Goal: Task Accomplishment & Management: Manage account settings

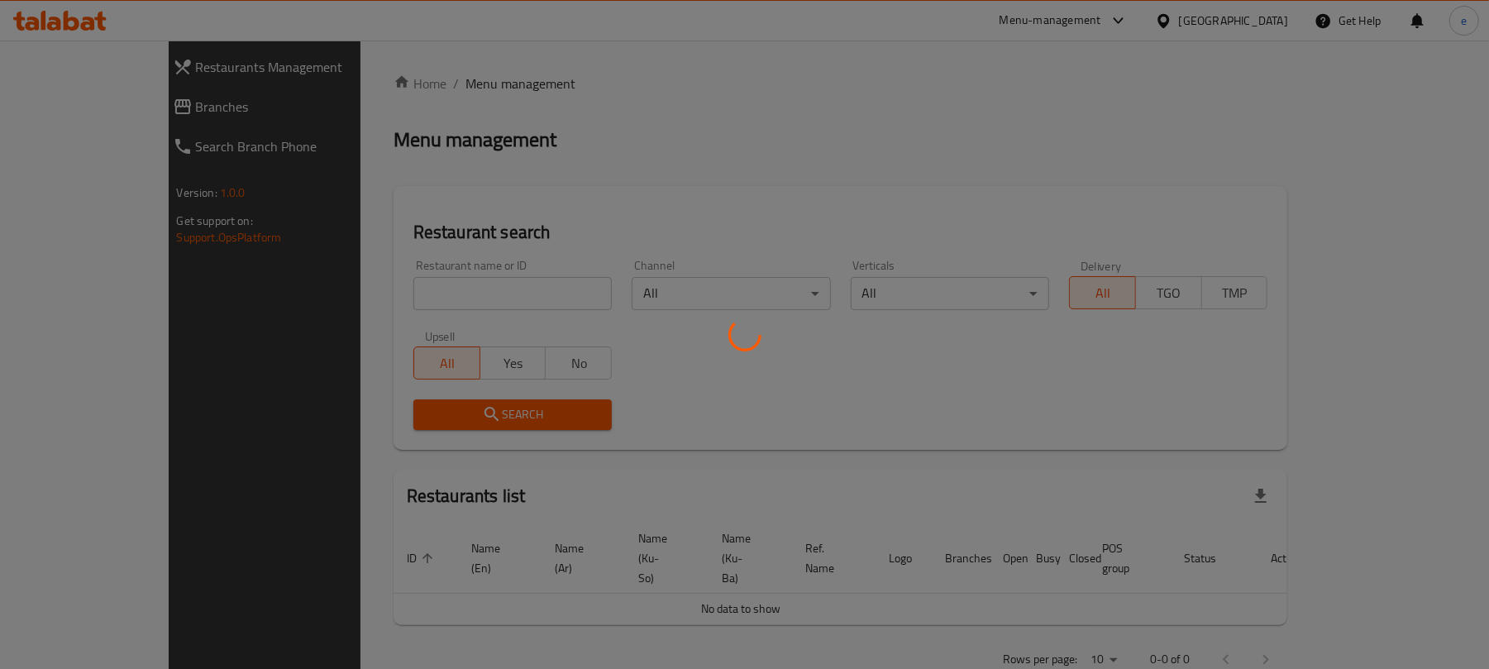
click at [50, 109] on div at bounding box center [744, 334] width 1489 height 669
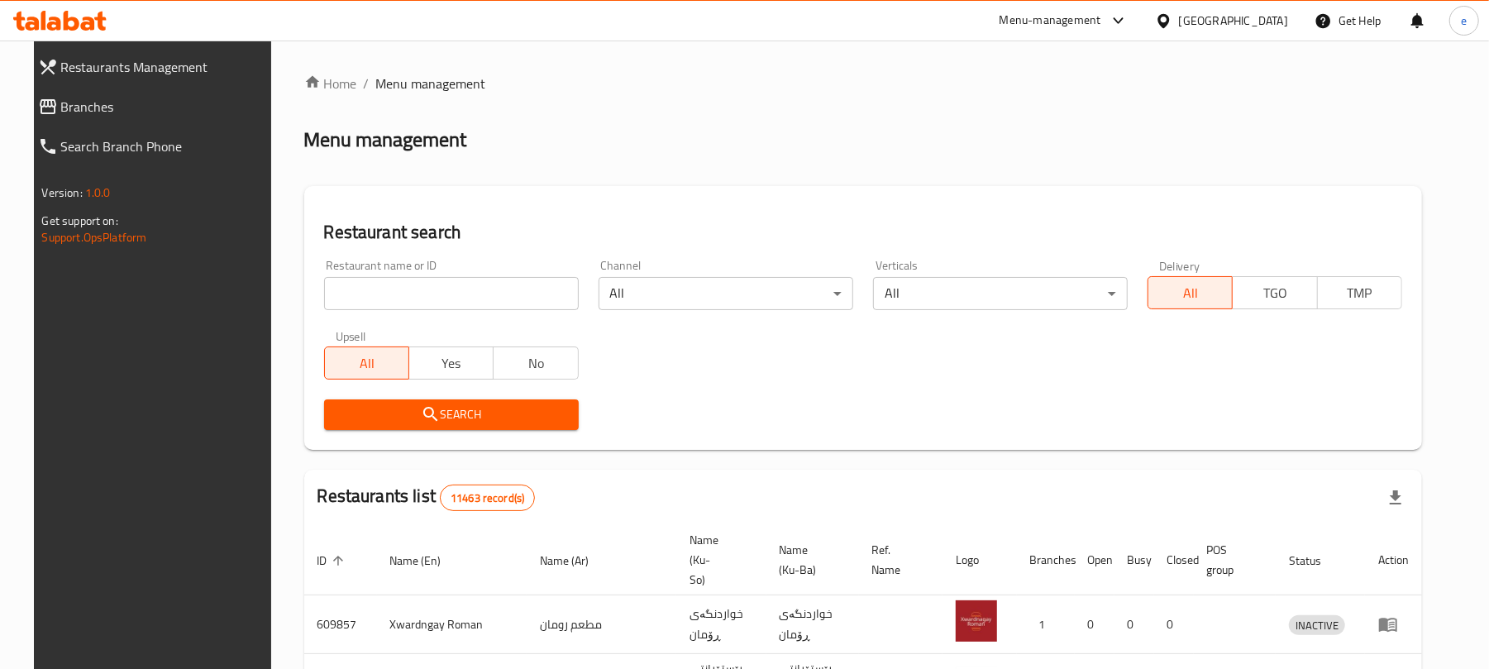
click at [61, 109] on span "Branches" at bounding box center [165, 107] width 208 height 20
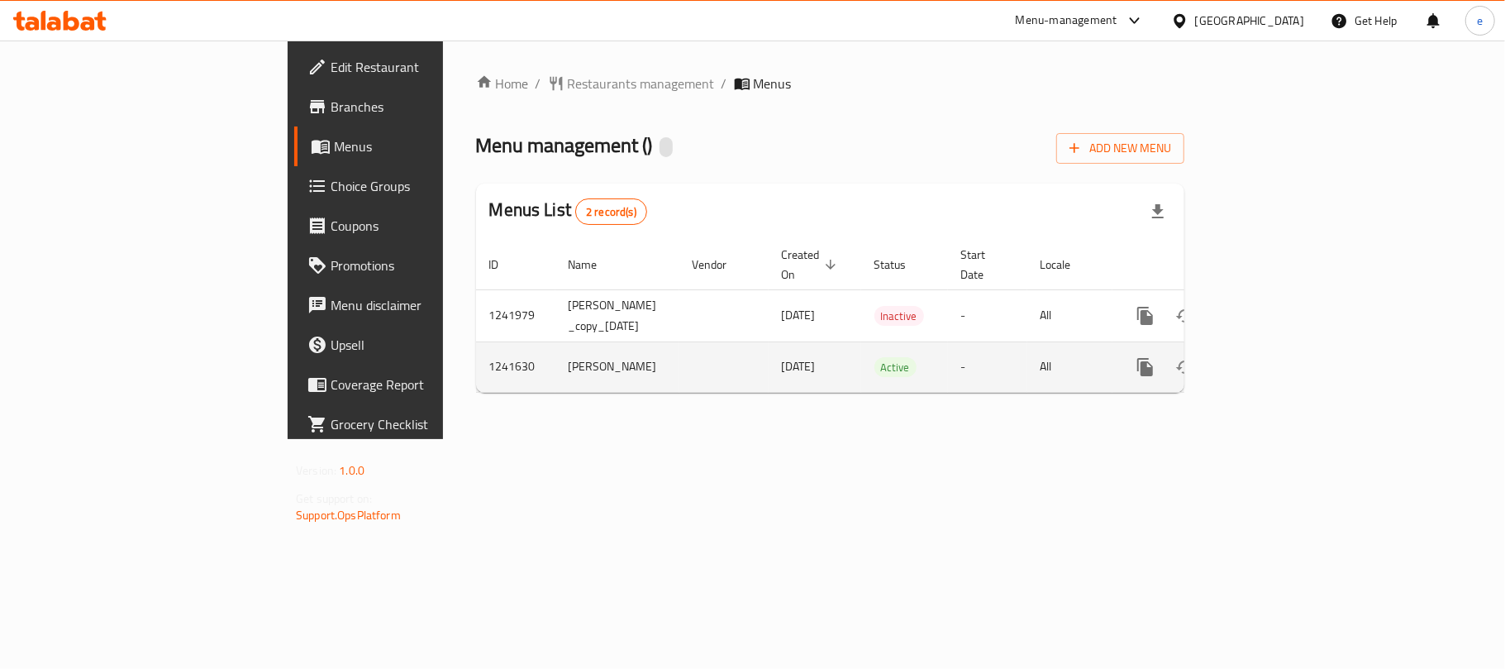
click at [1275, 357] on icon "enhanced table" at bounding box center [1265, 367] width 20 height 20
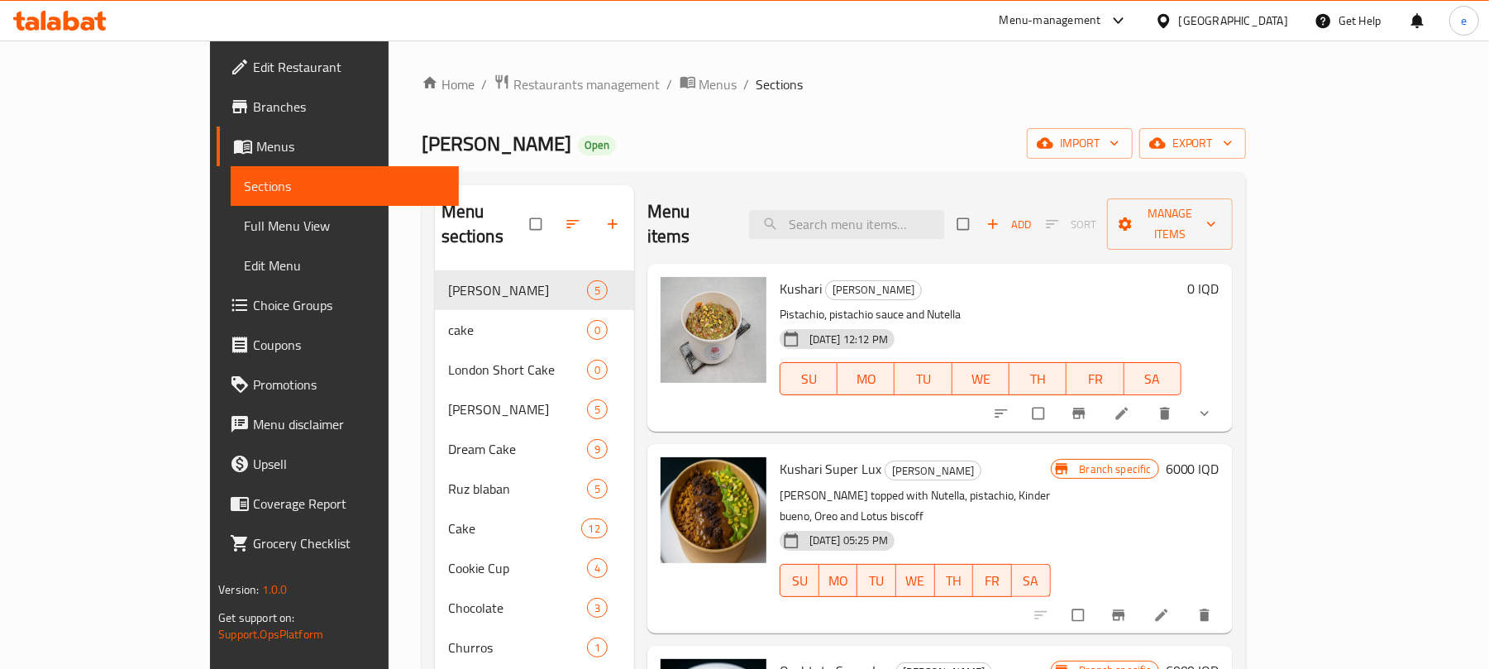
click at [244, 225] on span "Full Menu View" at bounding box center [345, 226] width 202 height 20
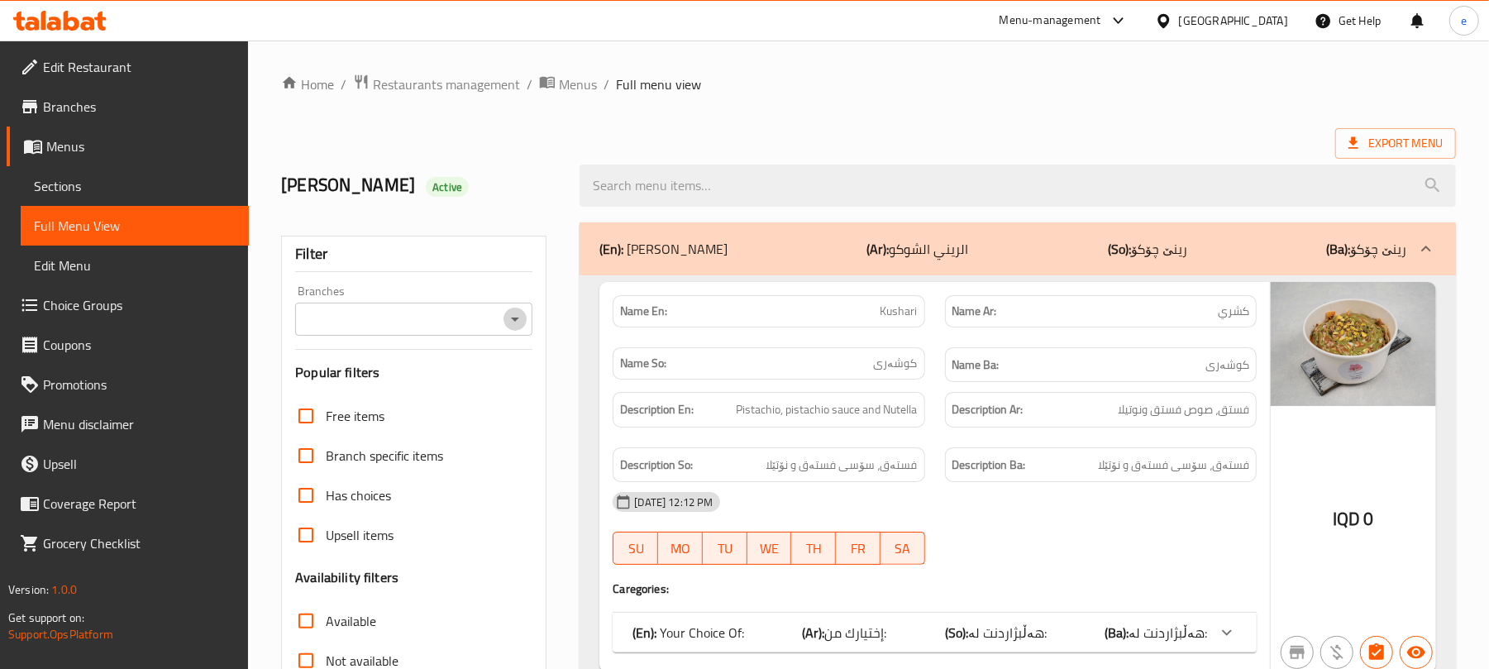
click at [523, 325] on icon "Open" at bounding box center [515, 319] width 20 height 20
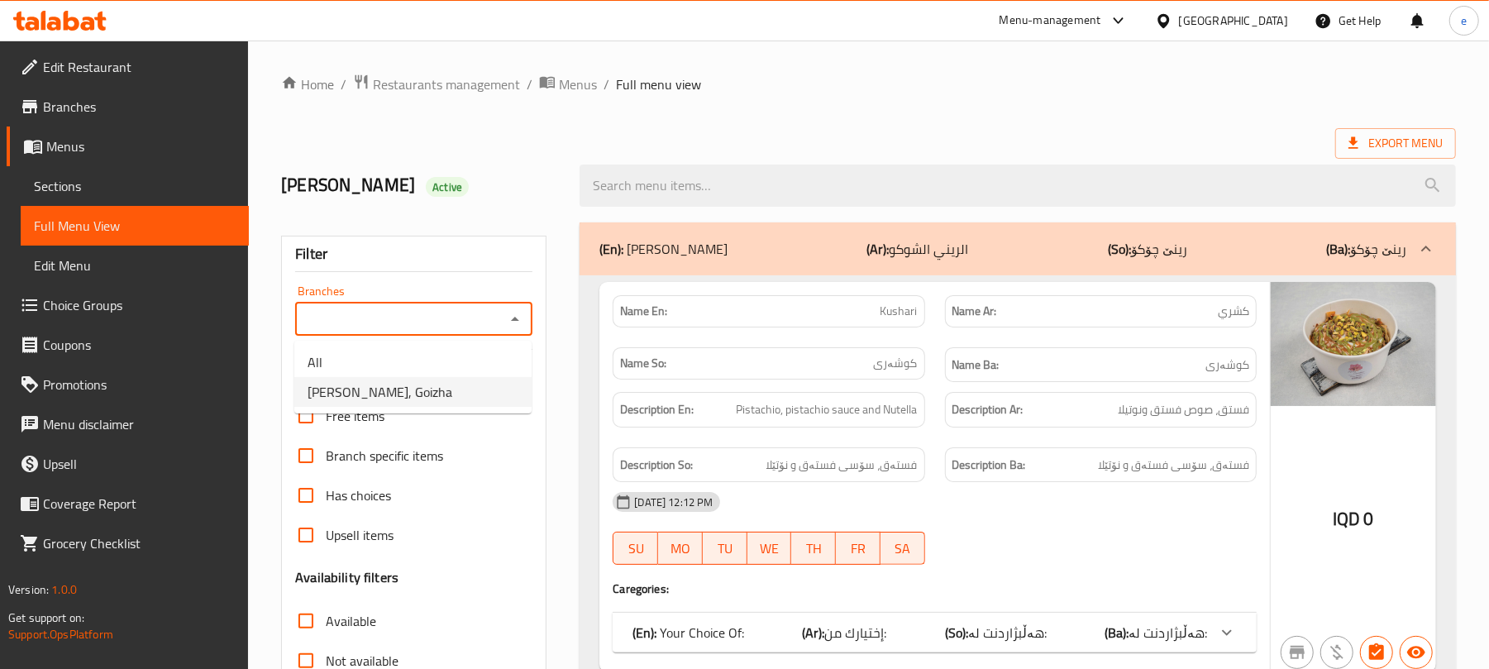
click at [460, 380] on li "Rene Choco, Goizha" at bounding box center [412, 392] width 237 height 30
type input "Rene Choco, Goizha"
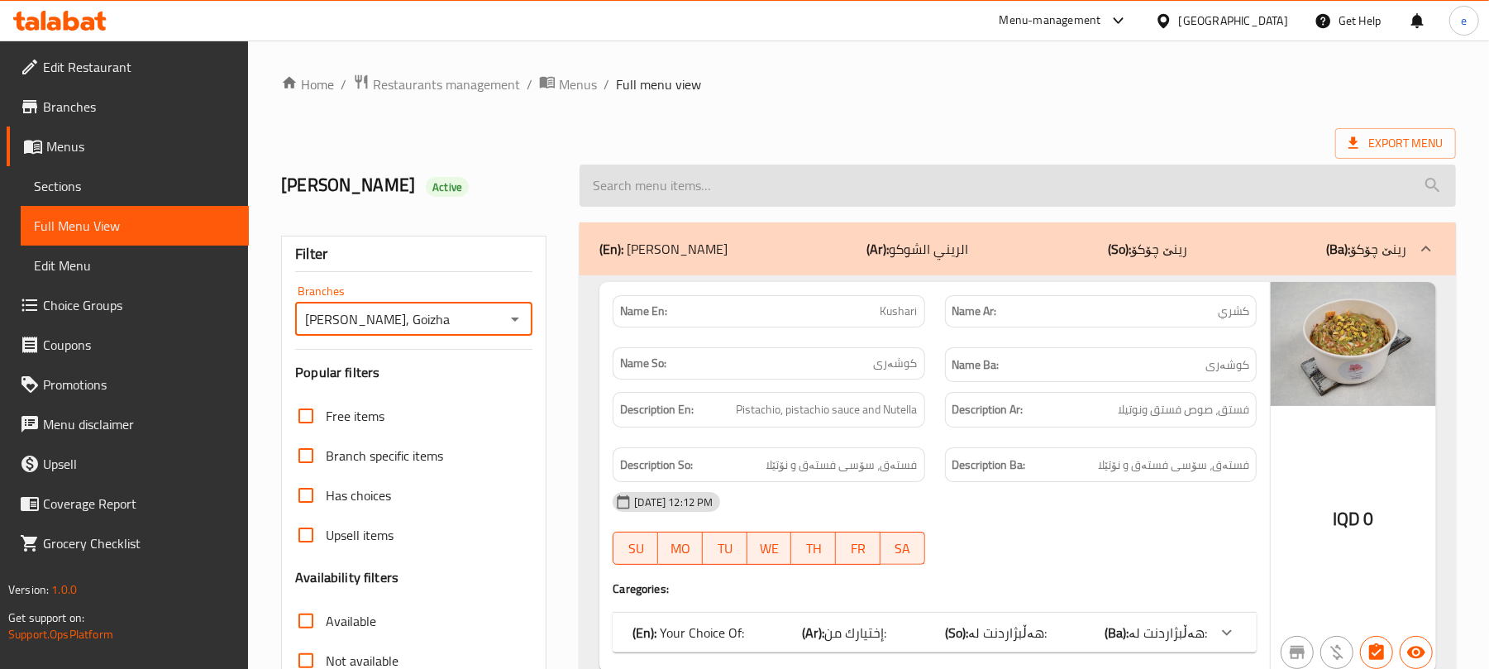
click at [747, 176] on input "search" at bounding box center [1017, 185] width 876 height 42
paste input "Dubai Chocolate Burger"
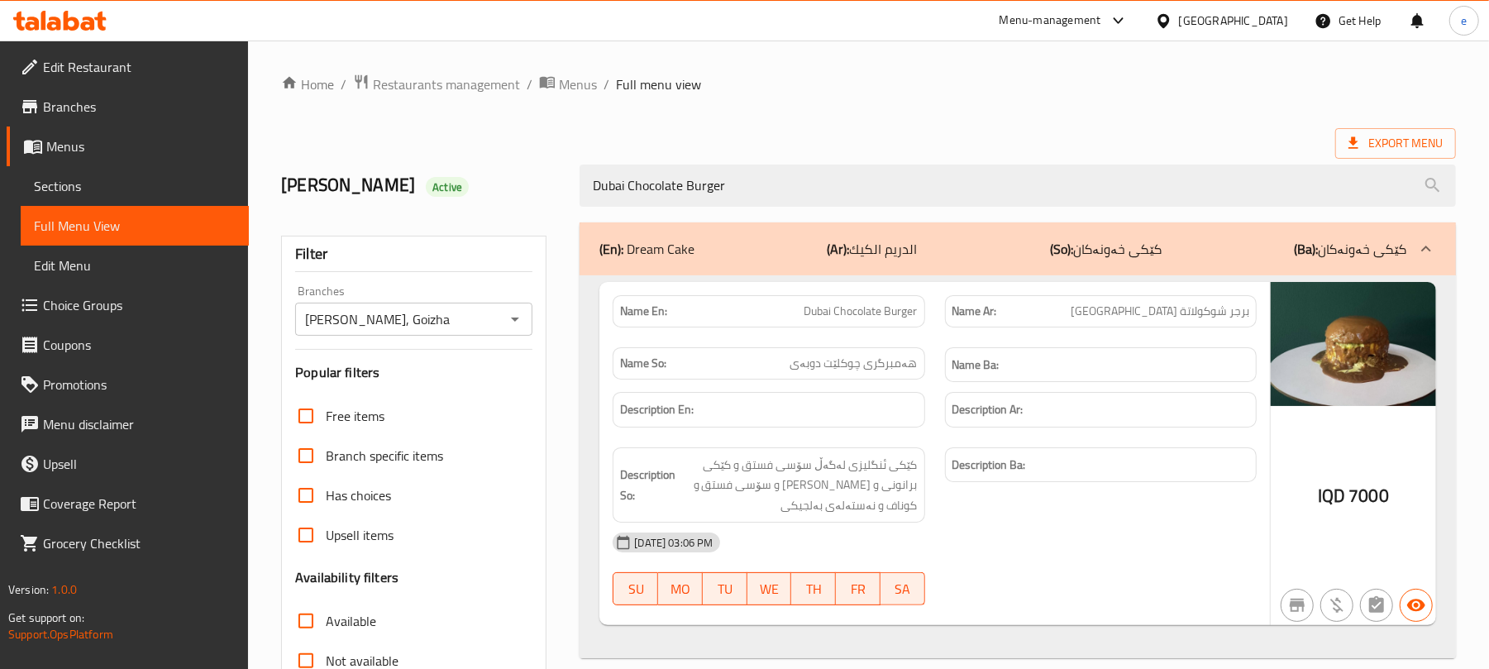
click at [517, 318] on icon "Open" at bounding box center [515, 319] width 20 height 20
type input "Dubai Chocolate Burger"
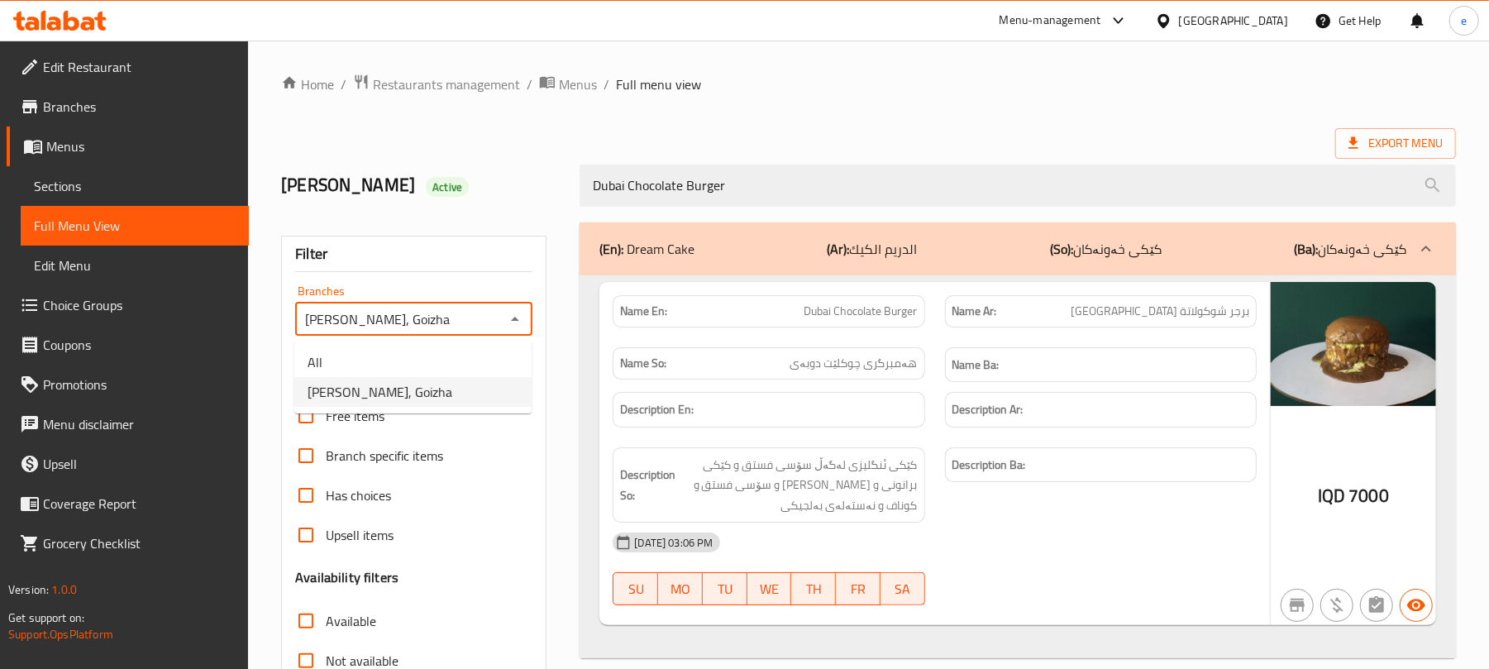
click at [458, 346] on ul "All Rene Choco, Goizha" at bounding box center [412, 377] width 237 height 73
click at [450, 361] on li "All" at bounding box center [412, 362] width 237 height 30
click at [516, 322] on icon "Open" at bounding box center [515, 319] width 20 height 20
click at [455, 388] on li "Rene Choco, Goizha" at bounding box center [412, 392] width 237 height 30
type input "Rene Choco, Goizha"
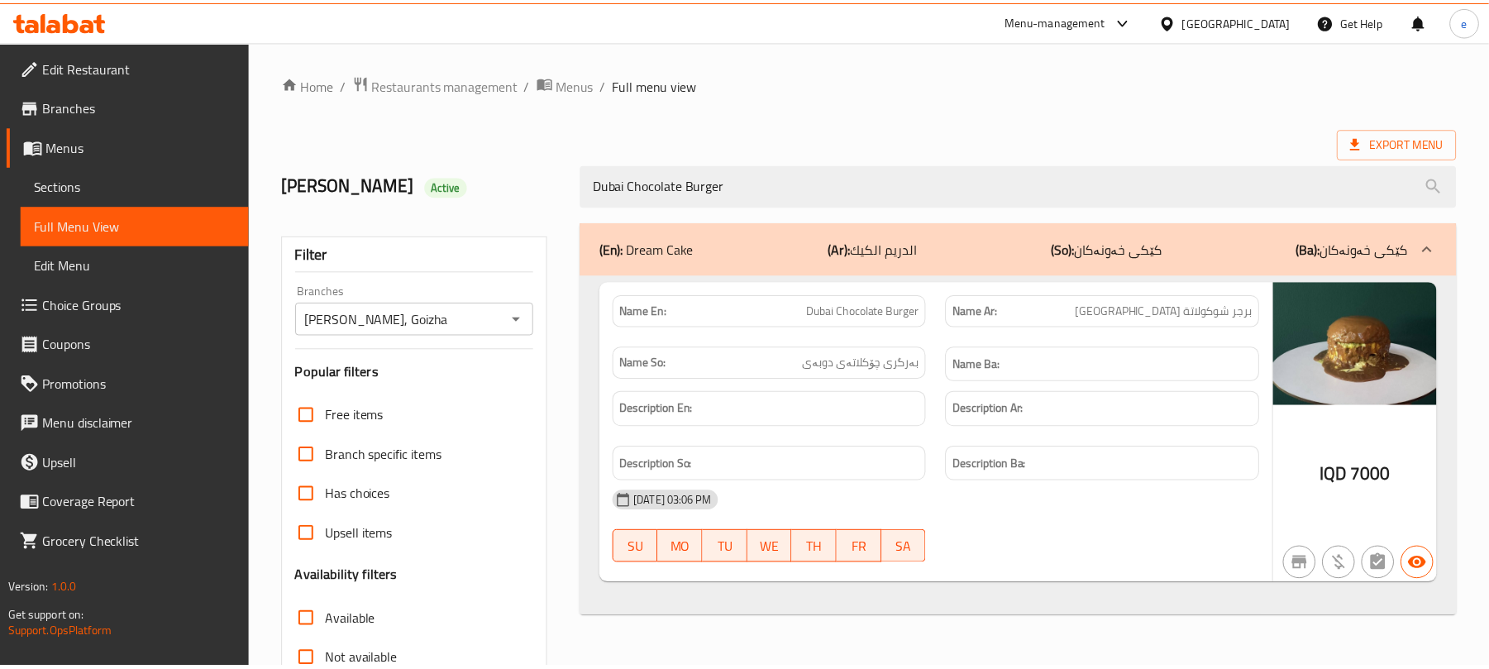
scroll to position [212, 0]
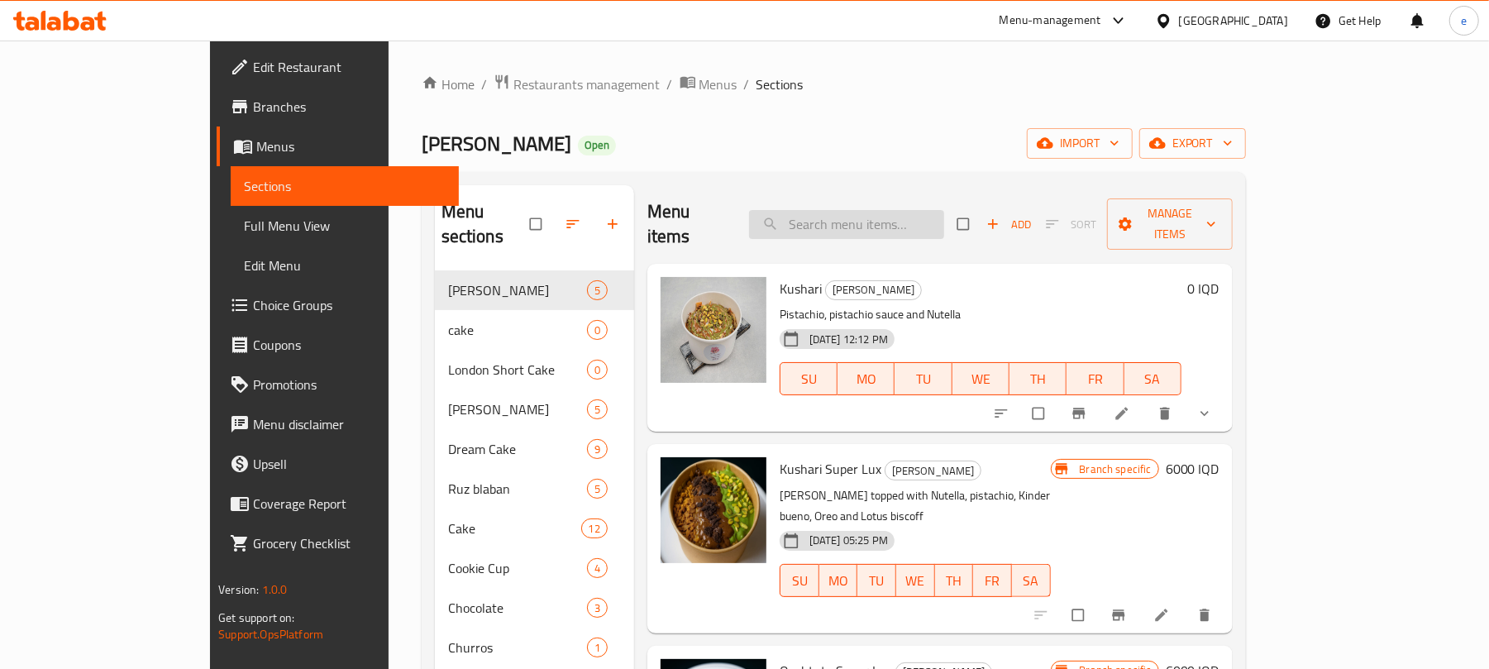
click at [874, 210] on input "search" at bounding box center [846, 224] width 195 height 29
paste input "Dubai Chocolate Burger"
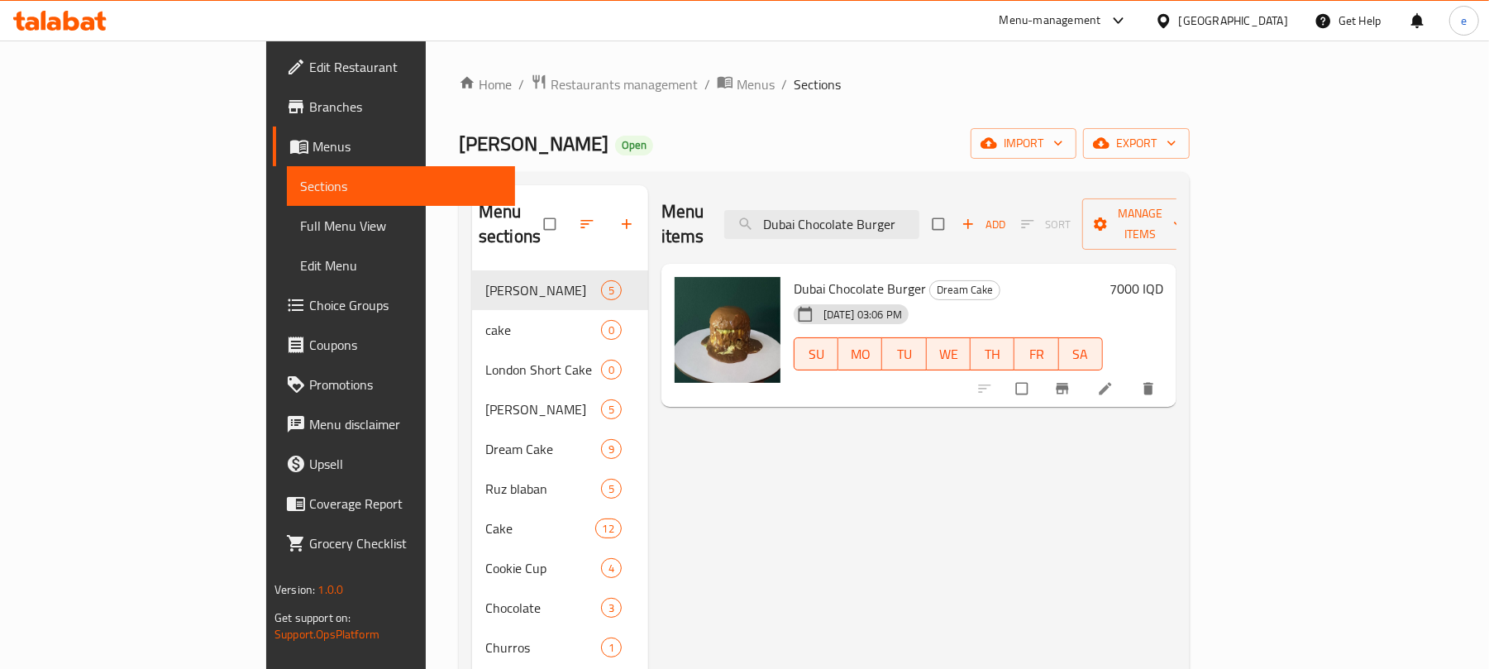
type input "Dubai Chocolate Burger"
click at [1113, 380] on icon at bounding box center [1105, 388] width 17 height 17
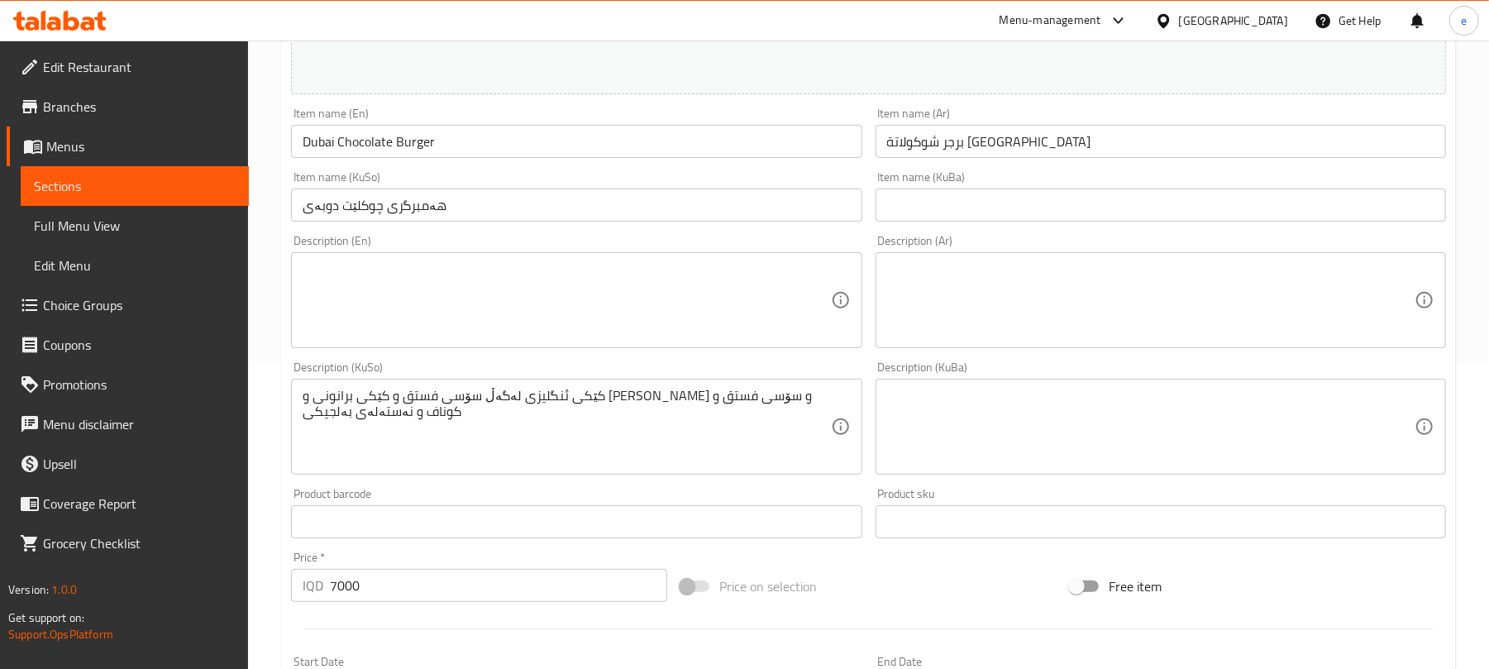
scroll to position [220, 0]
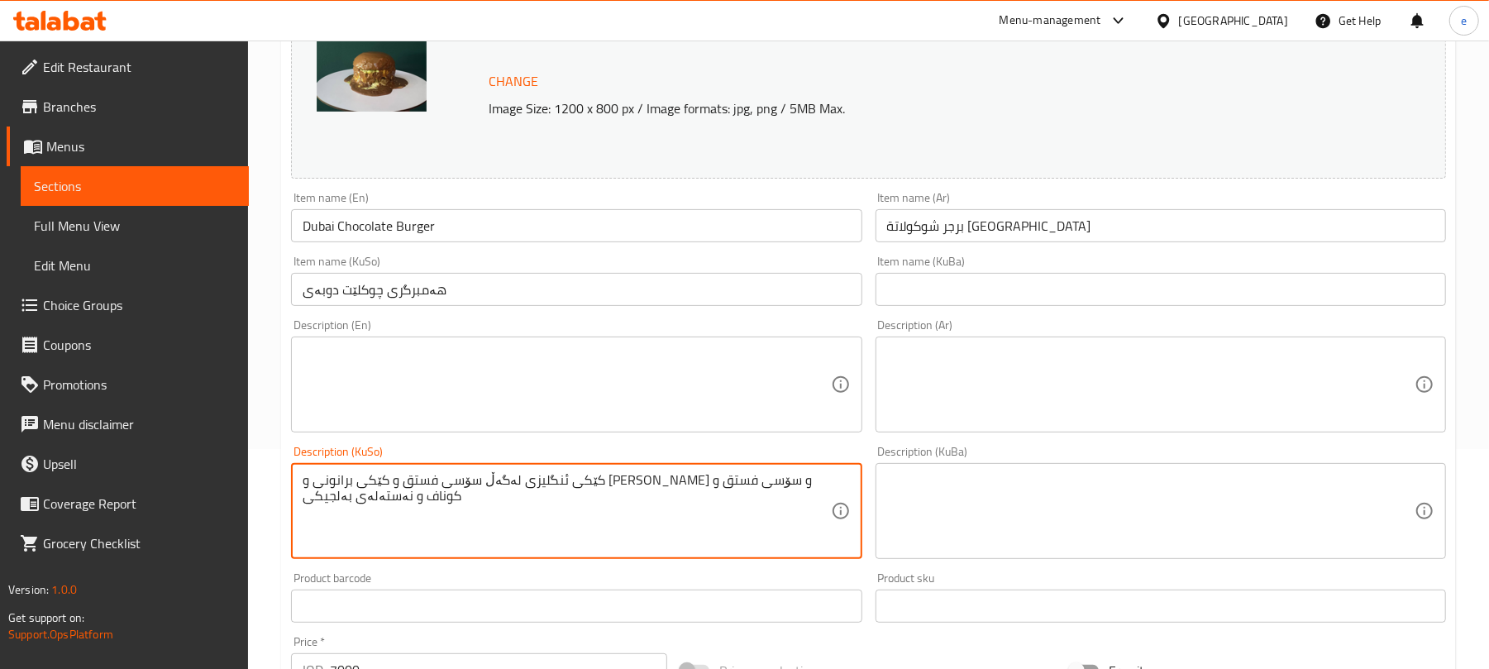
click at [608, 496] on textarea "کێکی ئنگلیزی لەگەڵ سۆسی فستق و کێکی برانونی و موسی فستق و سۆسی فستق و کوناف و ن…" at bounding box center [566, 511] width 527 height 79
click at [481, 293] on input "هەمبرگری چوکلێت دوبەی" at bounding box center [576, 289] width 570 height 33
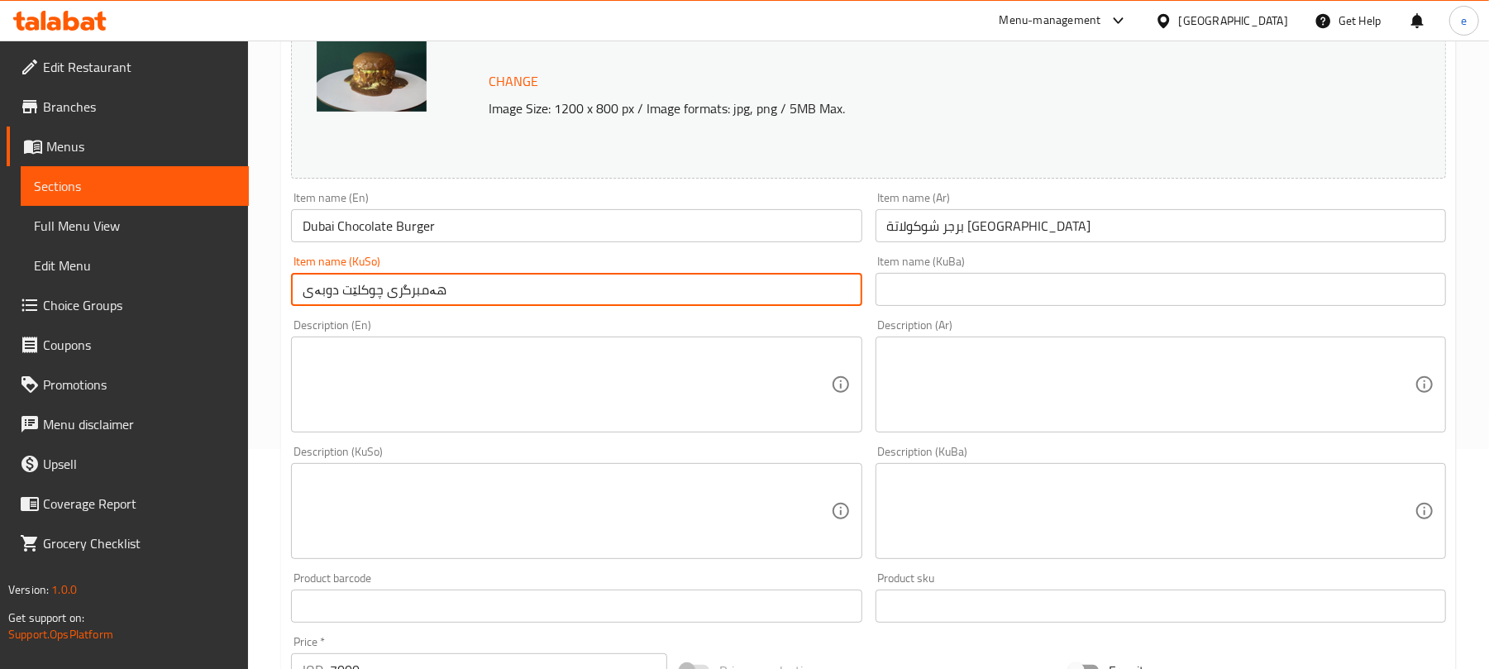
click at [481, 293] on input "هەمبرگری چوکلێت دوبەی" at bounding box center [576, 289] width 570 height 33
click at [493, 288] on input "text" at bounding box center [576, 289] width 570 height 33
type input "بەرگری چۆکلاتەی دوبەی"
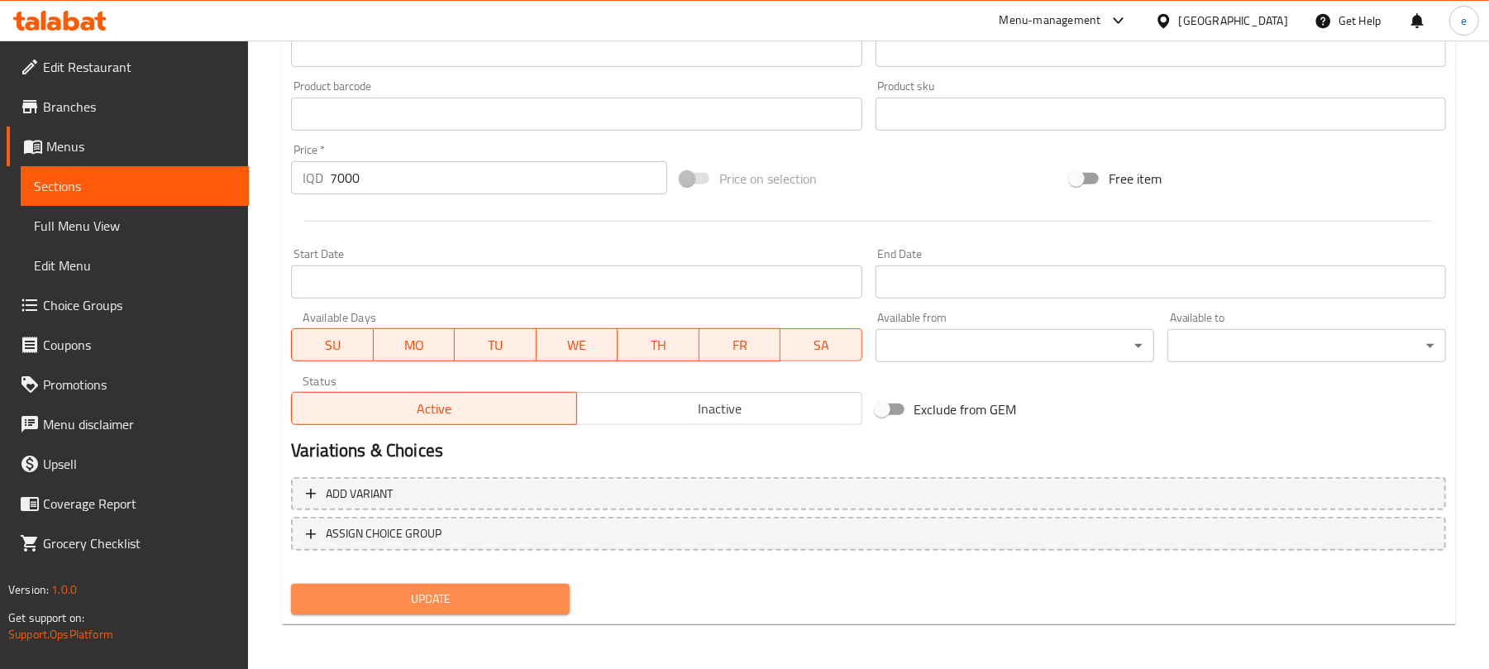
click at [477, 609] on button "Update" at bounding box center [430, 599] width 279 height 31
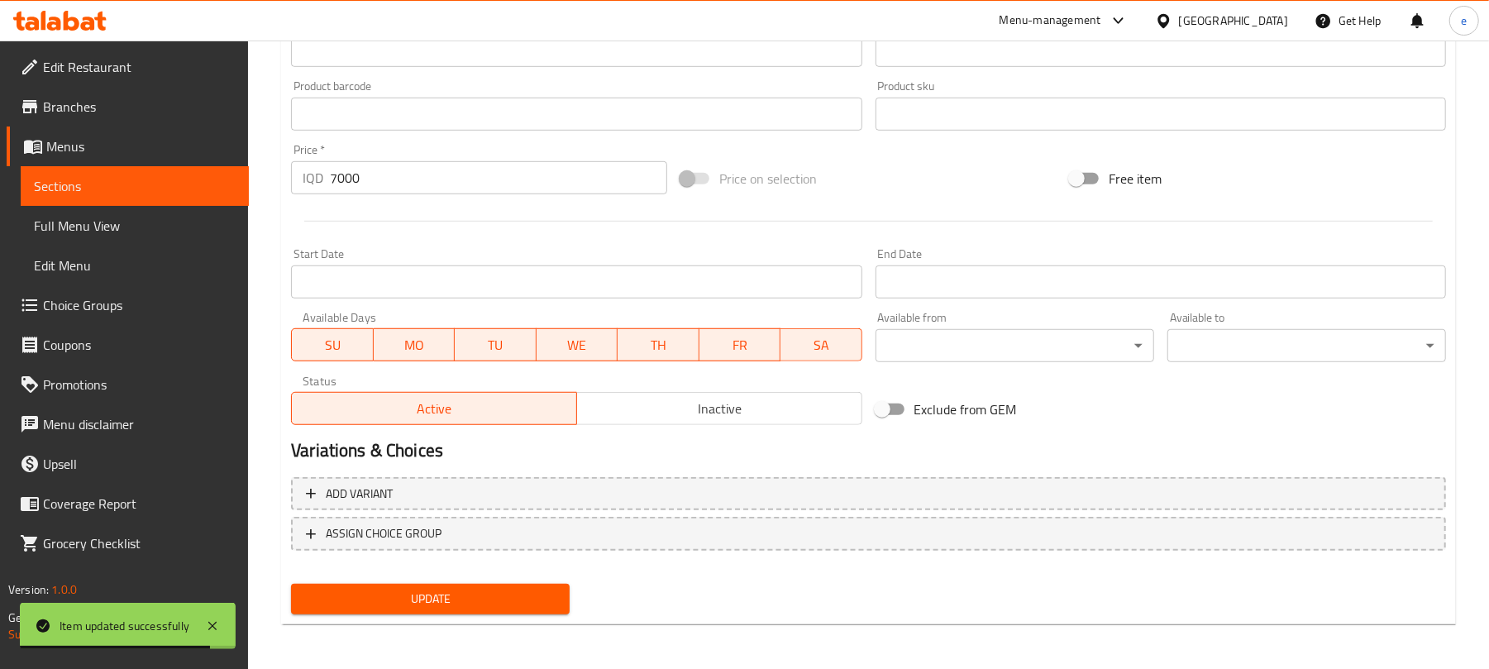
click at [103, 21] on icon at bounding box center [59, 21] width 93 height 20
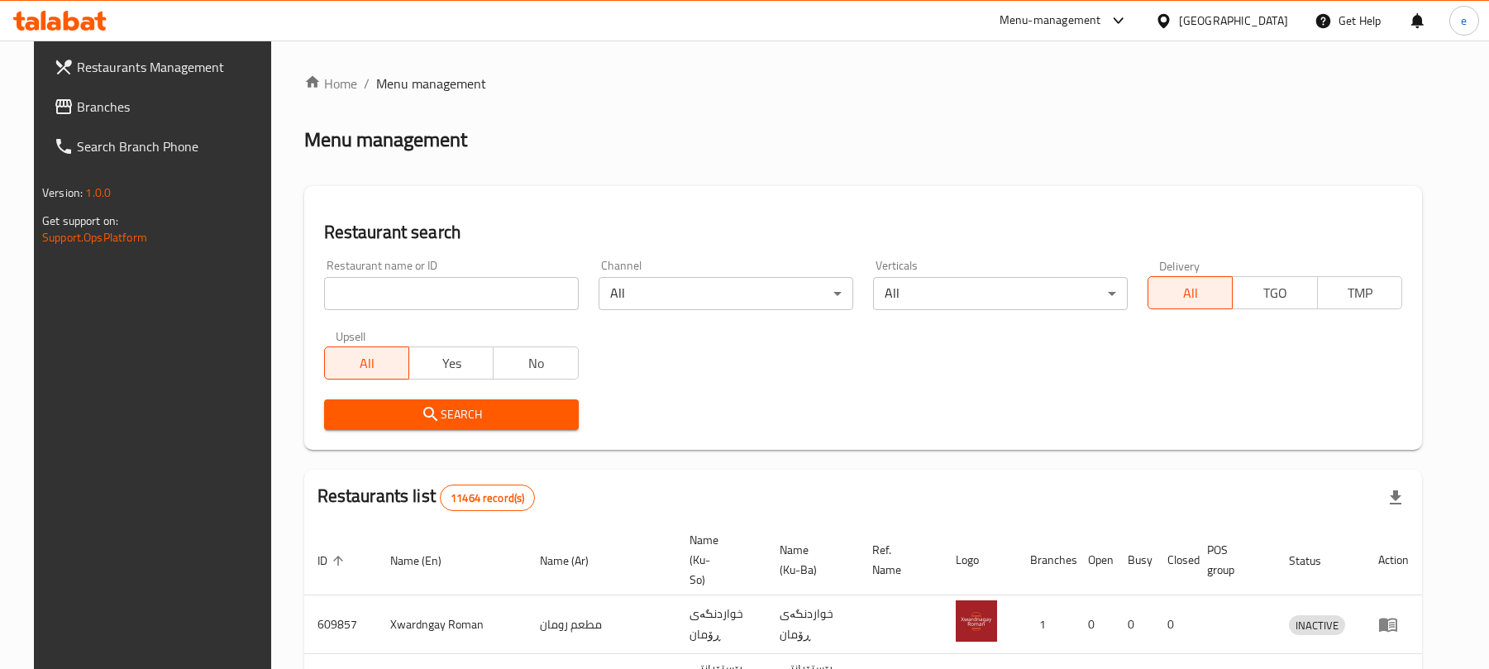
scroll to position [186, 0]
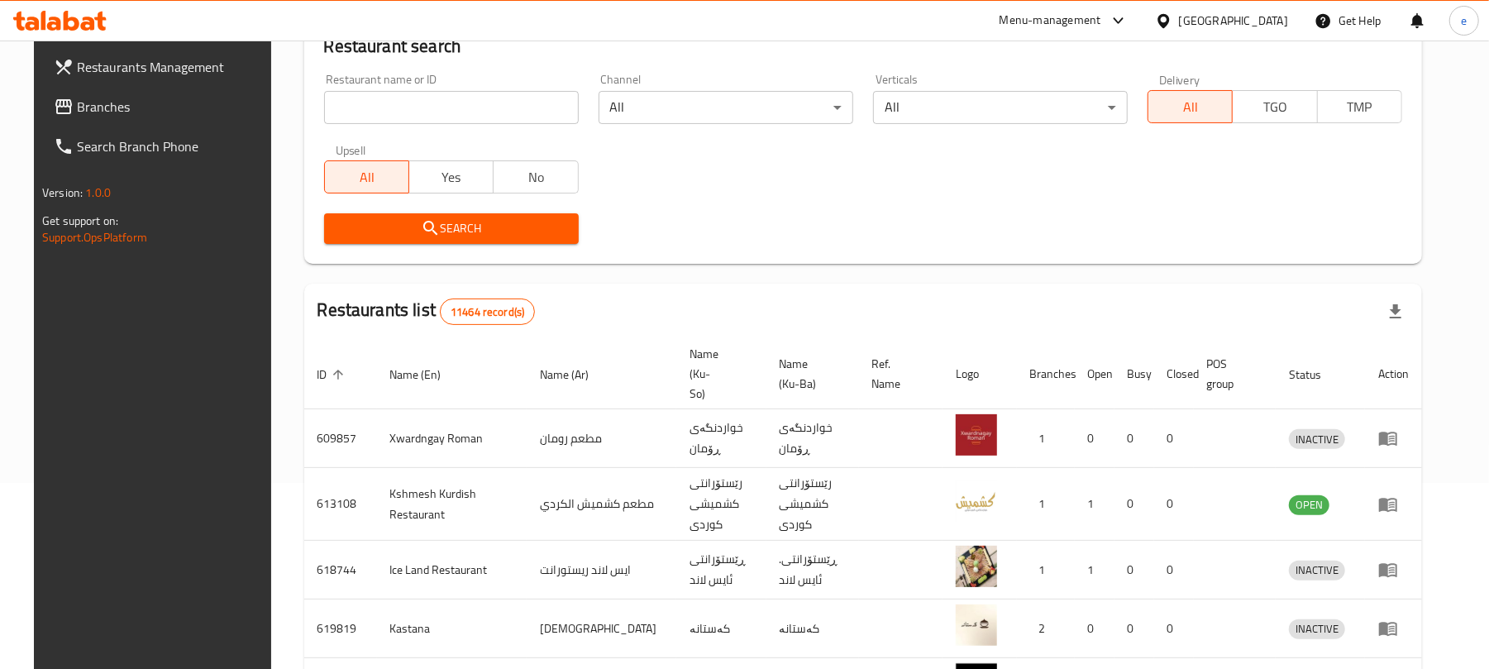
click at [461, 117] on input "search" at bounding box center [451, 107] width 255 height 33
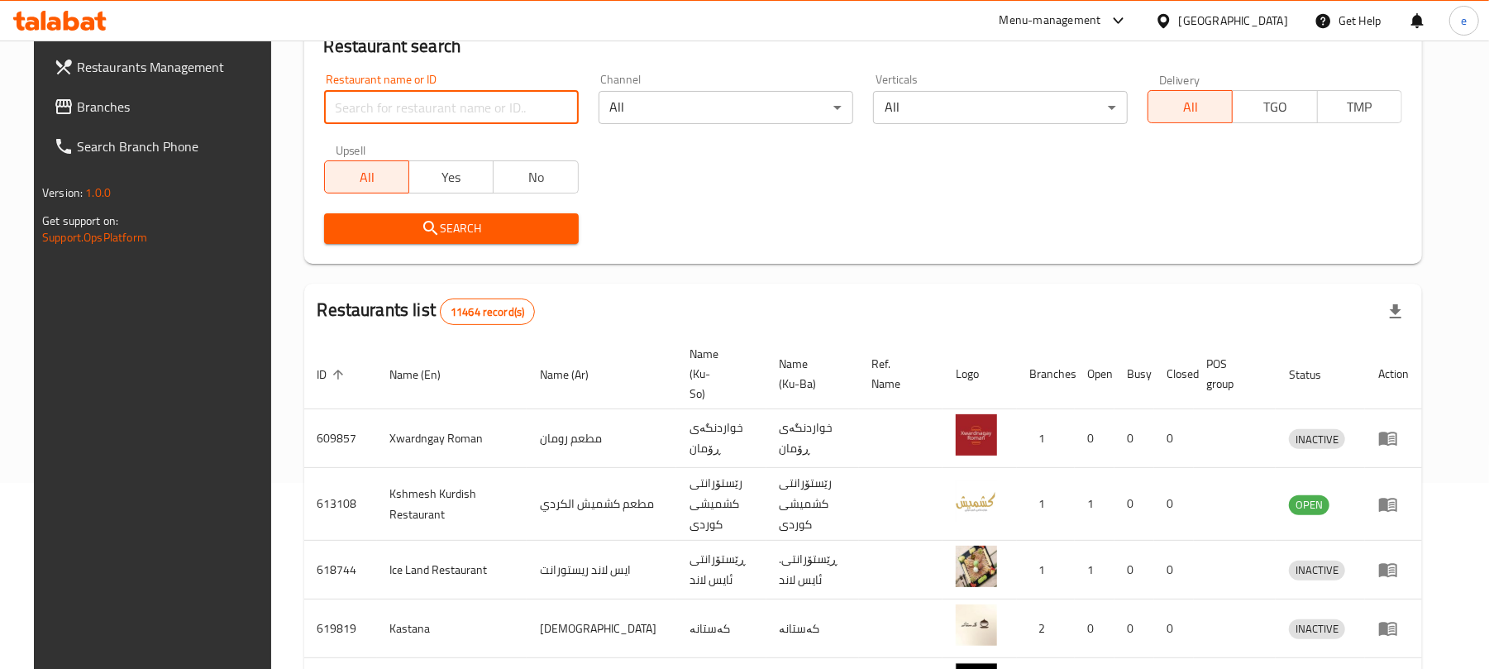
paste input "683244"
type input "683244"
click button "Search" at bounding box center [451, 228] width 255 height 31
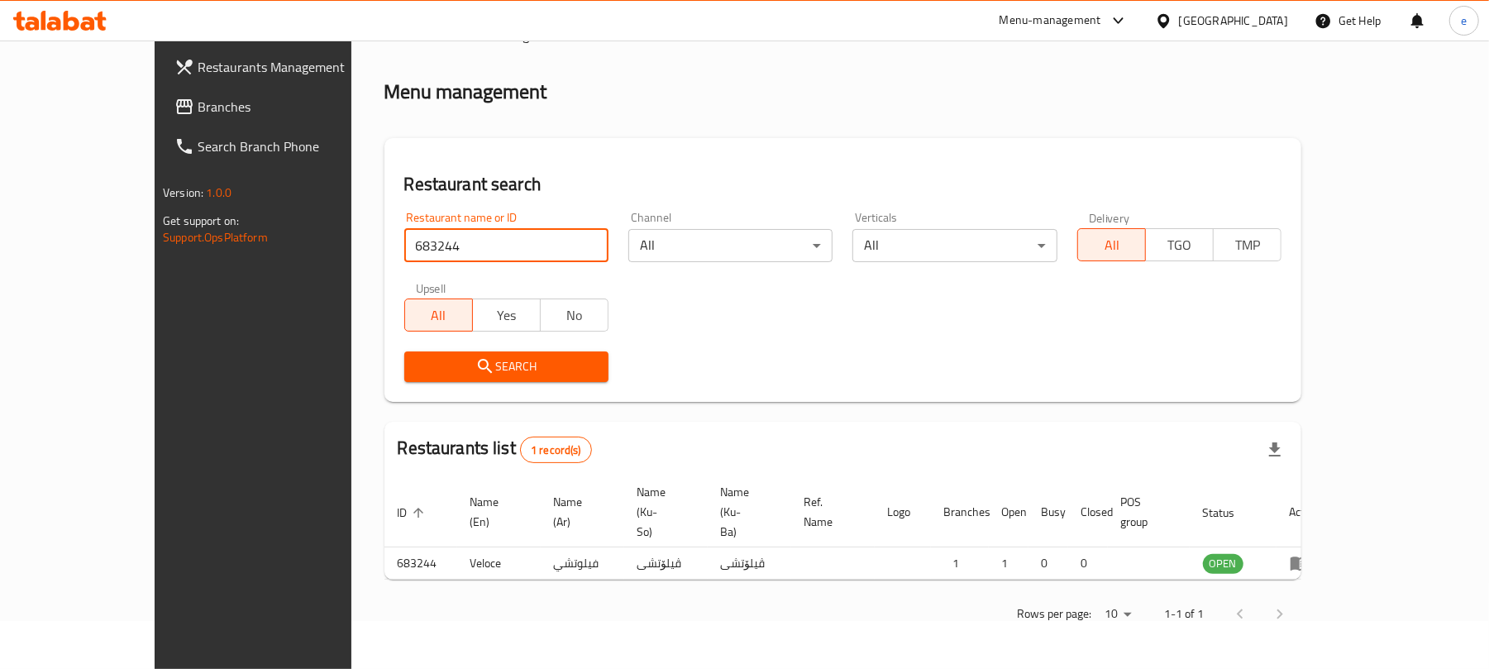
scroll to position [37, 0]
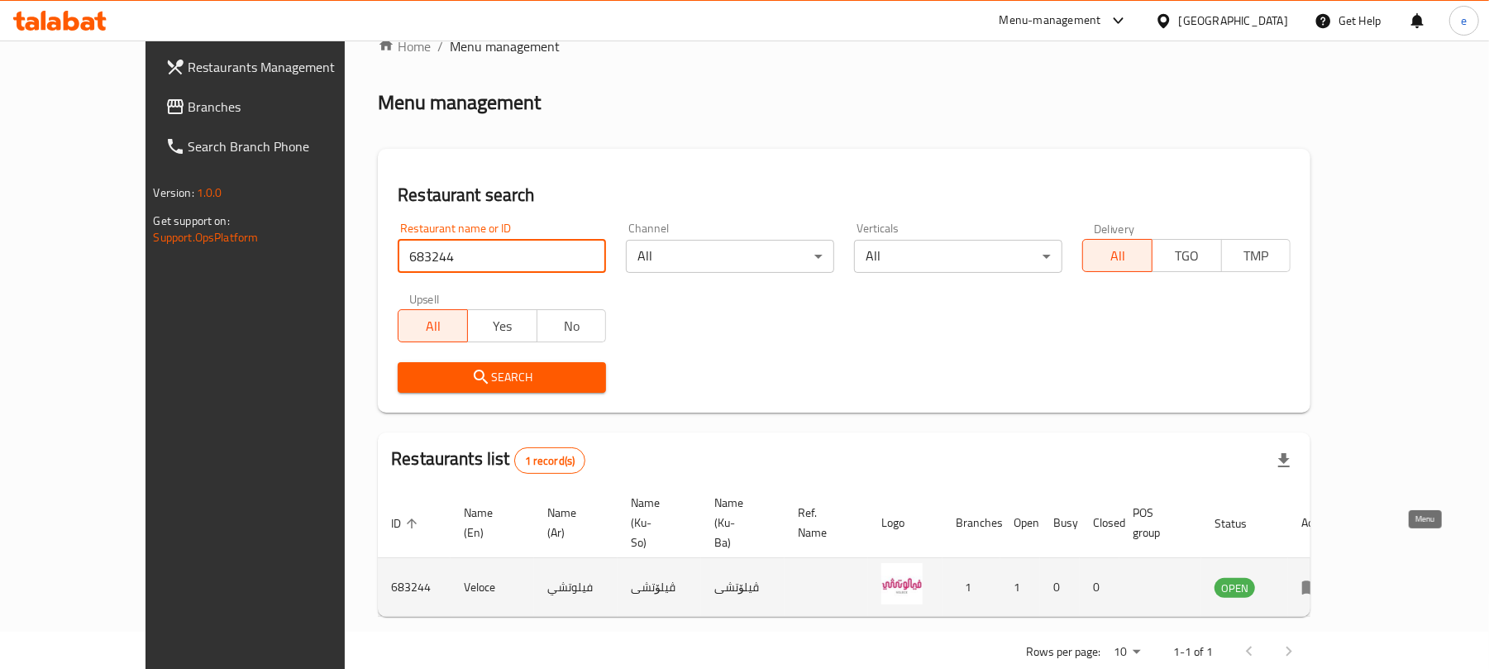
click at [1332, 577] on link "enhanced table" at bounding box center [1316, 587] width 31 height 20
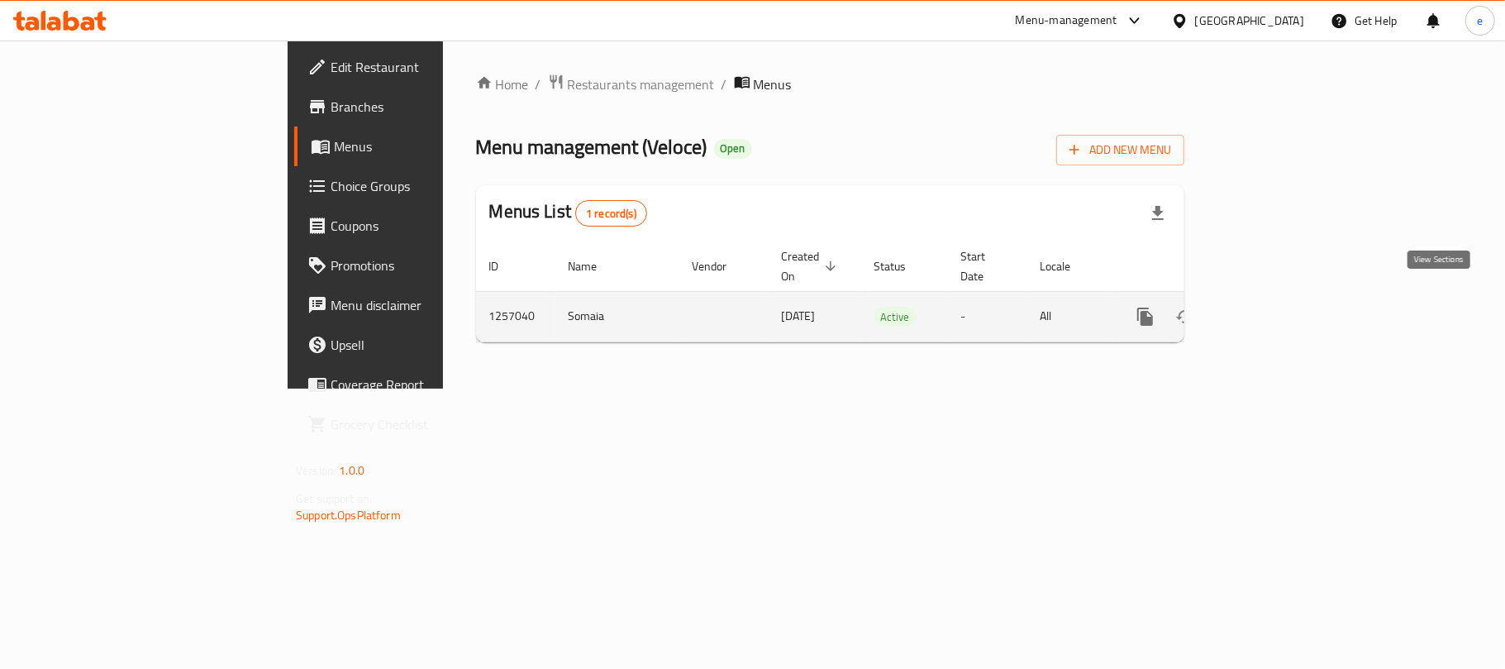
click at [1275, 307] on icon "enhanced table" at bounding box center [1265, 317] width 20 height 20
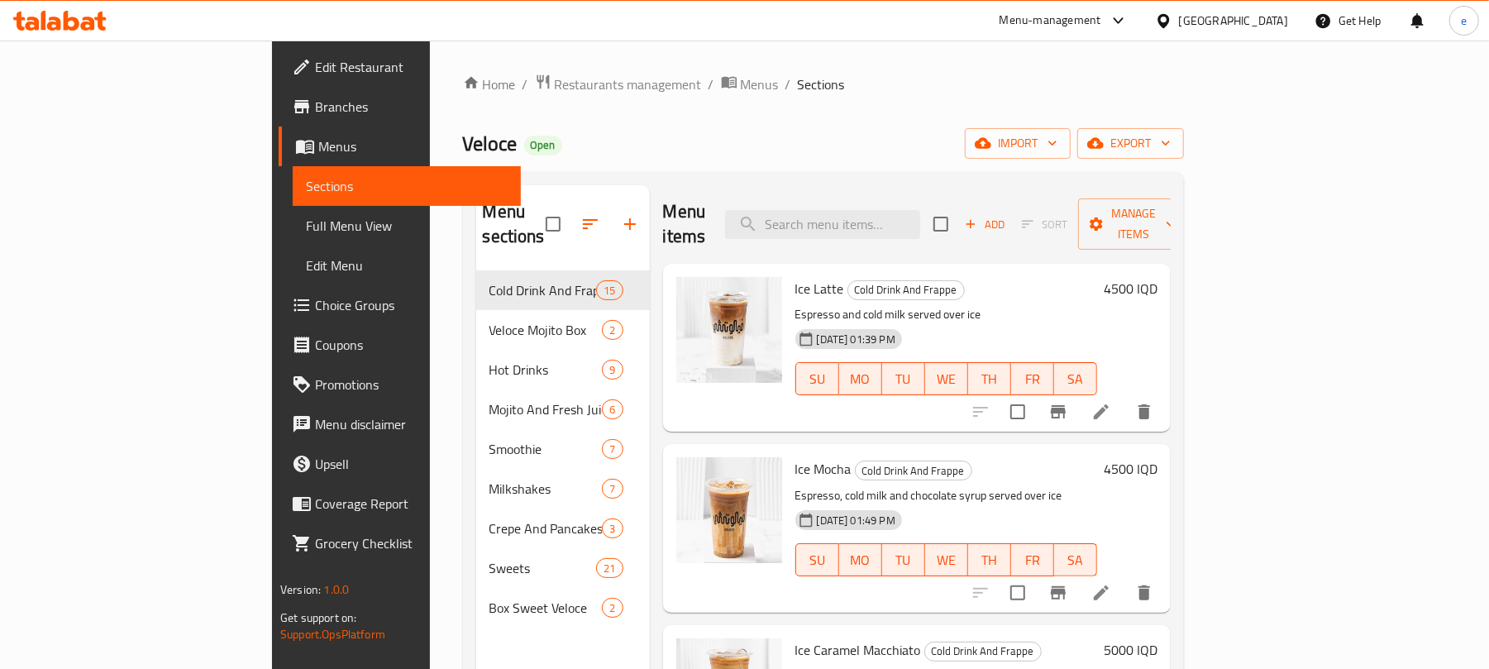
click at [306, 230] on span "Full Menu View" at bounding box center [407, 226] width 202 height 20
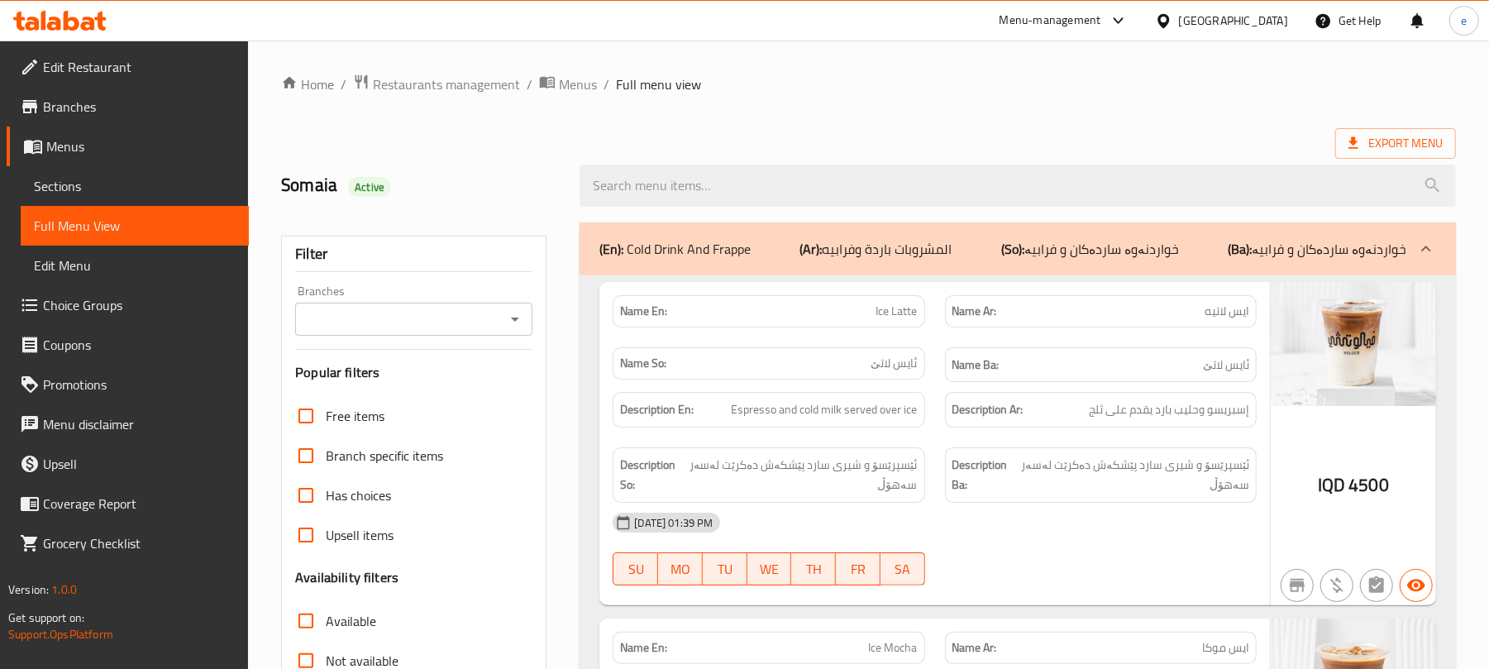
click at [510, 317] on icon "Open" at bounding box center [515, 319] width 20 height 20
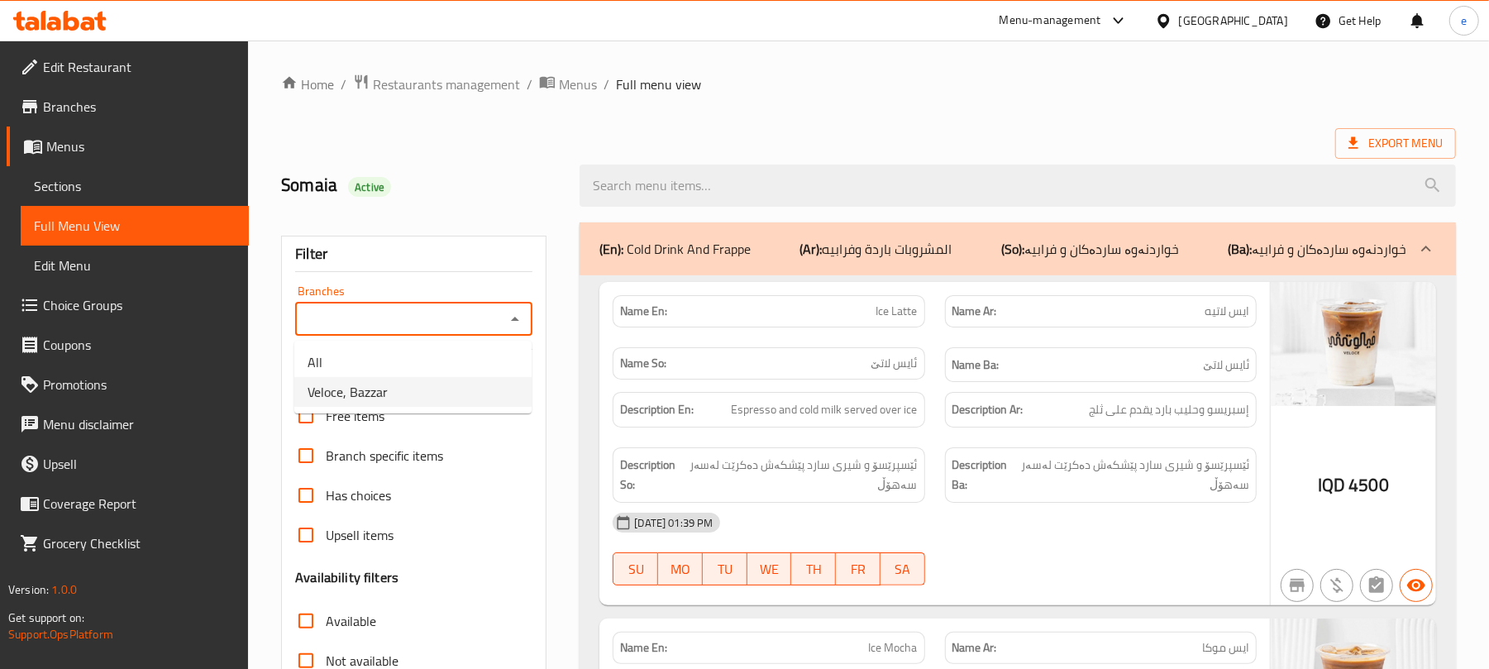
click at [469, 384] on li "Veloce, Bazzar" at bounding box center [412, 392] width 237 height 30
type input "Veloce, Bazzar"
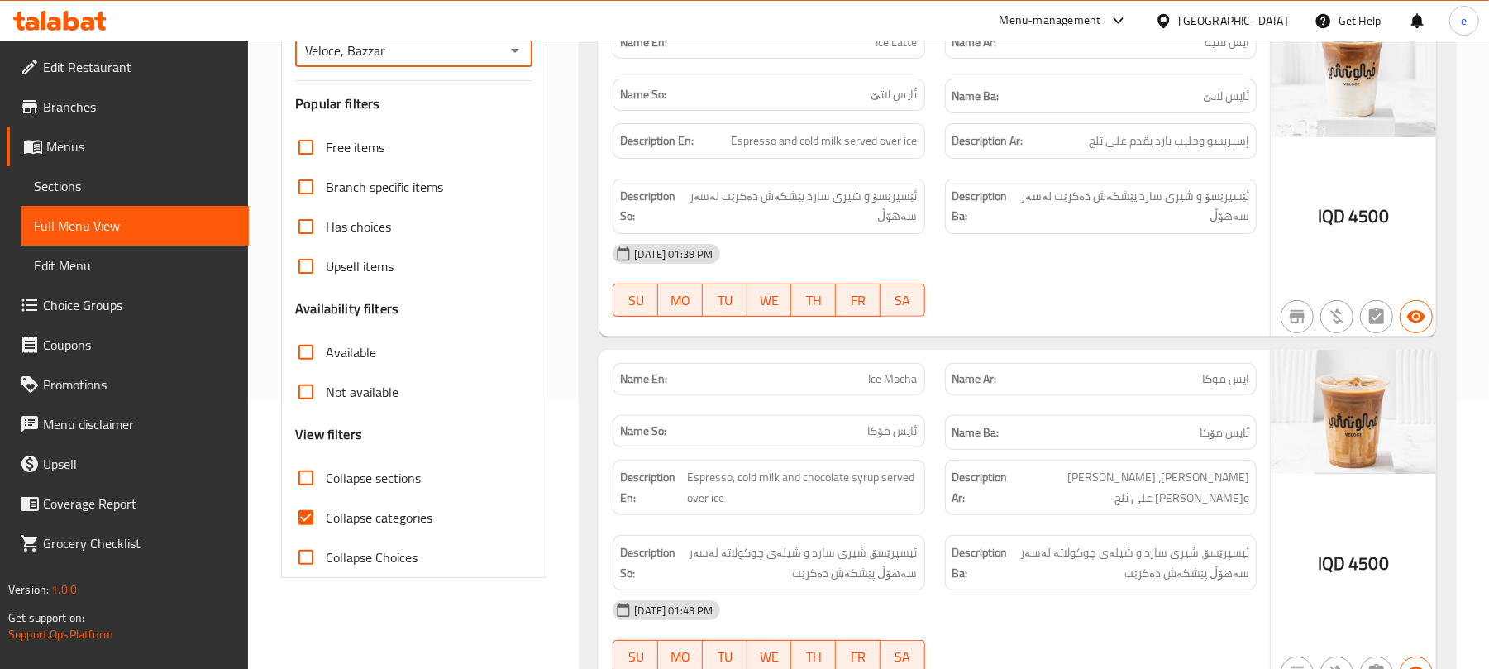
scroll to position [441, 0]
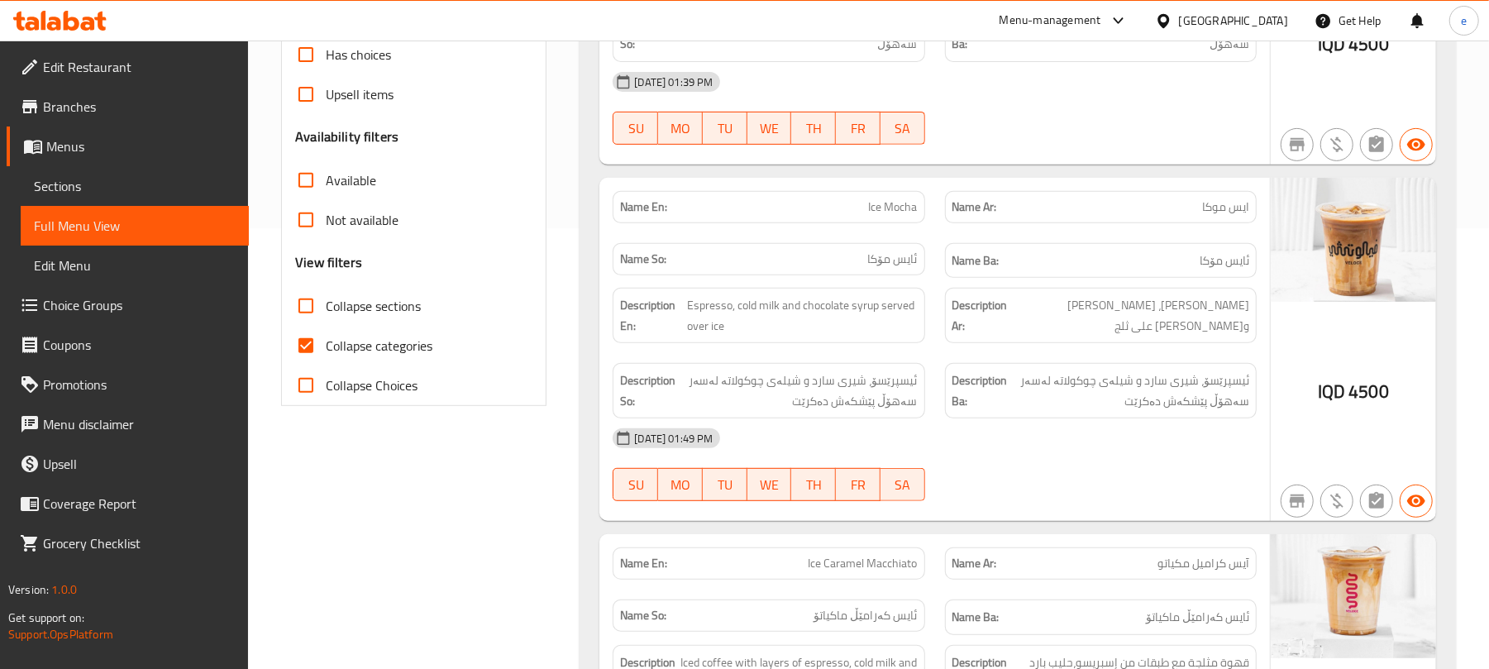
click at [335, 322] on label "Collapse sections" at bounding box center [353, 306] width 135 height 40
click at [326, 322] on input "Collapse sections" at bounding box center [306, 306] width 40 height 40
checkbox input "true"
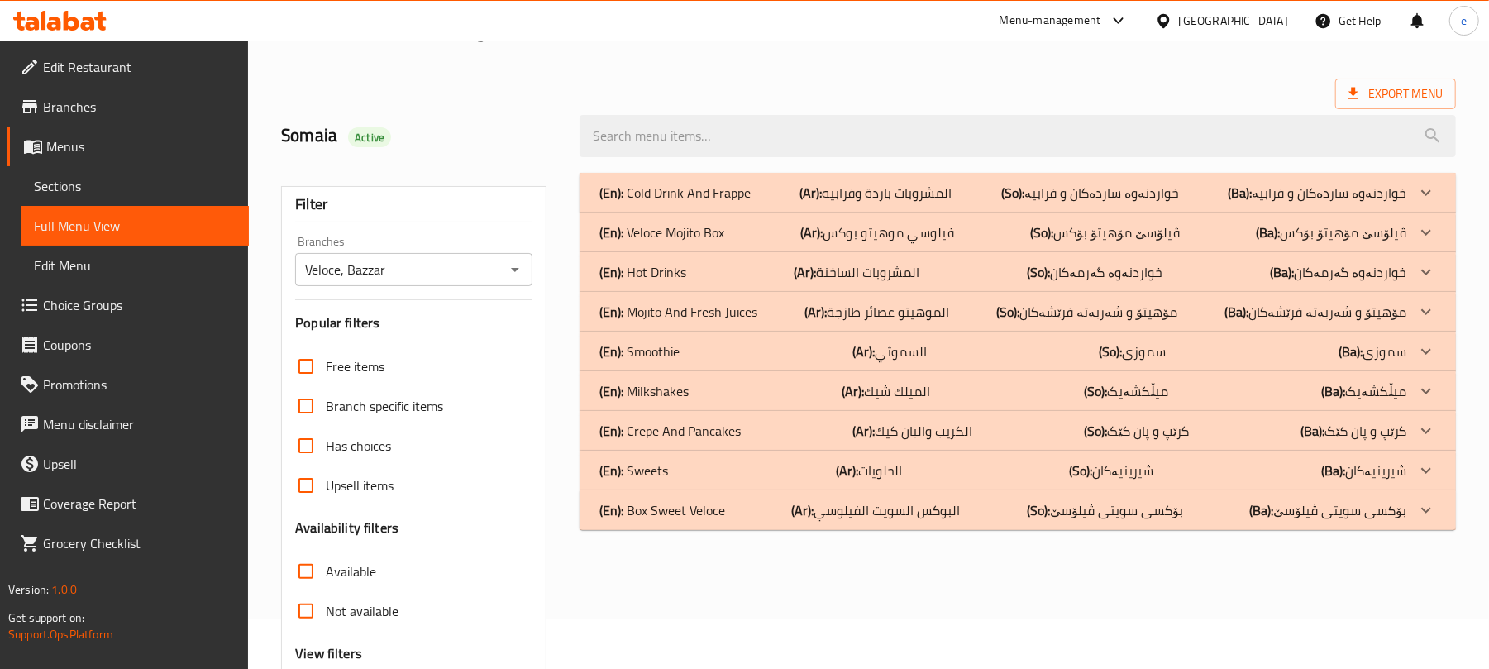
scroll to position [0, 0]
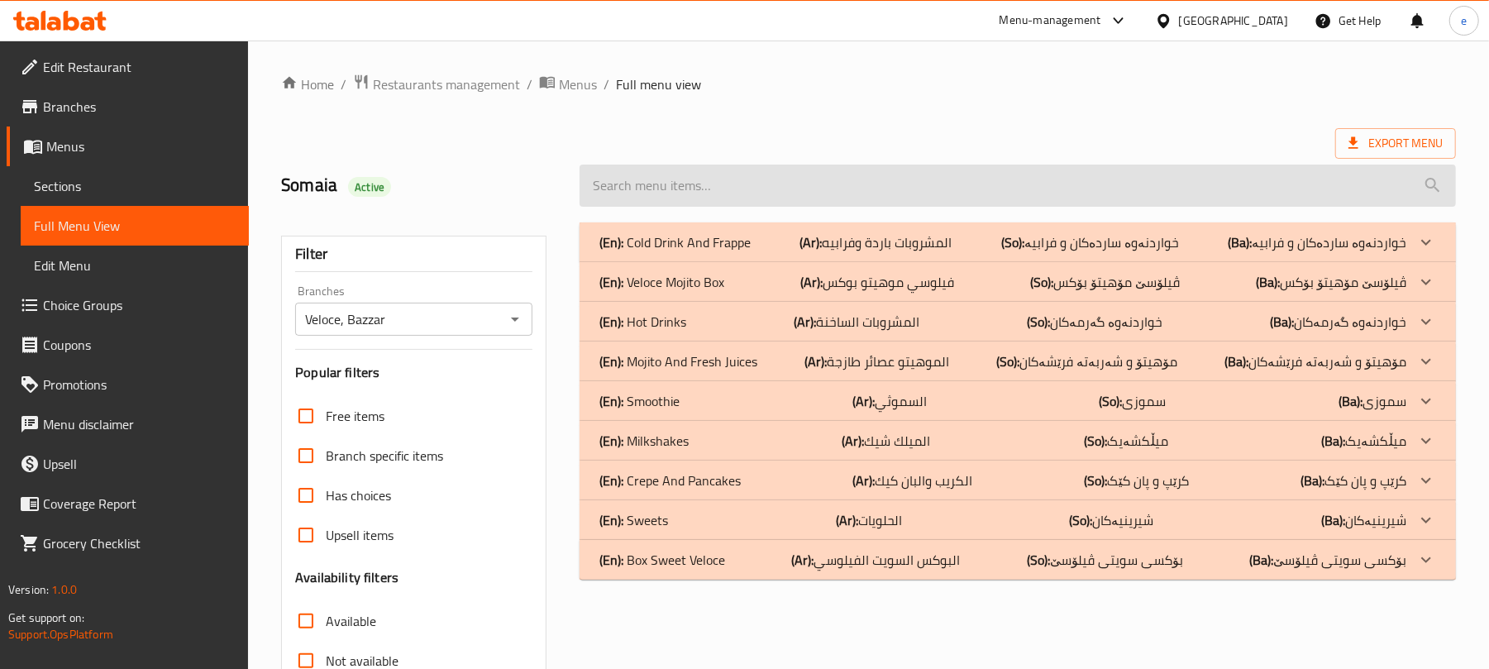
click at [688, 188] on input "search" at bounding box center [1017, 185] width 876 height 42
paste input "Veloce coffee box"
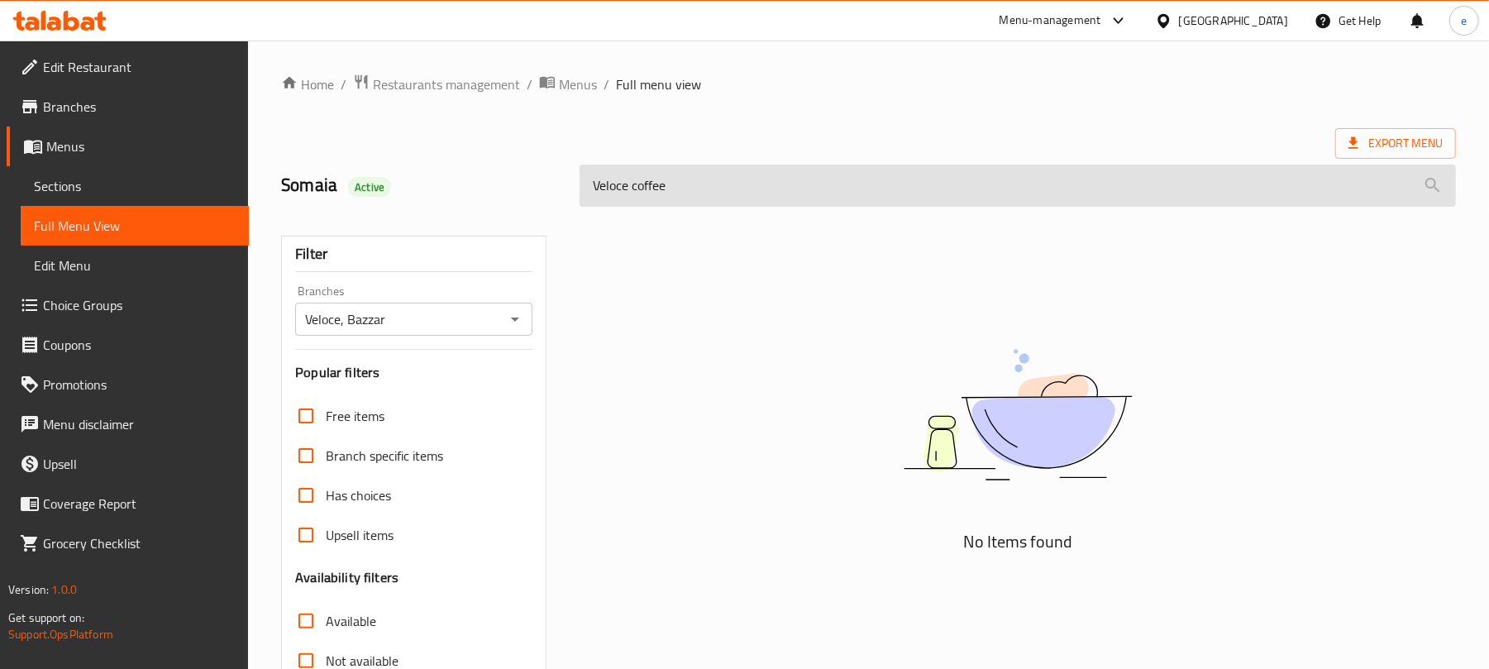
click at [646, 185] on input "Veloce coffee" at bounding box center [1017, 185] width 876 height 42
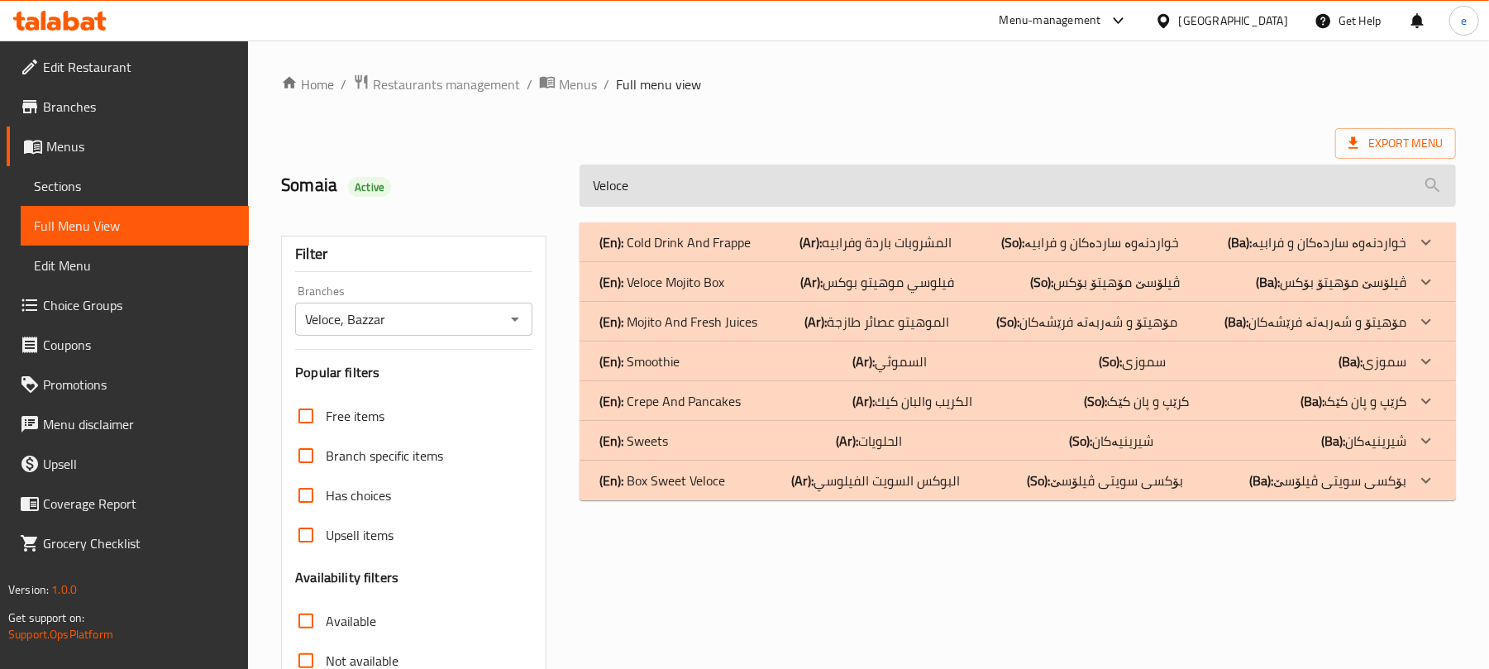
click at [652, 186] on input "Veloce" at bounding box center [1017, 185] width 876 height 42
paste input "Cold brew"
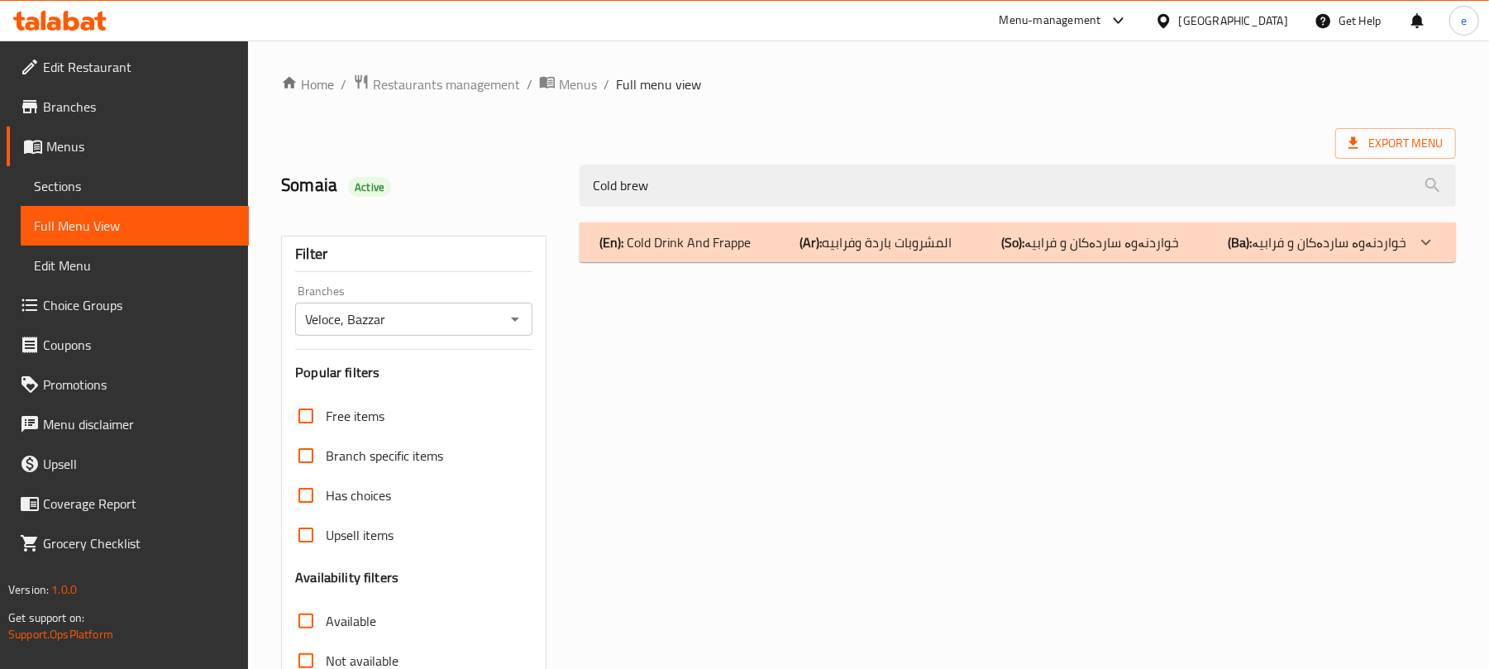
click at [708, 232] on p "(En): Cold Drink And Frappe" at bounding box center [674, 242] width 151 height 20
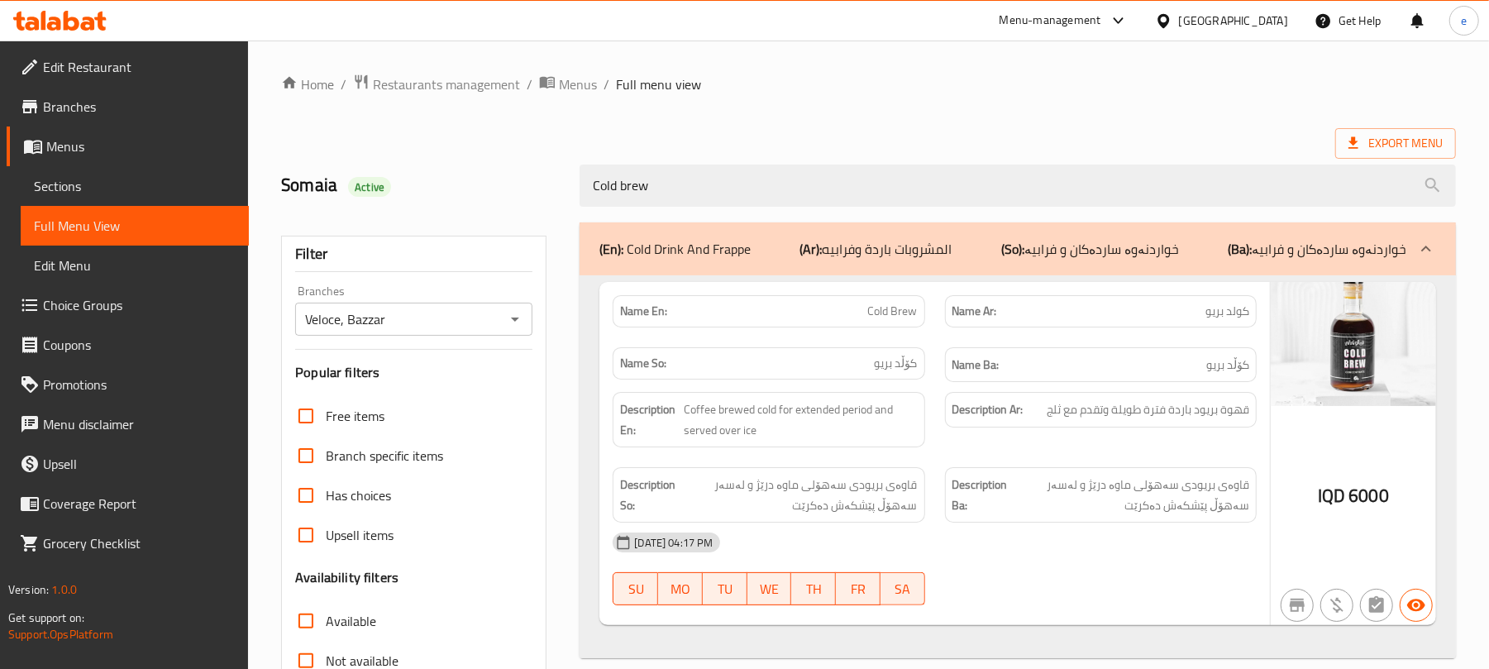
click at [1243, 309] on span "كولد بريو" at bounding box center [1227, 311] width 44 height 17
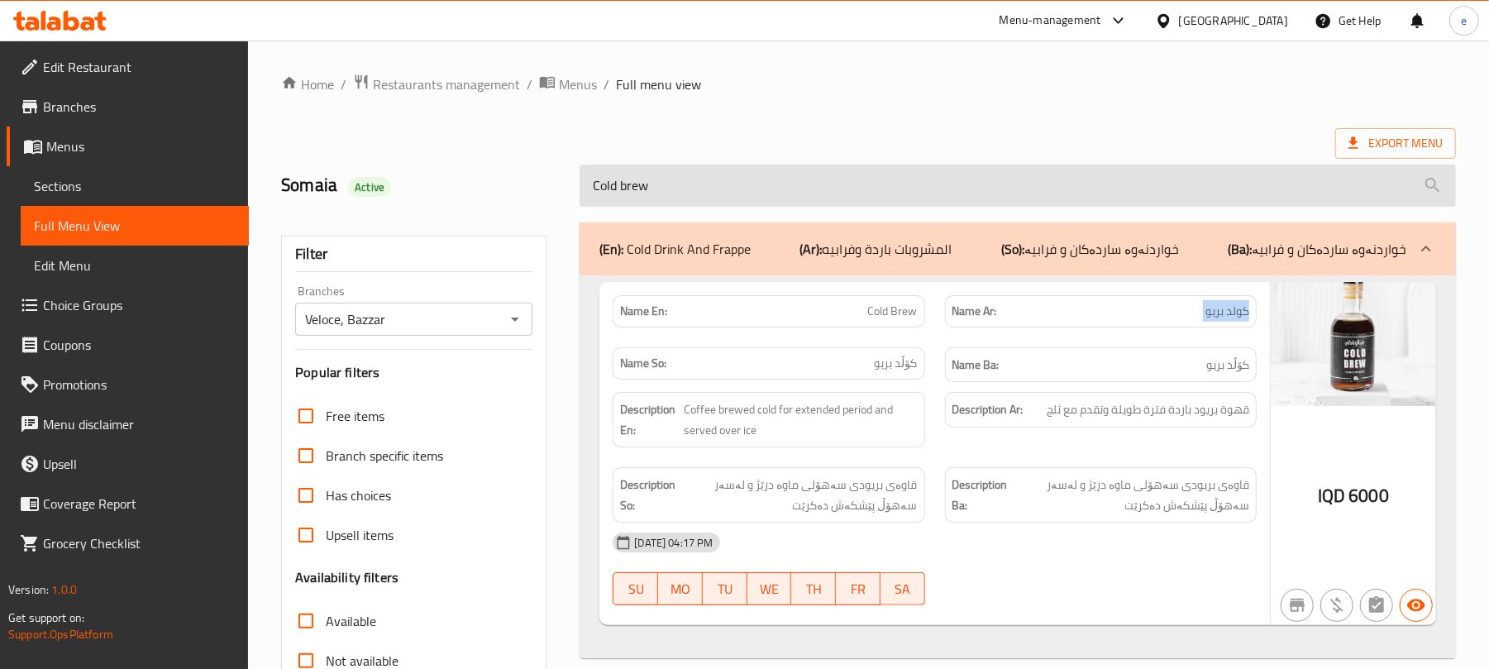
copy span "كولد بريو"
click at [705, 179] on input "Cold brew" at bounding box center [1017, 185] width 876 height 42
paste input "iced caramel veloce"
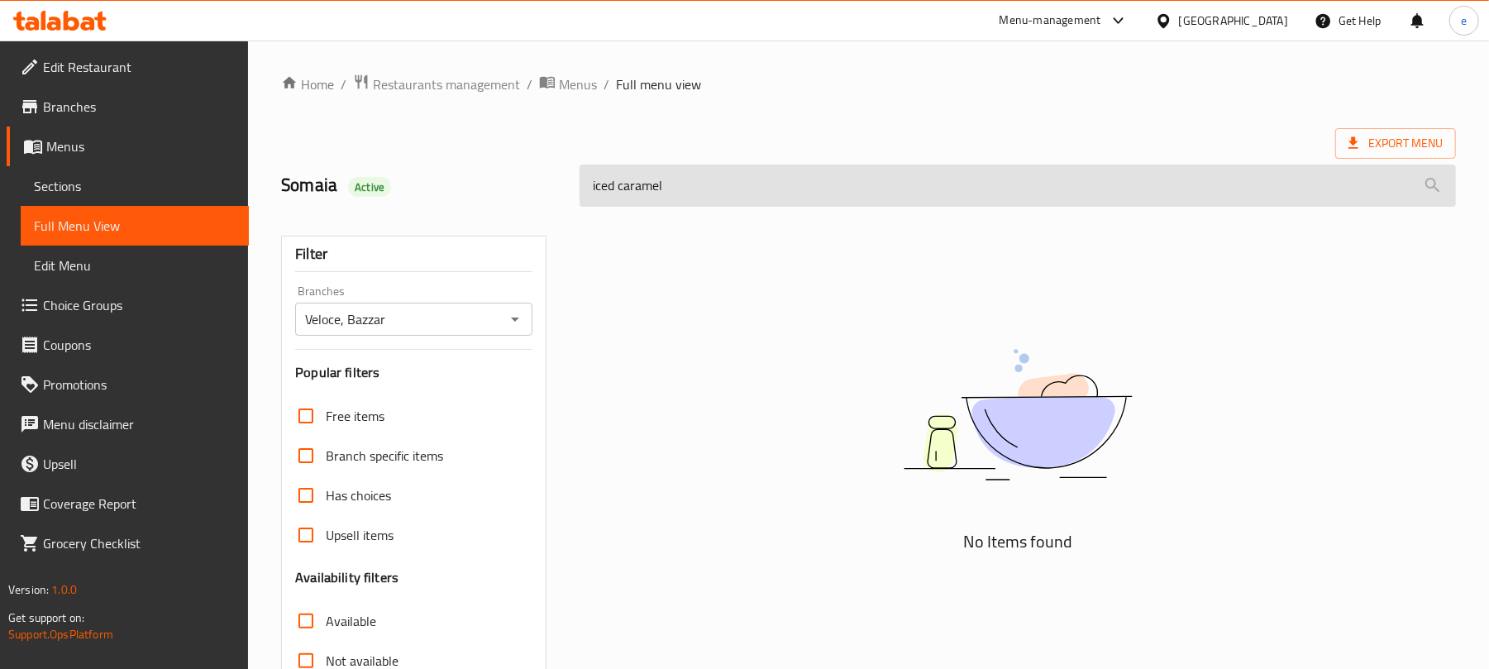
click at [618, 193] on input "iced caramel" at bounding box center [1017, 185] width 876 height 42
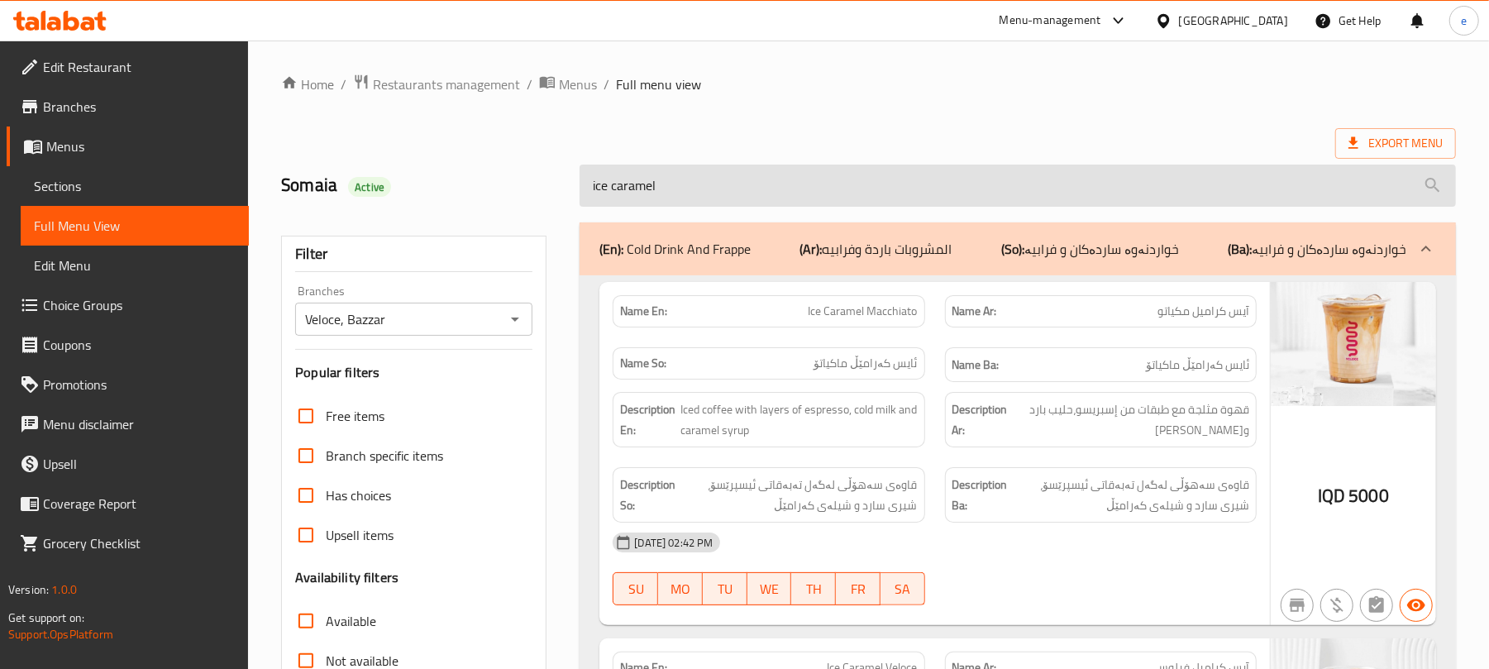
click at [685, 185] on input "ice caramel" at bounding box center [1017, 185] width 876 height 42
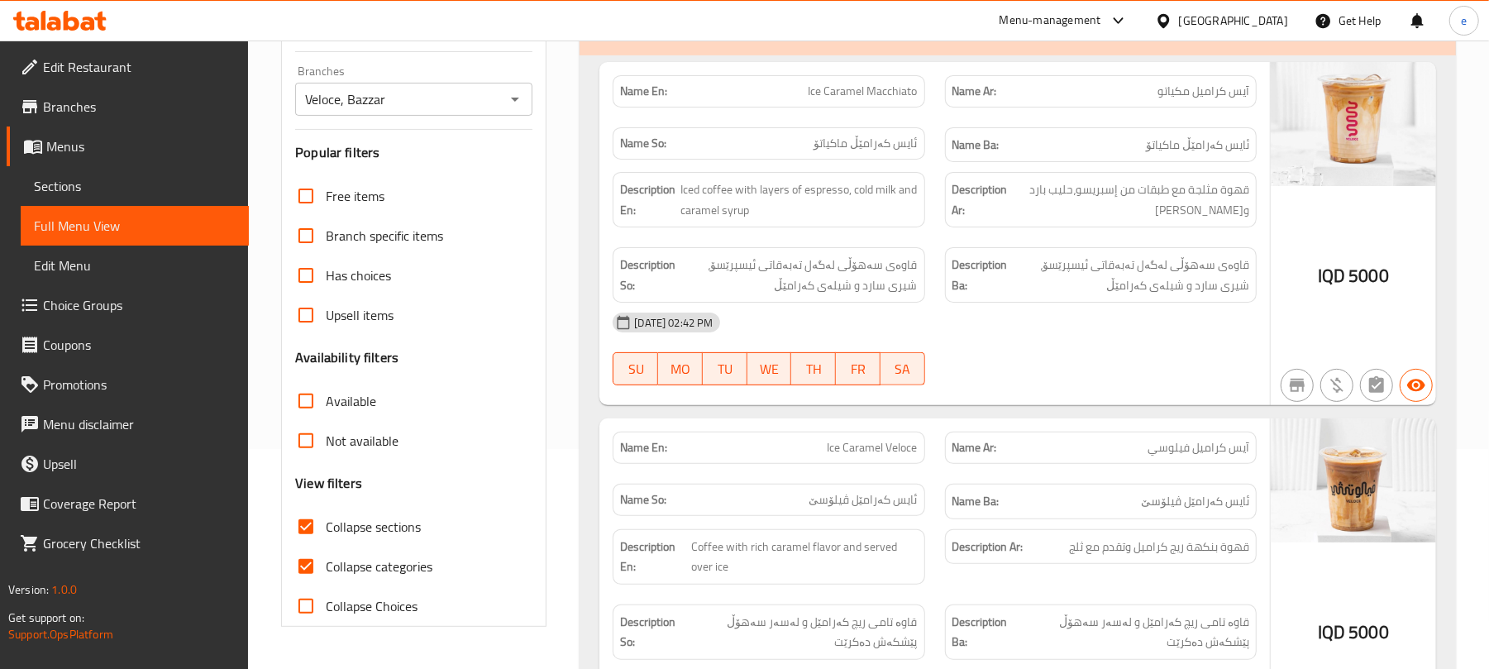
scroll to position [384, 0]
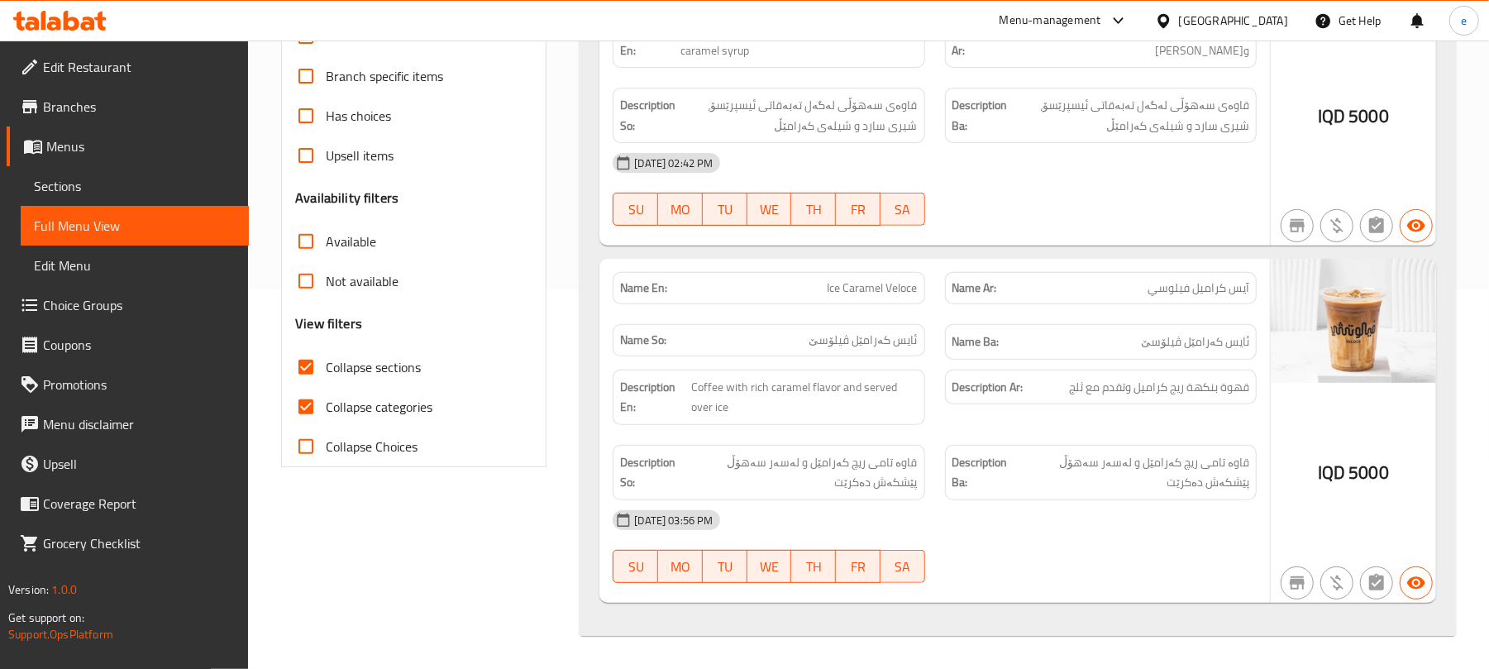
click at [886, 298] on div "Name En: Ice Caramel Veloce" at bounding box center [768, 288] width 312 height 32
click at [886, 285] on span "Ice Caramel Veloce" at bounding box center [872, 287] width 90 height 17
copy span "Ice Caramel Veloce"
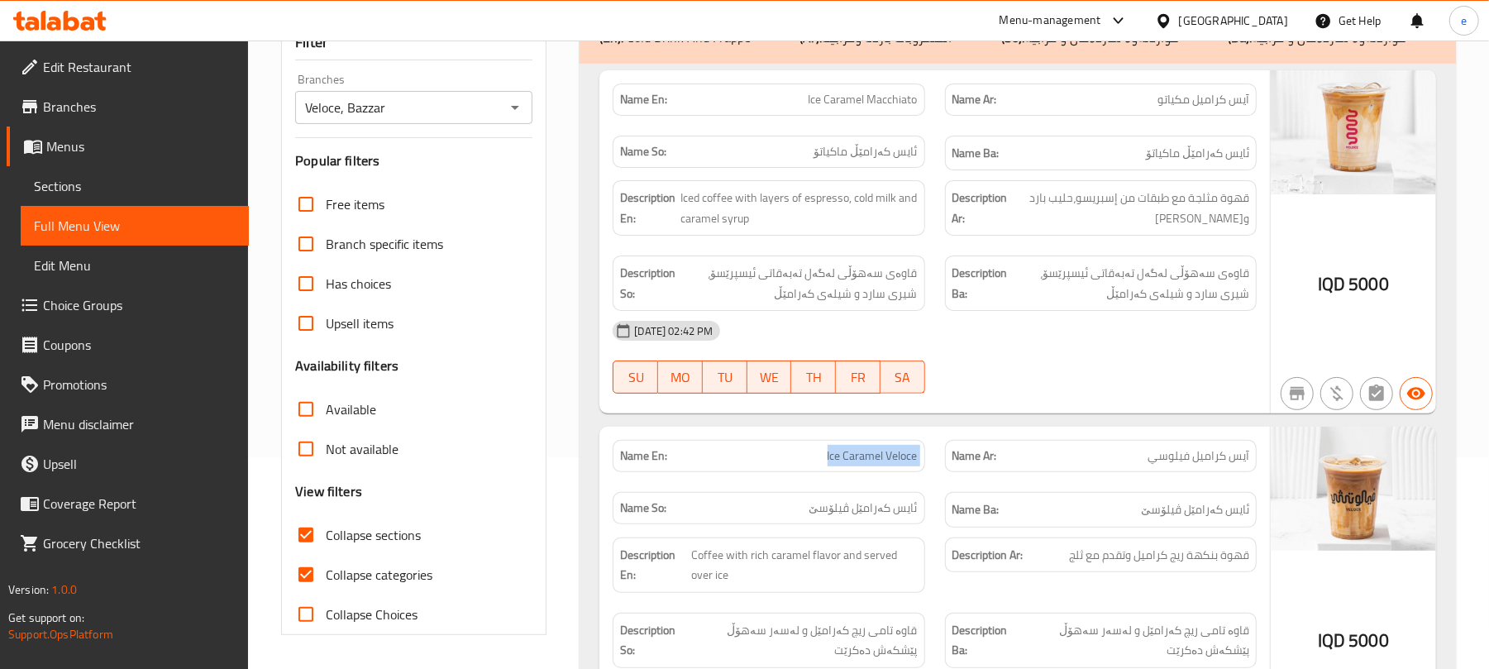
scroll to position [0, 0]
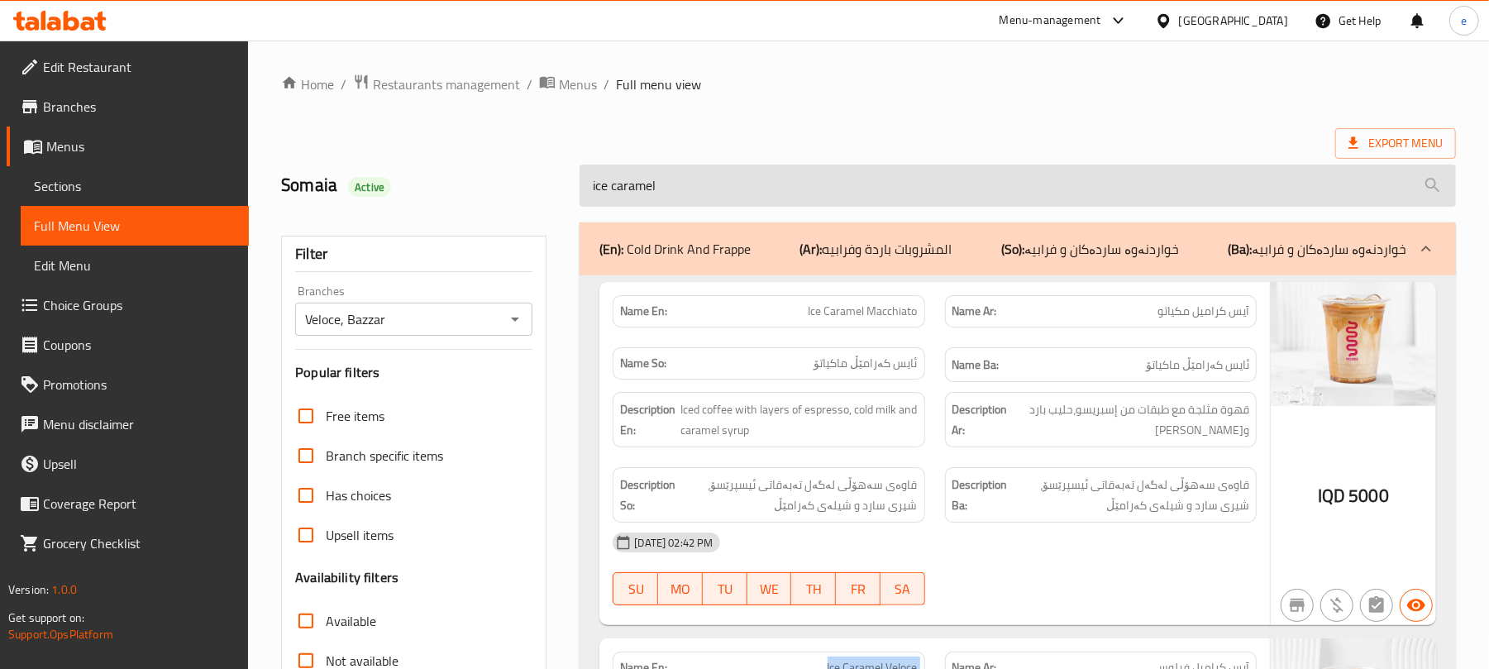
click at [682, 190] on input "ice caramel" at bounding box center [1017, 185] width 876 height 42
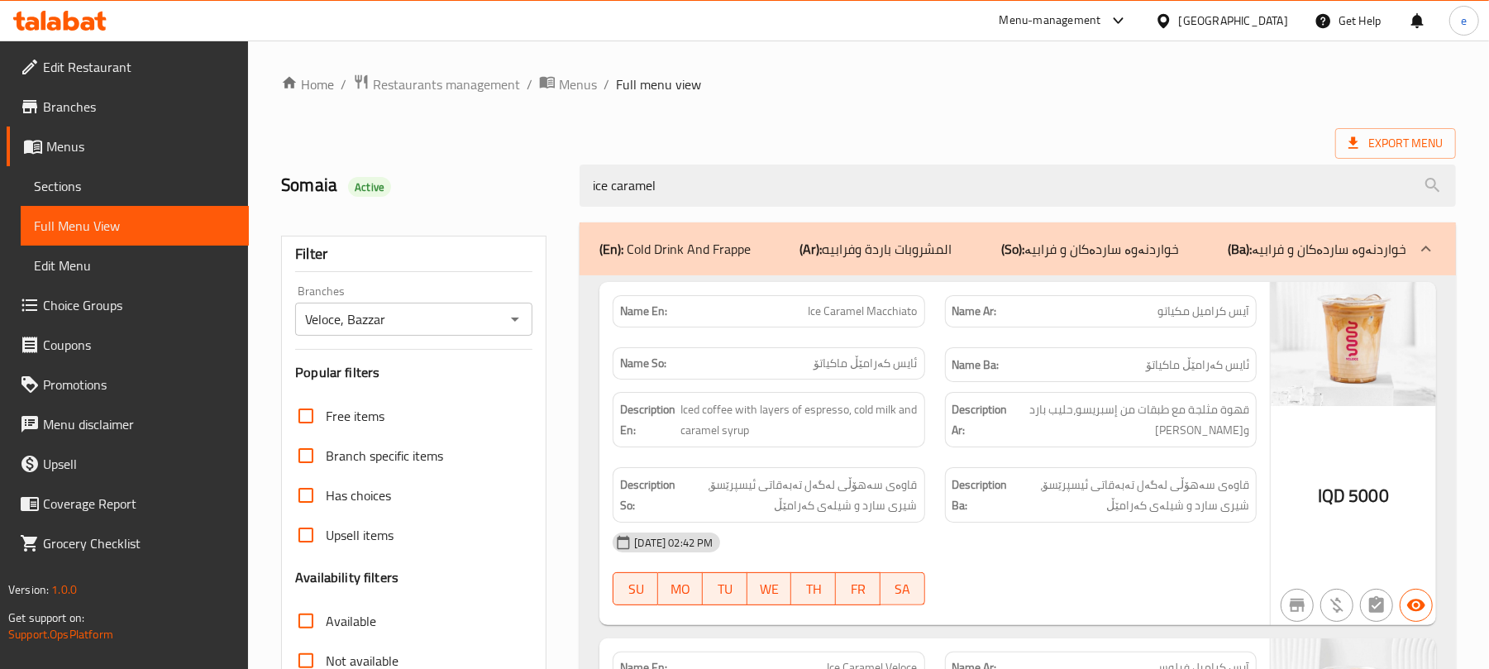
paste input "Ice Caramel Veloce"
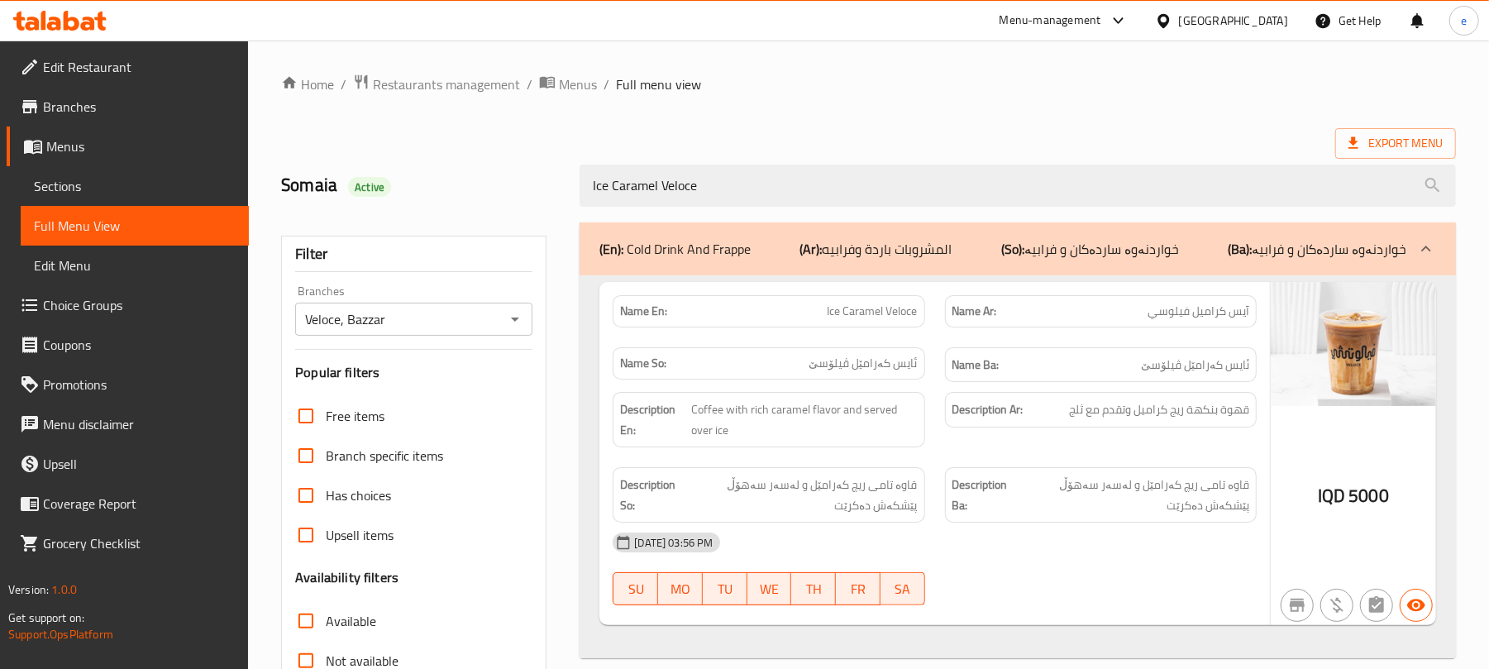
click at [1210, 318] on span "آيس كراميل فيلوسي" at bounding box center [1198, 311] width 102 height 17
copy span "آيس كراميل فيلوسي"
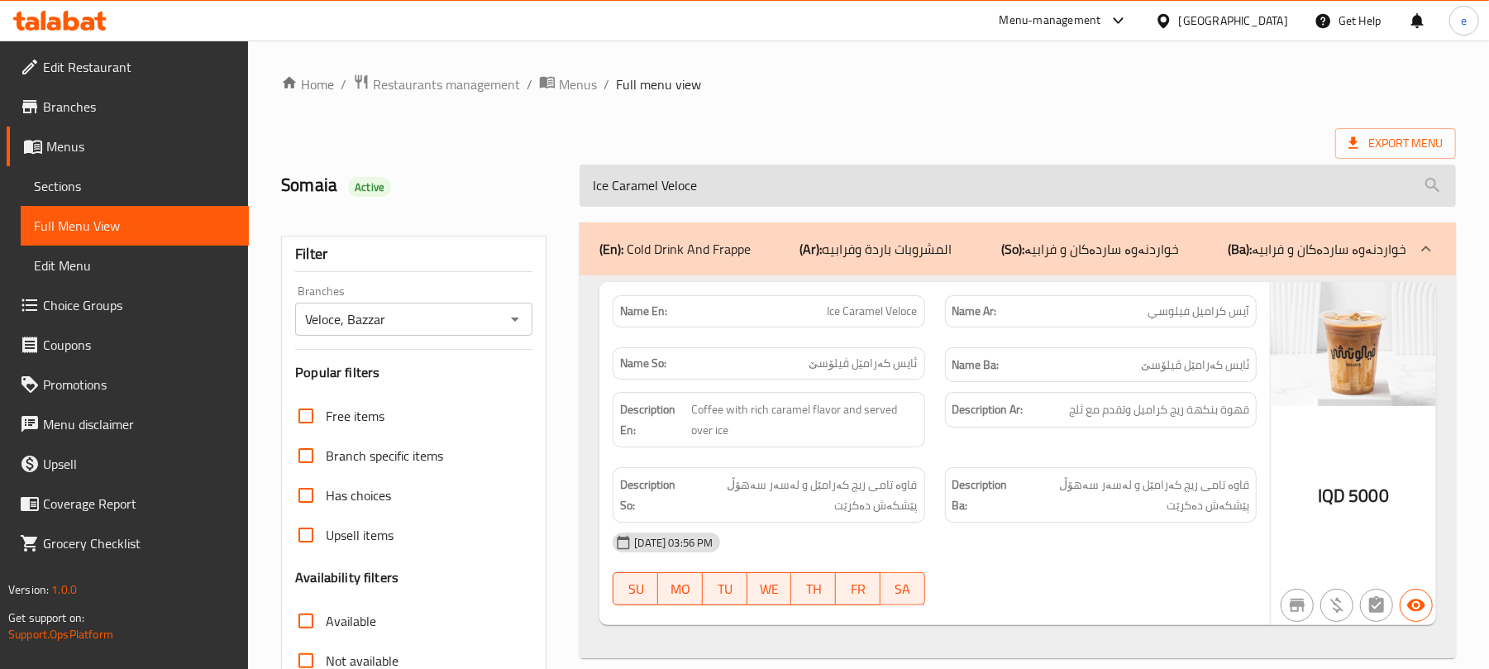
click at [686, 183] on input "Ice Caramel Veloce" at bounding box center [1017, 185] width 876 height 42
paste input "ice americano"
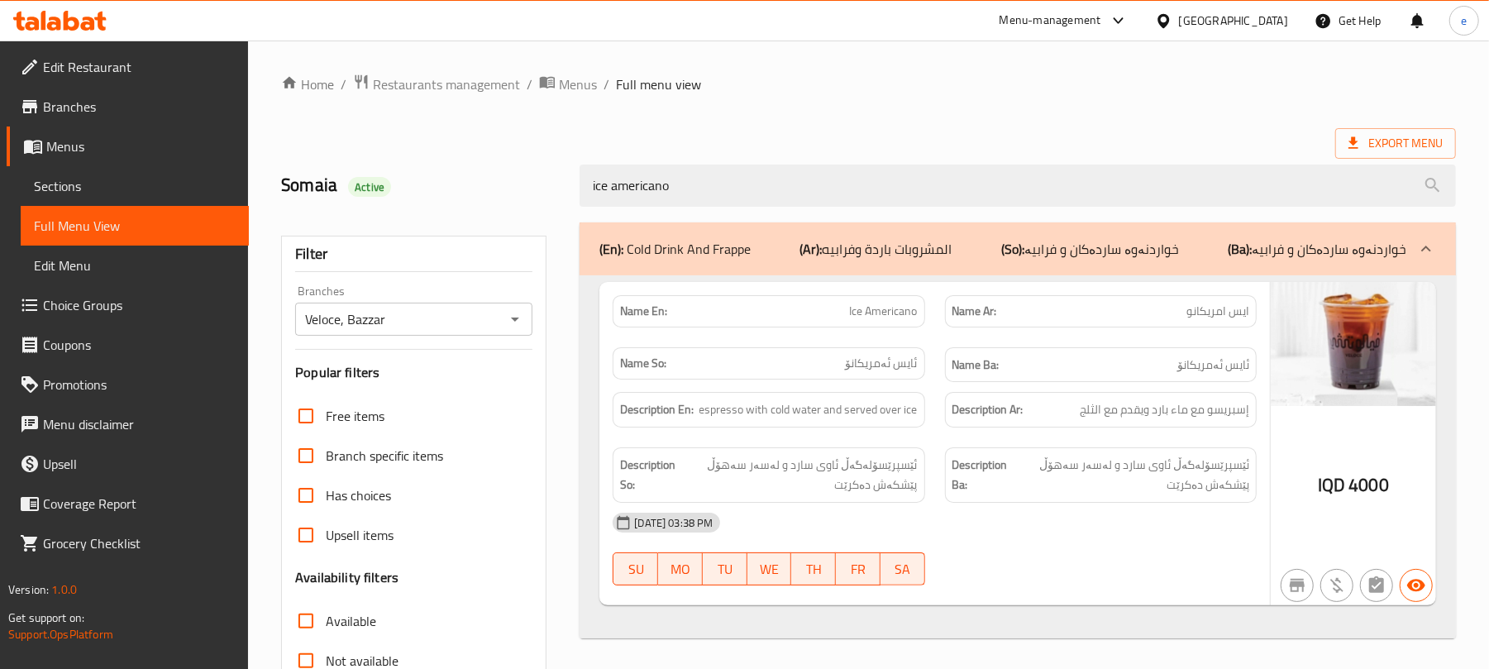
click at [1208, 314] on span "ايس امريكانو" at bounding box center [1217, 311] width 63 height 17
copy span "ايس امريكانو"
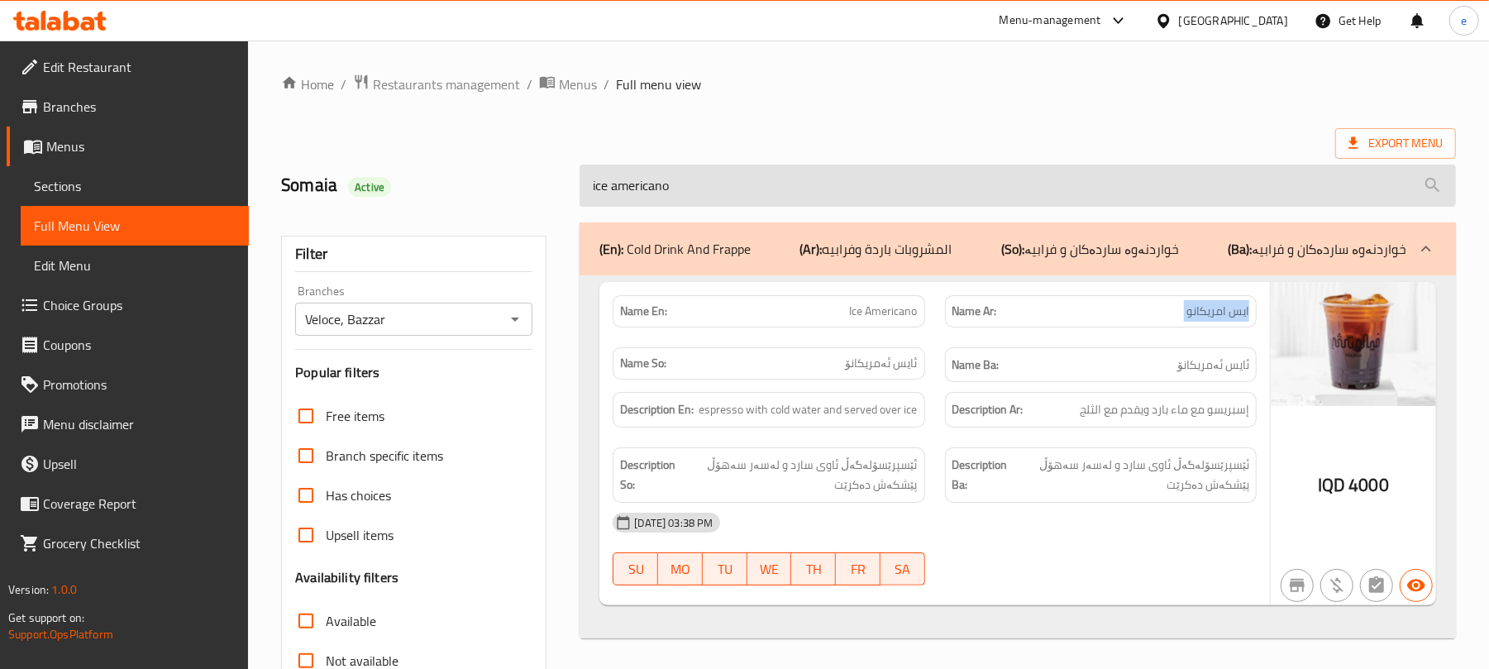
click at [633, 188] on input "ice americano" at bounding box center [1017, 185] width 876 height 42
paste input "mocha"
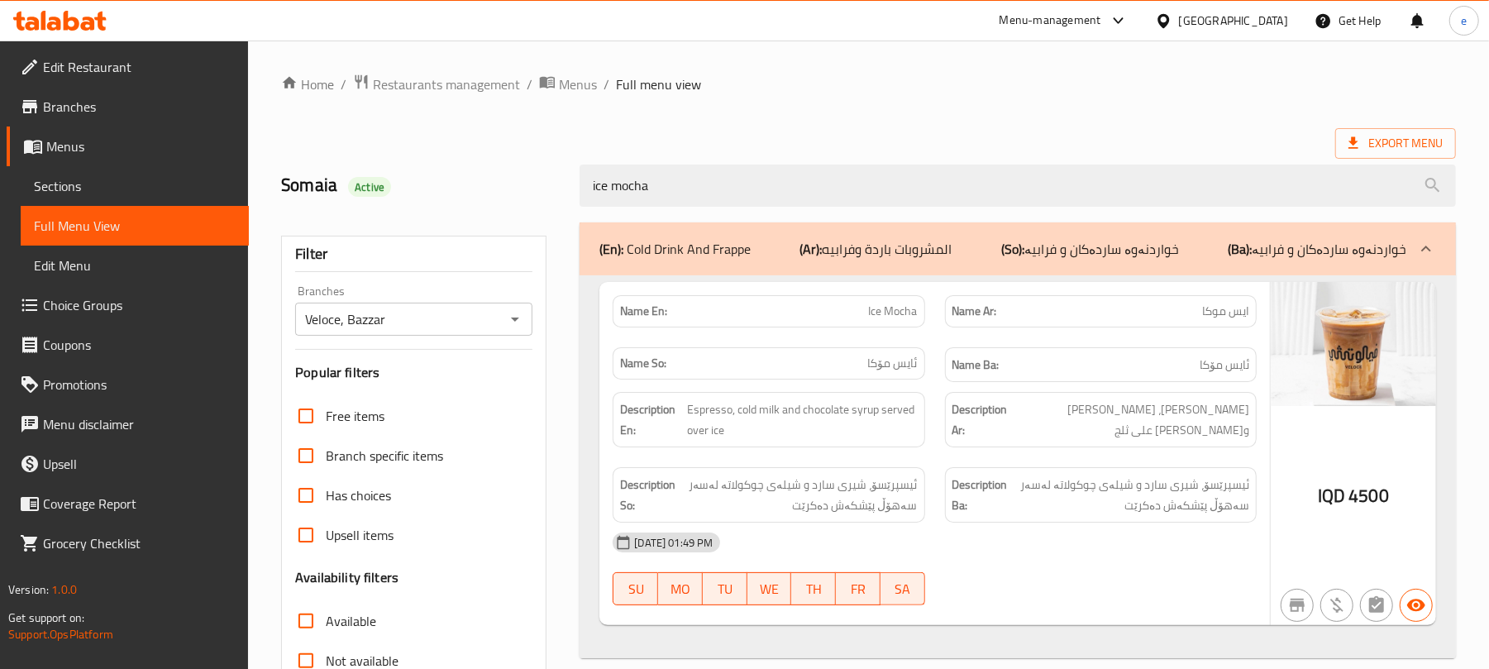
click at [1227, 307] on span "ايس موكا" at bounding box center [1225, 311] width 47 height 17
copy span "ايس موكا"
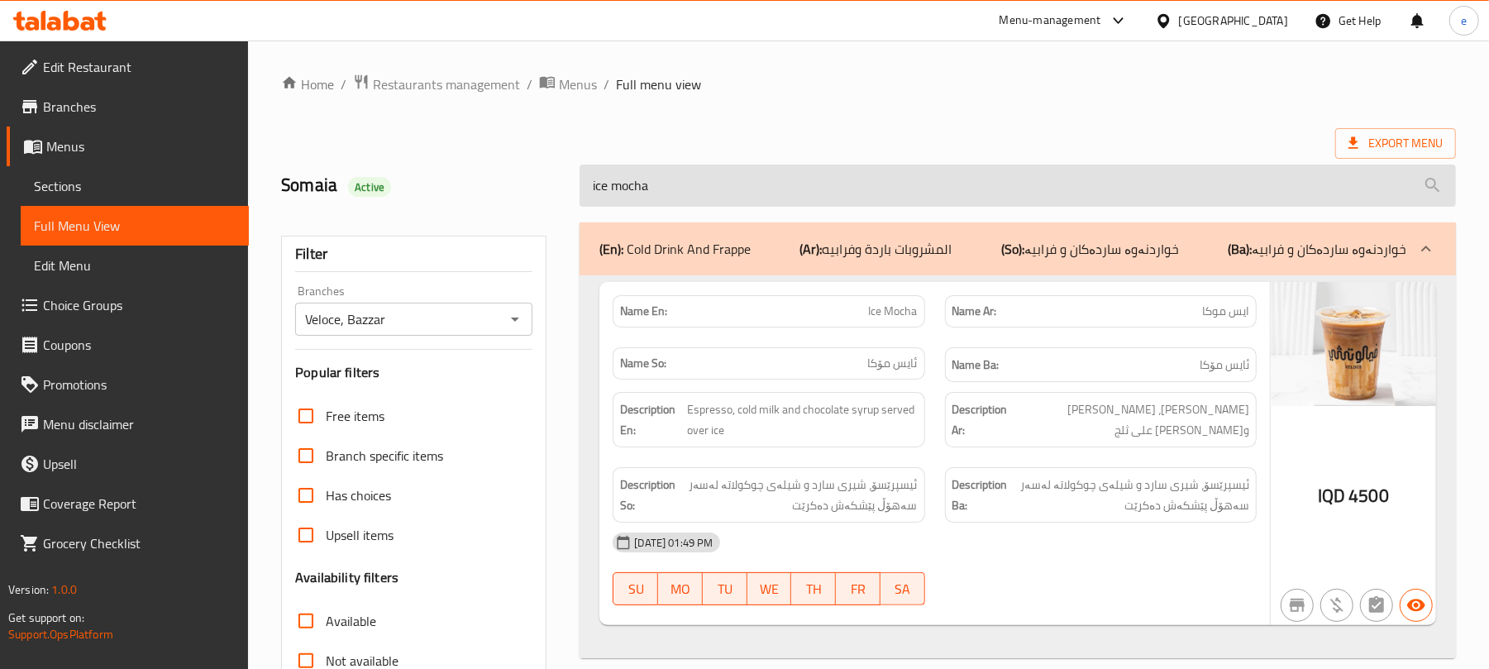
click at [678, 192] on input "ice mocha" at bounding box center [1017, 185] width 876 height 42
paste input "latte pistachio"
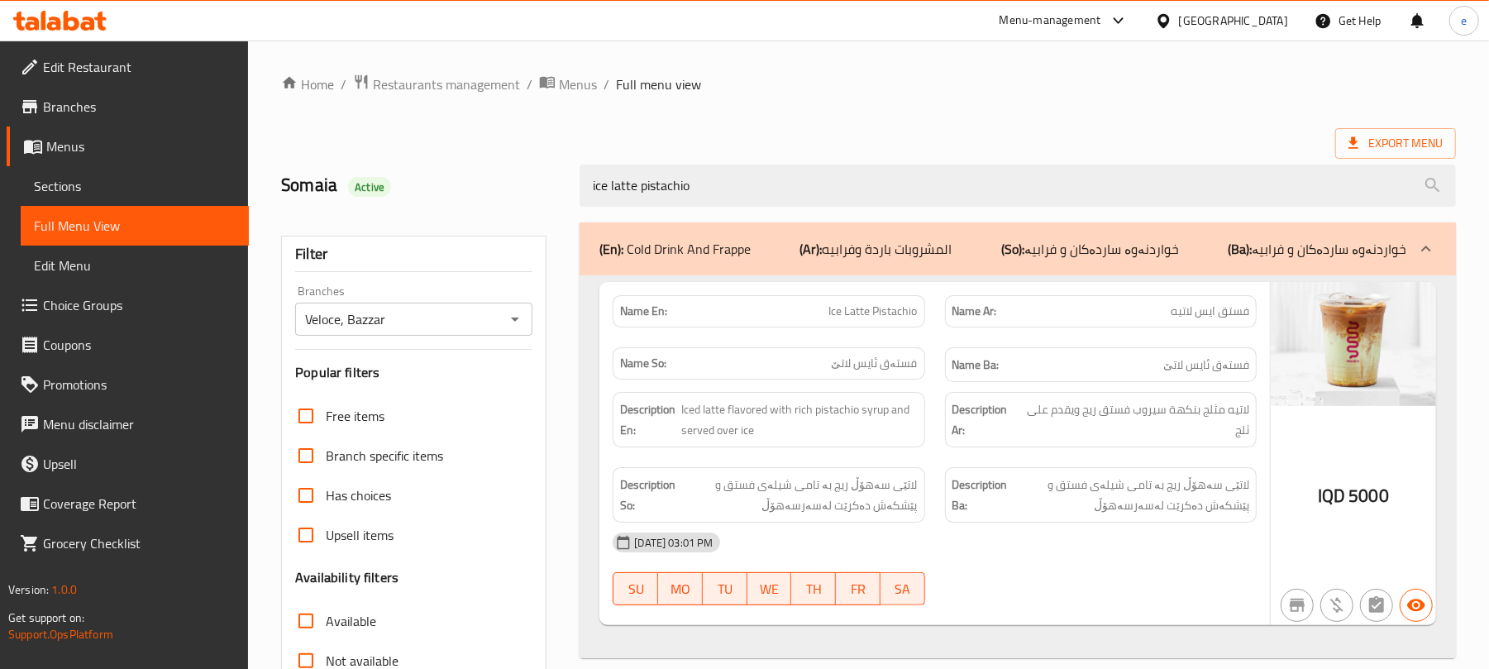
click at [1230, 316] on span "فستق ايس لاتيه" at bounding box center [1209, 311] width 79 height 17
copy span "فستق ايس لاتيه"
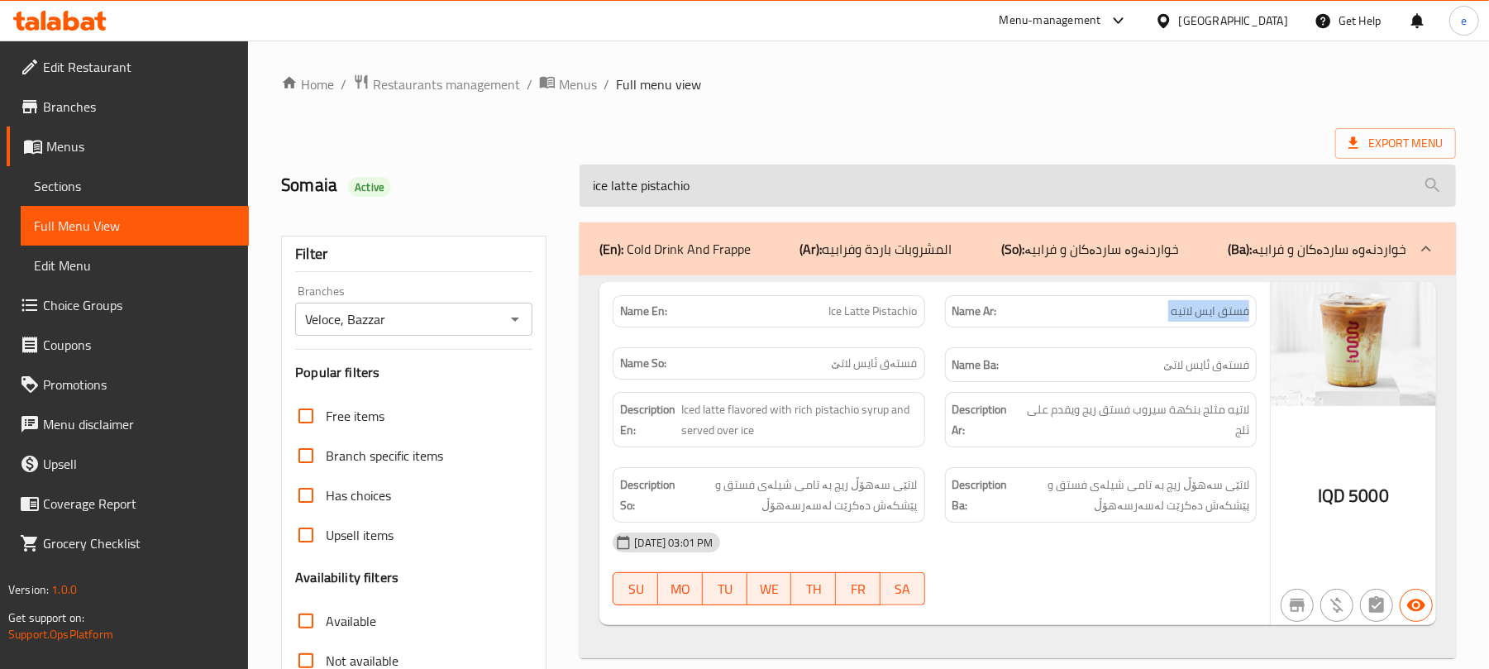
click at [715, 199] on input "ice latte pistachio" at bounding box center [1017, 185] width 876 height 42
paste input "spanish latte"
click at [650, 185] on input "ice spanish latte" at bounding box center [1017, 185] width 876 height 42
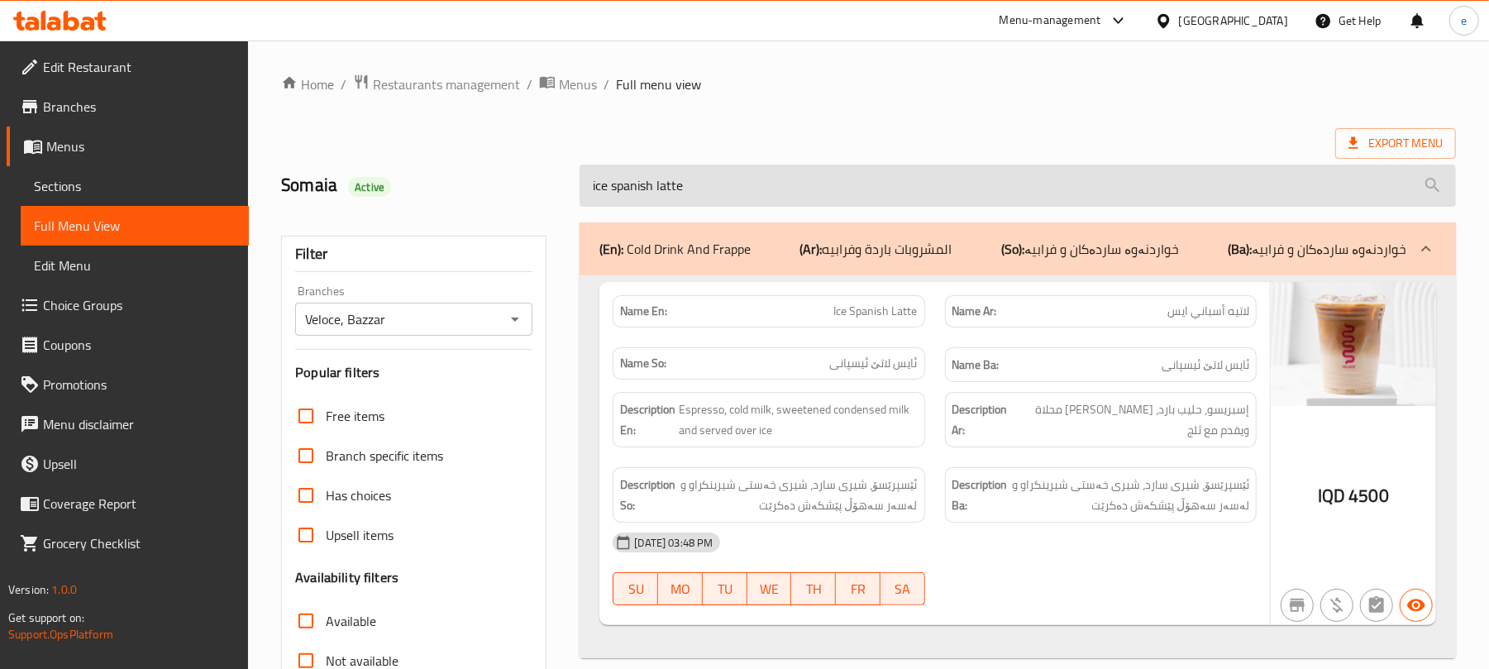
click at [650, 185] on input "ice spanish latte" at bounding box center [1017, 185] width 876 height 42
paste input "Cold"
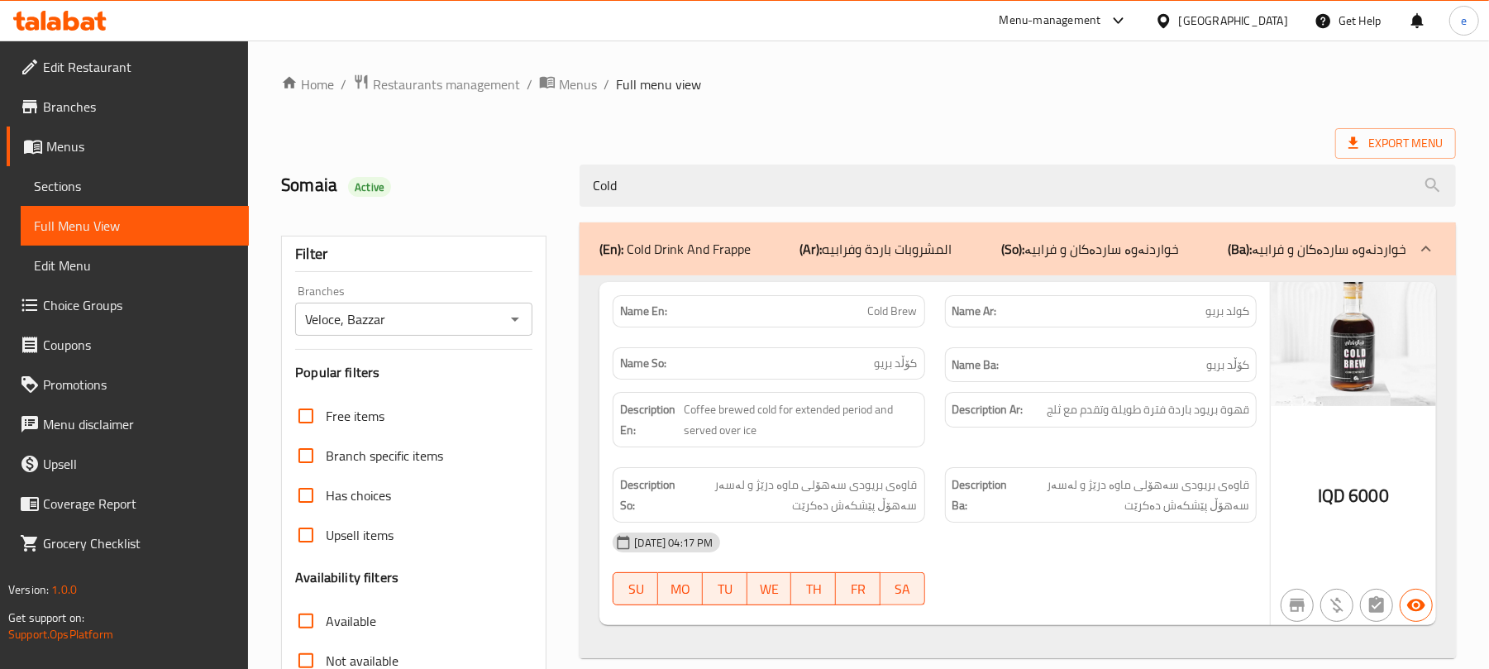
click at [884, 361] on span "کۆڵد بریو" at bounding box center [896, 363] width 43 height 17
copy span "کۆڵد بریو"
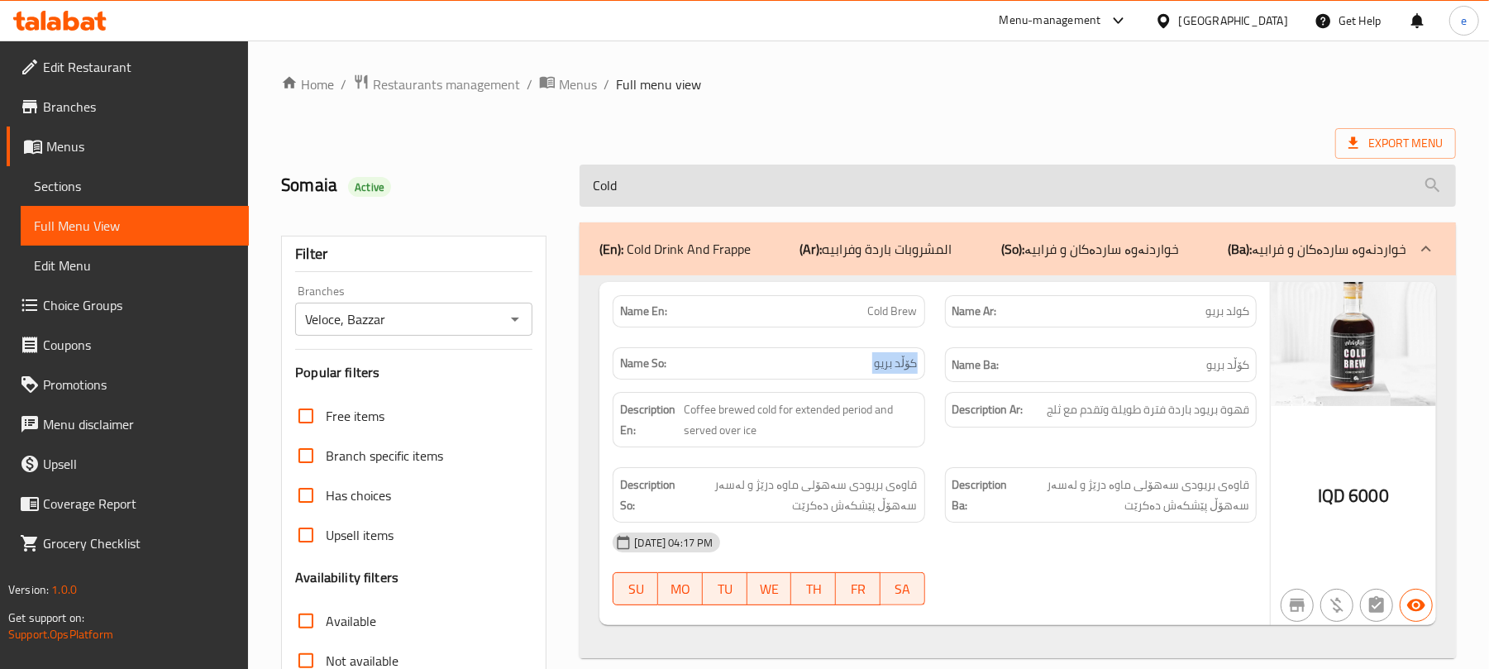
click at [665, 192] on input "Cold" at bounding box center [1017, 185] width 876 height 42
paste input "ice caramel veloce"
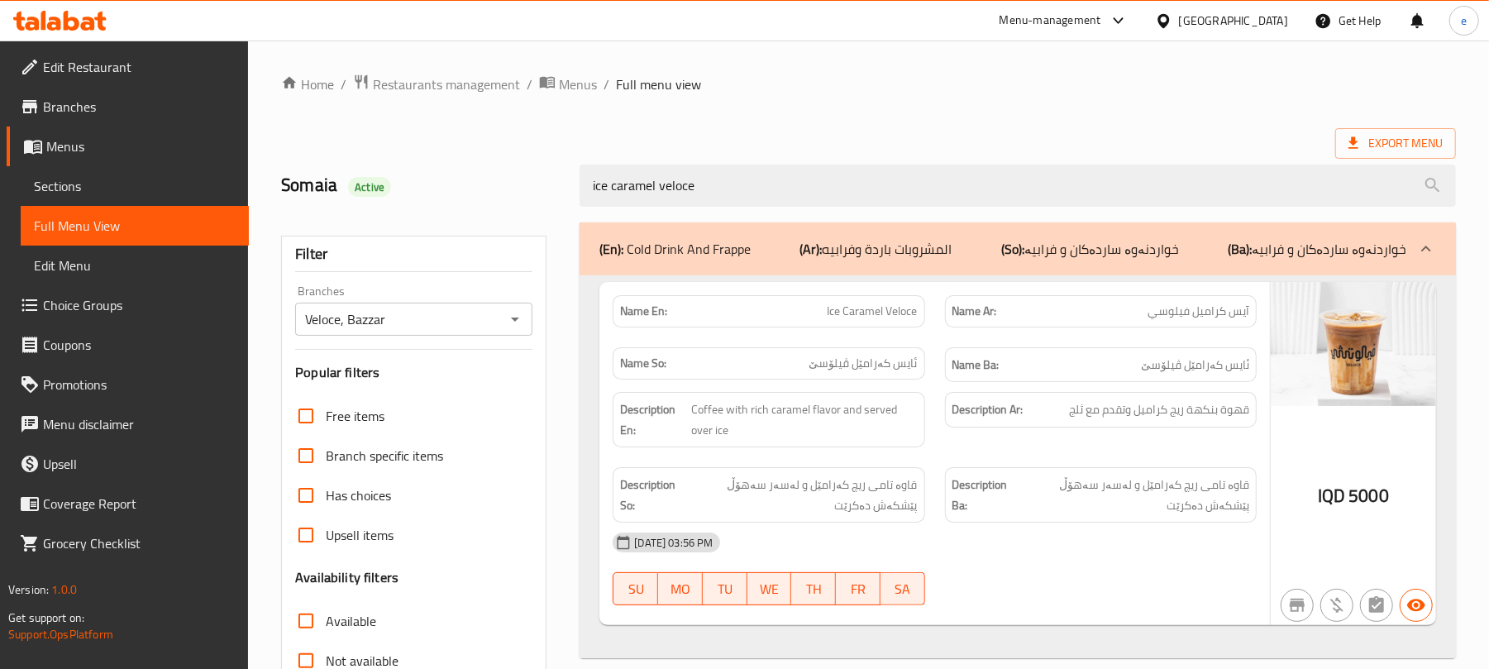
click at [844, 364] on span "ئایس کەرامێل ڤیلۆسێ" at bounding box center [863, 363] width 108 height 17
click at [845, 364] on span "ئایس کەرامێل ڤیلۆسێ" at bounding box center [863, 363] width 108 height 17
copy span "ئایس کەرامێل ڤیلۆسێ"
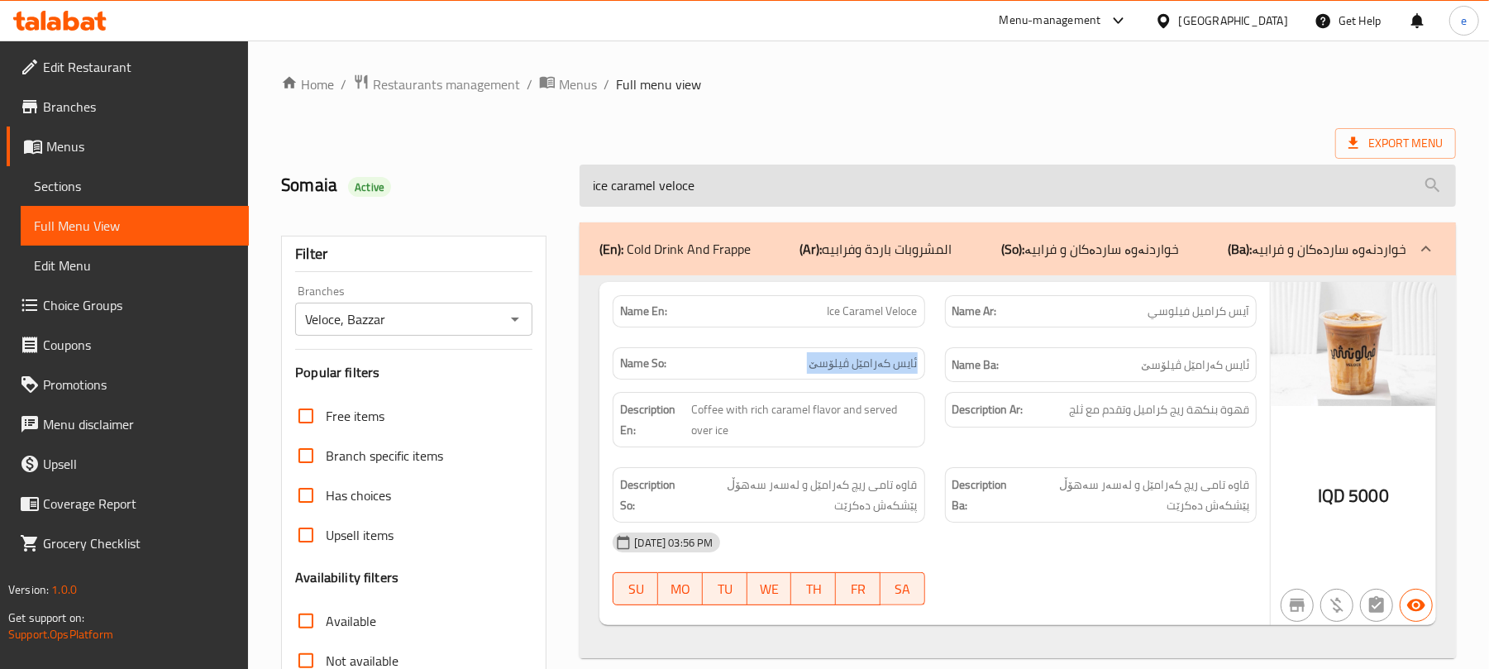
click at [769, 203] on input "ice caramel veloce" at bounding box center [1017, 185] width 876 height 42
paste input "d mocha"
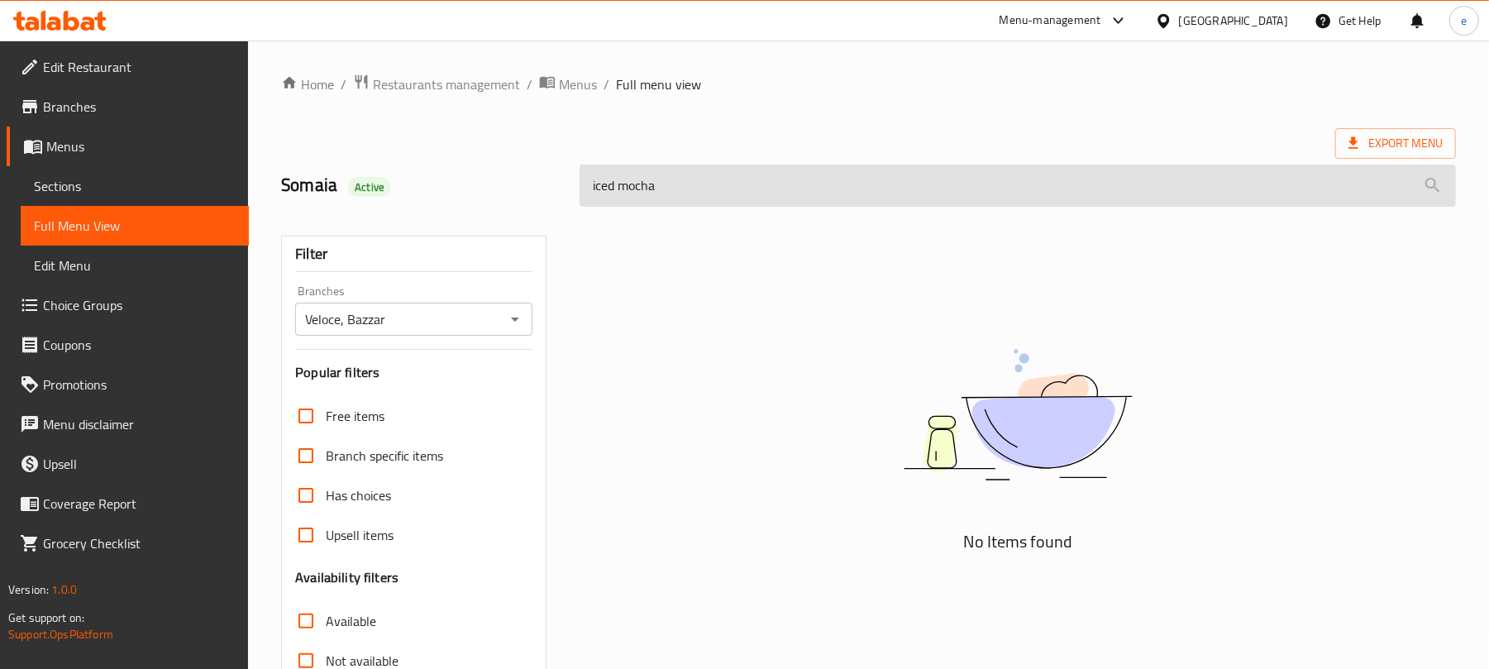
click at [618, 187] on input "iced mocha" at bounding box center [1017, 185] width 876 height 42
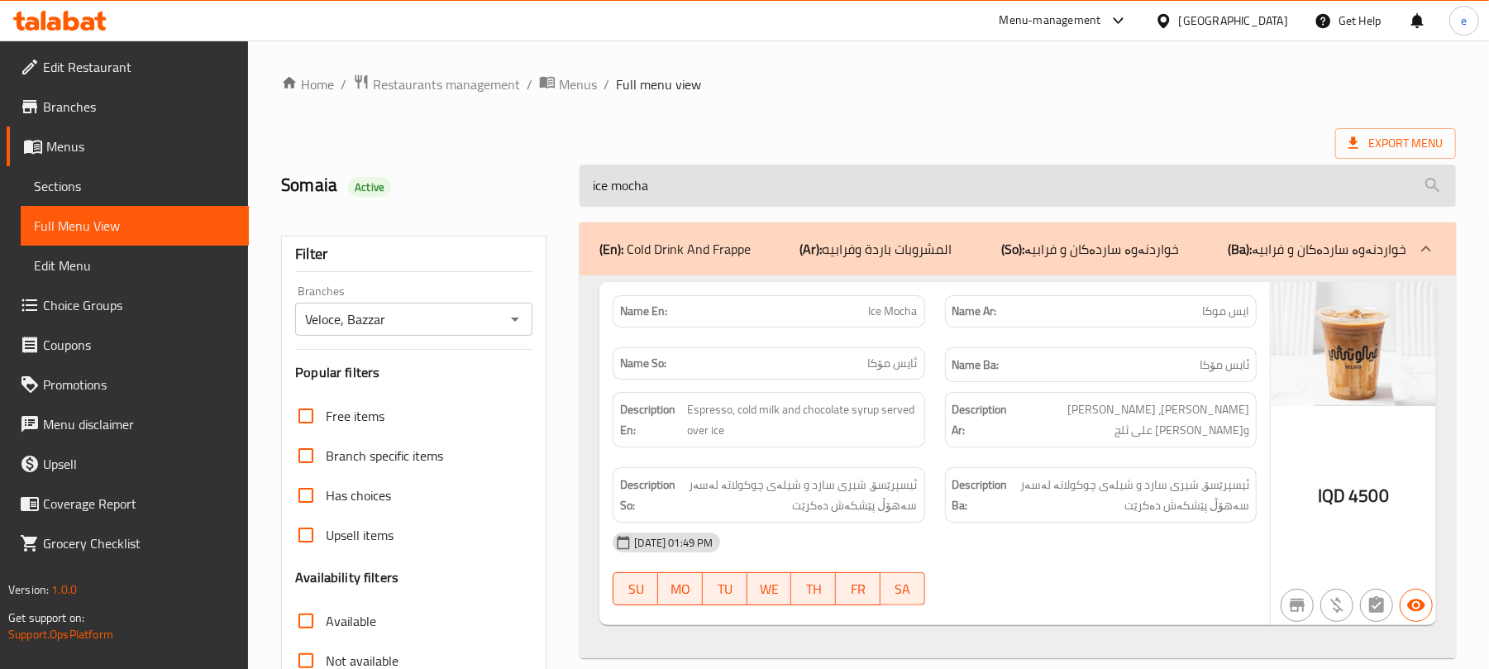
click at [671, 167] on input "ice mocha" at bounding box center [1017, 185] width 876 height 42
paste input "ice latte pistachio"
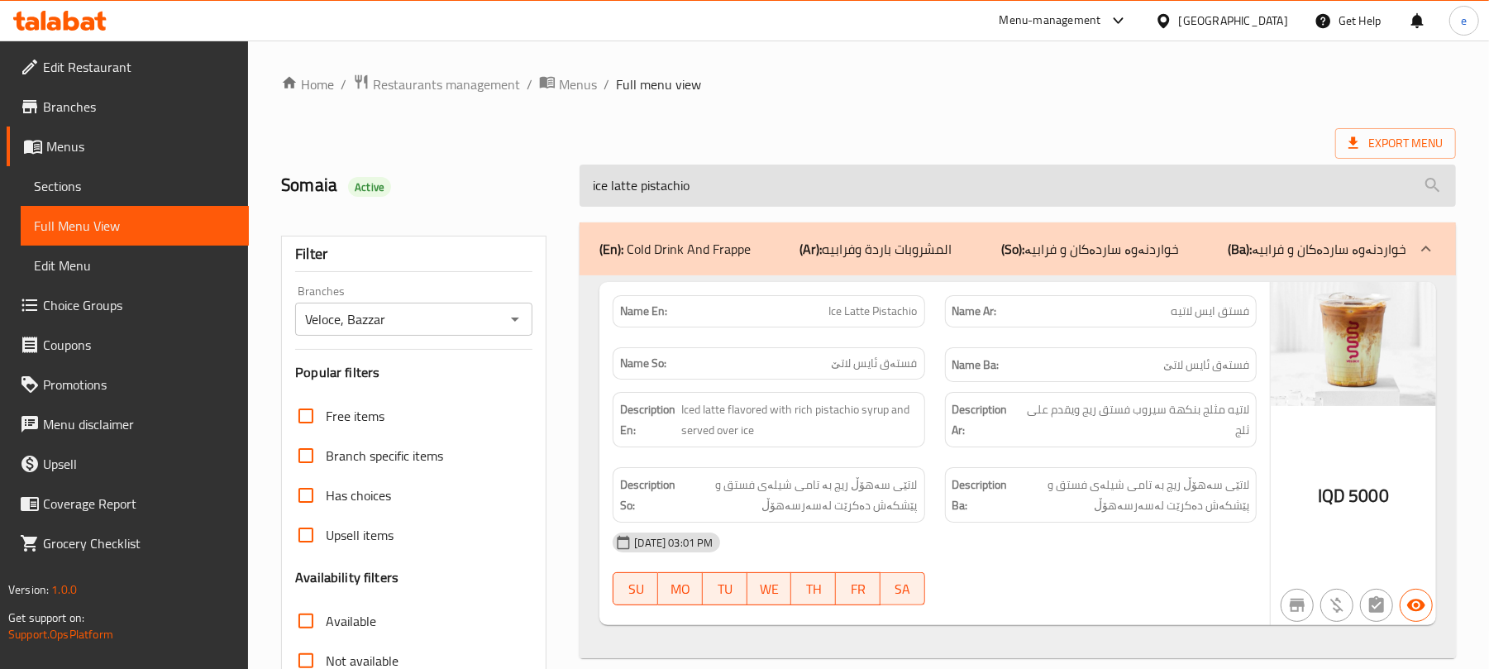
click at [775, 196] on input "ice latte pistachio" at bounding box center [1017, 185] width 876 height 42
paste input "Spanish"
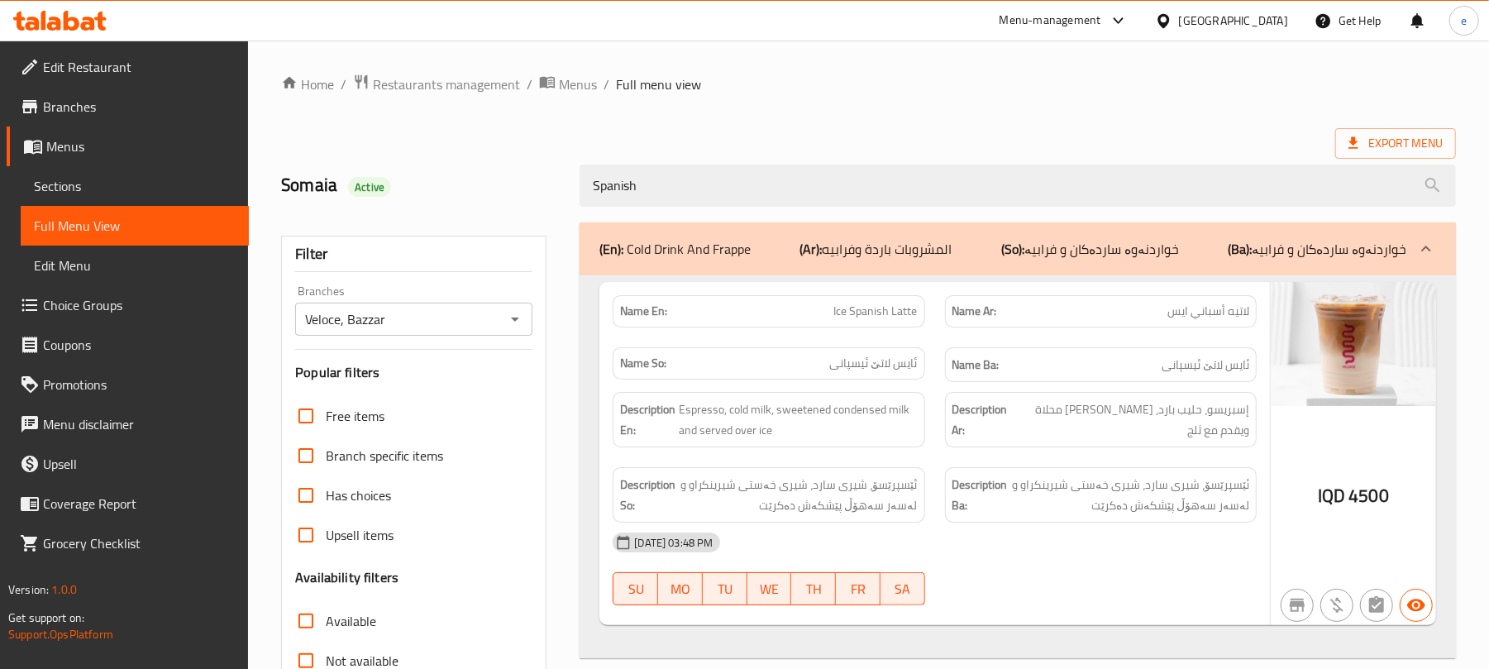
click at [897, 368] on span "ئایس لاتێ ئیسپانی" at bounding box center [874, 363] width 88 height 17
copy span "ئایس لاتێ ئیسپانی"
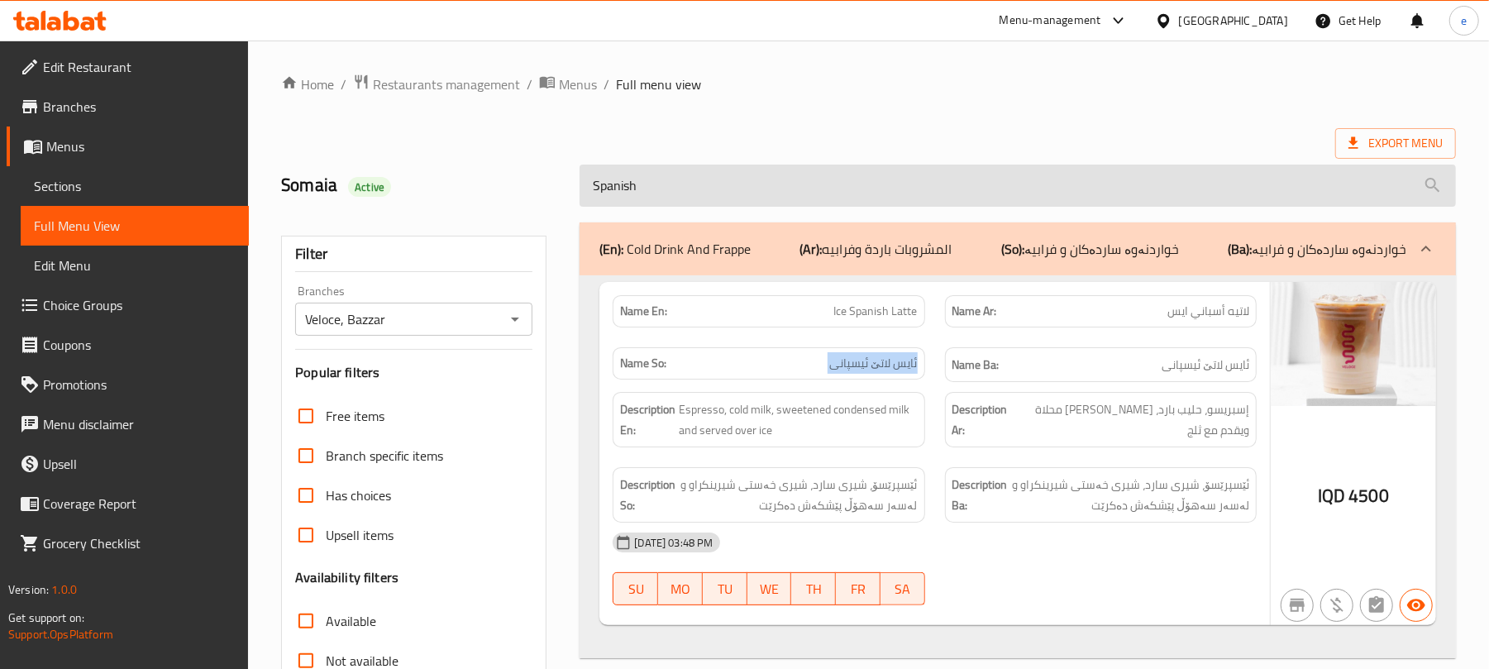
click at [706, 203] on input "Spanish" at bounding box center [1017, 185] width 876 height 42
paste input "Veloce matcha"
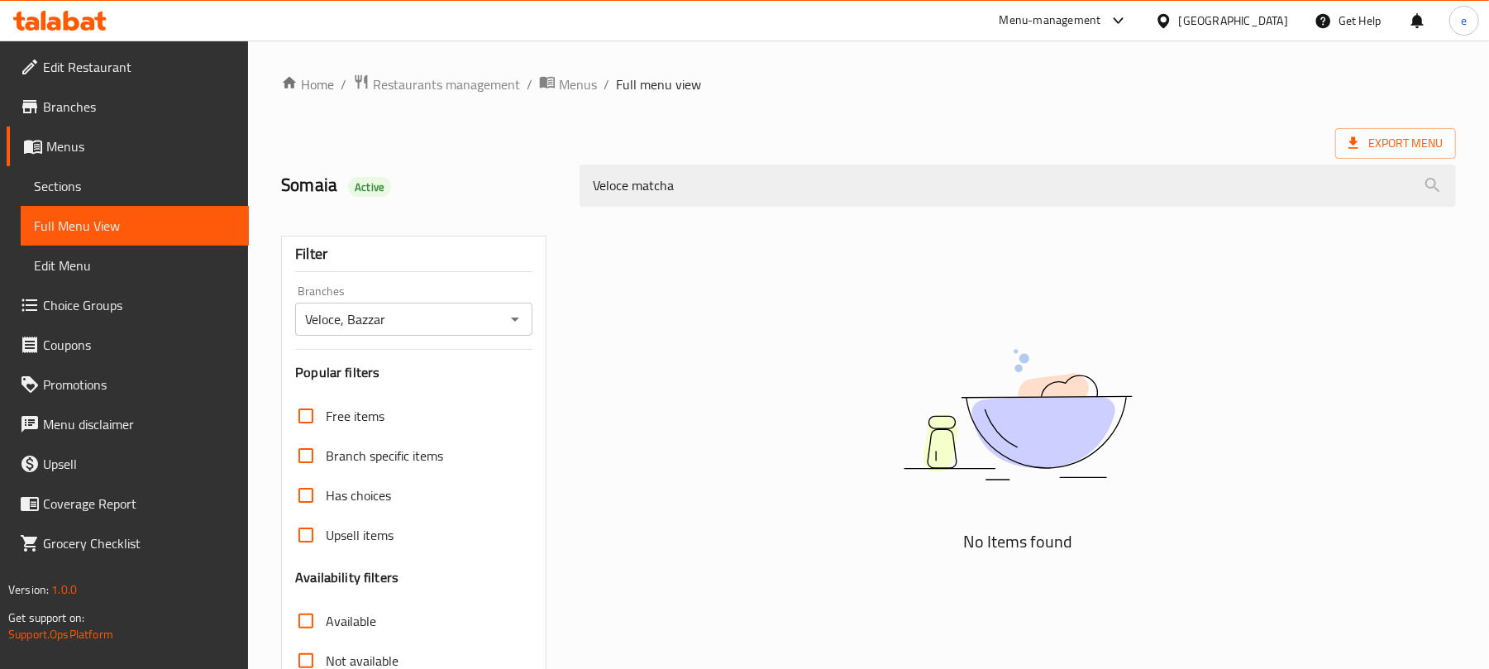
type input "Veloce matcha"
click at [523, 322] on icon "Open" at bounding box center [515, 319] width 20 height 20
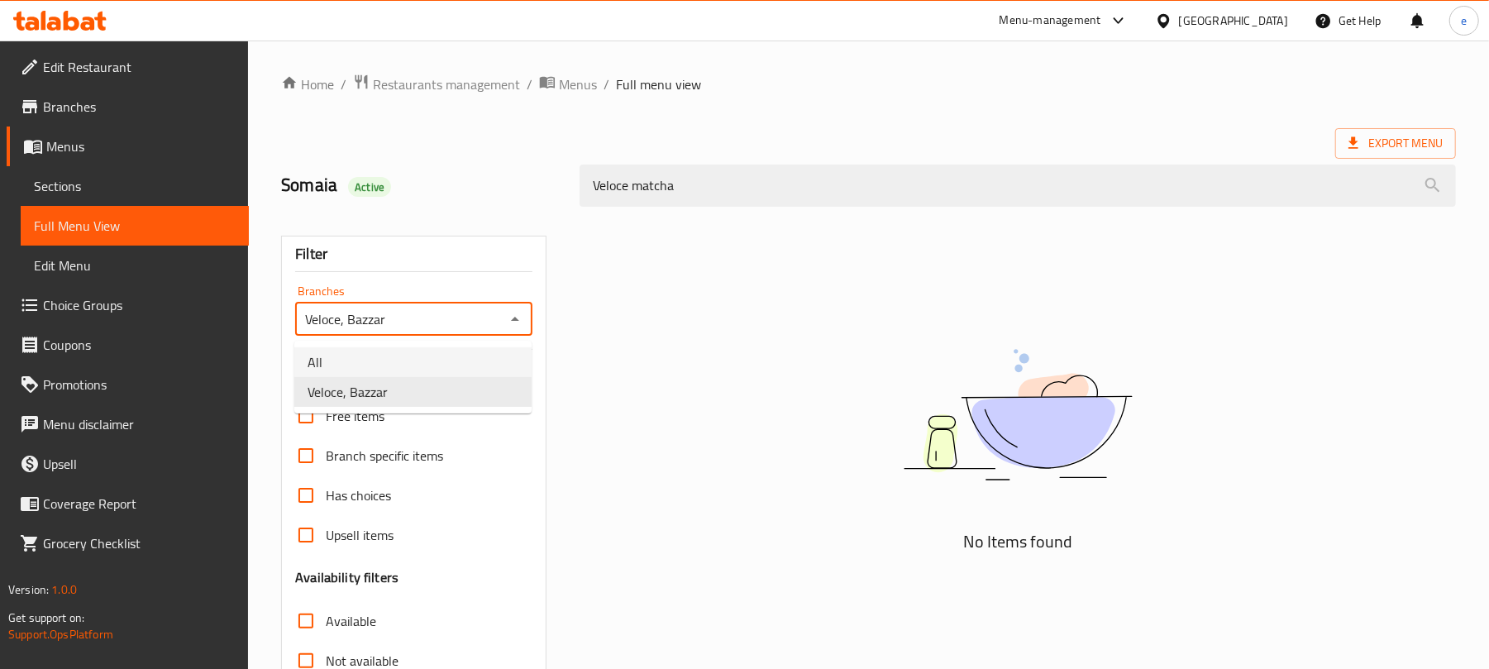
click at [460, 348] on li "All" at bounding box center [412, 362] width 237 height 30
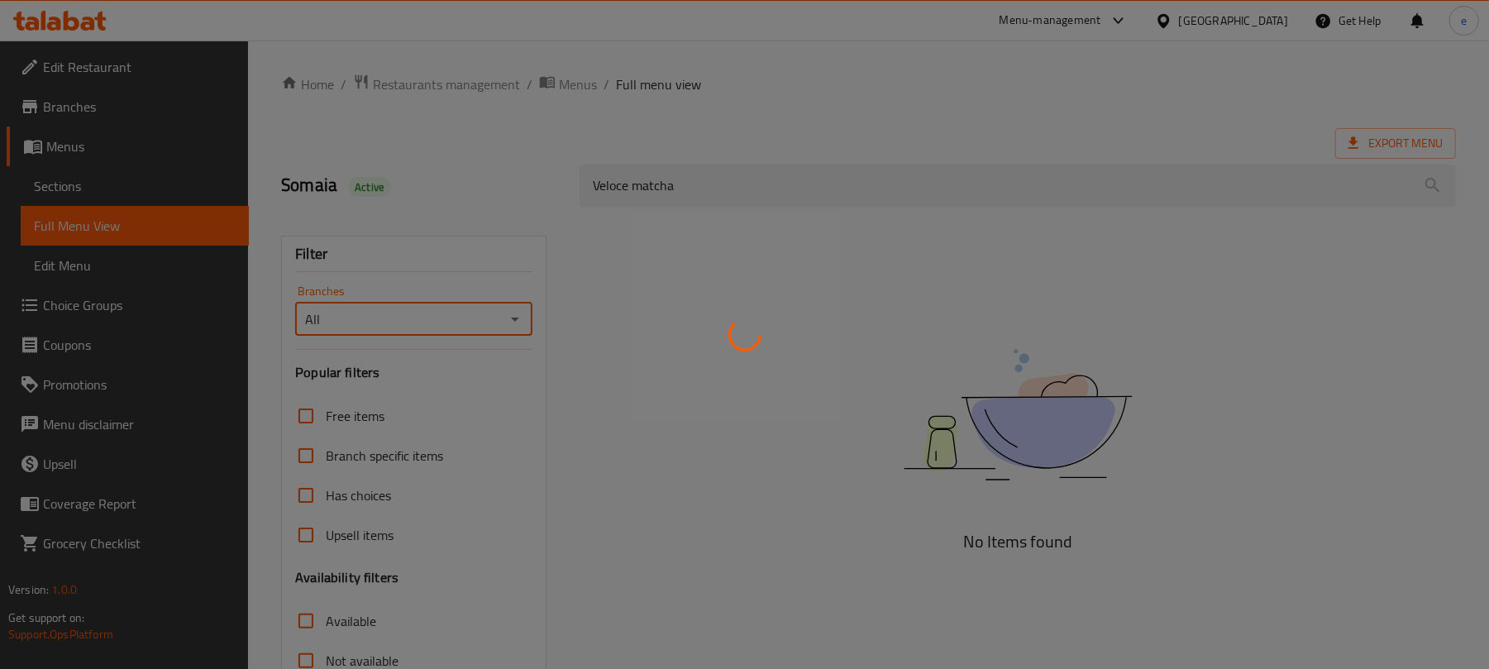
click at [529, 312] on div at bounding box center [744, 334] width 1489 height 669
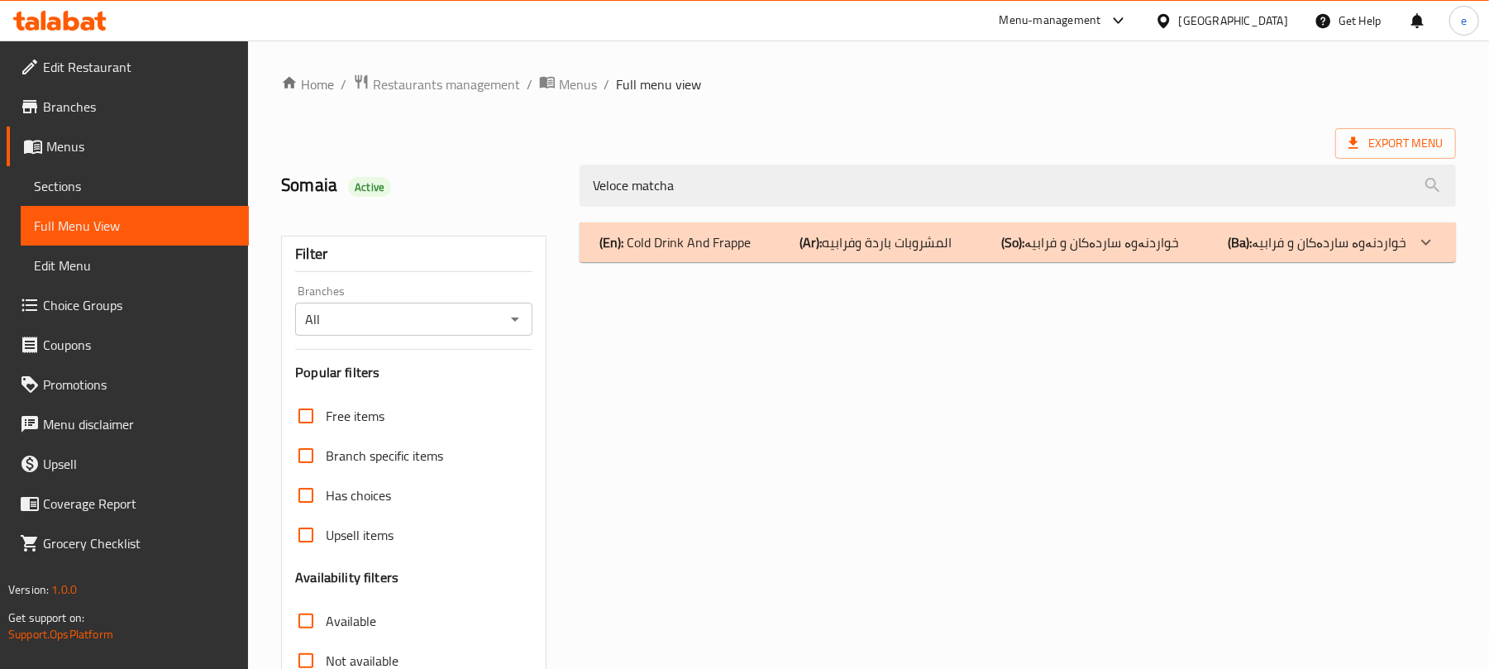
click at [510, 311] on icon "Open" at bounding box center [515, 319] width 20 height 20
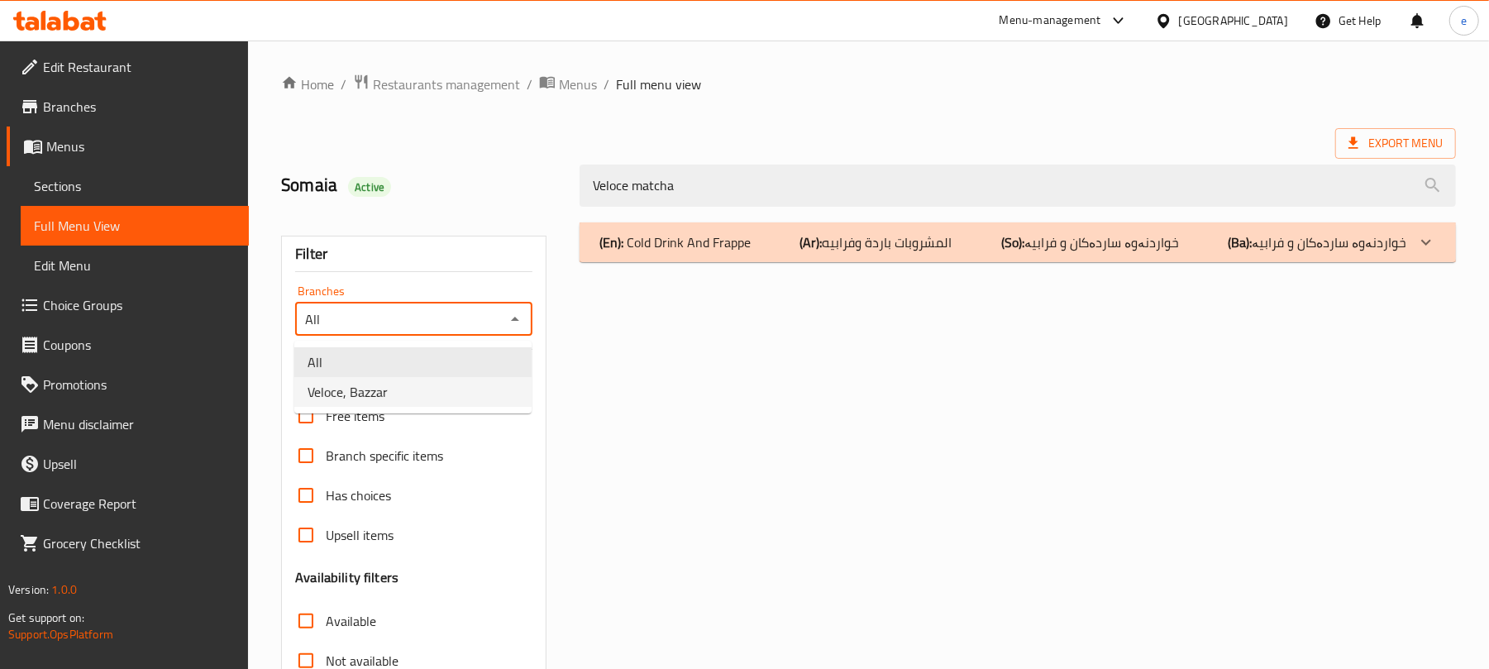
click at [477, 387] on li "Veloce, Bazzar" at bounding box center [412, 392] width 237 height 30
type input "Veloce, Bazzar"
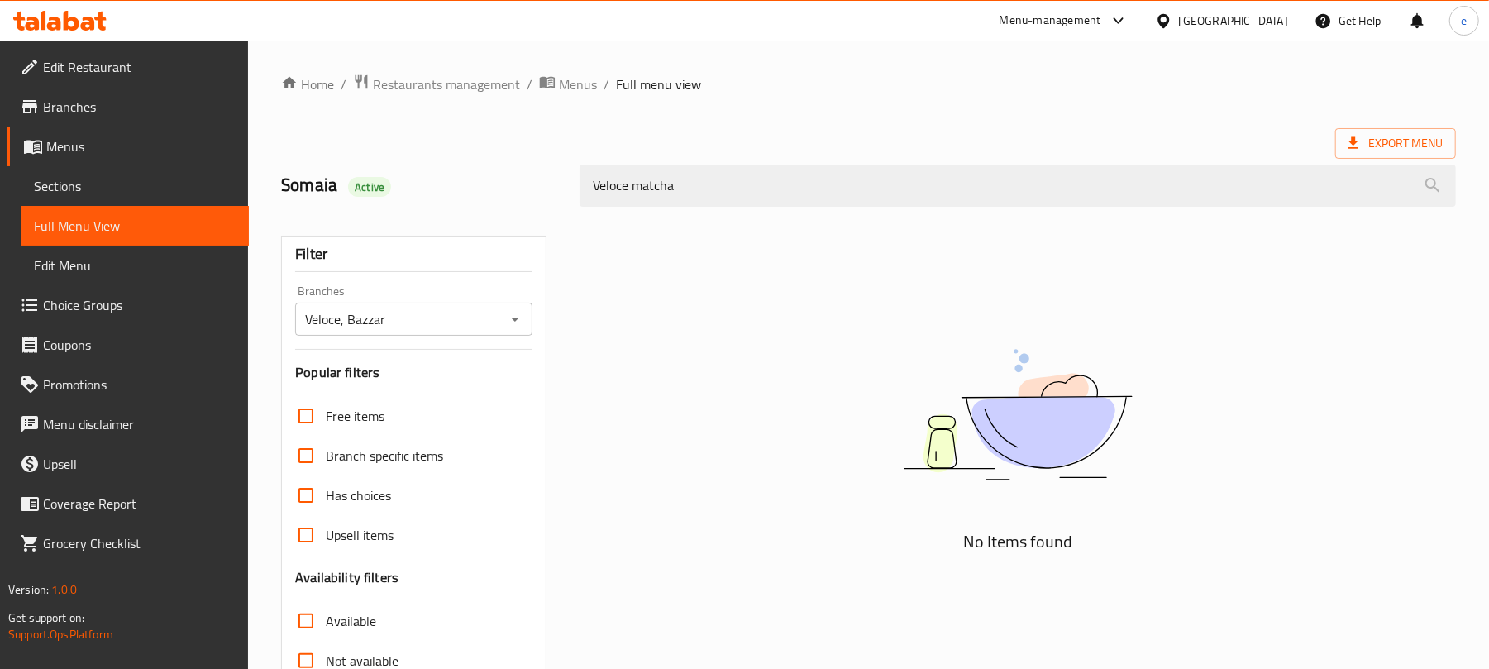
drag, startPoint x: 719, startPoint y: 198, endPoint x: 554, endPoint y: 205, distance: 165.4
click at [554, 205] on div "Somaia Active Veloce matcha" at bounding box center [868, 186] width 1194 height 74
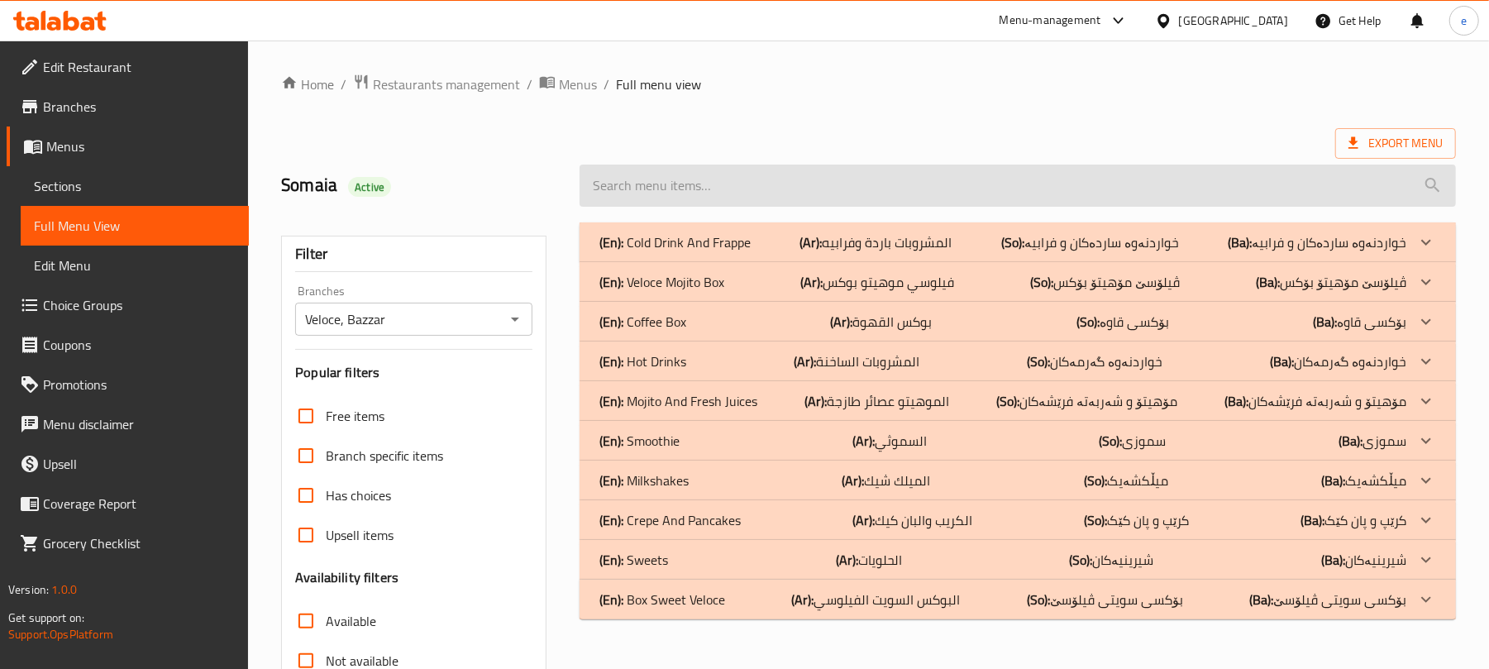
click at [695, 173] on input "search" at bounding box center [1017, 185] width 876 height 42
paste input "Veloce coffee box"
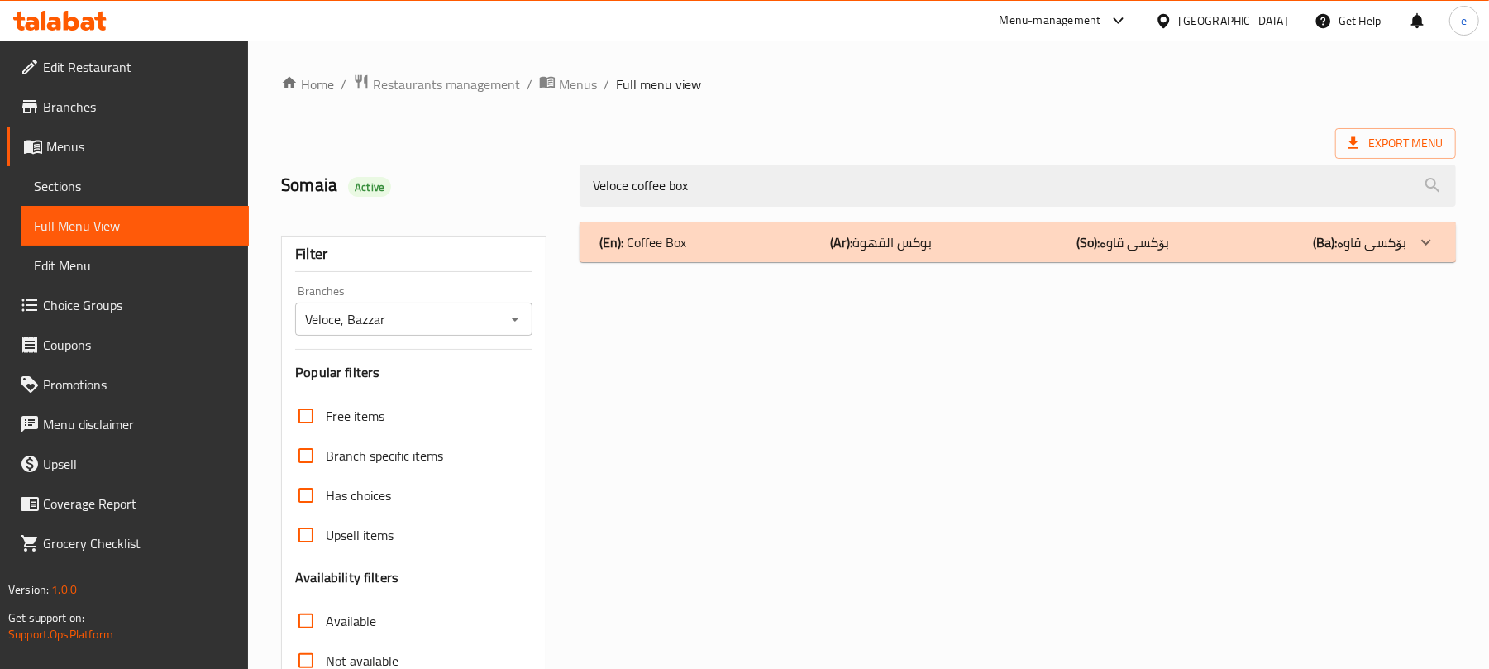
click at [701, 258] on div "(En): Coffee Box (Ar): بوكس القهوة (So): بۆکسی قاوە (Ba): بۆکسی قاوە" at bounding box center [1017, 242] width 876 height 40
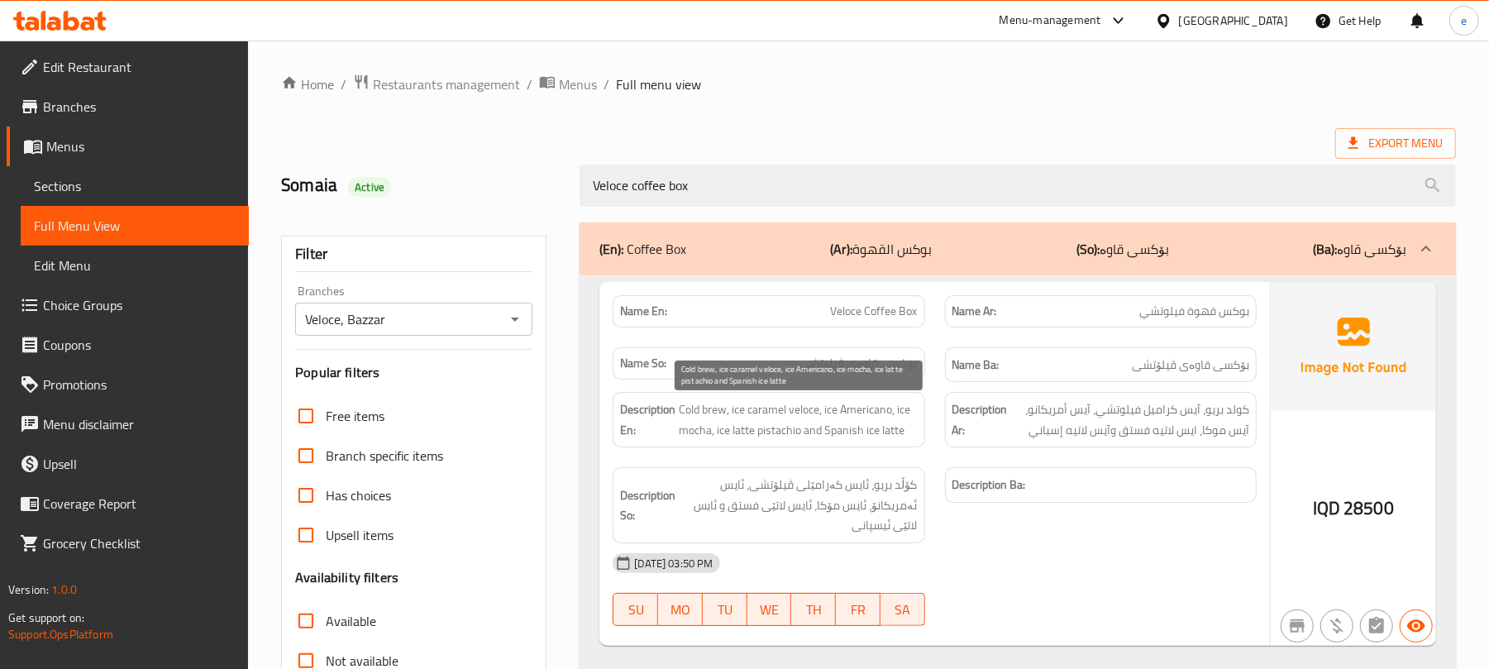
click at [734, 418] on span "Cold brew, ice caramel veloce, ice Americano, ice mocha, ice latte pistachio an…" at bounding box center [798, 419] width 238 height 41
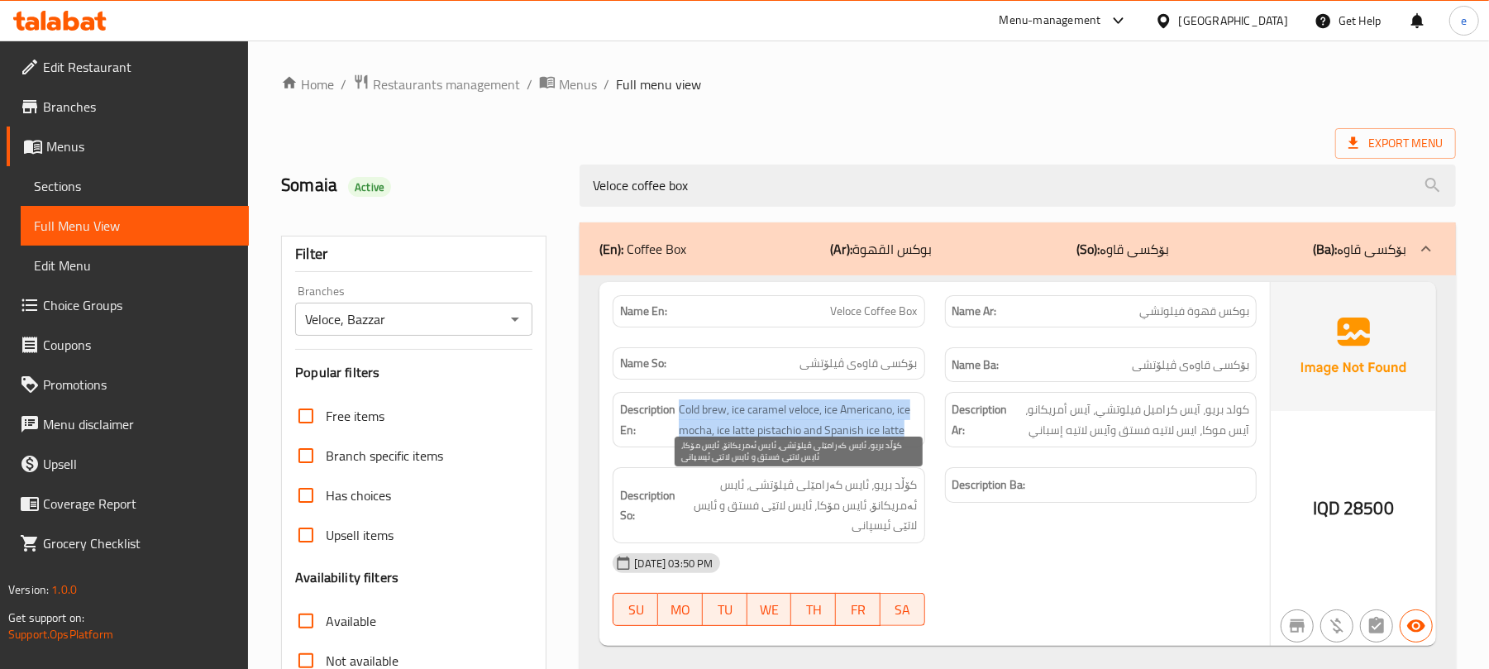
click at [764, 503] on span "کۆڵد بریو، ئایس کەرامێلی ڤیلۆتشی، ئایس ئەمریکانۆ، ئایس مۆکا، ئایس لاتێی فستق و …" at bounding box center [798, 504] width 238 height 61
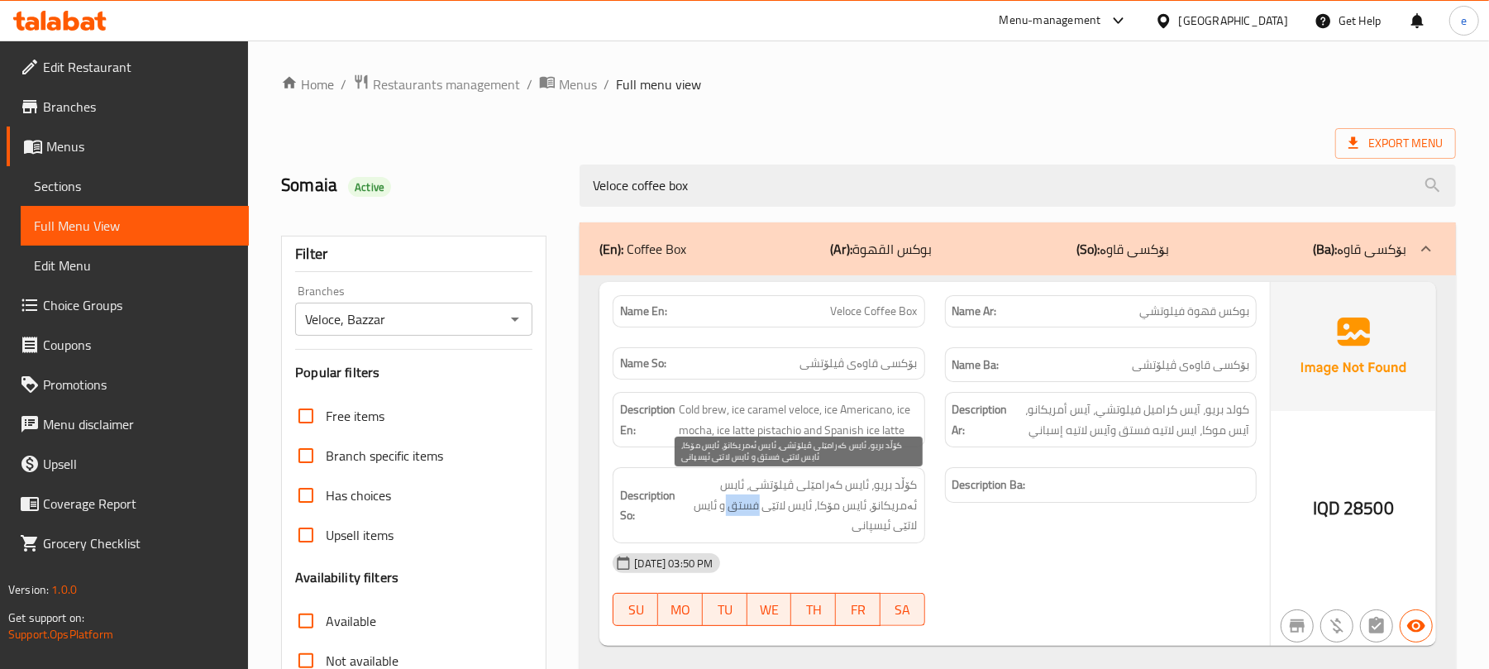
click at [764, 503] on span "کۆڵد بریو، ئایس کەرامێلی ڤیلۆتشی، ئایس ئەمریکانۆ، ئایس مۆکا، ئایس لاتێی فستق و …" at bounding box center [798, 504] width 238 height 61
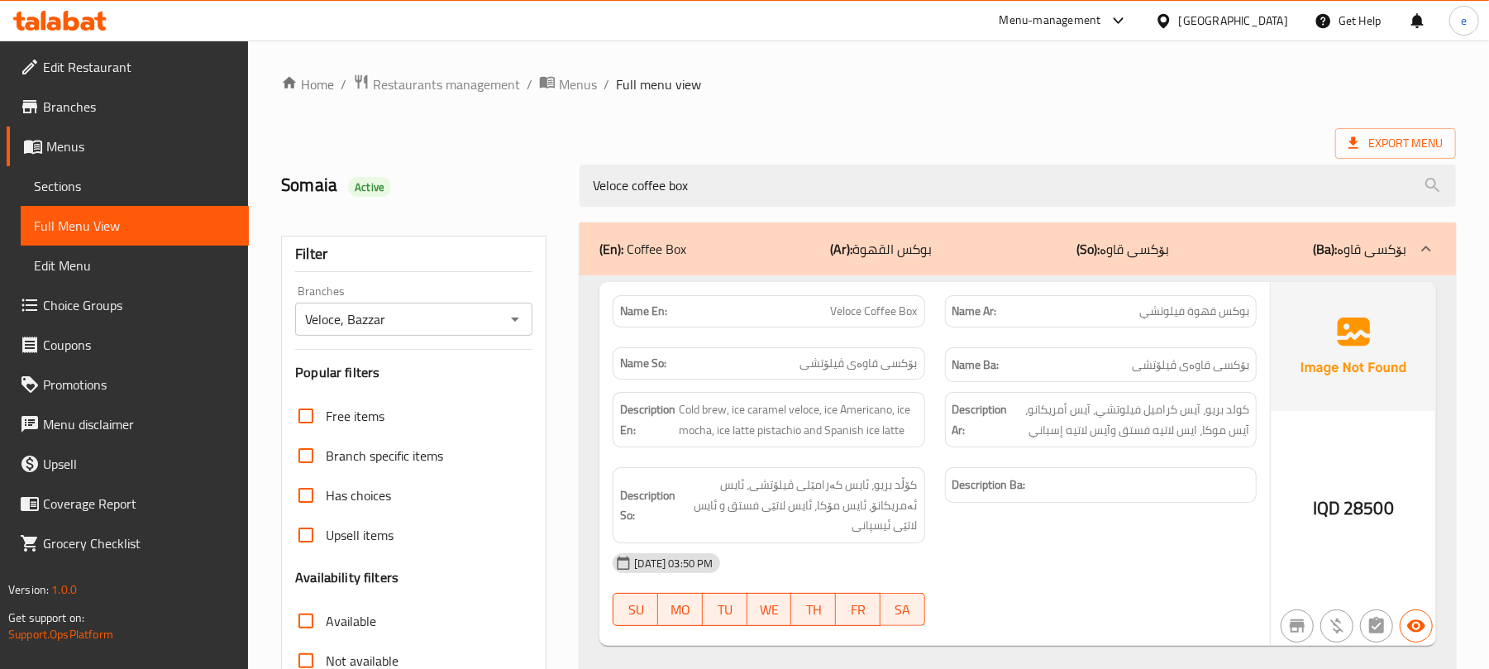
click at [1055, 519] on div "Description Ba:" at bounding box center [1100, 505] width 331 height 96
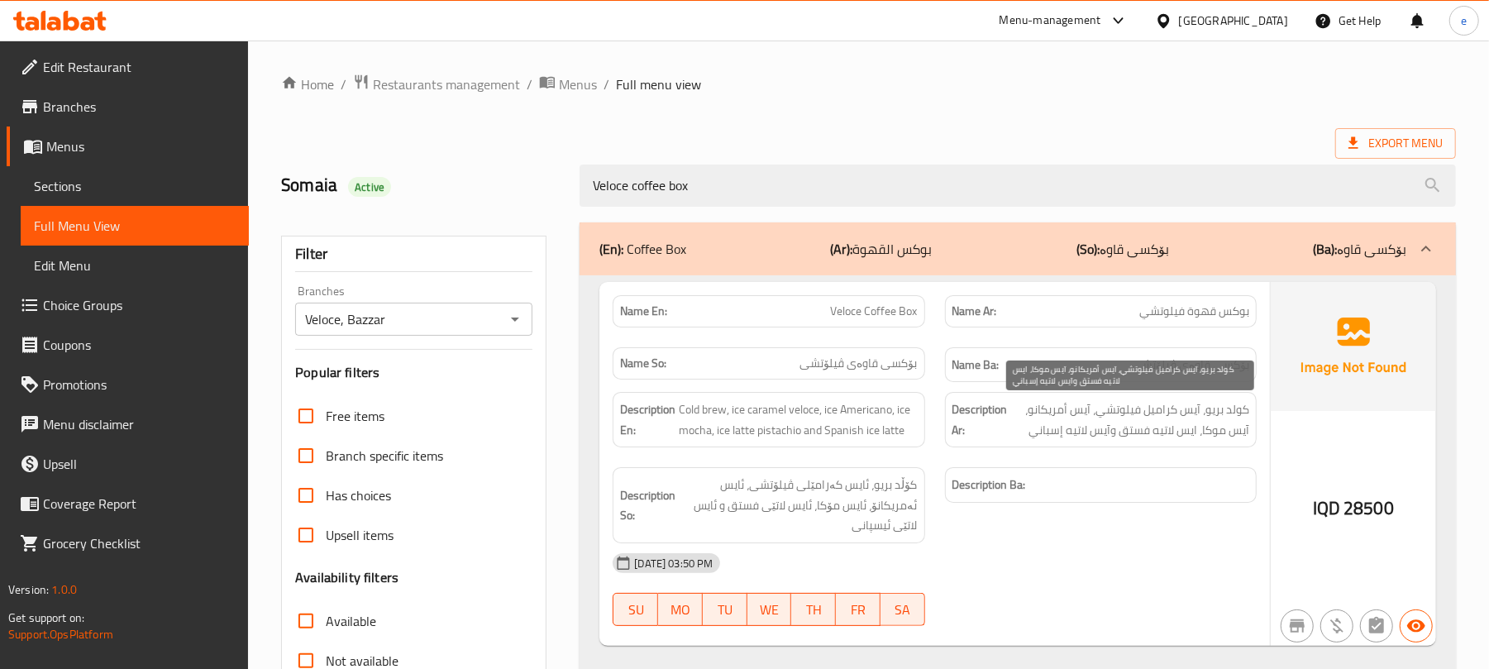
click at [1089, 428] on span "كولد بريو، آيس كراميل فيلوتشي، آيس أمريكانو، آيس موكا، ايس لاتيه فستق وآيس لاتي…" at bounding box center [1130, 419] width 238 height 41
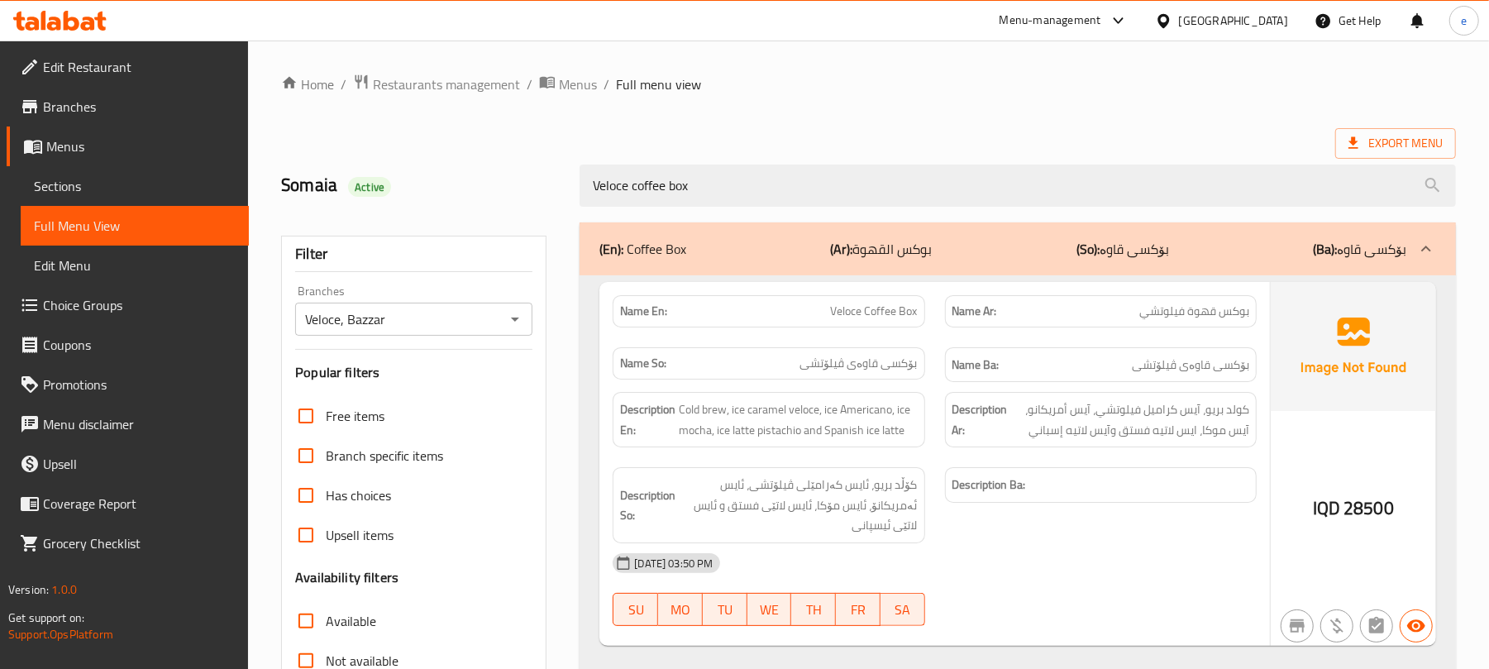
click at [1070, 562] on div "08-09-2025 03:50 PM" at bounding box center [935, 563] width 664 height 40
click at [731, 209] on div "Veloce coffee box" at bounding box center [1018, 186] width 896 height 62
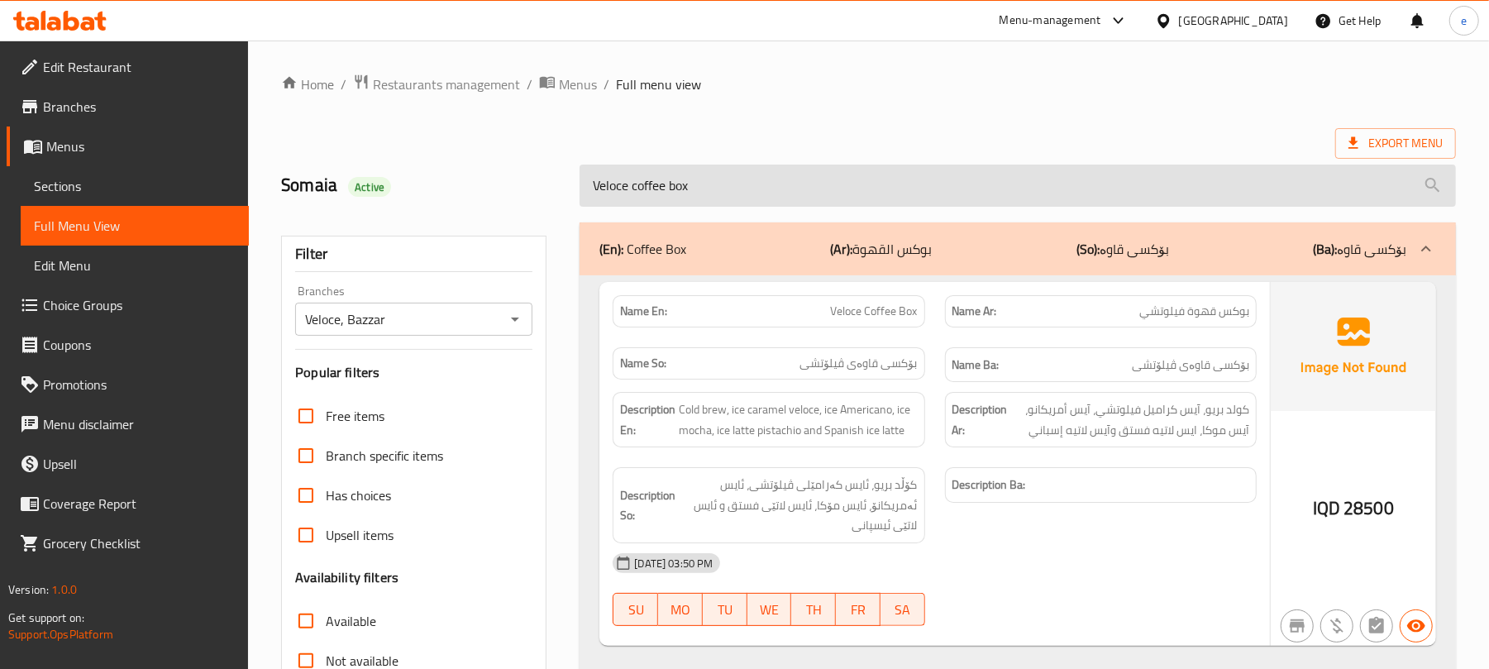
click at [728, 198] on input "Veloce coffee box" at bounding box center [1017, 185] width 876 height 42
paste input "matcha"
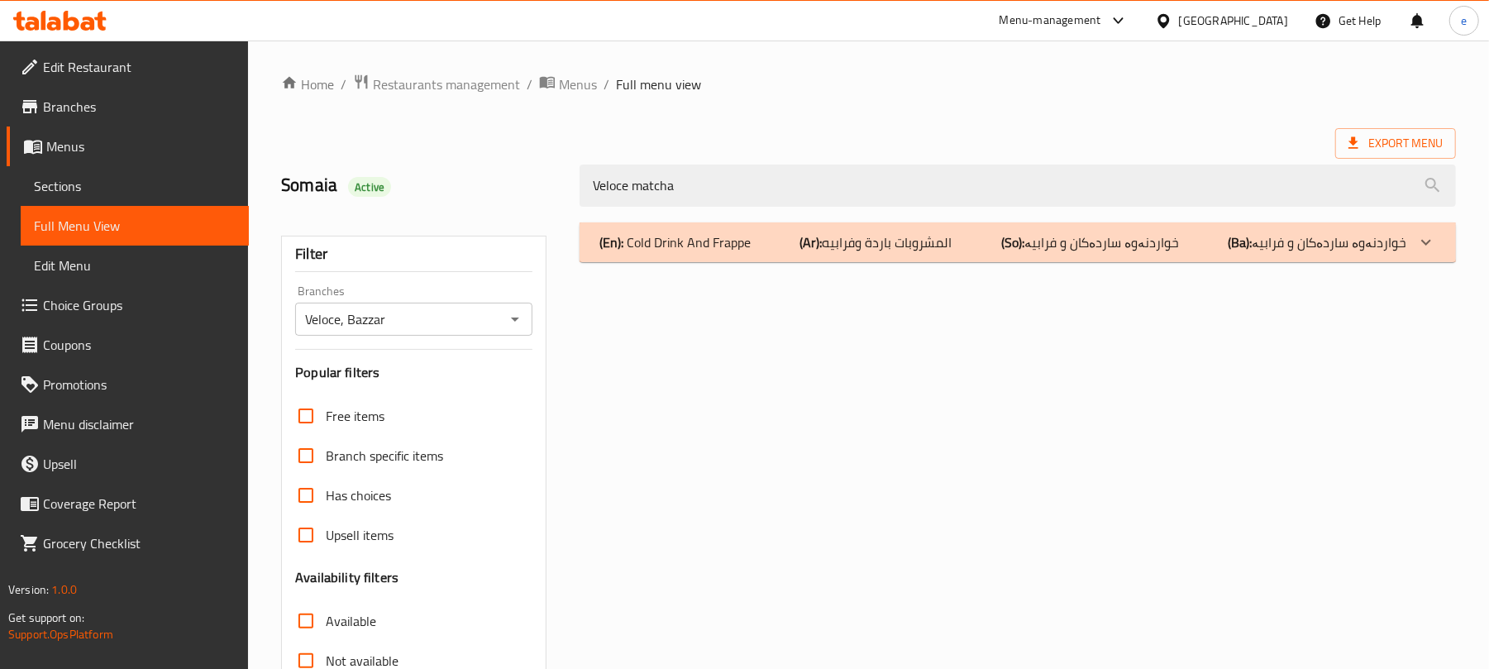
type input "Veloce matcha"
click at [762, 255] on div "(En): Cold Drink And Frappe (Ar): المشروبات باردة وفرابيه (So): خواردنەوە ساردە…" at bounding box center [1017, 242] width 876 height 40
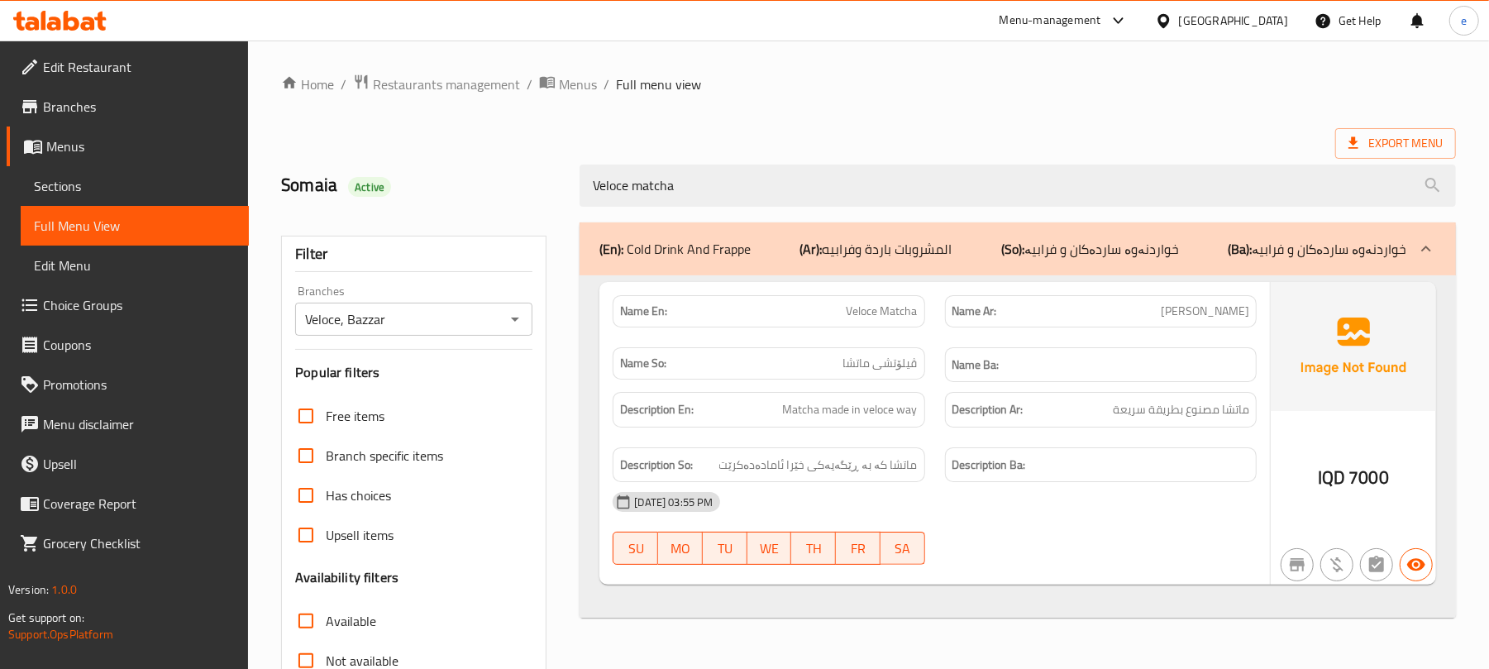
click at [54, 17] on icon at bounding box center [54, 24] width 14 height 14
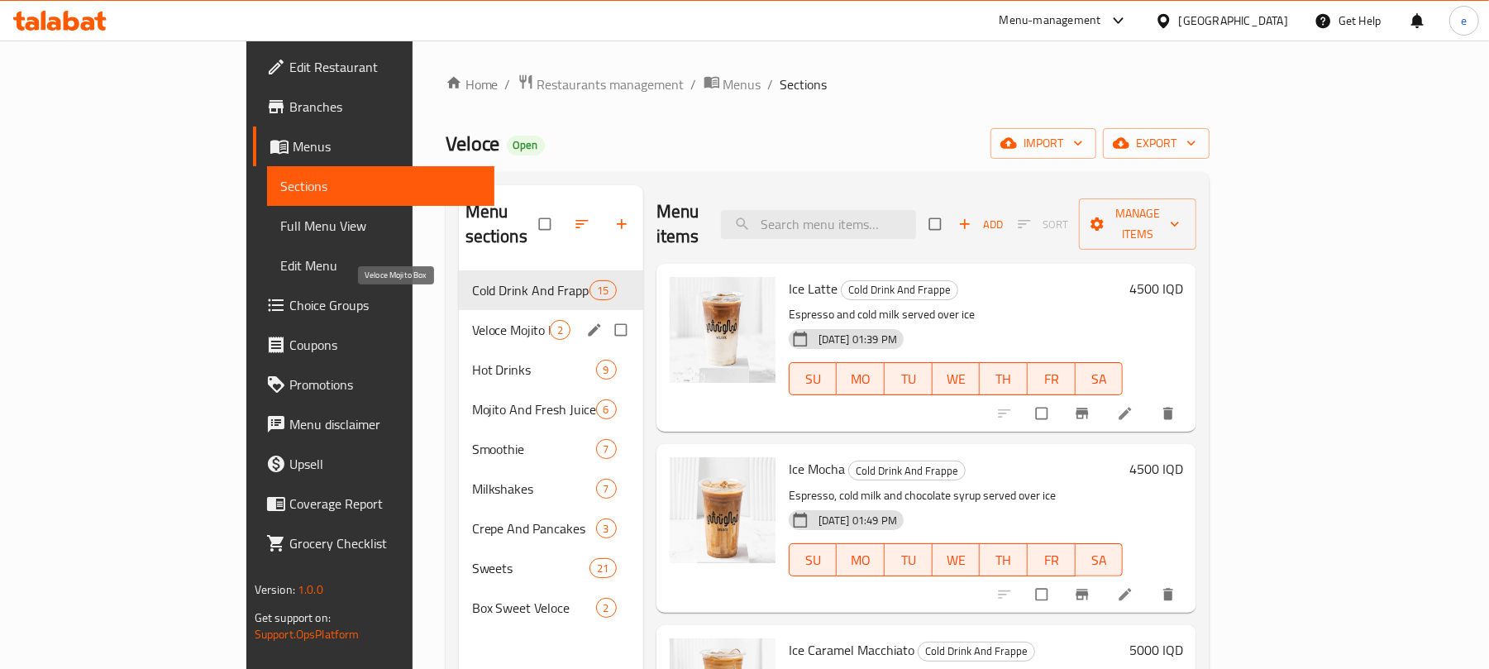
click at [472, 320] on span "Veloce Mojito Box" at bounding box center [511, 330] width 78 height 20
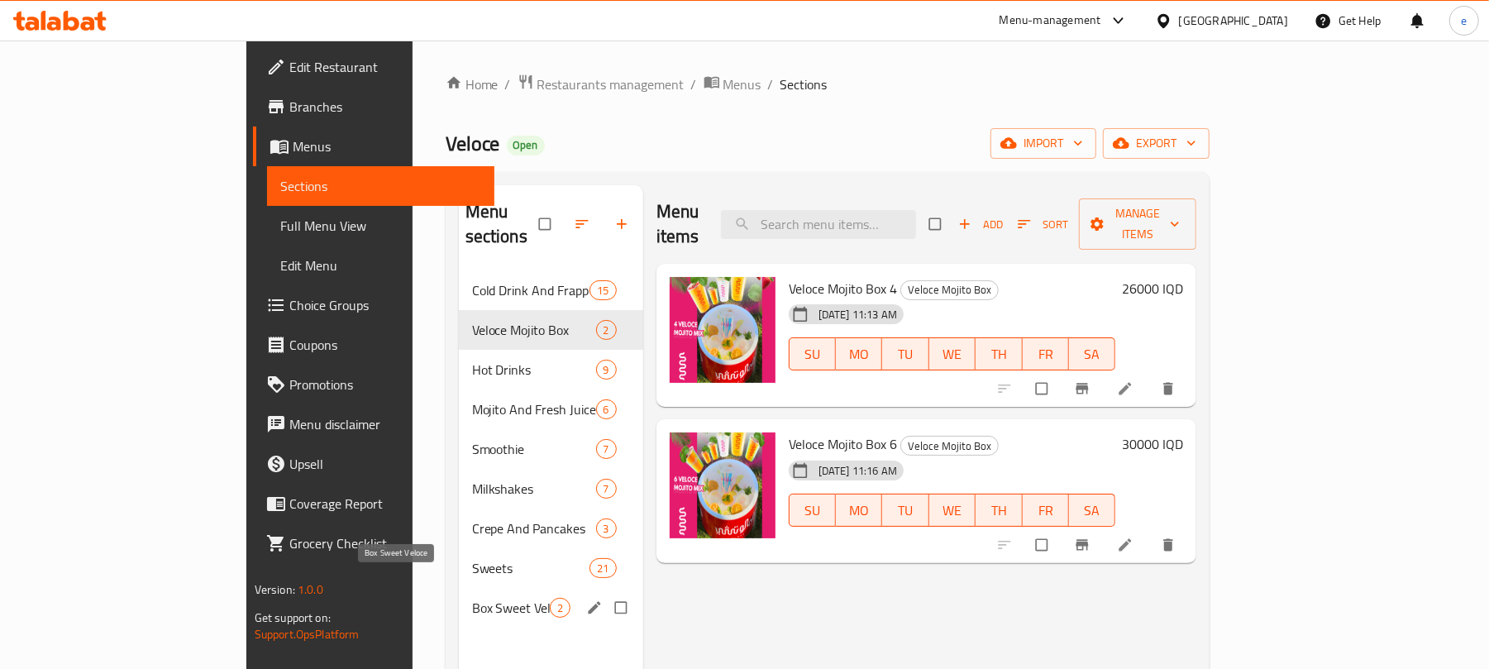
click at [472, 598] on span "Box Sweet Veloce" at bounding box center [511, 608] width 78 height 20
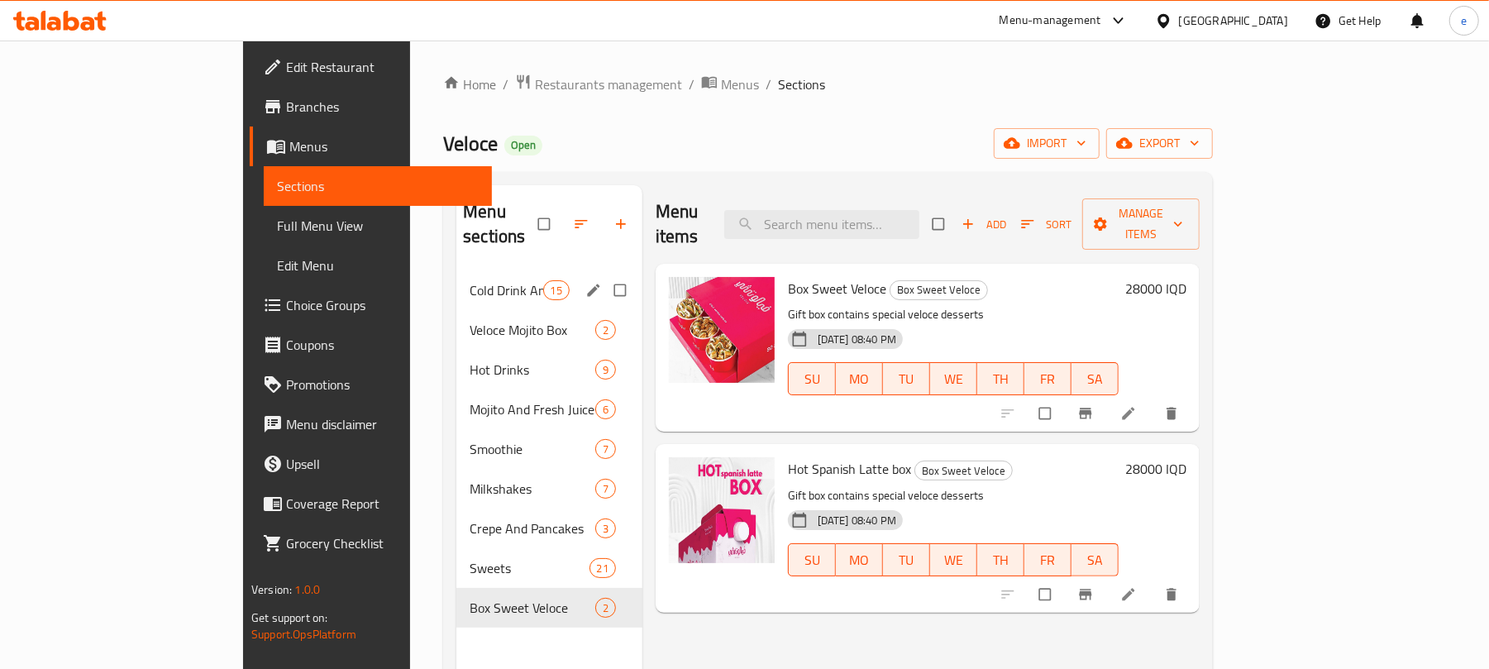
click at [456, 270] on div "Cold Drink And Frappe 15" at bounding box center [549, 290] width 186 height 40
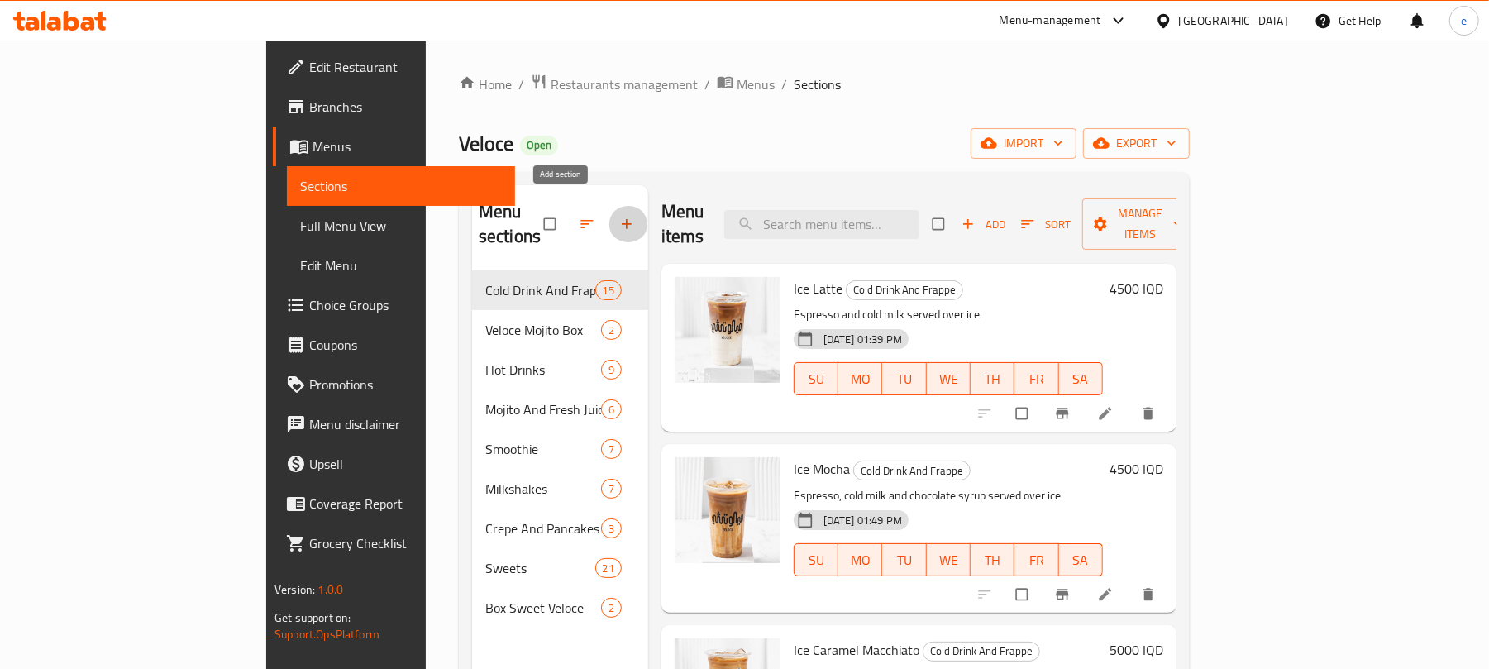
click at [618, 216] on span "button" at bounding box center [628, 224] width 20 height 17
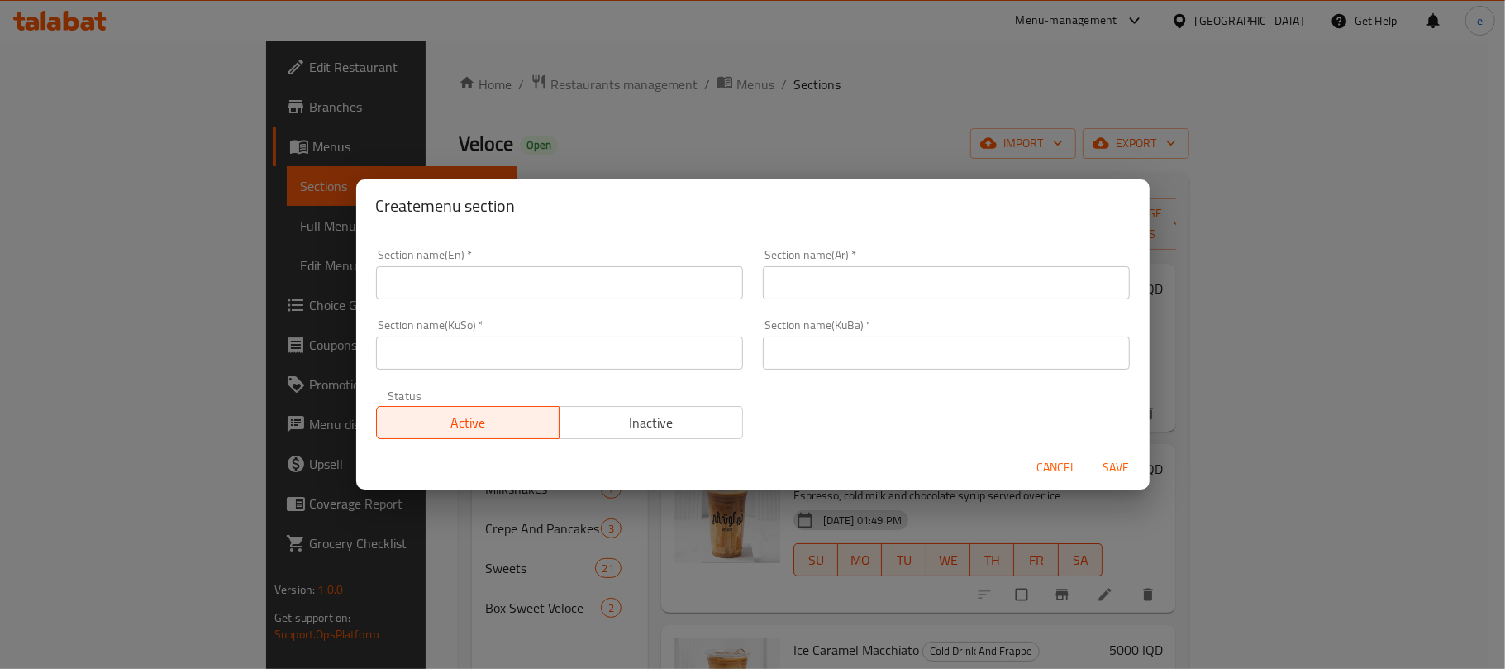
click at [824, 298] on input "text" at bounding box center [946, 282] width 367 height 33
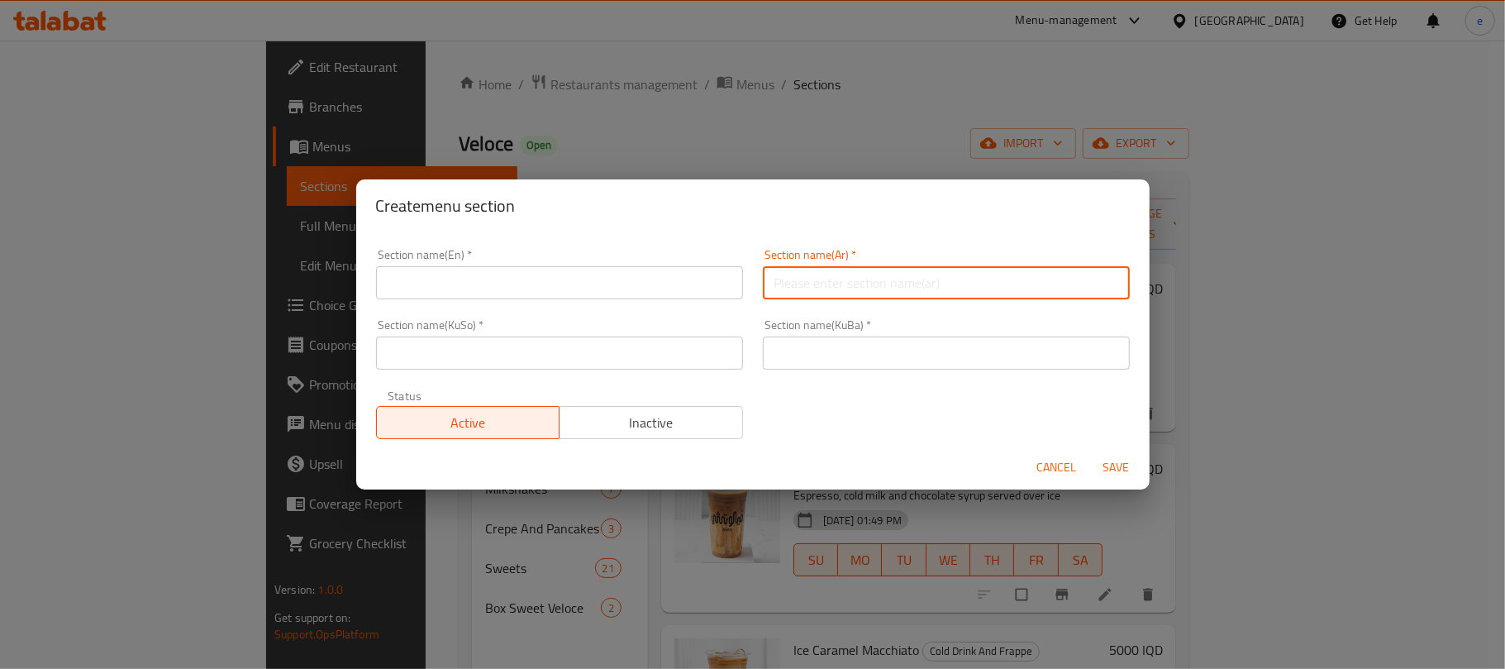
paste input "بوكس القهوة"
type input "بوكس القهوة"
click at [610, 289] on input "text" at bounding box center [559, 282] width 367 height 33
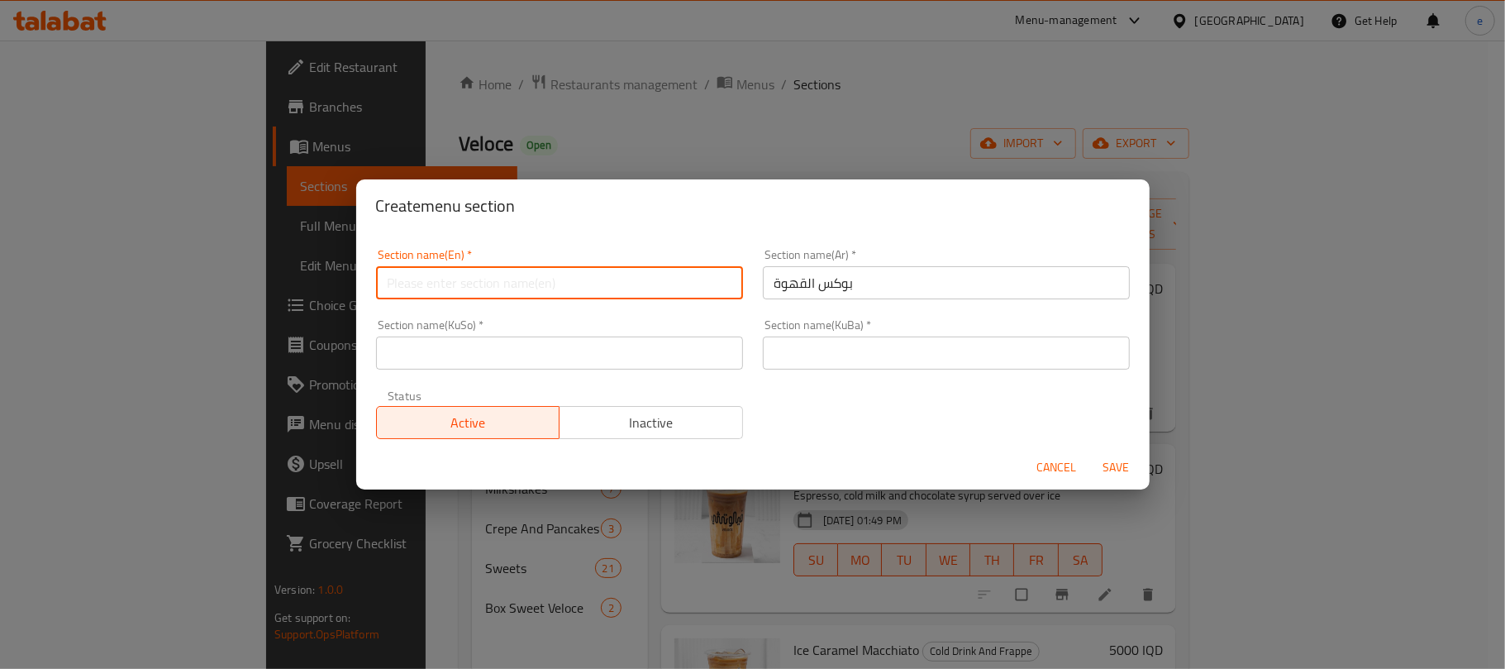
paste input "Coffee Box"
type input "Coffee Box"
click at [580, 370] on div "Section name(KuSo)   * Section name(KuSo) *" at bounding box center [559, 344] width 387 height 70
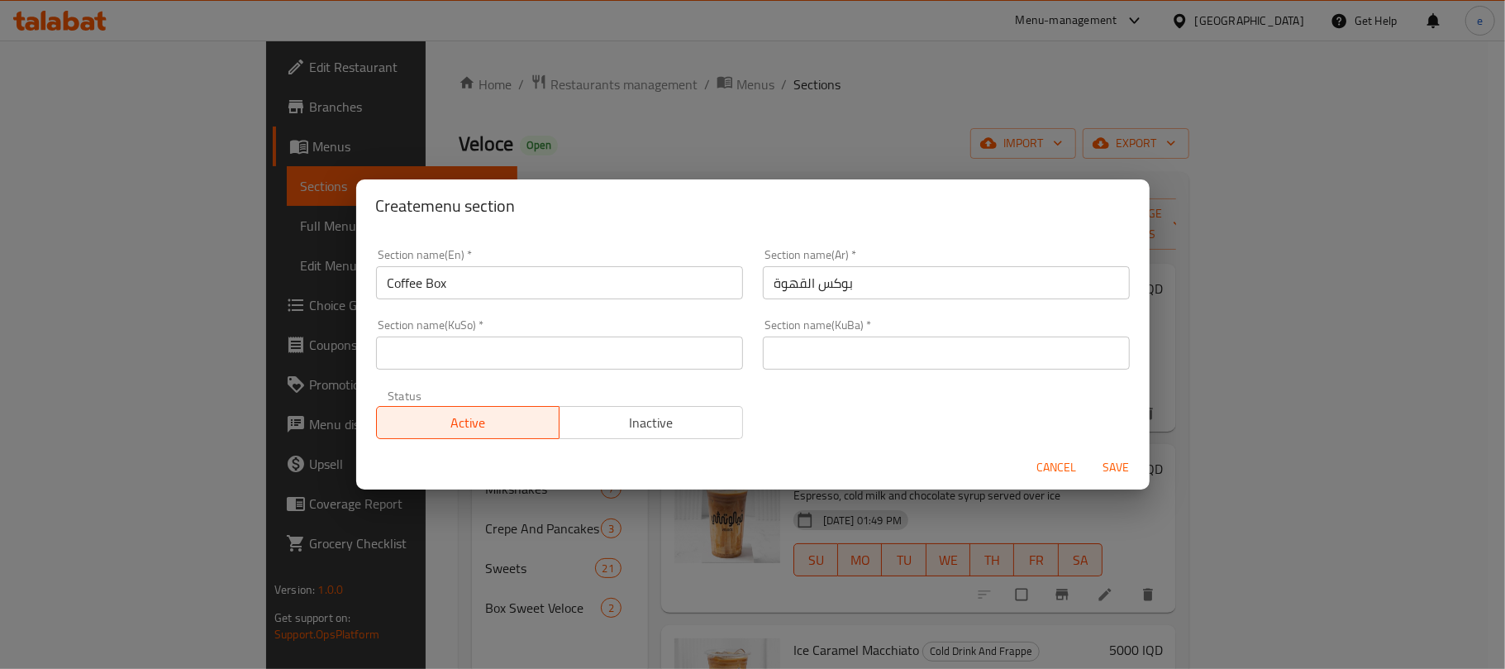
click at [580, 348] on input "text" at bounding box center [559, 352] width 367 height 33
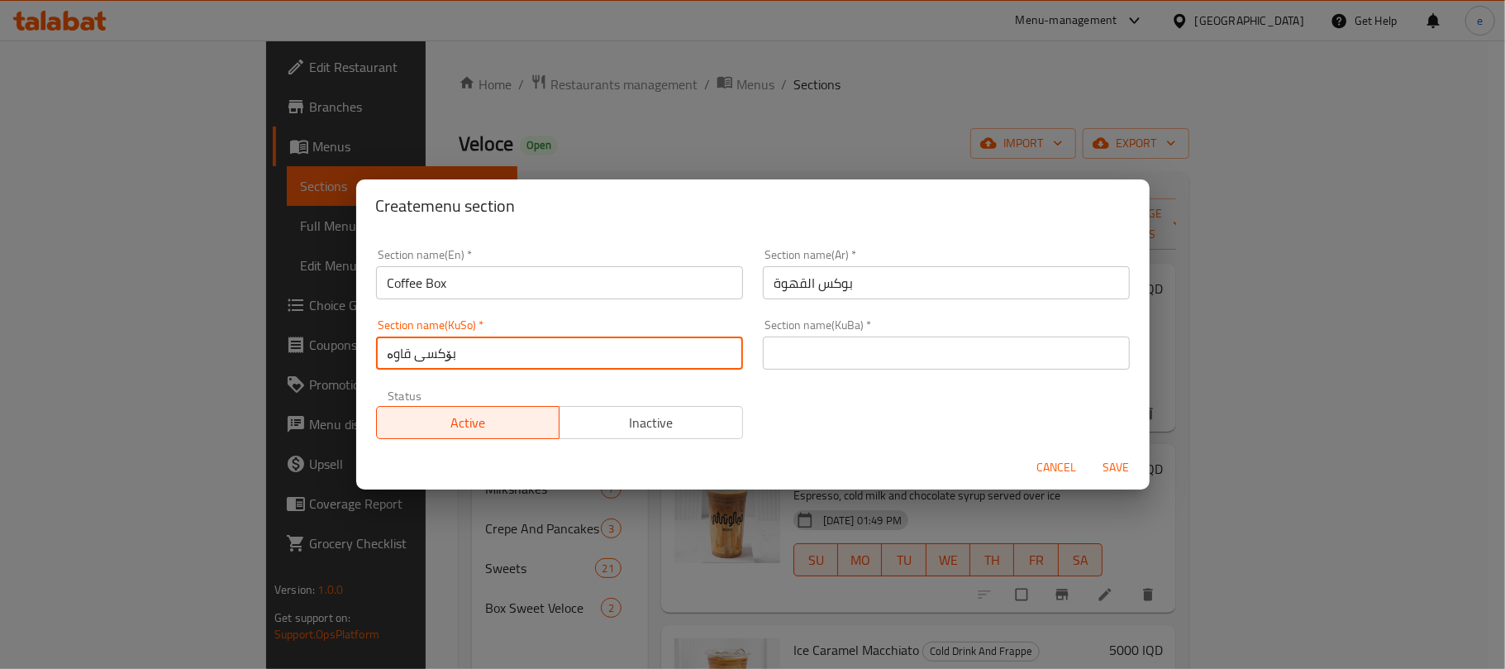
click at [580, 348] on input "بۆکسی قاوە" at bounding box center [559, 352] width 367 height 33
type input "بۆکسی قاوە"
click at [807, 368] on input "text" at bounding box center [946, 352] width 367 height 33
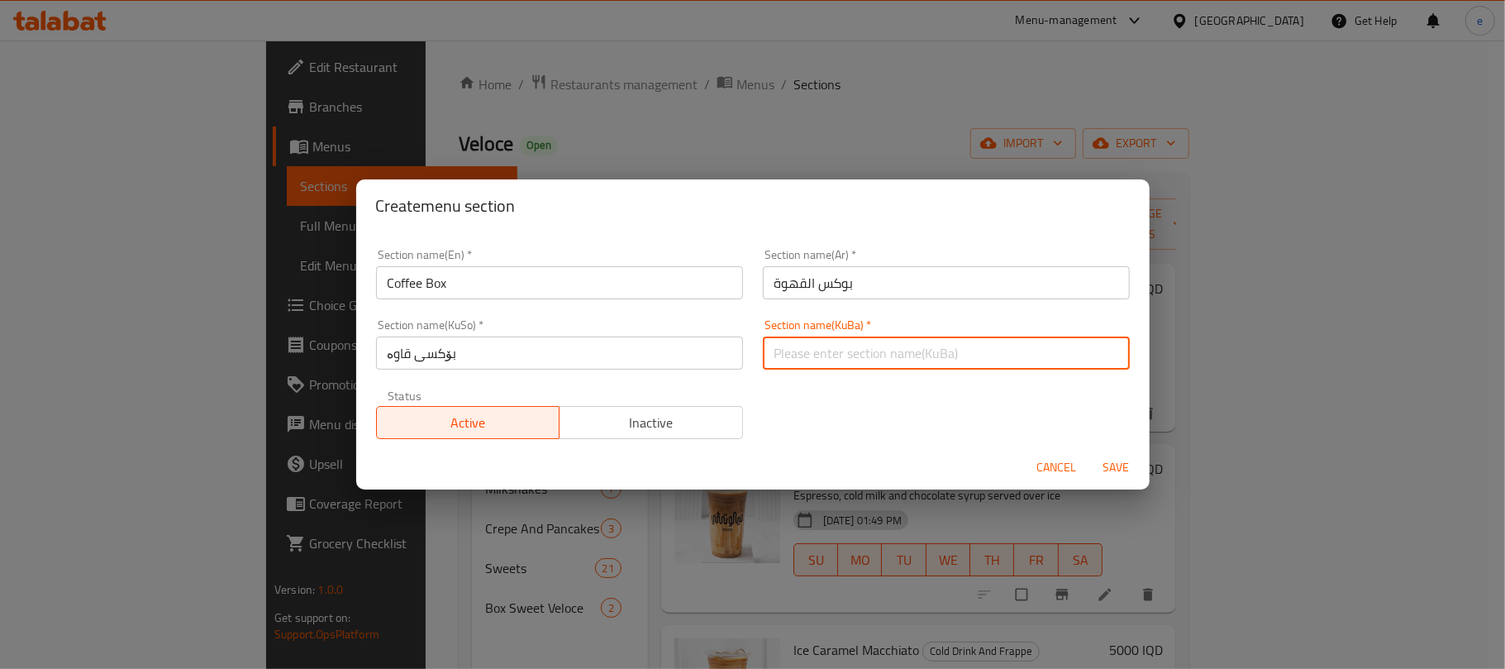
paste input "بۆکسی قاوە"
type input "بۆکسی قاوە"
click at [1104, 474] on span "Save" at bounding box center [1117, 467] width 40 height 21
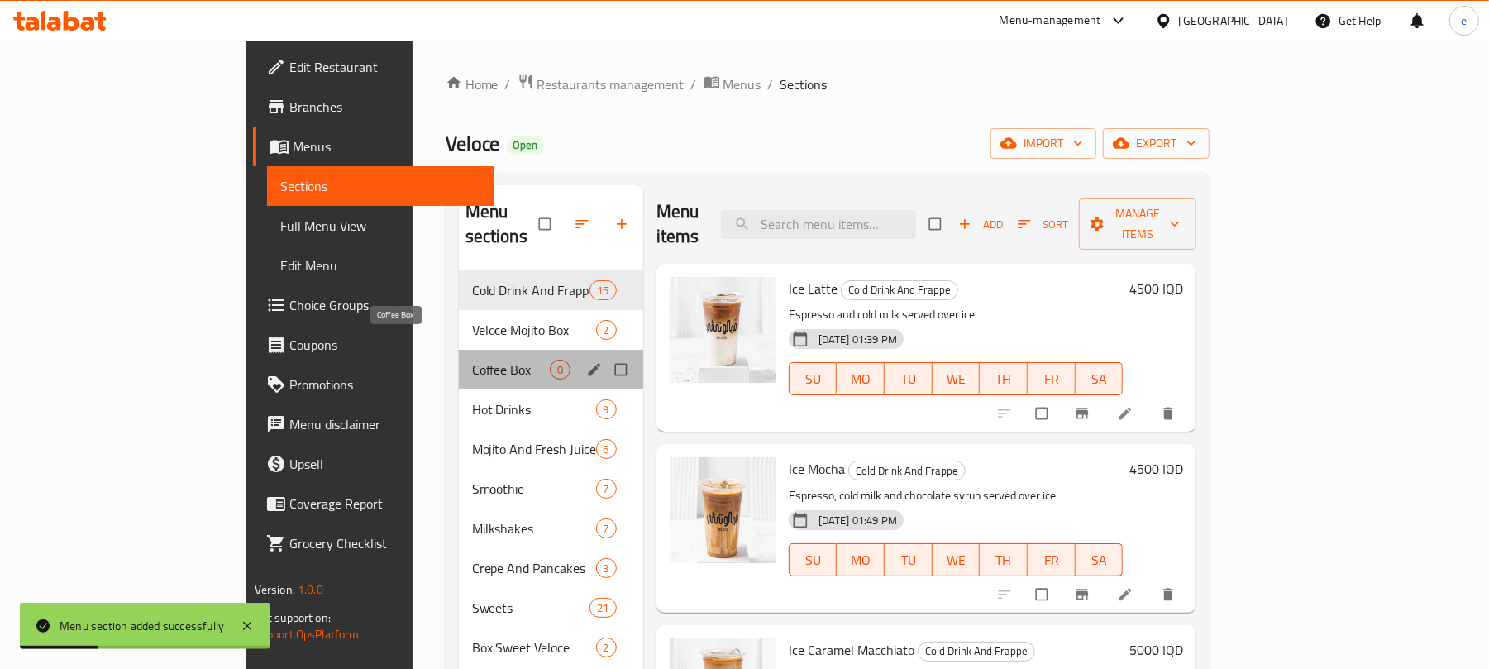
click at [472, 360] on span "Coffee Box" at bounding box center [511, 370] width 78 height 20
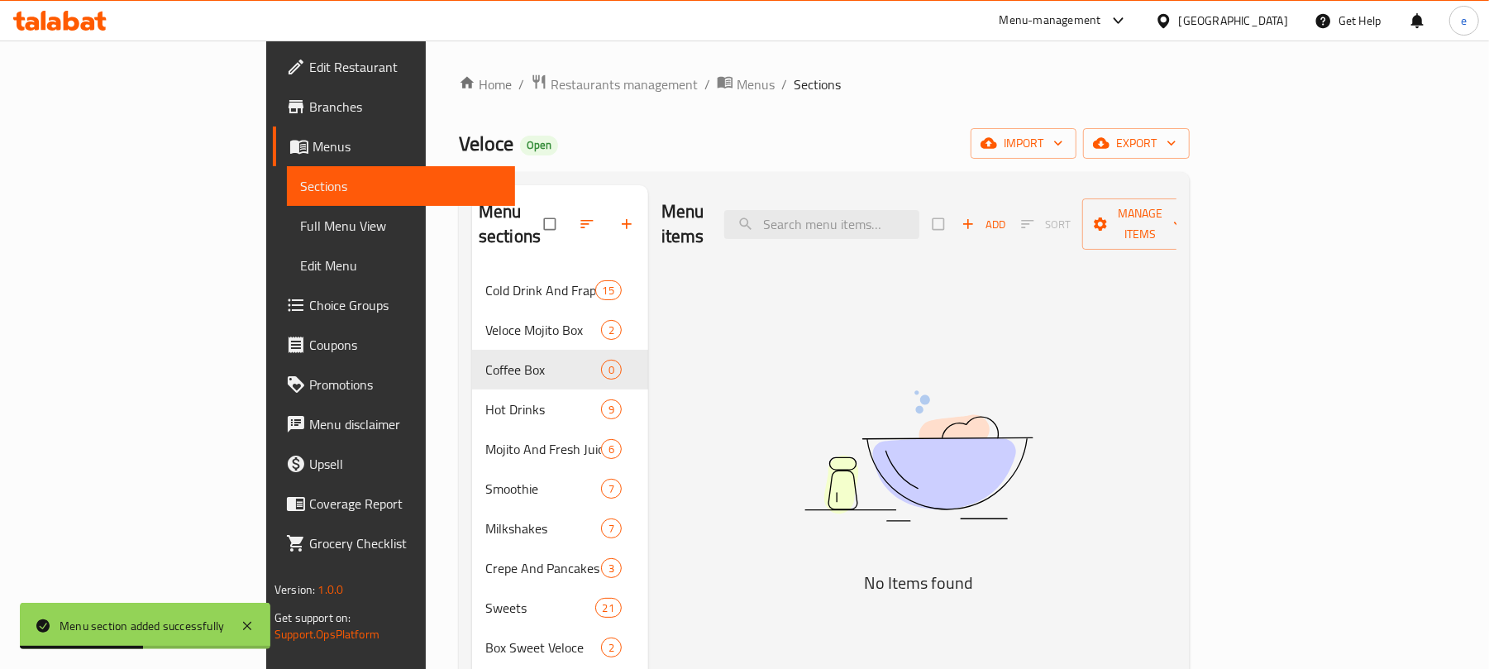
click at [1006, 222] on span "Add" at bounding box center [983, 224] width 45 height 19
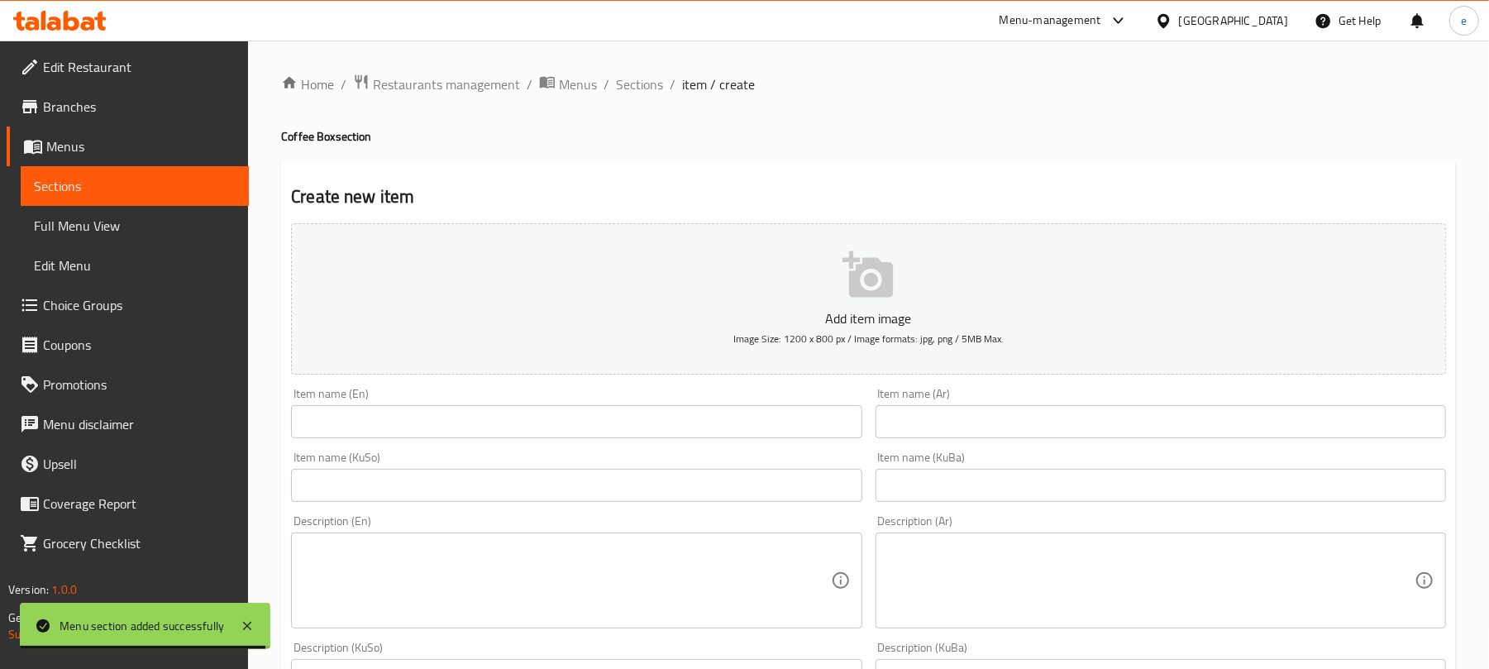
click at [456, 434] on input "text" at bounding box center [576, 421] width 570 height 33
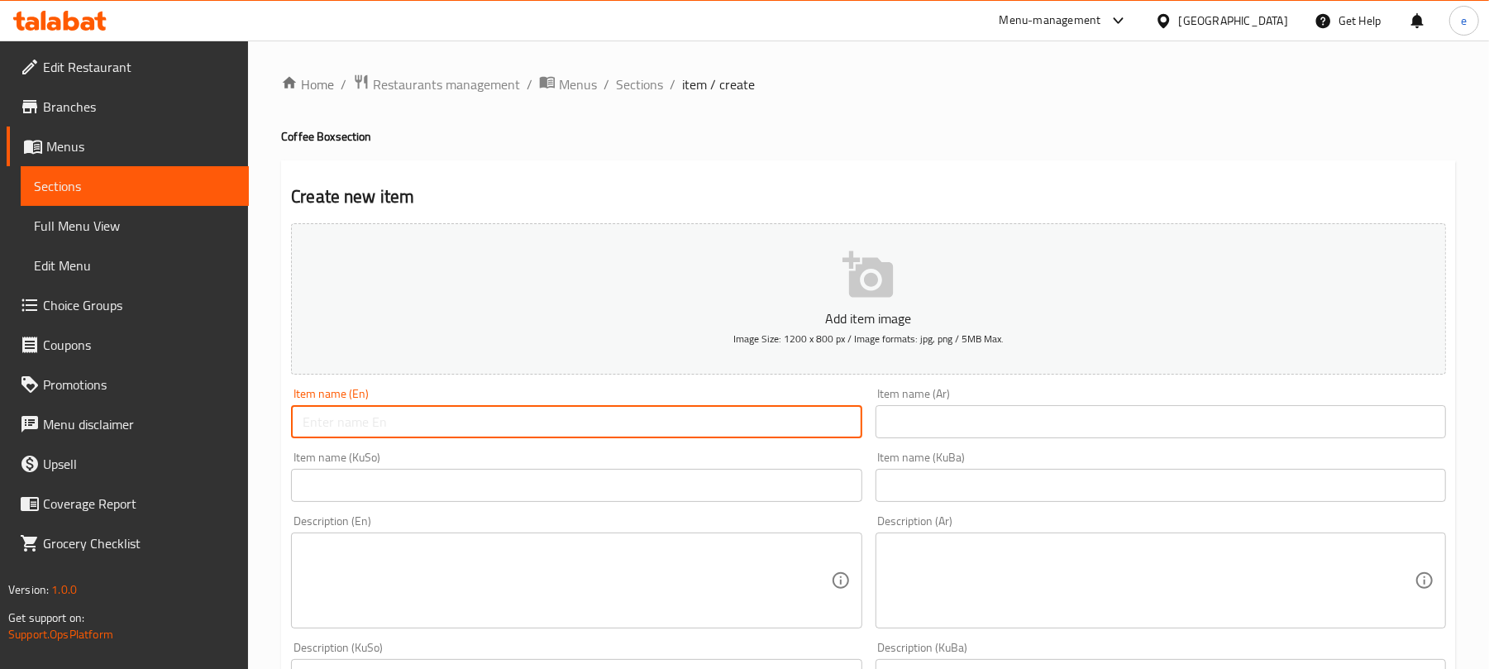
paste input "Veloce Coffee Box"
type input "Veloce Coffee Box"
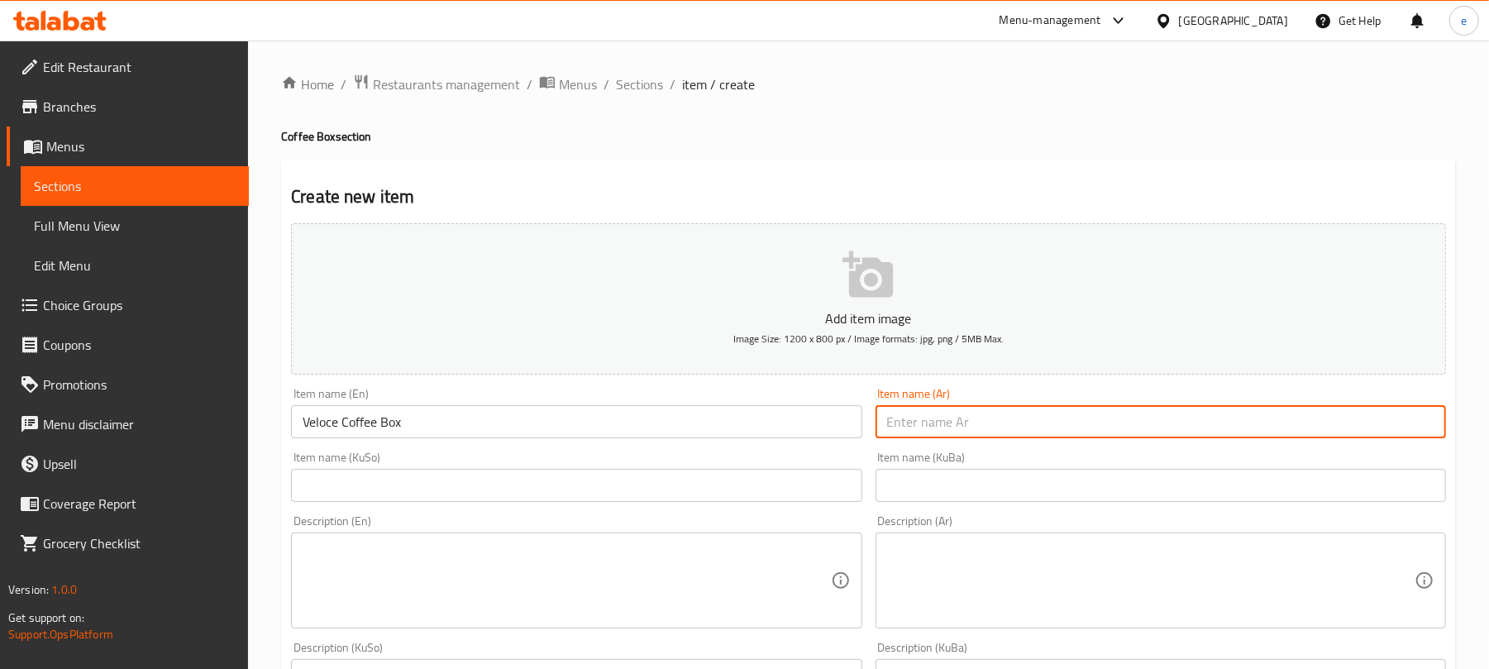
click at [1116, 420] on input "text" at bounding box center [1160, 421] width 570 height 33
paste input "بوكس قهوة فيلوتشي"
type input "بوكس قهوة فيلوتشي"
drag, startPoint x: 784, startPoint y: 499, endPoint x: 784, endPoint y: 487, distance: 12.4
click at [784, 499] on input "text" at bounding box center [576, 485] width 570 height 33
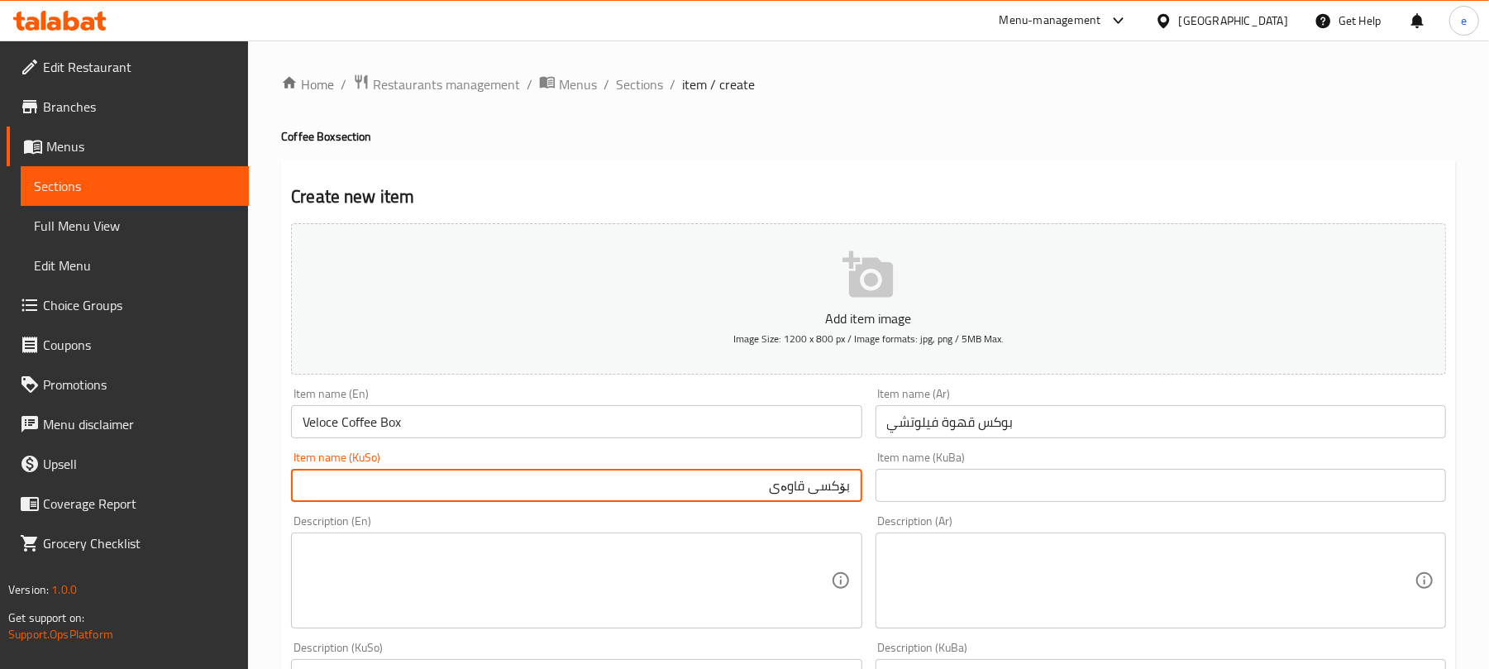
paste input "ڤیلۆتشی"
click at [833, 491] on input "بۆکسی قاوەی ڤیلۆتشی" at bounding box center [576, 485] width 570 height 33
type input "بۆکسی قاوەی ڤیلۆتشی"
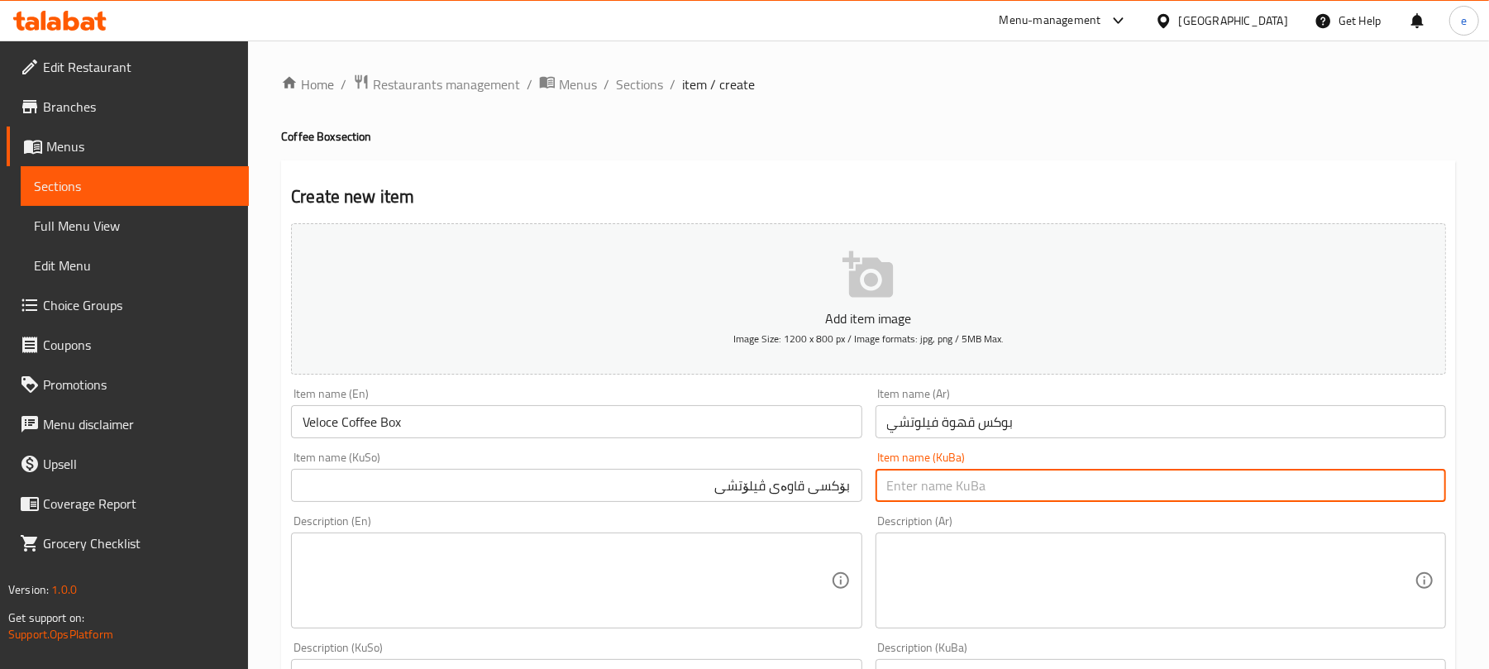
click at [937, 484] on input "text" at bounding box center [1160, 485] width 570 height 33
paste input "بۆکسی قاوەی ڤیلۆتشی"
type input "بۆکسی قاوەی ڤیلۆتشی"
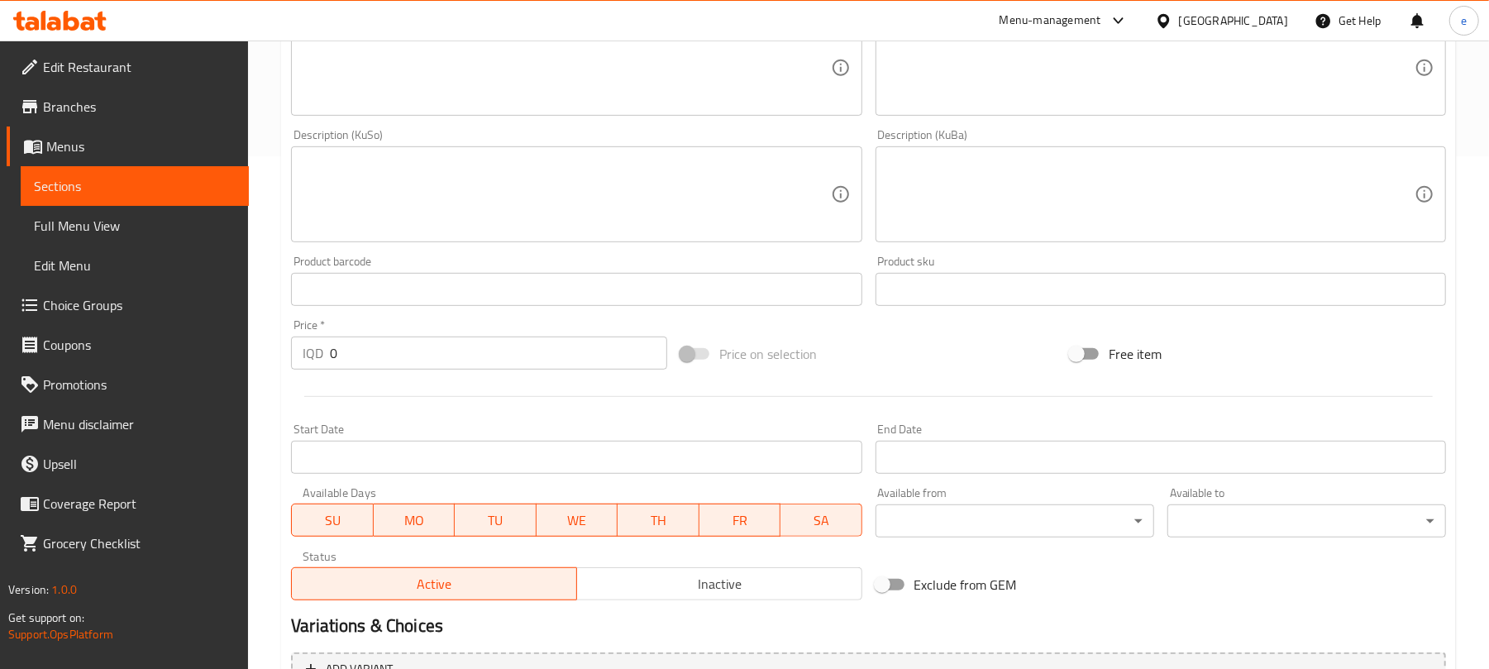
scroll to position [661, 0]
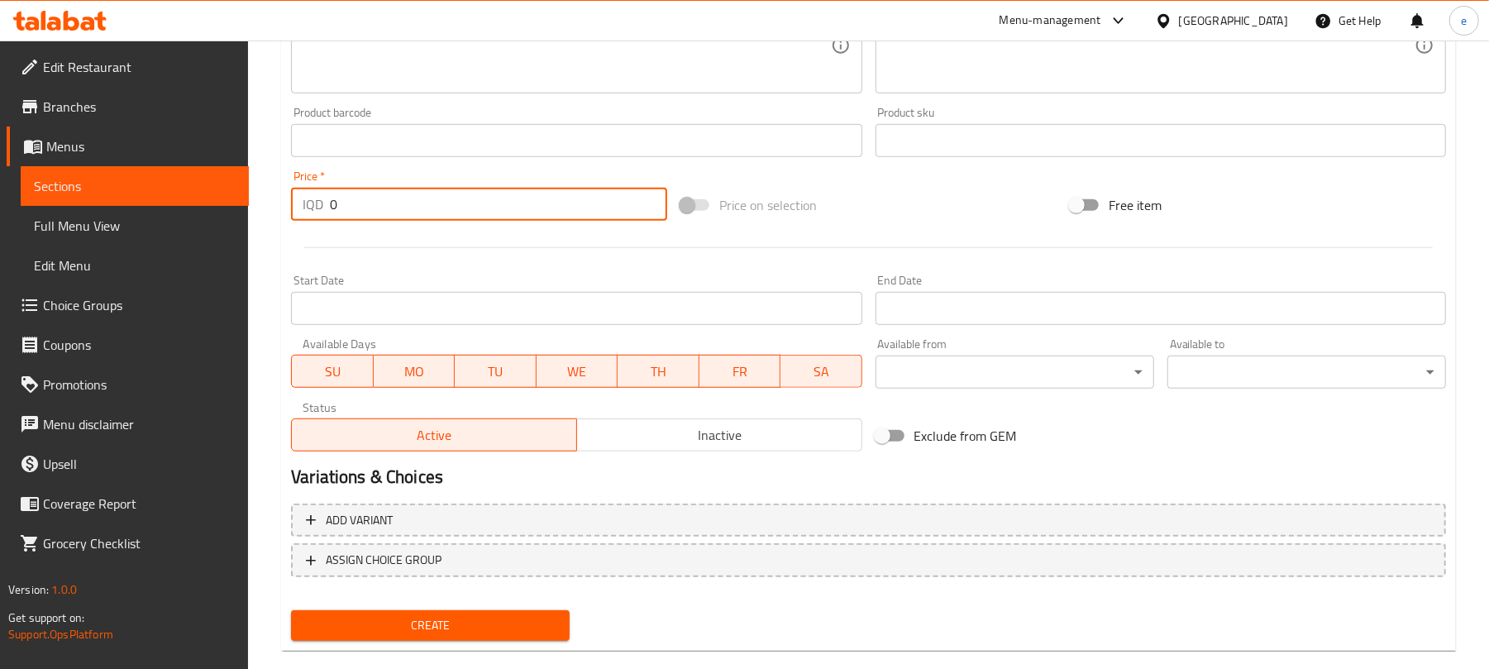
drag, startPoint x: 421, startPoint y: 206, endPoint x: 269, endPoint y: 197, distance: 151.5
click at [271, 197] on div "Home / Restaurants management / Menus / Sections / item / create Coffee Box sec…" at bounding box center [868, 38] width 1241 height 1318
paste input "2850"
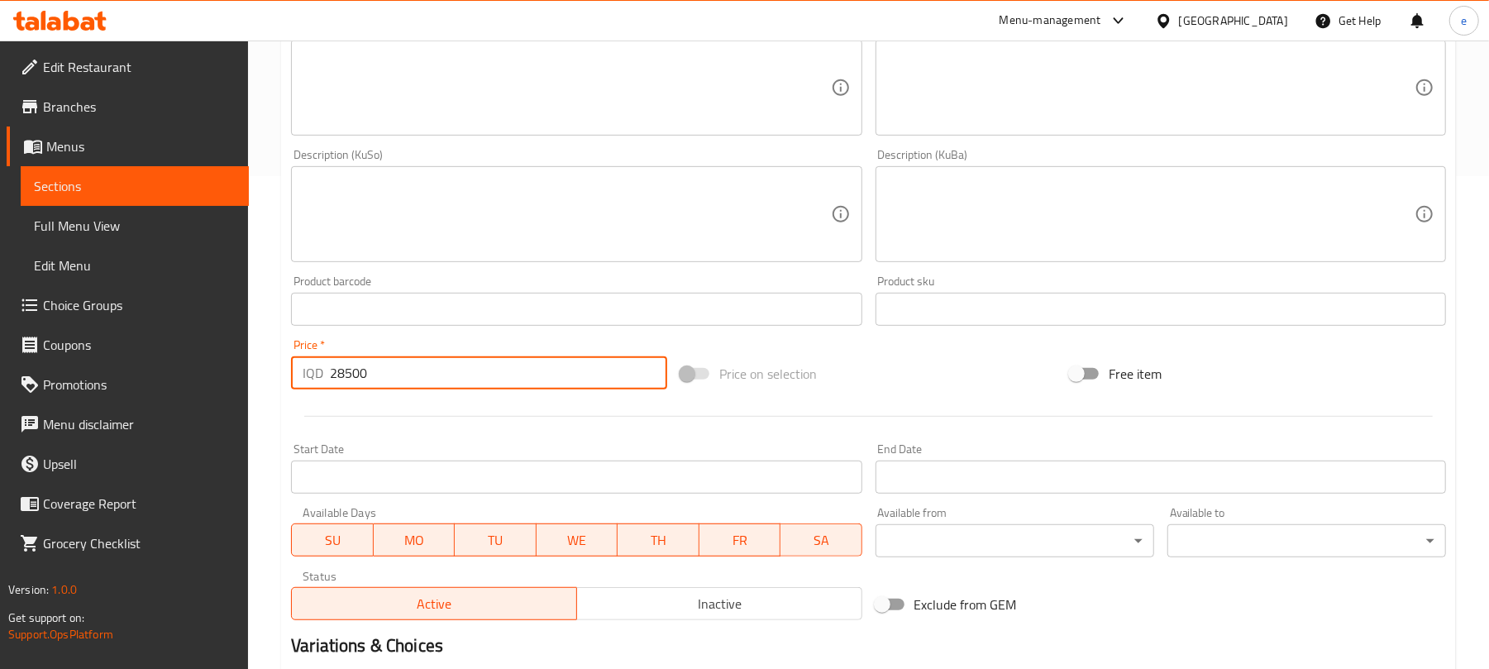
scroll to position [441, 0]
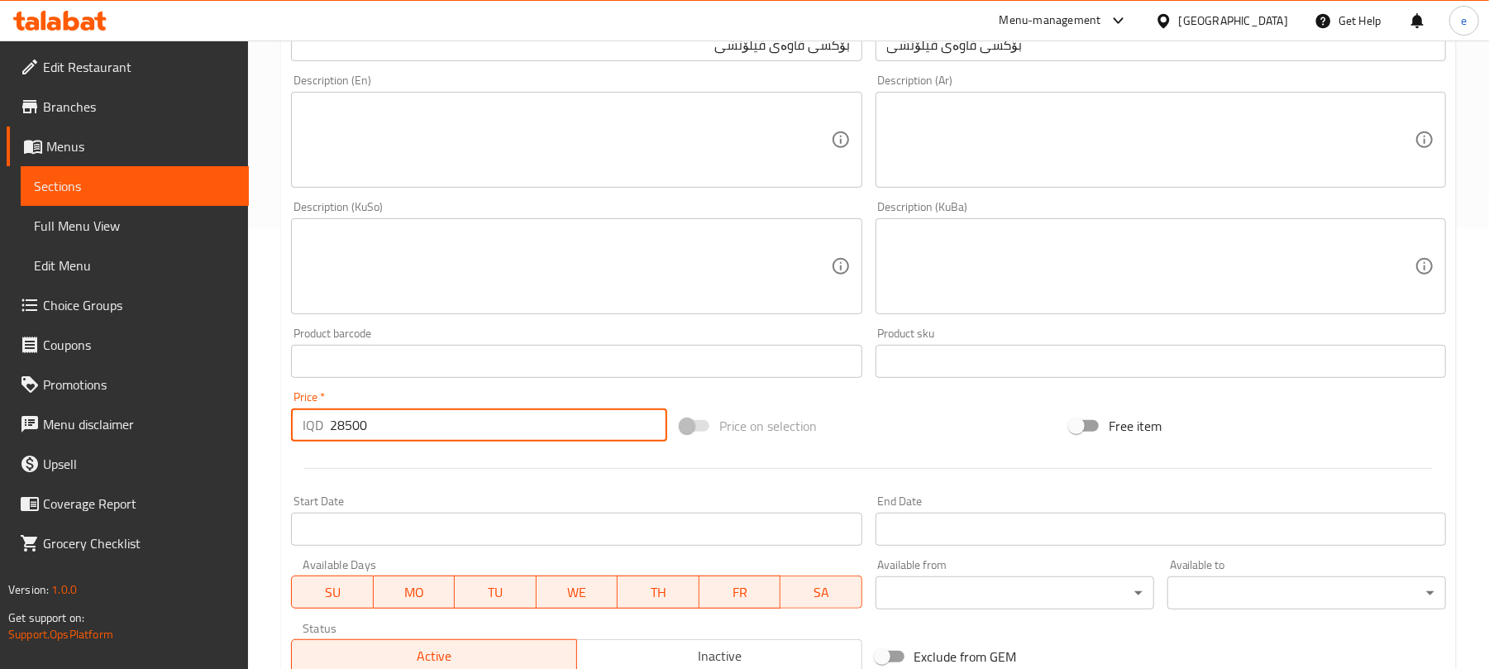
type input "28500"
click at [499, 150] on textarea at bounding box center [566, 140] width 527 height 79
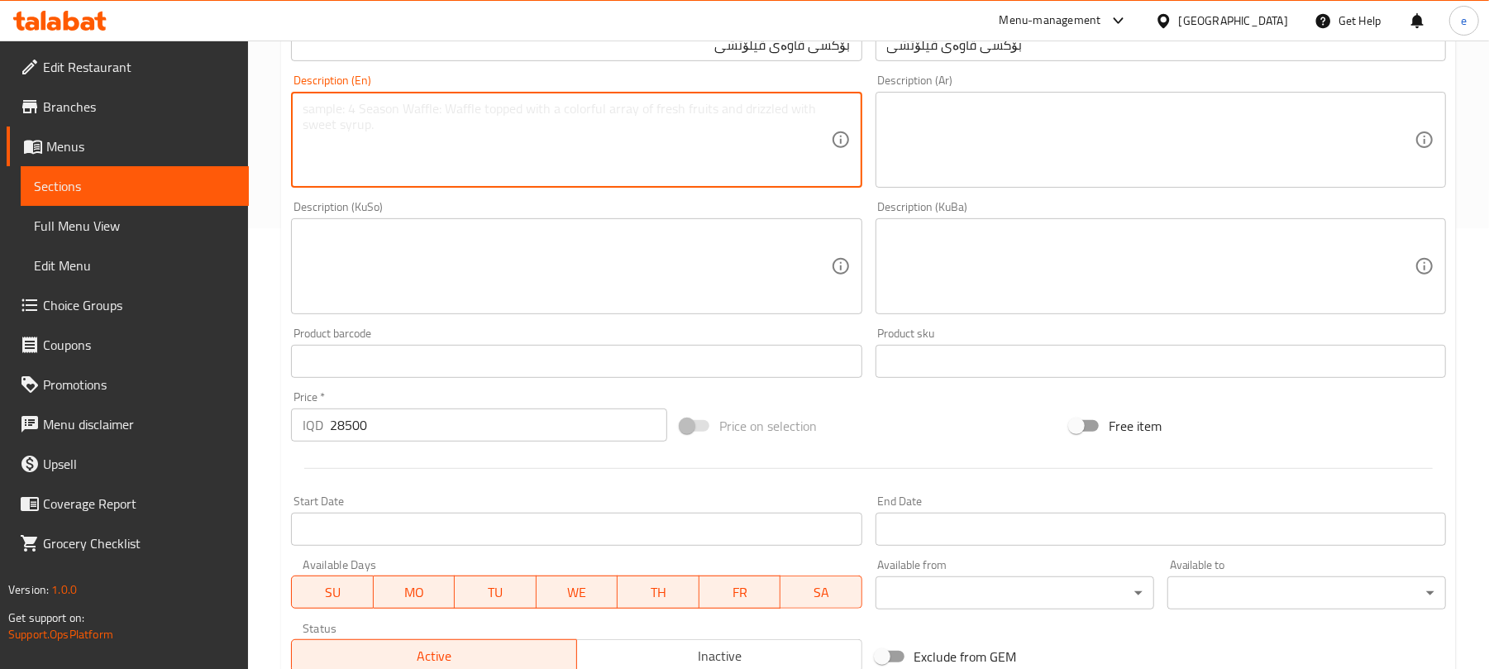
paste textarea "Cold brew, iced caramel veloce, ice americano, iced mocha, iced latte pistachio…"
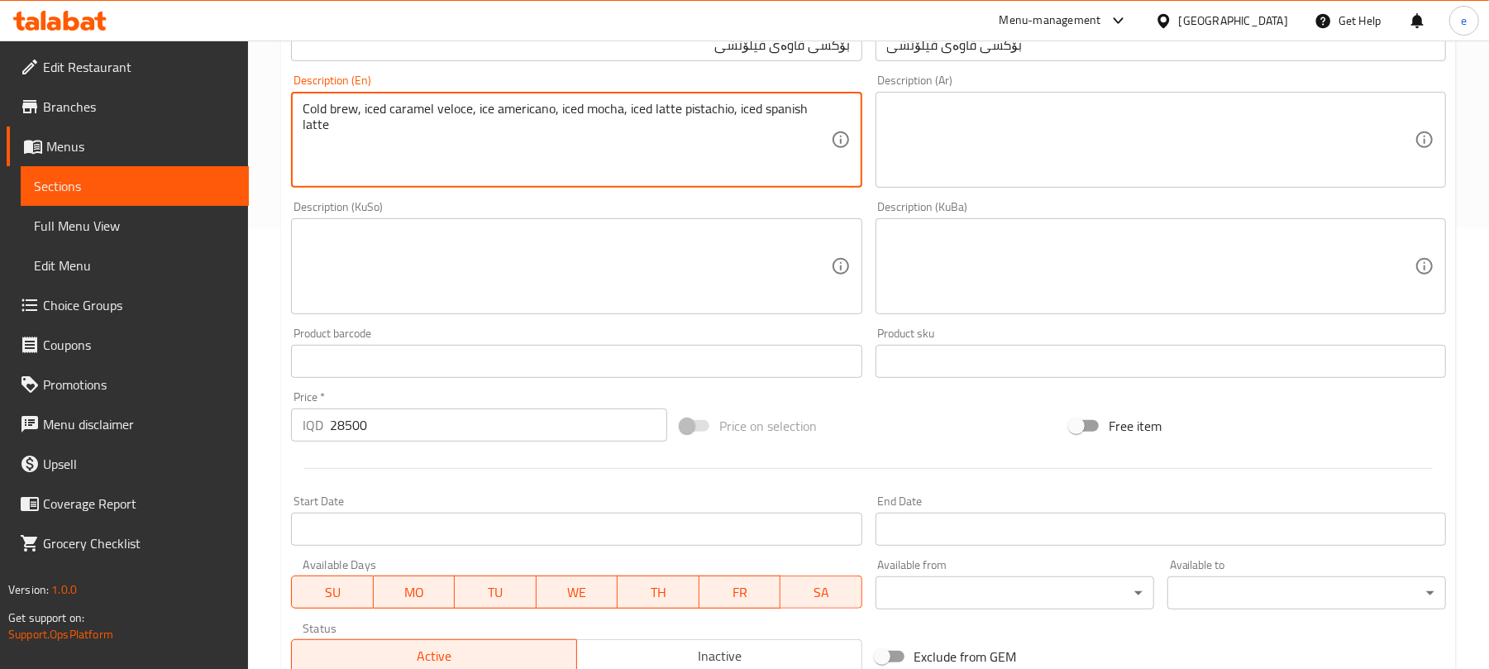
click at [384, 113] on textarea "Cold brew, iced caramel veloce, ice americano, iced mocha, iced latte pistachio…" at bounding box center [566, 140] width 527 height 79
type textarea "Cold brew, ice caramel veloce, ice americano, iced mocha, iced latte pistachio,…"
click at [447, 117] on textarea "Cold brew, ice caramel veloce, ice americano, iced mocha, iced latte pistachio,…" at bounding box center [566, 140] width 527 height 79
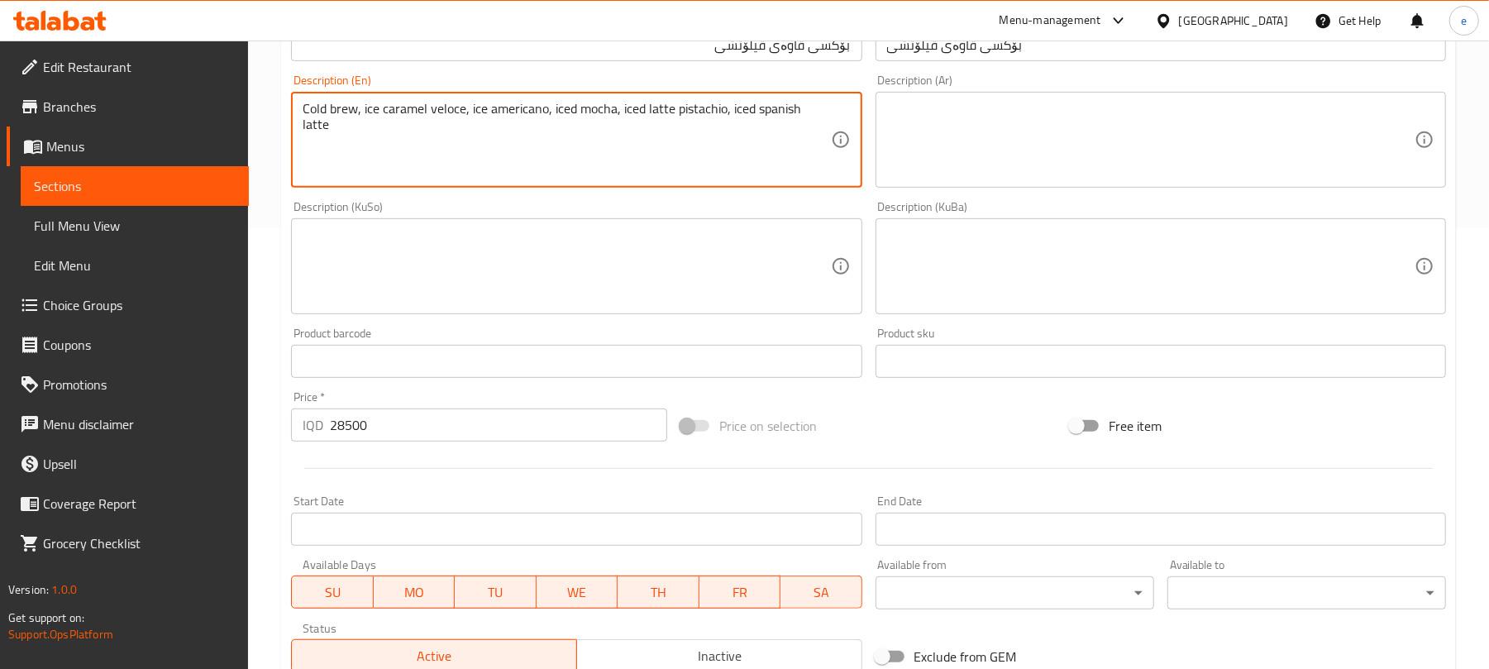
click at [1003, 147] on textarea at bounding box center [1150, 140] width 527 height 79
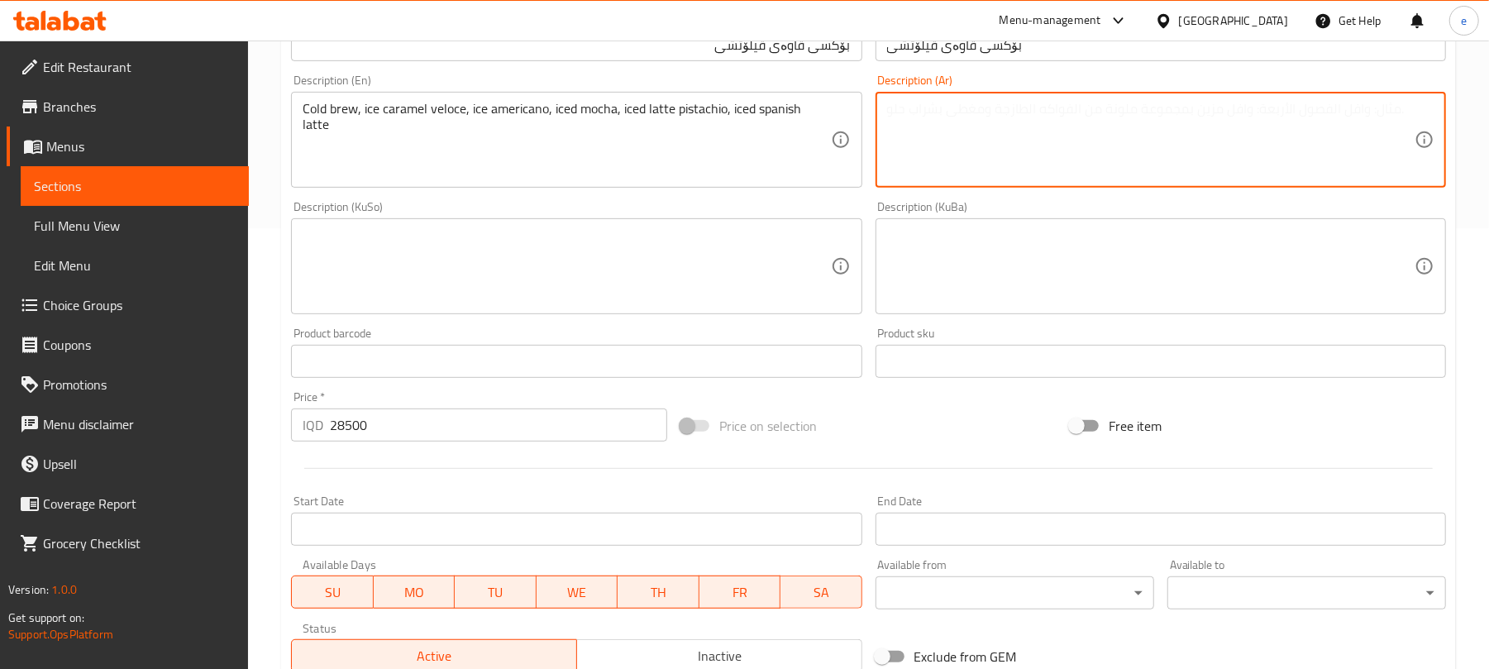
paste textarea "كولد بريو، آيس كراميل فيلوتشي، آيس أمريكانو، آيس موكا، ايس لاتيه فستق وآيس لاتي…"
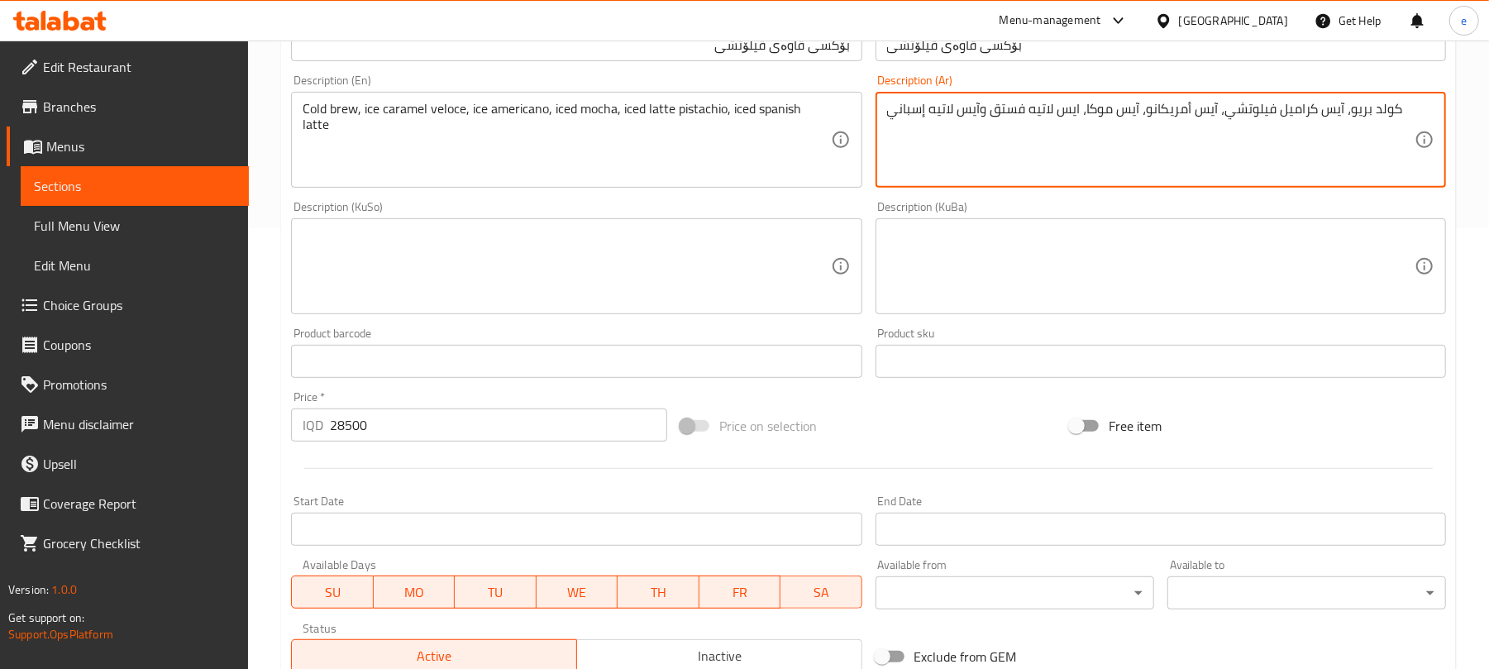
type textarea "كولد بريو، آيس كراميل فيلوتشي، آيس أمريكانو، آيس موكا، ايس لاتيه فستق وآيس لاتي…"
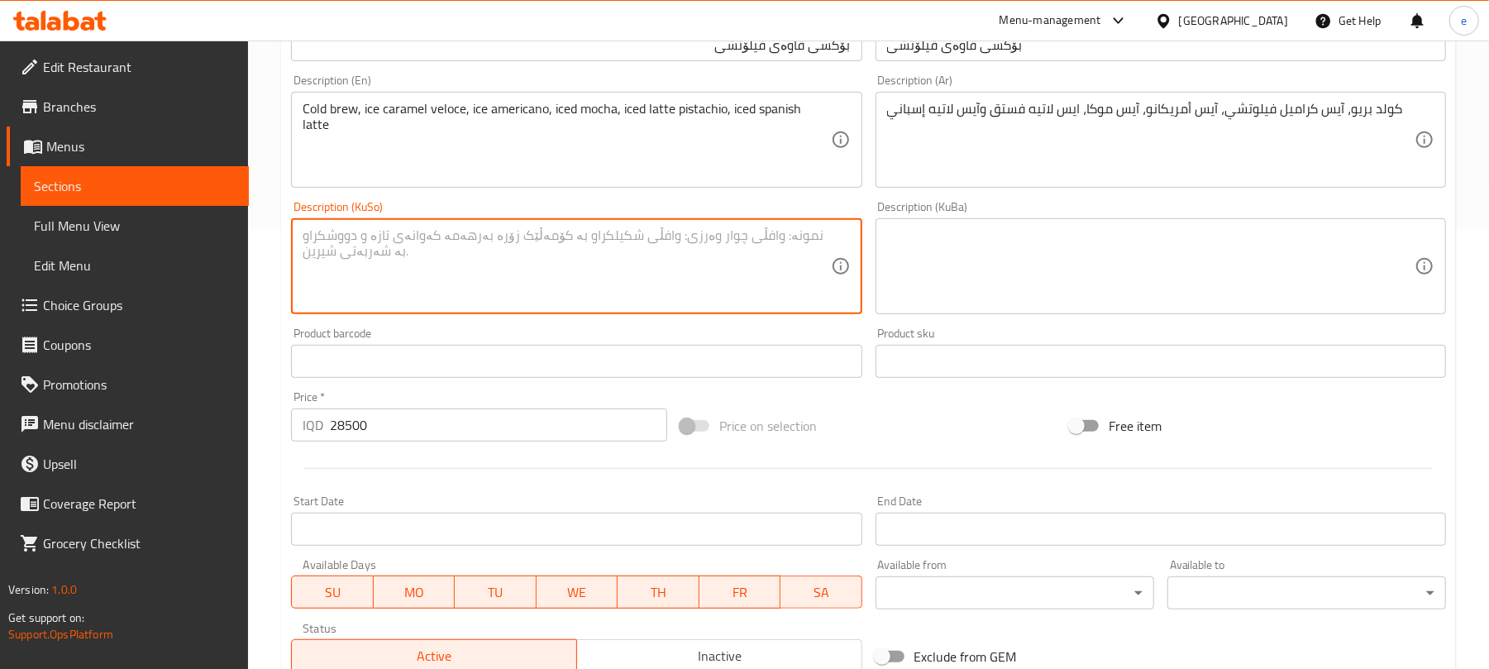
click at [761, 263] on textarea at bounding box center [566, 266] width 527 height 79
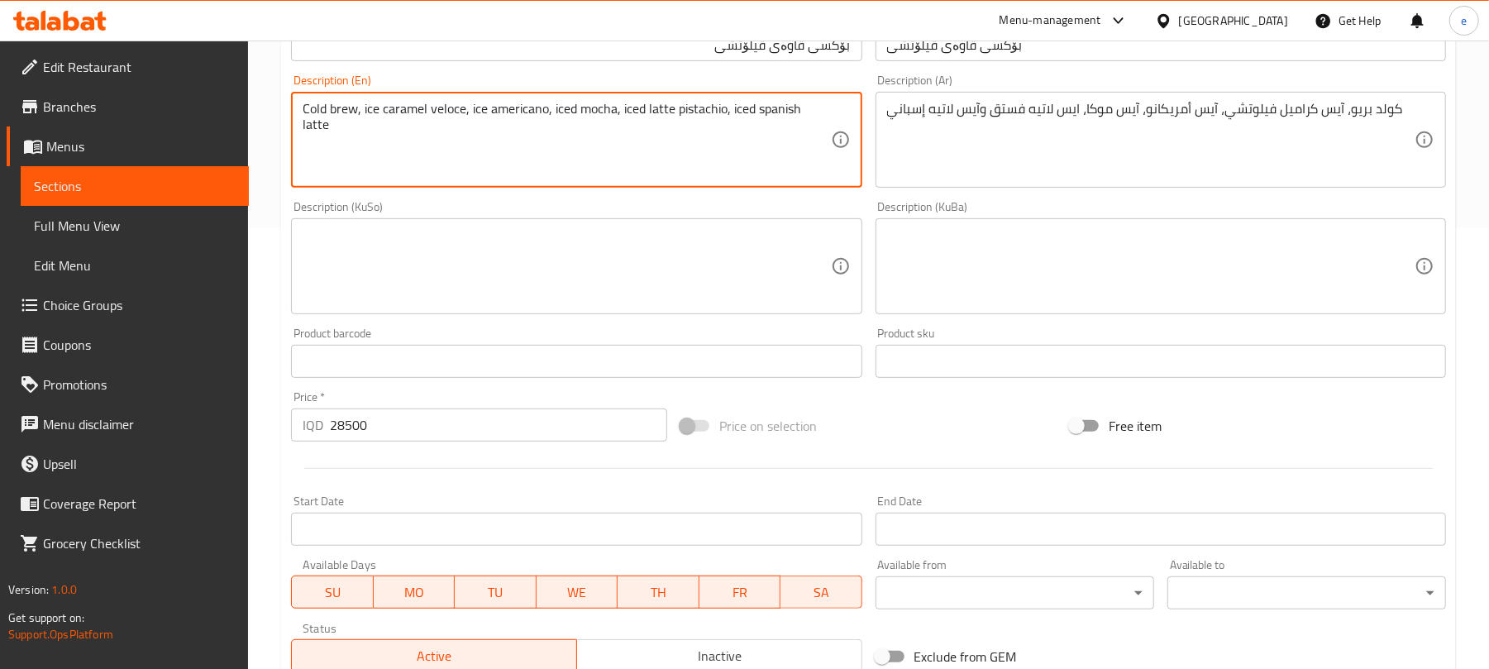
click at [327, 107] on textarea "Cold brew, ice caramel veloce, ice americano, iced mocha, iced latte pistachio,…" at bounding box center [566, 140] width 527 height 79
click at [317, 107] on textarea "Cold brew, ice caramel veloce, ice americano, iced mocha, iced latte pistachio,…" at bounding box center [566, 140] width 527 height 79
click at [749, 273] on textarea at bounding box center [566, 266] width 527 height 79
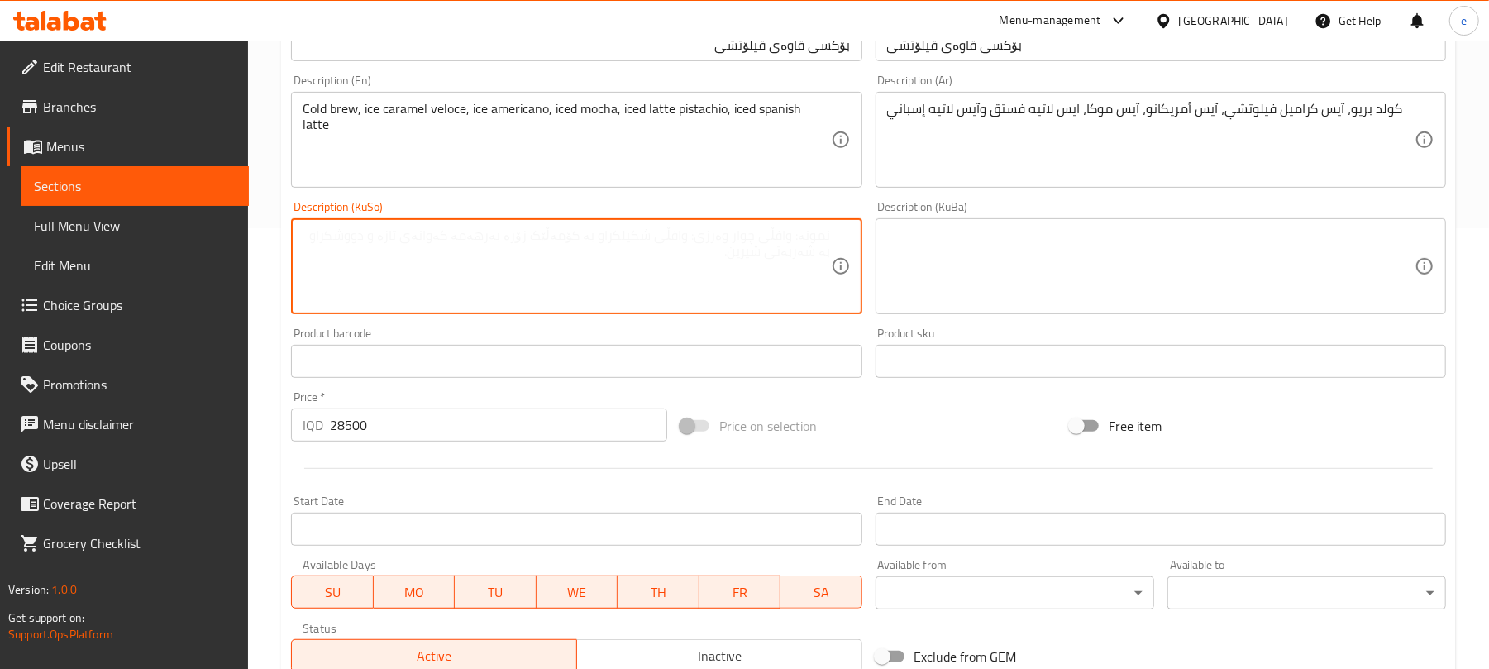
paste textarea "کۆڵد بریو"
click at [765, 250] on textarea "کۆڵد بریو" at bounding box center [566, 266] width 527 height 79
click at [768, 236] on textarea "کۆڵد بریو" at bounding box center [566, 266] width 527 height 79
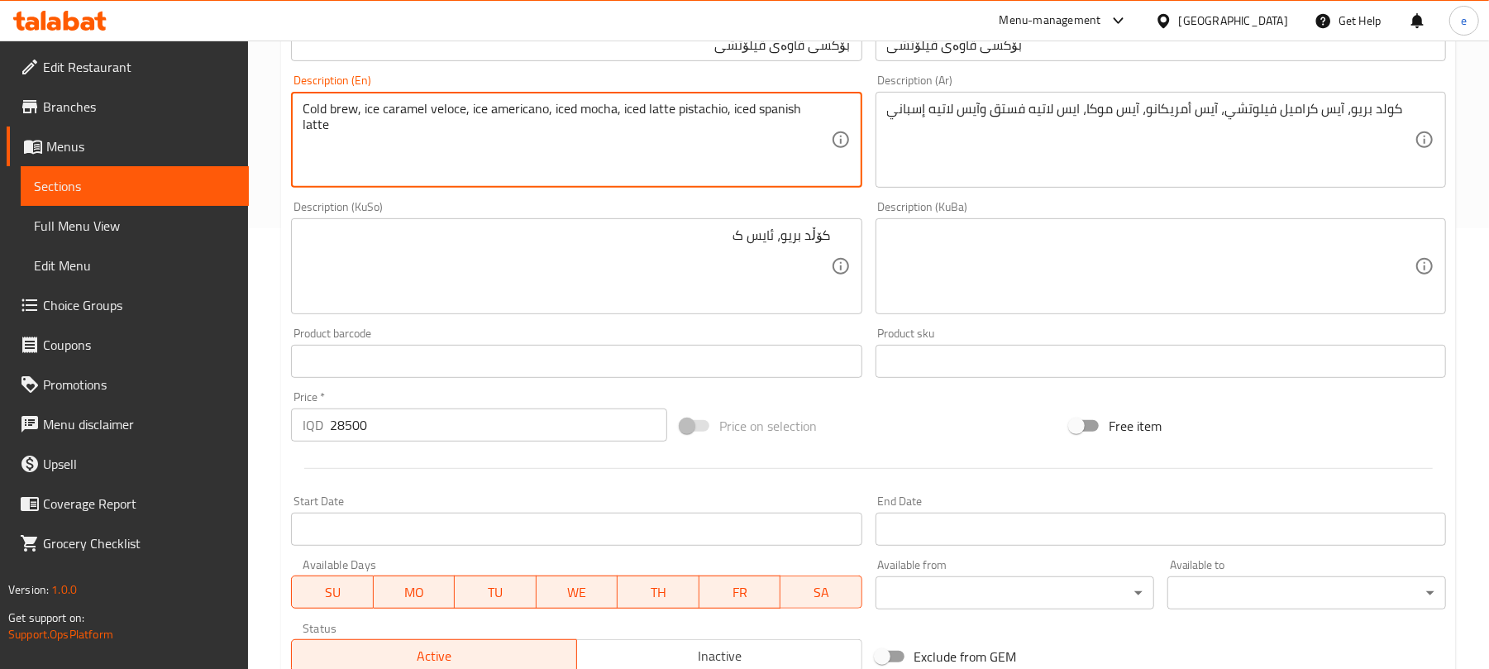
drag, startPoint x: 360, startPoint y: 112, endPoint x: 461, endPoint y: 112, distance: 100.8
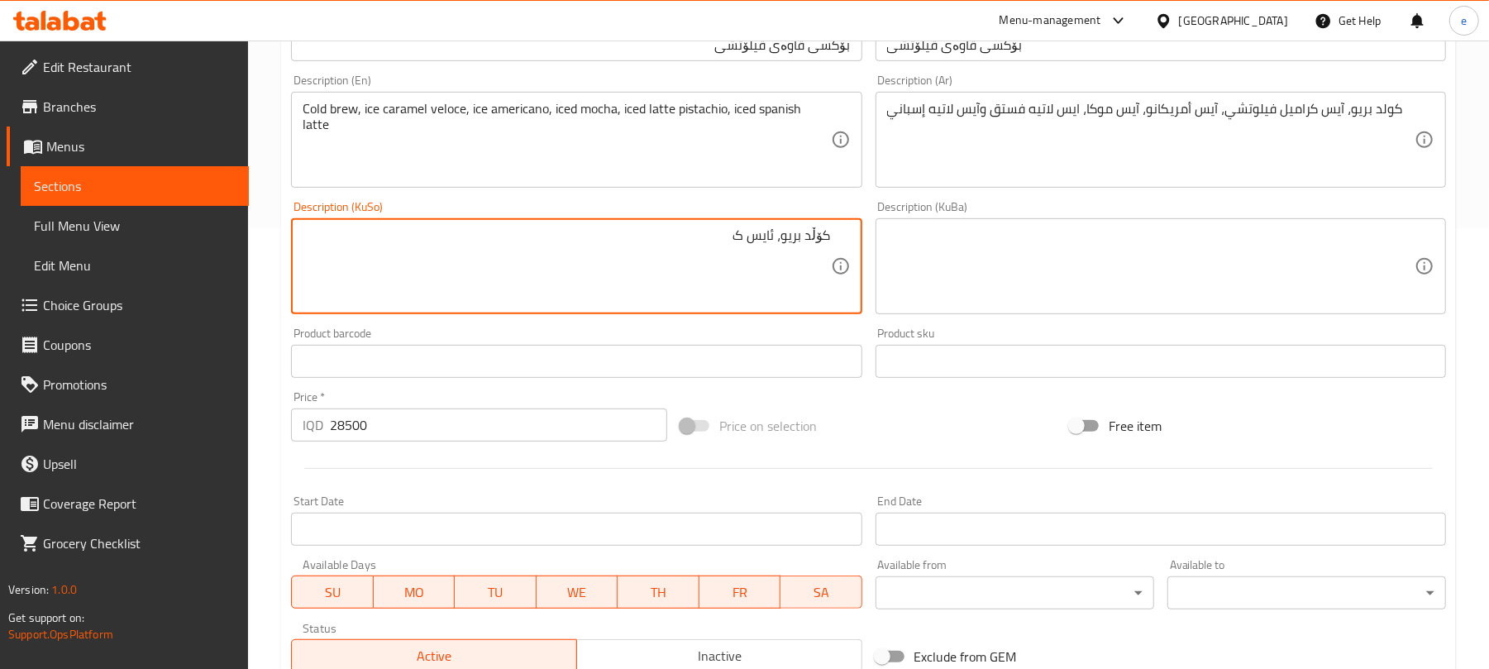
drag, startPoint x: 738, startPoint y: 238, endPoint x: 777, endPoint y: 215, distance: 45.2
paste textarea "ەرامێل ڤیلۆسێ"
click at [666, 240] on textarea "کۆڵد بریو، ئایس کەرامێل ڤیلۆسێ" at bounding box center [566, 266] width 527 height 79
click at [688, 239] on textarea "کۆڵد بریو، ئایس کەرامێل ڤیلۆسێ" at bounding box center [566, 266] width 527 height 79
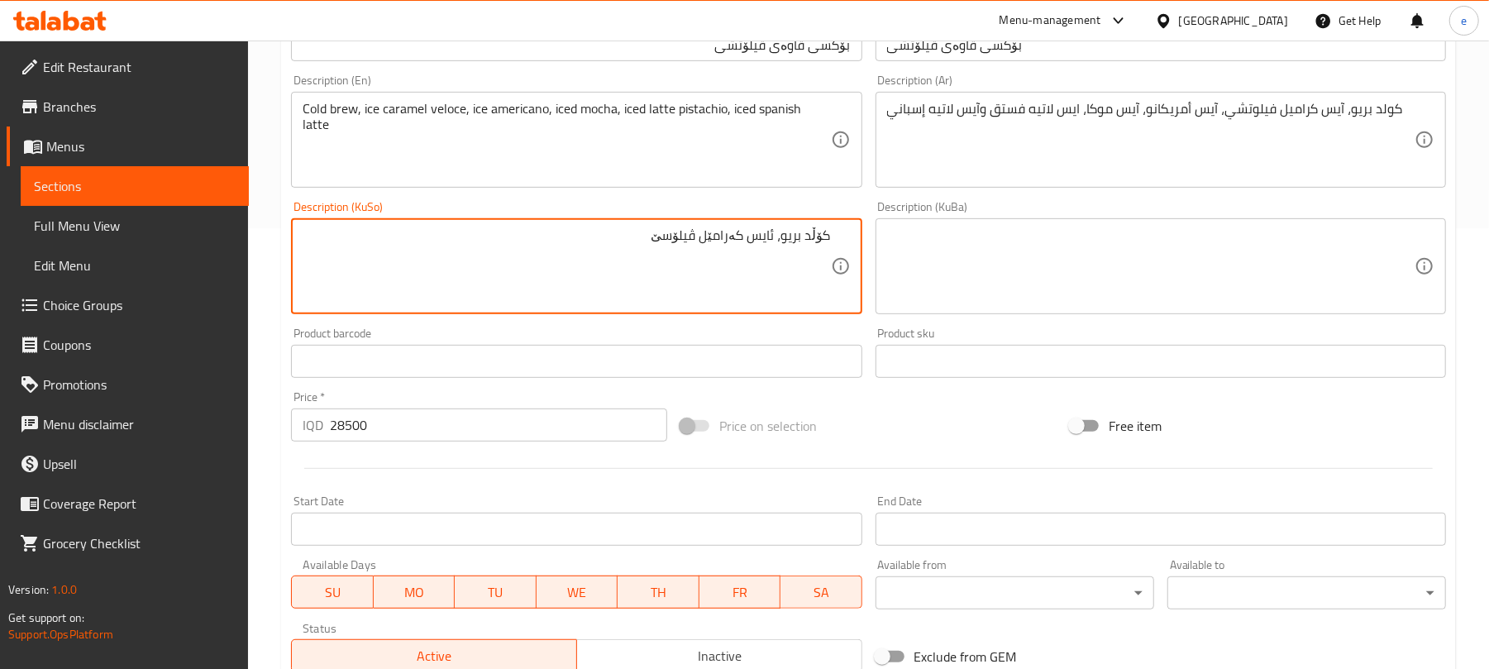
paste textarea "شی"
type textarea "کۆڵد بریو، ئایس کەرامێلی ڤیلۆتشی، ئایس ئەمریکانۆ، ئایس مۆکا"
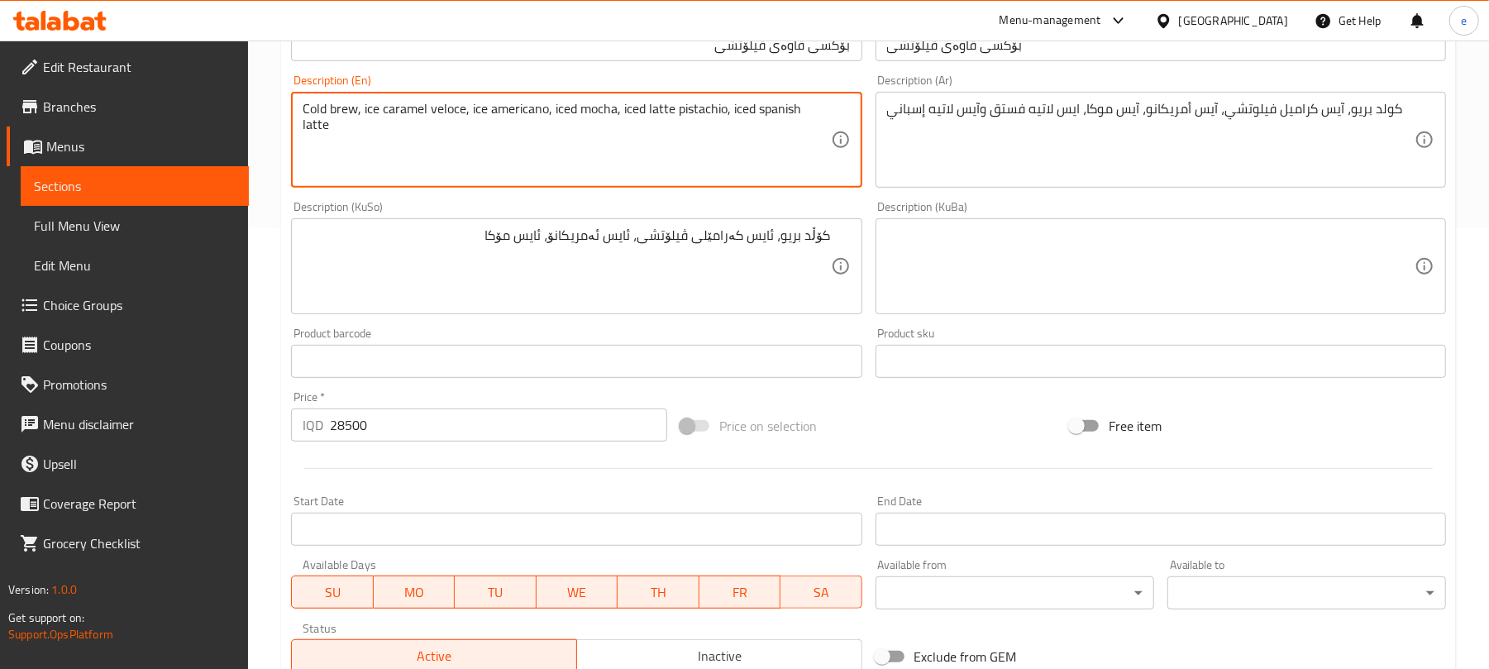
drag, startPoint x: 549, startPoint y: 110, endPoint x: 613, endPoint y: 110, distance: 64.5
click at [577, 153] on textarea "Cold brew, ice caramel veloce, ice americano, iced mocha, iced latte pistachio,…" at bounding box center [566, 140] width 527 height 79
click at [575, 111] on textarea "Cold brew, ice caramel veloce, ice americano, iced mocha, iced latte pistachio,…" at bounding box center [566, 140] width 527 height 79
click at [632, 104] on textarea "Cold brew, ice caramel veloce, ice americano, ice mocha, iced latte pistachio, …" at bounding box center [566, 140] width 527 height 79
click at [615, 112] on textarea "Cold brew, ice caramel veloce, ice americano, ice mocha, ice latte pistachio, i…" at bounding box center [566, 140] width 527 height 79
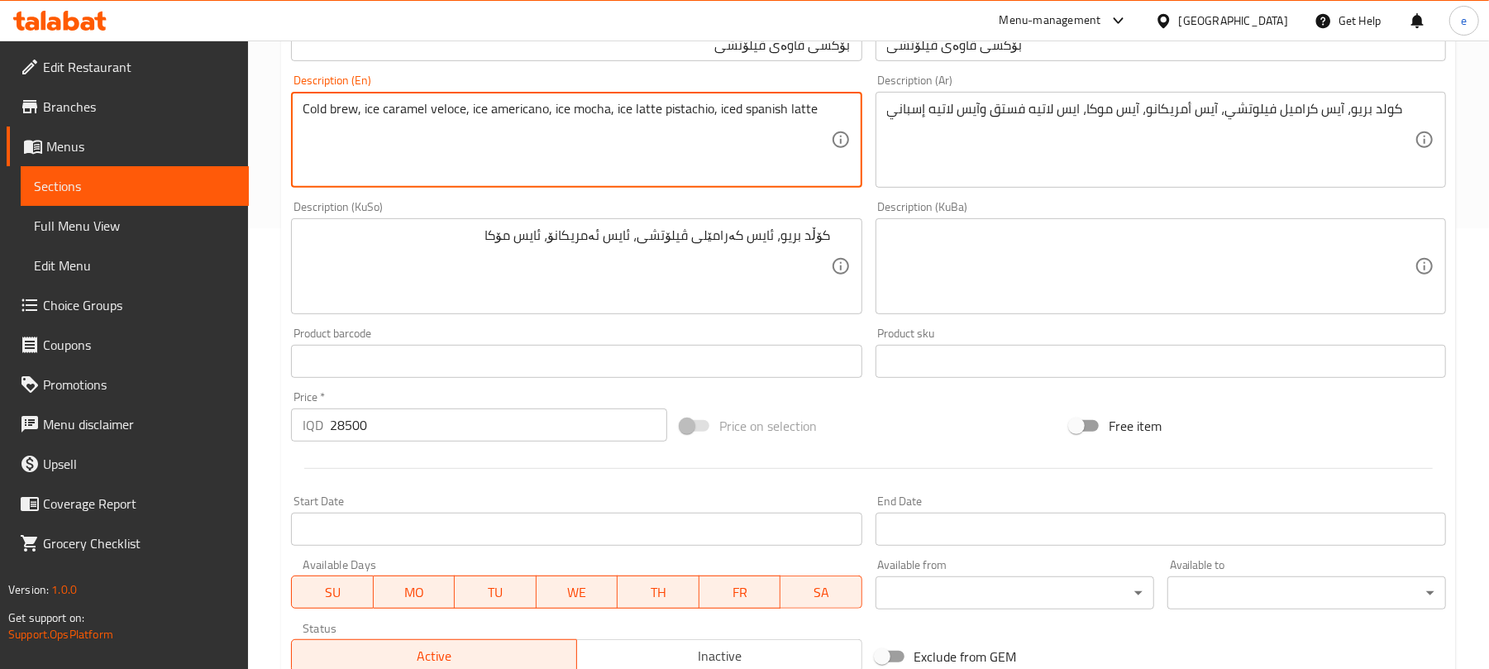
click at [674, 110] on textarea "Cold brew, ice caramel veloce, ice americano, ice mocha, ice latte pistachio, i…" at bounding box center [566, 140] width 527 height 79
click at [665, 142] on textarea "Cold brew, ice caramel veloce, ice americano, ice mocha, ice latte pistachio, i…" at bounding box center [566, 140] width 527 height 79
drag, startPoint x: 613, startPoint y: 107, endPoint x: 706, endPoint y: 106, distance: 92.6
click at [706, 106] on textarea "Cold brew, ice caramel veloce, ice americano, ice mocha, ice latte pistachio, i…" at bounding box center [566, 140] width 527 height 79
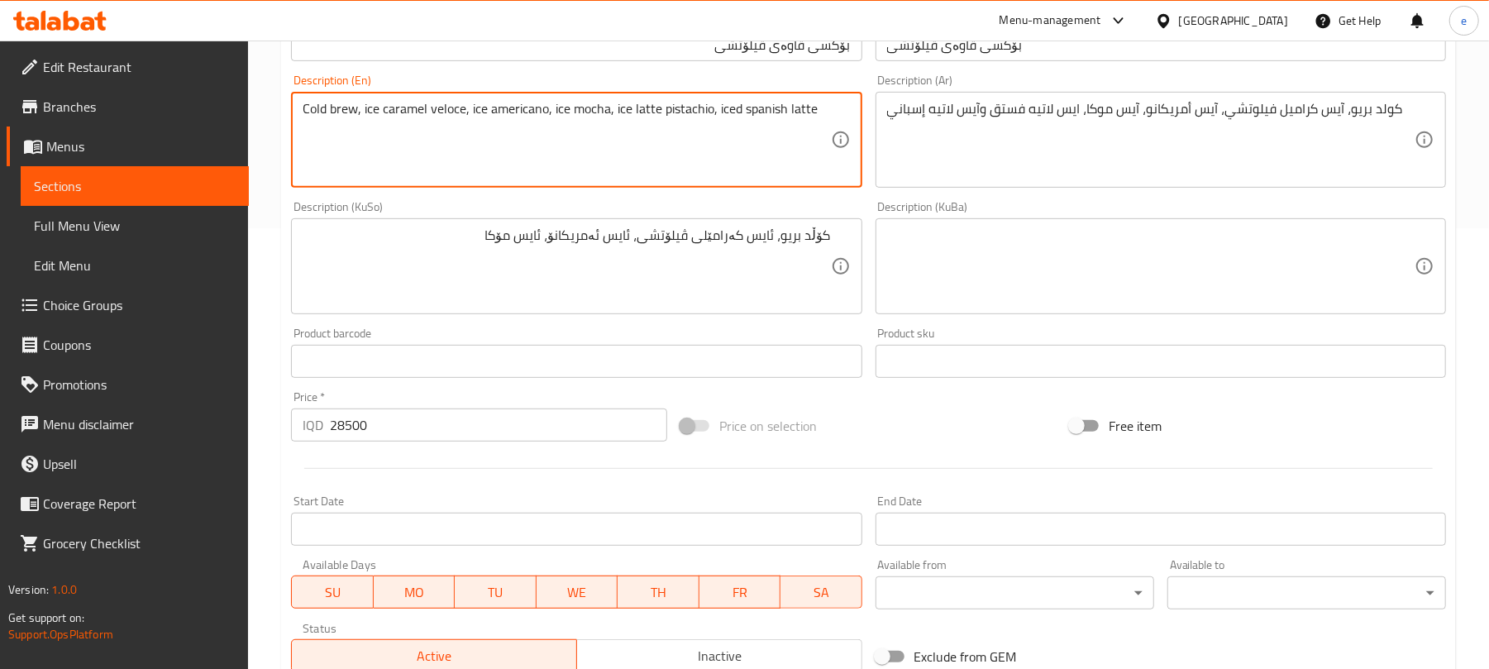
type textarea "Cold brew, ice caramel veloce, ice americano, ice mocha, ice latte pistachio, i…"
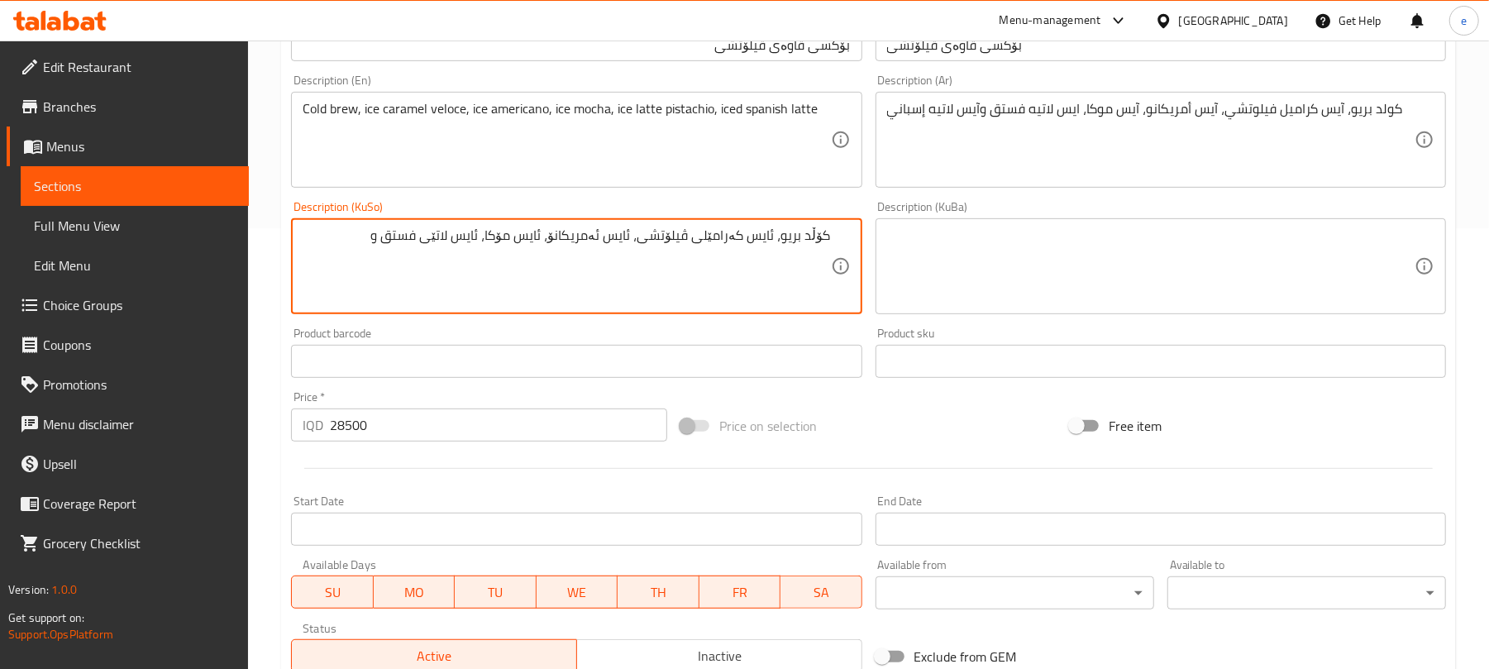
type textarea "کۆڵد بریو، ئایس کەرامێلی ڤیلۆتشی، ئایس ئەمریکانۆ، ئایس مۆکا، ئایس لاتێی فستق و"
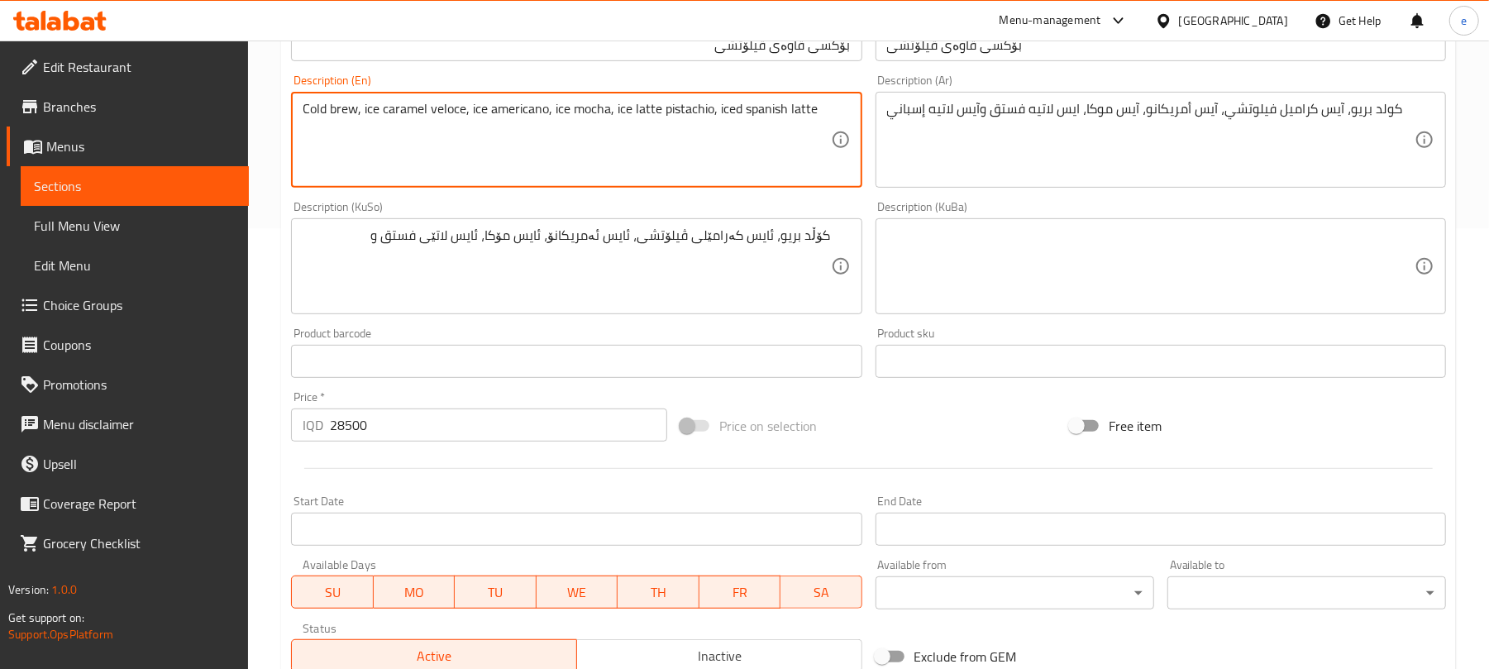
drag, startPoint x: 713, startPoint y: 107, endPoint x: 841, endPoint y: 114, distance: 129.2
click at [784, 160] on textarea "Cold brew, ice caramel veloce, ice americano, ice mocha, ice latte pistachio, i…" at bounding box center [566, 140] width 527 height 79
click at [764, 111] on textarea "Cold brew, ice caramel veloce, ice americano, ice mocha, ice latte pistachio, i…" at bounding box center [566, 140] width 527 height 79
click at [713, 109] on textarea "Cold brew, ice caramel veloce, ice americano, ice mocha, ice latte pistachio, i…" at bounding box center [566, 140] width 527 height 79
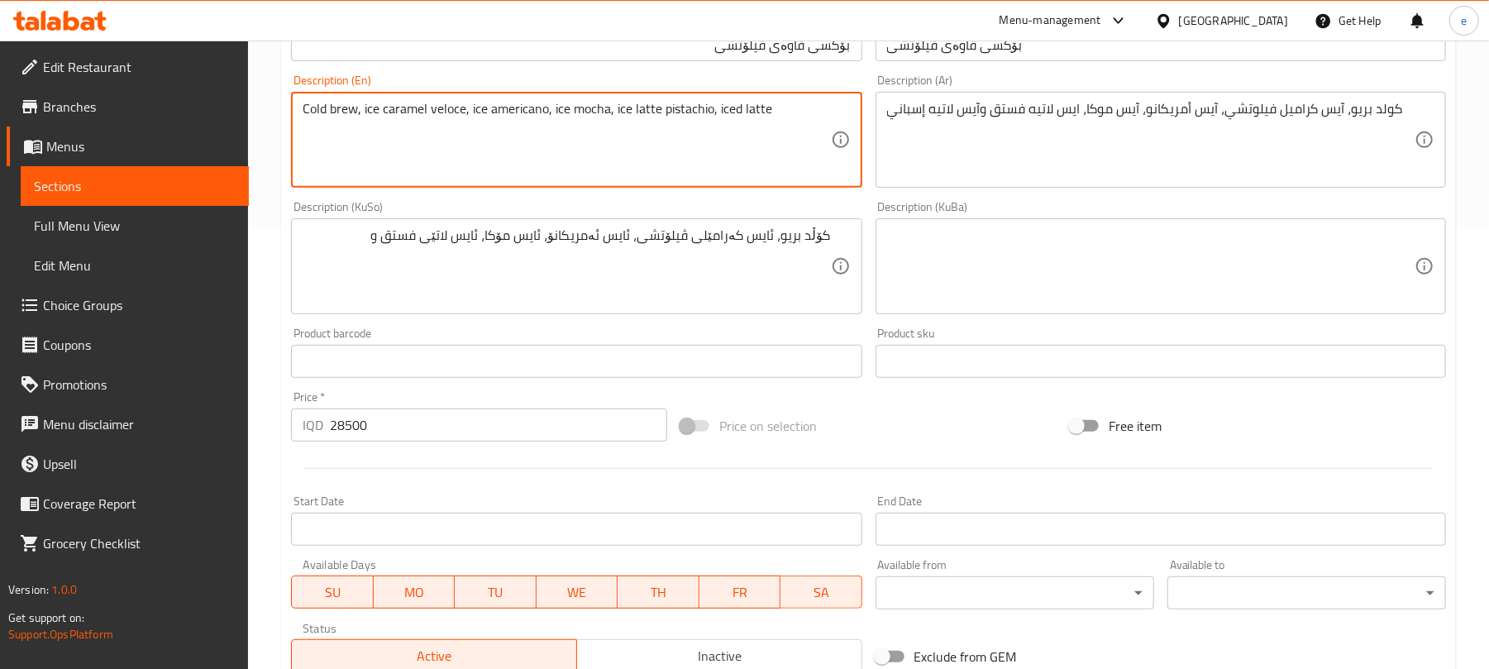
paste textarea "spanish"
click at [722, 114] on textarea "Cold brew, ice caramel veloce, ice americano, ice mocha, ice latte pistachio, s…" at bounding box center [566, 140] width 527 height 79
click at [494, 112] on textarea "Cold brew, ice caramel veloce, ice americano, ice mocha, ice latte pistachio, S…" at bounding box center [566, 140] width 527 height 79
drag, startPoint x: 469, startPoint y: 116, endPoint x: 546, endPoint y: 114, distance: 76.1
click at [546, 114] on textarea "Cold brew, ice caramel veloce, ice Americano, ice mocha, ice latte pistachio, S…" at bounding box center [566, 140] width 527 height 79
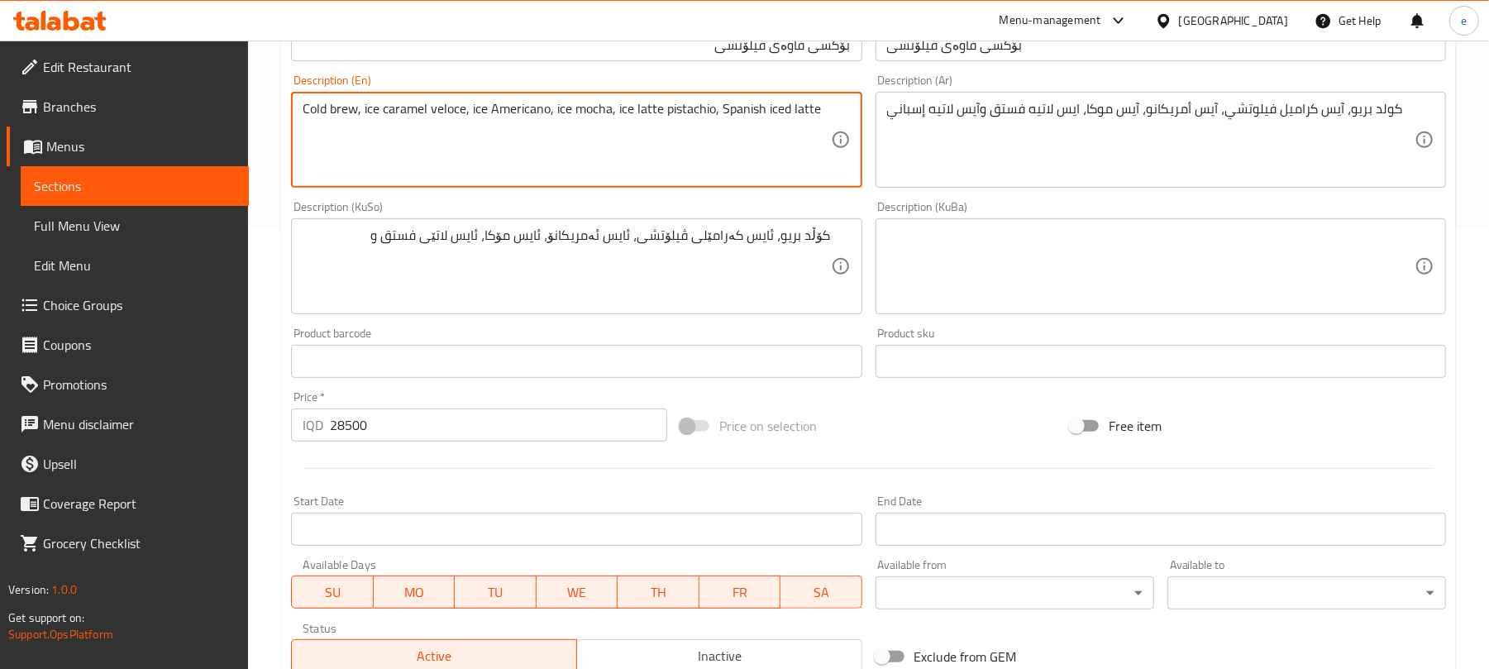
drag, startPoint x: 717, startPoint y: 110, endPoint x: 817, endPoint y: 103, distance: 100.2
click at [817, 103] on textarea "Cold brew, ice caramel veloce, ice Americano, ice mocha, ice latte pistachio, S…" at bounding box center [566, 140] width 527 height 79
click at [466, 180] on div "Cold brew, ice caramel veloce, ice Americano, ice mocha, ice latte pistachio, S…" at bounding box center [576, 140] width 570 height 96
click at [338, 150] on textarea "Cold brew, ice caramel veloce, ice Americano, ice mocha, ice latte pistachio, S…" at bounding box center [566, 140] width 527 height 79
click at [683, 107] on textarea "Cold brew, ice caramel veloce, ice Americano, ice mocha, ice latte pistachio, S…" at bounding box center [566, 140] width 527 height 79
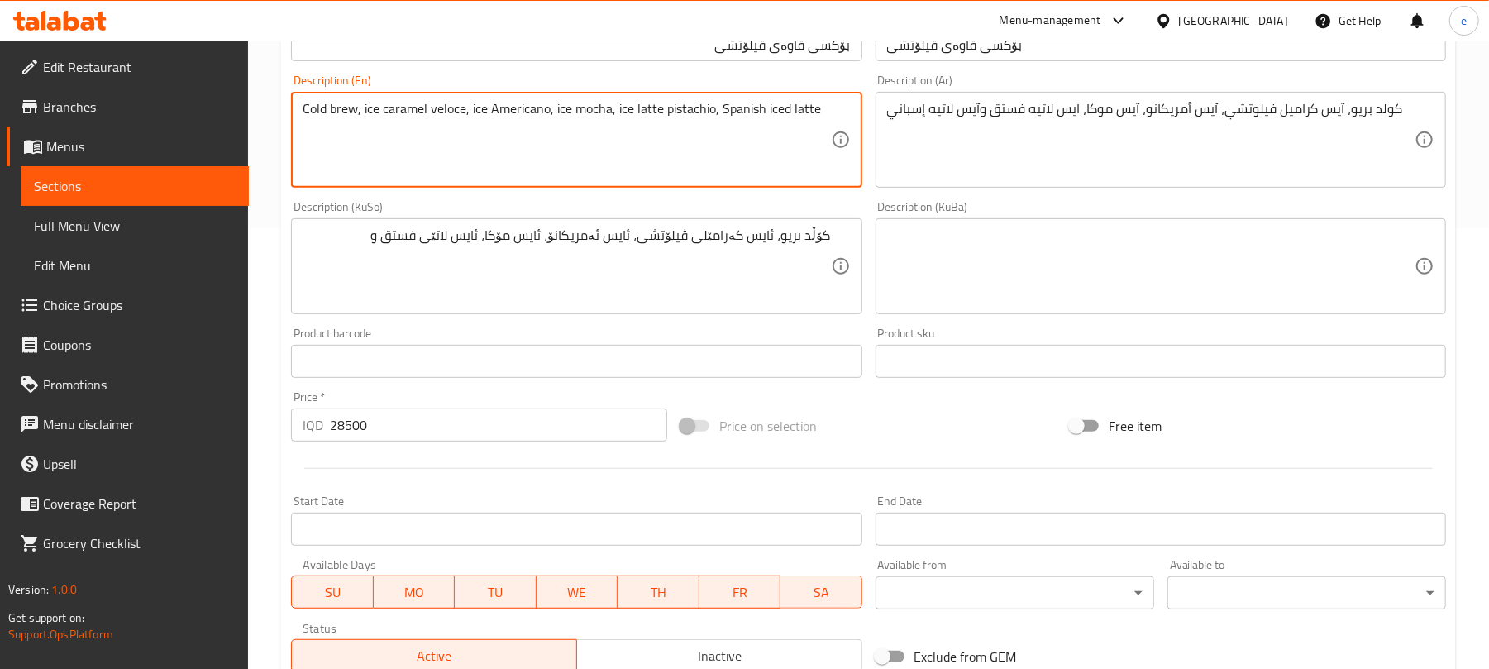
click at [683, 107] on textarea "Cold brew, ice caramel veloce, ice Americano, ice mocha, ice latte pistachio, S…" at bounding box center [566, 140] width 527 height 79
paste textarea "pistachio"
click at [824, 109] on textarea "Cold brew, ice caramel veloce, ice Americano, ice mocha, ice latte pistachio, S…" at bounding box center [566, 140] width 527 height 79
click at [785, 107] on textarea "Cold brew, ice caramel veloce, ice Americano, ice mocha, ice latte pistachio, S…" at bounding box center [566, 140] width 527 height 79
click at [822, 99] on div "Cold brew, ice caramel veloce, ice Americano, ice mocha, ice latte pistachio, S…" at bounding box center [576, 140] width 570 height 96
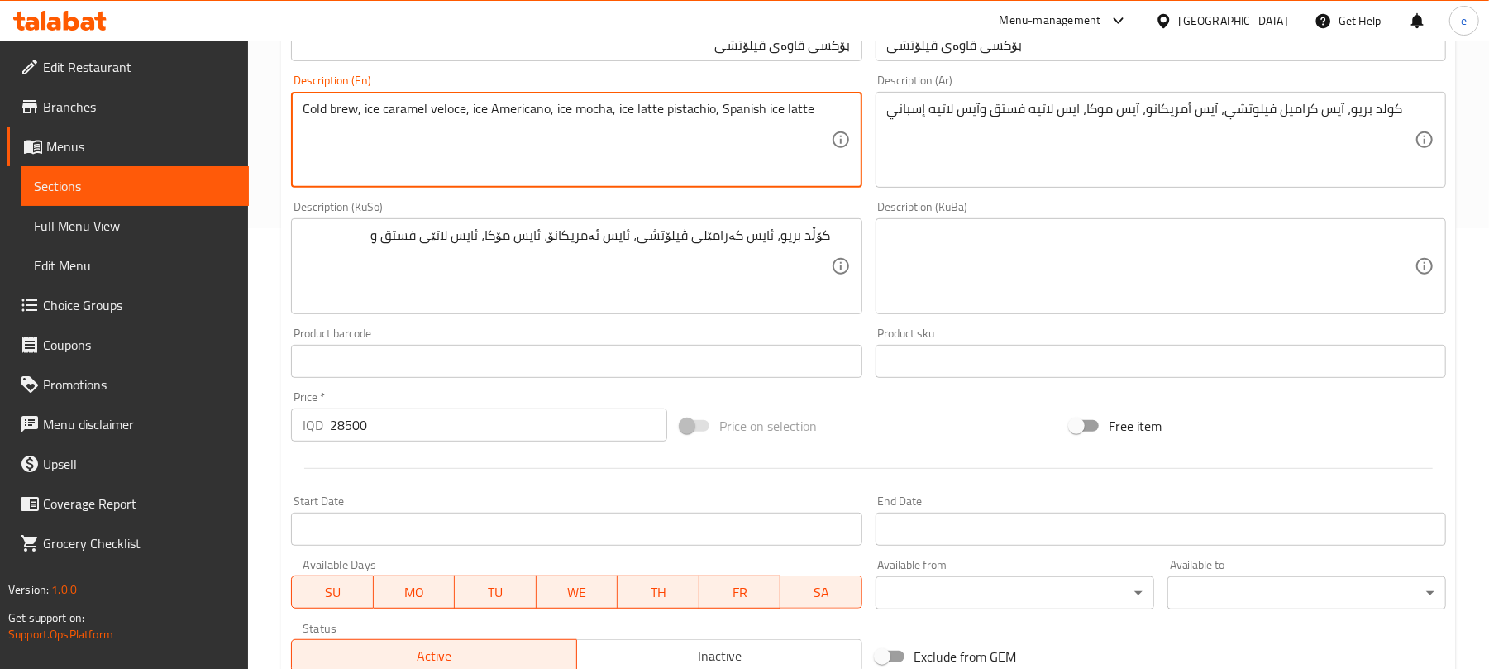
click at [823, 109] on textarea "Cold brew, ice caramel veloce, ice Americano, ice mocha, ice latte pistachio, S…" at bounding box center [566, 140] width 527 height 79
type textarea "Cold brew, ice caramel veloce, ice Americano, ice mocha, ice latte pistachio an…"
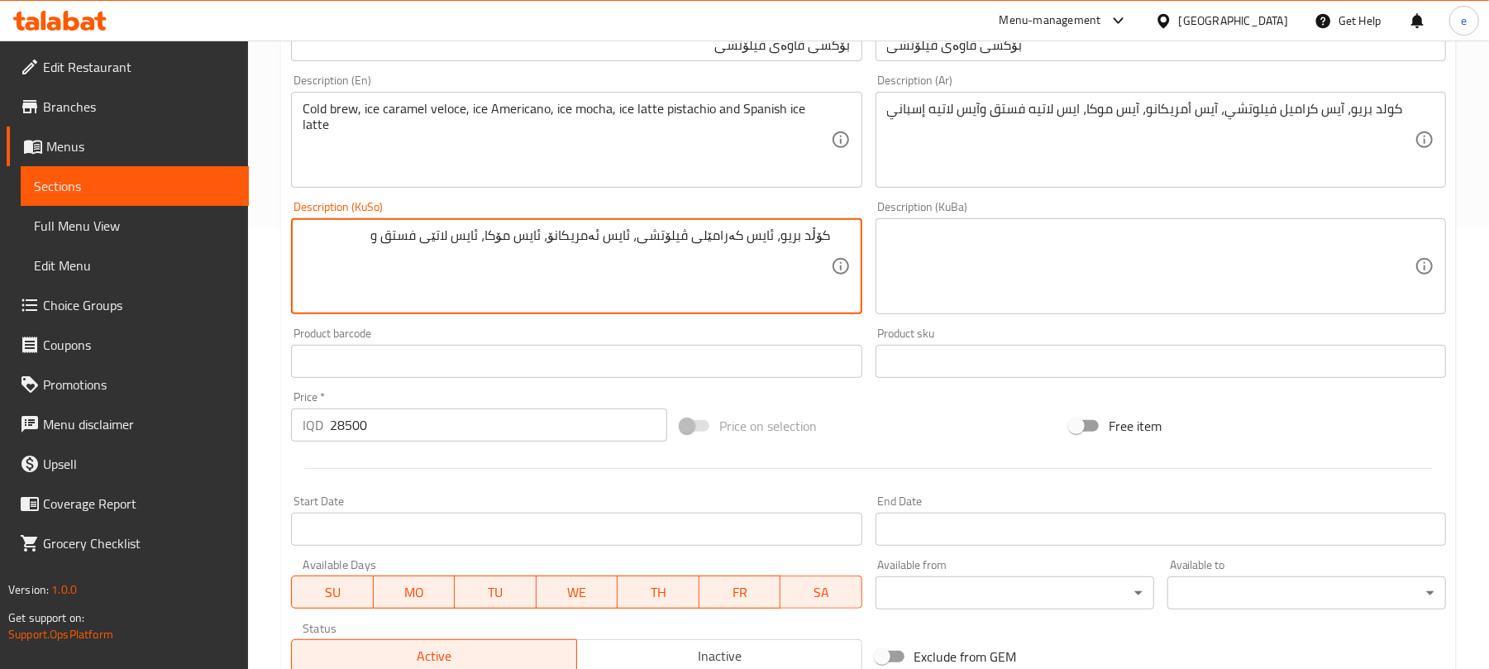
click at [374, 236] on textarea "کۆڵد بریو، ئایس کەرامێلی ڤیلۆتشی، ئایس ئەمریکانۆ، ئایس مۆکا، ئایس لاتێی فستق و" at bounding box center [566, 266] width 527 height 79
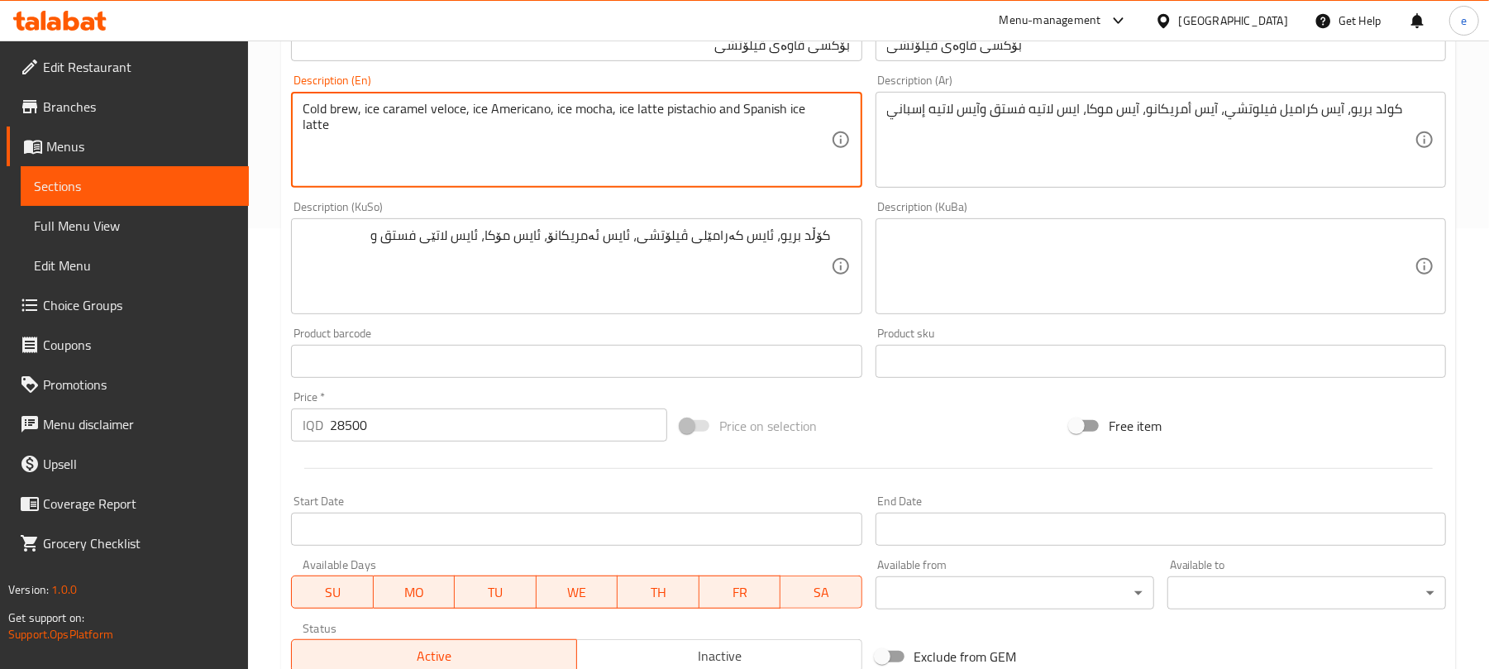
click at [747, 110] on textarea "Cold brew, ice caramel veloce, ice Americano, ice mocha, ice latte pistachio an…" at bounding box center [566, 140] width 527 height 79
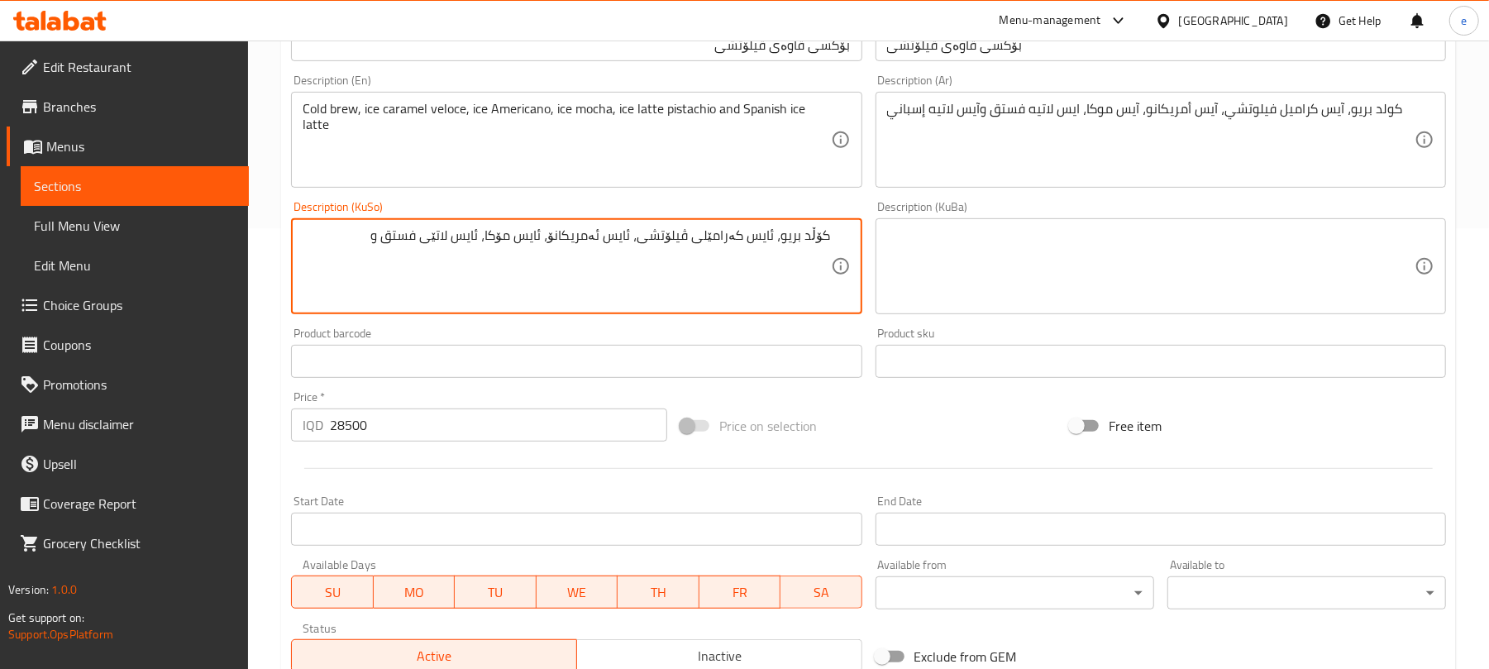
paste textarea "ئایس لاتێ ئیسپانی"
click at [335, 240] on textarea "کۆڵد بریو، ئایس کەرامێلی ڤیلۆتشی، ئایس ئەمریکانۆ، ئایس مۆکا، ئایس لاتێی فستق و …" at bounding box center [566, 266] width 527 height 79
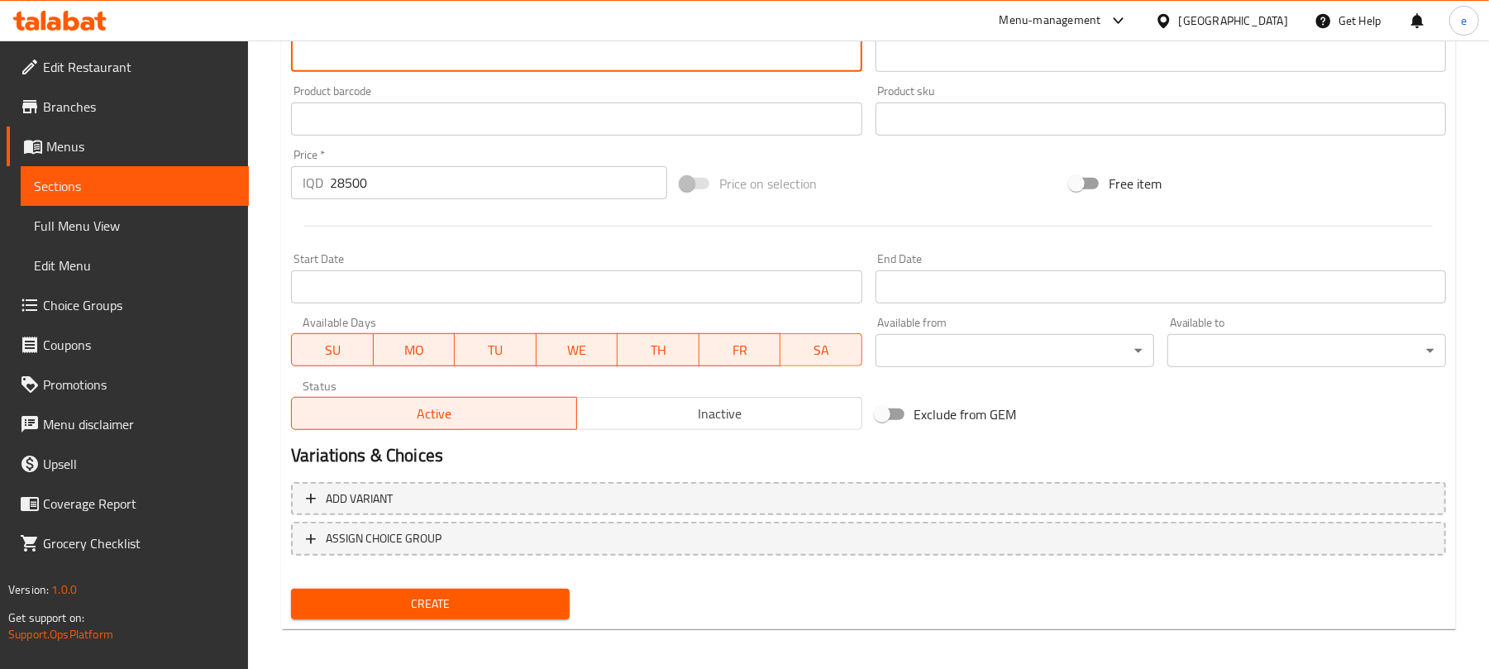
scroll to position [689, 0]
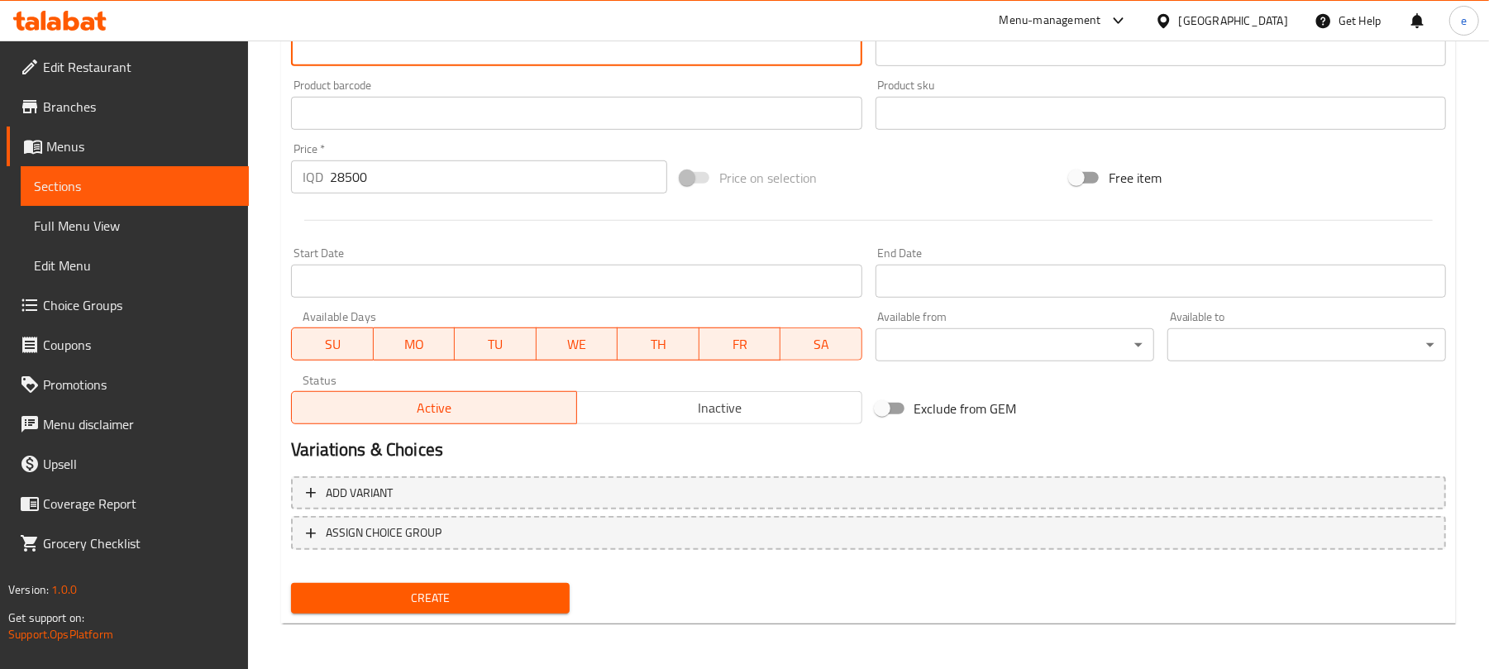
type textarea "کۆڵد بریو، ئایس کەرامێلی ڤیلۆتشی، ئایس ئەمریکانۆ، ئایس مۆکا، ئایس لاتێی فستق و …"
click at [471, 589] on span "Create" at bounding box center [430, 598] width 252 height 21
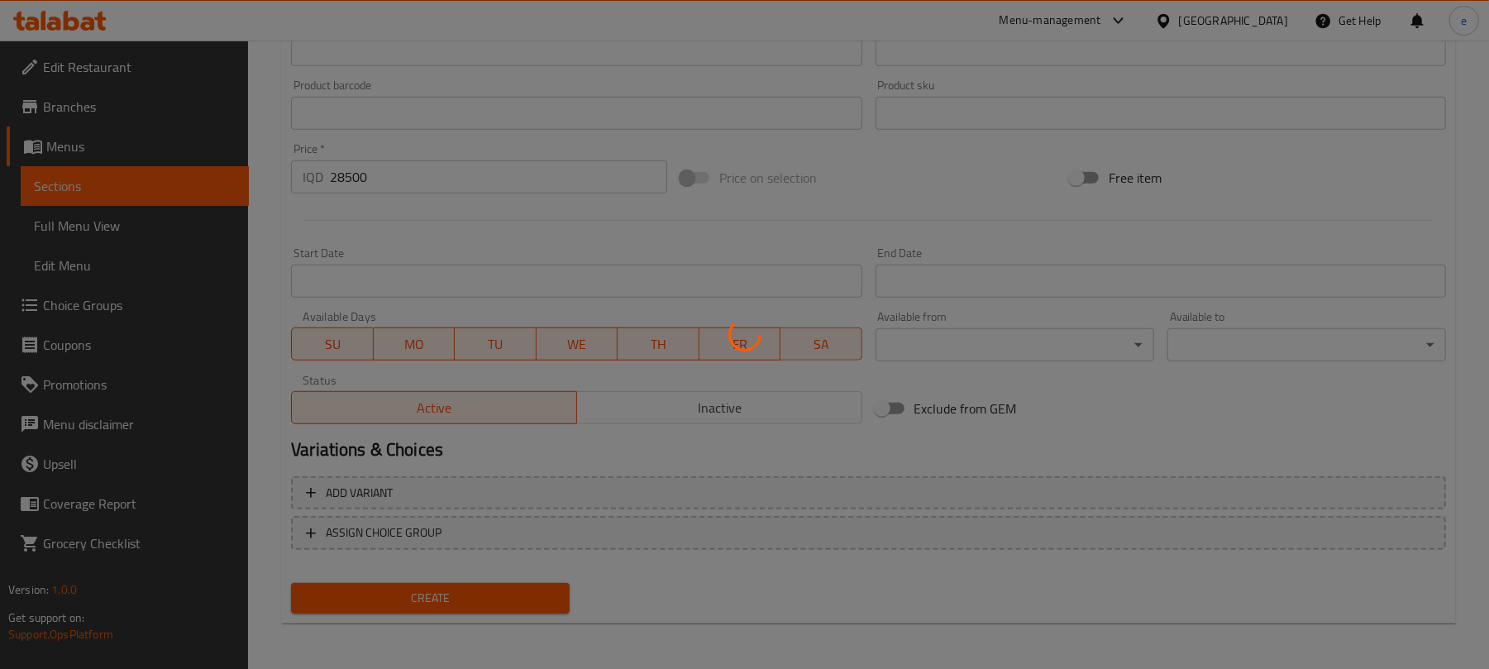
type input "0"
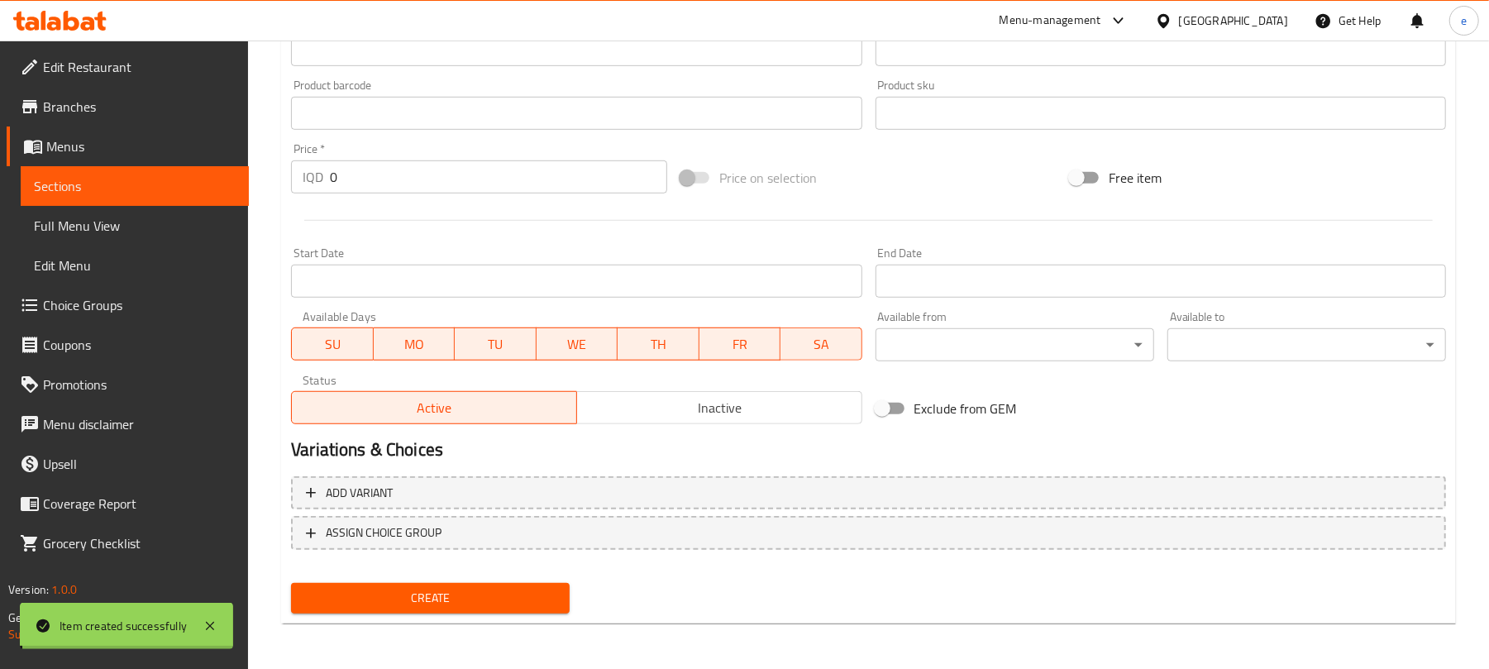
scroll to position [0, 0]
click at [83, 197] on link "Sections" at bounding box center [135, 186] width 228 height 40
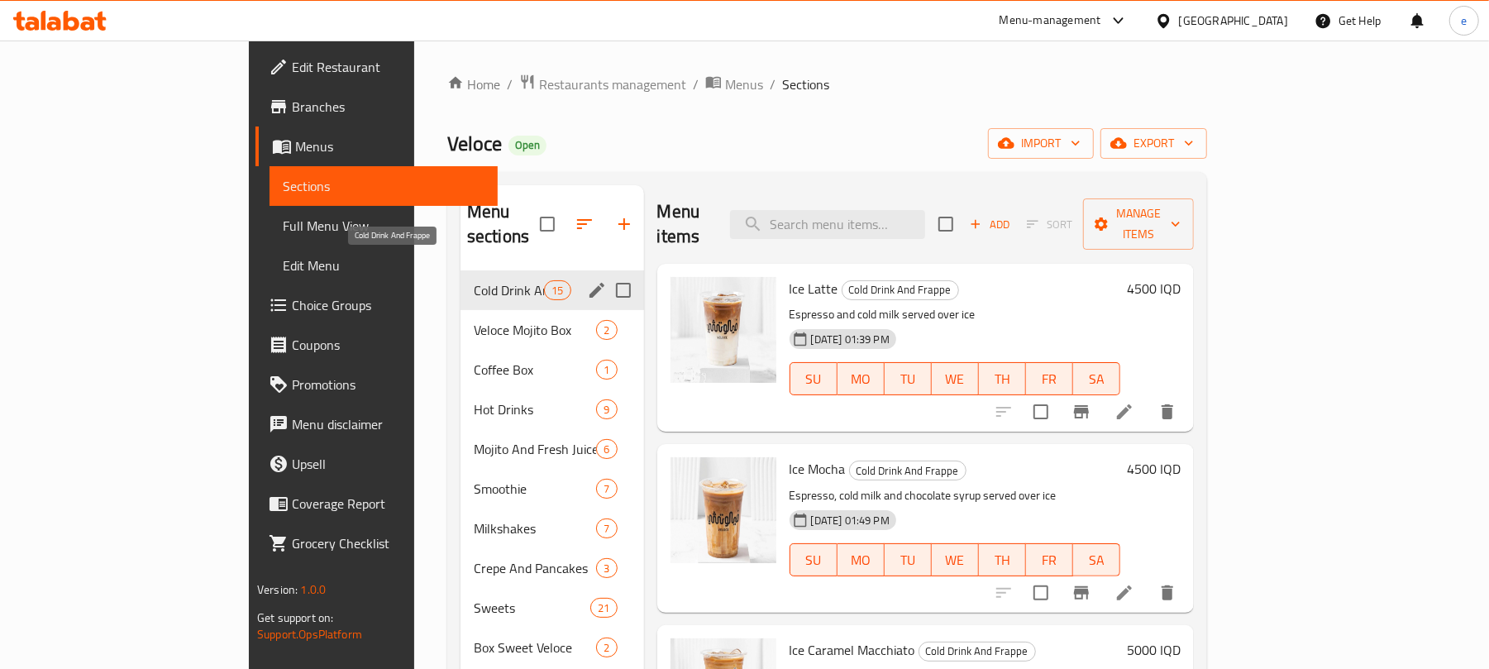
click at [474, 280] on span "Cold Drink And Frappe" at bounding box center [509, 290] width 70 height 20
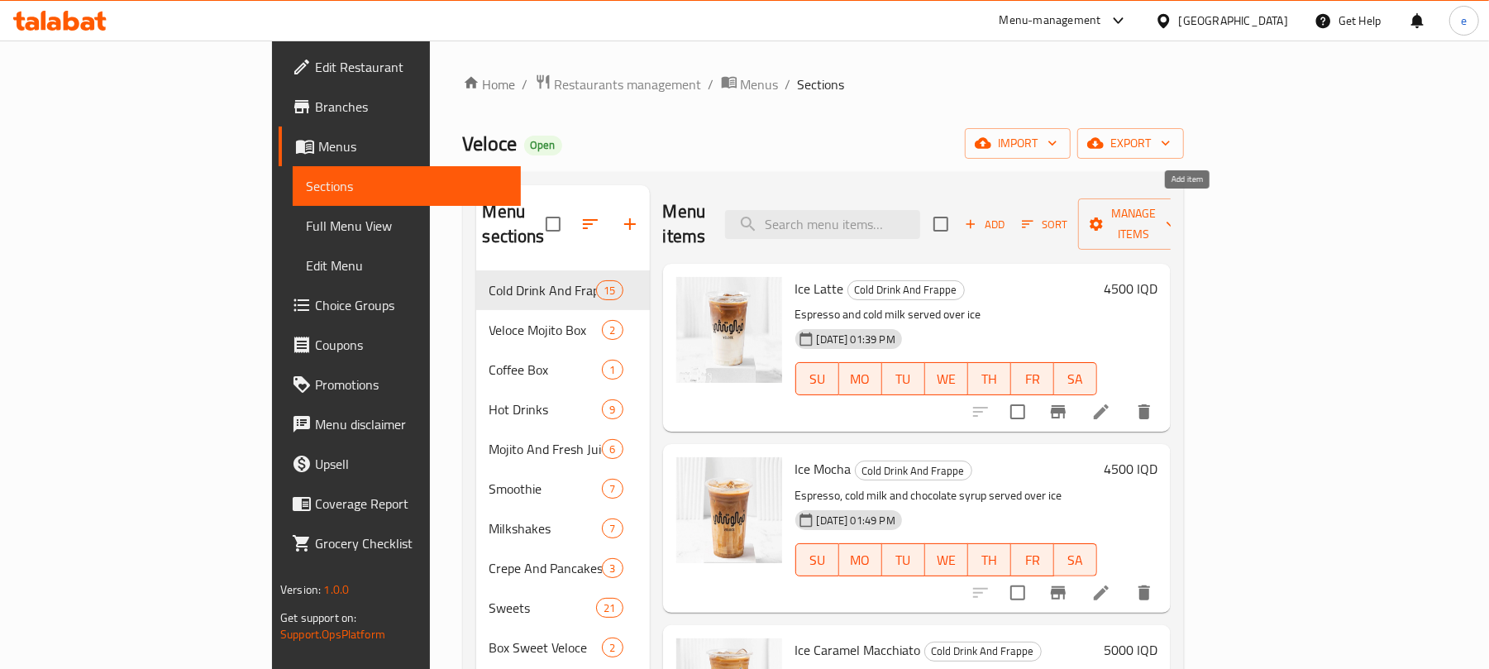
click at [978, 217] on icon "button" at bounding box center [970, 224] width 15 height 15
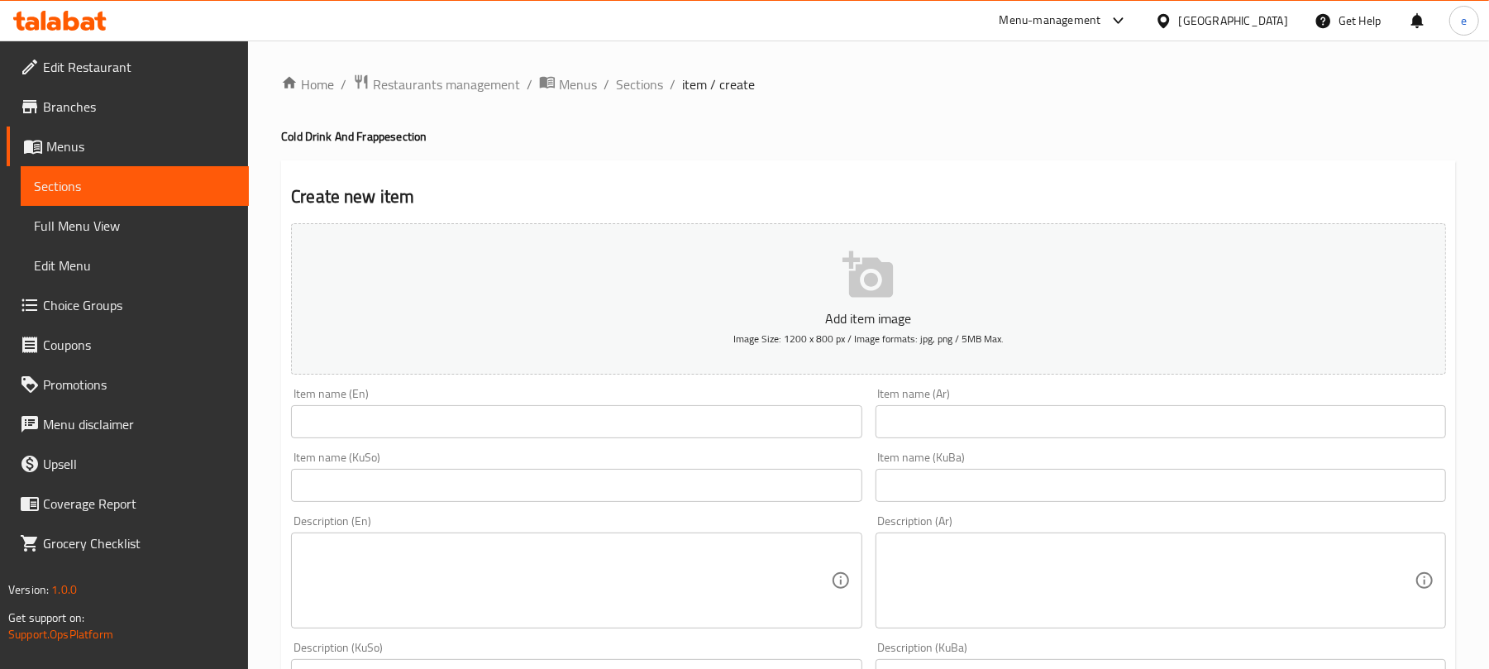
click at [437, 424] on input "text" at bounding box center [576, 421] width 570 height 33
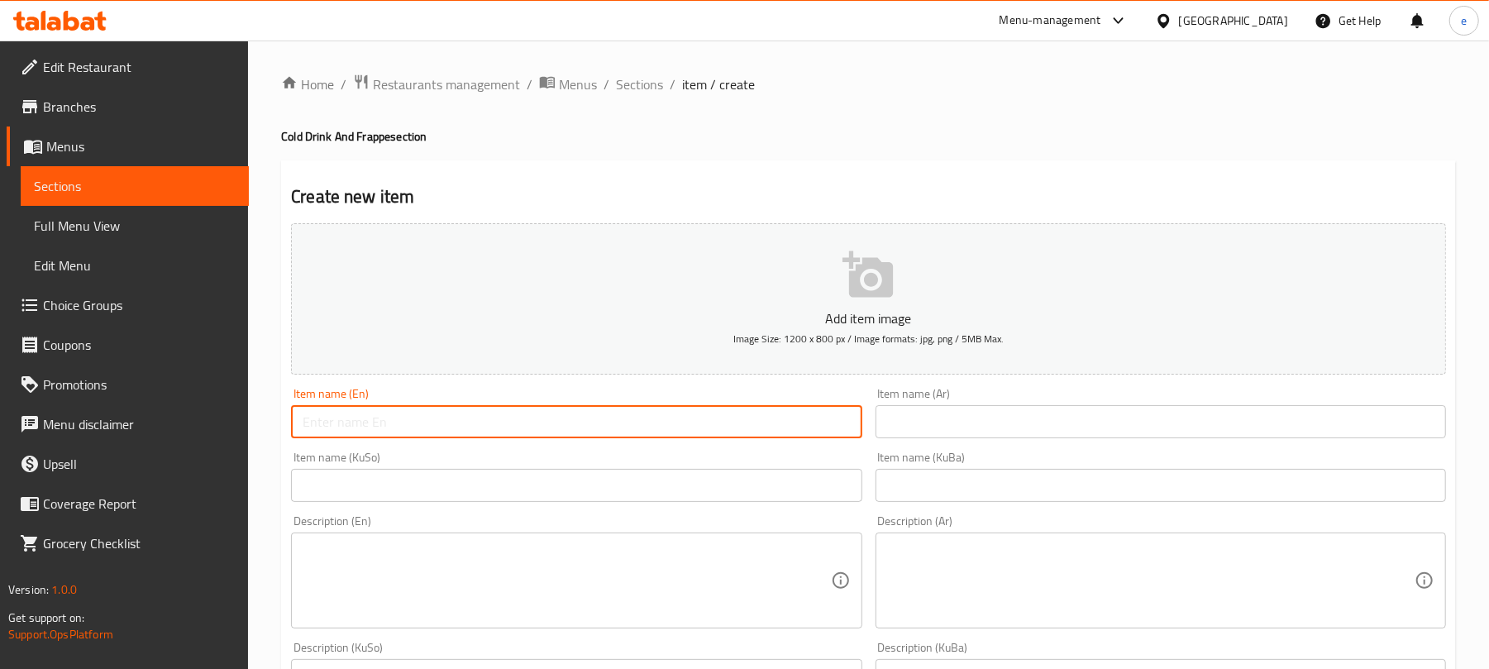
paste input "Veloce Matcha"
type input "Veloce Matcha"
click at [1089, 430] on input "text" at bounding box center [1160, 421] width 570 height 33
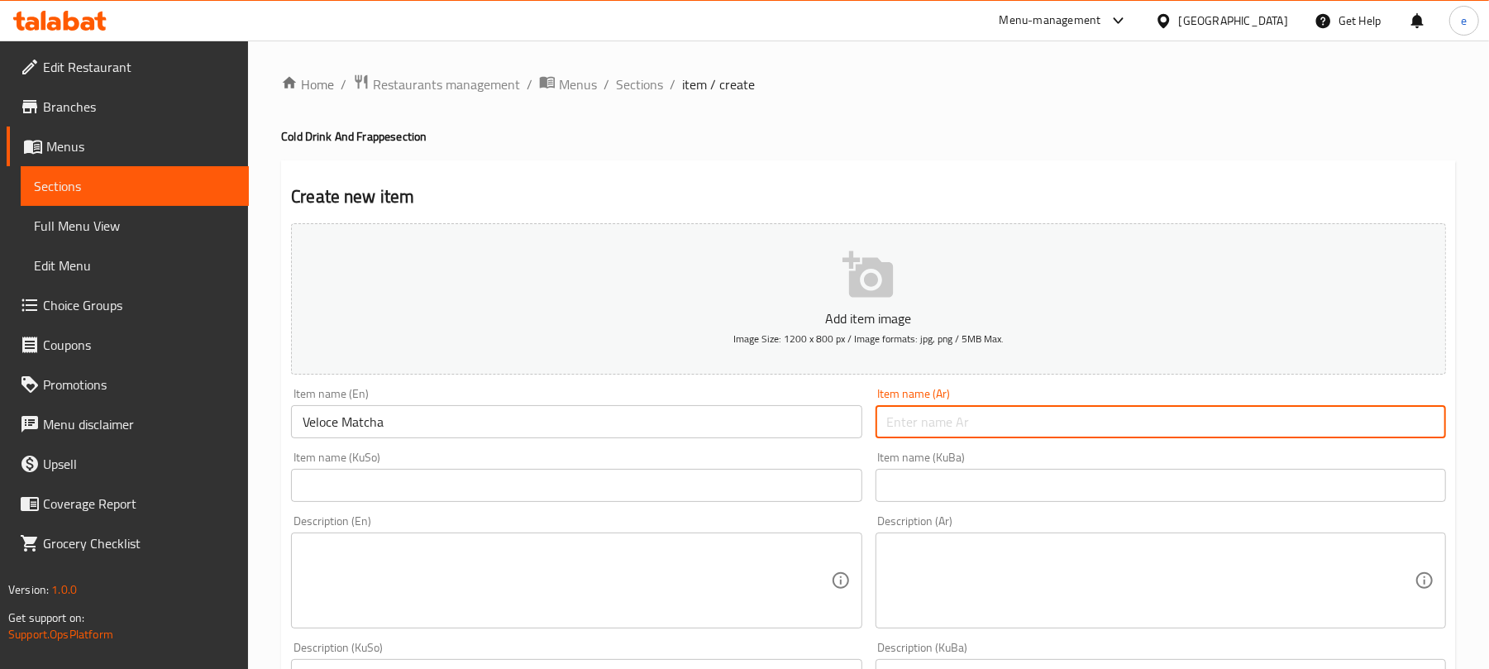
paste input "فيلوتشي ماتشا"
type input "فيلوتشي ماتشا"
click at [841, 488] on input "text" at bounding box center [576, 485] width 570 height 33
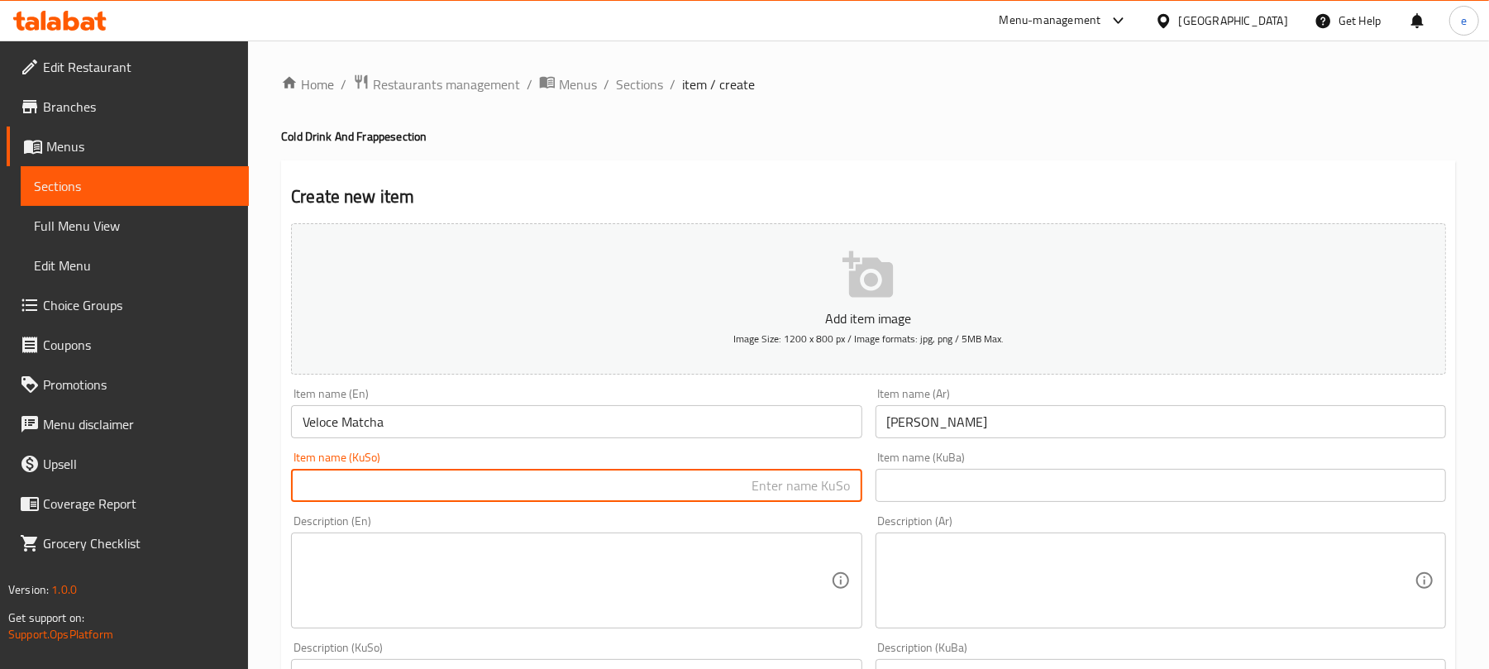
click at [908, 428] on input "فيلوتشي ماتشا" at bounding box center [1160, 421] width 570 height 33
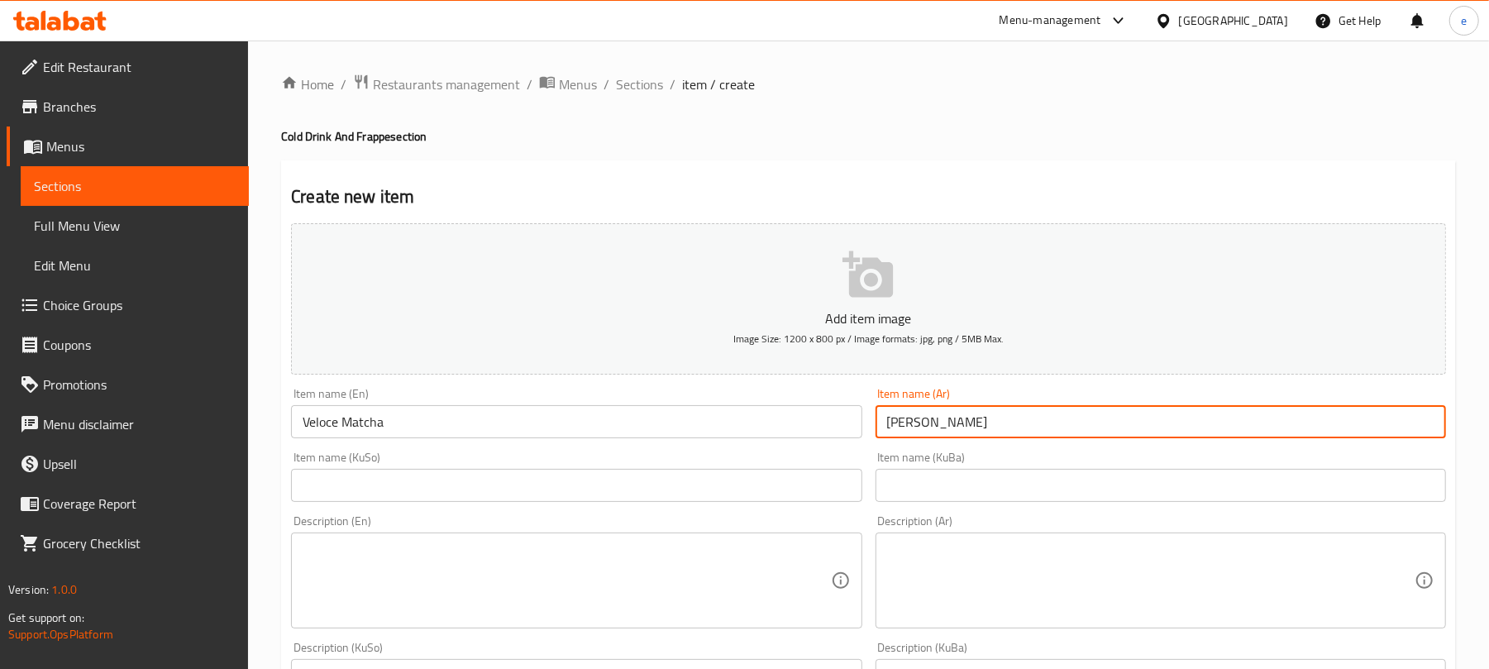
click at [795, 496] on input "text" at bounding box center [576, 485] width 570 height 33
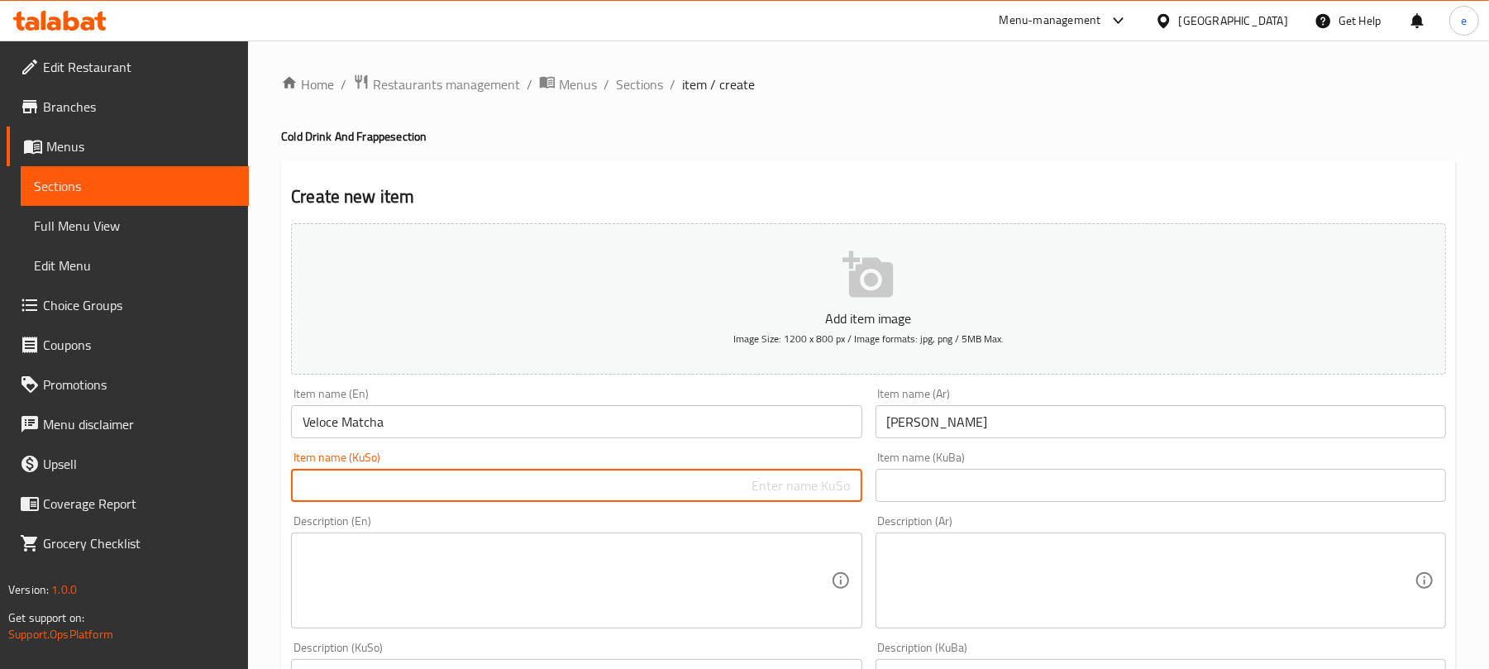
paste input "ڤیلۆتشی"
paste input "ماتشا"
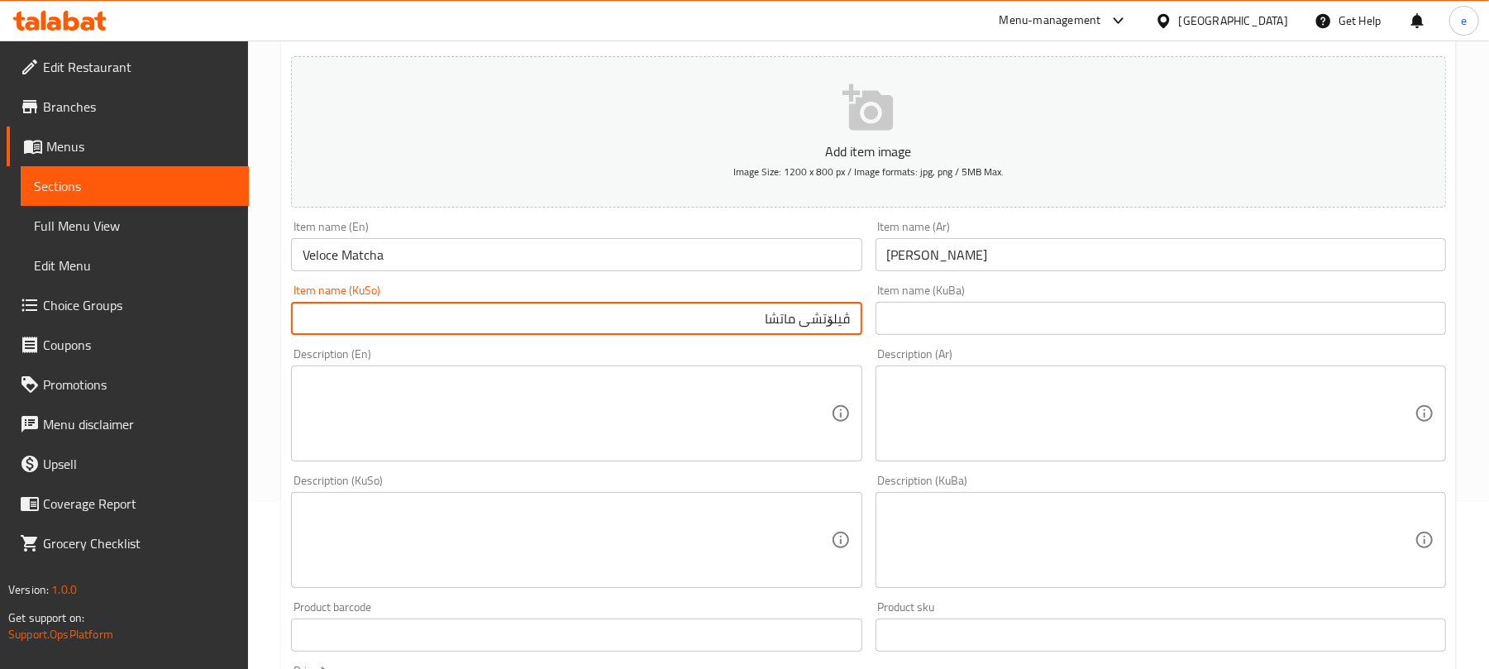
scroll to position [220, 0]
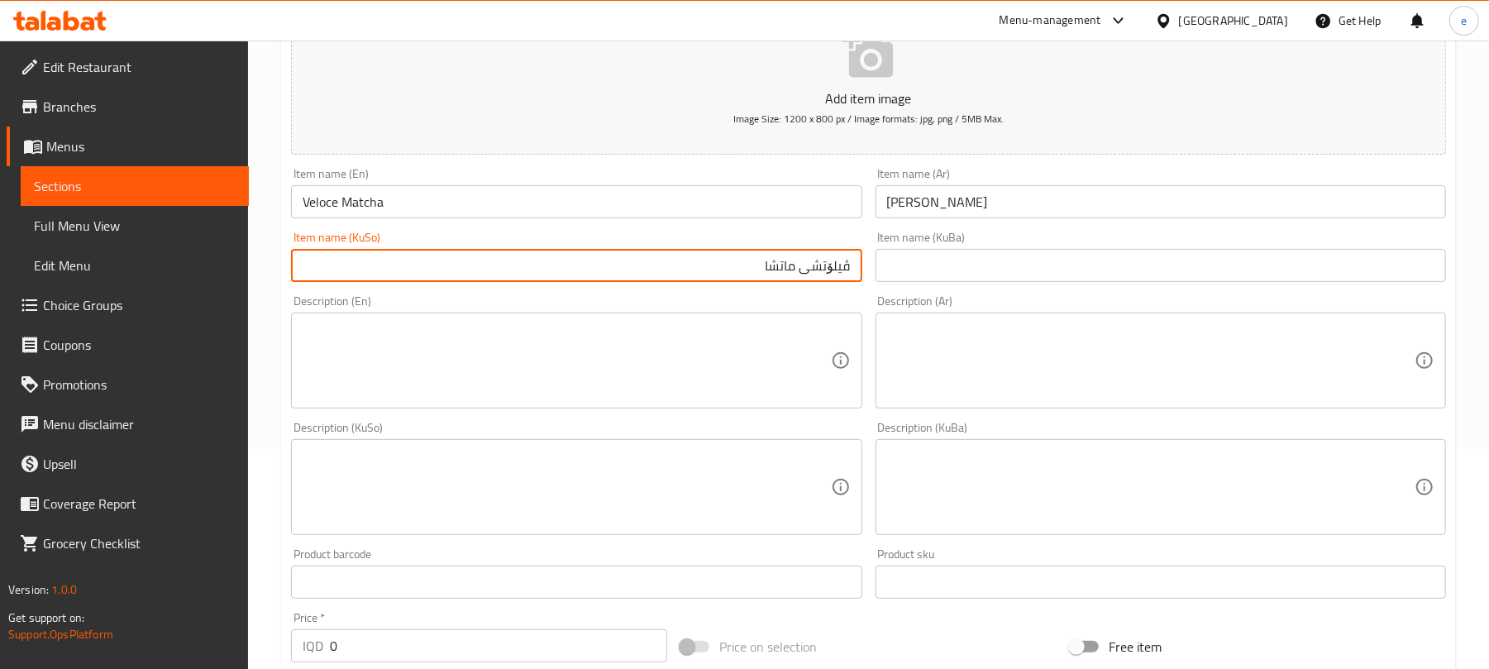
type input "ڤیلۆتشی ماتشا"
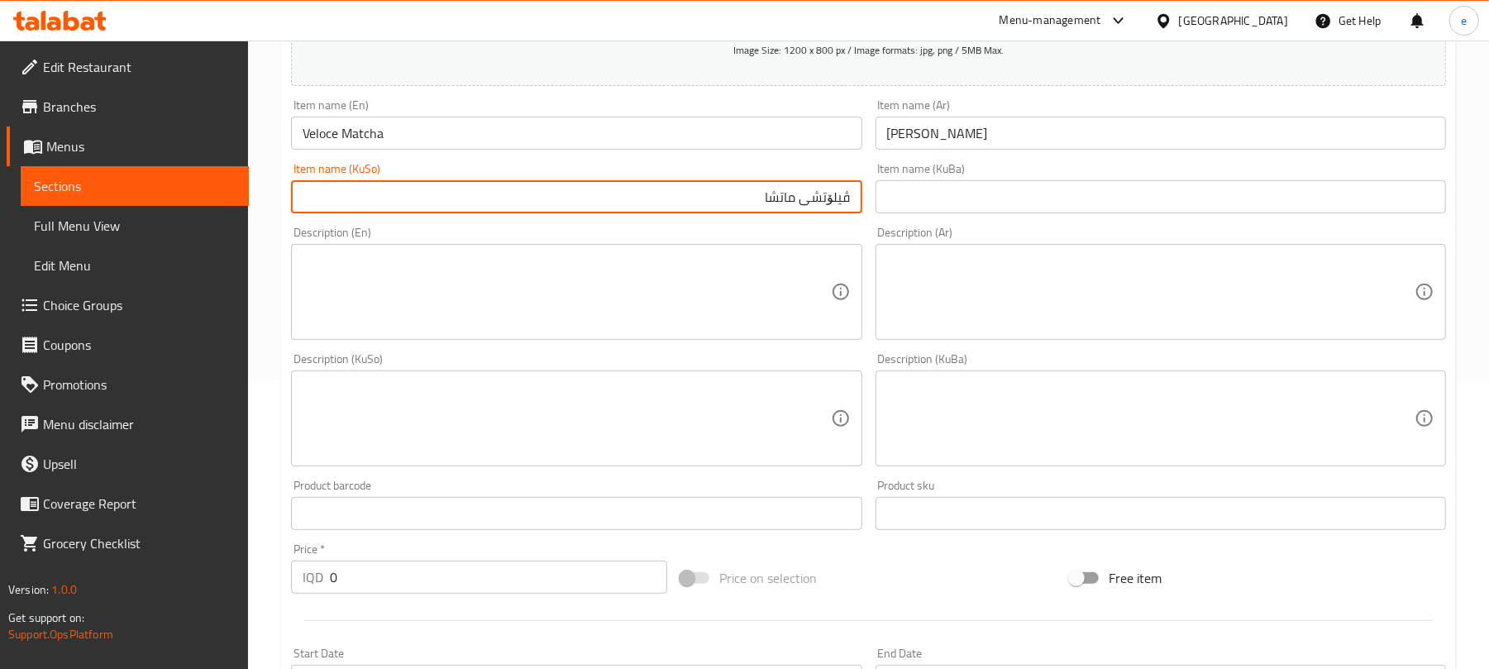
scroll to position [441, 0]
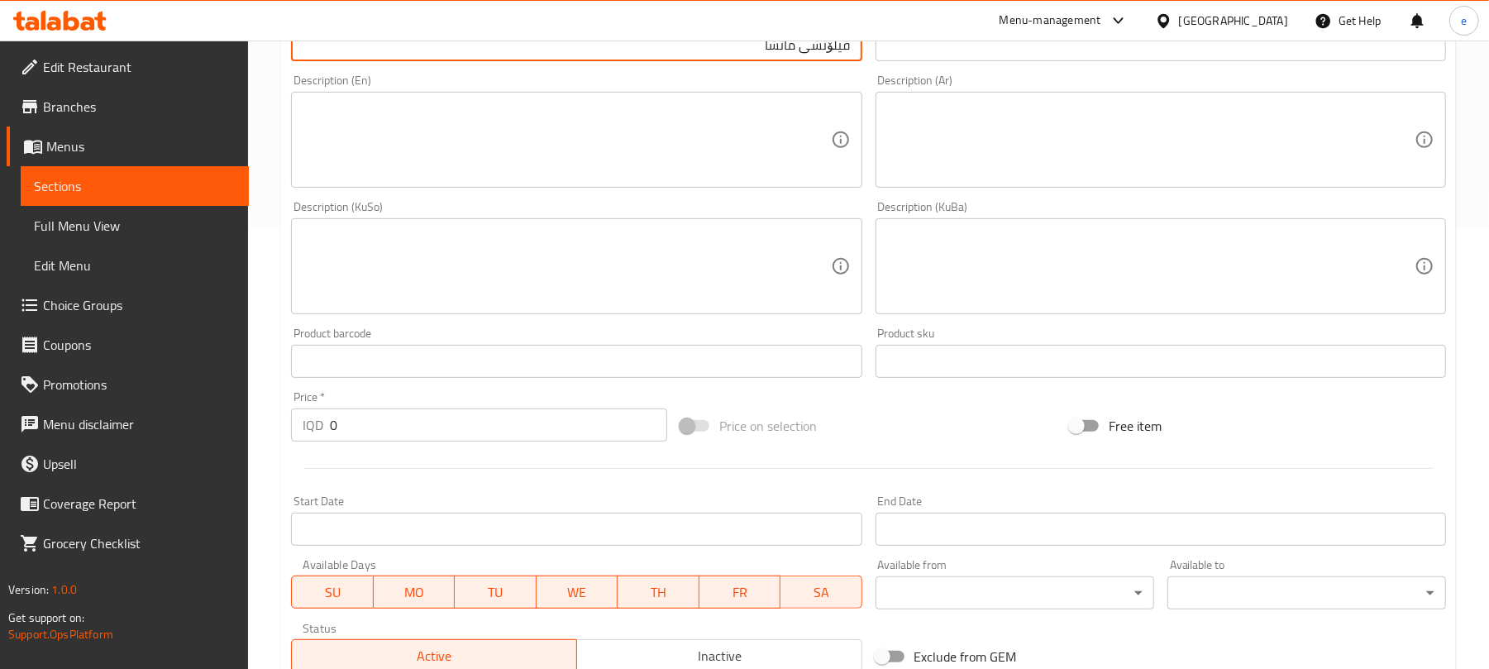
click at [301, 425] on div "IQD 0 Price *" at bounding box center [479, 424] width 376 height 33
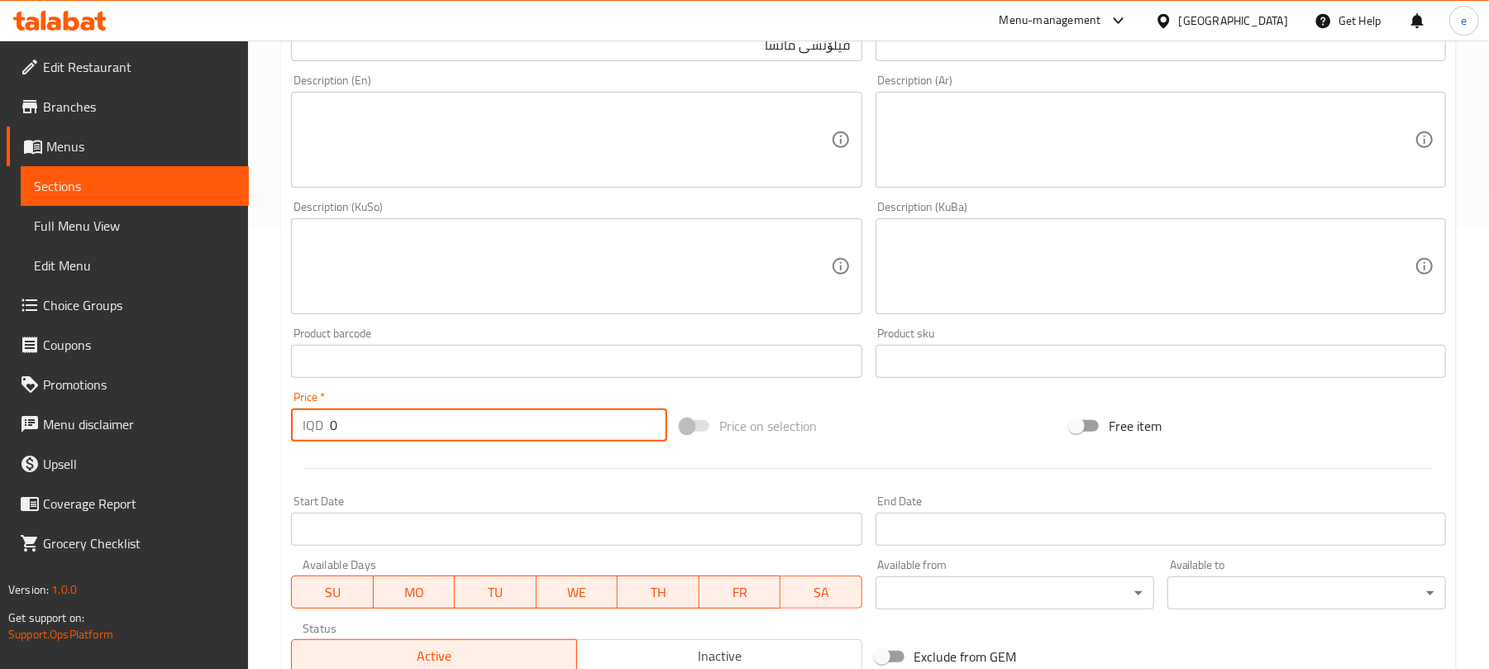
paste input "700"
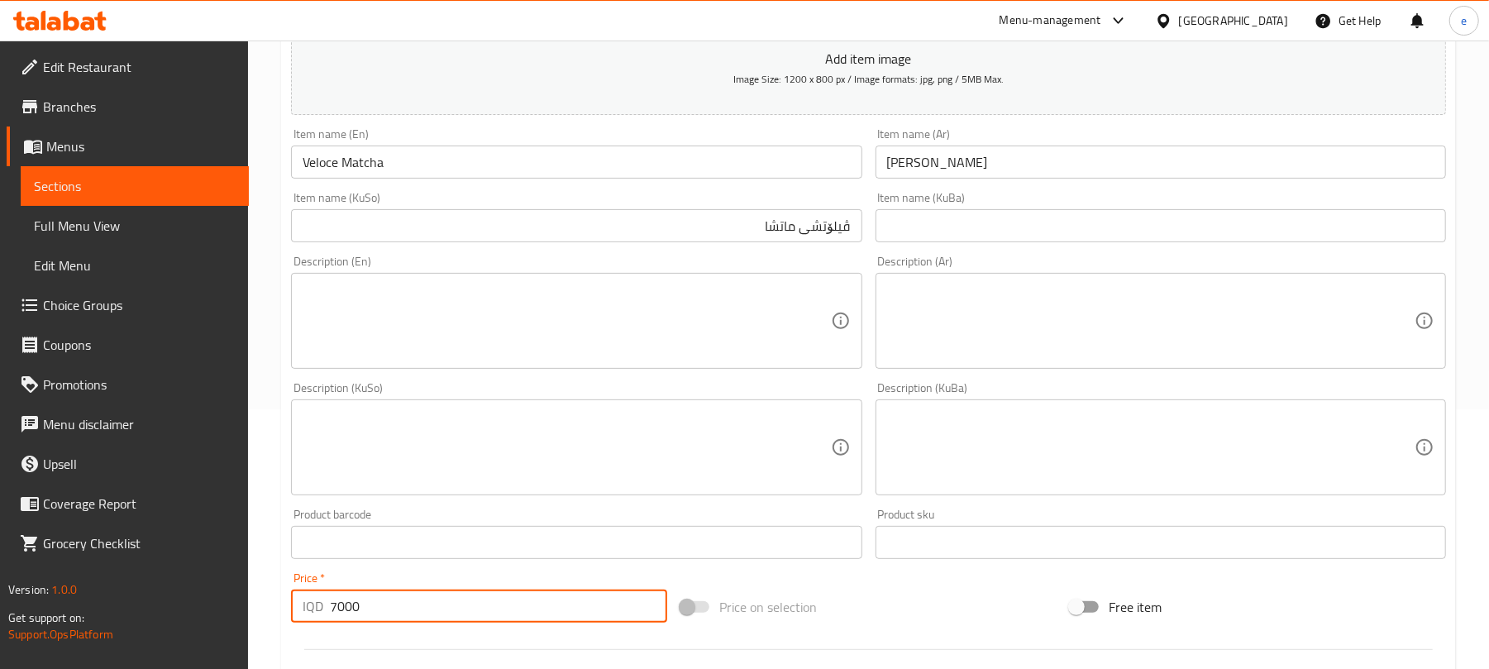
scroll to position [220, 0]
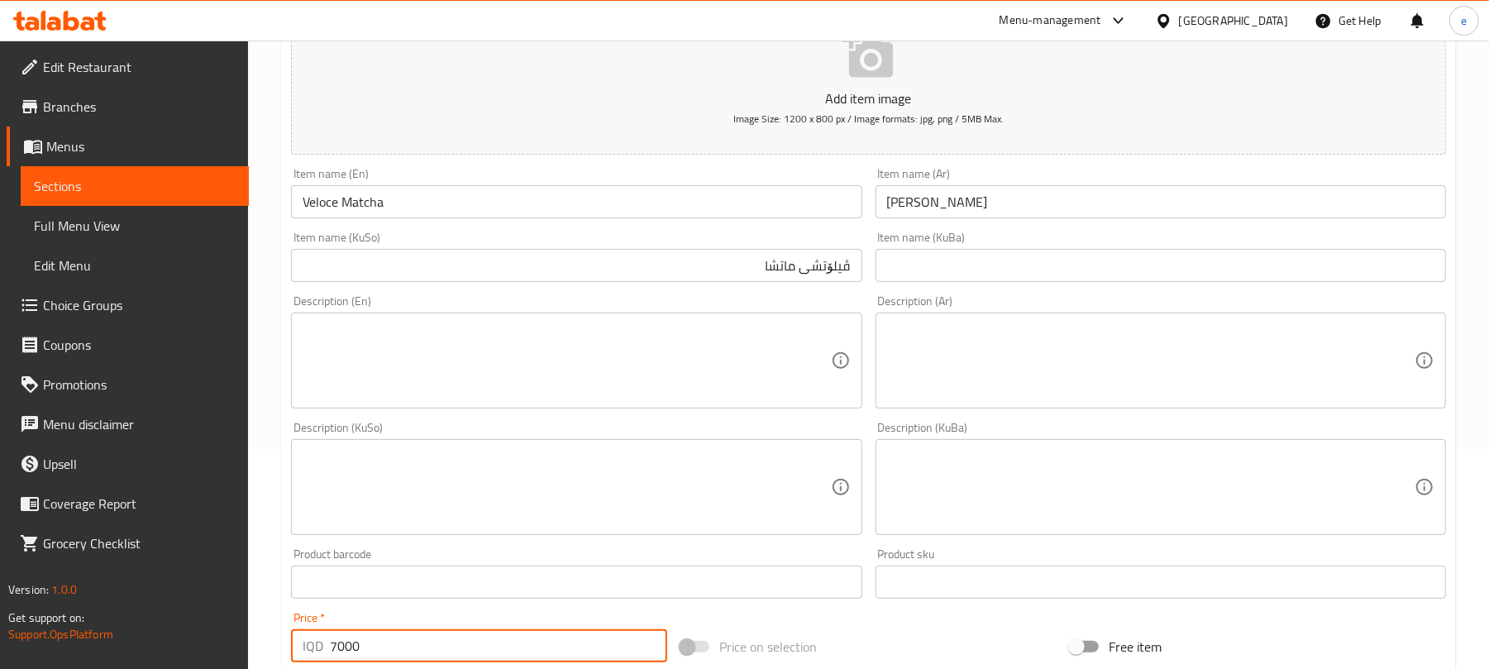
type input "7000"
click at [612, 401] on div "Description (En)" at bounding box center [576, 360] width 570 height 96
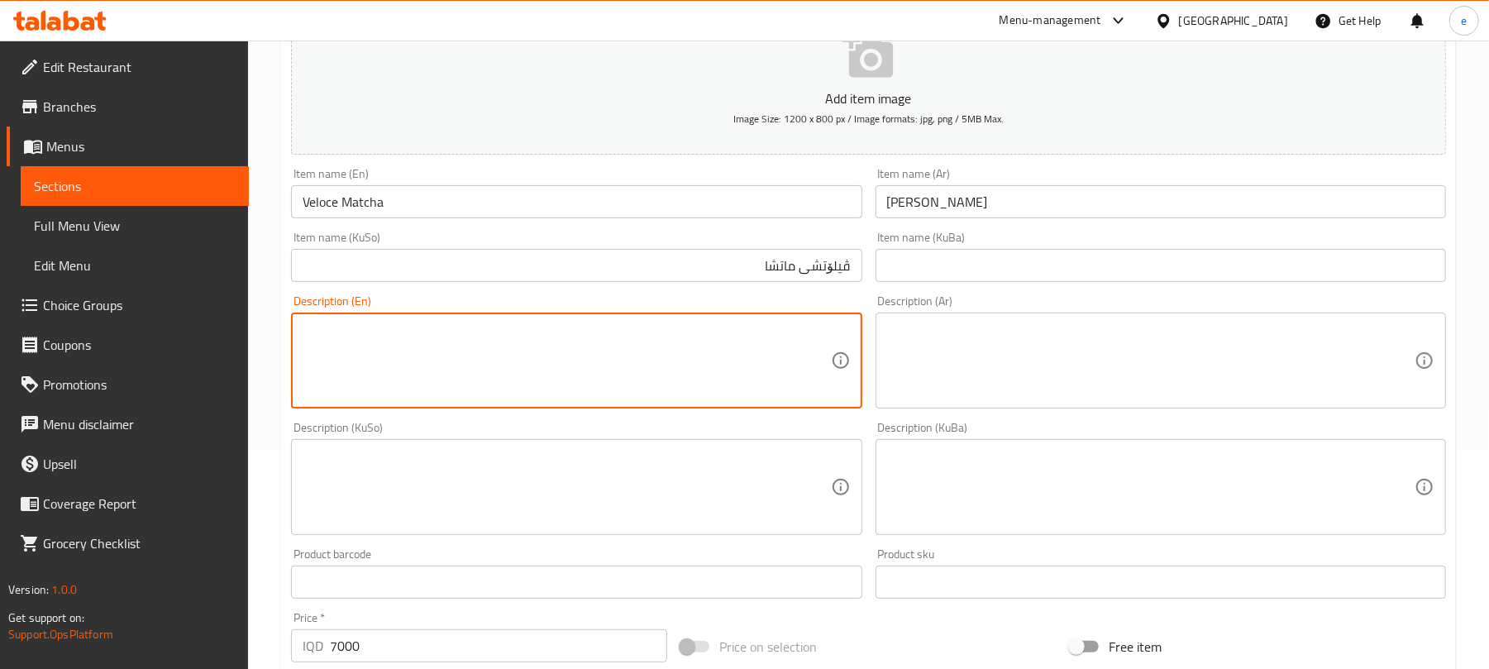
paste textarea "Matcha made in veloce way"
type textarea "Matcha made in veloce way"
click at [562, 332] on textarea "Matcha made in veloce way" at bounding box center [566, 361] width 527 height 79
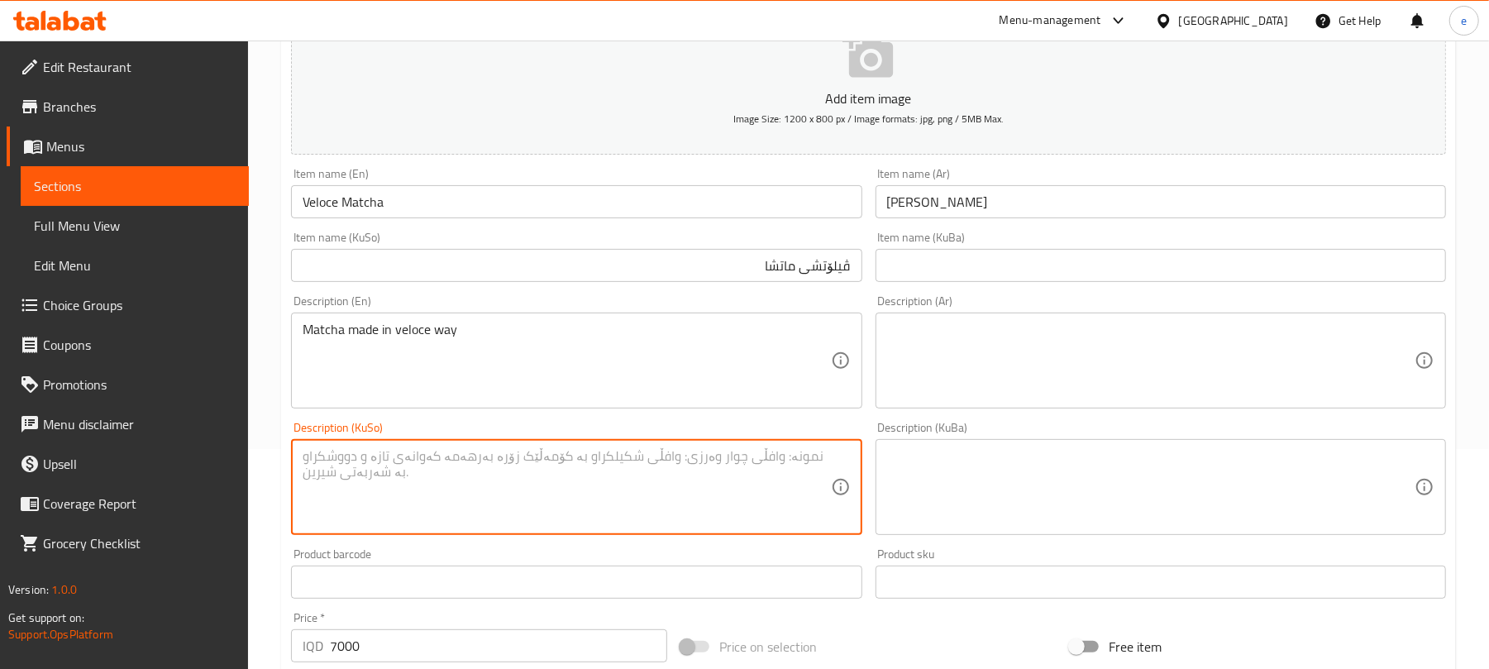
click at [764, 496] on textarea at bounding box center [566, 487] width 527 height 79
paste textarea "ماتشا"
type textarea "ماتشا کە بە ڕێگەیەکی خێرا ئامادەدەکرێت"
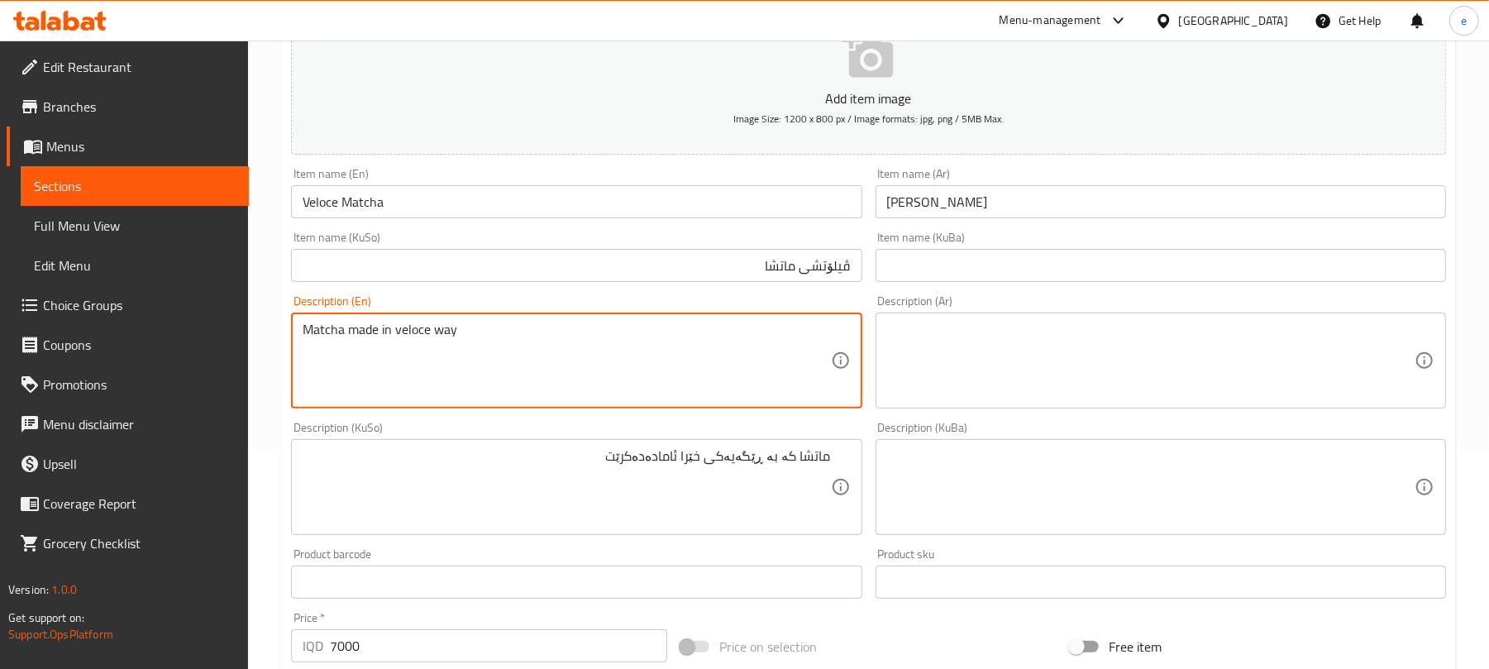
click at [620, 347] on textarea "Matcha made in veloce way" at bounding box center [566, 361] width 527 height 79
click at [1204, 355] on textarea at bounding box center [1150, 361] width 527 height 79
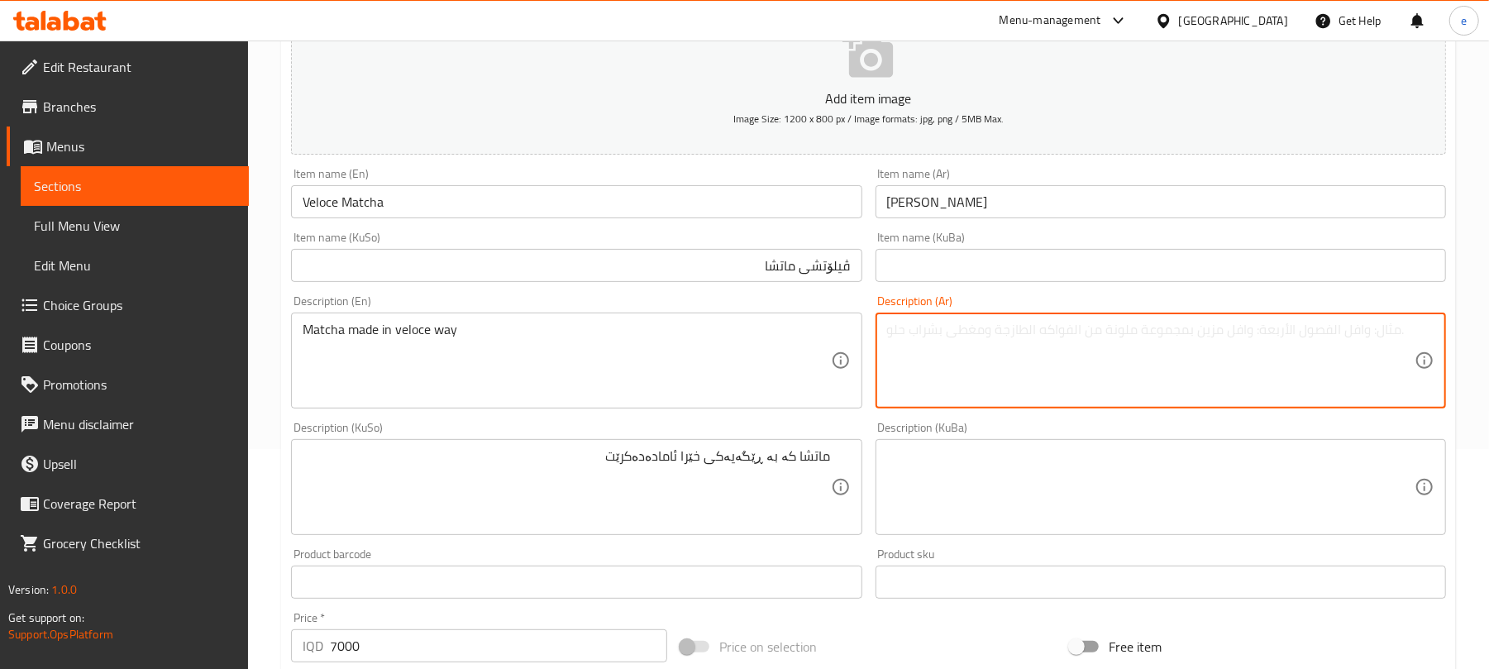
paste textarea "الماتشا مصنوع بطريقة سريعة"
click at [1041, 329] on textarea "الماتشا مصنوع بطريقة سريعة" at bounding box center [1150, 361] width 527 height 79
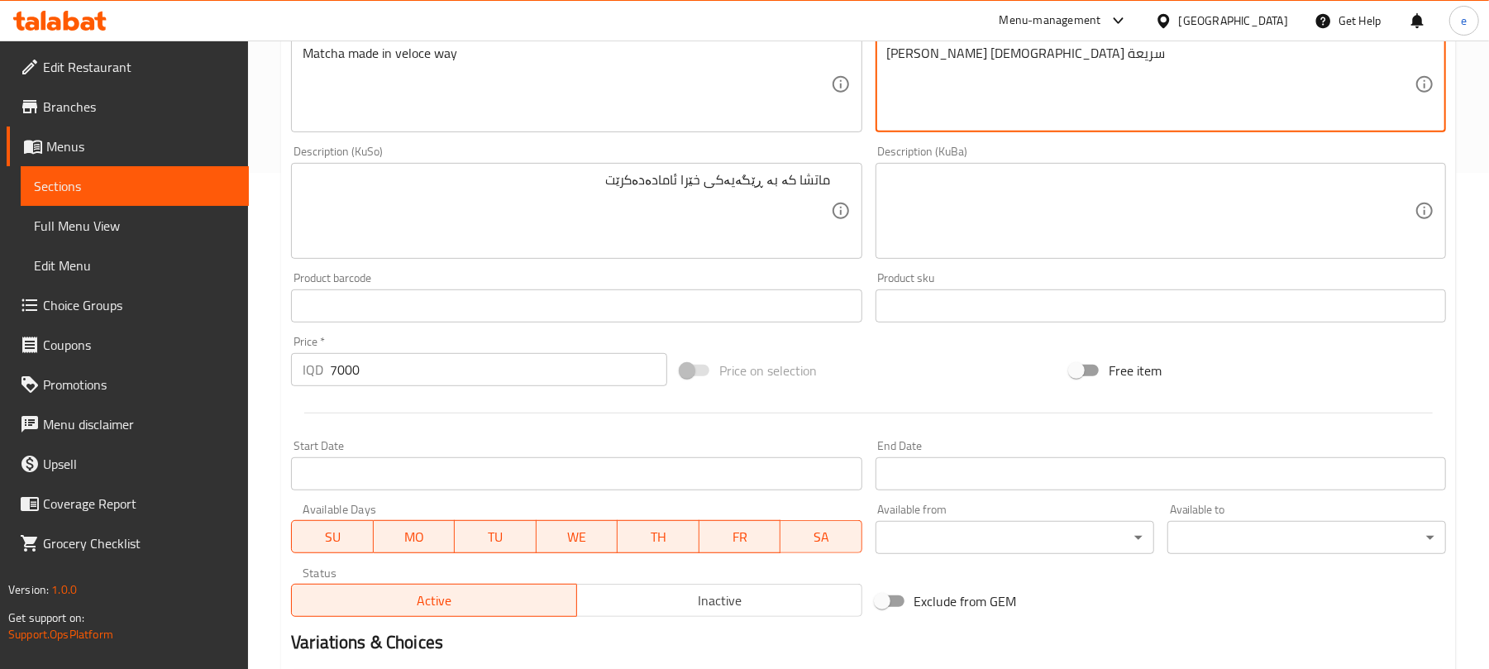
scroll to position [689, 0]
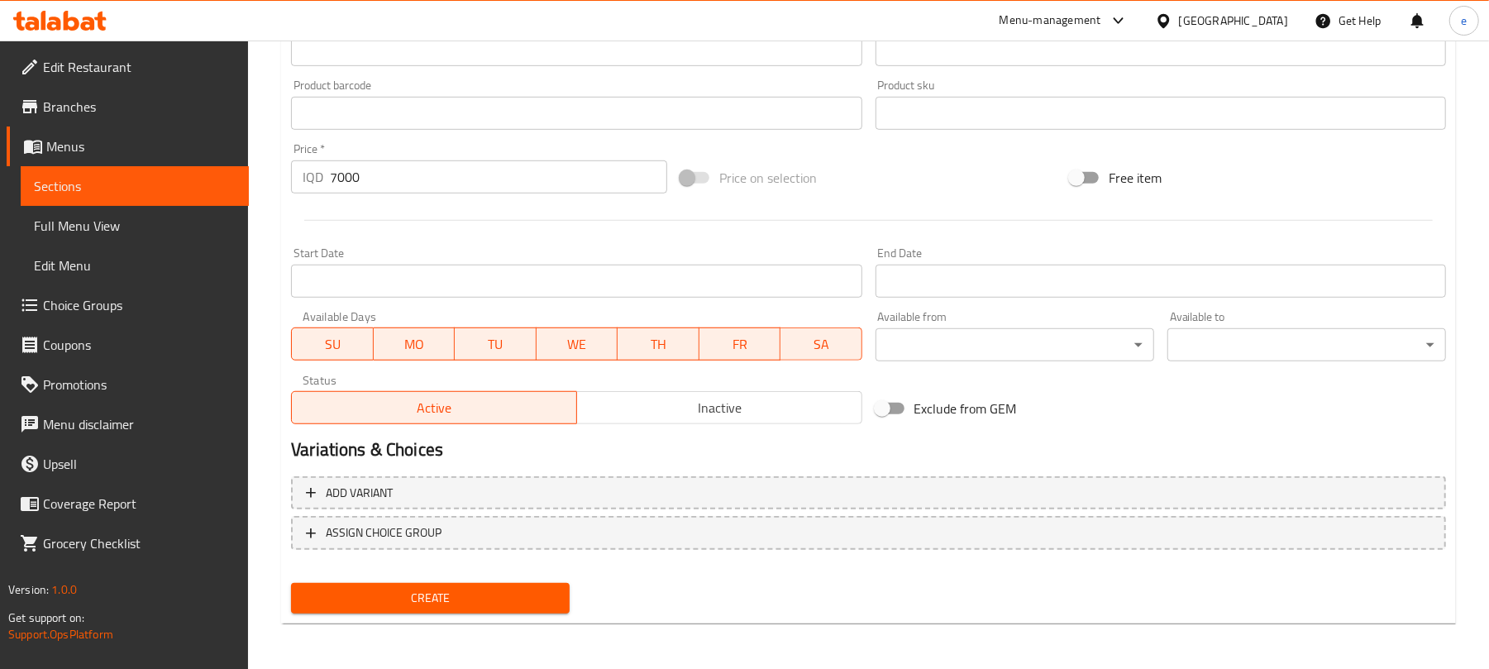
type textarea "ماتشا مصنوع بطريقة سريعة"
click at [490, 584] on button "Create" at bounding box center [430, 598] width 279 height 31
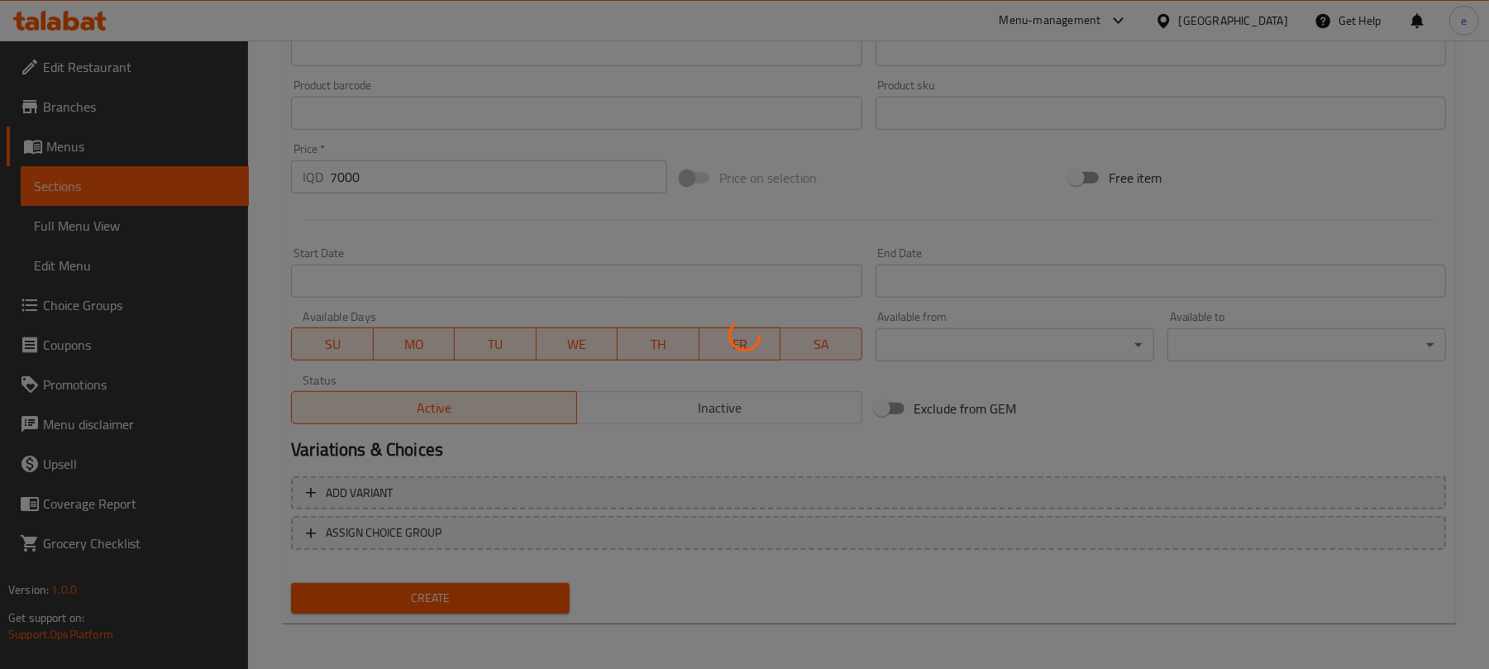
type input "0"
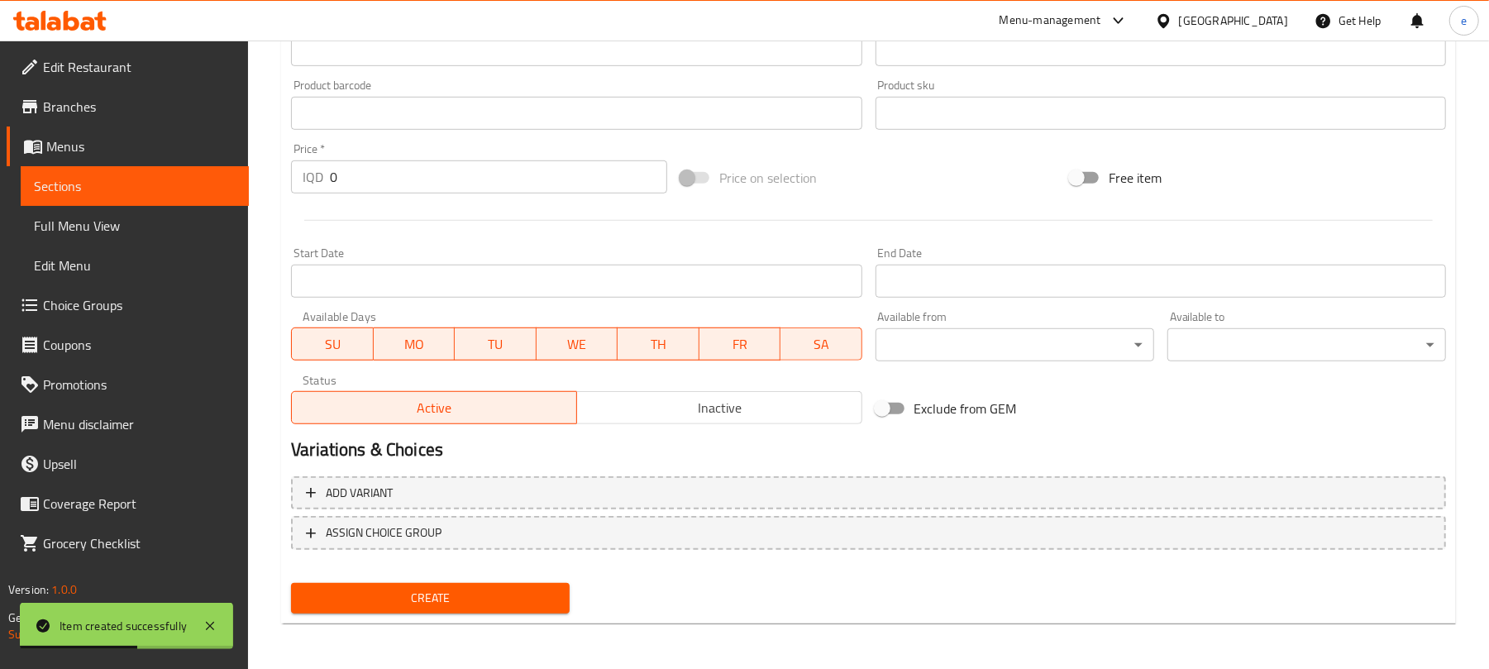
click at [145, 186] on span "Sections" at bounding box center [135, 186] width 202 height 20
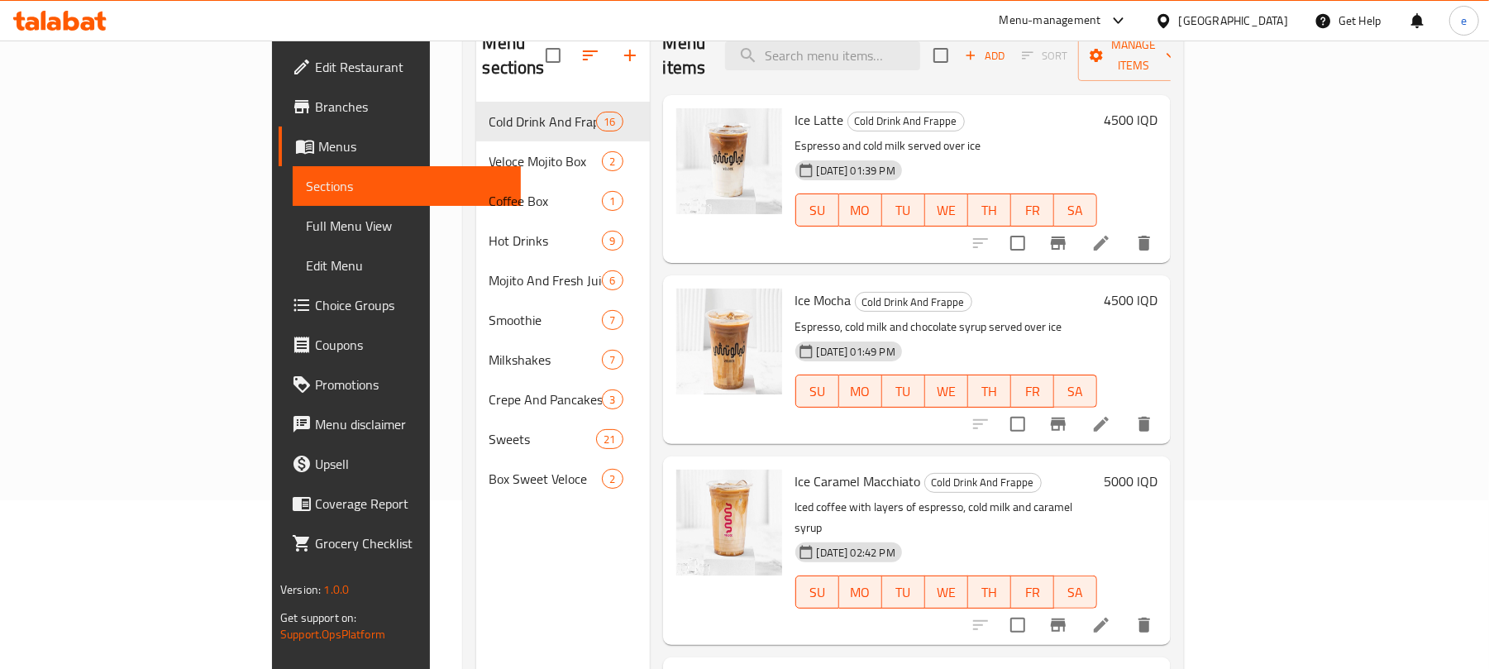
scroll to position [220, 0]
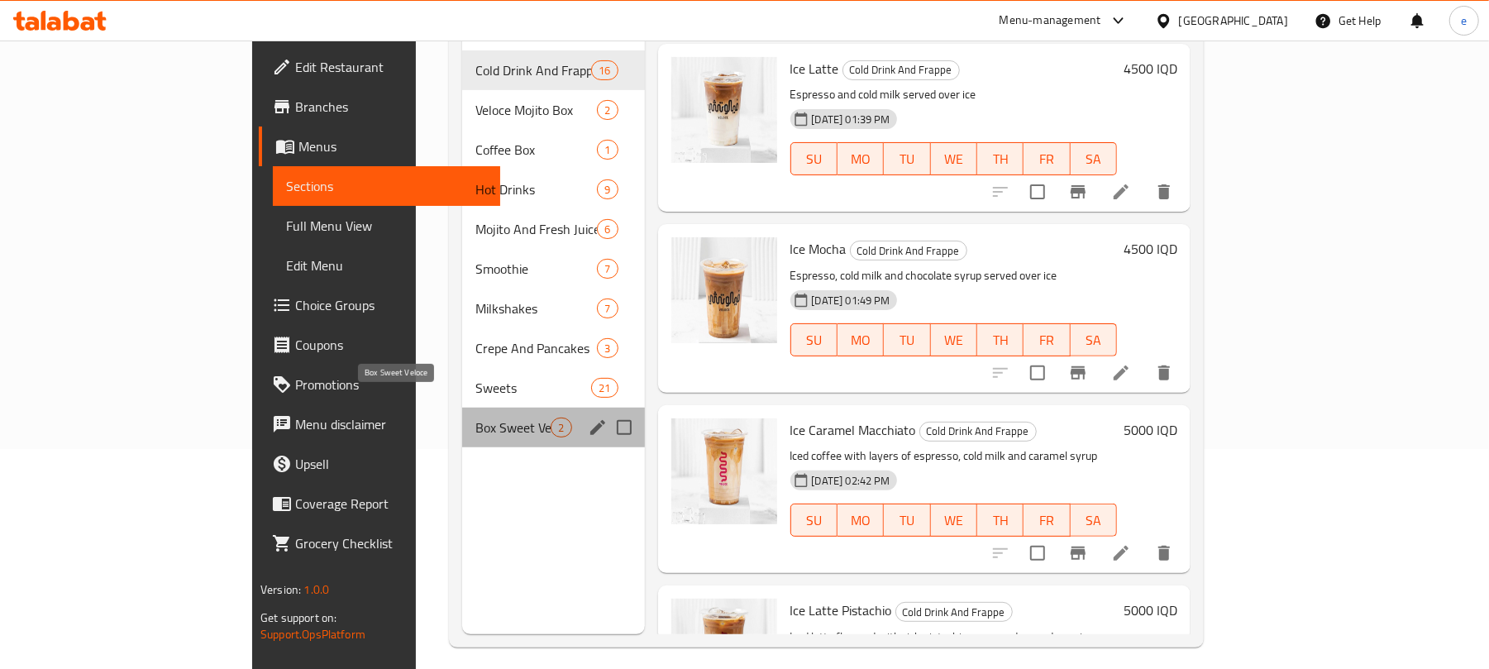
click at [475, 417] on span "Box Sweet Veloce" at bounding box center [512, 427] width 75 height 20
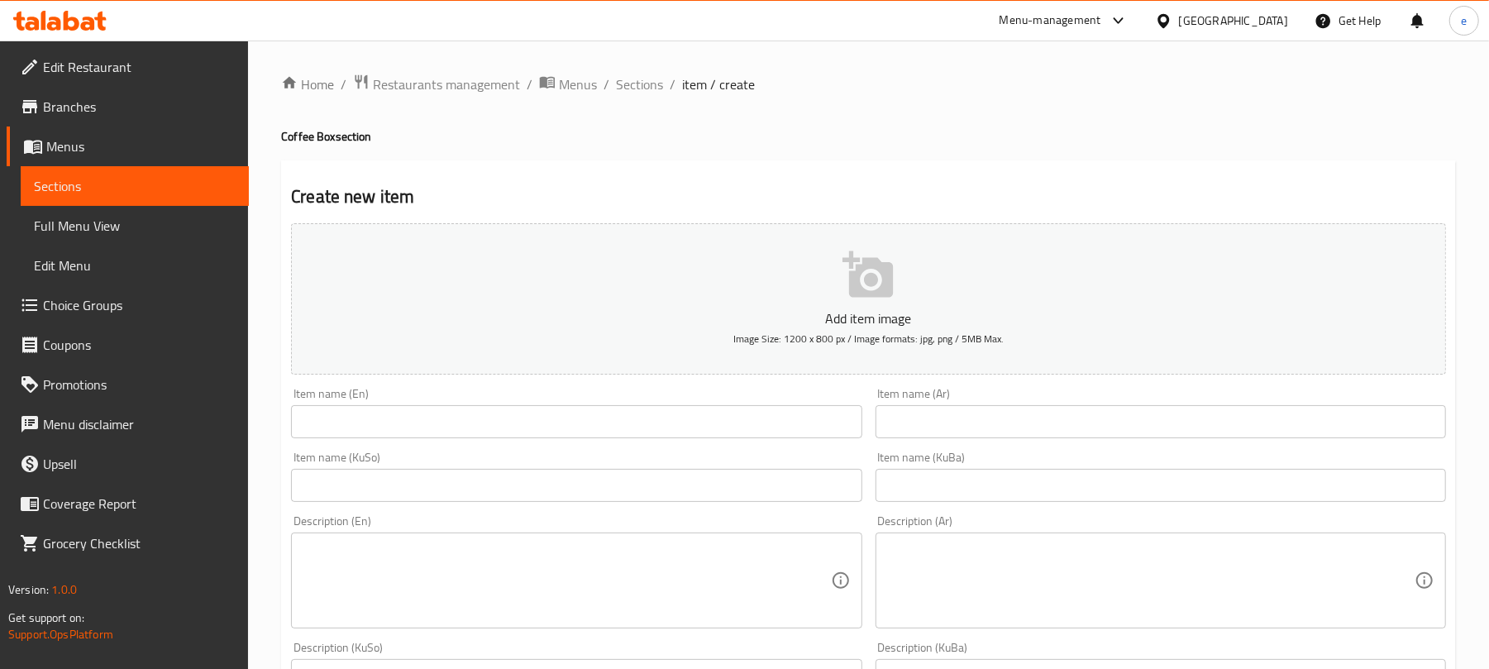
click at [79, 60] on span "Edit Restaurant" at bounding box center [139, 67] width 193 height 20
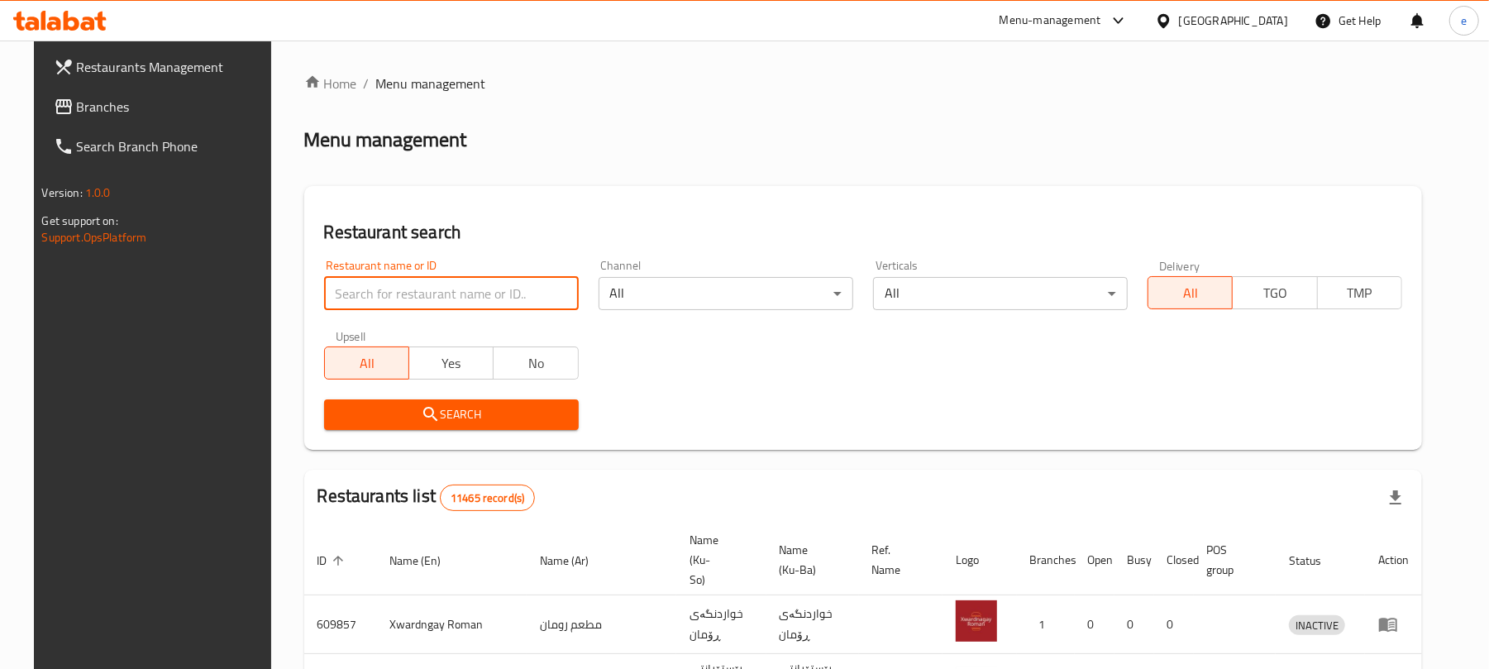
click at [379, 293] on input "search" at bounding box center [451, 293] width 255 height 33
paste input "693635"
type input "693635"
click button "Search" at bounding box center [451, 414] width 255 height 31
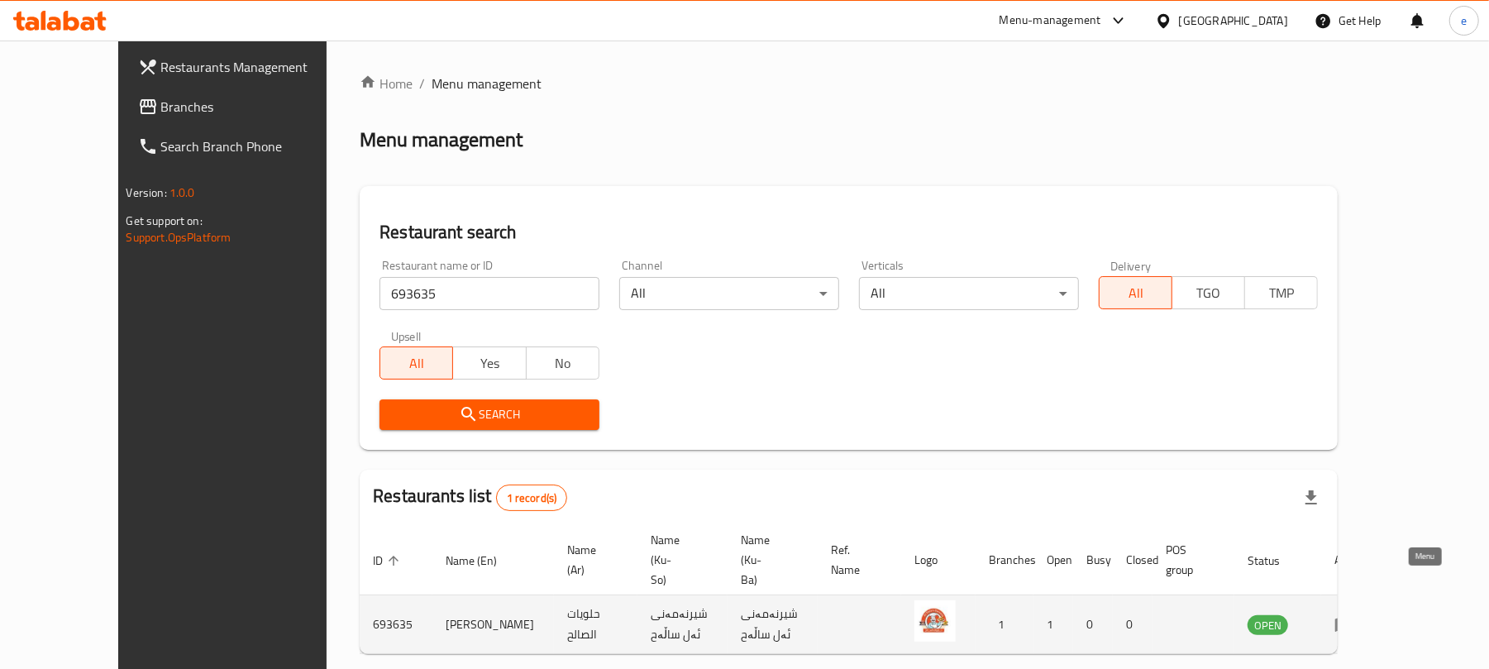
click at [1353, 618] on icon "enhanced table" at bounding box center [1344, 625] width 18 height 14
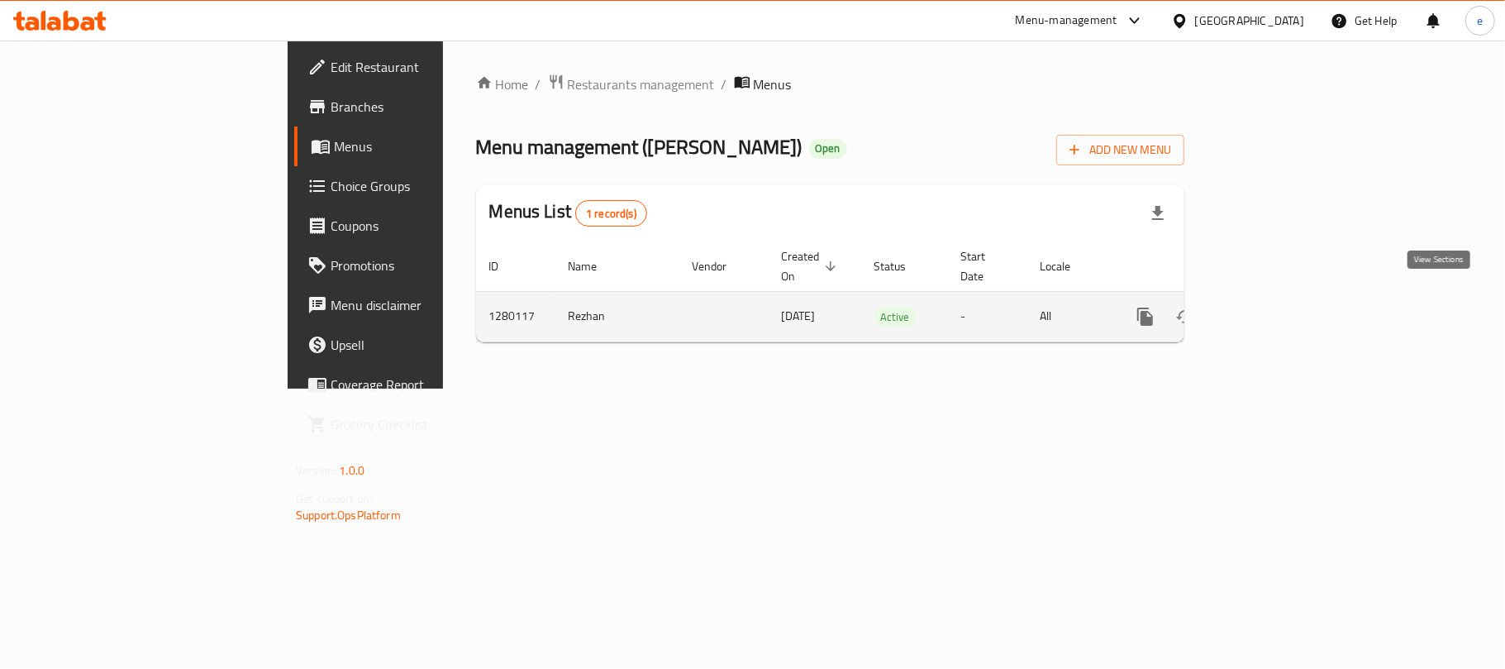
click at [1272, 309] on icon "enhanced table" at bounding box center [1264, 316] width 15 height 15
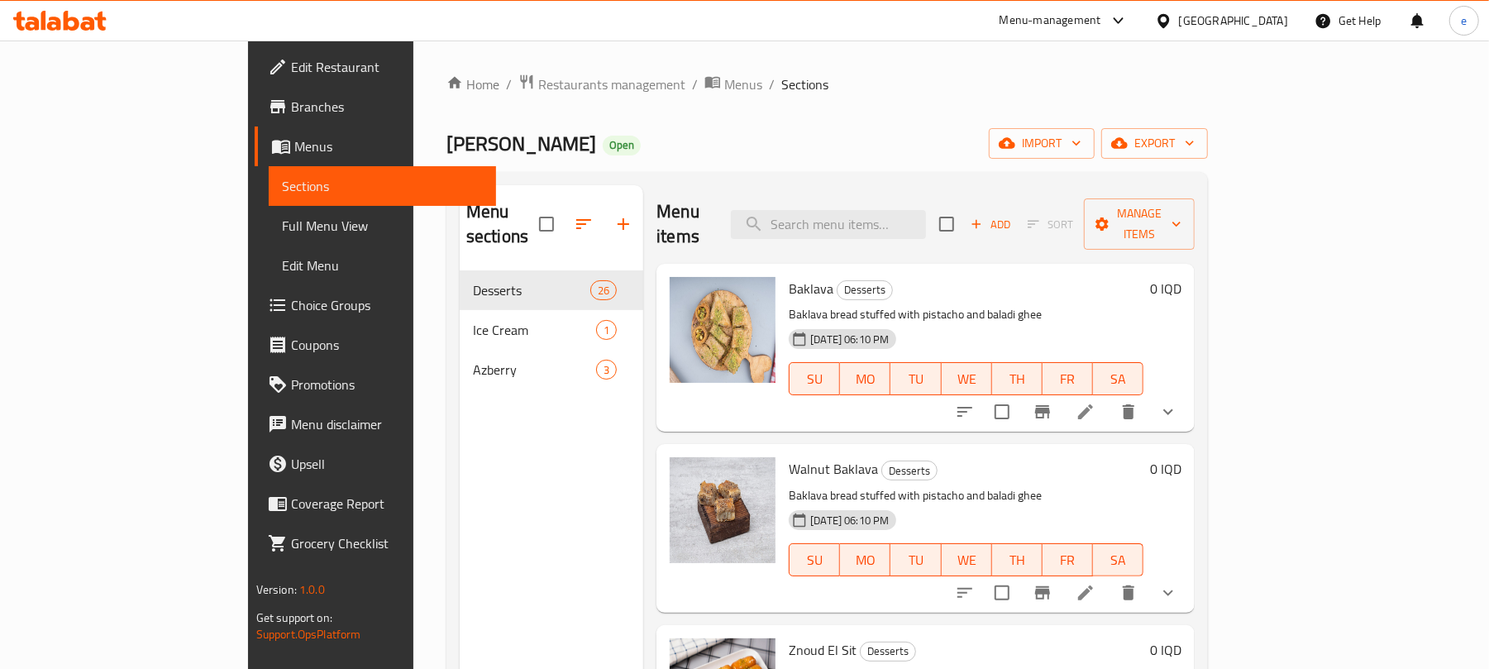
click at [282, 216] on span "Full Menu View" at bounding box center [383, 226] width 202 height 20
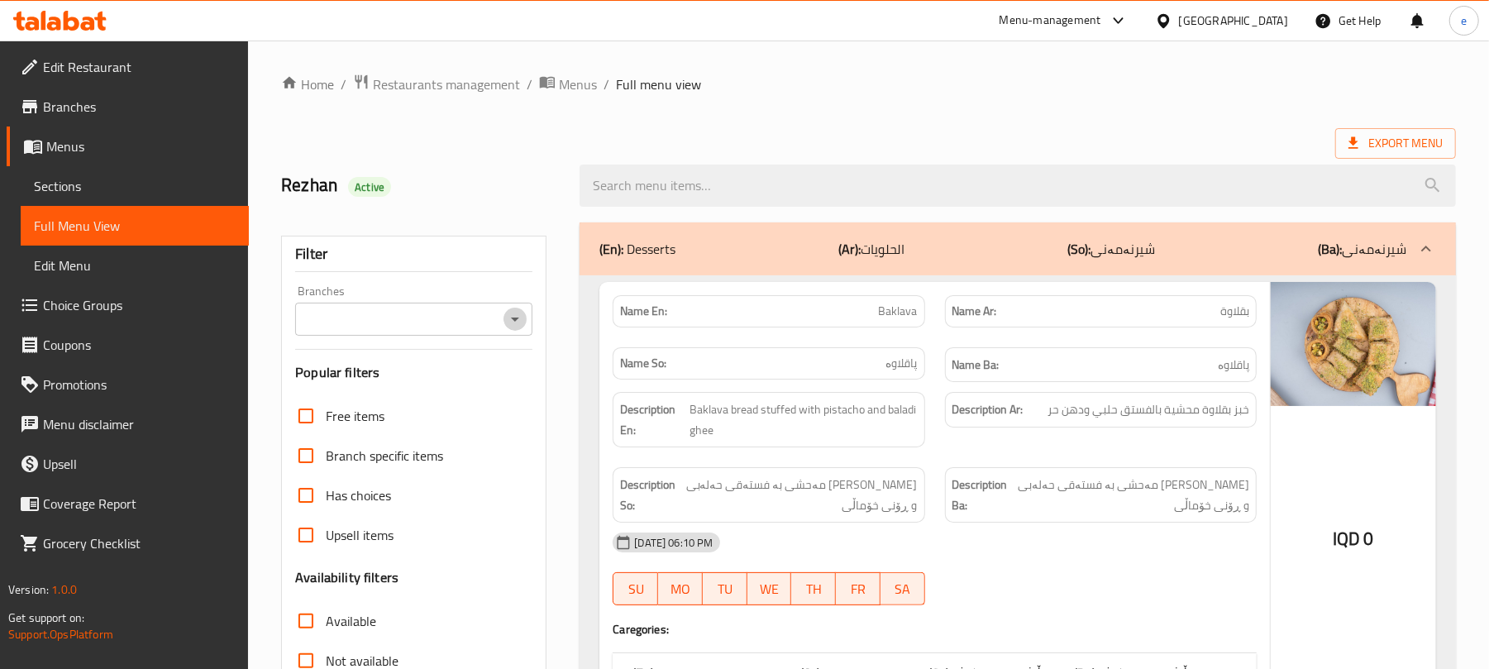
click at [516, 322] on icon "Open" at bounding box center [515, 319] width 8 height 4
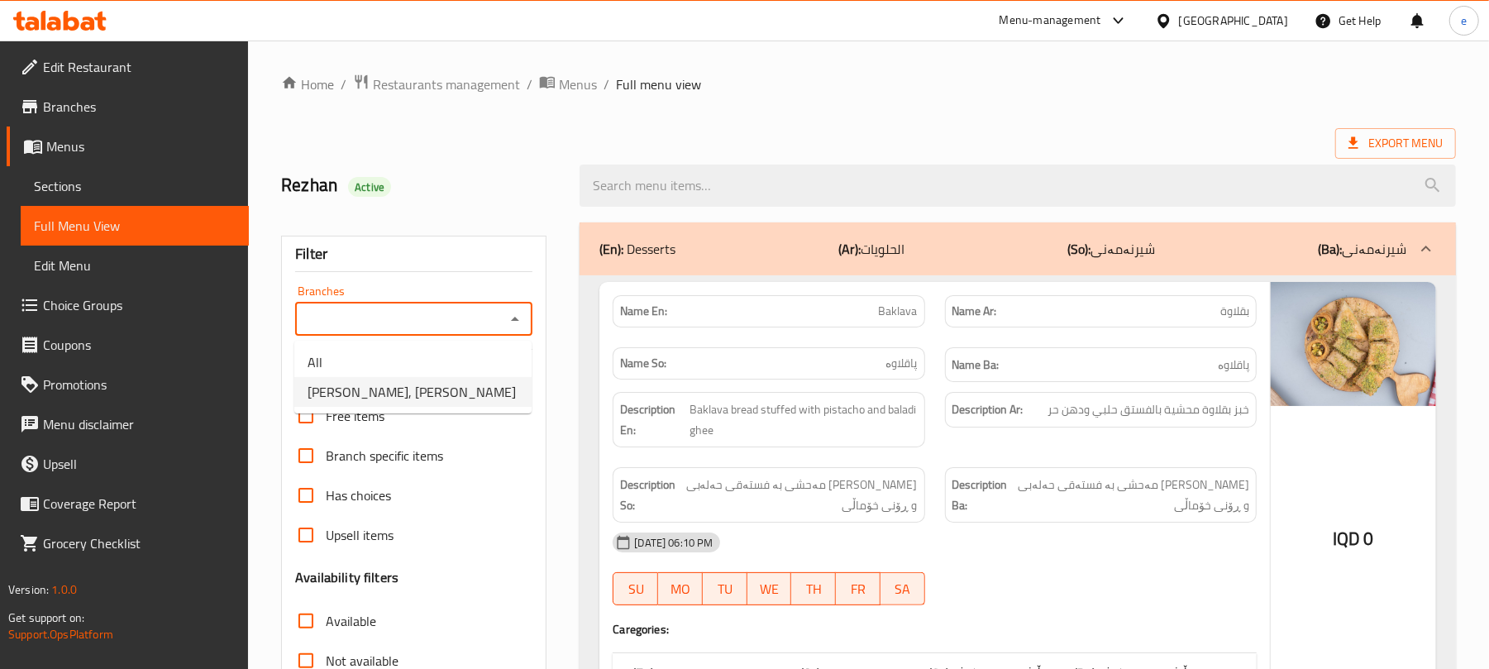
click at [441, 393] on span "[PERSON_NAME], [PERSON_NAME]" at bounding box center [411, 392] width 208 height 20
type input "[PERSON_NAME], [PERSON_NAME]"
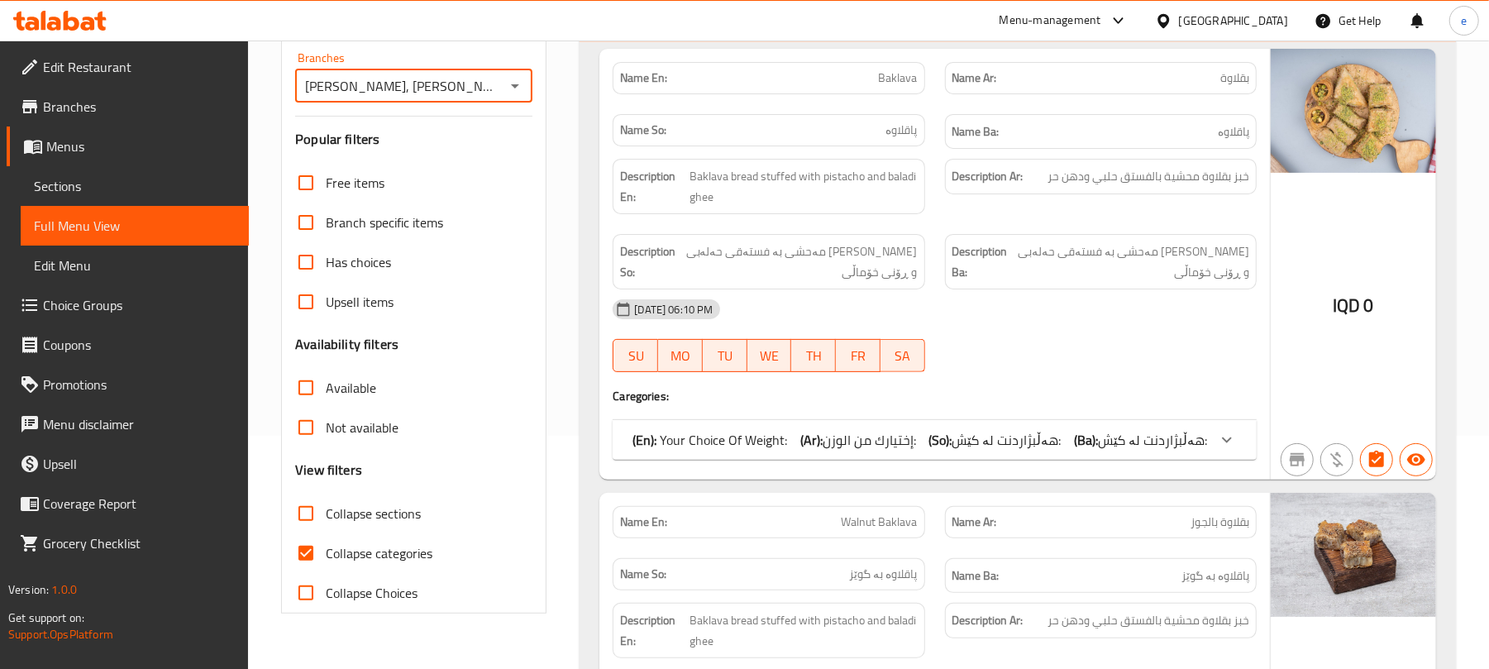
scroll to position [441, 0]
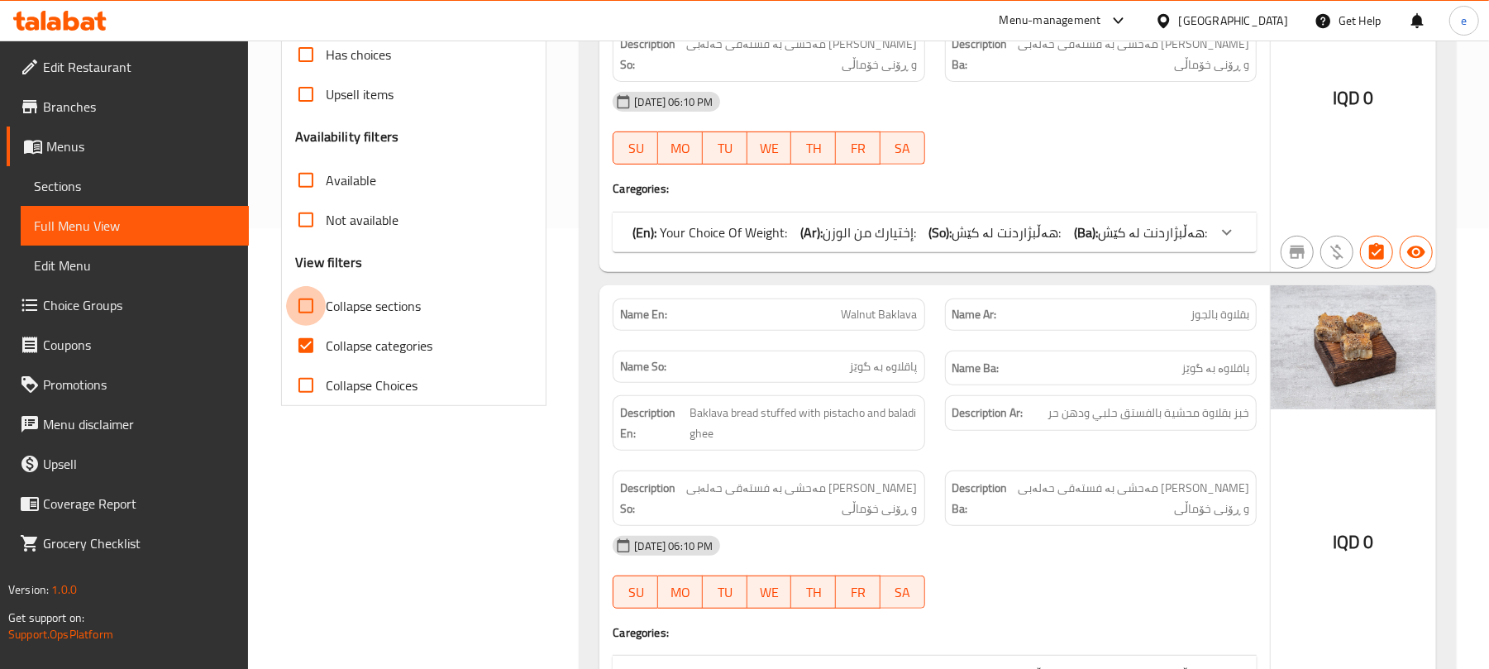
click at [314, 311] on input "Collapse sections" at bounding box center [306, 306] width 40 height 40
checkbox input "true"
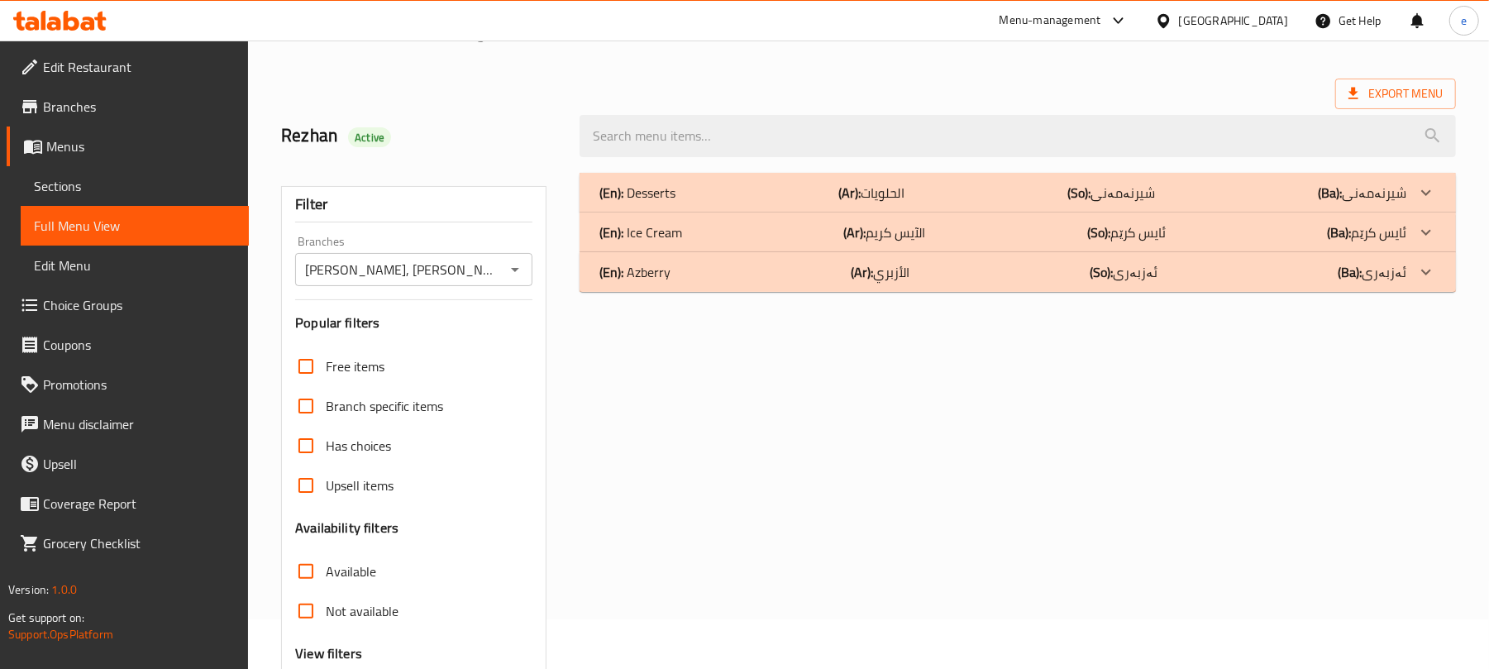
scroll to position [0, 0]
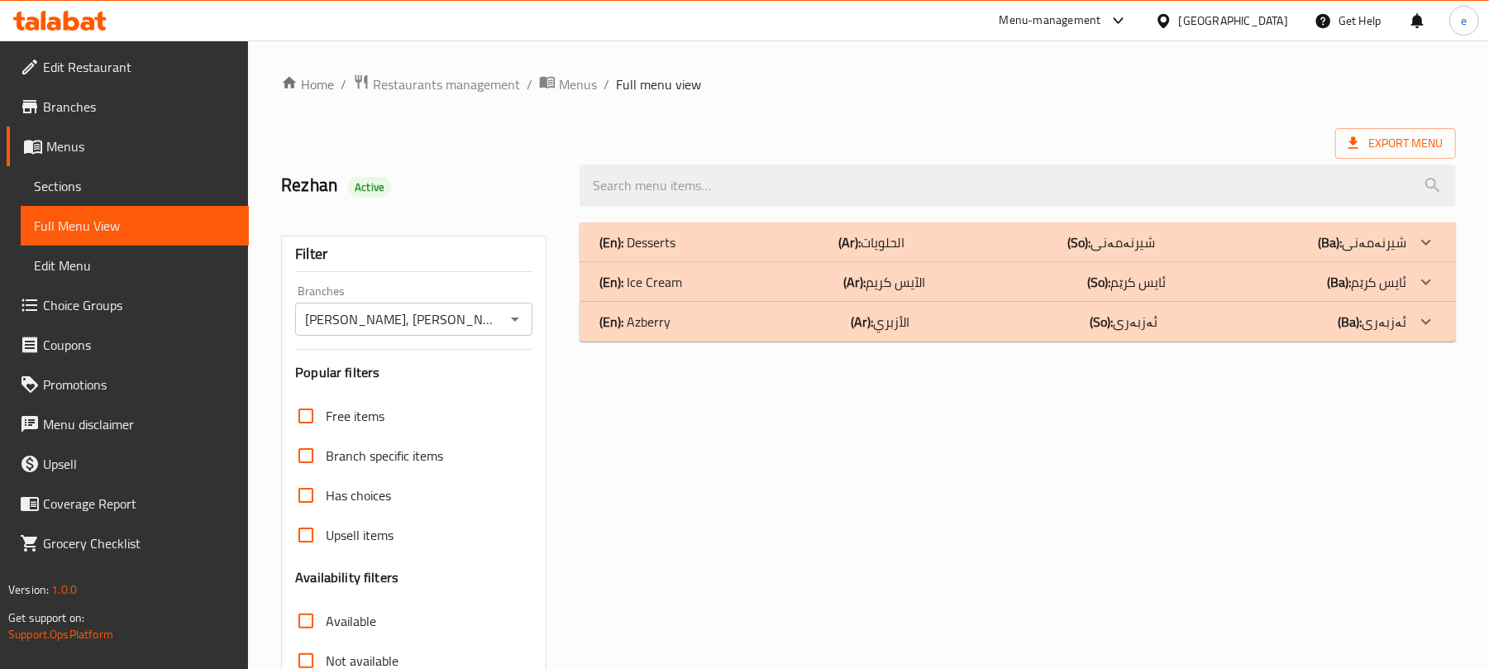
click at [765, 235] on div "(En): Desserts (Ar): الحلويات (So): شیرنەمەنی (Ba): شیرنەمەنی" at bounding box center [1002, 242] width 807 height 20
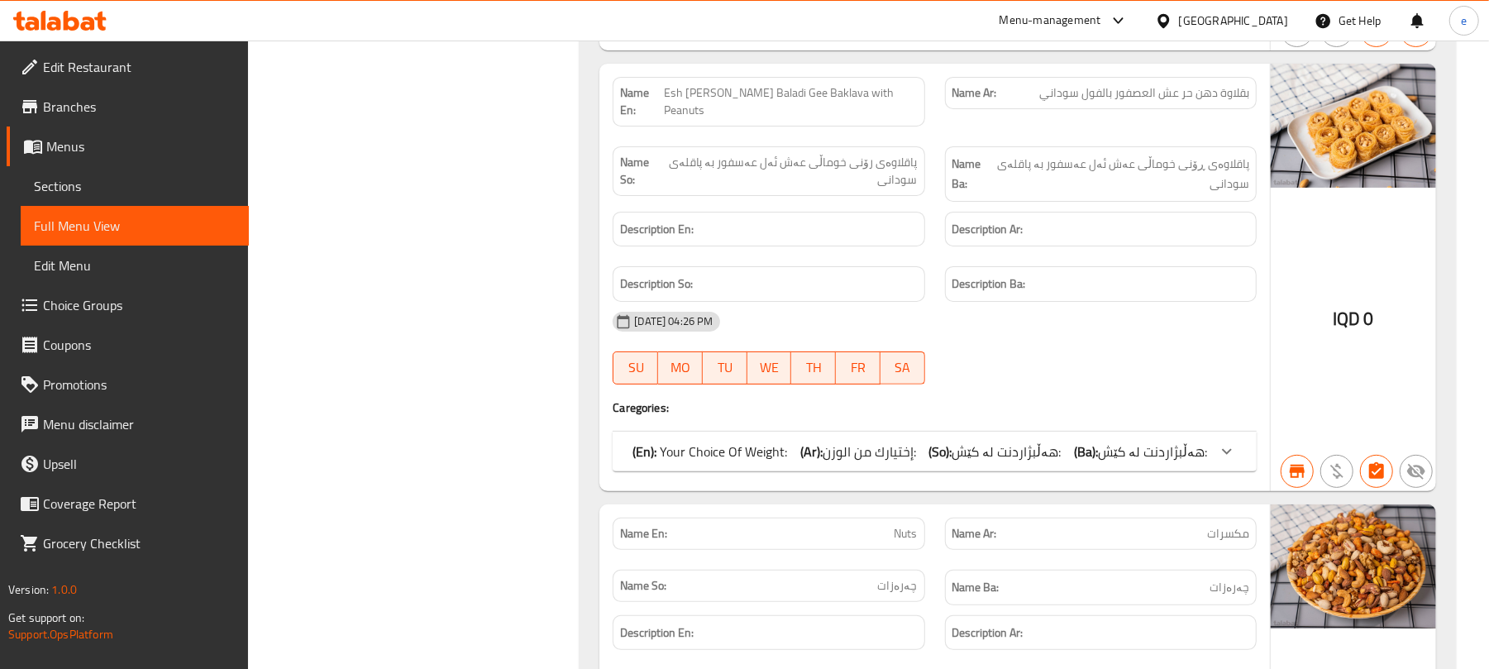
scroll to position [9037, 0]
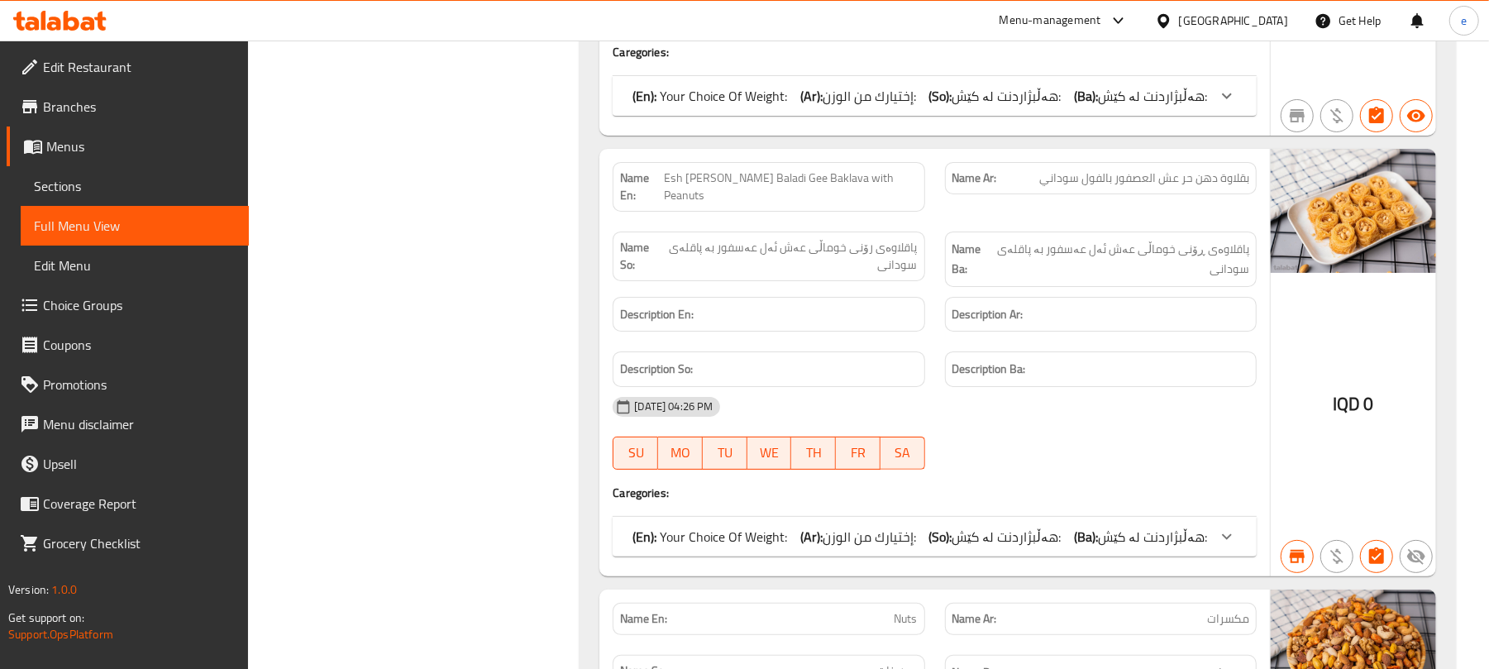
click at [870, 204] on span "Esh [PERSON_NAME] Baladi Gee Baklava with Peanuts" at bounding box center [790, 186] width 253 height 35
copy span "Esh Al Asfour Baladi Gee Baklava with Peanuts"
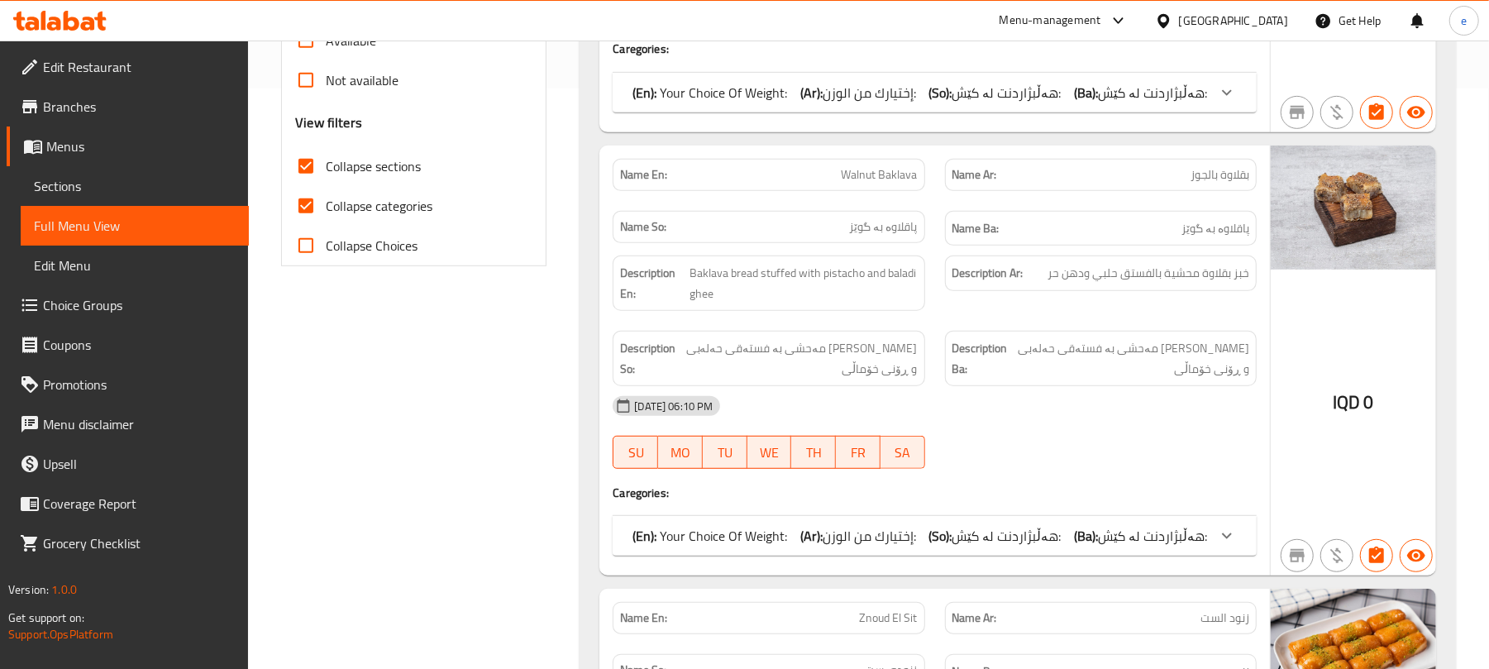
scroll to position [0, 0]
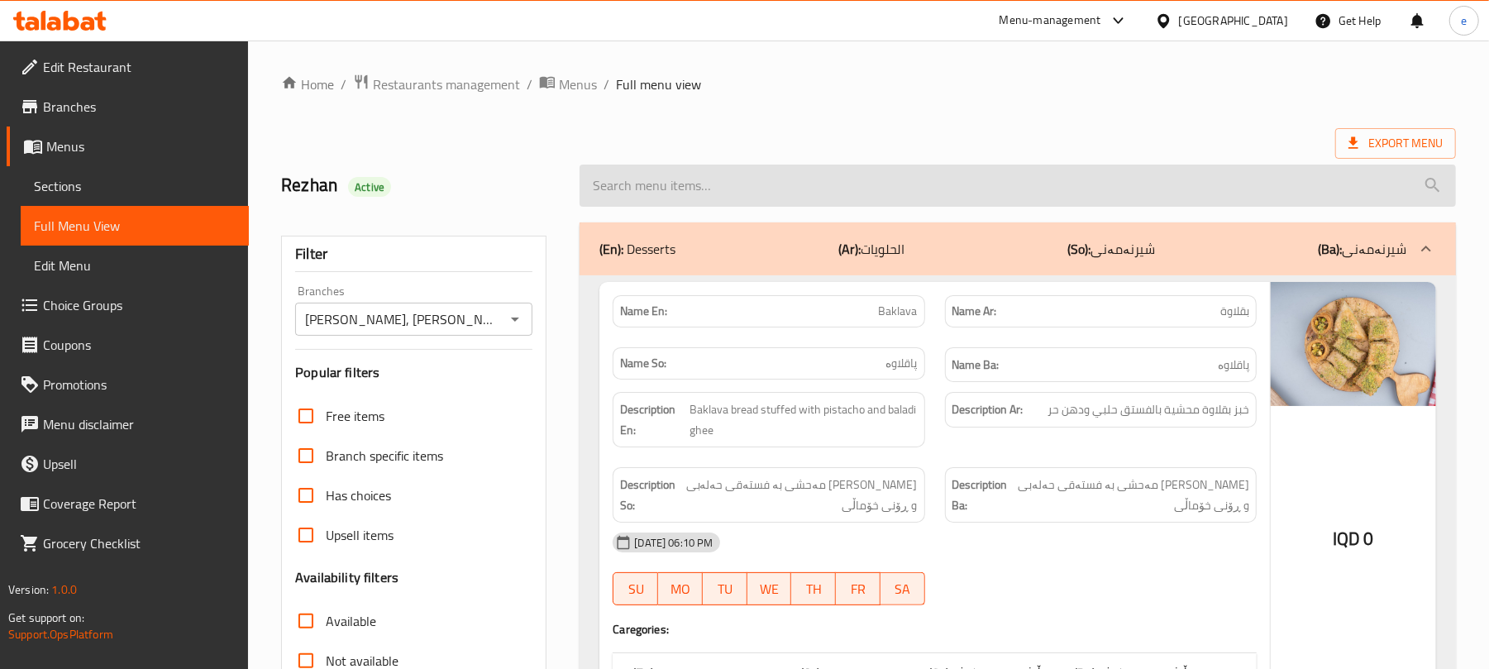
click at [671, 179] on input "search" at bounding box center [1017, 185] width 876 height 42
type input "ن"
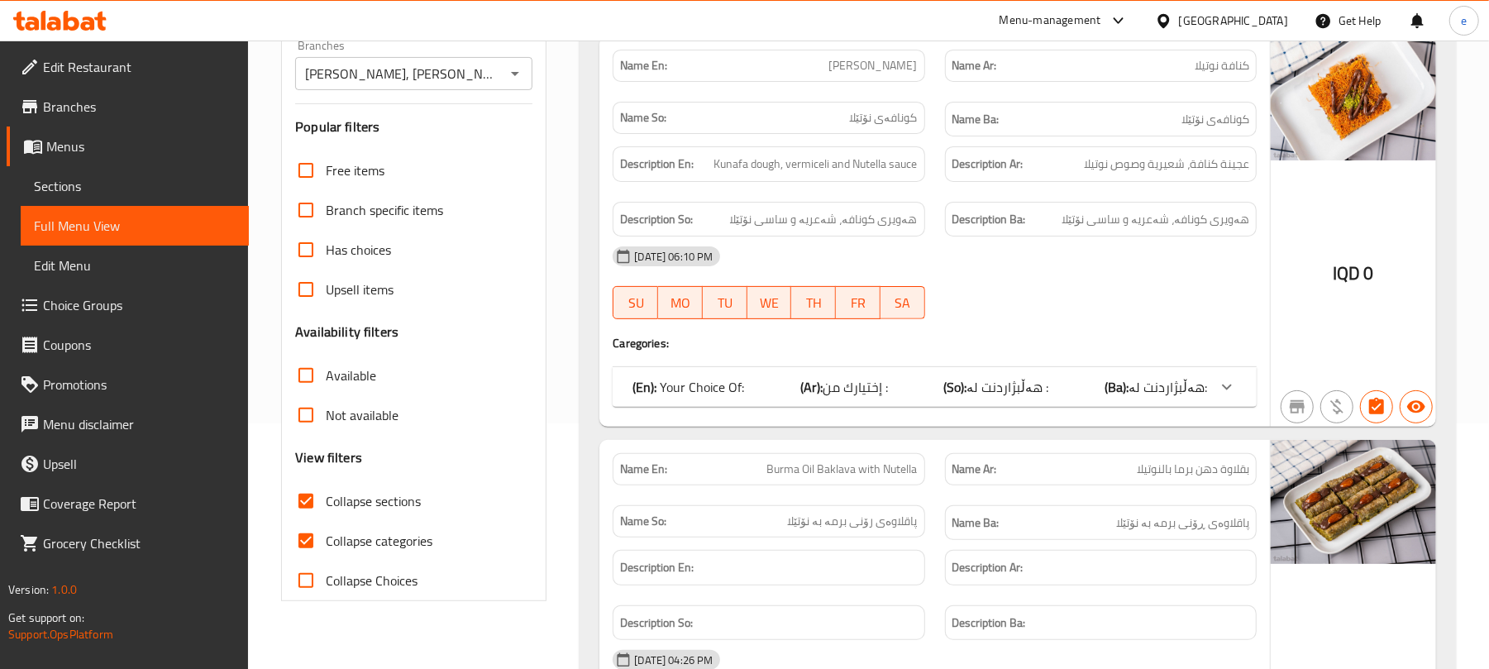
scroll to position [477, 0]
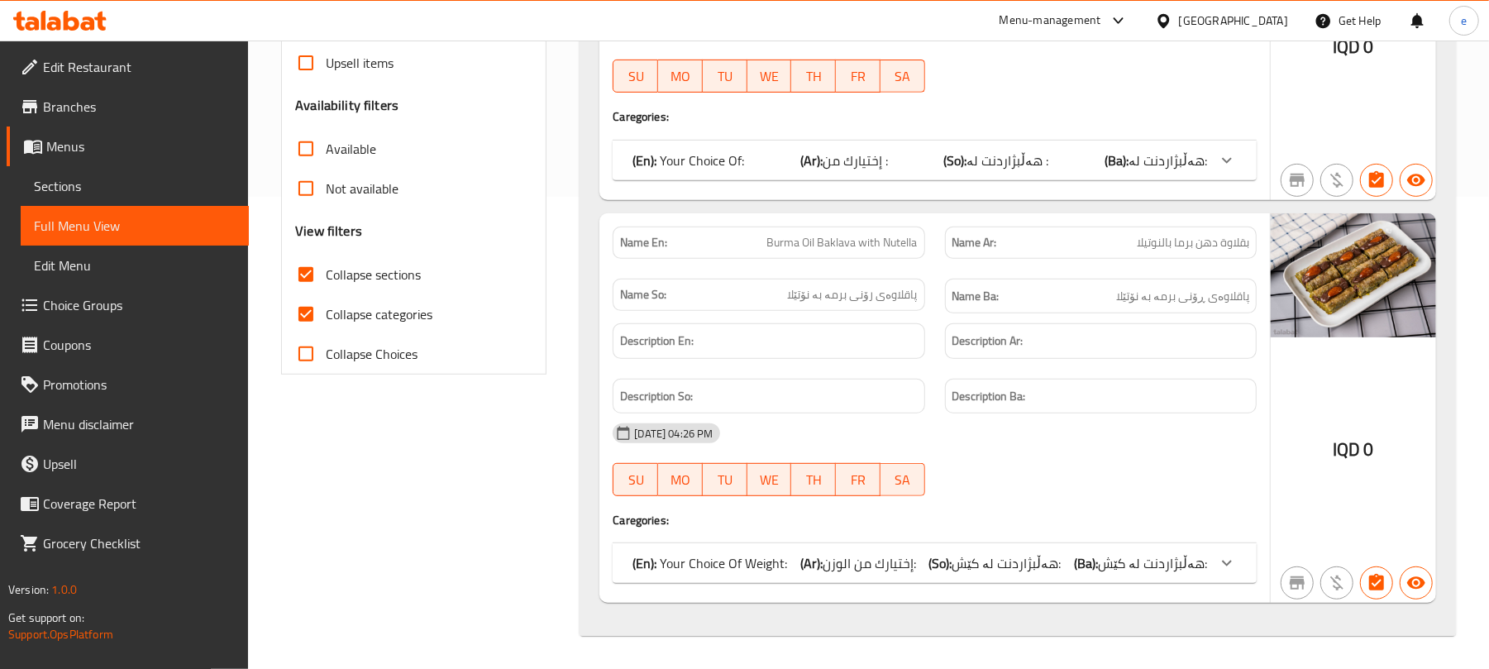
type input "nutell"
click at [858, 251] on div "Name En: Burma Oil Baklava with Nutella" at bounding box center [768, 242] width 312 height 32
click at [858, 246] on span "Burma Oil Baklava with Nutella" at bounding box center [842, 242] width 150 height 17
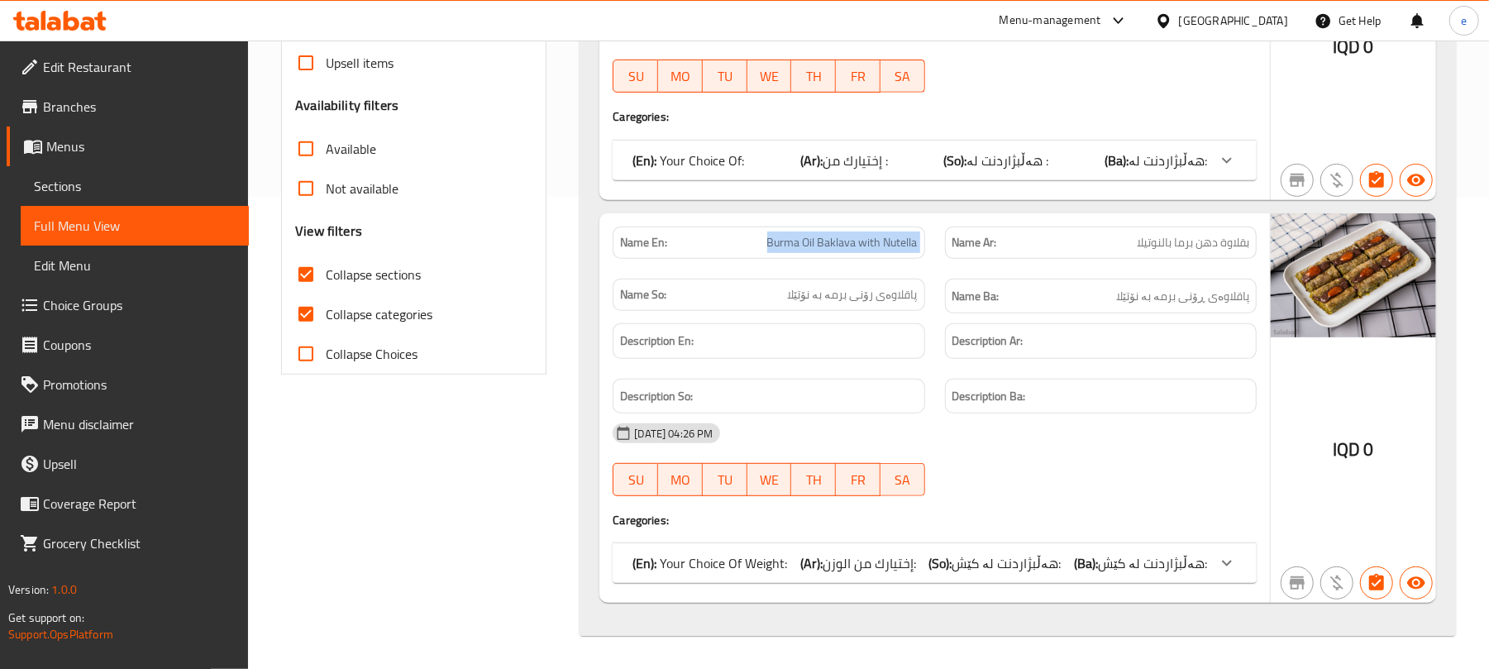
copy span "Burma Oil Baklava with Nutella"
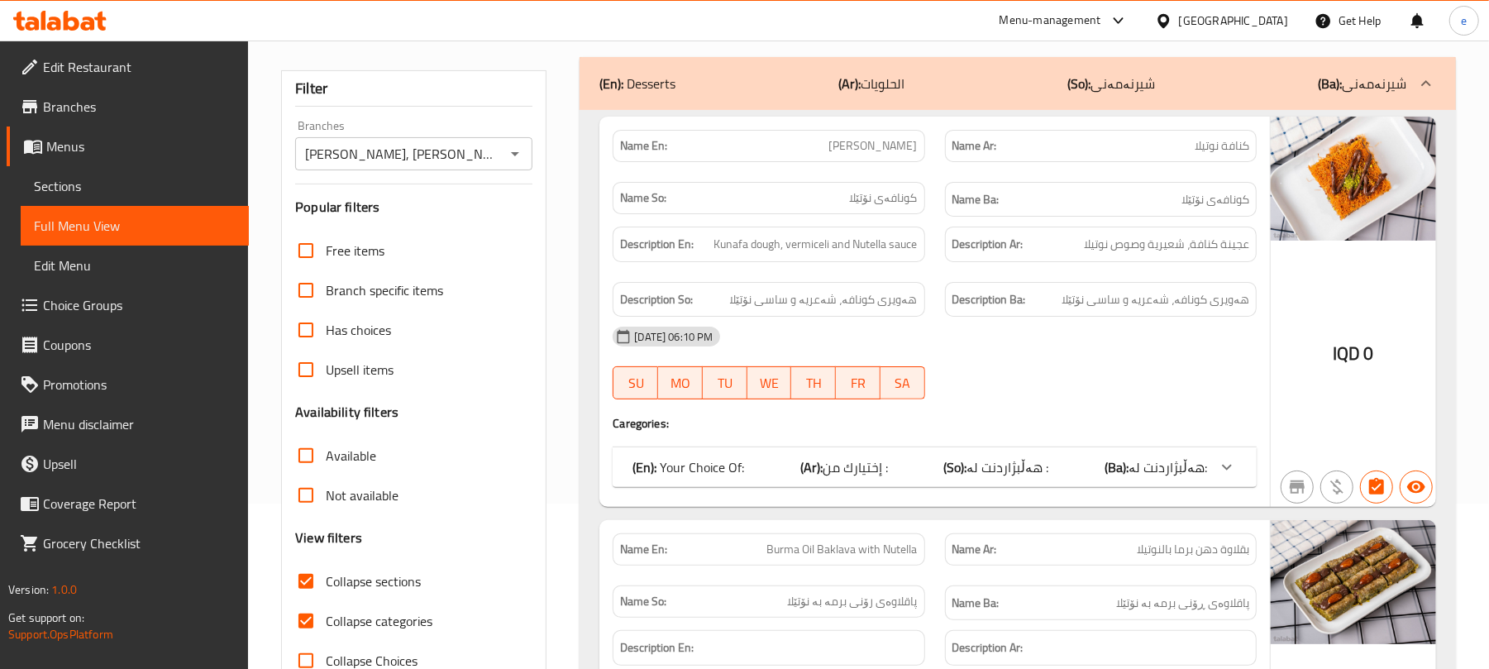
scroll to position [0, 0]
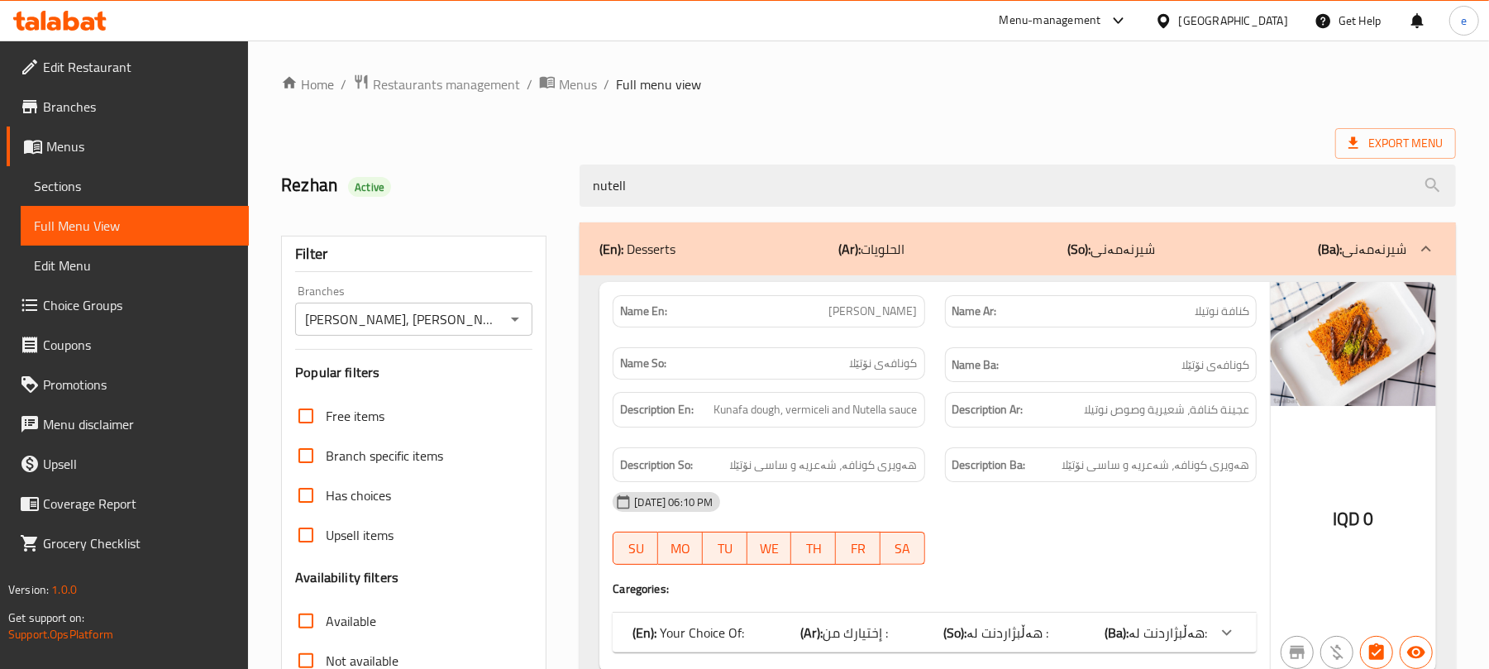
drag, startPoint x: 695, startPoint y: 195, endPoint x: 511, endPoint y: 206, distance: 184.6
click at [513, 206] on div "Rezhan Active nutell" at bounding box center [868, 186] width 1194 height 74
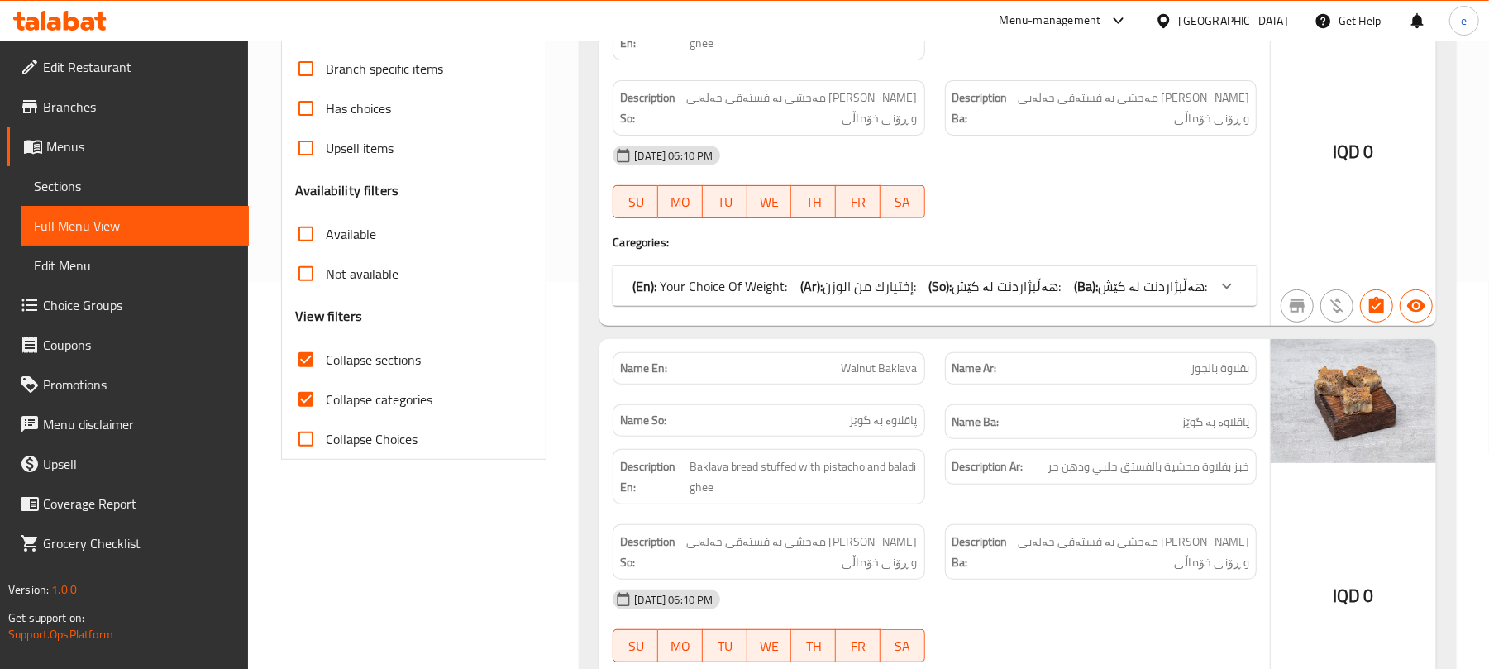
scroll to position [441, 0]
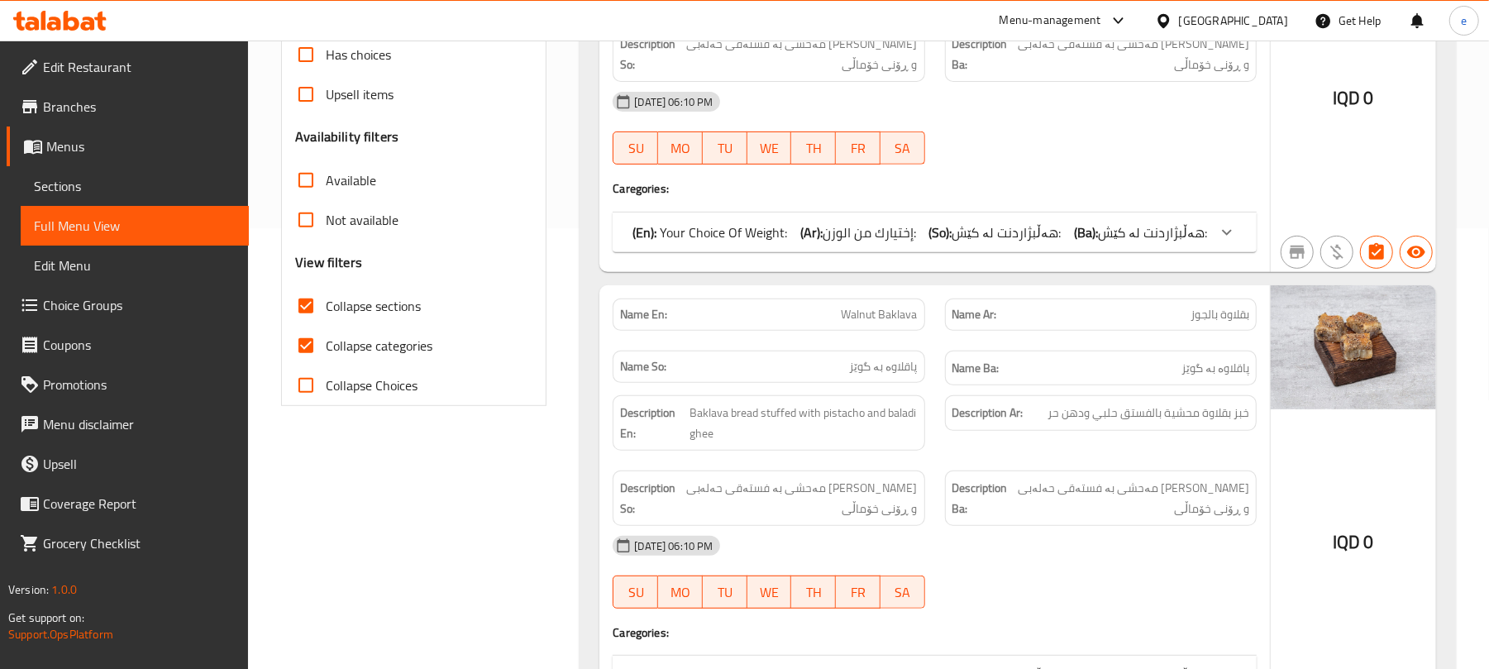
click at [1041, 127] on div "13-03-2025 06:10 PM SU MO TU WE TH FR SA" at bounding box center [935, 128] width 664 height 93
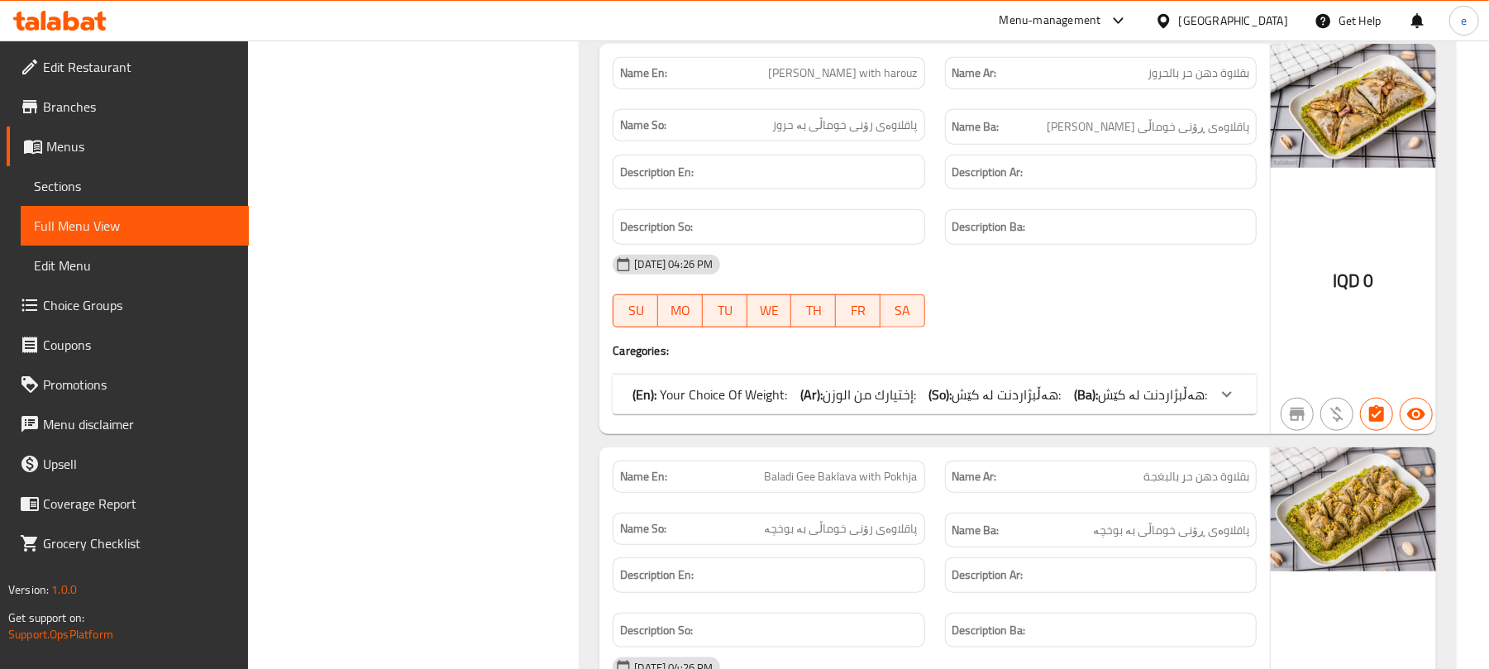
scroll to position [5731, 0]
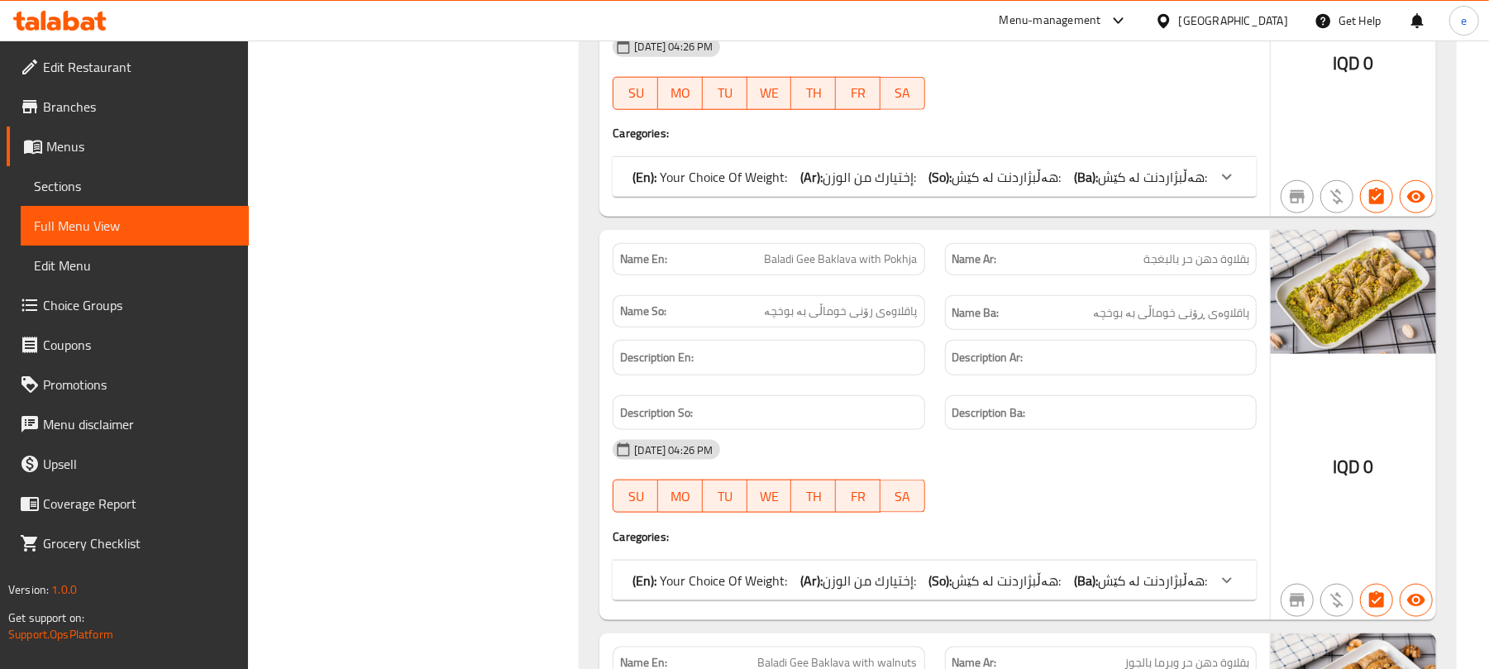
click at [825, 275] on div "Name En: Baladi Gee Baklava with Pokhja" at bounding box center [768, 259] width 312 height 32
copy span "Baladi Gee Baklava with Pokhja"
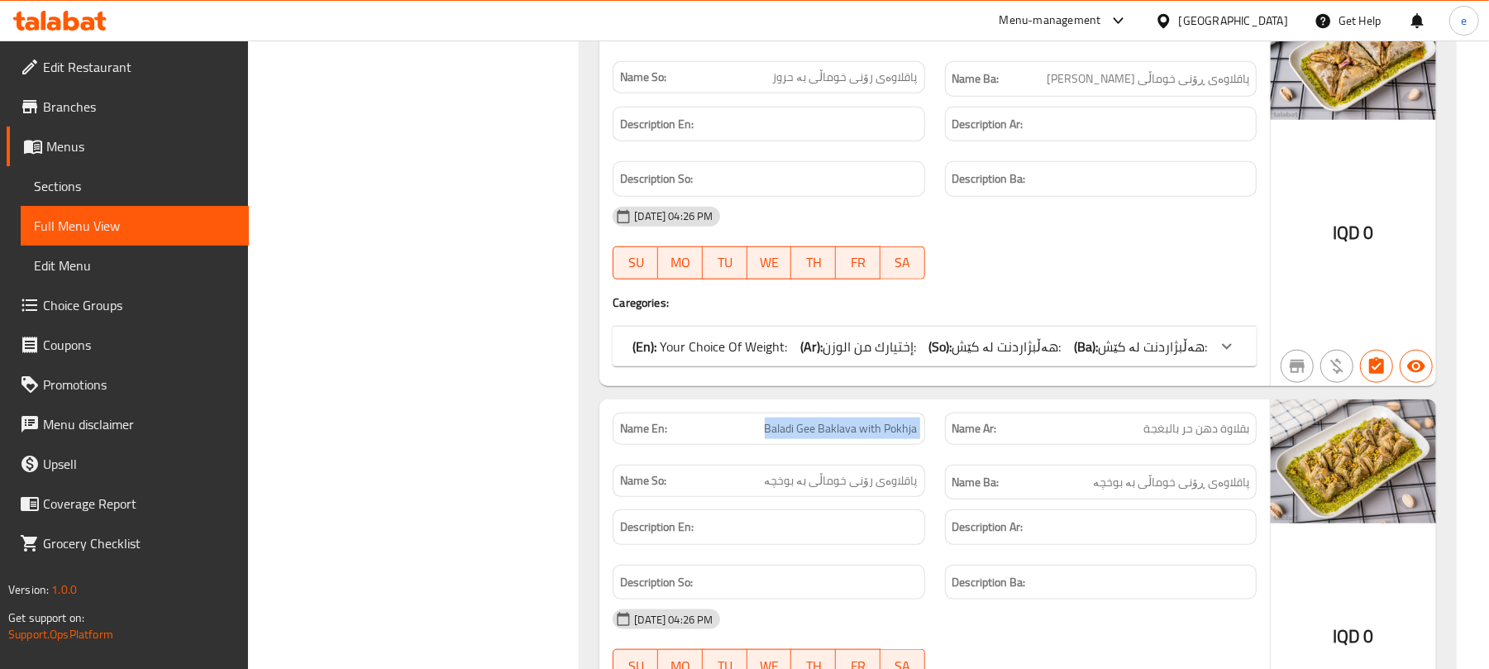
scroll to position [5510, 0]
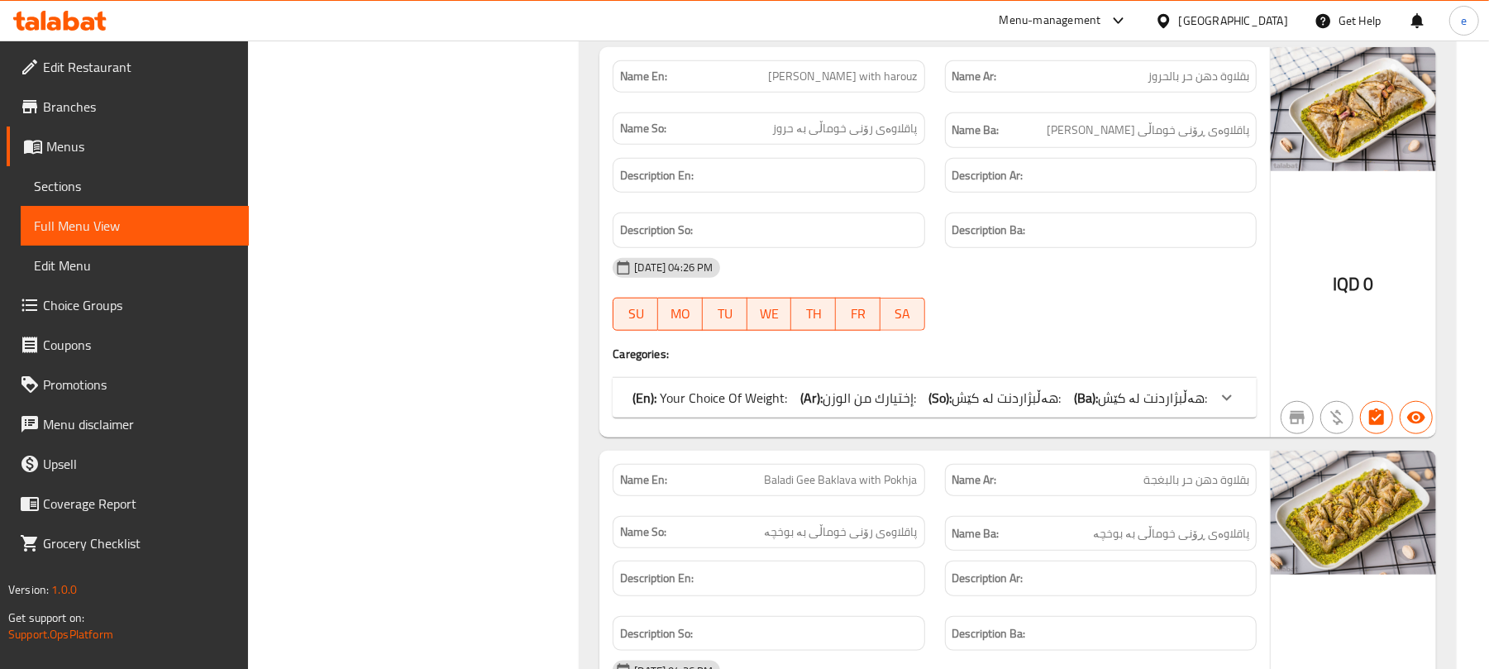
click at [880, 85] on span "Baladi Gee Baklava with harouz" at bounding box center [843, 76] width 149 height 17
copy span "Baladi Gee Baklava with harouz"
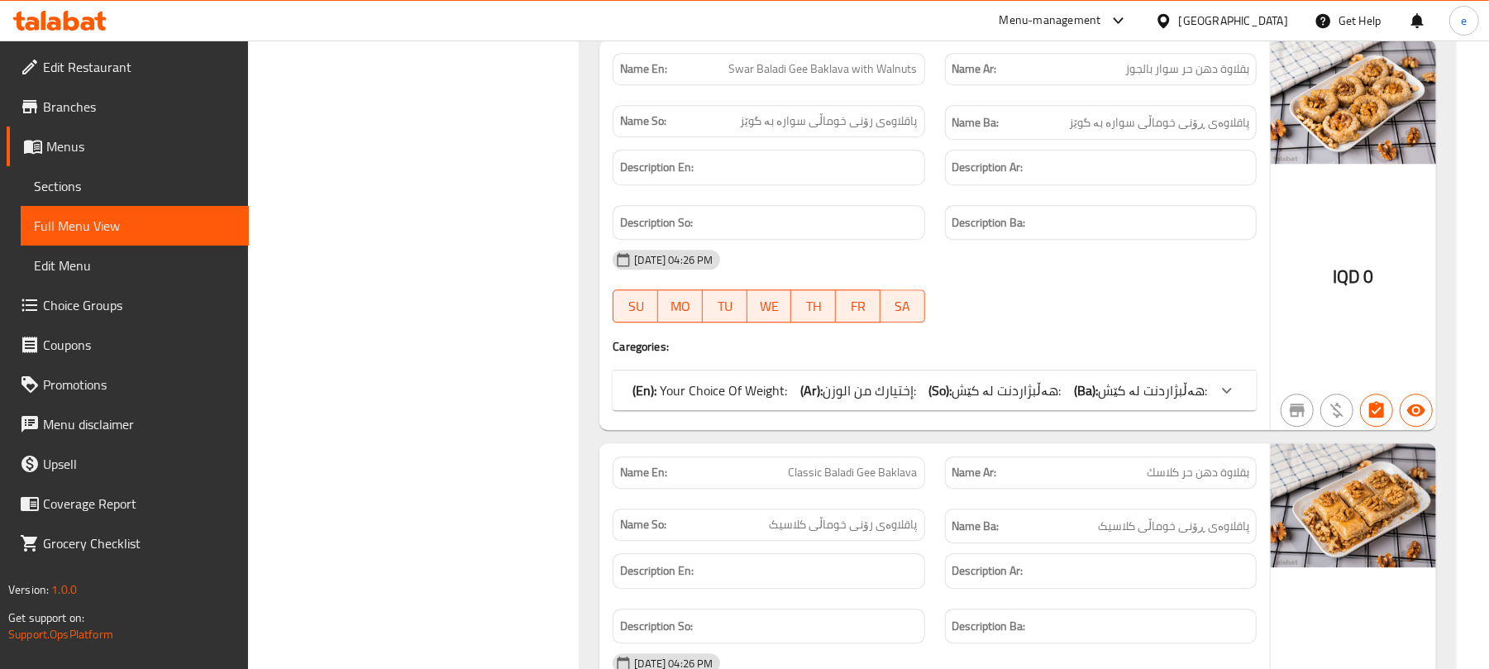
scroll to position [7714, 0]
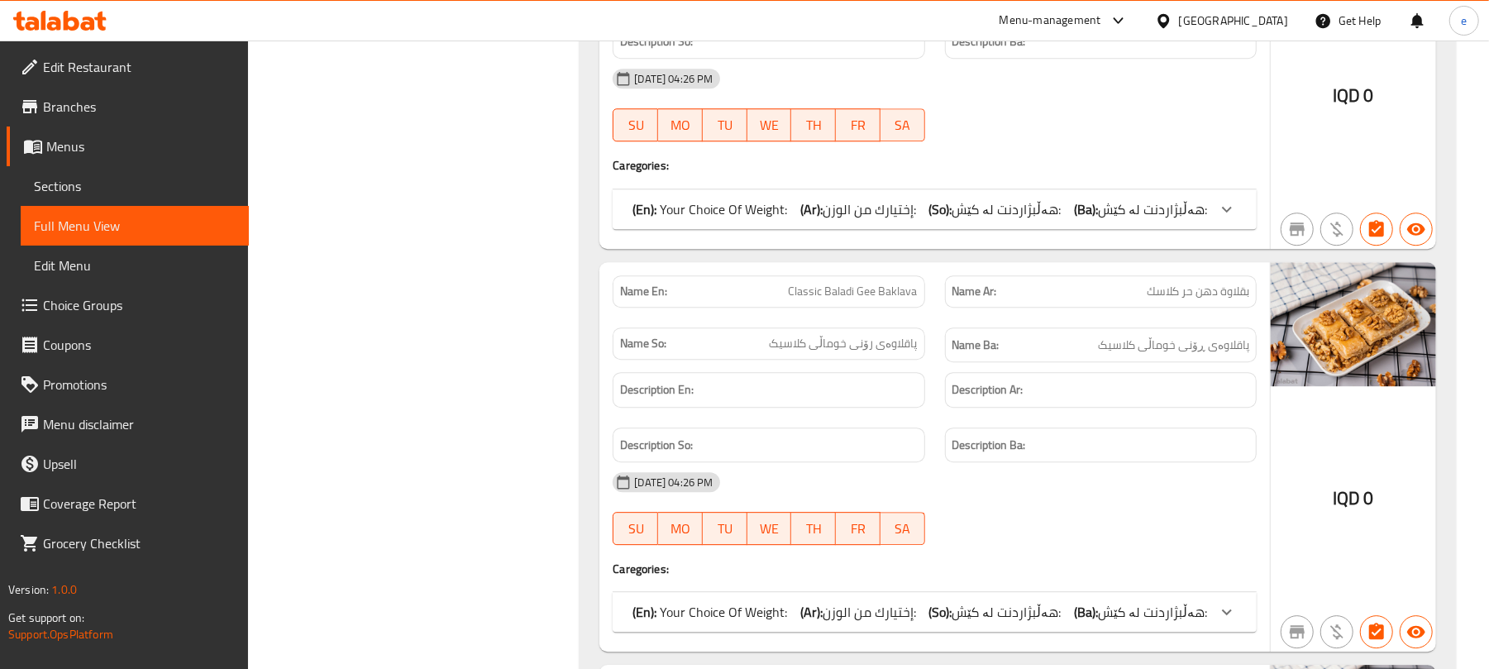
click at [827, 307] on div "Name En: Classic Baladi Gee Baklava" at bounding box center [768, 291] width 312 height 32
click at [827, 300] on span "Classic Baladi Gee Baklava" at bounding box center [853, 291] width 129 height 17
copy span "Classic Baladi Gee Baklava"
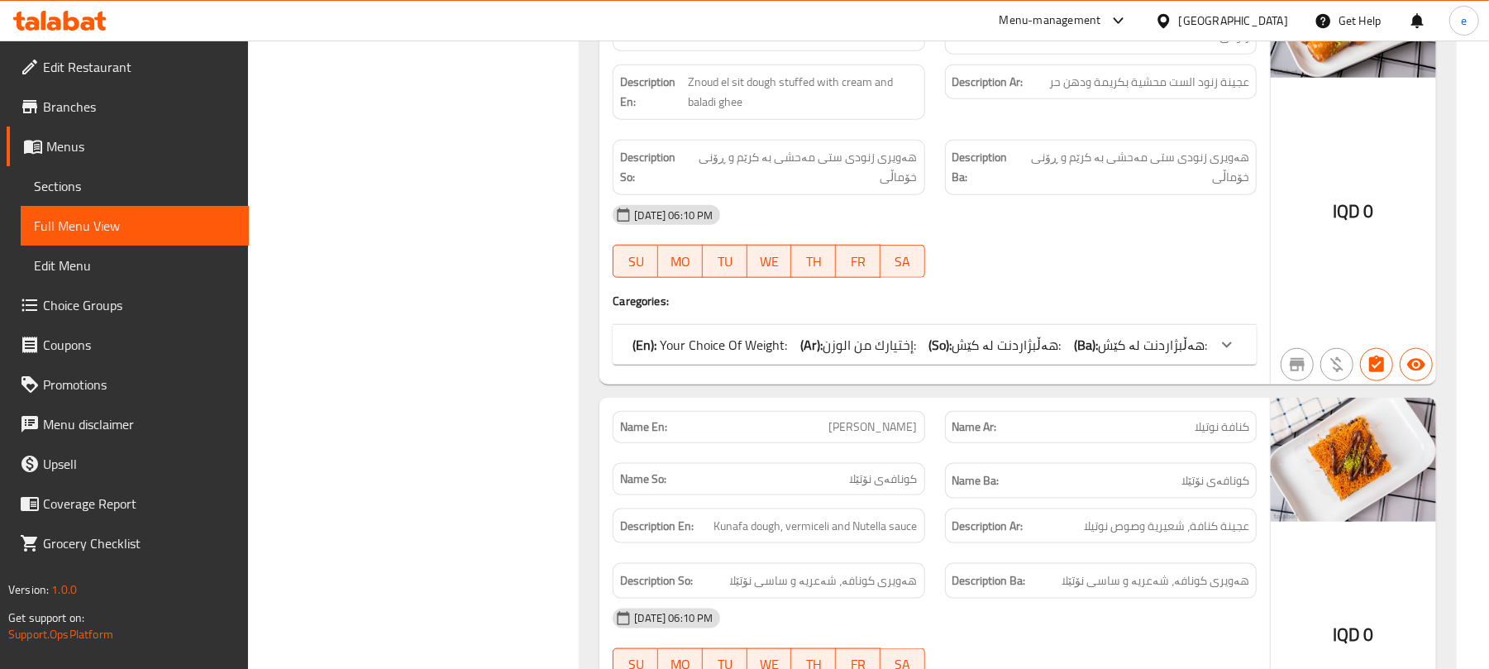
scroll to position [0, 0]
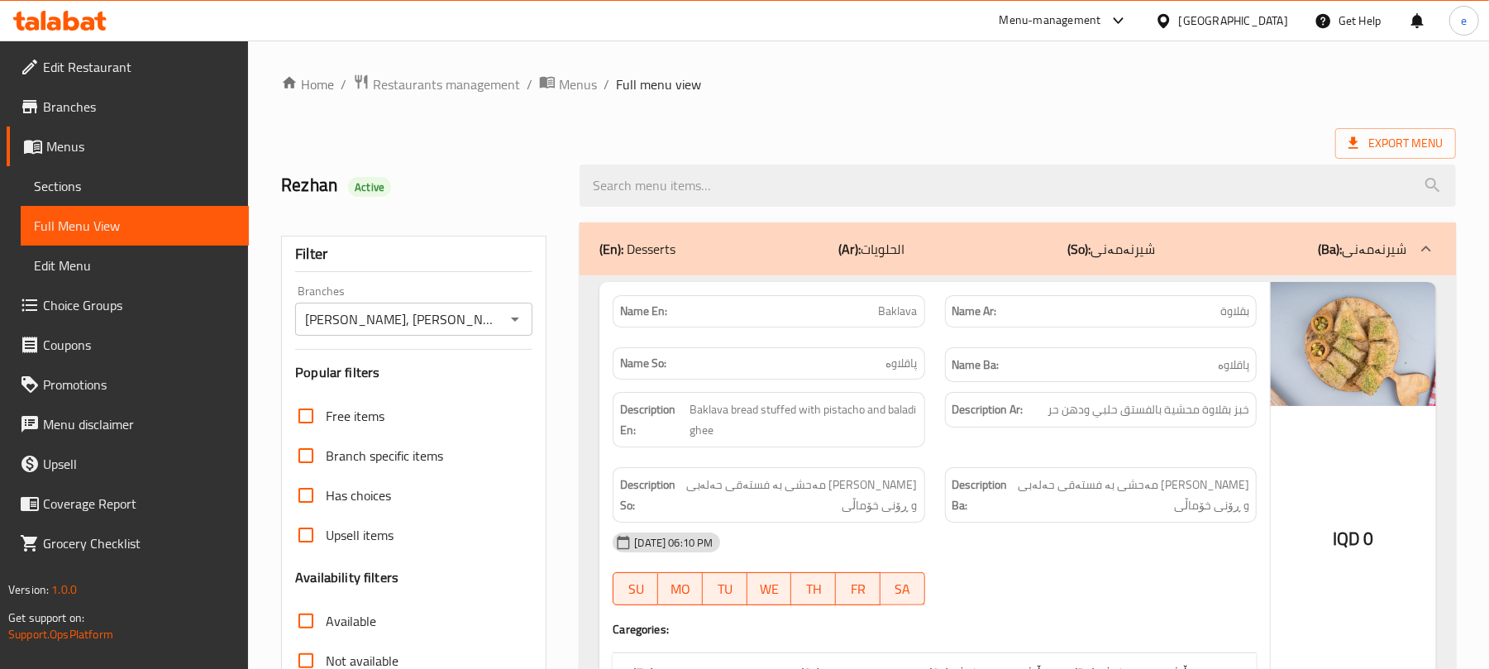
click at [923, 258] on div "(En): Desserts (Ar): الحلويات (So): شیرنەمەنی (Ba): شیرنەمەنی" at bounding box center [1002, 249] width 807 height 20
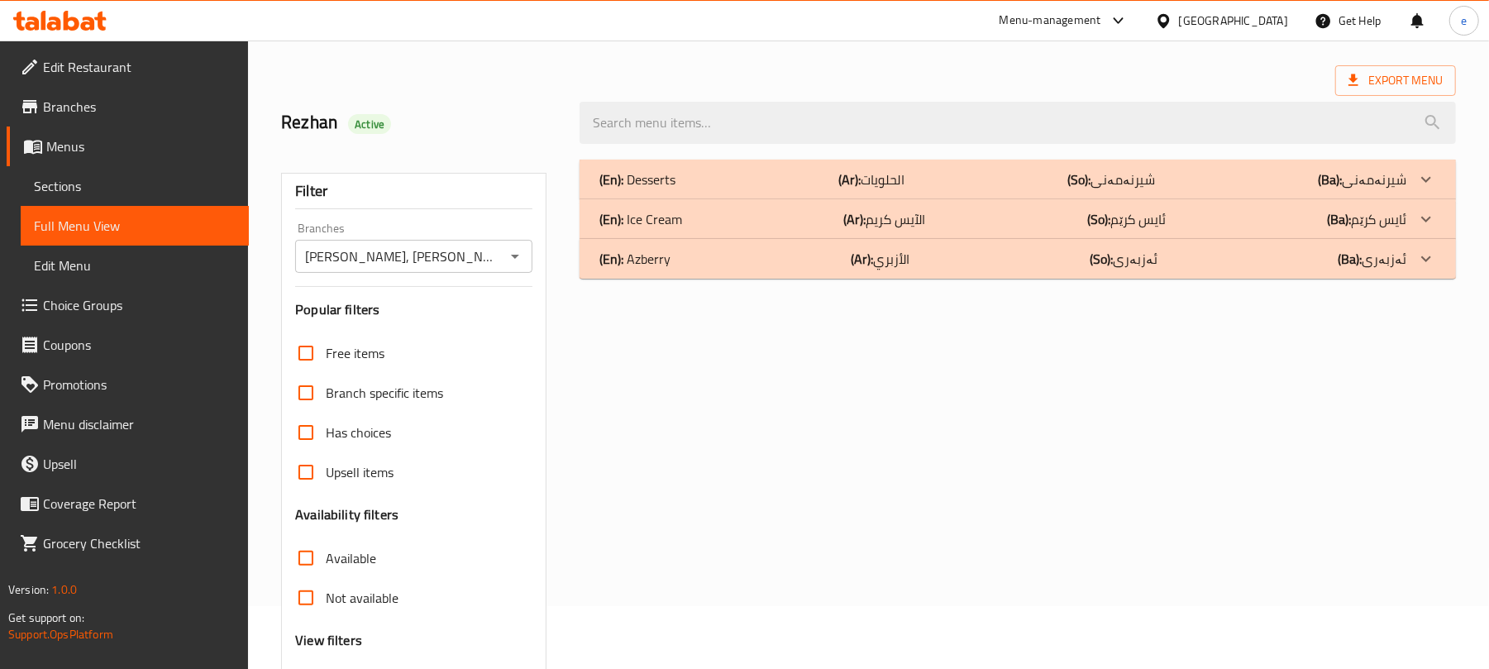
scroll to position [212, 0]
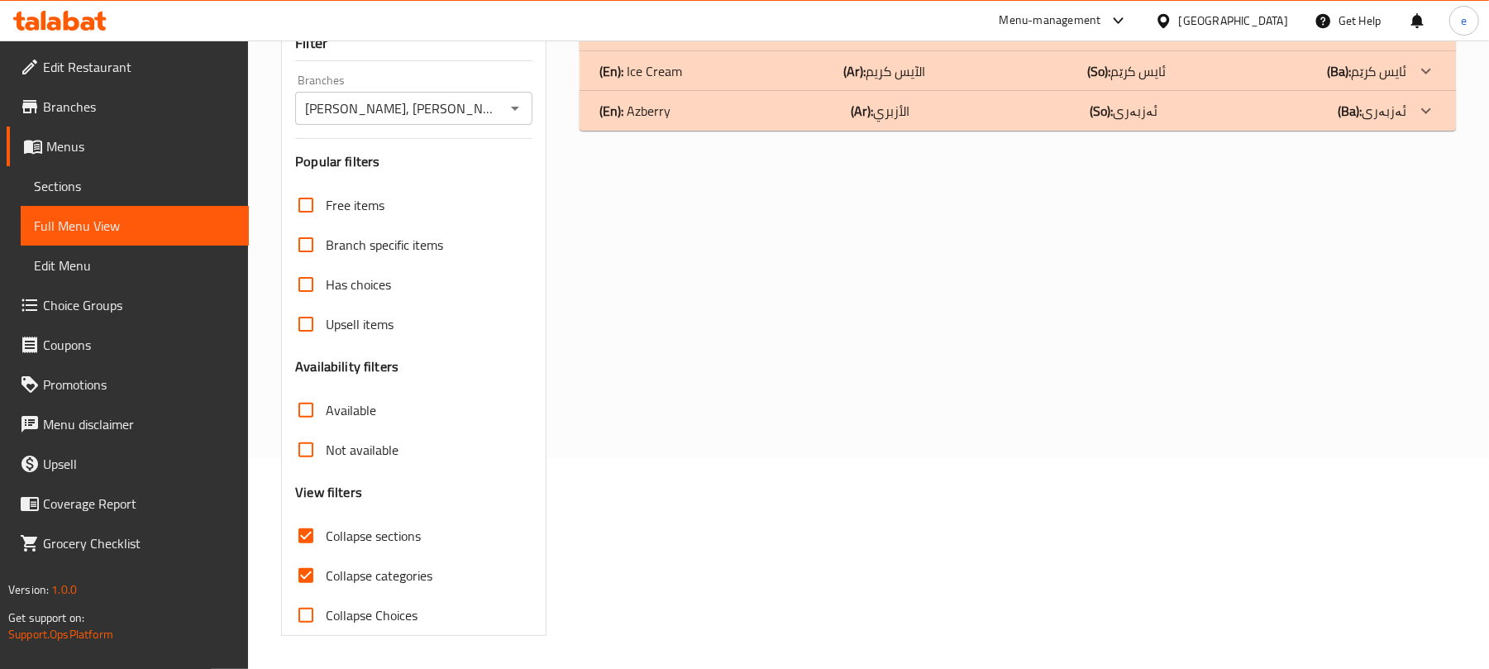
click at [329, 536] on span "Collapse sections" at bounding box center [373, 536] width 95 height 20
click at [326, 536] on input "Collapse sections" at bounding box center [306, 536] width 40 height 40
checkbox input "false"
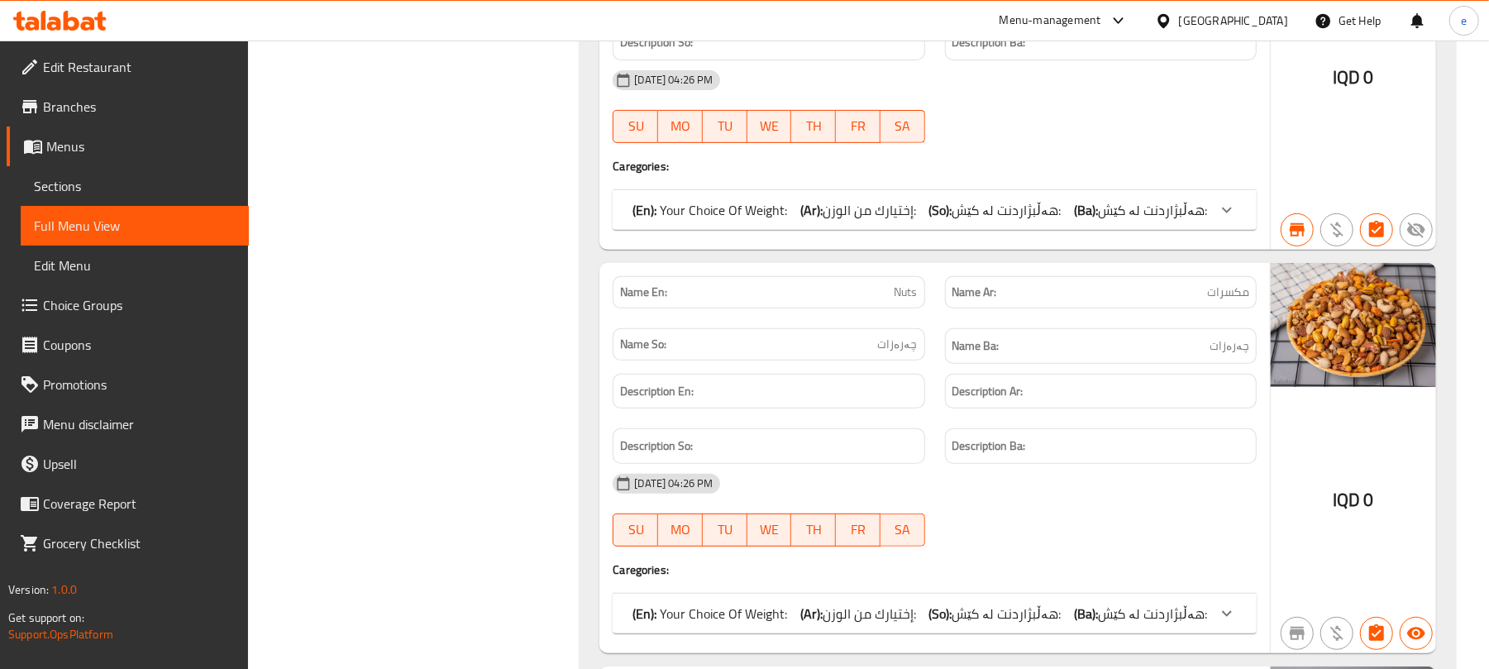
scroll to position [9478, 0]
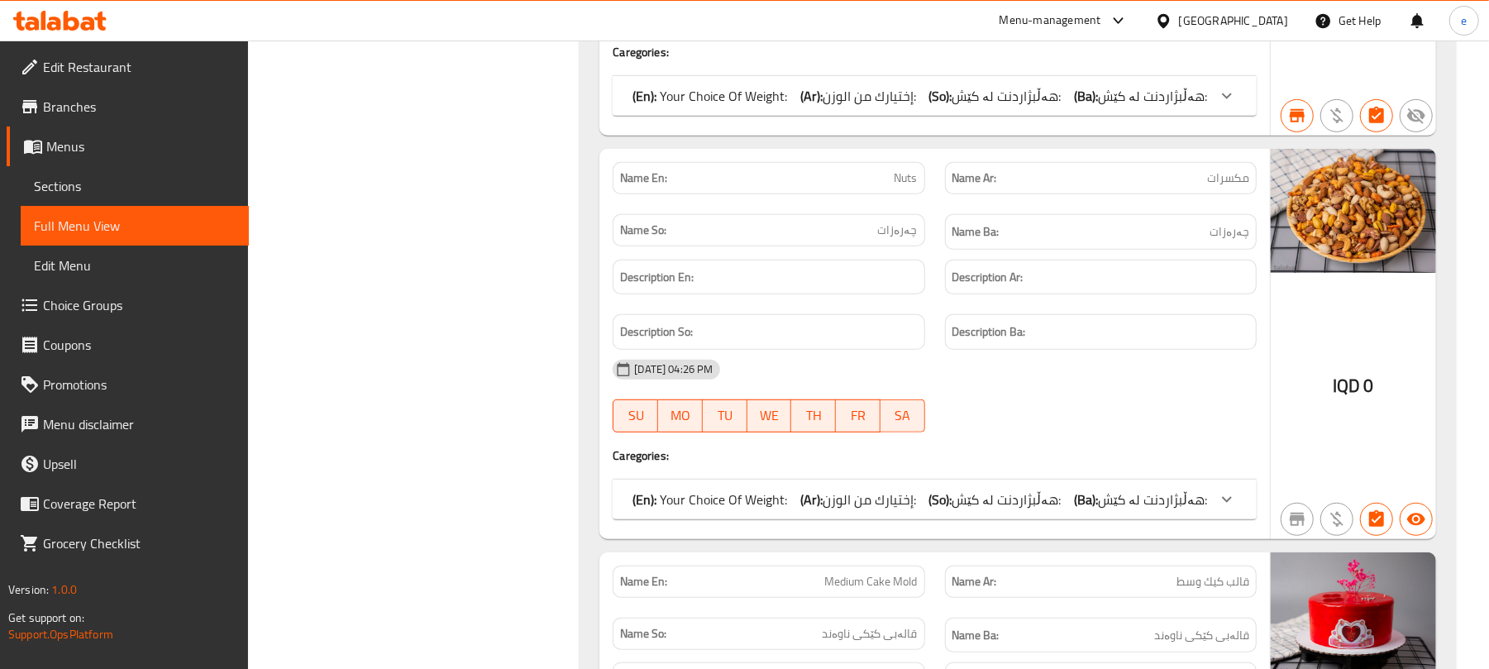
click at [913, 187] on span "Nuts" at bounding box center [905, 177] width 23 height 17
copy span "Nuts"
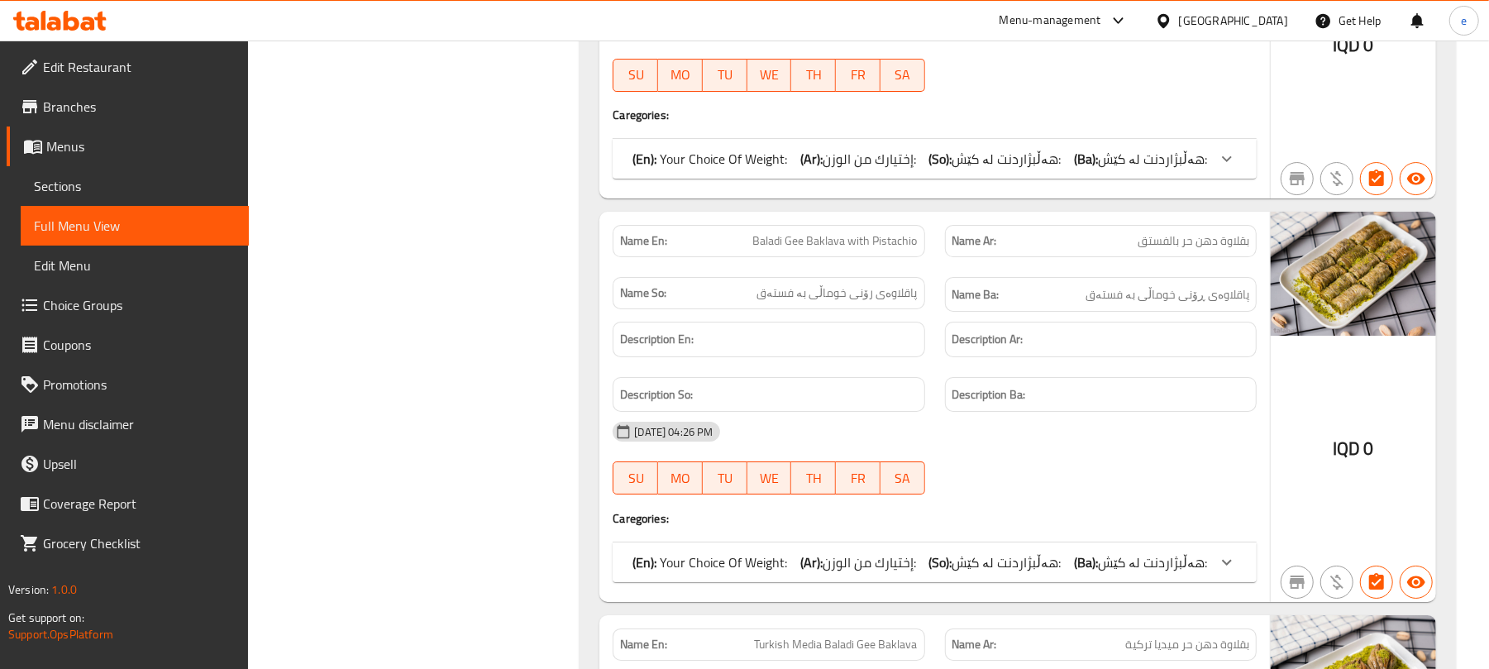
scroll to position [4187, 0]
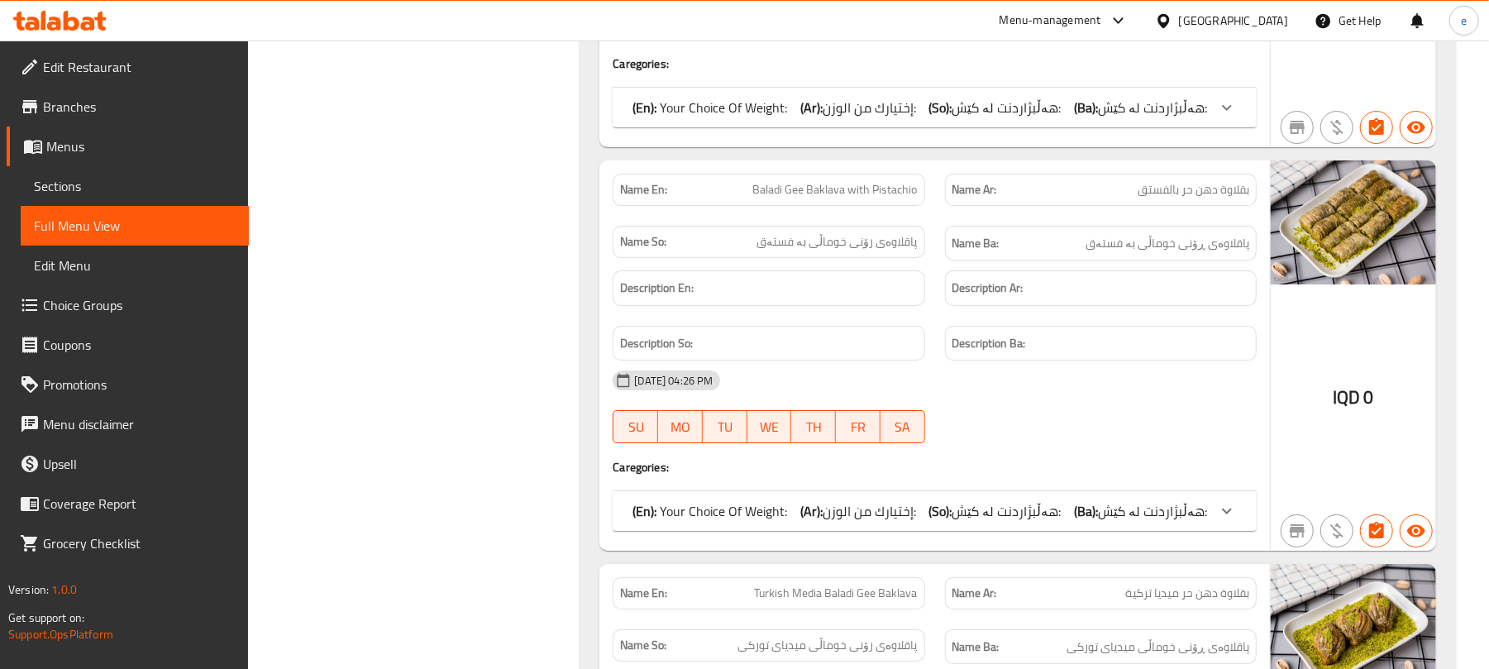
click at [861, 198] on span "Baladi Gee Baklava with Pistachio" at bounding box center [835, 189] width 164 height 17
copy span "Baladi Gee Baklava with Pistachio"
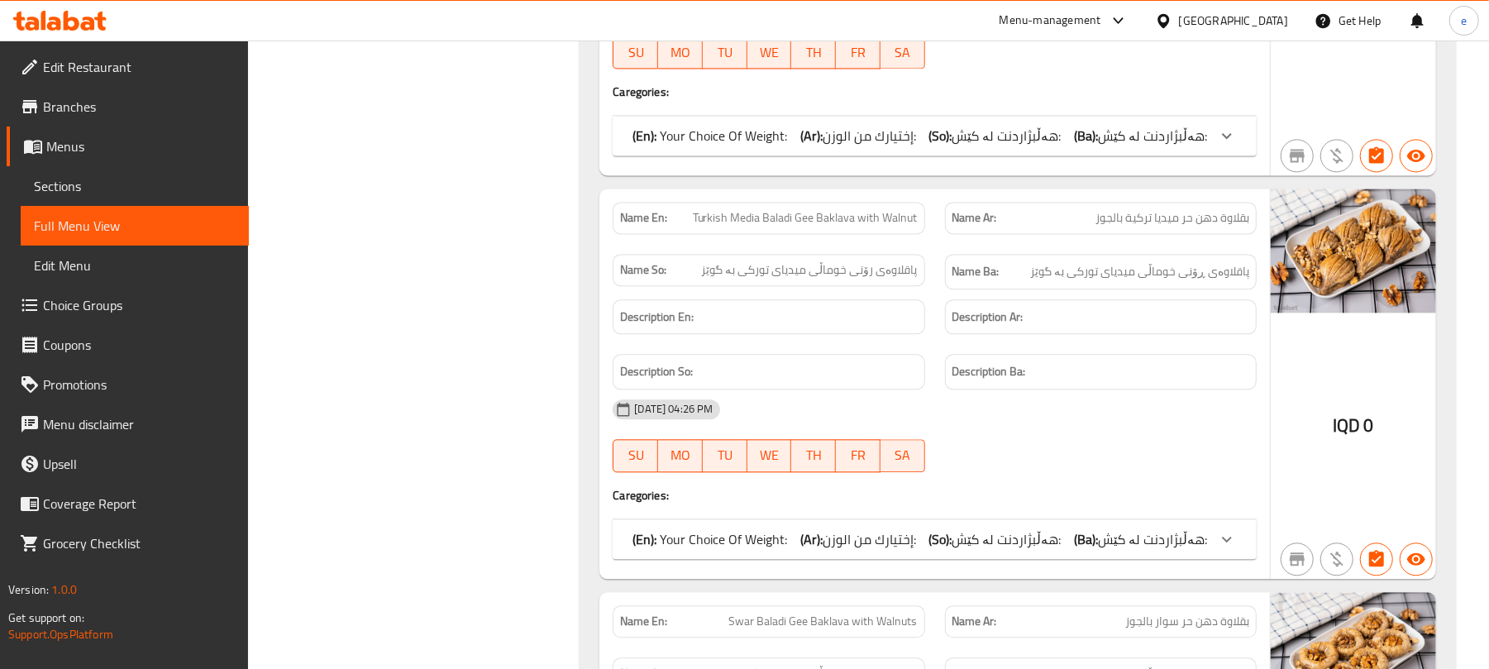
scroll to position [7053, 0]
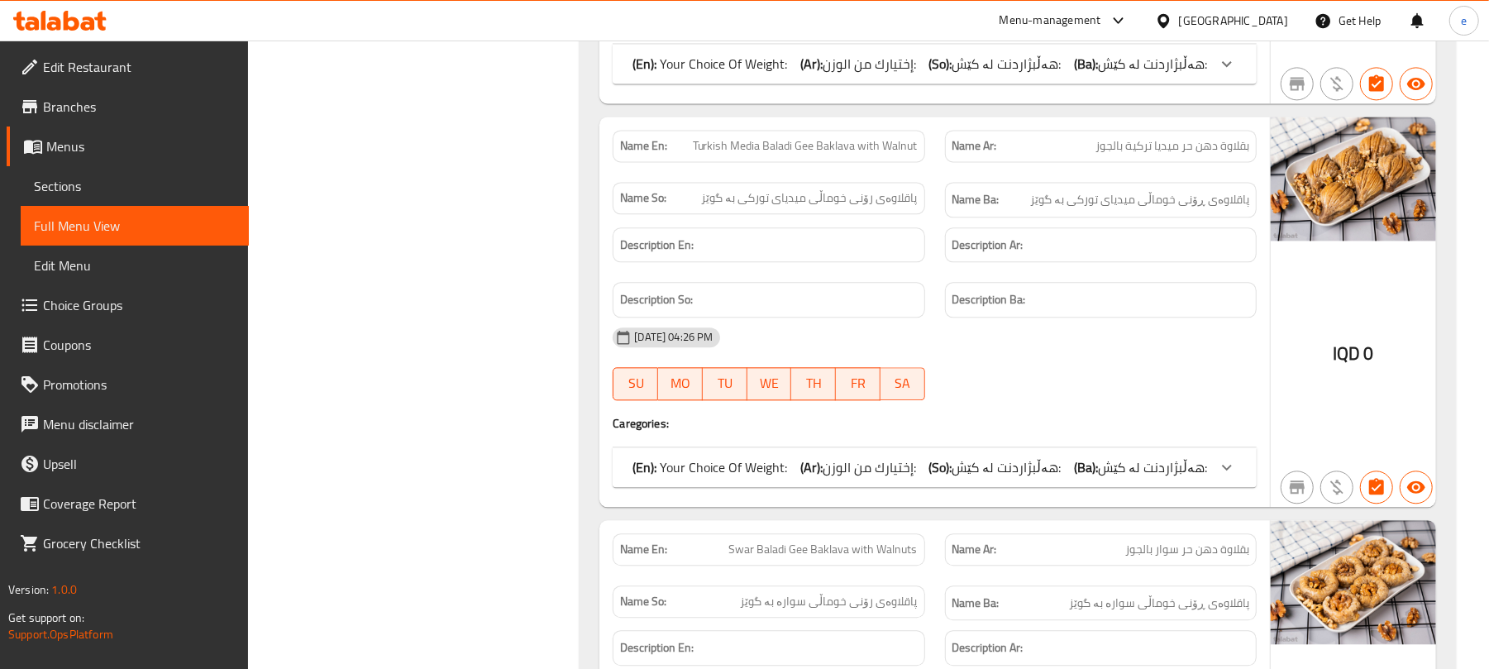
click at [863, 155] on span "Turkish Media Baladi Gee Baklava with Walnut" at bounding box center [805, 145] width 225 height 17
copy span "Turkish Media Baladi Gee Baklava with Walnut"
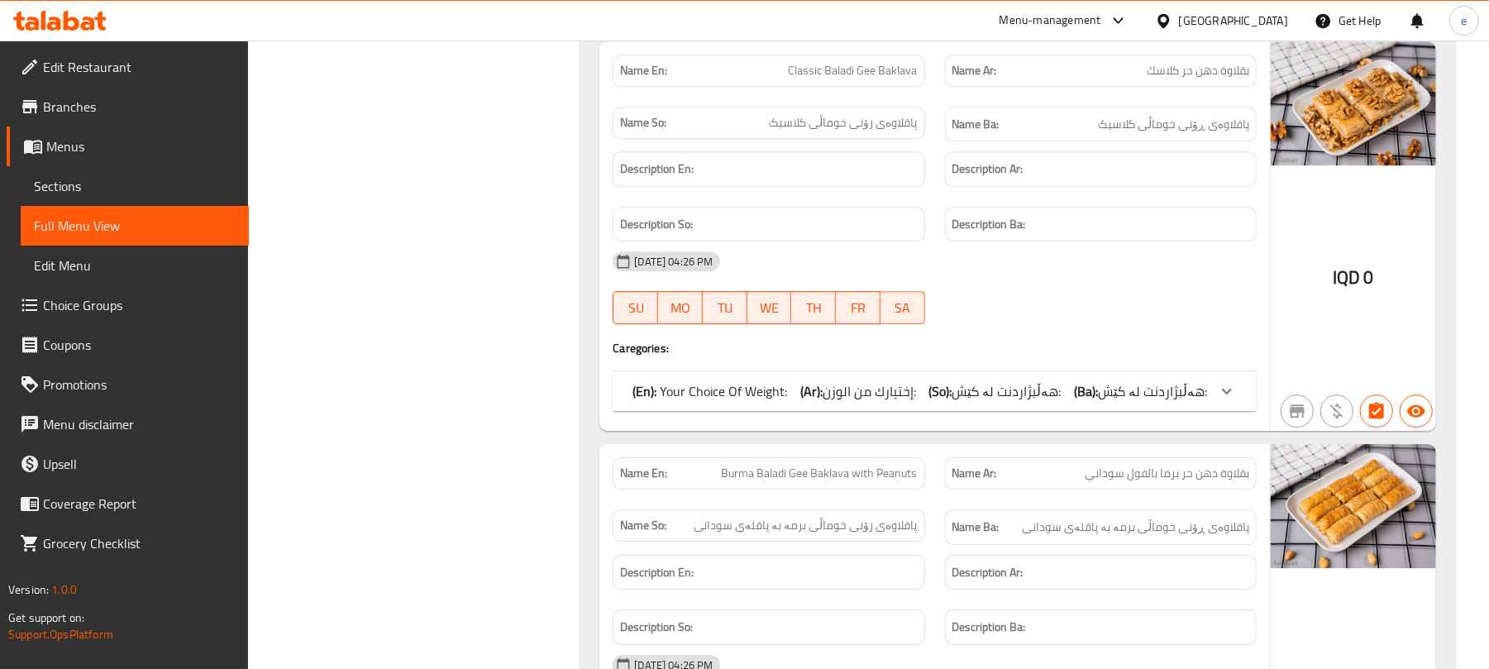
scroll to position [8155, 0]
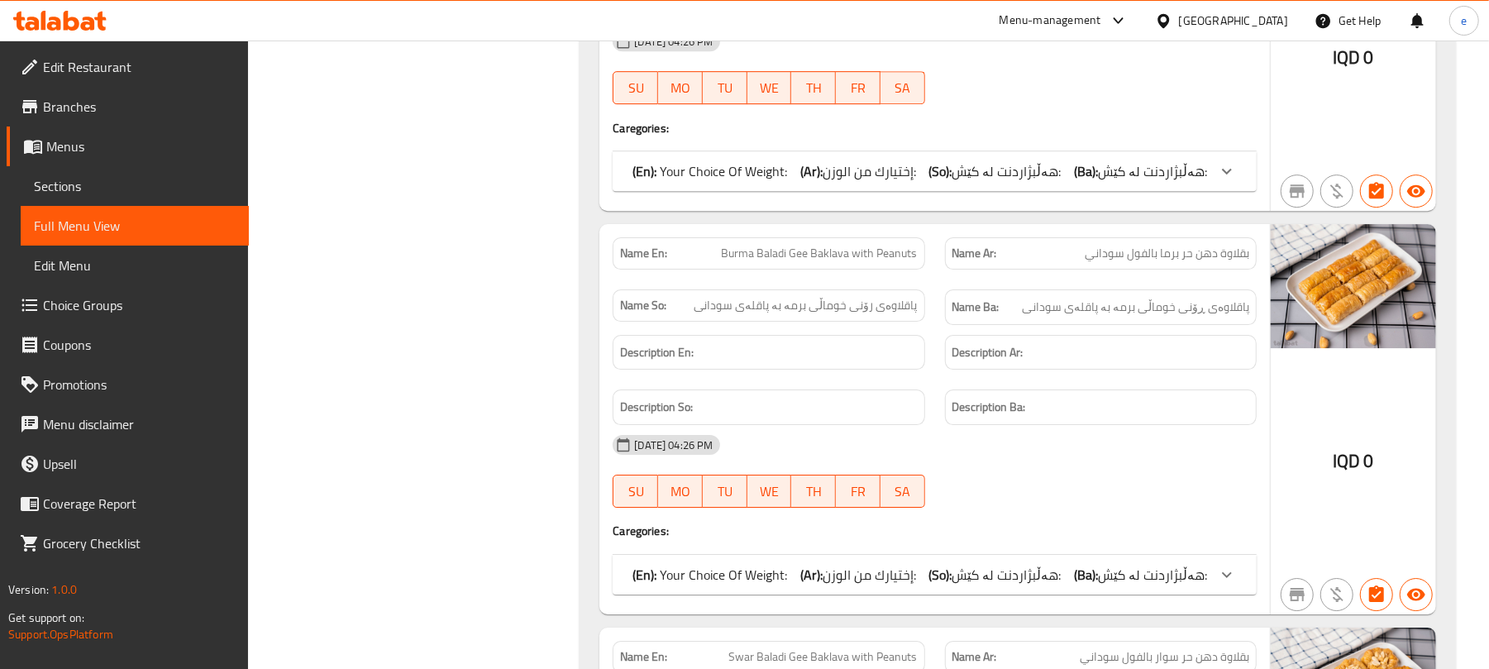
click at [878, 262] on span "Burma Baladi Gee Baklava with Peanuts" at bounding box center [820, 253] width 196 height 17
copy span "Burma Baladi Gee Baklava with Peanuts"
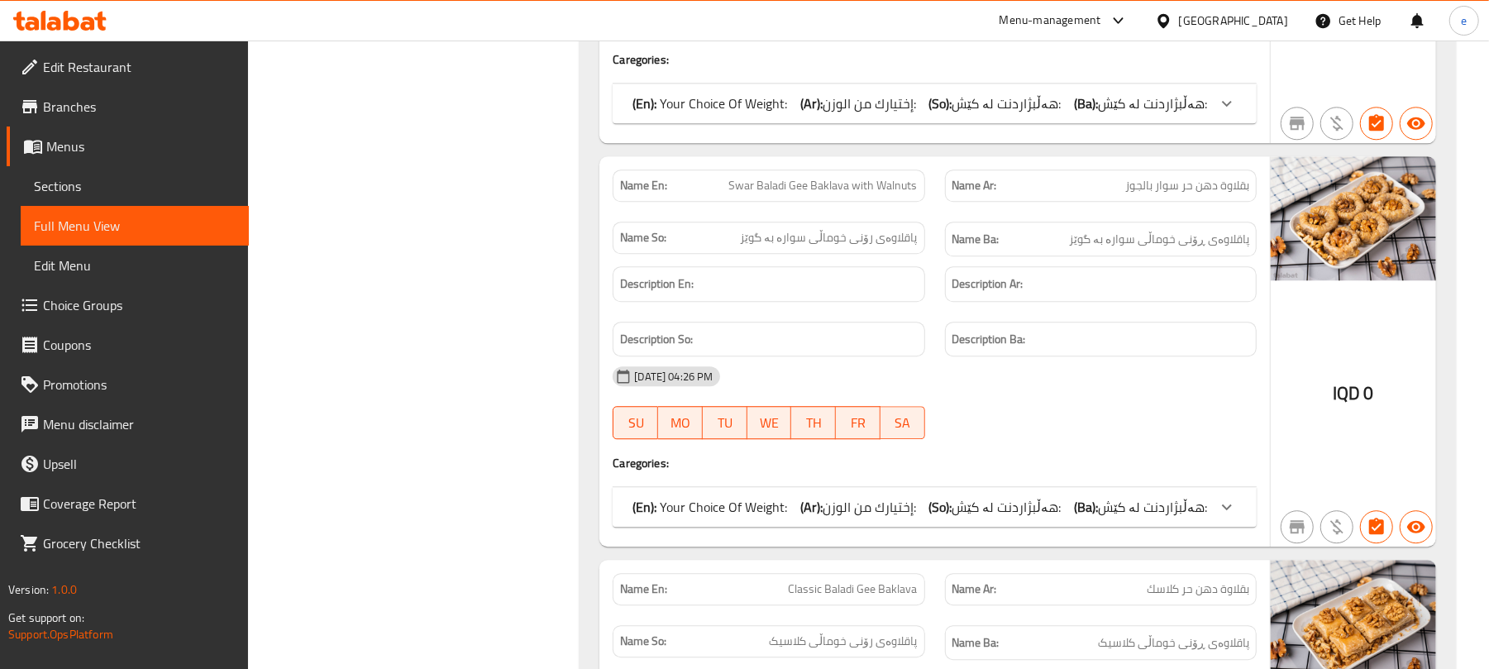
scroll to position [7494, 0]
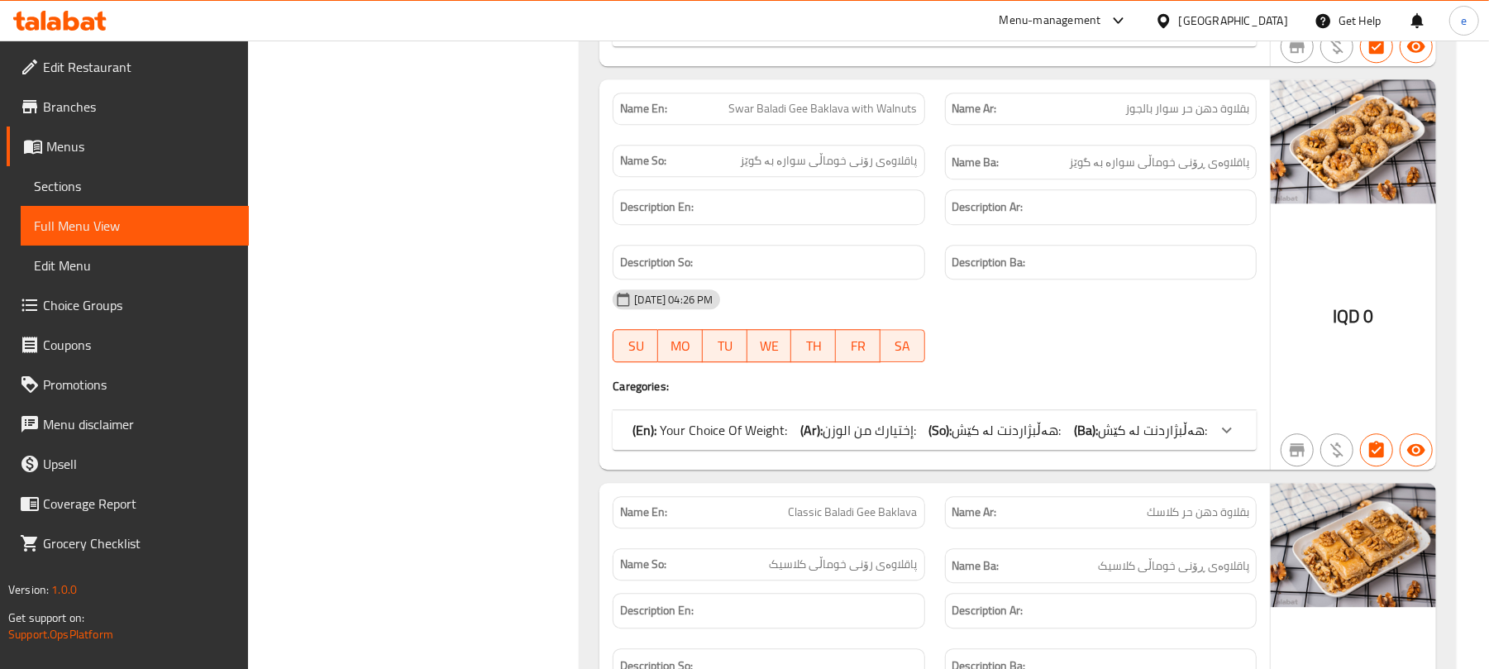
click at [813, 117] on span "Swar Baladi Gee Baklava with Walnuts" at bounding box center [823, 108] width 188 height 17
copy span "Swar Baladi Gee Baklava with Walnuts"
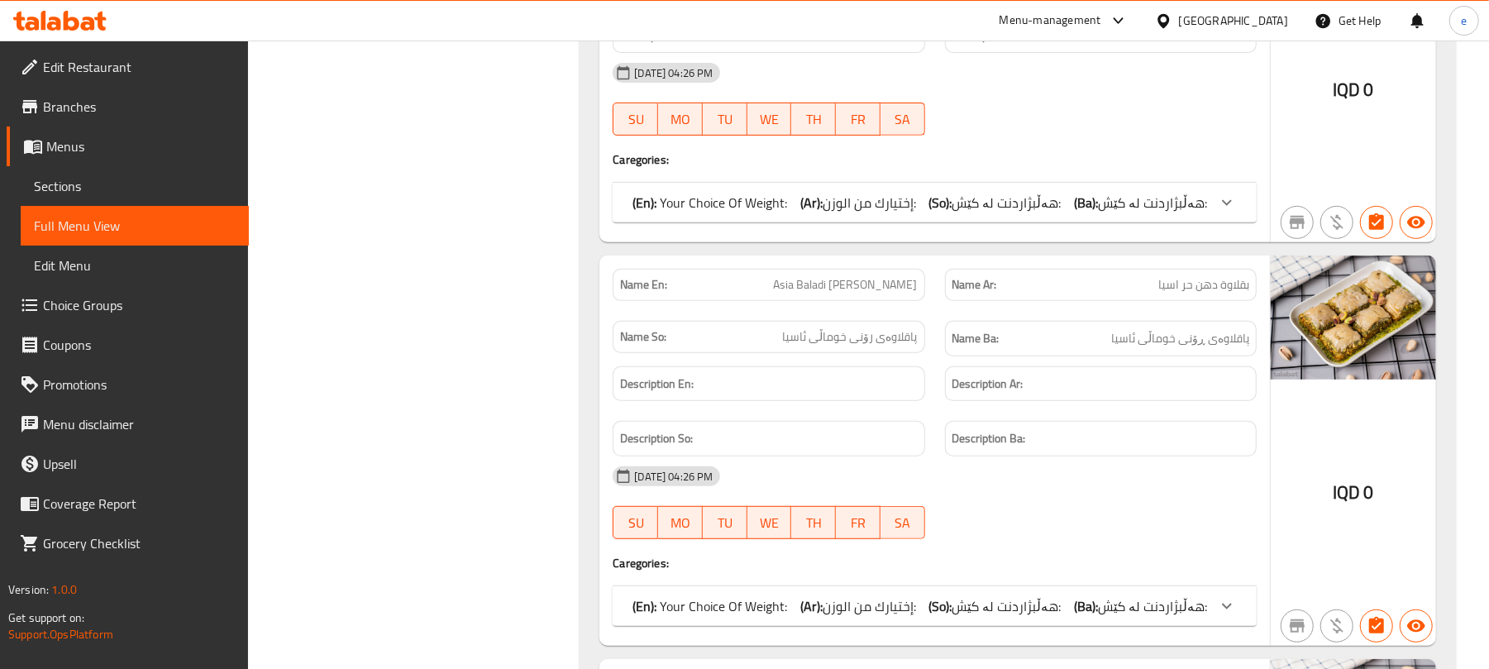
scroll to position [4849, 0]
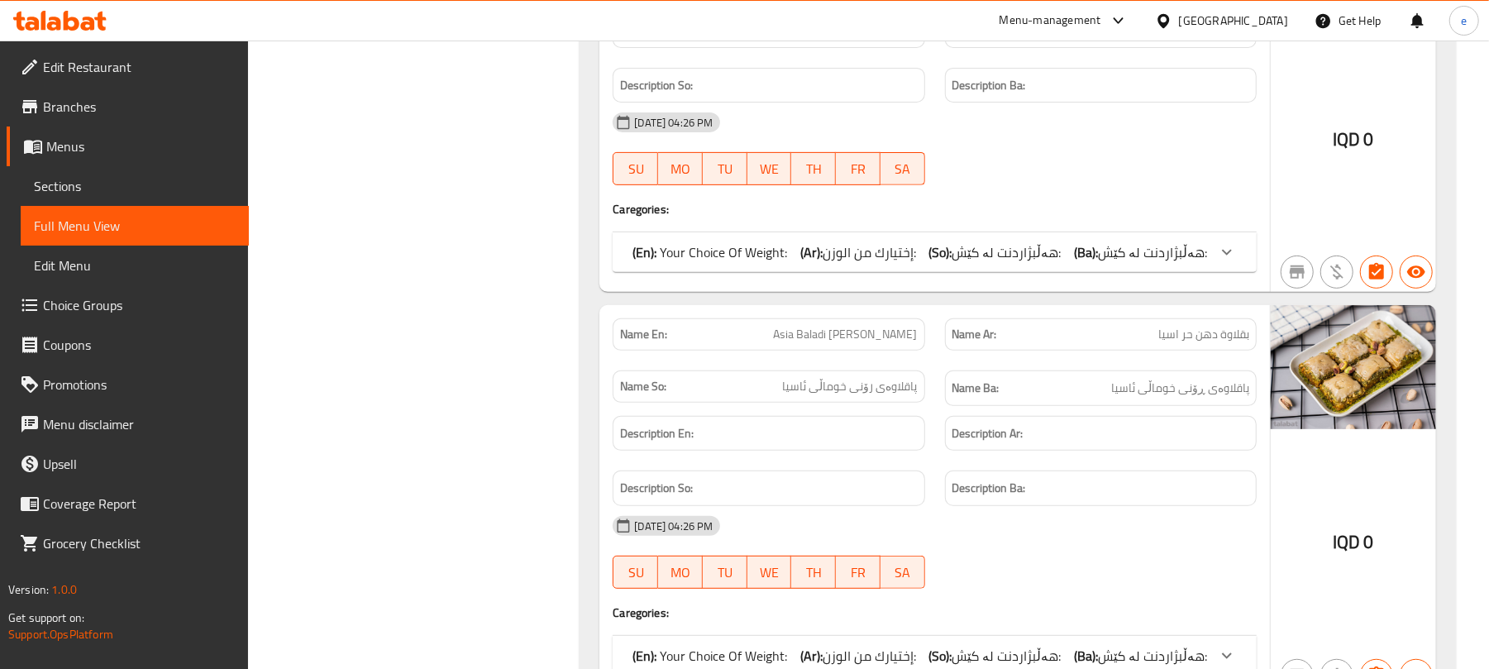
click at [879, 343] on span "Asia Baladi Gee Baklava" at bounding box center [846, 334] width 144 height 17
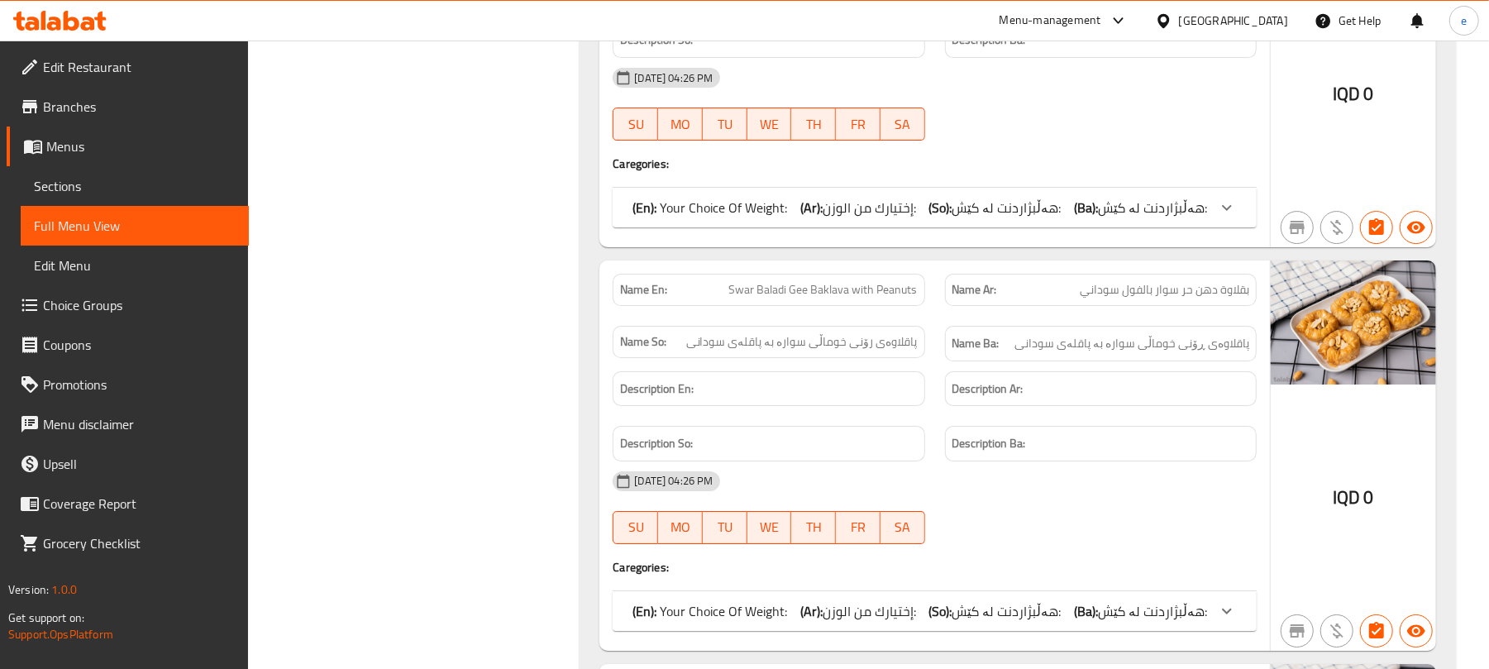
scroll to position [8596, 0]
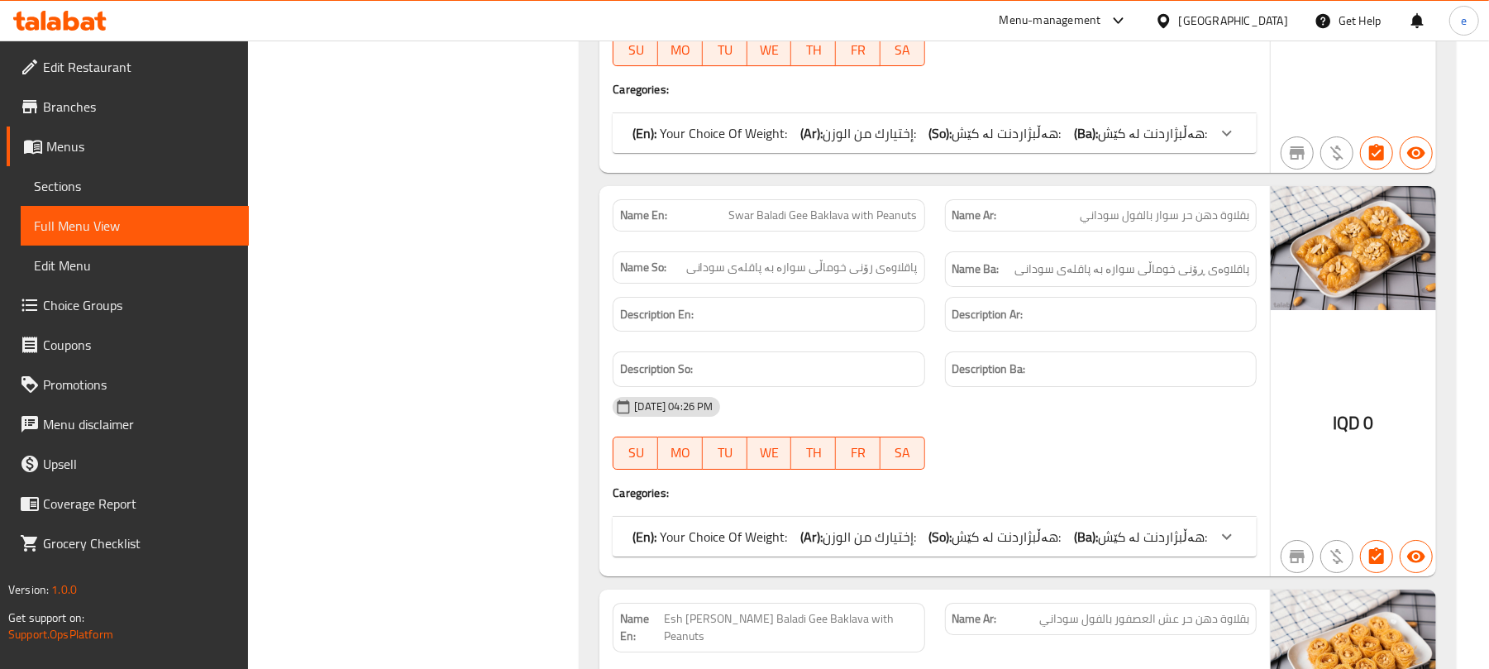
click at [827, 224] on span "Swar Baladi Gee Baklava with Peanuts" at bounding box center [823, 215] width 188 height 17
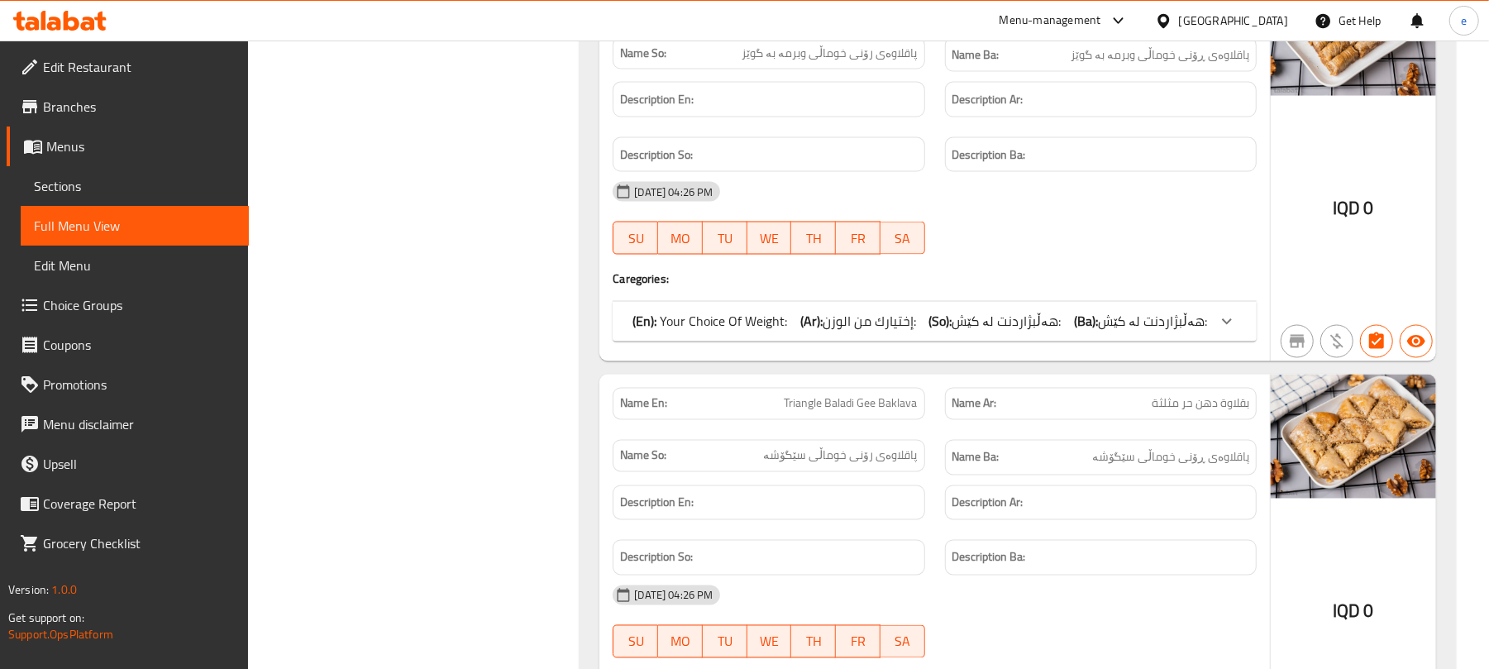
scroll to position [6171, 0]
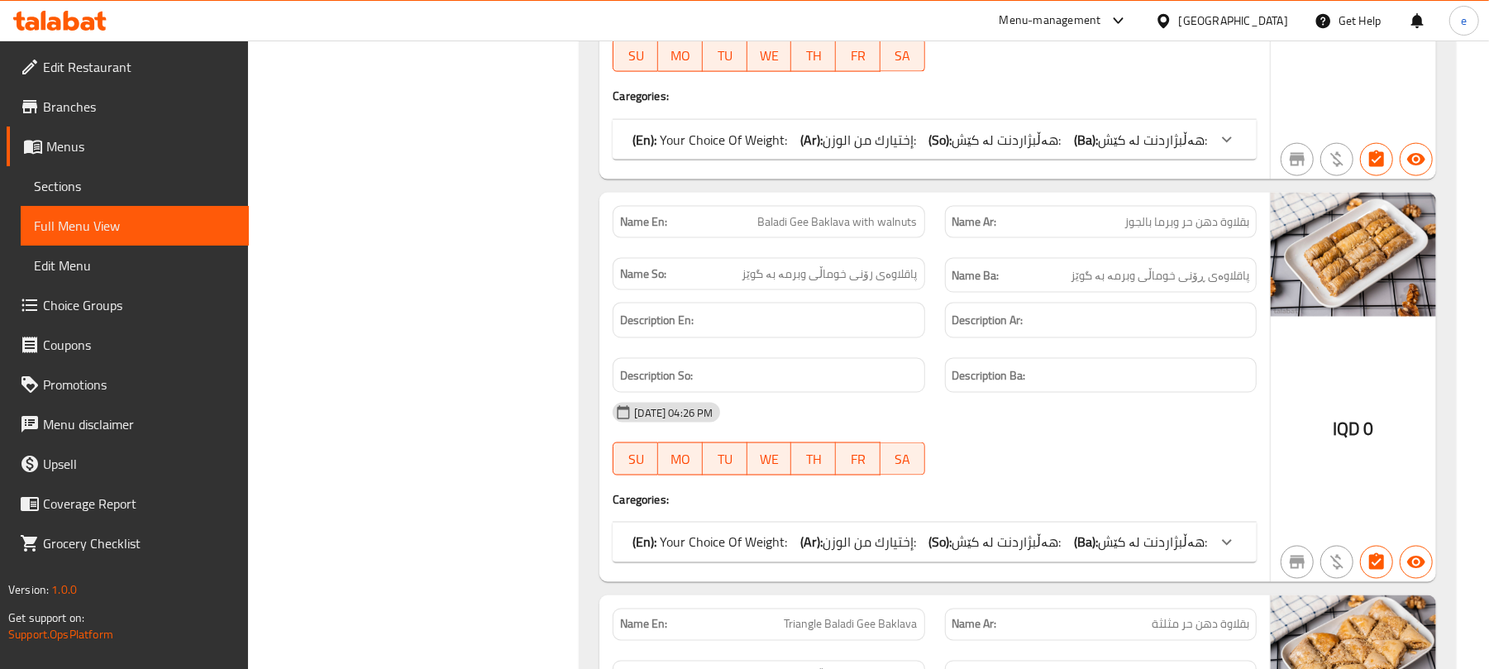
click at [873, 231] on span "Baladi Gee Baklava with walnuts" at bounding box center [838, 221] width 160 height 17
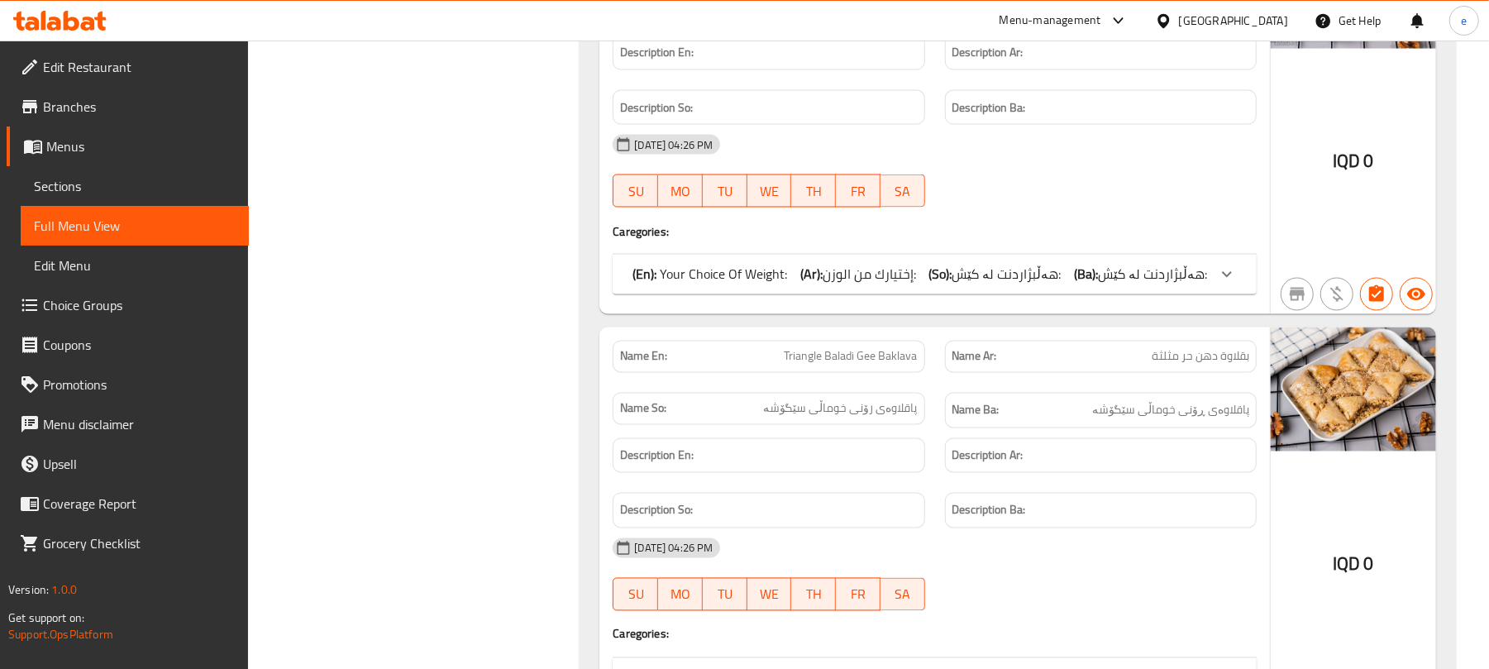
scroll to position [6613, 0]
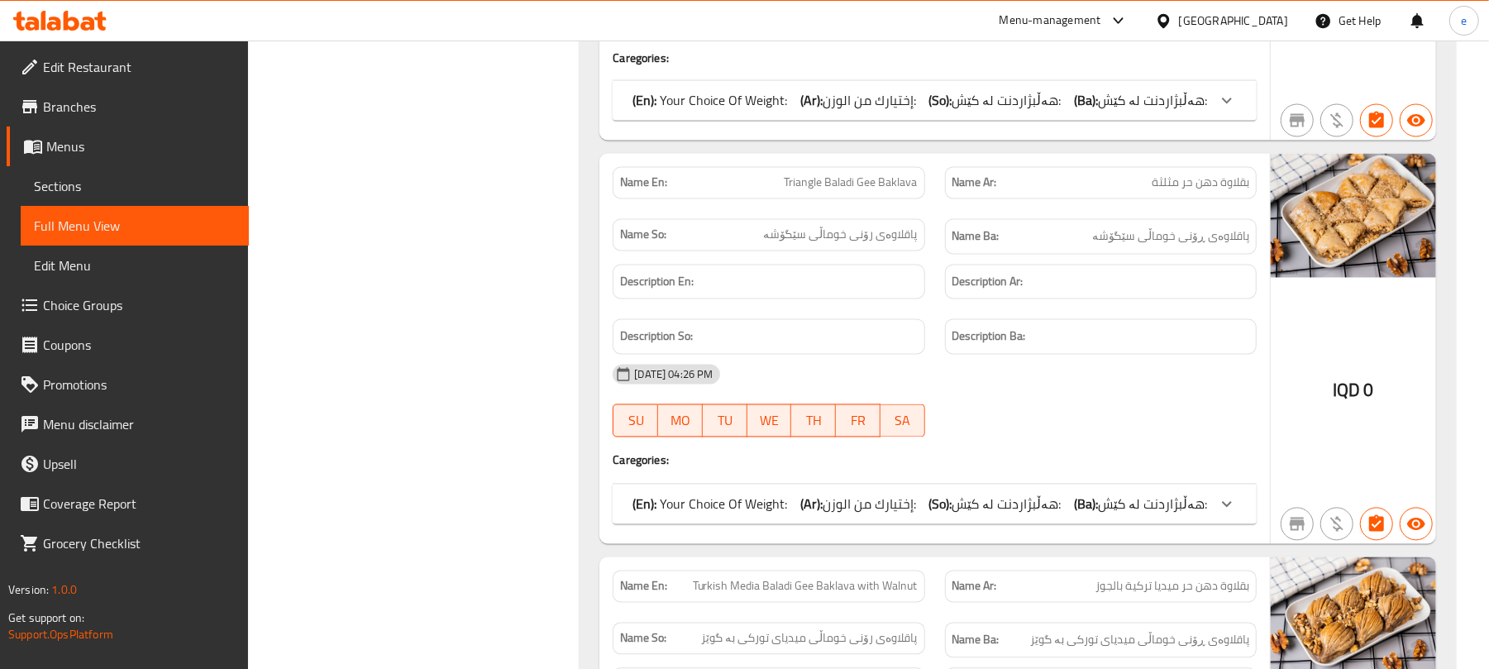
click at [878, 192] on span "Triangle Baladi Gee Baklava" at bounding box center [850, 182] width 133 height 17
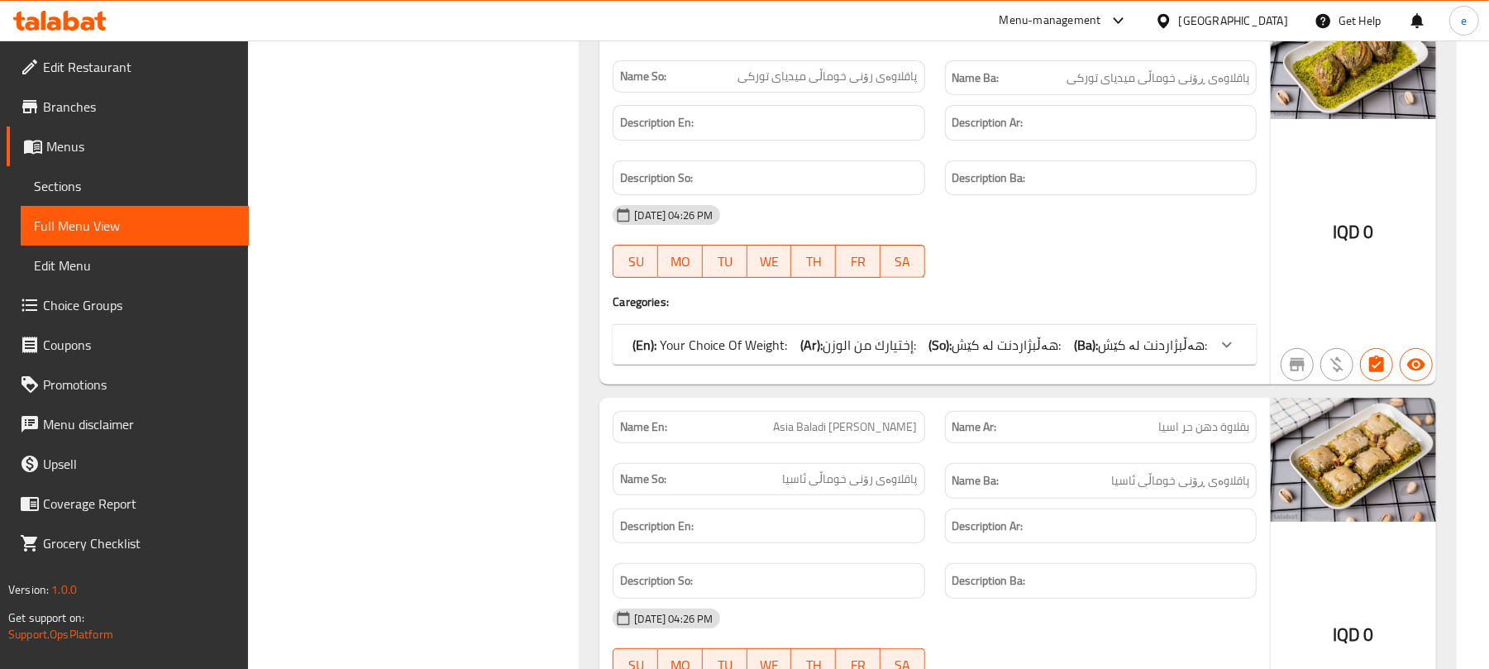
scroll to position [4629, 0]
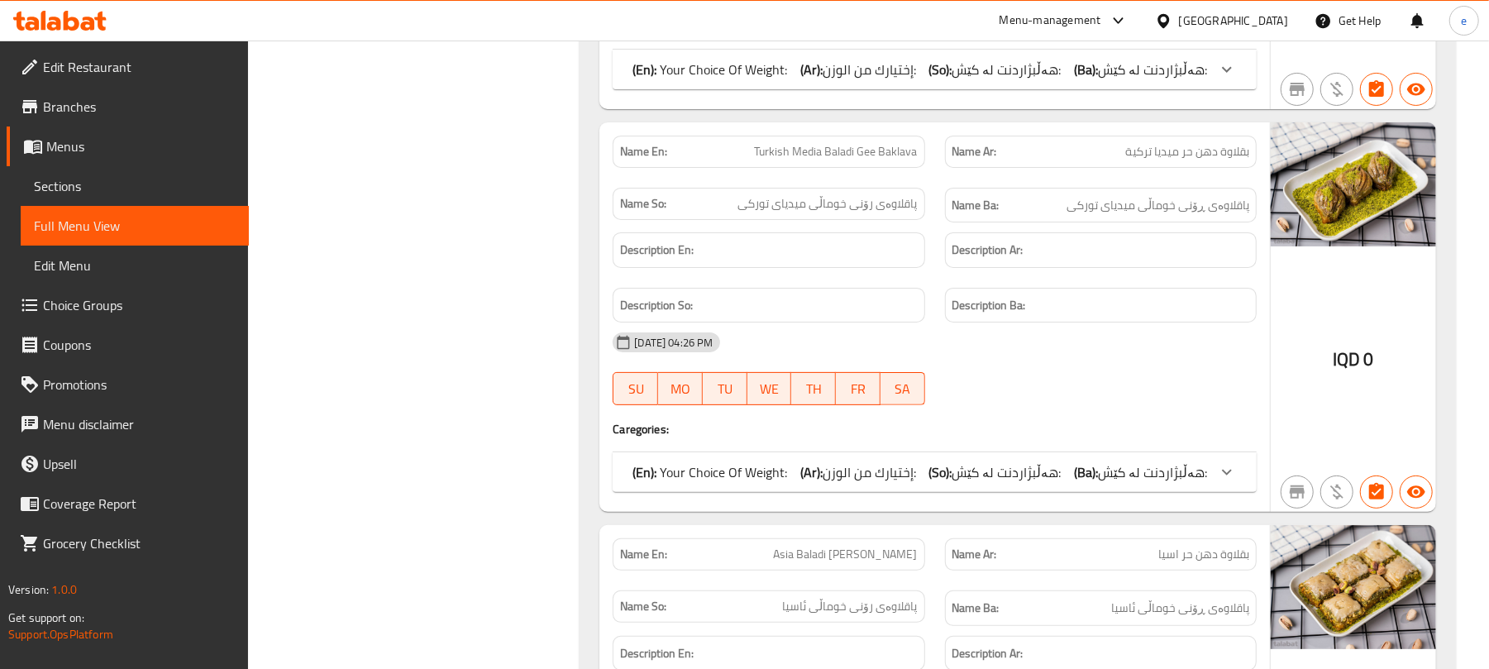
click at [897, 160] on span "Turkish Media Baladi Gee Baklava" at bounding box center [836, 151] width 163 height 17
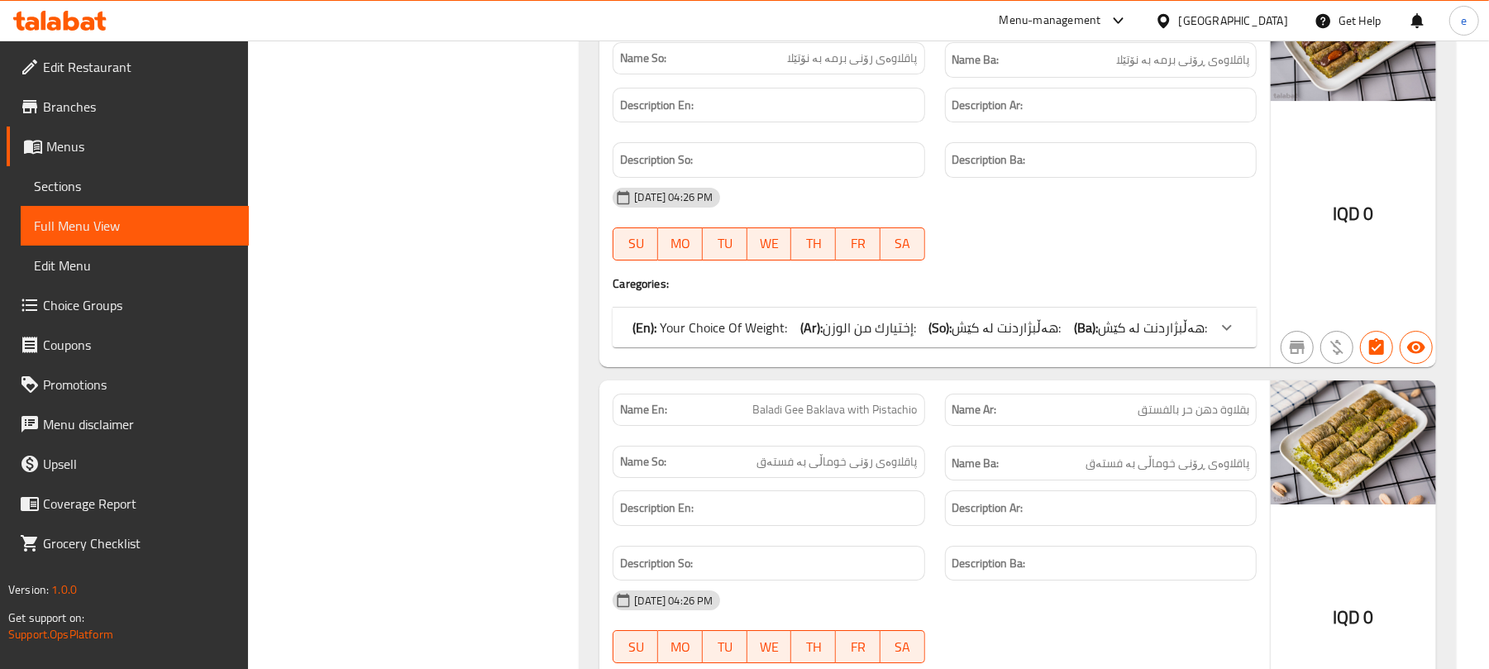
scroll to position [3526, 0]
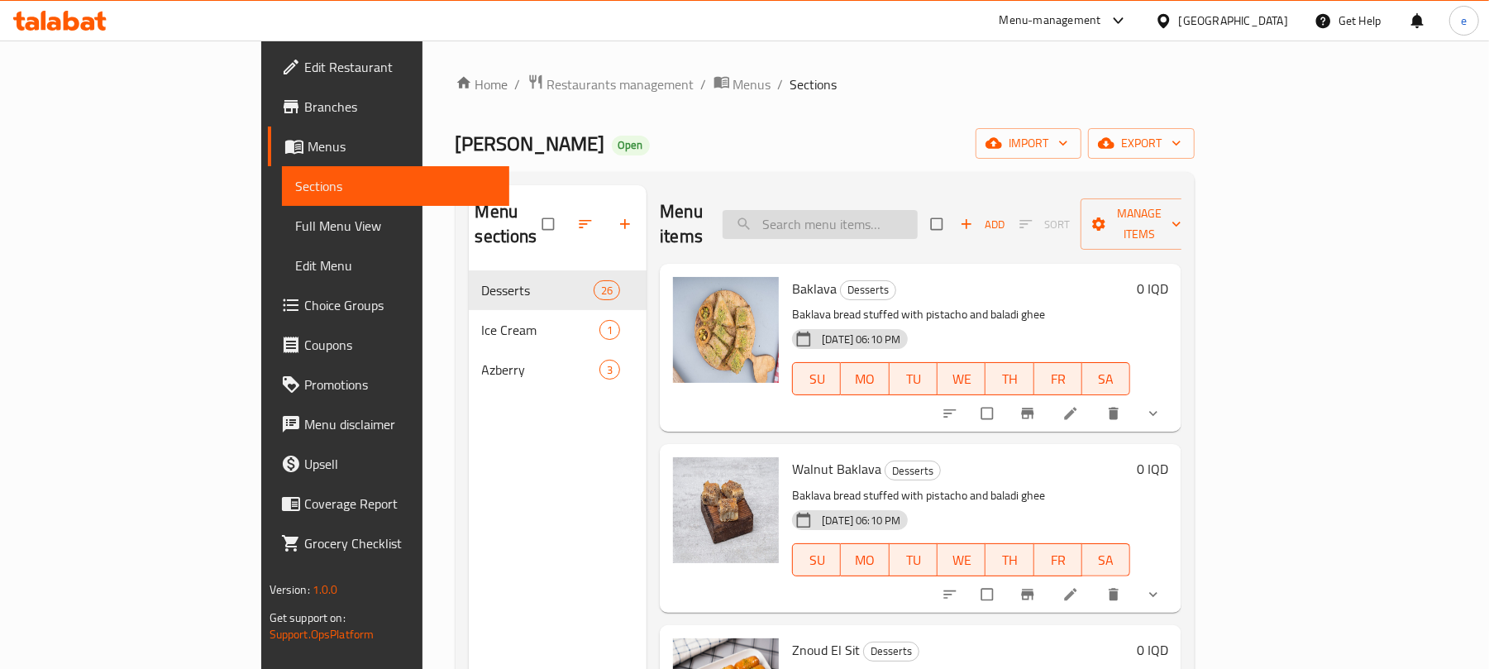
click at [917, 210] on input "search" at bounding box center [819, 224] width 195 height 29
paste input "Esh Al Asfour Baladi Gee Baklava with Peanuts"
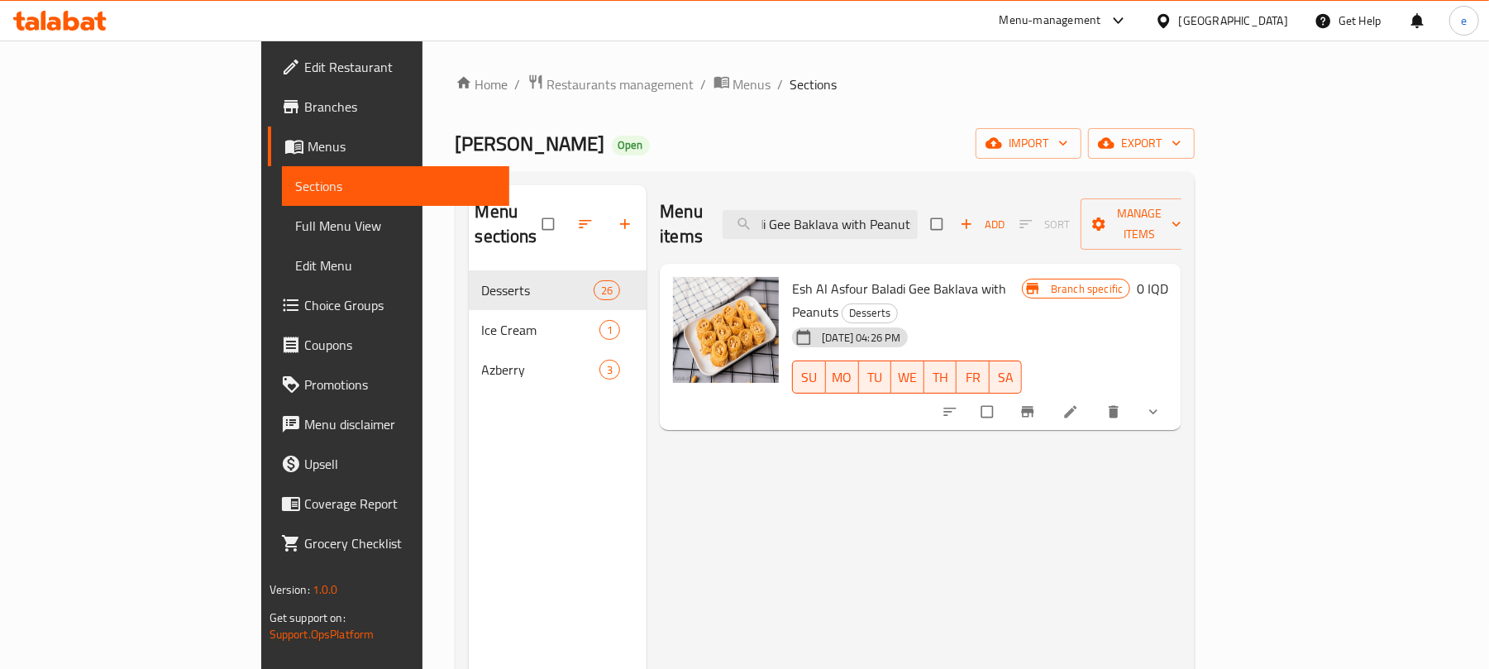
type input "Esh Al Asfour Baladi Gee Baklava with Peanuts"
click at [1079, 403] on icon at bounding box center [1070, 411] width 17 height 17
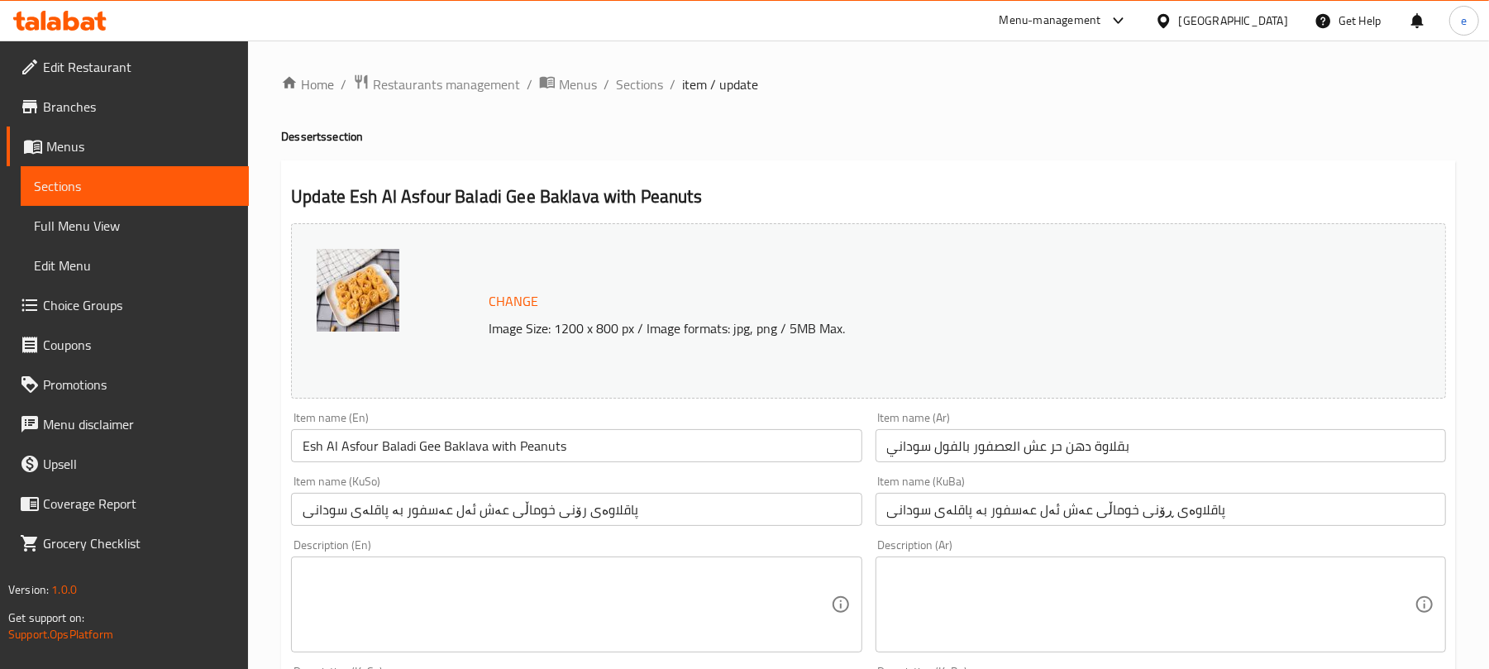
scroll to position [220, 0]
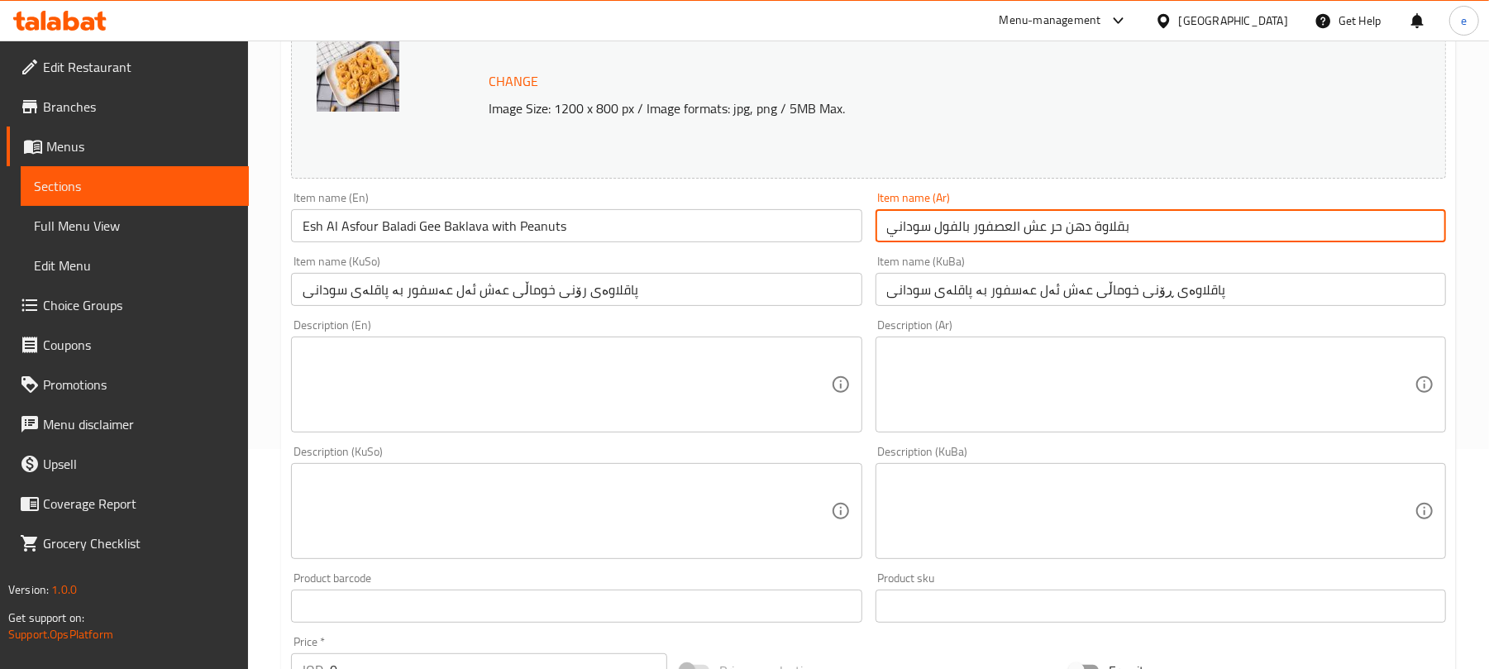
click at [1242, 222] on input "بقلاوة دهن حر عش العصفور بالفول سوداني" at bounding box center [1160, 225] width 570 height 33
drag, startPoint x: 1359, startPoint y: 232, endPoint x: 1439, endPoint y: 222, distance: 80.8
click at [1439, 222] on input "بقلاوة دهن حر عش العصفور بالفول سوداني" at bounding box center [1160, 225] width 570 height 33
paste input "شعريه"
type input "شعريه عش العصفور بالفول سوداني"
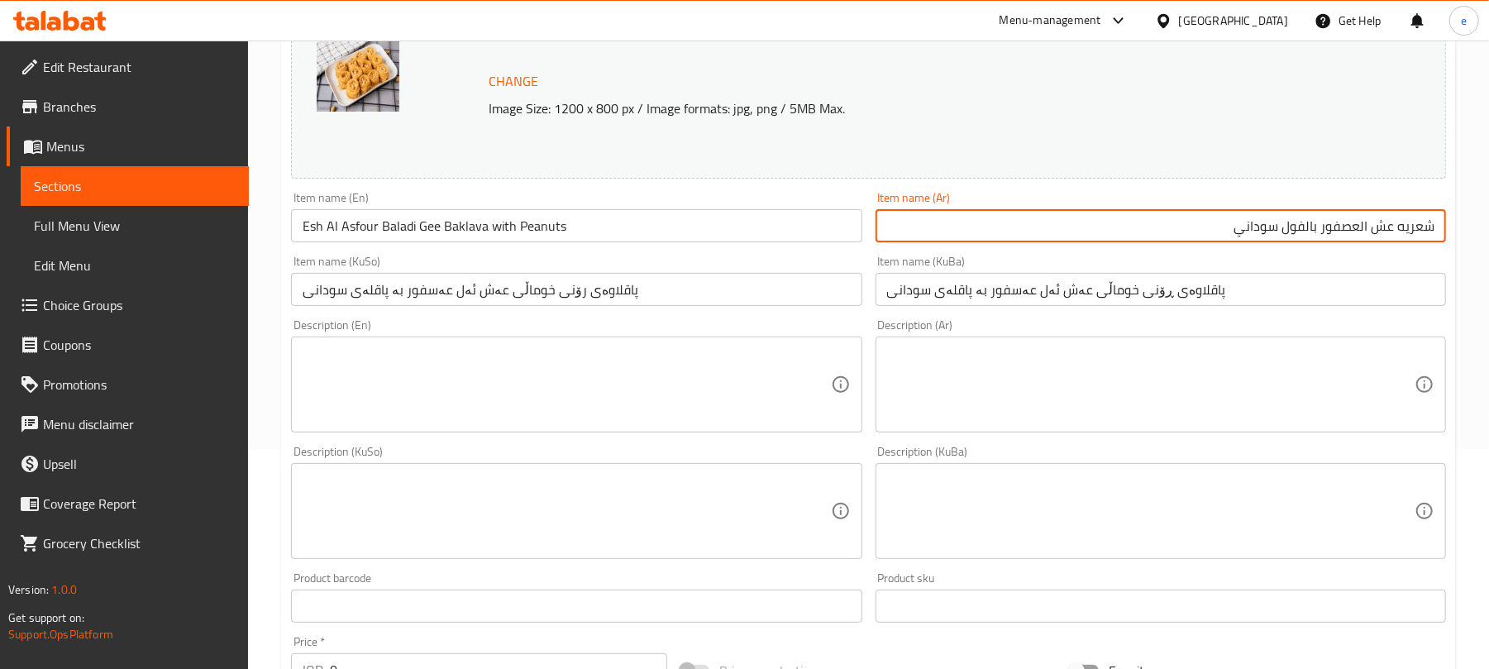
click at [1356, 218] on input "شعريه عش العصفور بالفول سوداني" at bounding box center [1160, 225] width 570 height 33
click at [609, 233] on input "Esh Al Asfour Baladi Gee Baklava with Peanuts" at bounding box center [576, 225] width 570 height 33
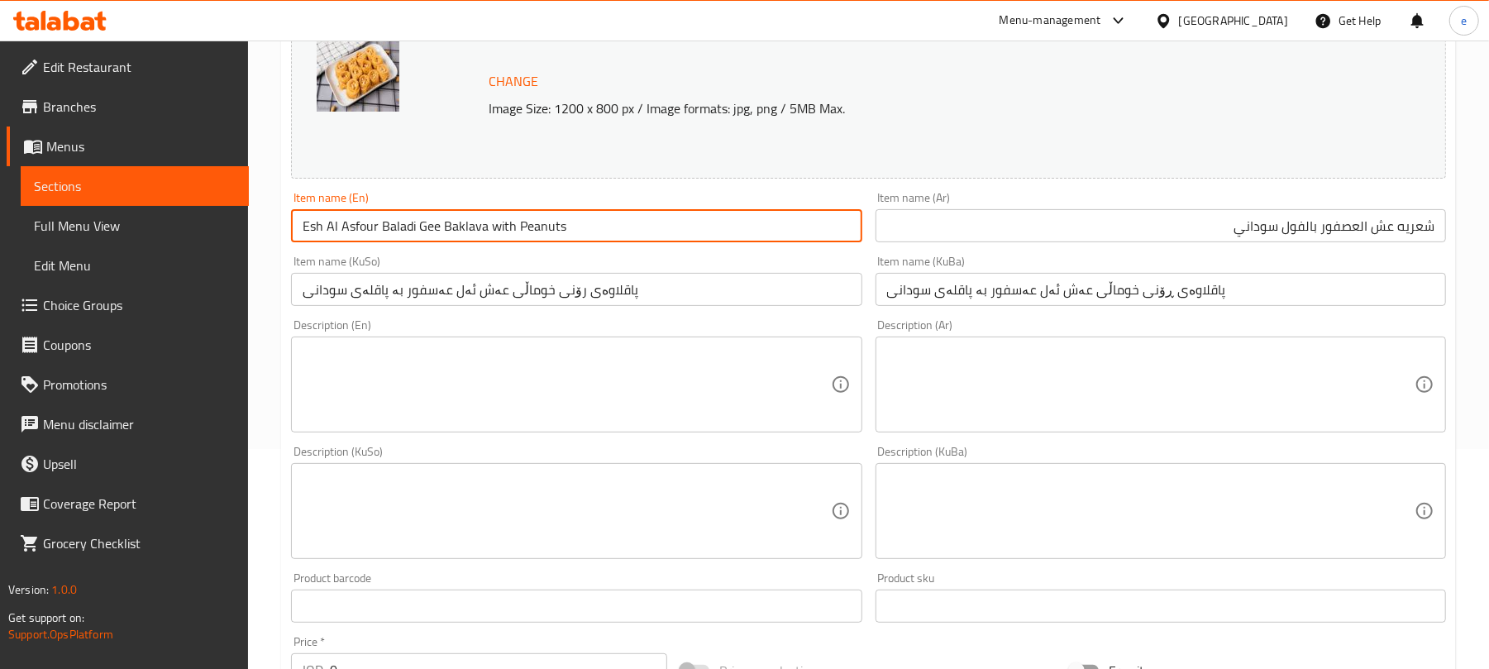
click at [699, 294] on input "پاقلاوەی رۆنی خوماڵی عەش ئەل عەسفور بە پاقلەی سودانی" at bounding box center [576, 289] width 570 height 33
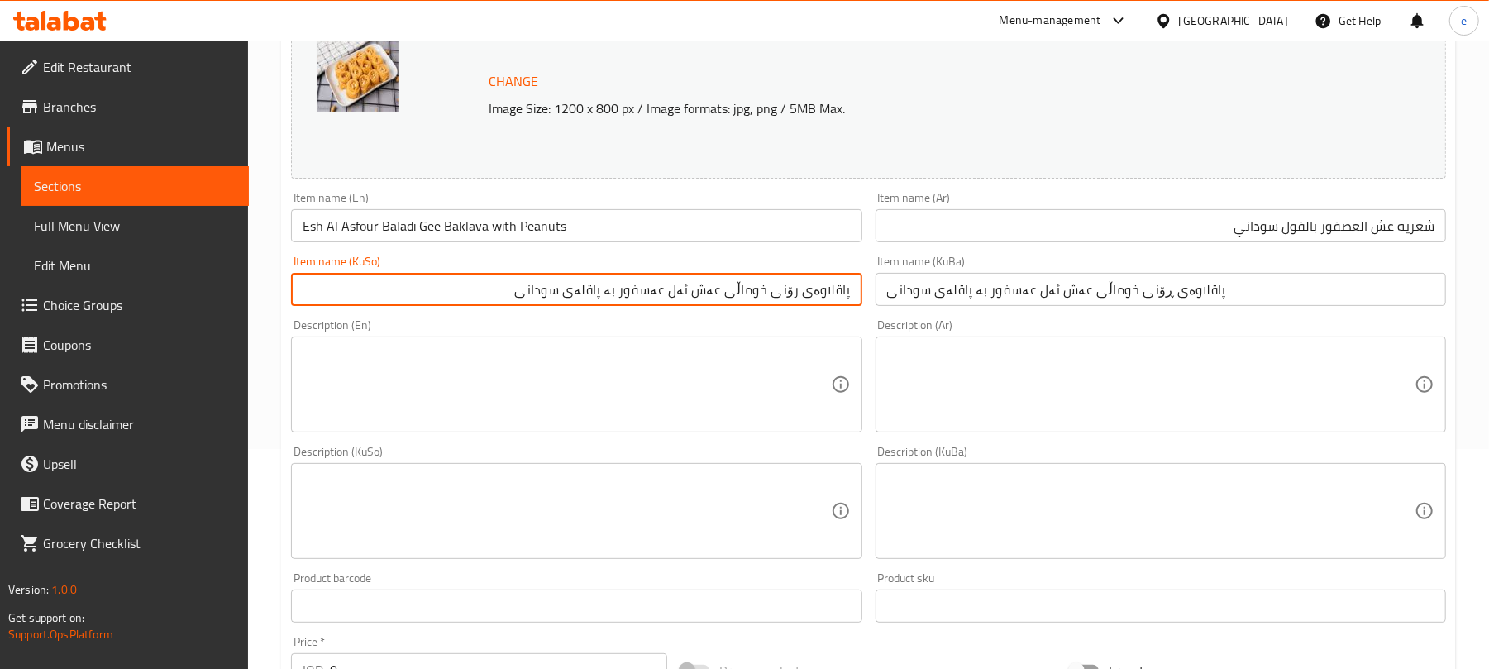
click at [398, 231] on input "Esh Al Asfour Baladi Gee Baklava with Peanuts" at bounding box center [576, 225] width 570 height 33
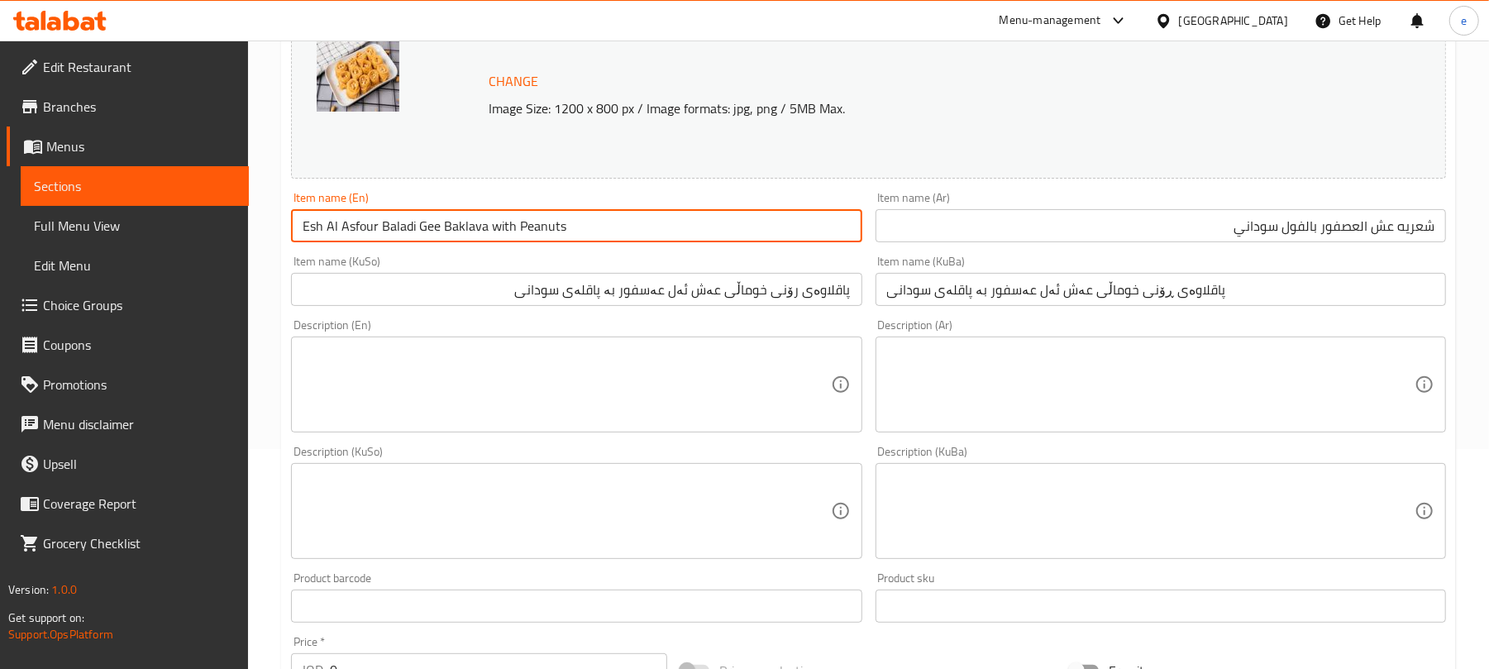
click at [398, 231] on input "Esh Al Asfour Baladi Gee Baklava with Peanuts" at bounding box center [576, 225] width 570 height 33
click at [387, 220] on input "Esh Al Asfour Gee Baklava with Peanuts" at bounding box center [576, 225] width 570 height 33
click at [405, 228] on input "Esh Al Asfour Baklava with Peanuts" at bounding box center [576, 225] width 570 height 33
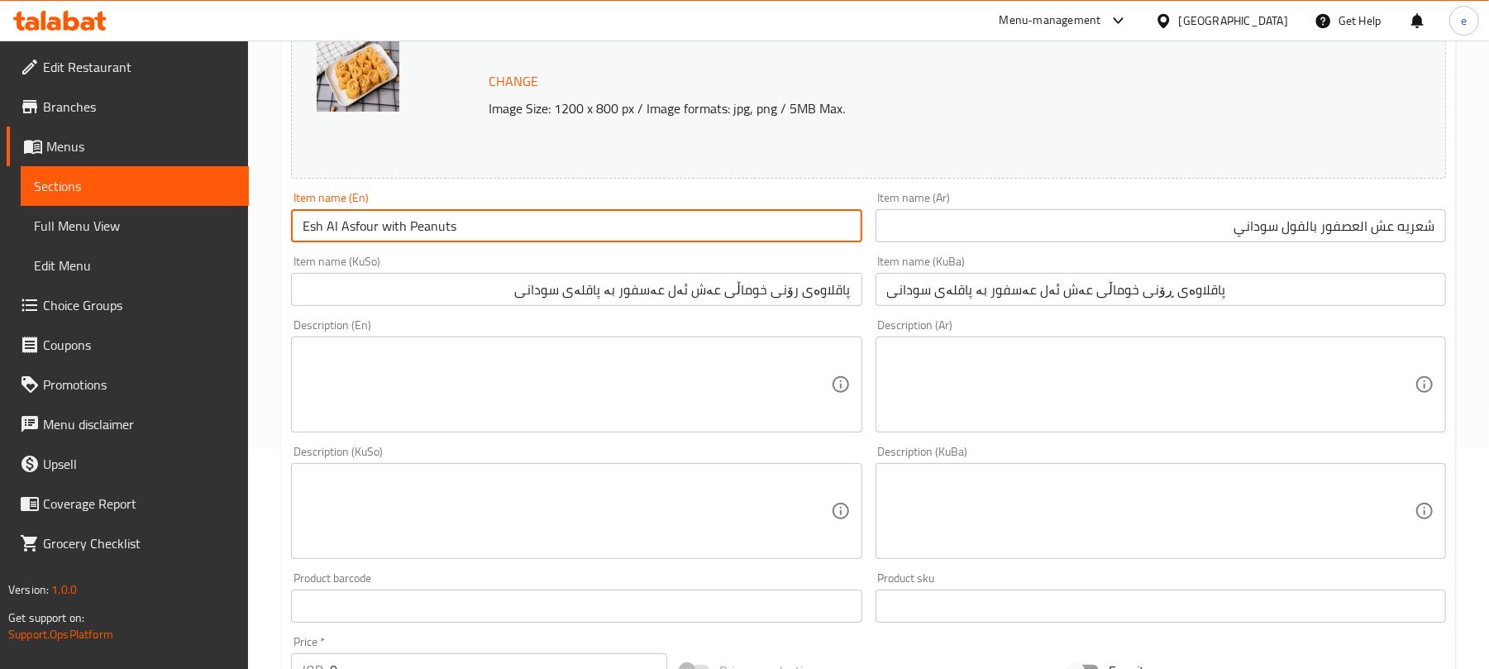
type input "Esh Al Asfour with Peanuts"
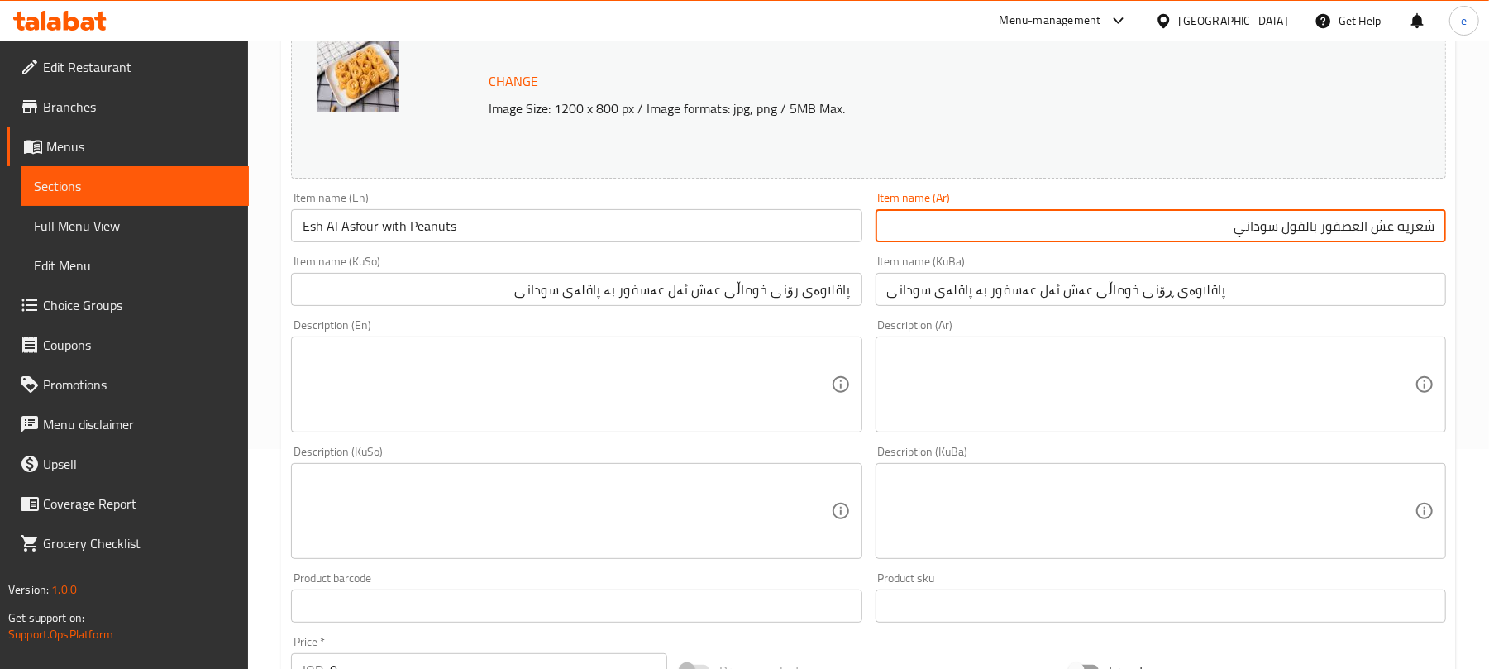
click at [1409, 231] on input "شعريه عش العصفور بالفول سوداني" at bounding box center [1160, 225] width 570 height 33
paste input "يرية"
type input "شعيرية عش العصفور بالفول سوداني"
click at [377, 228] on input "Esh Al Asfour with Peanuts" at bounding box center [576, 225] width 570 height 33
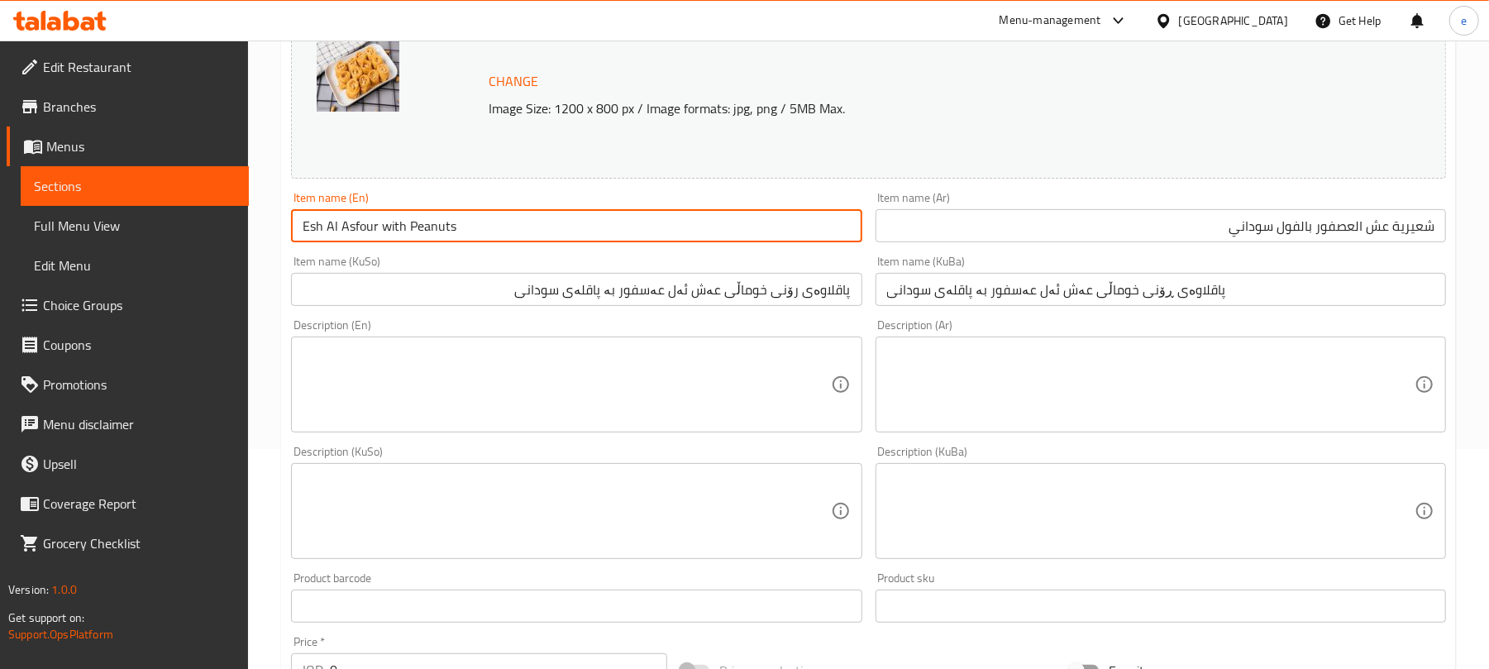
paste input "Vermicelli"
click at [385, 232] on input "Esh Al Asfour Vermicelli with Peanuts" at bounding box center [576, 225] width 570 height 33
click at [543, 228] on input "Esh Al Asfour vermicelli with Peanuts" at bounding box center [576, 225] width 570 height 33
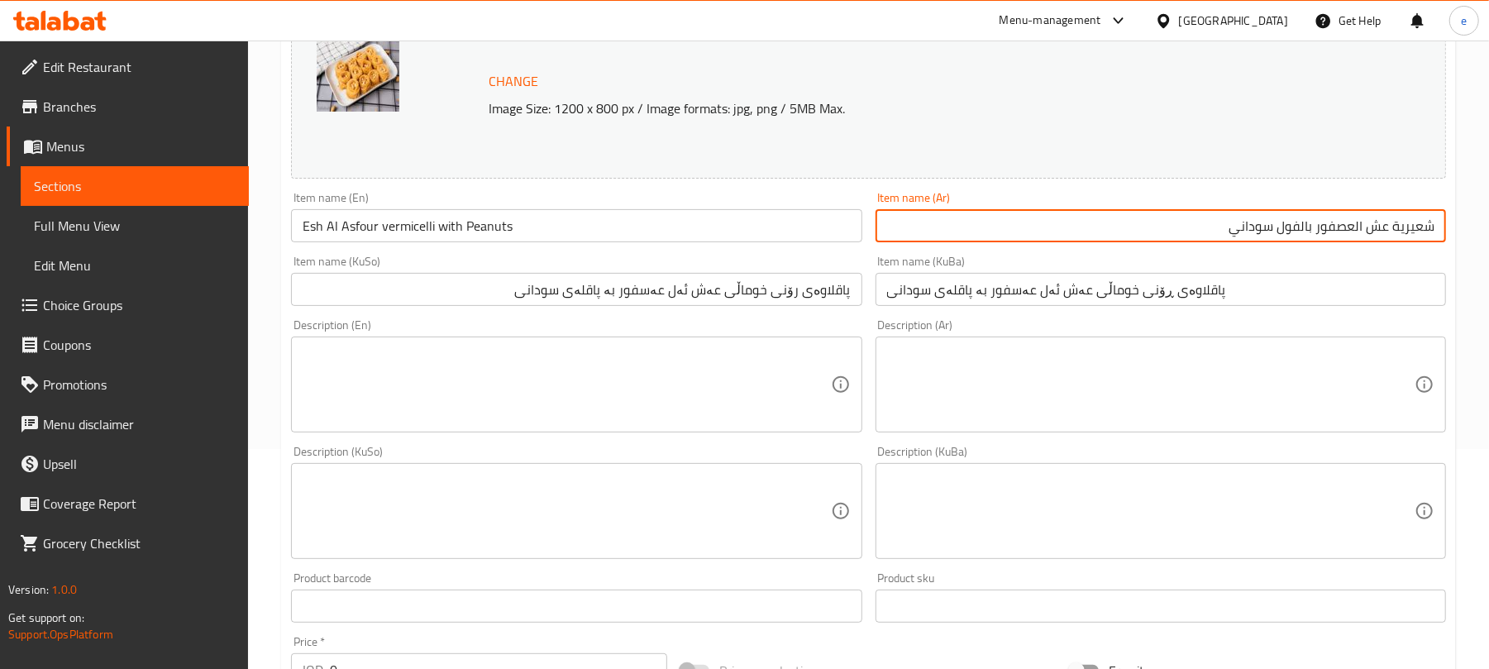
drag, startPoint x: 1276, startPoint y: 231, endPoint x: 1304, endPoint y: 230, distance: 27.3
click at [1304, 230] on input "شعيرية عش العصفور بالفول سوداني" at bounding box center [1160, 225] width 570 height 33
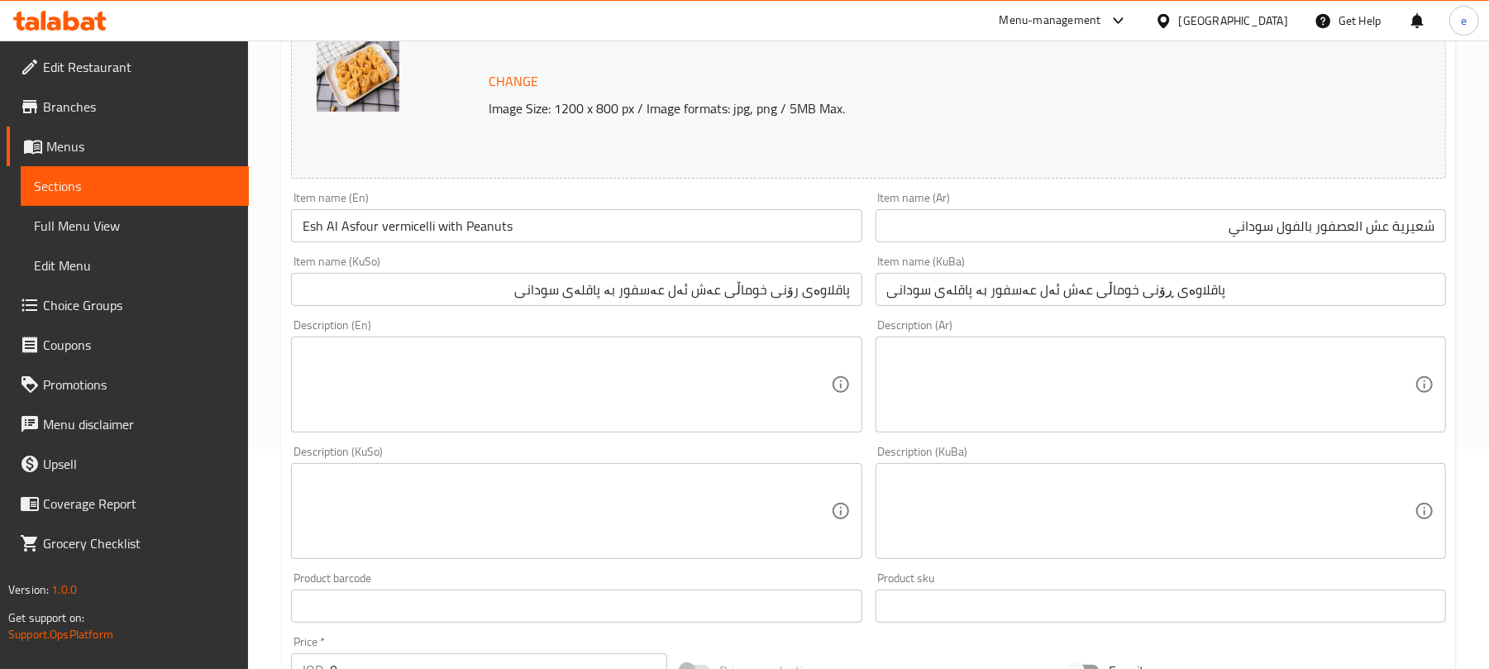
click at [863, 334] on div "Description (En) Description (En)" at bounding box center [576, 375] width 584 height 126
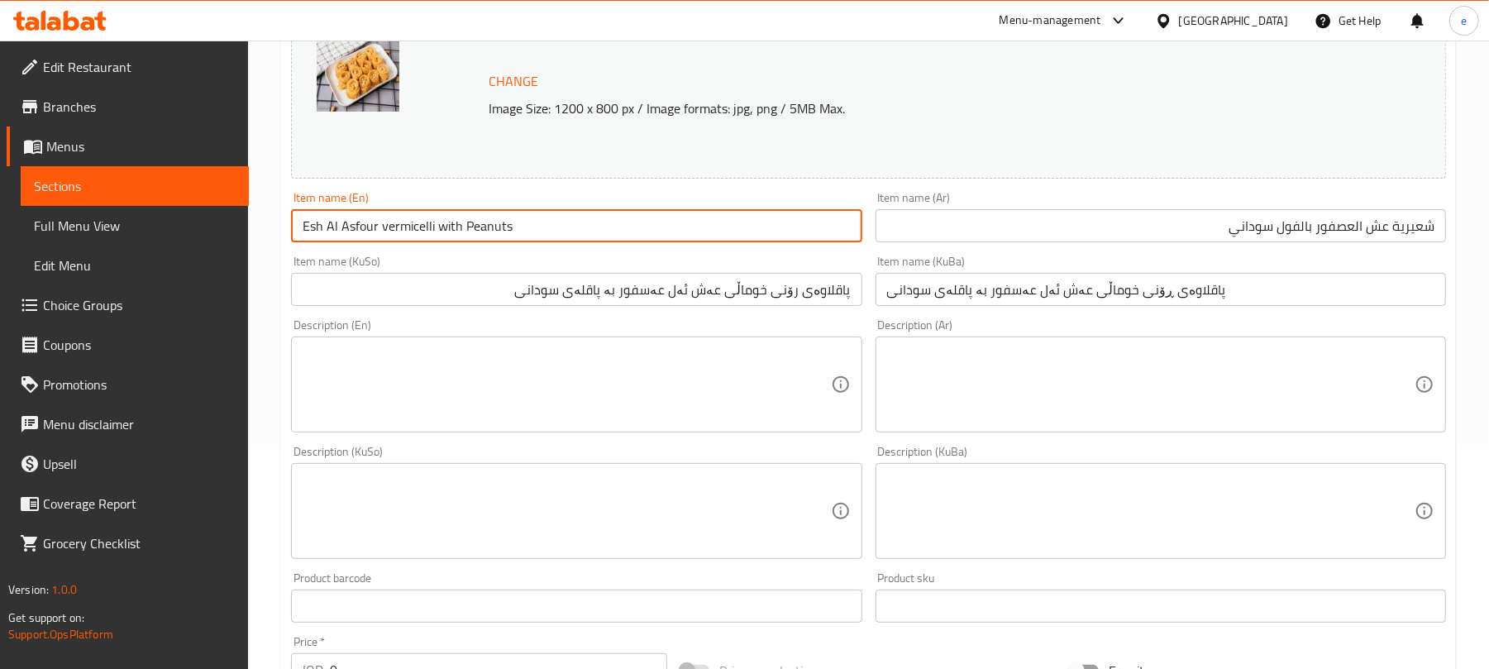
click at [466, 235] on input "Esh Al Asfour vermicelli with Peanuts" at bounding box center [576, 225] width 570 height 33
click at [385, 236] on input "Esh Al Asfour vermicelli with Peanuts" at bounding box center [576, 225] width 570 height 33
click at [556, 228] on input "Esh Al Asfour Vermicelli with Peanuts" at bounding box center [576, 225] width 570 height 33
type input "Esh Al Asfour Vermicelli with Peanuts"
click at [831, 298] on input "پاقلاوەی رۆنی خوماڵی عەش ئەل عەسفور بە پاقلەی سودانی" at bounding box center [576, 289] width 570 height 33
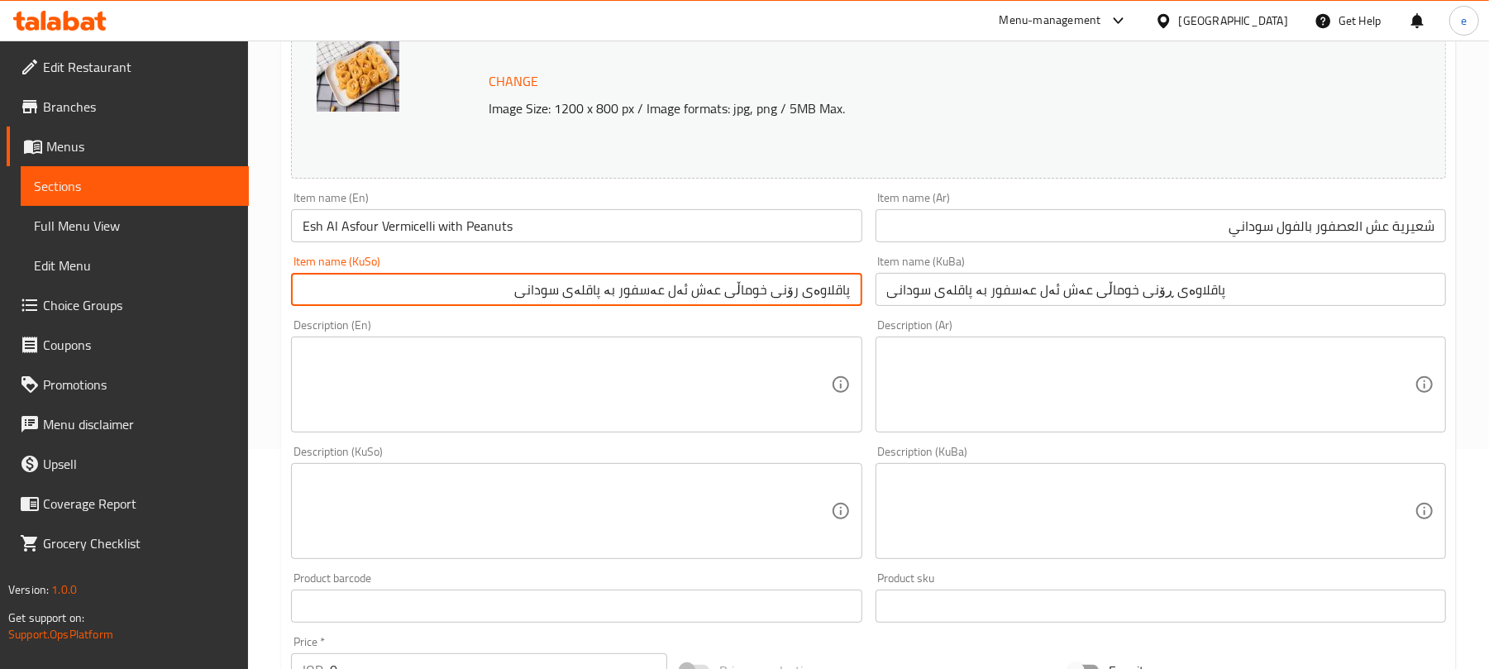
click at [831, 298] on input "پاقلاوەی رۆنی خوماڵی عەش ئەل عەسفور بە پاقلەی سودانی" at bounding box center [576, 289] width 570 height 33
click at [832, 293] on input "رۆنی خوماڵی عەش ئەل عەسفور بە پاقلەی سودانی" at bounding box center [576, 289] width 570 height 33
click at [820, 296] on input "خوماڵی عەش ئەل عەسفور بە پاقلەی سودانی" at bounding box center [576, 289] width 570 height 33
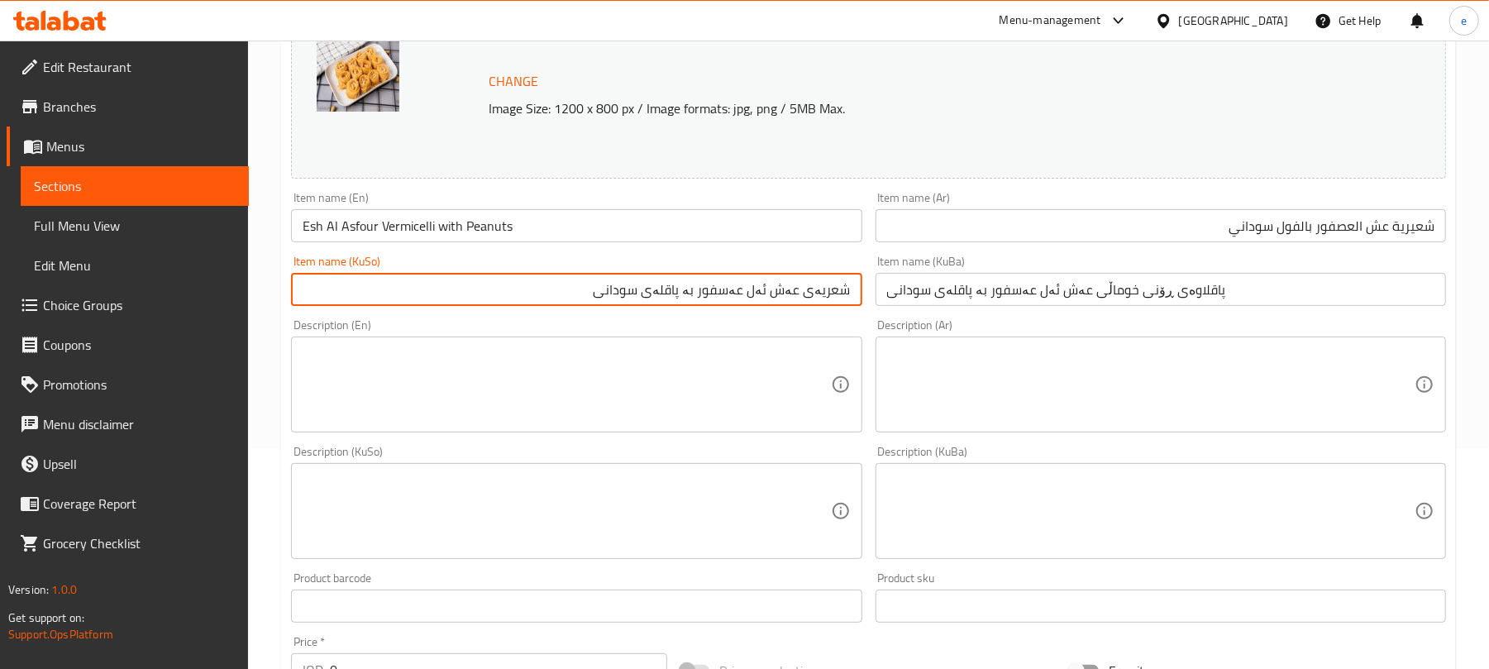
type input "شعریەی عەش ئەل عەسفور بە پاقلەی سودانی"
click at [736, 312] on div "Description (En) Description (En)" at bounding box center [576, 375] width 584 height 126
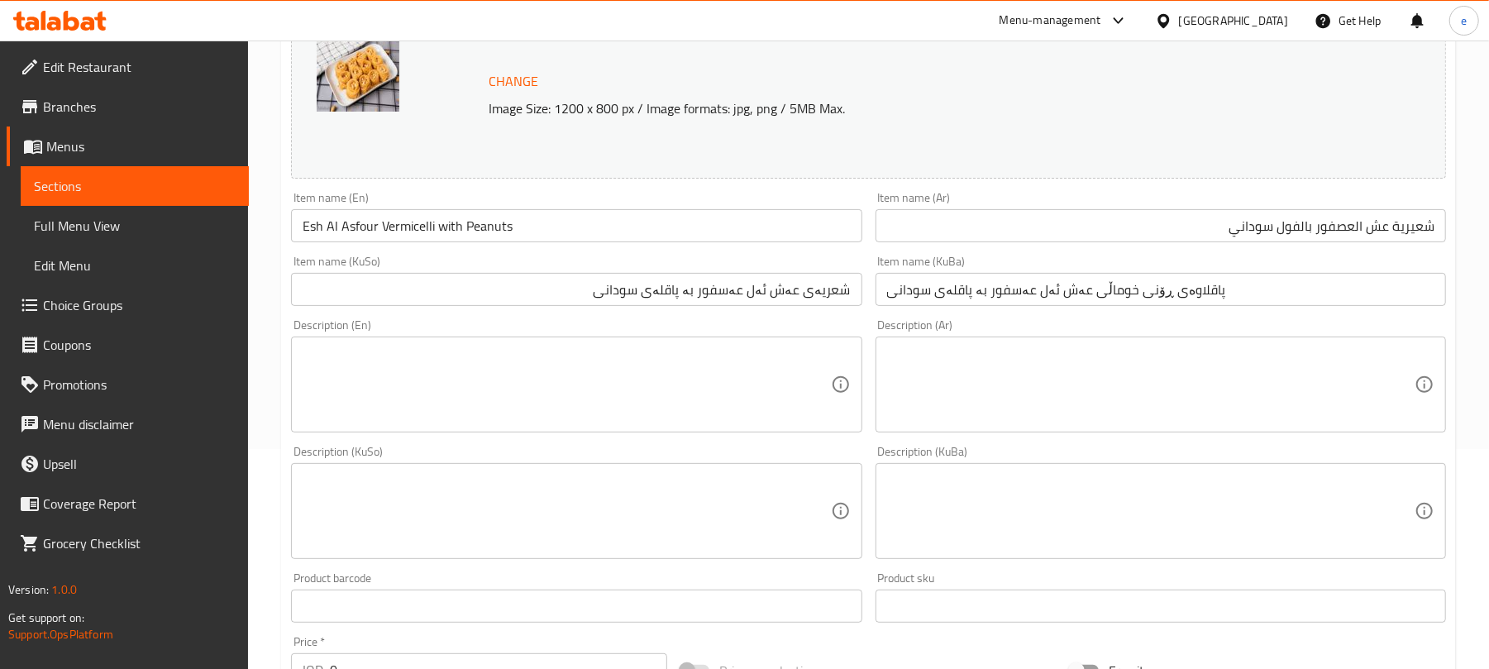
click at [741, 298] on input "شعریەی عەش ئەل عەسفور بە پاقلەی سودانی" at bounding box center [576, 289] width 570 height 33
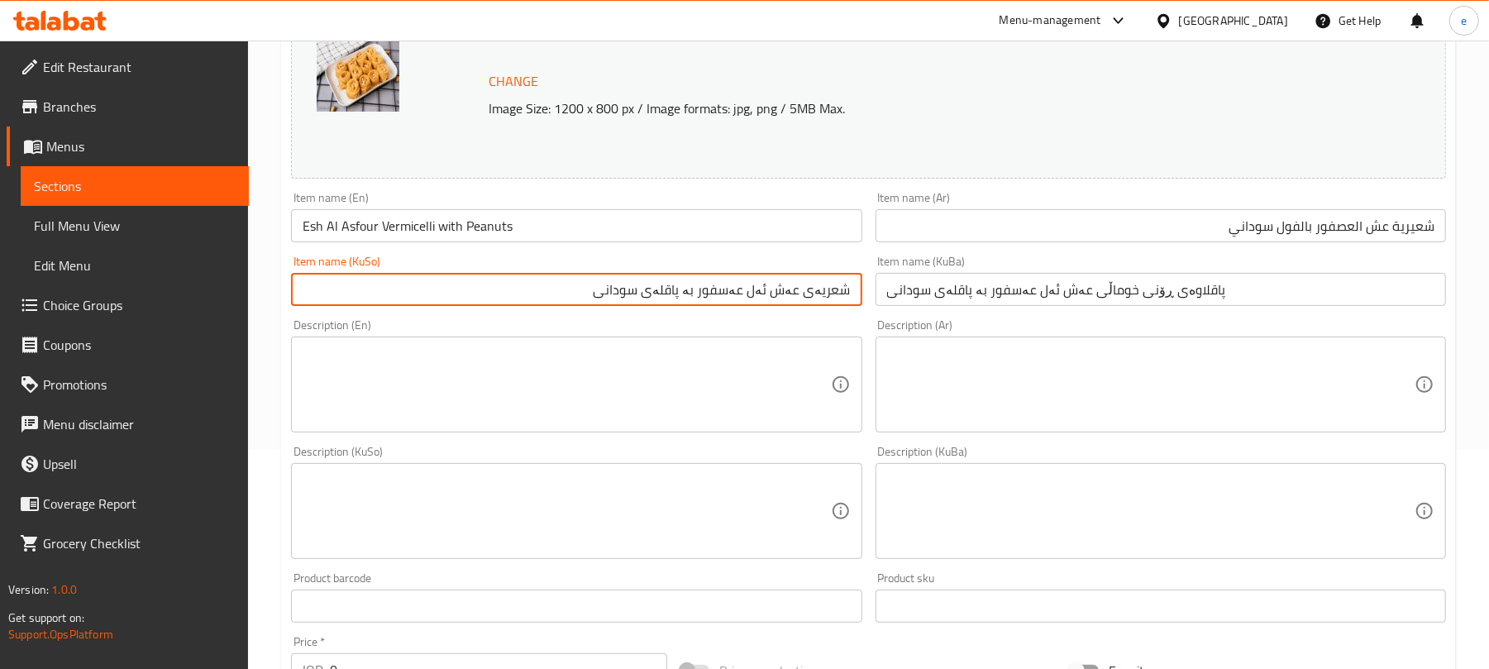
click at [741, 298] on input "شعریەی عەش ئەل عەسفور بە پاقلەی سودانی" at bounding box center [576, 289] width 570 height 33
click at [908, 302] on input "پاقلاوەی ڕۆنی خوماڵی عەش ئەل عەسفور بە پاقلەی سودانی" at bounding box center [1160, 289] width 570 height 33
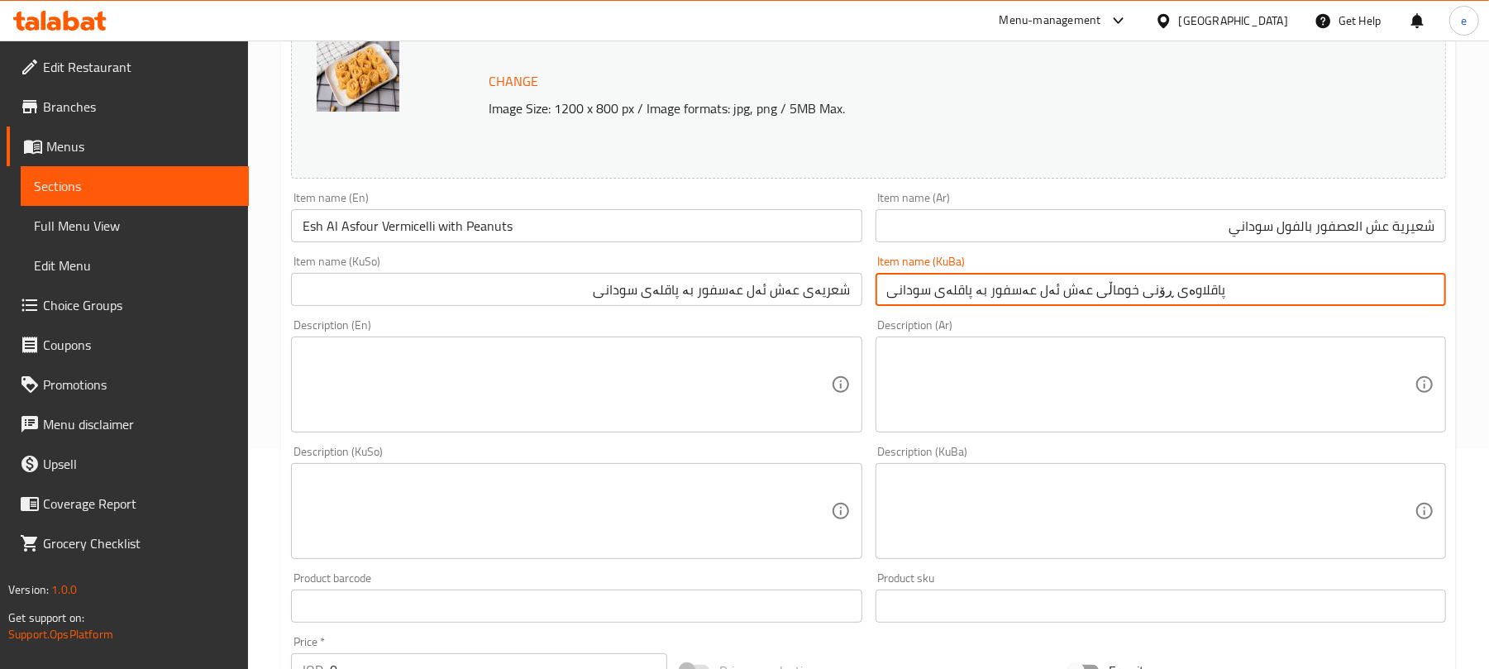
click at [908, 302] on input "پاقلاوەی ڕۆنی خوماڵی عەش ئەل عەسفور بە پاقلەی سودانی" at bounding box center [1160, 289] width 570 height 33
paste input "شعریە"
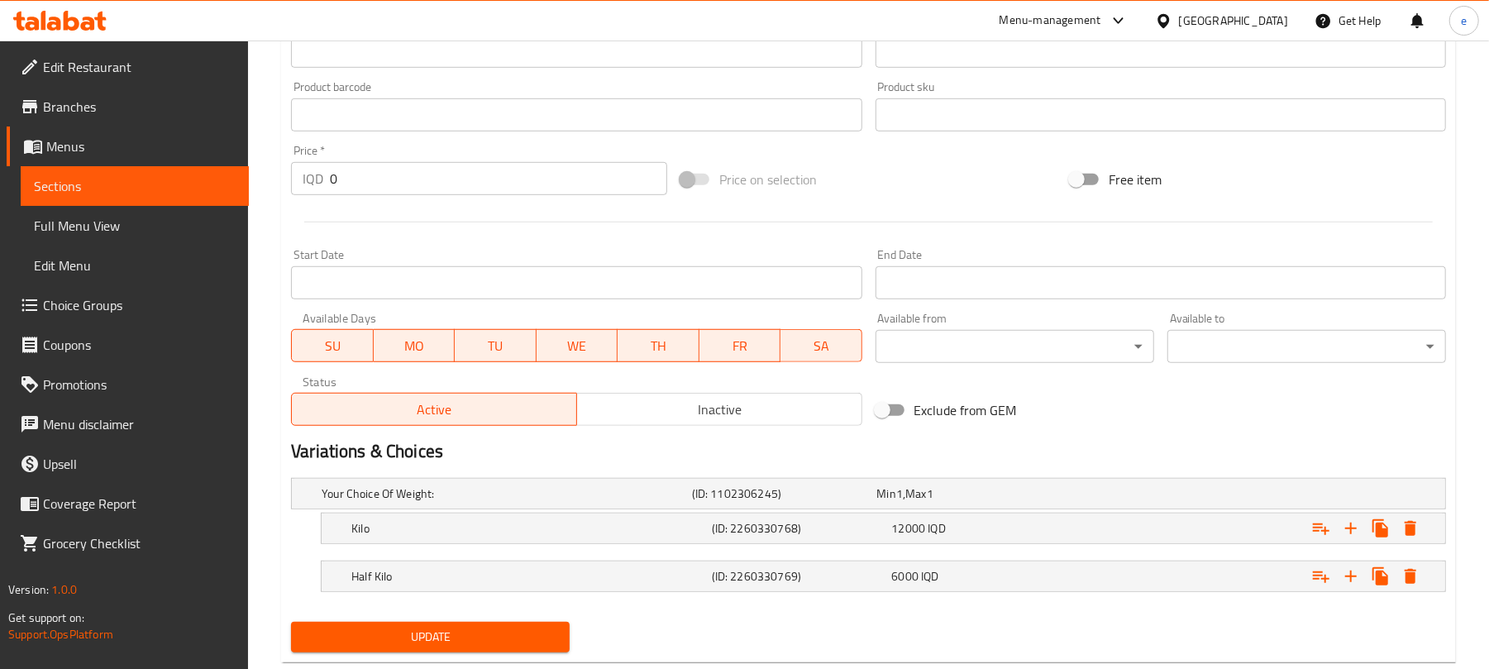
scroll to position [752, 0]
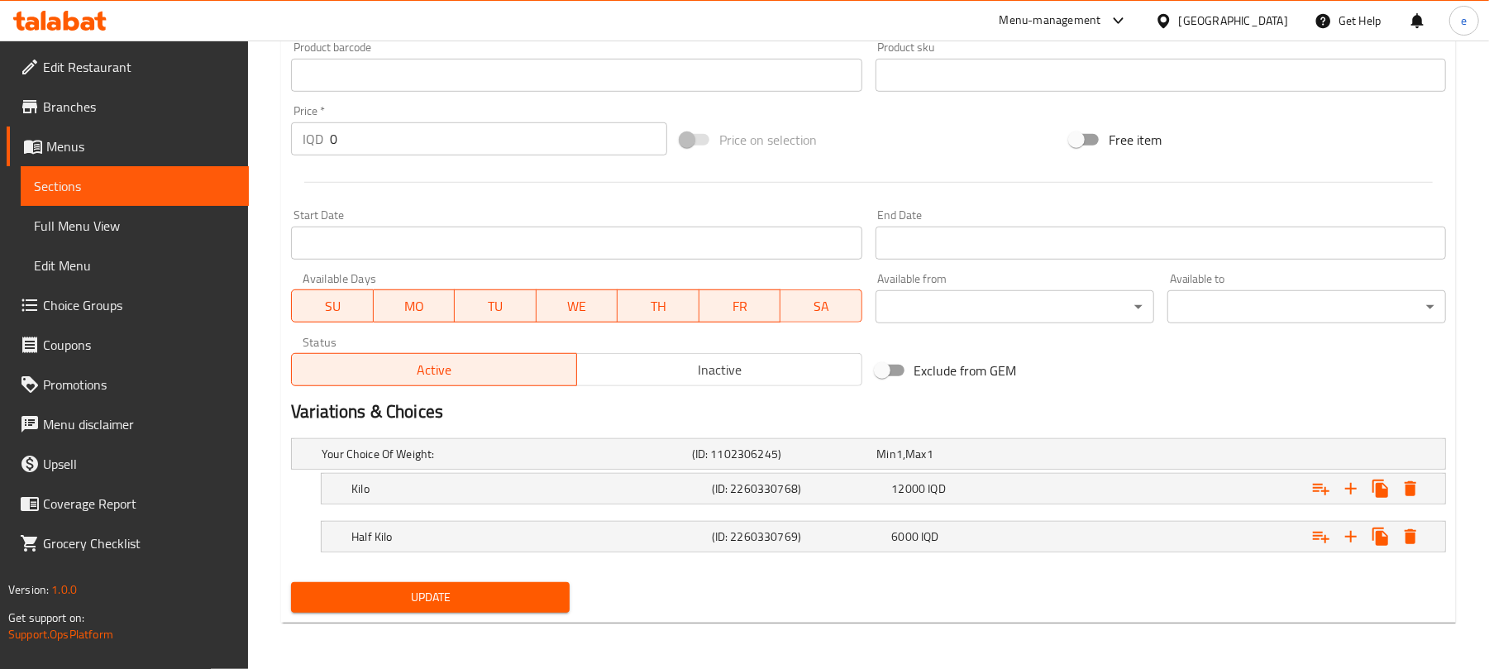
type input "شعریەی عەش ئەل عەسفور بە پاقلەی سودانی"
click at [487, 596] on span "Update" at bounding box center [430, 597] width 252 height 21
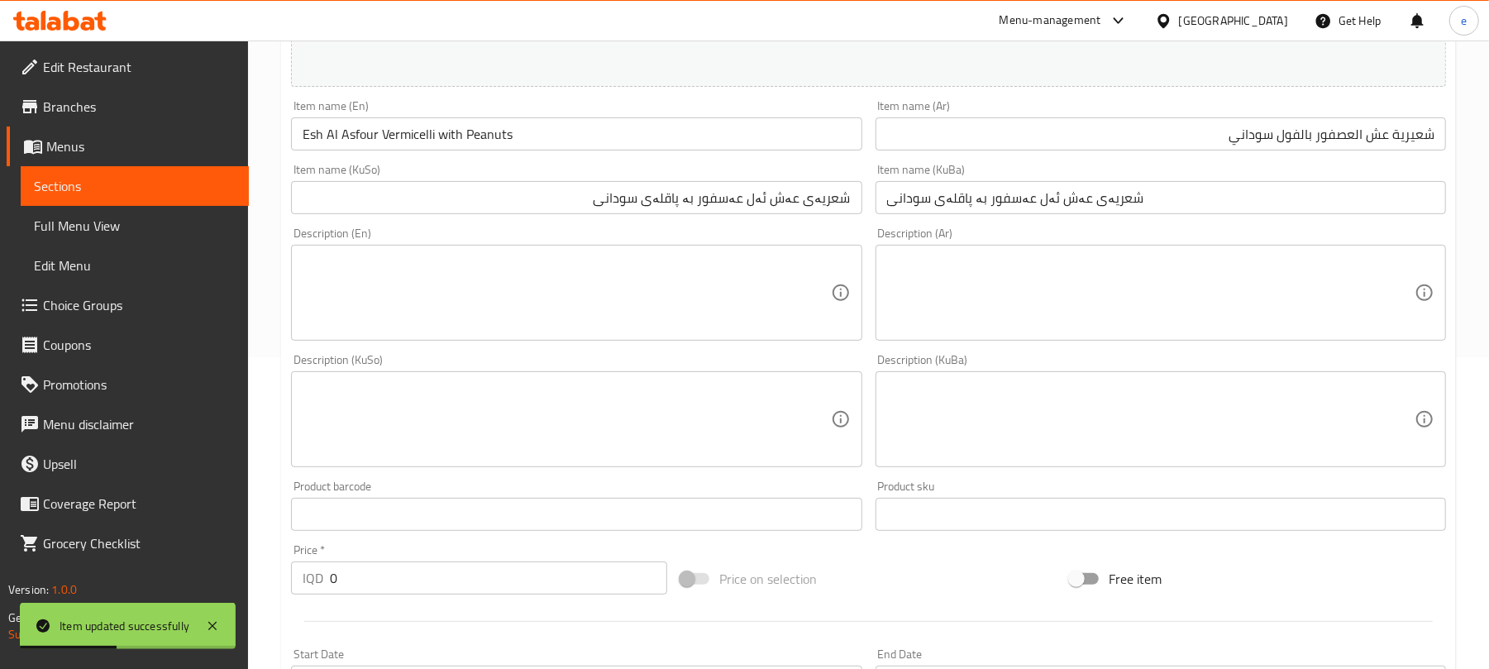
click at [212, 193] on span "Sections" at bounding box center [135, 186] width 202 height 20
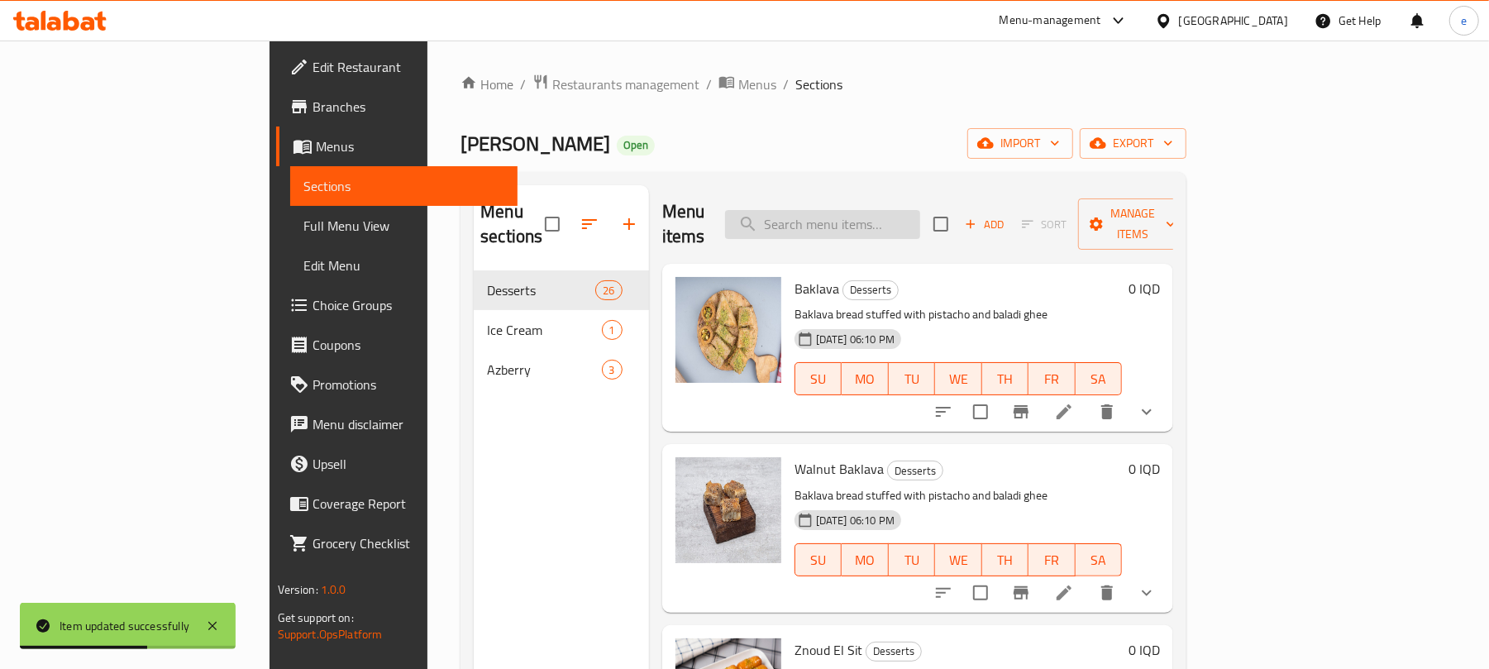
click at [920, 210] on input "search" at bounding box center [822, 224] width 195 height 29
paste input "Burma Oil Baklava with Nutella"
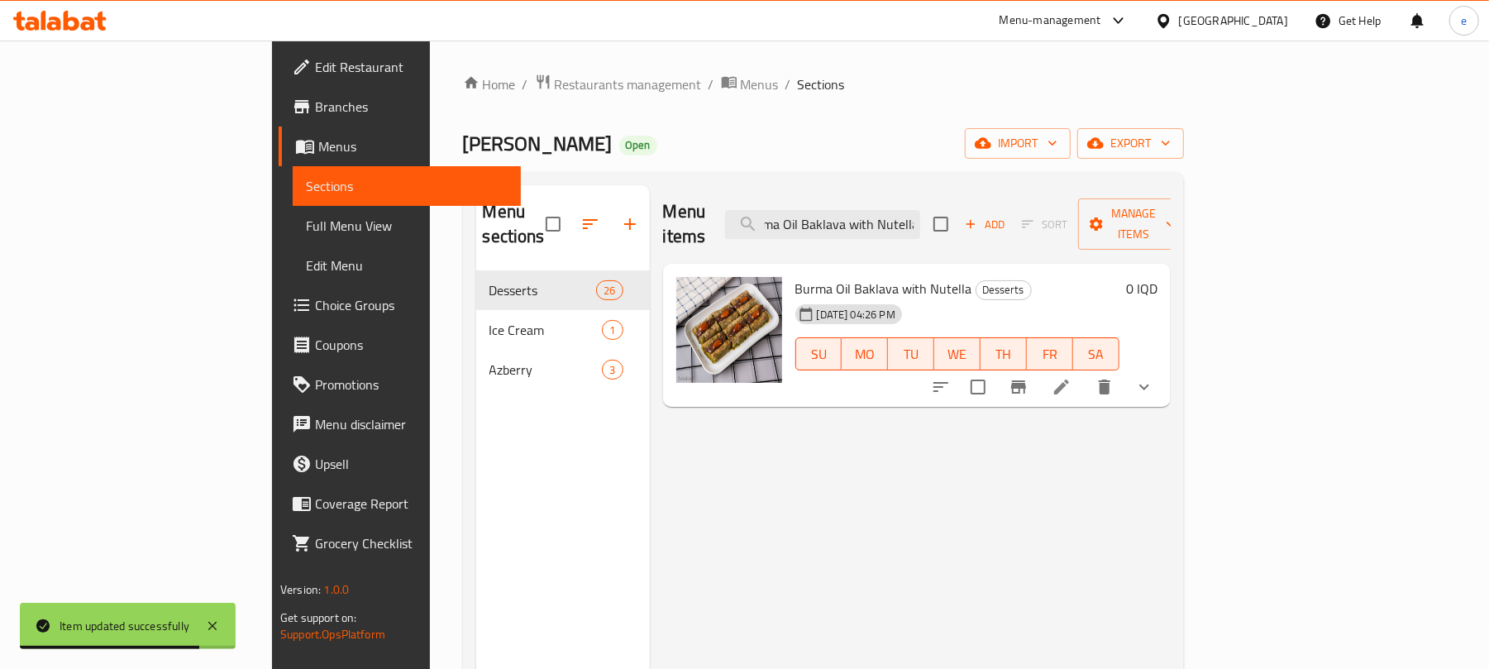
type input "Burma Oil Baklava with Nutella"
click at [1084, 374] on li at bounding box center [1061, 387] width 46 height 30
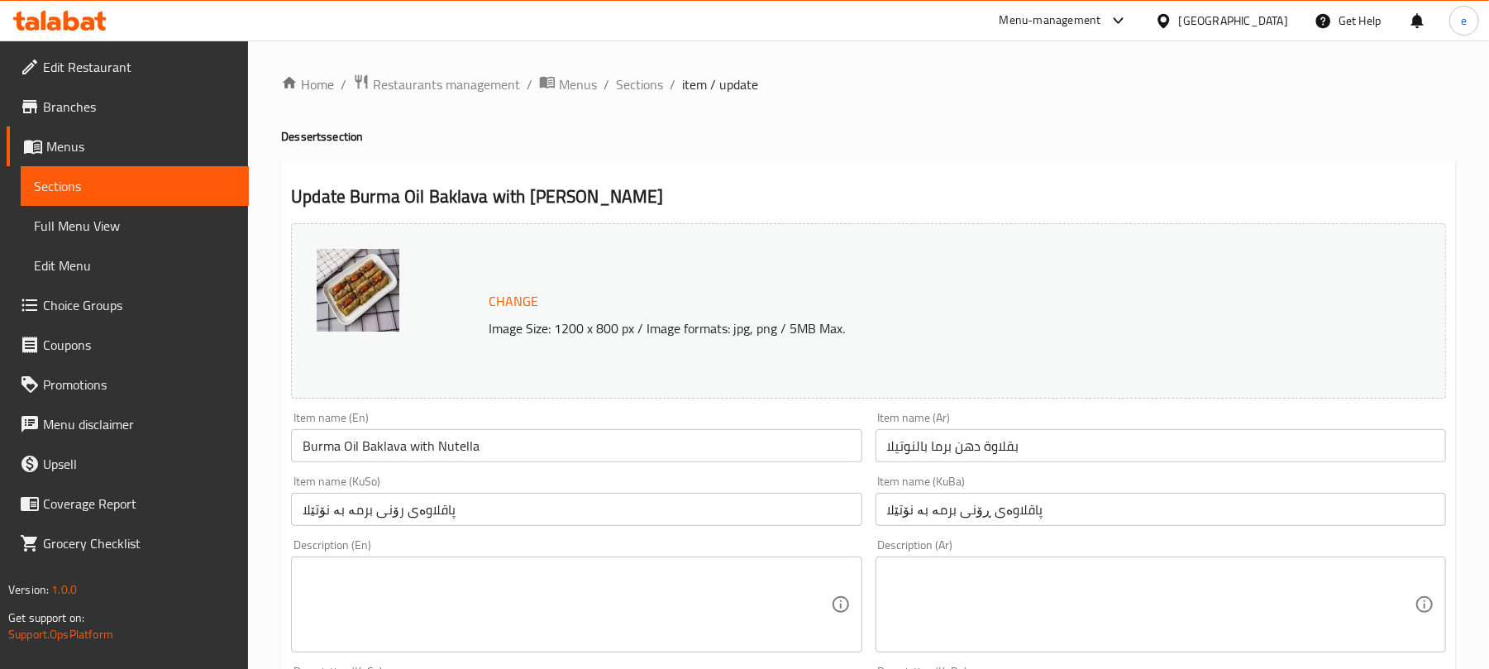
click at [1040, 444] on input "بقلاوة دهن برما بالنوتيلا" at bounding box center [1160, 445] width 570 height 33
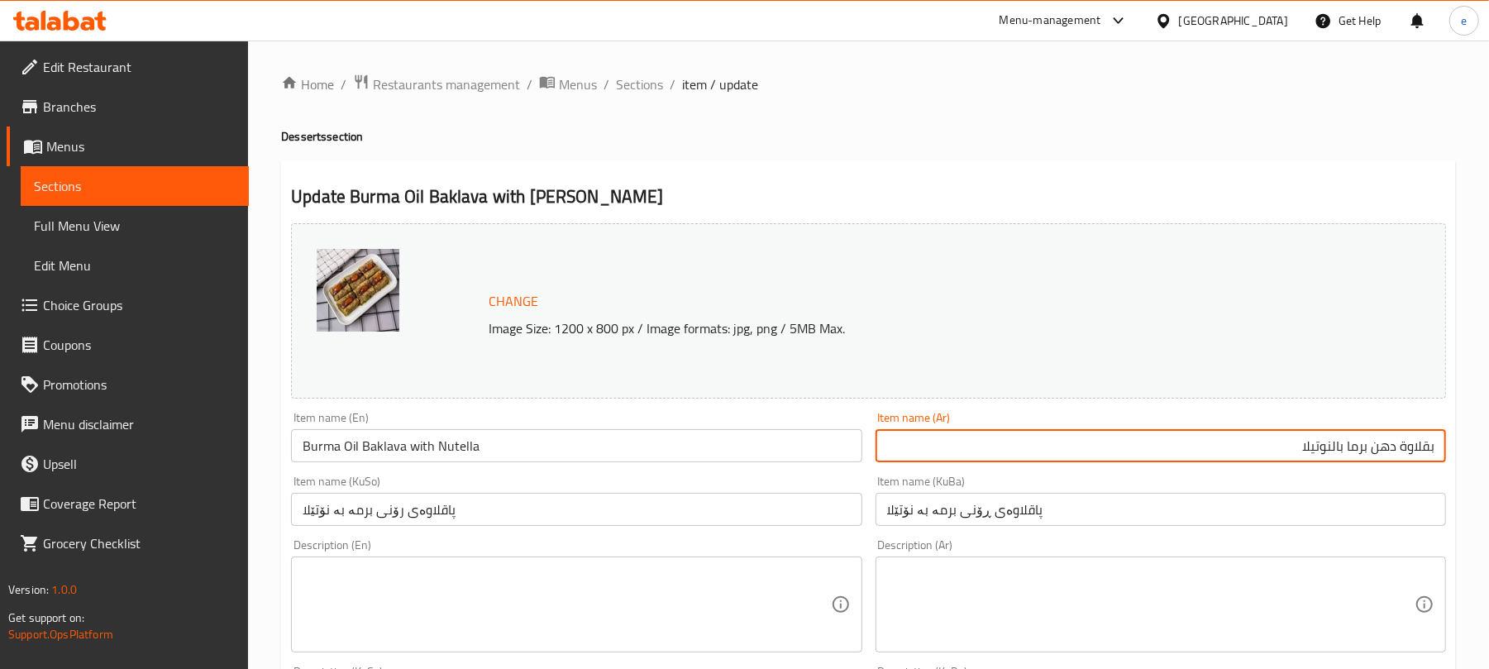
click at [1399, 443] on input "بقلاوة دهن برما بالنوتيلا" at bounding box center [1160, 445] width 570 height 33
click at [1221, 446] on input "بقلاوة بالكاكاو بالدهن حر برما بالنوتيلا" at bounding box center [1160, 445] width 570 height 33
type input "بقلاوة بالكاكاو بالدهن حر وفستق حلبي"
click at [1168, 453] on input "بقلاوة بالكاكاو بالدهن حر وفستق حلبي" at bounding box center [1160, 445] width 570 height 33
click at [726, 507] on input "پاقلاوەی رۆنی برمە بە نۆتێلا" at bounding box center [576, 509] width 570 height 33
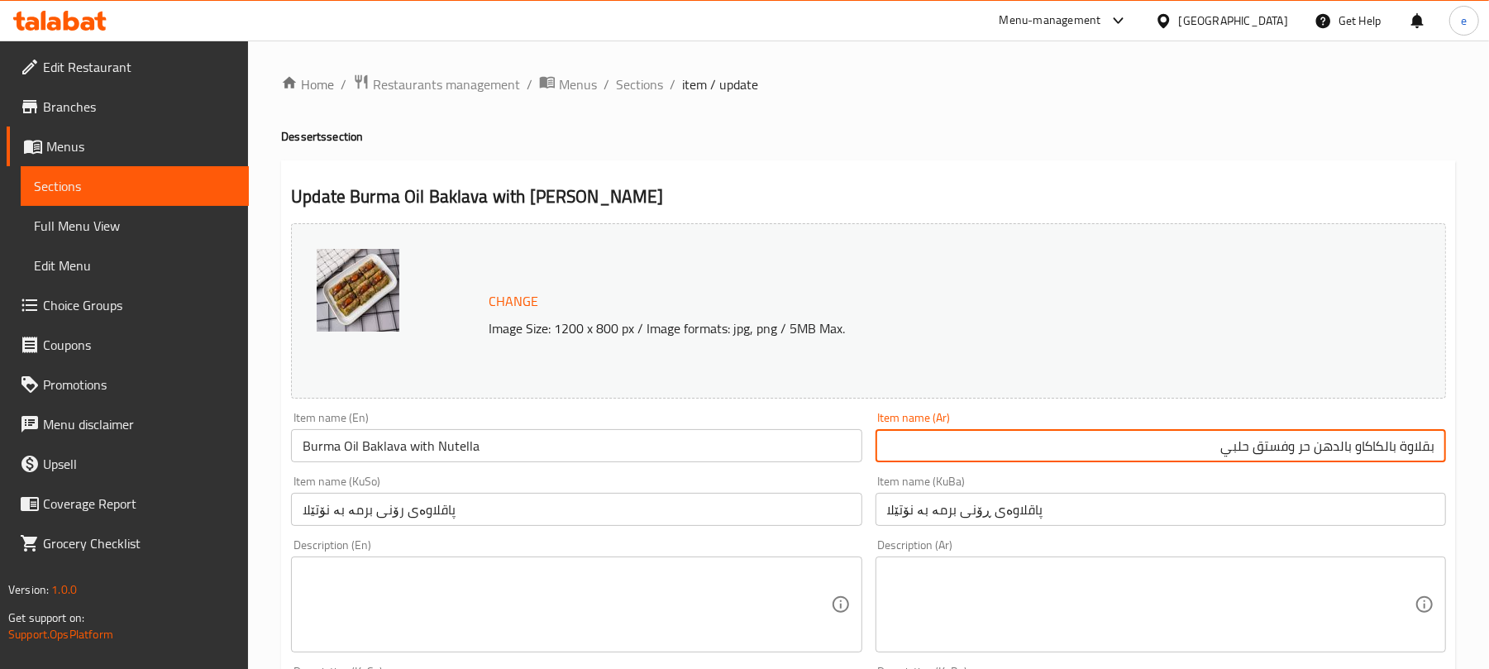
click at [726, 507] on input "پاقلاوەی رۆنی برمە بە نۆتێلا" at bounding box center [576, 509] width 570 height 33
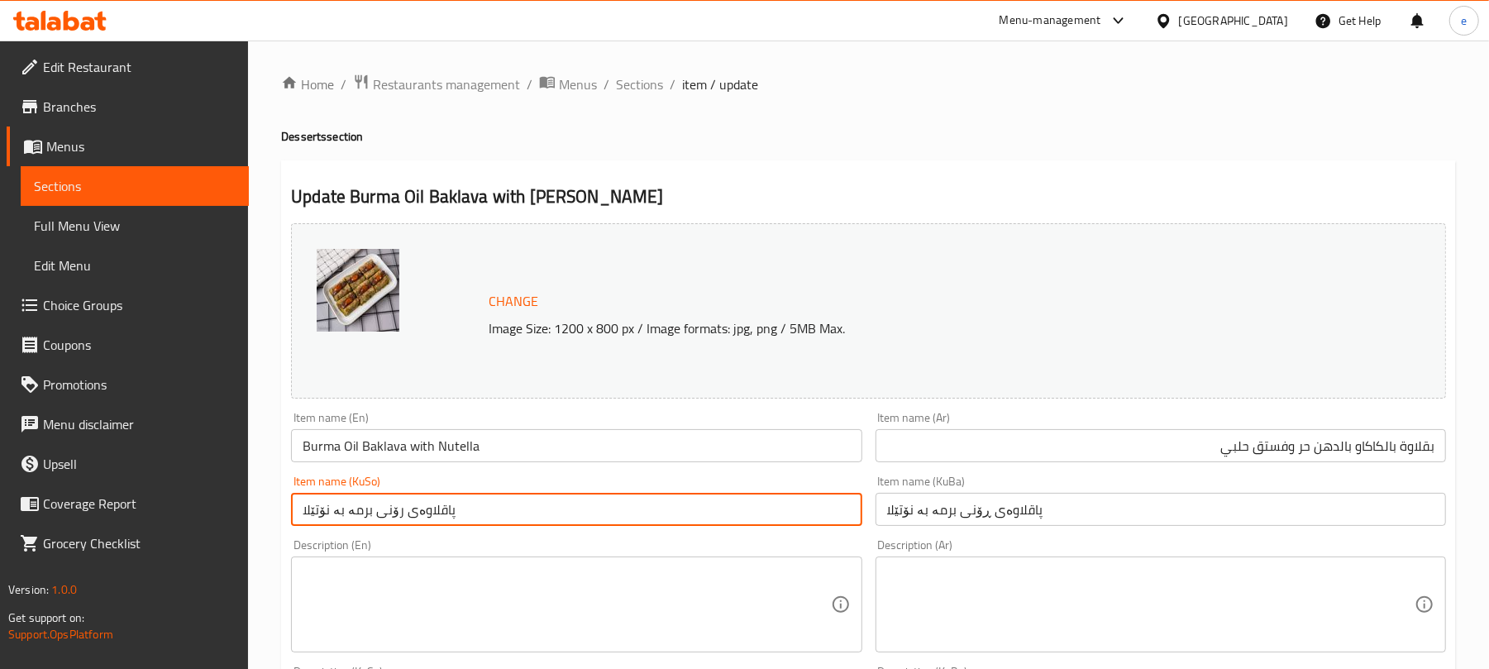
click at [726, 507] on input "پاقلاوەی رۆنی برمە بە نۆتێلا" at bounding box center [576, 509] width 570 height 33
click at [1307, 454] on input "بقلاوة بالكاكاو بالدهن حر وفستق حلبي" at bounding box center [1160, 445] width 570 height 33
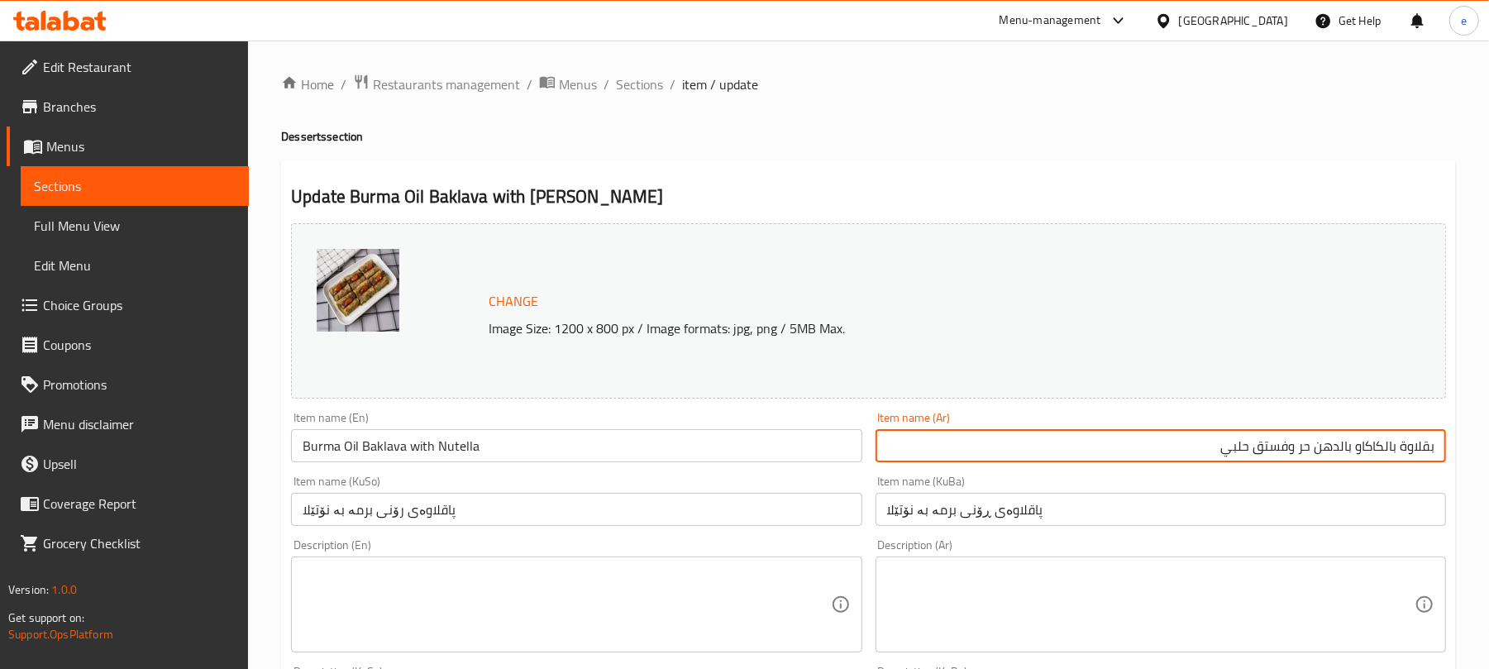
click at [1307, 454] on input "بقلاوة بالكاكاو بالدهن حر وفستق حلبي" at bounding box center [1160, 445] width 570 height 33
click at [1316, 440] on input "بقلاوة بالكاكاو بالدهن حر وفستق حلبي" at bounding box center [1160, 445] width 570 height 33
click at [1299, 450] on input "بقلاوة بالكاكاو بالدهن حر وفستق حلبي" at bounding box center [1160, 445] width 570 height 33
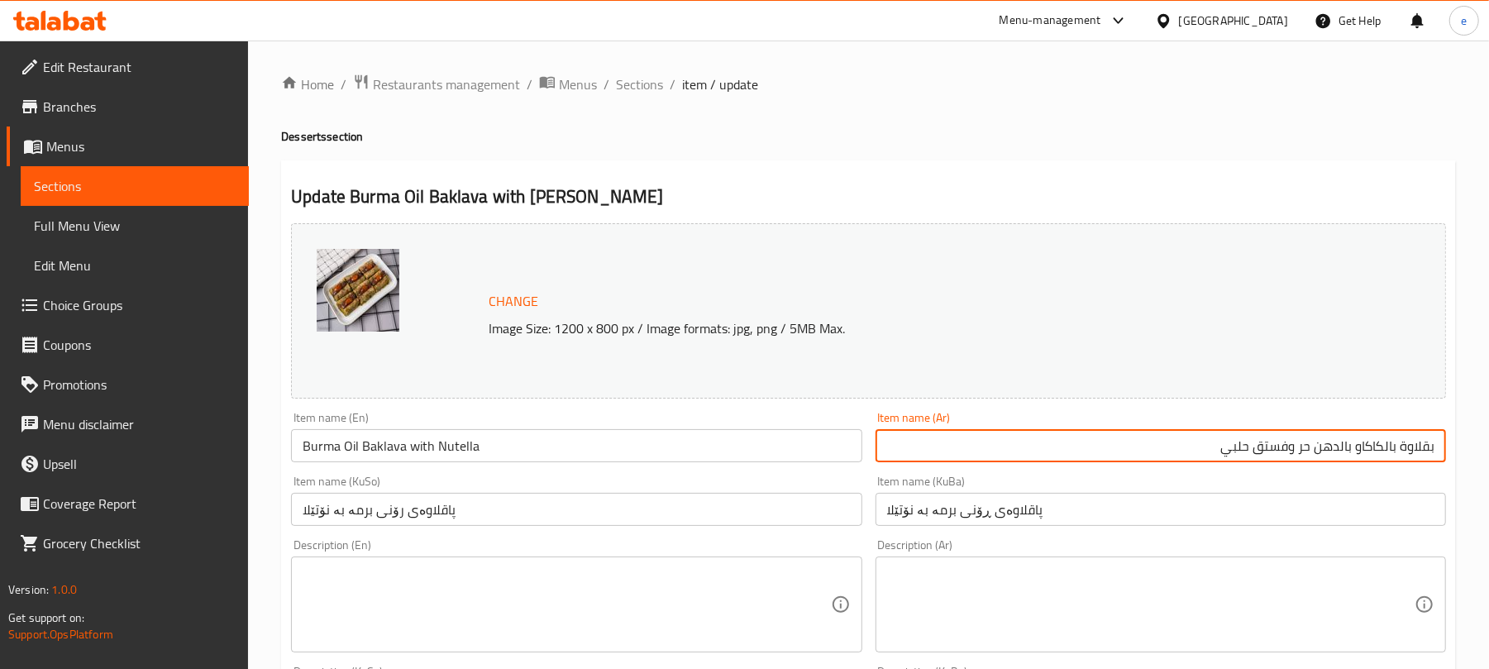
click at [1304, 453] on input "بقلاوة بالكاكاو بالدهن حر وفستق حلبي" at bounding box center [1160, 445] width 570 height 33
drag, startPoint x: 1298, startPoint y: 454, endPoint x: 1339, endPoint y: 450, distance: 41.5
click at [1339, 450] on input "بقلاوة بالكاكاو بالدهن حر وفستق حلبي" at bounding box center [1160, 445] width 570 height 33
click at [457, 445] on input "Burma Oil Baklava with Nutella" at bounding box center [576, 445] width 570 height 33
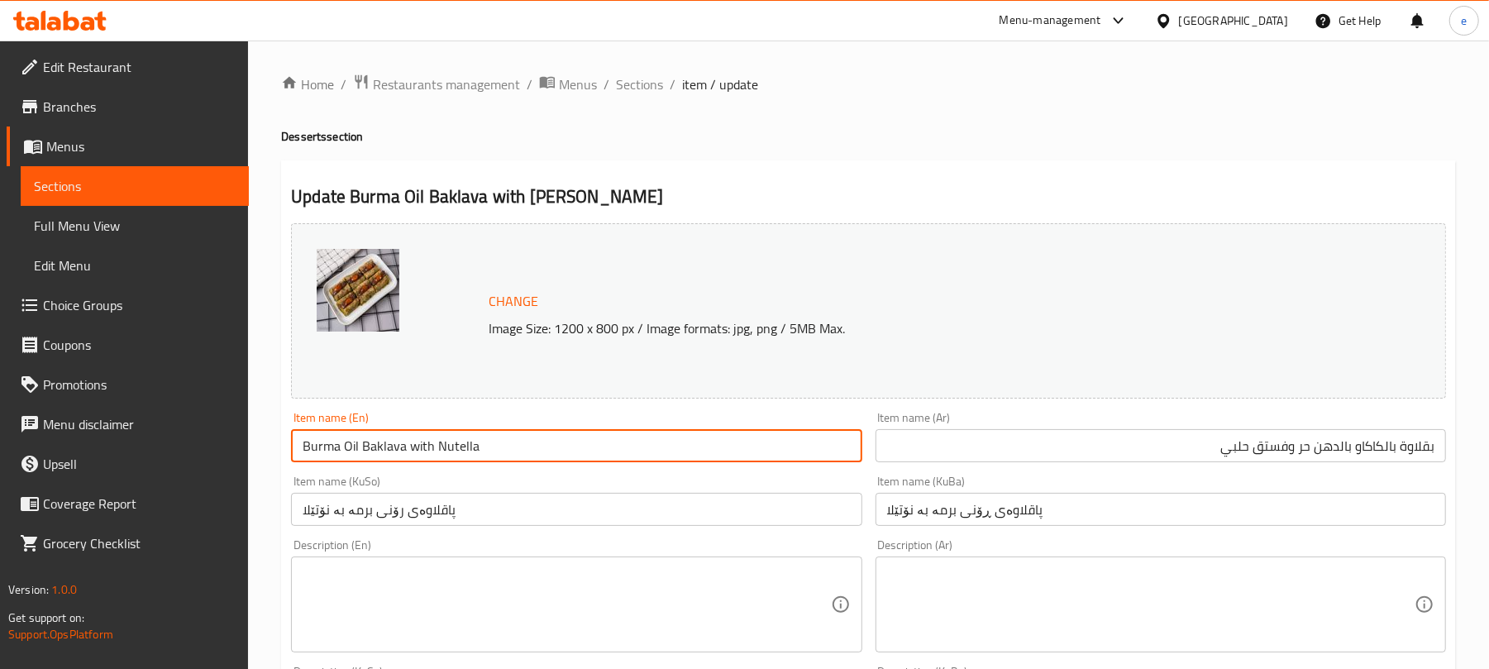
click at [457, 445] on input "Burma Oil Baklava with Nutella" at bounding box center [576, 445] width 570 height 33
type input "Baklava with Cocaco with Baladi Ghee and Halabi Pistachio"
click at [584, 501] on input "پاقلاوەی رۆنی برمە بە نۆتێلا" at bounding box center [576, 509] width 570 height 33
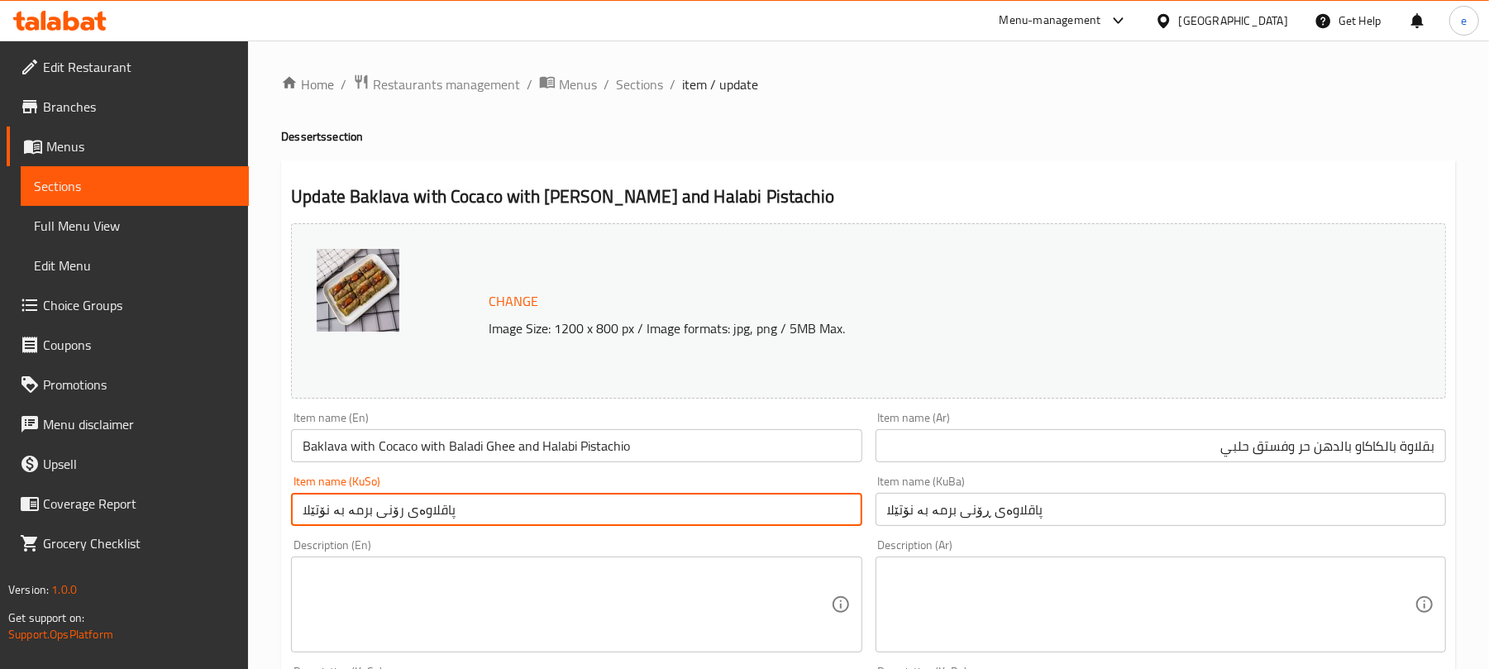
click at [584, 501] on input "پاقلاوەی رۆنی برمە بە نۆتێلا" at bounding box center [576, 509] width 570 height 33
type input "پاقلاوە بە کاکاو و بە ڕۆنی خۆماڵی و فستقی حەلەبی"
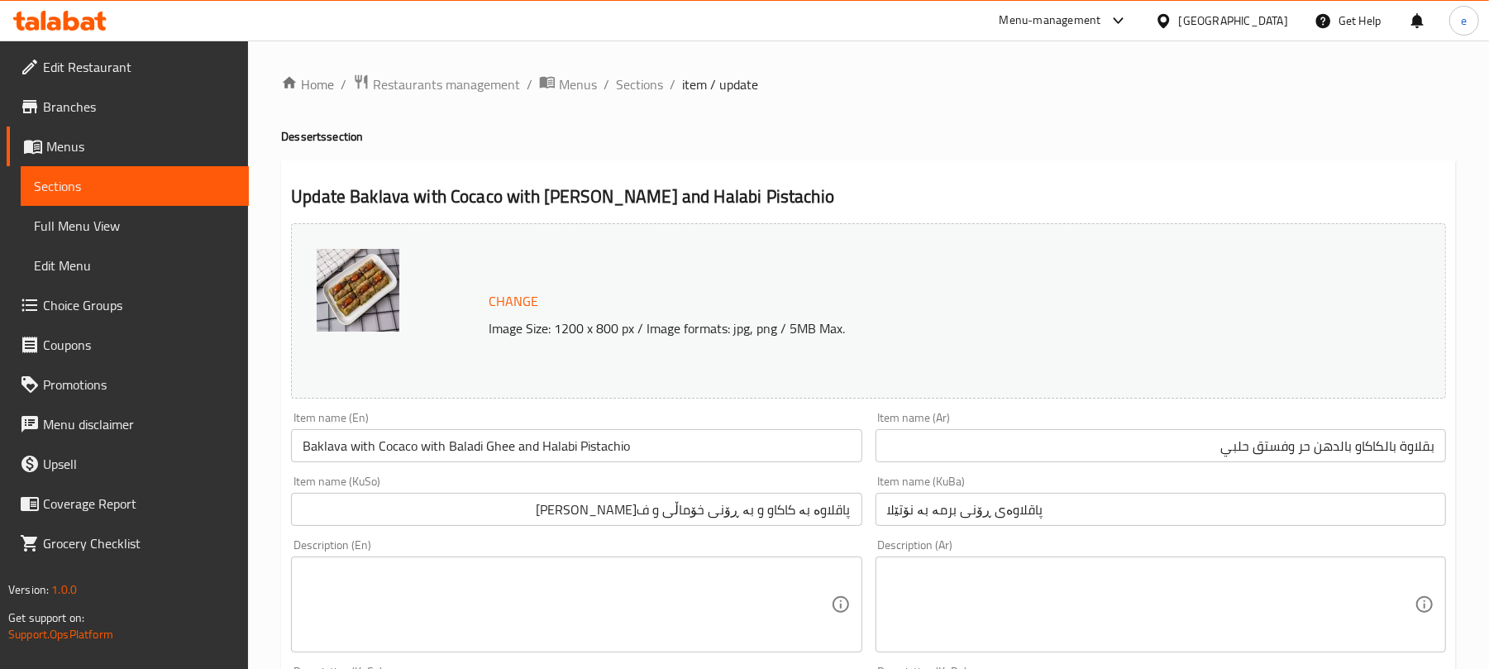
click at [646, 529] on div "Item name (KuSo) پاقلاوە بە کاکاو و بە ڕۆنی خۆماڵی و فستقی حەلەبی Item name (Ku…" at bounding box center [576, 501] width 584 height 64
click at [658, 510] on input "پاقلاوە بە کاکاو و بە ڕۆنی خۆماڵی و فستقی حەلەبی" at bounding box center [576, 509] width 570 height 33
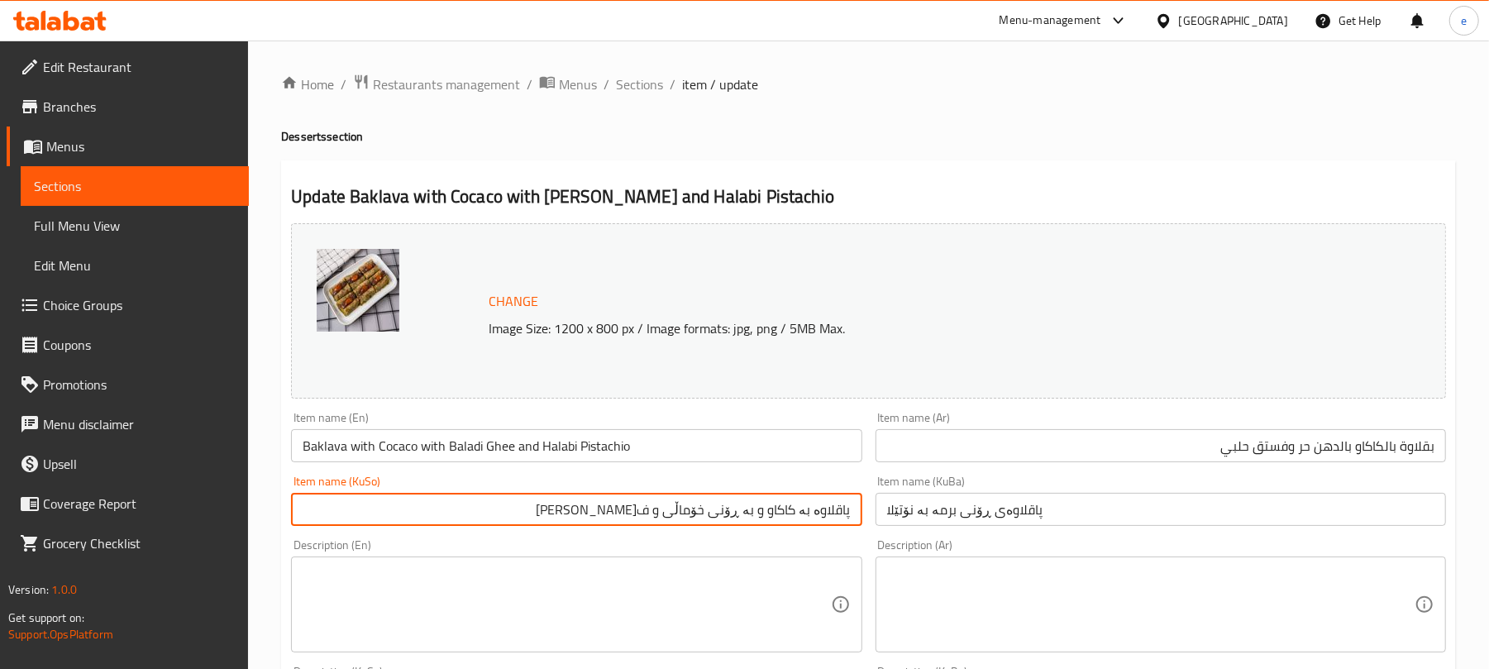
click at [658, 510] on input "پاقلاوە بە کاکاو و بە ڕۆنی خۆماڵی و فستقی حەلەبی" at bounding box center [576, 509] width 570 height 33
click at [864, 504] on div "Item name (KuSo) پاقلاوە بە کاکاو و بە ڕۆنی خۆماڵی و فستقی حەلەبی Item name (Ku…" at bounding box center [576, 501] width 584 height 64
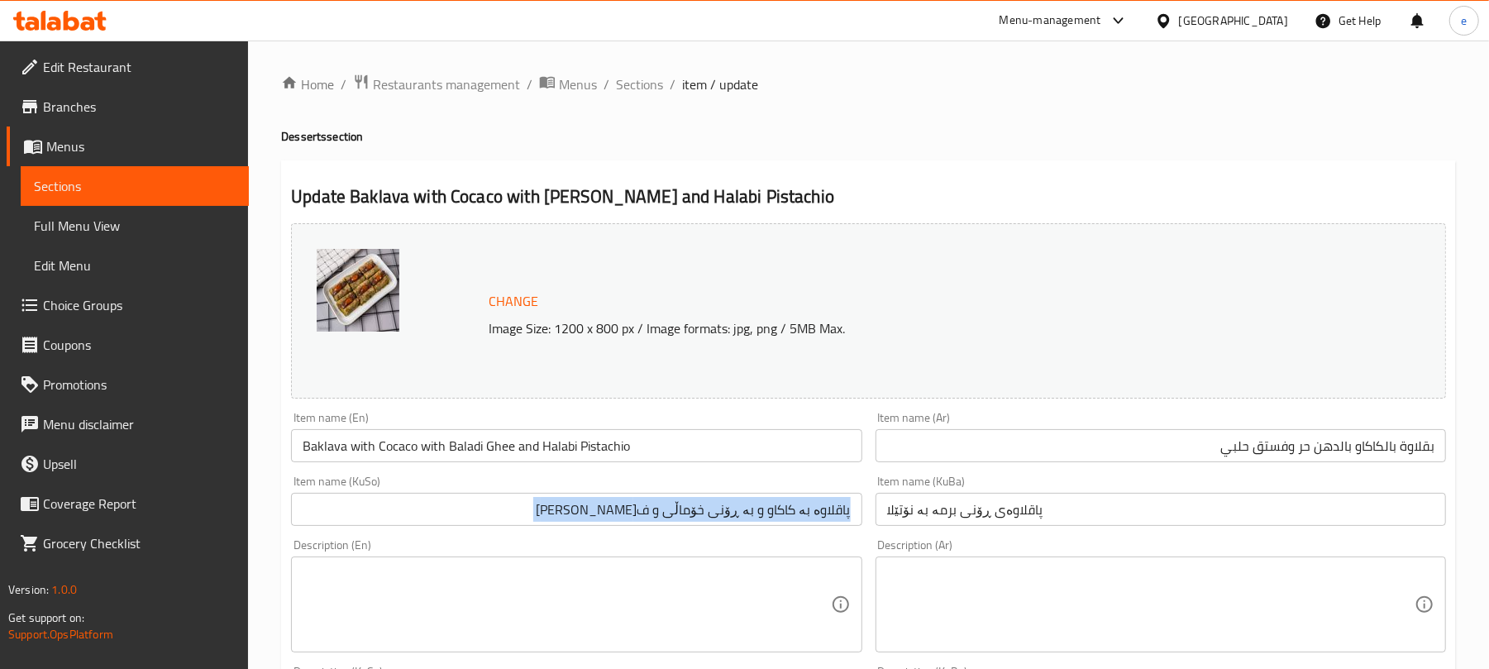
click at [908, 510] on input "پاقلاوەی ڕۆنی برمە بە نۆتێلا" at bounding box center [1160, 509] width 570 height 33
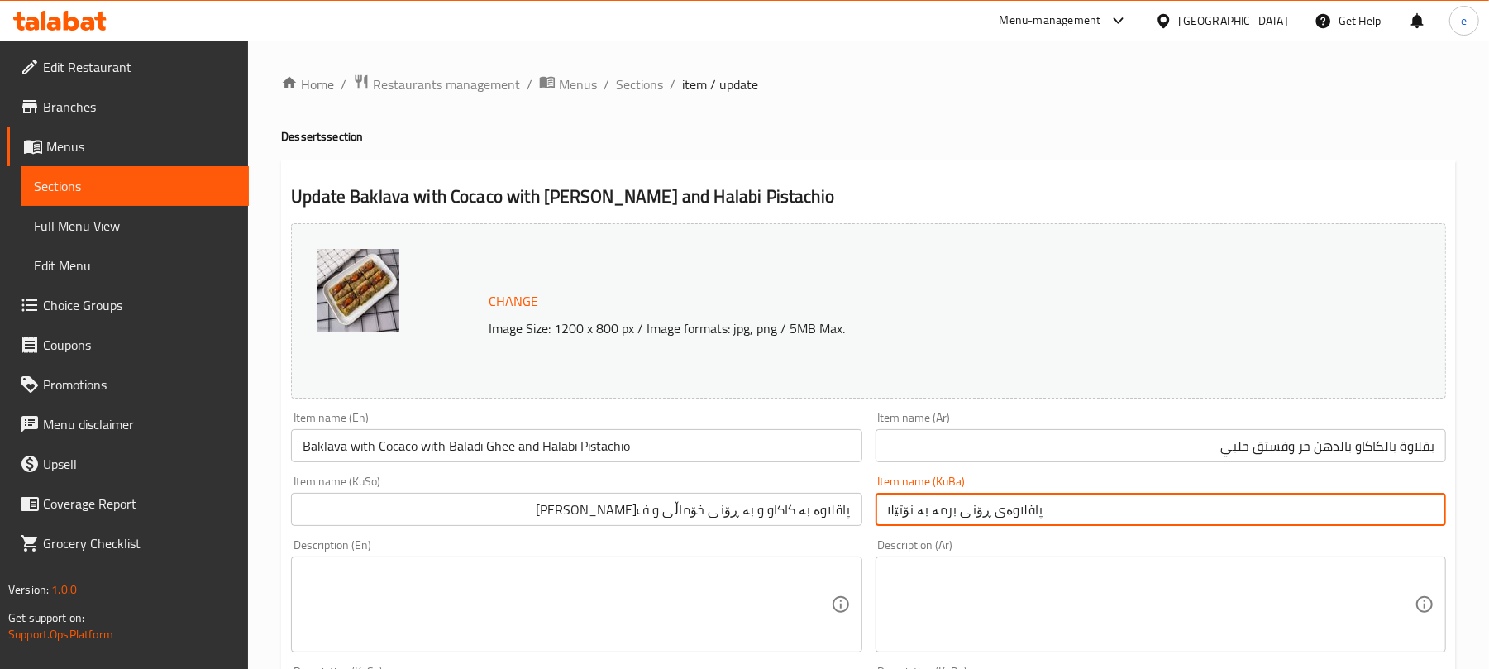
click at [908, 510] on input "پاقلاوەی ڕۆنی برمە بە نۆتێلا" at bounding box center [1160, 509] width 570 height 33
paste input "بە کاکاو و بە ڕۆنی خۆماڵی و فستقی حەلەبی"
type input "پاقلاوە بە کاکاو و بە ڕۆنی خۆماڵی و فستقی حەلەبی"
click at [1036, 453] on input "بقلاوة بالكاكاو بالدهن حر وفستق حلبي" at bounding box center [1160, 445] width 570 height 33
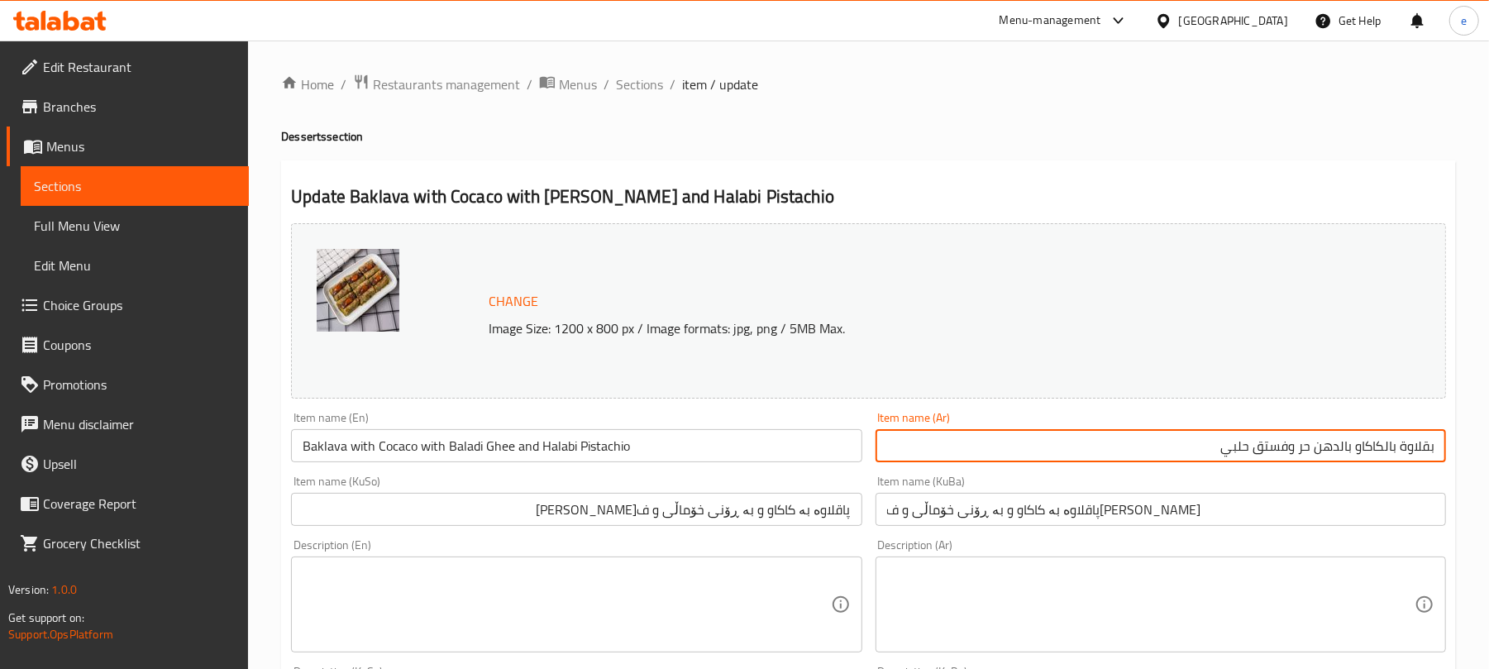
click at [398, 450] on input "Baklava with Cocaco with Baladi Ghee and Halabi Pistachio" at bounding box center [576, 445] width 570 height 33
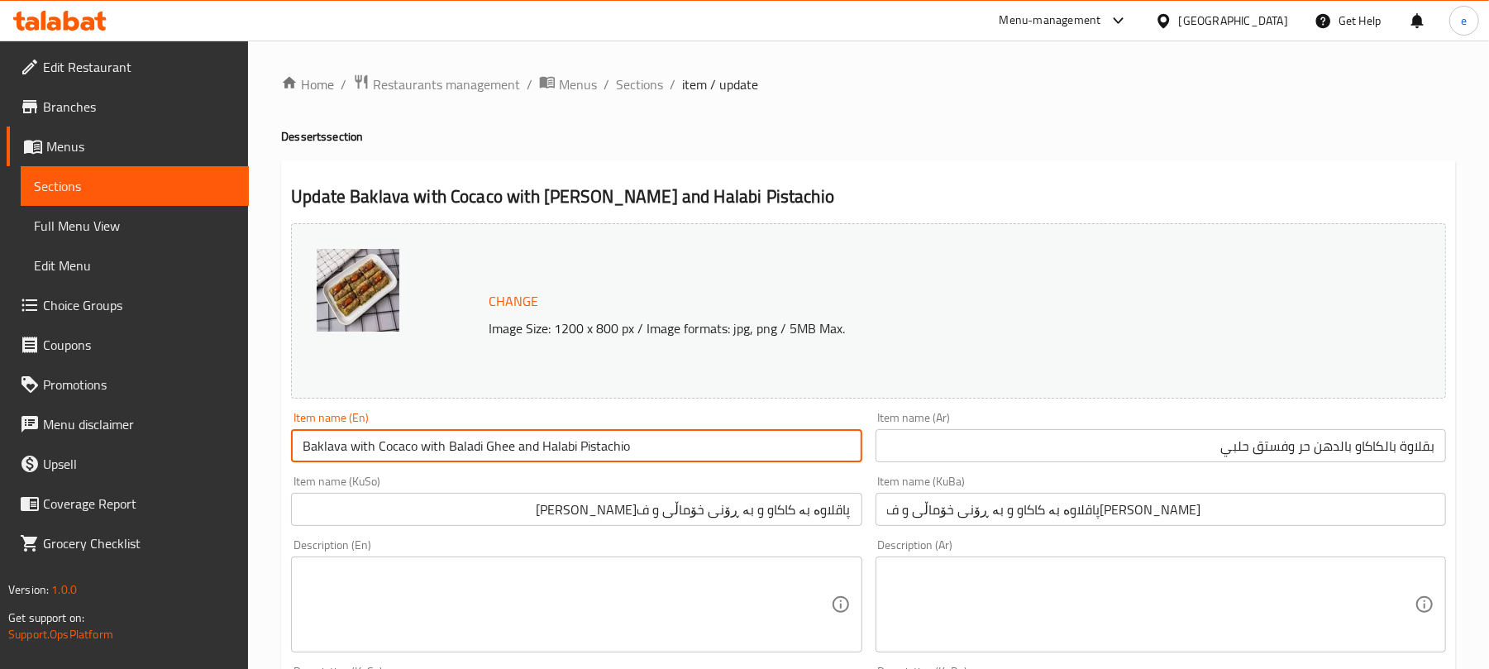
click at [398, 450] on input "Baklava with Cocaco with Baladi Ghee and Halabi Pistachio" at bounding box center [576, 445] width 570 height 33
paste input "oa"
click at [655, 441] on input "Baklava with Cocoa with Baladi Ghee and Halabi Pistachio" at bounding box center [576, 445] width 570 height 33
type input "Baklava with Cocoa with Baladi Ghee and Halabi Pistachio"
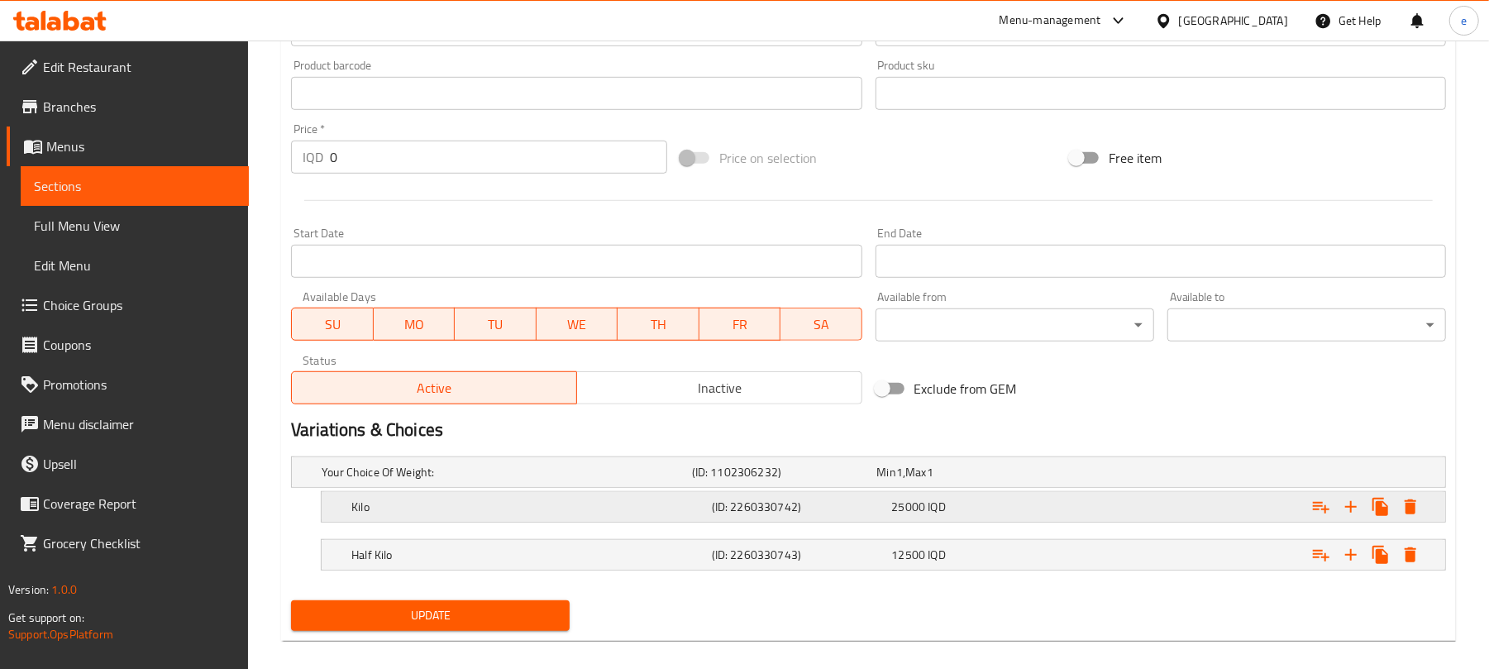
scroll to position [752, 0]
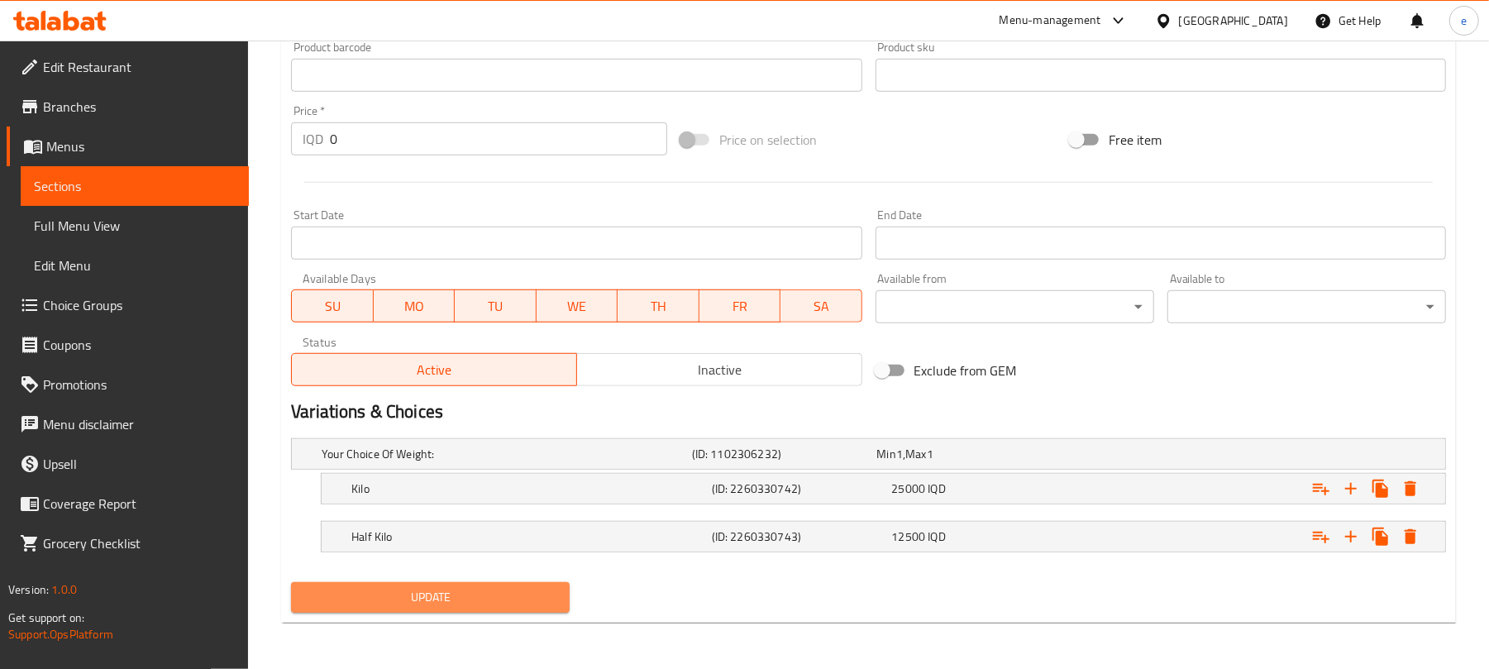
click at [532, 598] on span "Update" at bounding box center [430, 597] width 252 height 21
click at [160, 185] on span "Sections" at bounding box center [135, 186] width 202 height 20
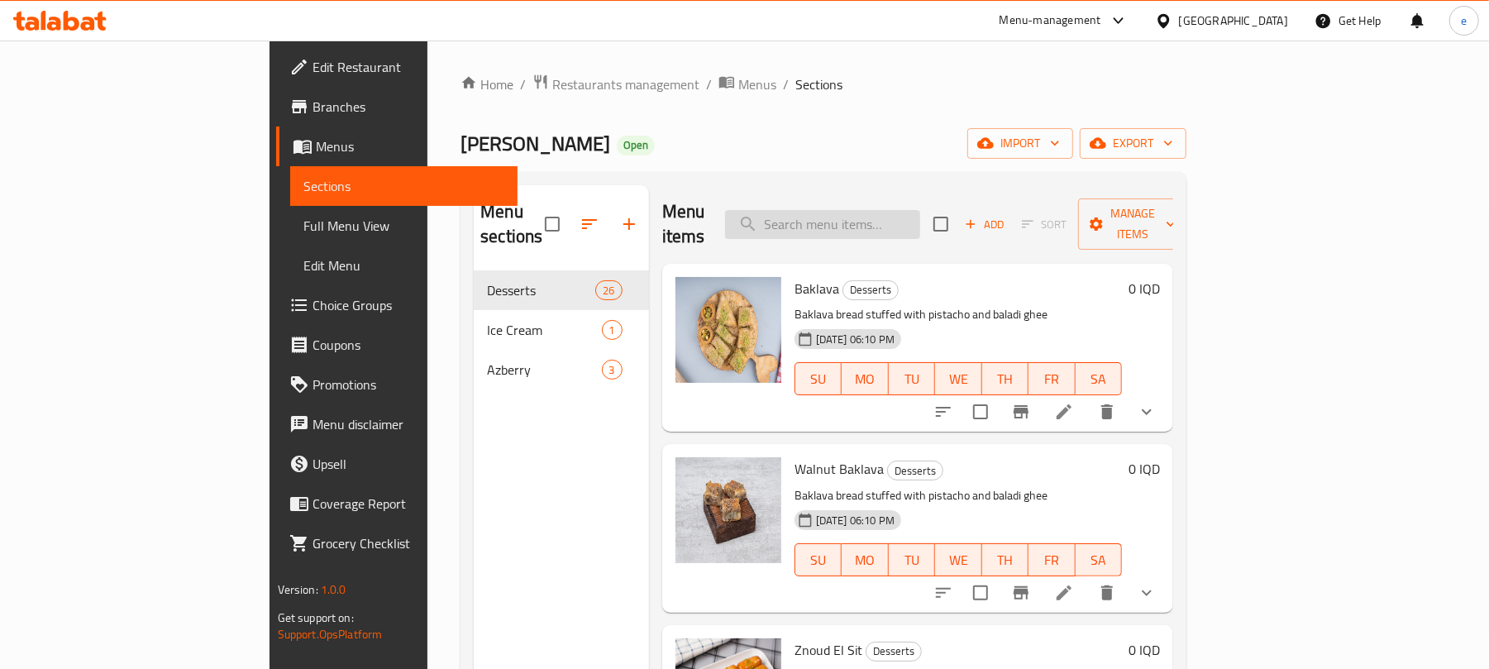
click at [903, 210] on input "search" at bounding box center [822, 224] width 195 height 29
paste input "Baladi Gee Baklava with Pokhja"
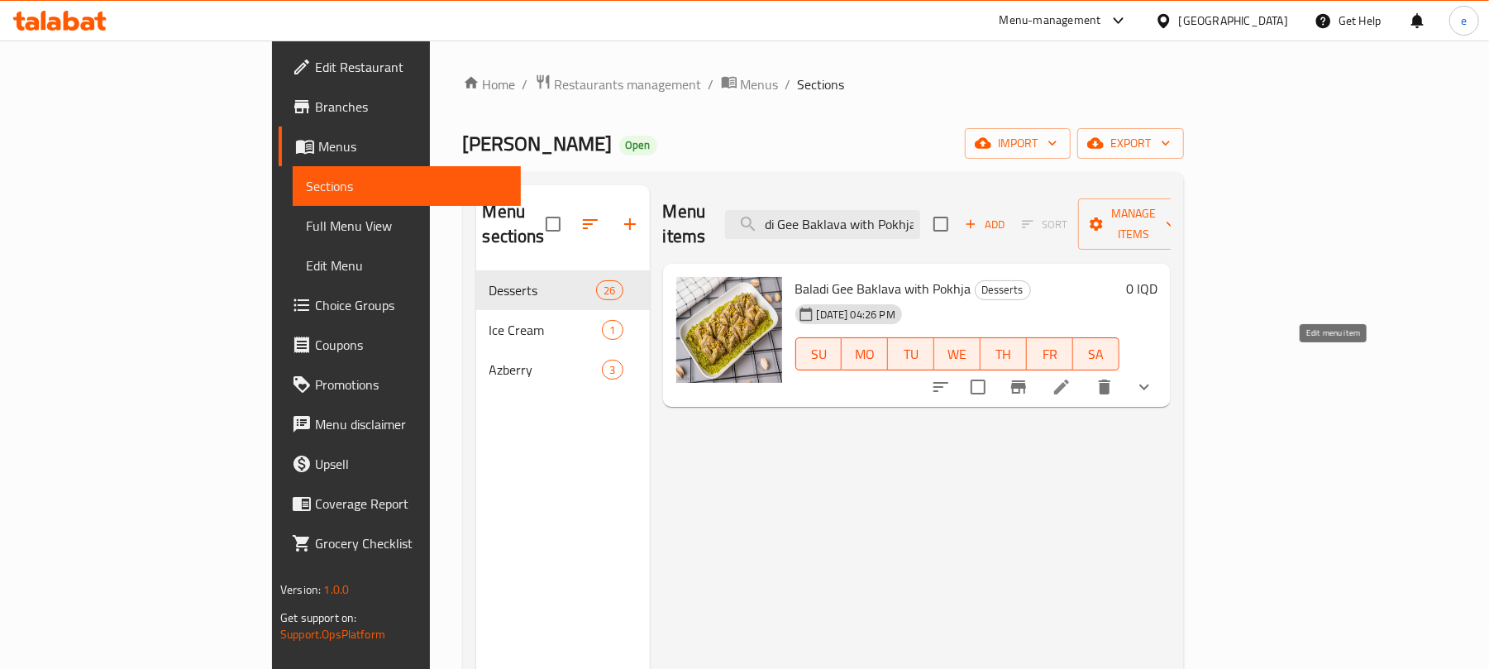
type input "Baladi Gee Baklava with Pokhja"
click at [1071, 377] on icon at bounding box center [1061, 387] width 20 height 20
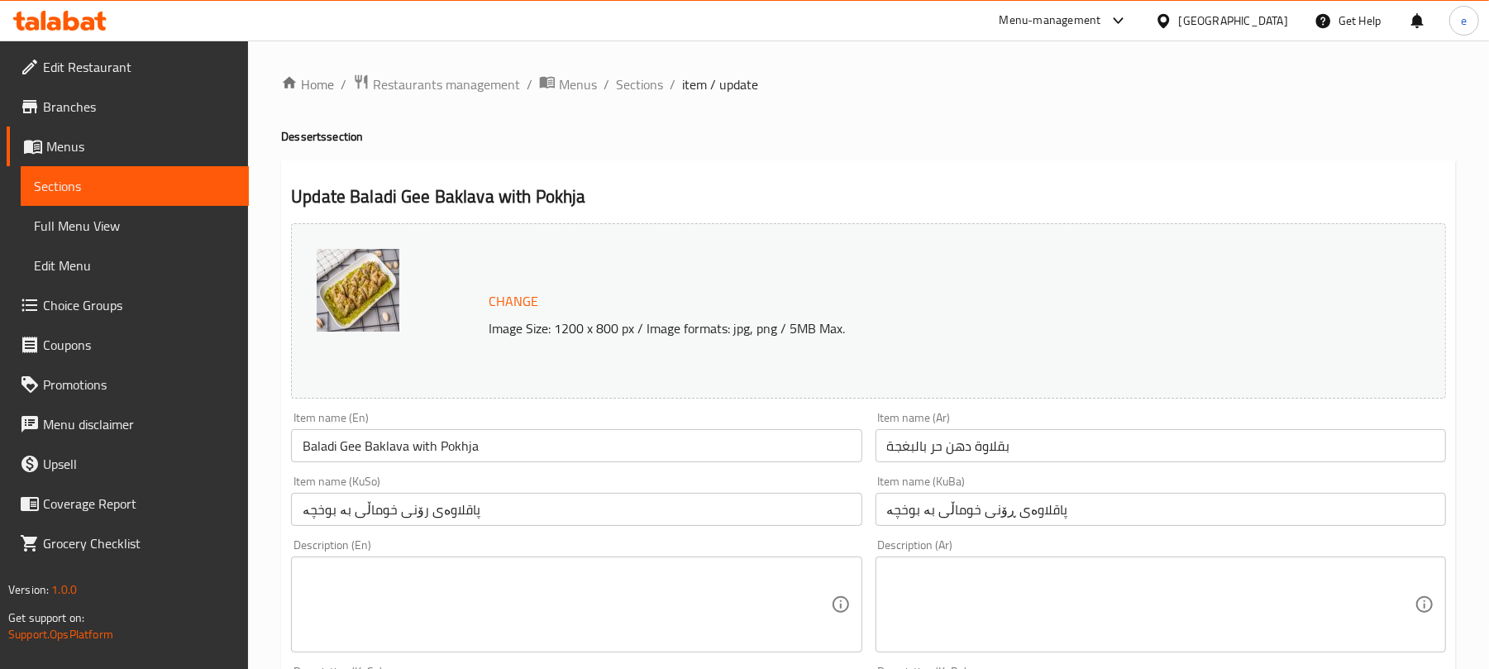
click at [1068, 453] on input "بقلاوة دهن حر بالبغجة" at bounding box center [1160, 445] width 570 height 33
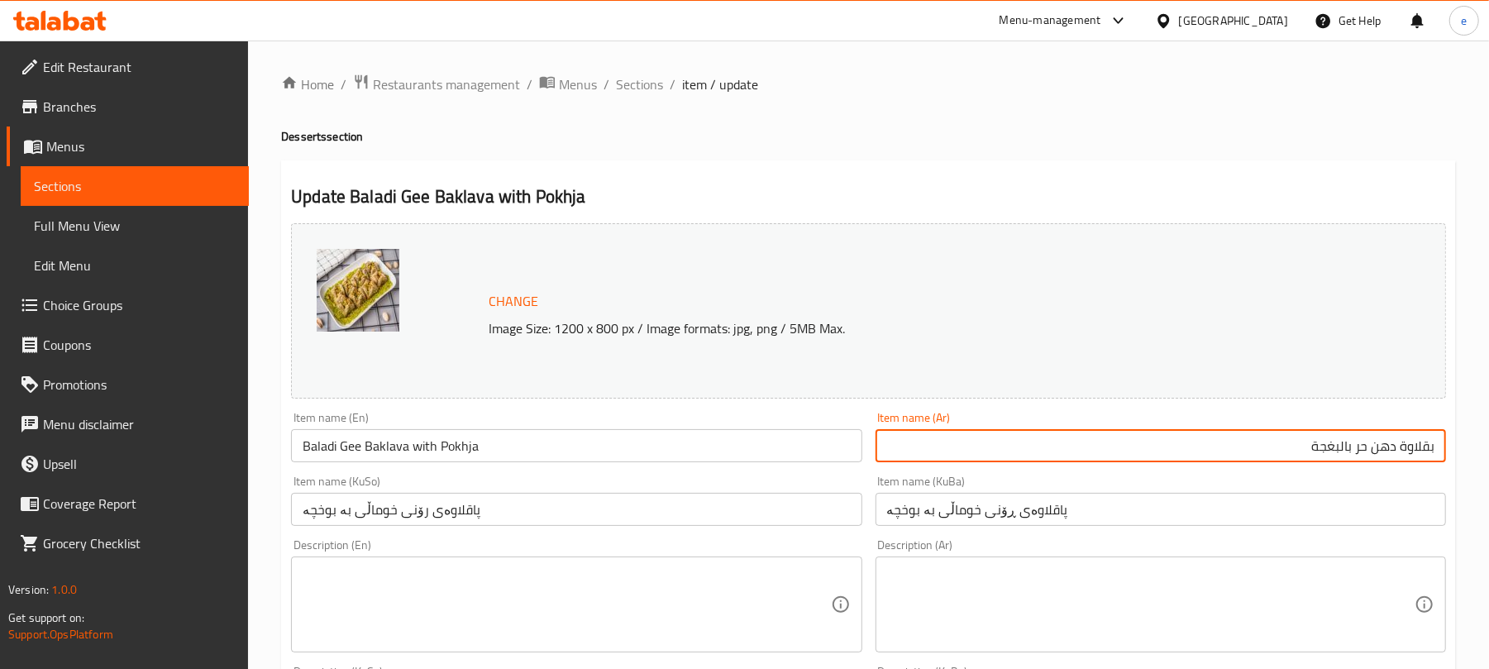
click at [1343, 455] on input "بقلاوة دهن حر بالبغجة" at bounding box center [1160, 445] width 570 height 33
click at [1343, 445] on input "بقلاوة دهن حر بغجة" at bounding box center [1160, 445] width 570 height 33
paste input "غجة"
type input "بقلاوة بغجة بالدهن حر وفستق حلبي"
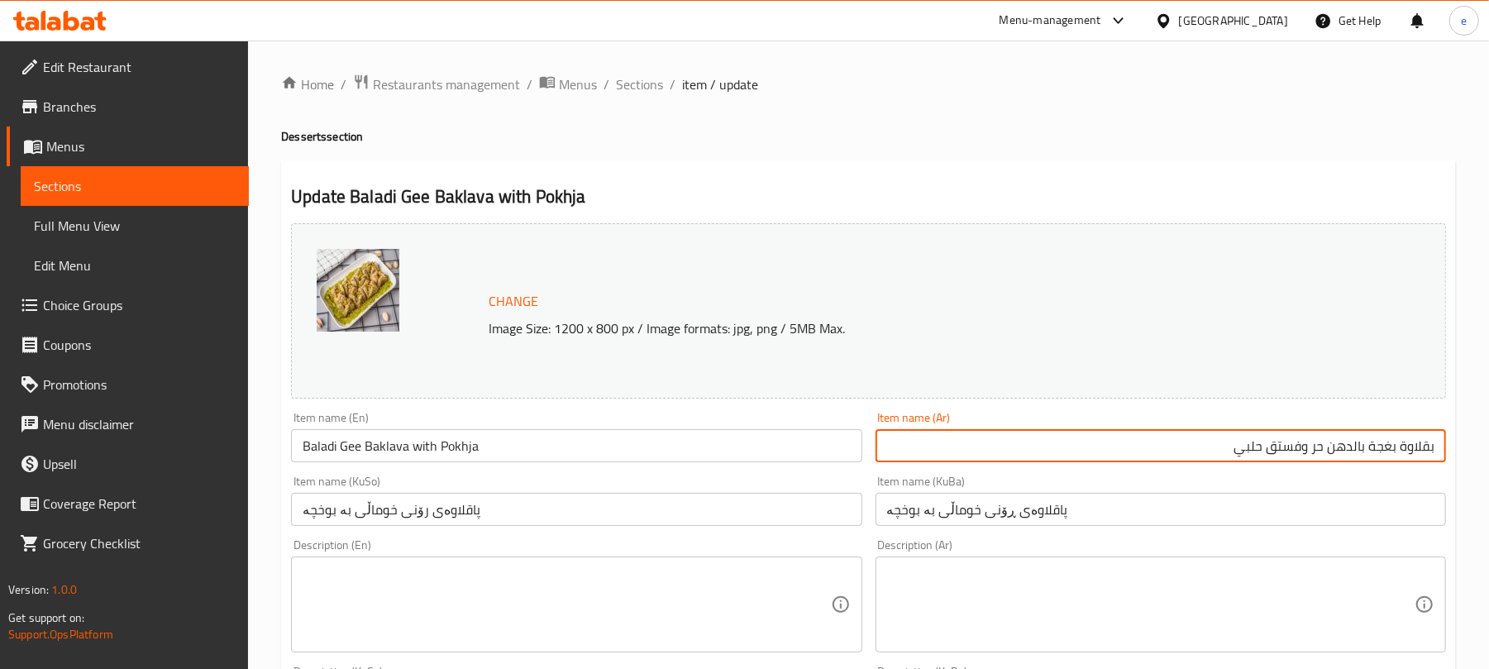
click at [727, 523] on input "پاقلاوەی رۆنی خوماڵی بە بوخچە" at bounding box center [576, 509] width 570 height 33
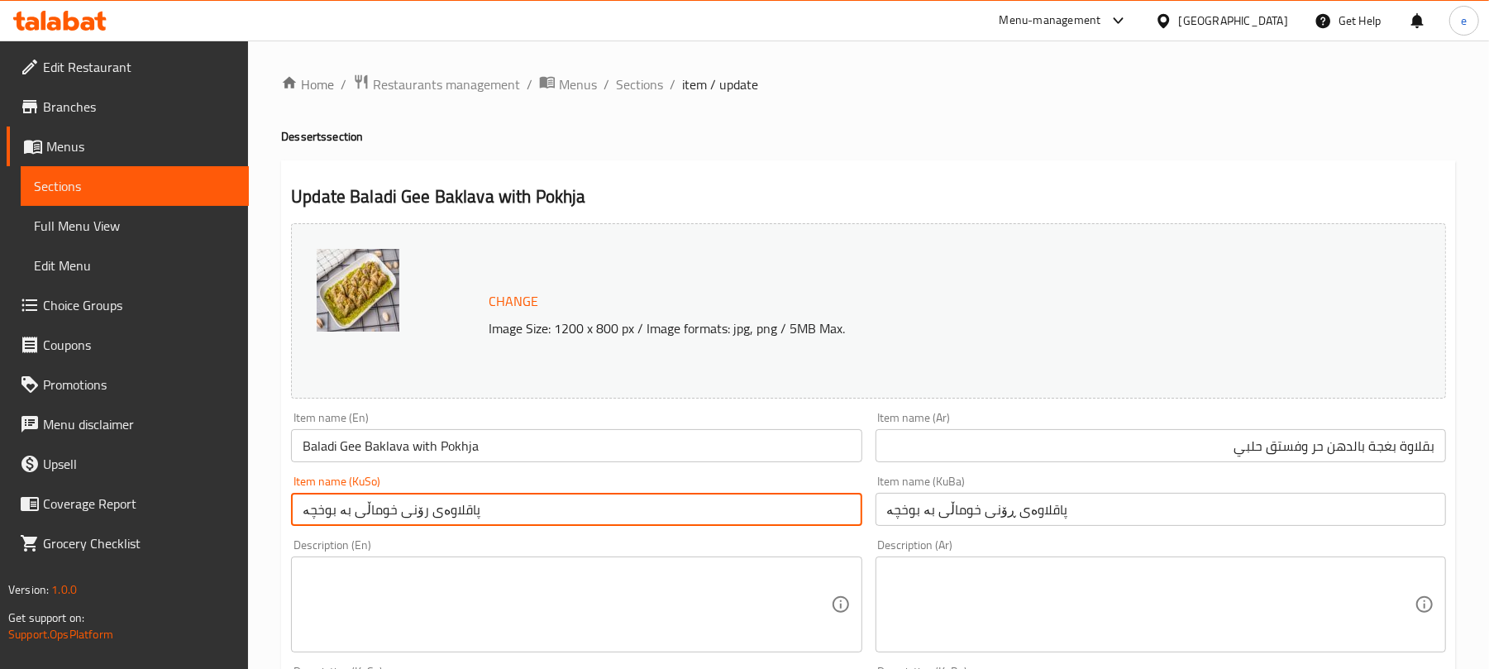
click at [727, 523] on input "پاقلاوەی رۆنی خوماڵی بە بوخچە" at bounding box center [576, 509] width 570 height 33
click at [741, 517] on input "پاقلاوەی رۆنی خوماڵی بە بوخچە" at bounding box center [576, 509] width 570 height 33
click at [709, 517] on input "پاقلاوەی رۆنی خوماڵی بە بوخچە" at bounding box center [576, 509] width 570 height 33
paste input "وخچە"
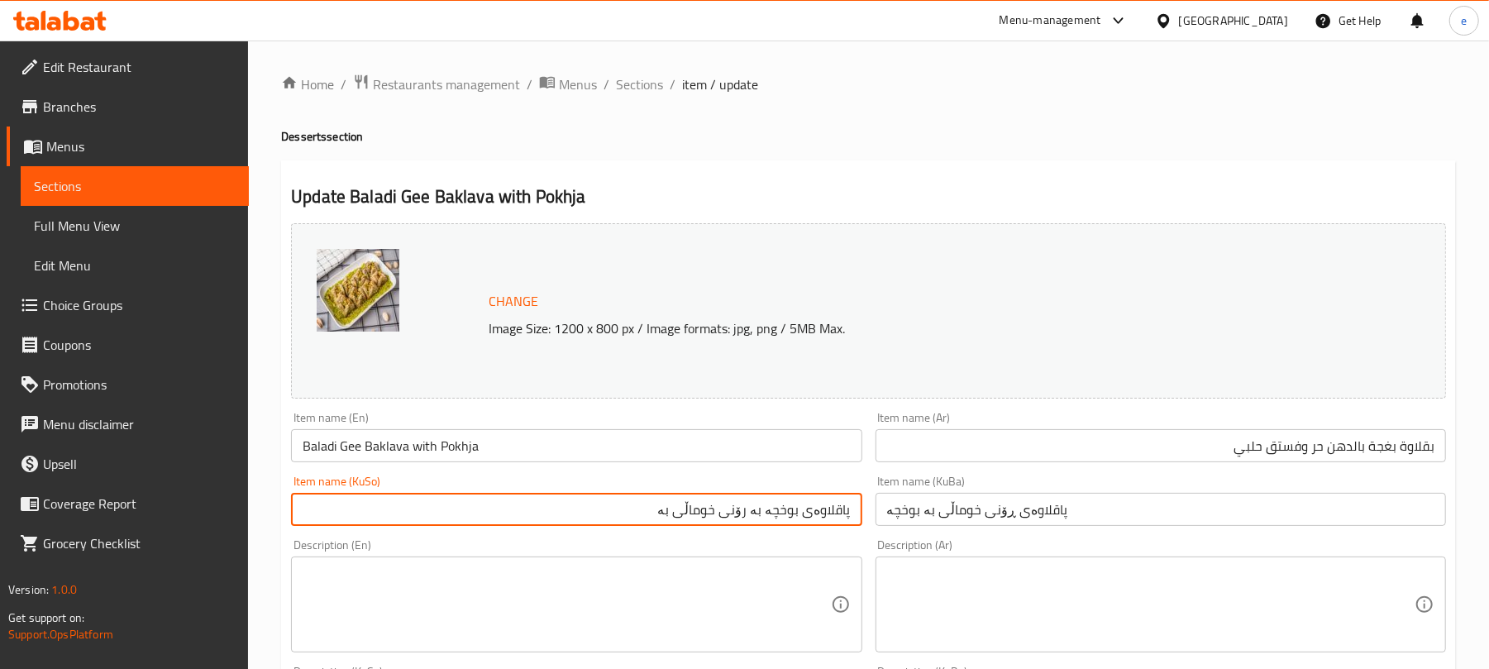
click at [668, 517] on input "پاقلاوەی بوخچە بە رۆنی خوماڵی بە" at bounding box center [576, 509] width 570 height 33
click at [758, 516] on input "پاقلاوەی بوخچە بە رۆنی خوماڵی و فستقی حەلەبی" at bounding box center [576, 509] width 570 height 33
type input "پاقلاوەی بوخچە بە رۆنی خوماڵی و فستقی حەلەبی"
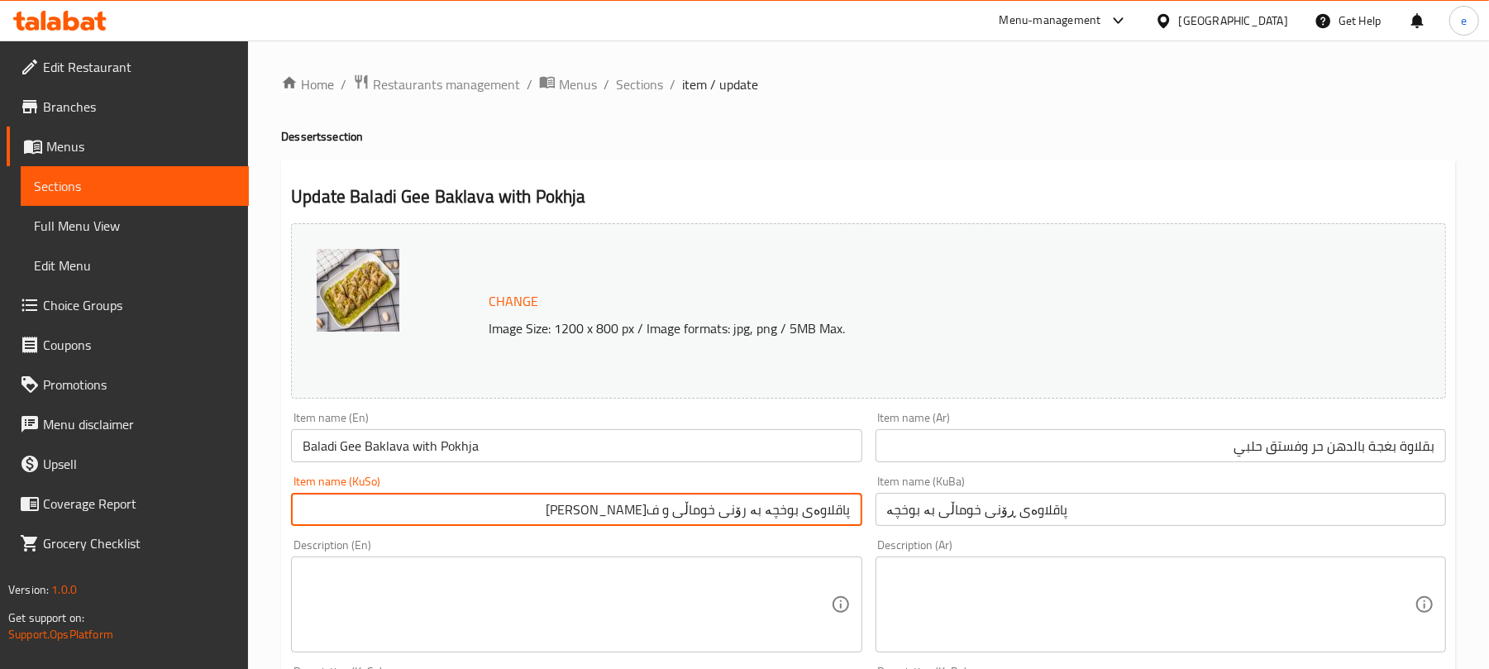
click at [976, 514] on input "پاقلاوەی ڕۆنی خوماڵی بە بوخچە" at bounding box center [1160, 509] width 570 height 33
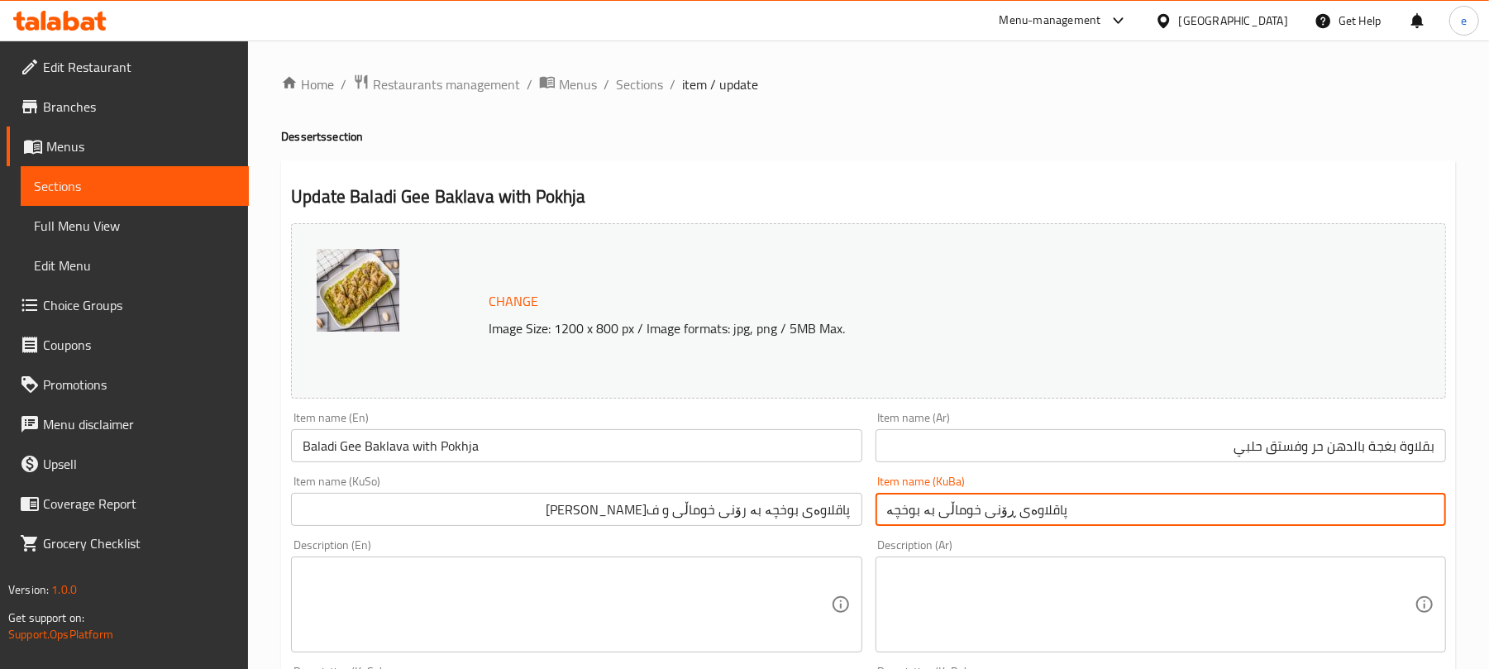
click at [976, 514] on input "پاقلاوەی ڕۆنی خوماڵی بە بوخچە" at bounding box center [1160, 509] width 570 height 33
paste input "بوخچە بە رۆنی خوماڵی و فستقی حەلەبی"
type input "پاقلاوەی بوخچە بە رۆنی خوماڵی و فستقی حەلەبی"
click at [519, 457] on input "Baladi Gee Baklava with Pokhja" at bounding box center [576, 445] width 570 height 33
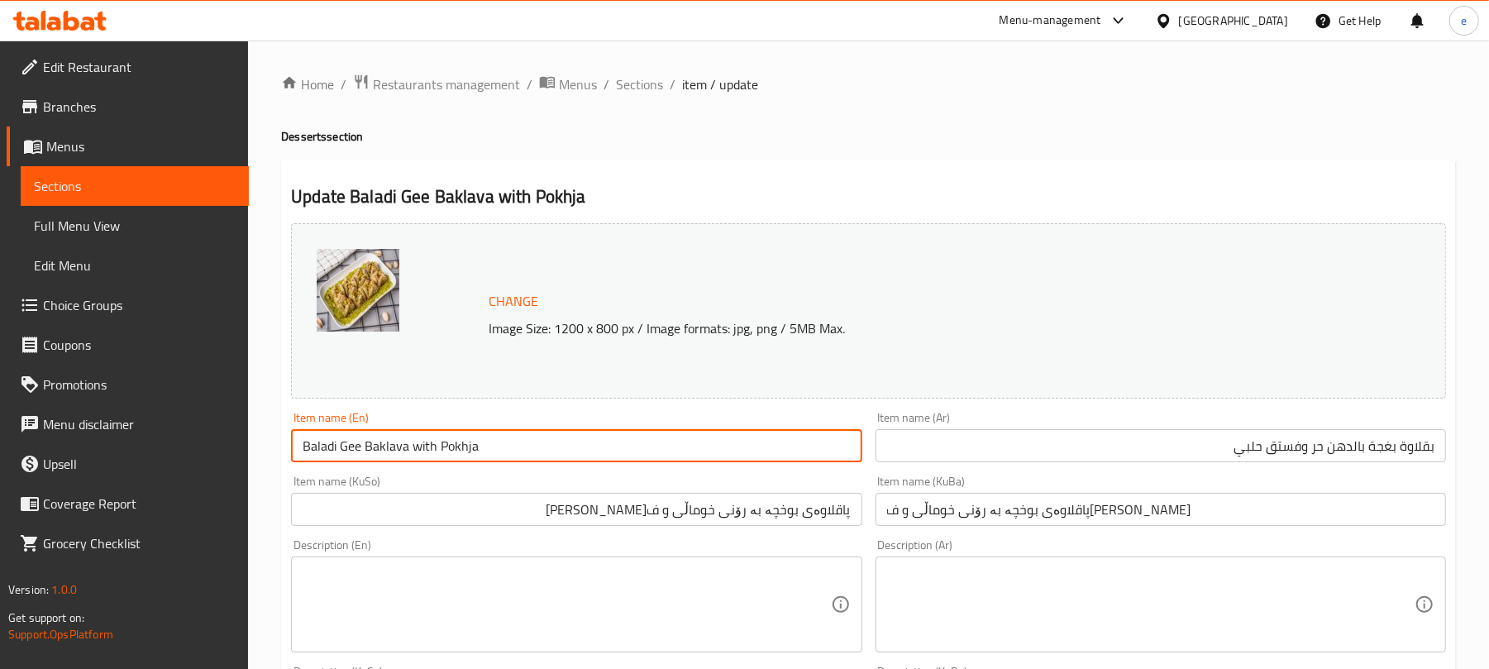
click at [299, 447] on input "Baladi Gee Baklava with Pokhja" at bounding box center [576, 445] width 570 height 33
click at [540, 451] on input "Halabi Pistachio and Baladi Gee Baklava with Pokhja" at bounding box center [576, 445] width 570 height 33
click at [553, 445] on input "Halabi Pistachio and Baladi Gee Baklava Pokhja" at bounding box center [576, 445] width 570 height 33
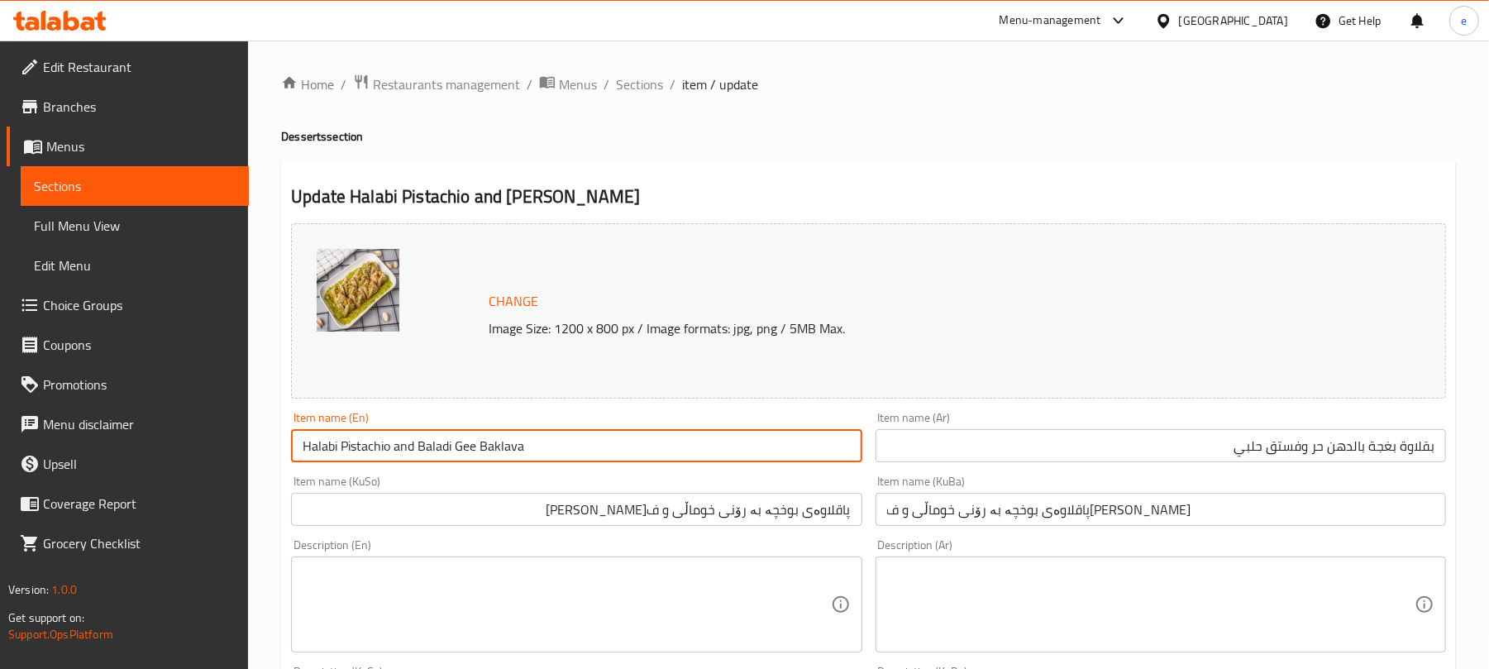
click at [479, 450] on input "Halabi Pistachio and Baladi Gee Baklava" at bounding box center [576, 445] width 570 height 33
paste input "Pokhja"
click at [603, 457] on input "Halabi Pistachio and Baladi Gee Pokhja Baklava" at bounding box center [576, 445] width 570 height 33
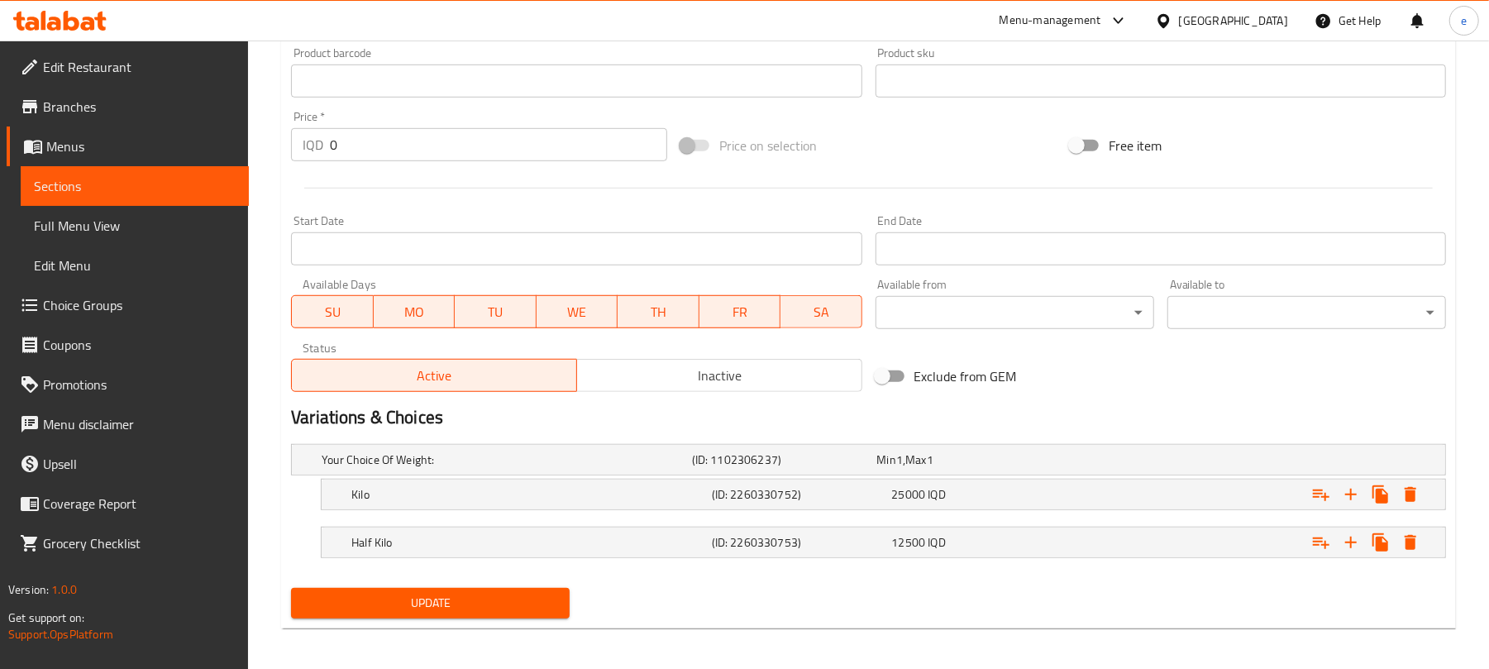
scroll to position [752, 0]
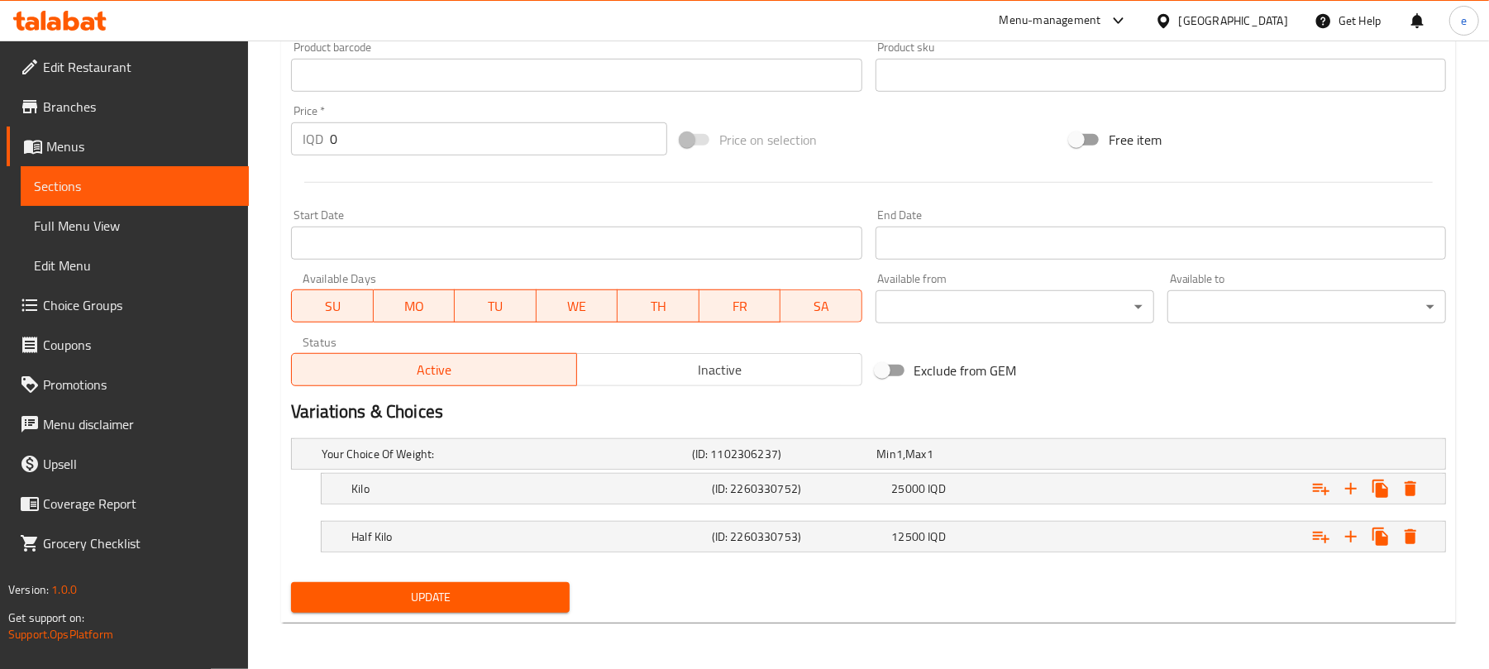
type input "Halabi Pistachio and Baladi Gee Pokhja Baklava"
click at [509, 593] on span "Update" at bounding box center [430, 597] width 252 height 21
click at [197, 179] on span "Sections" at bounding box center [135, 186] width 202 height 20
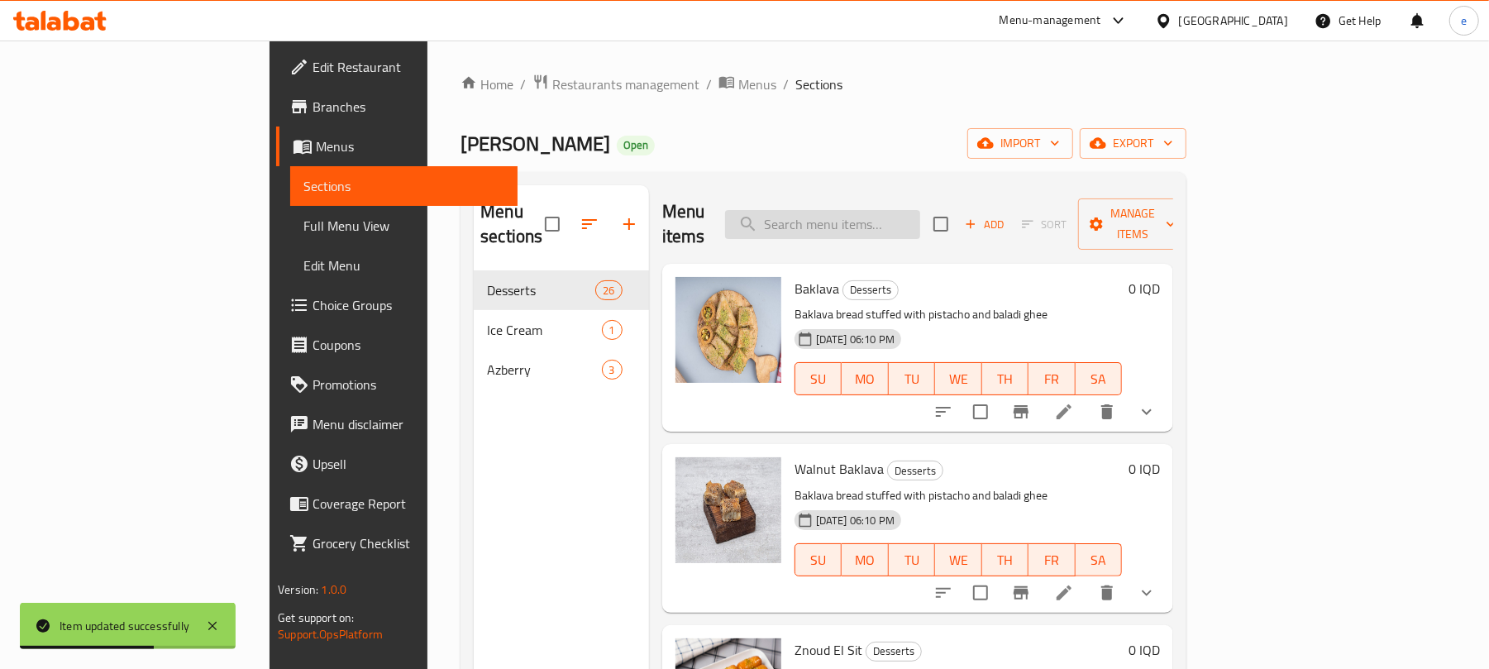
click at [927, 230] on div "Menu items Add Sort Manage items" at bounding box center [918, 224] width 512 height 79
click at [920, 222] on input "search" at bounding box center [822, 224] width 195 height 29
paste input "Baladi Gee Baklava with harouz"
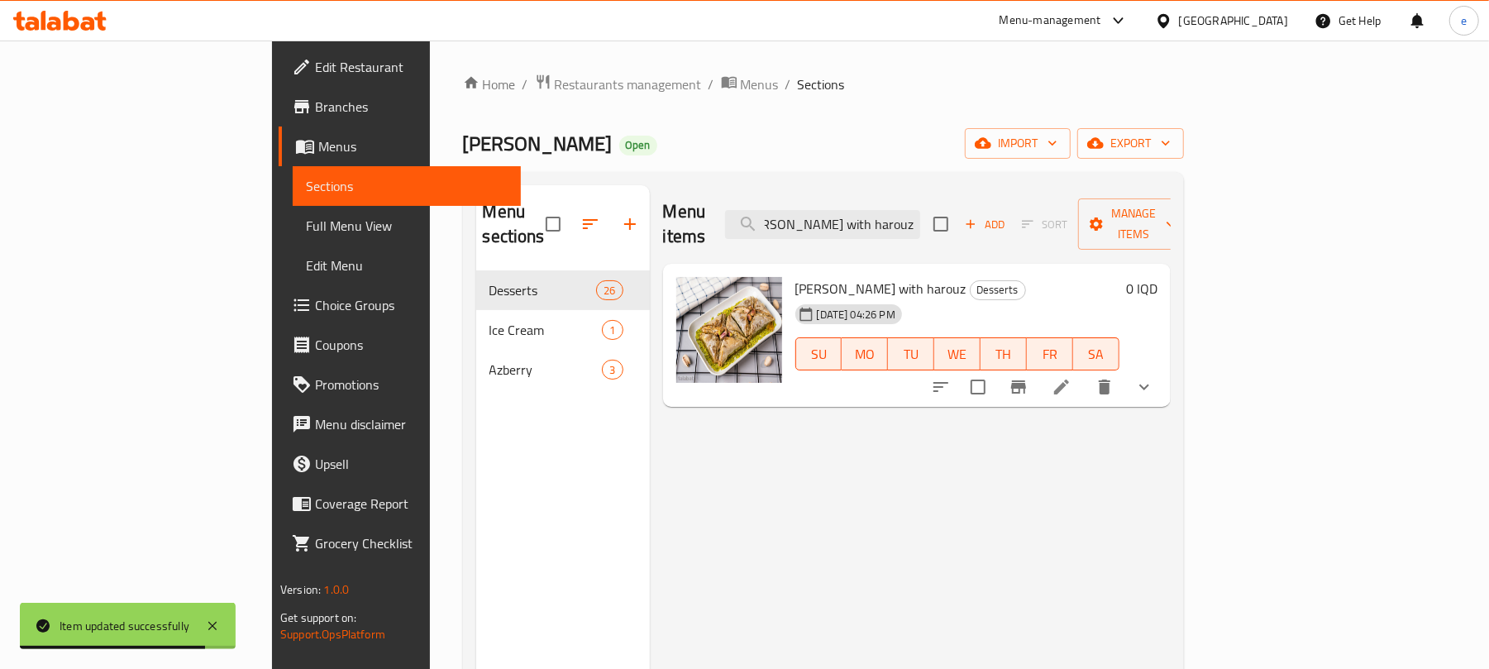
type input "Baladi Gee Baklava with harouz"
click at [1069, 379] on icon at bounding box center [1061, 386] width 15 height 15
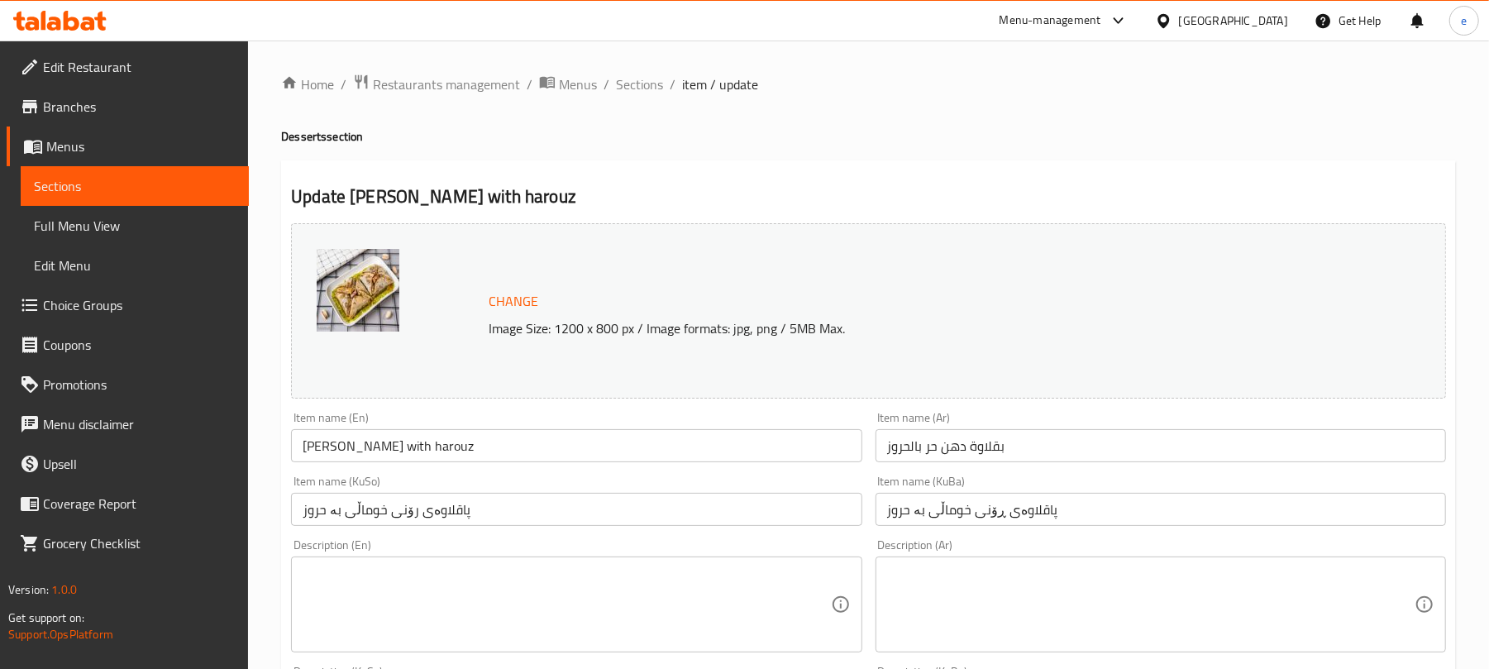
click at [1134, 450] on input "بقلاوة دهن حر بالحروز" at bounding box center [1160, 445] width 570 height 33
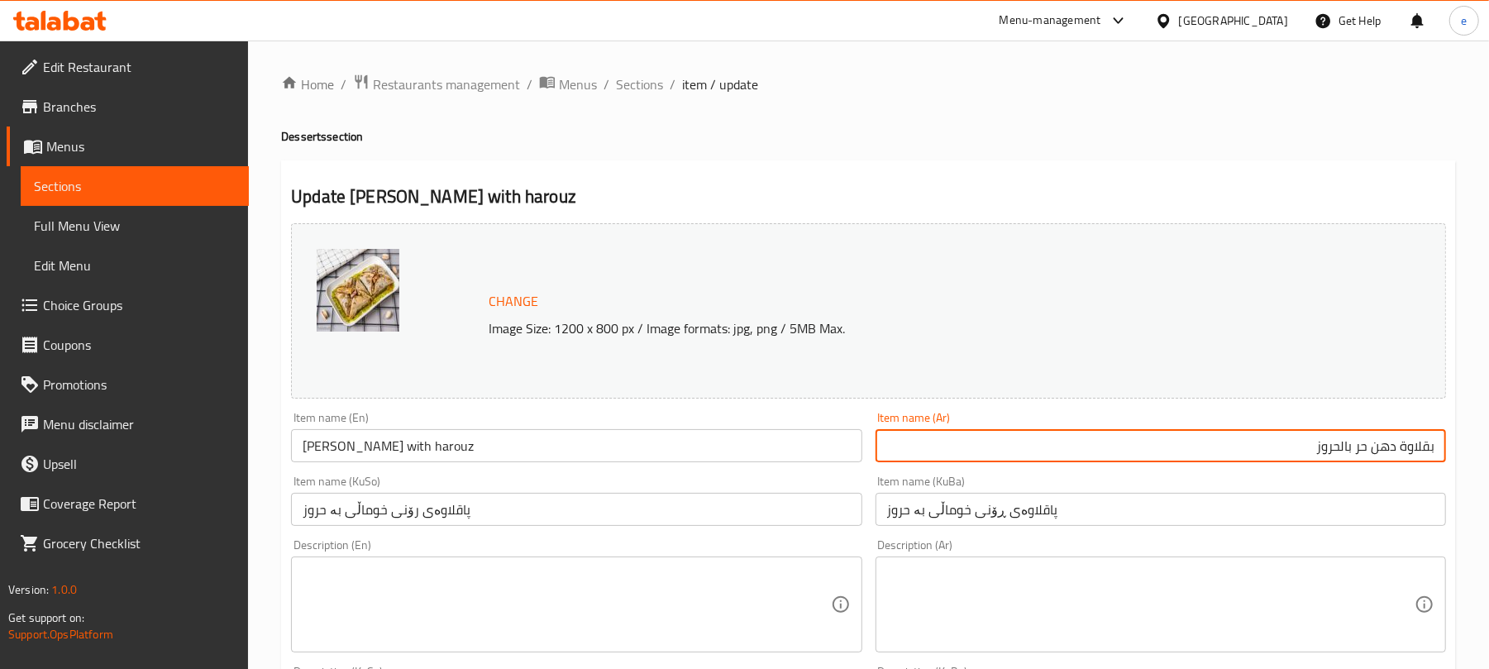
drag, startPoint x: 1318, startPoint y: 456, endPoint x: 1339, endPoint y: 456, distance: 21.5
click at [1339, 456] on input "بقلاوة دهن حر بالحروز" at bounding box center [1160, 445] width 570 height 33
paste input "روز"
click at [1311, 447] on input "بقلاوة حروز بالدهن حر" at bounding box center [1160, 445] width 570 height 33
type input "بقلاوة حروز بالدهن حر وفستق حلبي"
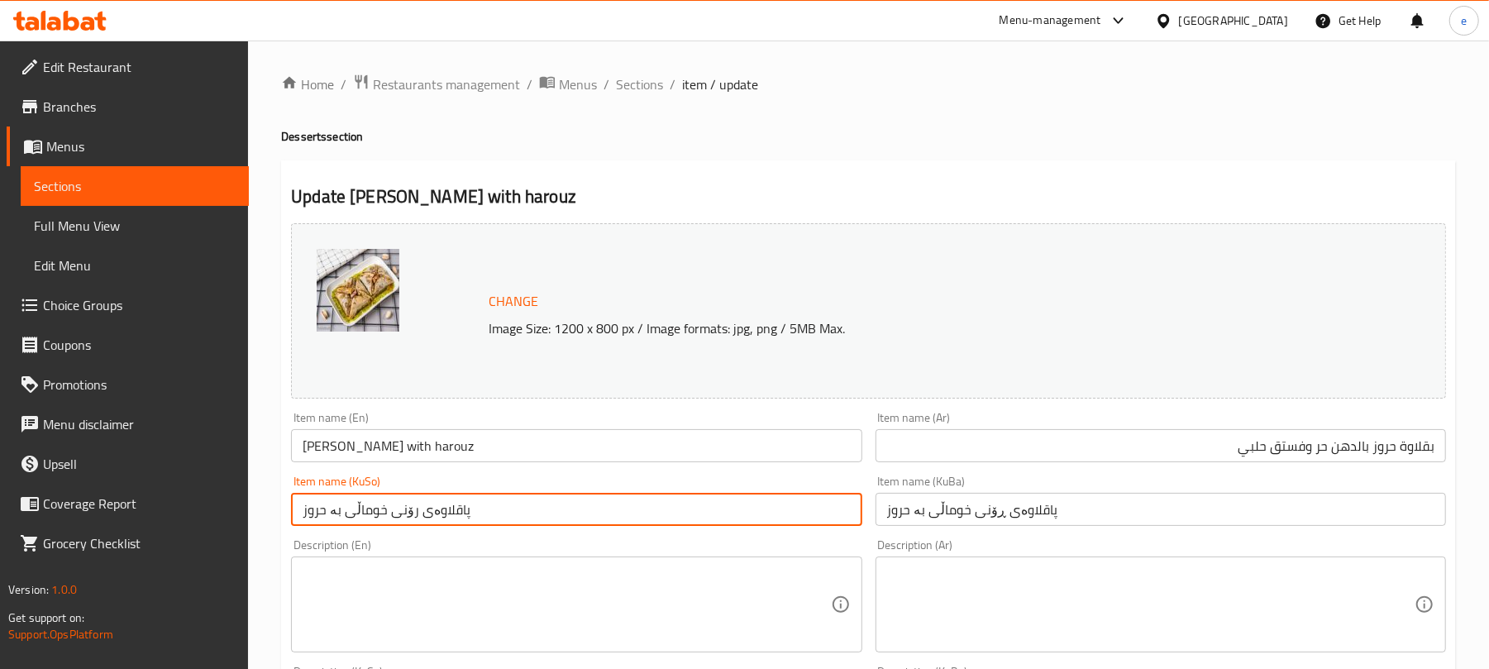
click at [653, 508] on input "پاقلاوەی رۆنی خوماڵی بە حروز" at bounding box center [576, 509] width 570 height 33
paste input "روز"
click at [681, 520] on input "پاقلاوەی حروز بە رۆنی خوماڵی بە" at bounding box center [576, 509] width 570 height 33
click at [714, 512] on input "پاقلاوەی حروز بە رۆنی خوماڵی و فستقی حەلەبی" at bounding box center [576, 509] width 570 height 33
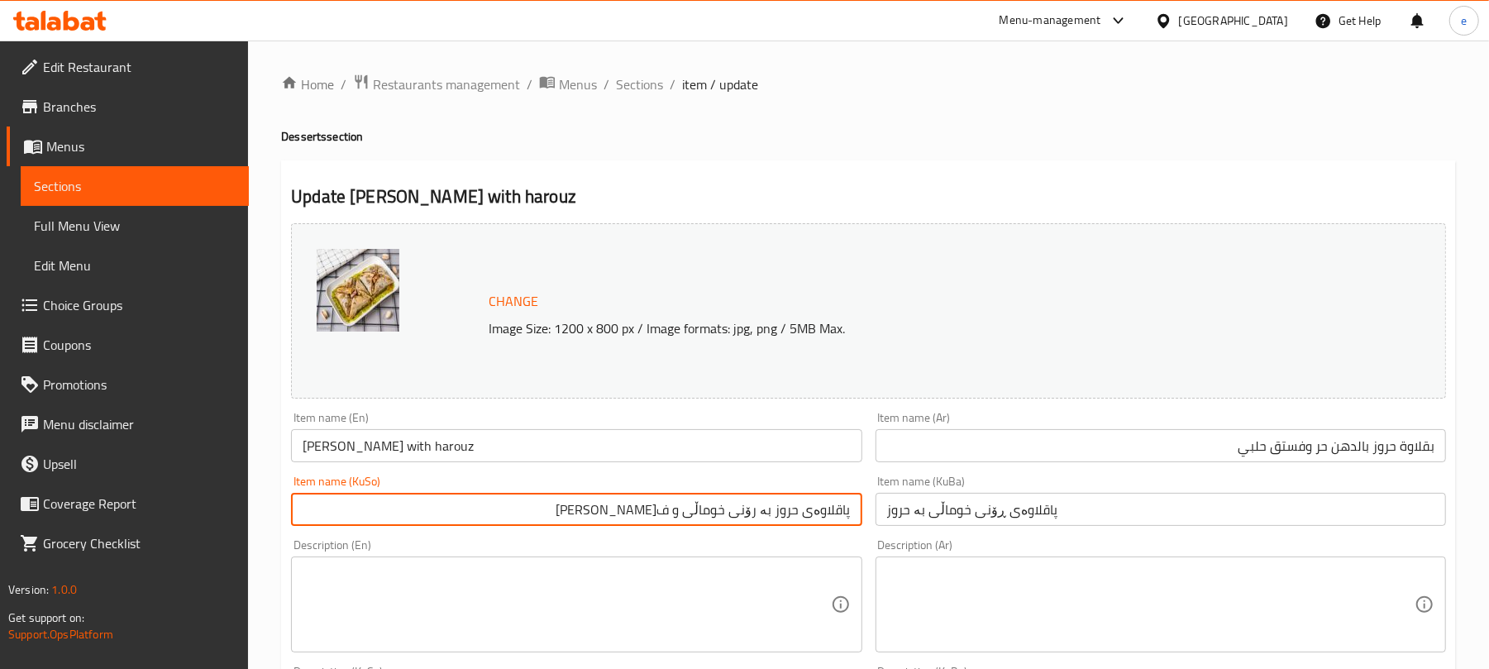
click at [714, 512] on input "پاقلاوەی حروز بە رۆنی خوماڵی و فستقی حەلەبی" at bounding box center [576, 509] width 570 height 33
type input "پاقلاوەی حروز بە رۆنی خوماڵی و فستقی حەلەبی"
click at [937, 504] on input "پاقلاوەی ڕۆنی خوماڵی بە حروز" at bounding box center [1160, 509] width 570 height 33
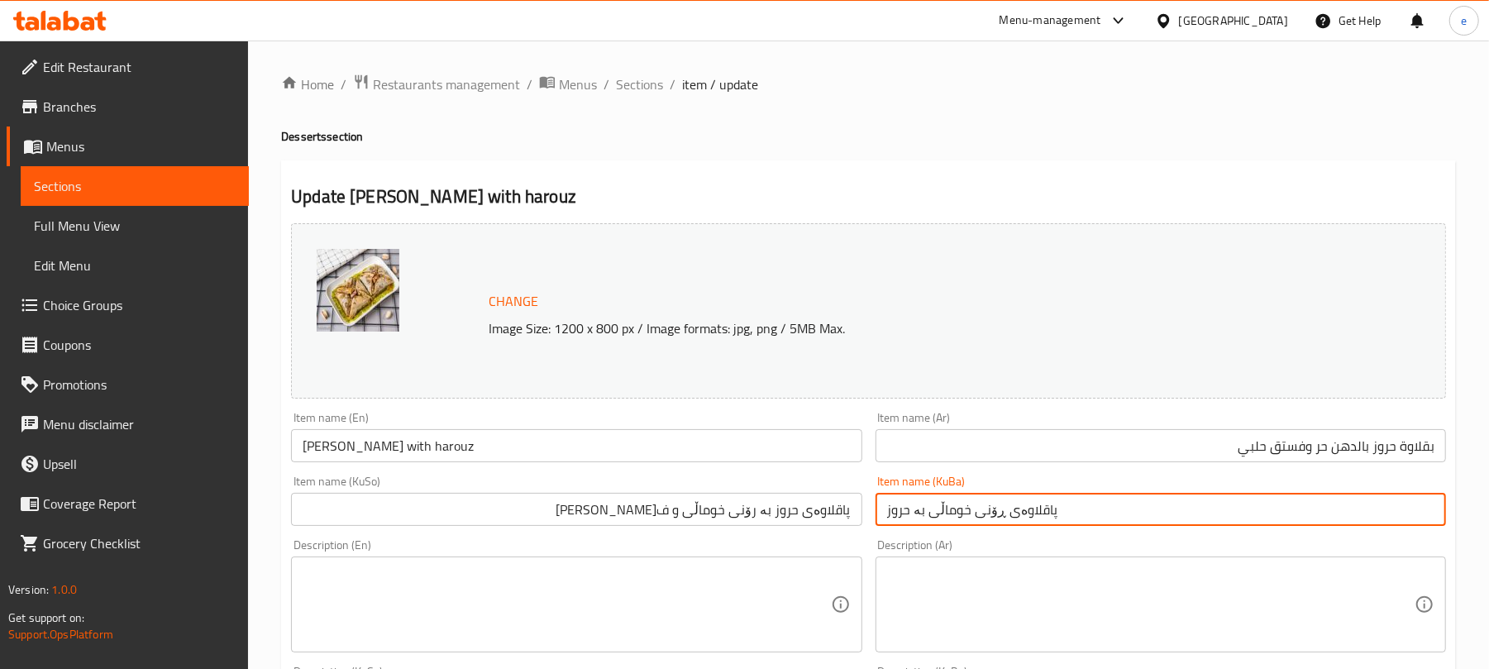
click at [937, 504] on input "پاقلاوەی ڕۆنی خوماڵی بە حروز" at bounding box center [1160, 509] width 570 height 33
paste input "حروز بە رۆنی خوماڵی و فستقی حەلەبی"
type input "پاقلاوەی حروز بە رۆنی خوماڵی و فستقی حەلەبی"
click at [636, 433] on input "Baladi Gee Baklava with harouz" at bounding box center [576, 445] width 570 height 33
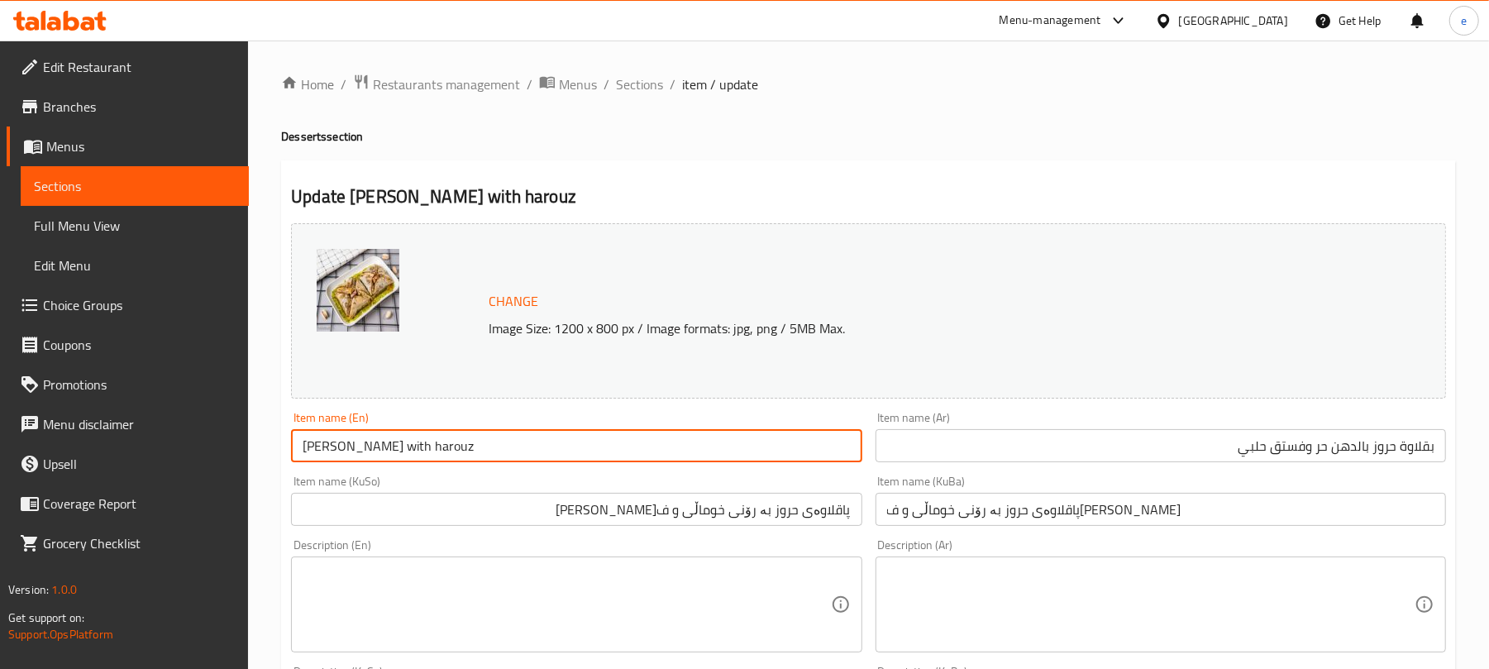
click at [303, 450] on input "Baladi Gee Baklava with harouz" at bounding box center [576, 445] width 570 height 33
click at [546, 450] on input "Halabi Pistachio with Baladi Gee Baklava with harouz" at bounding box center [576, 445] width 570 height 33
click at [542, 447] on input "Halabi Pistachio with Baladi Gee Baklava harouz" at bounding box center [576, 445] width 570 height 33
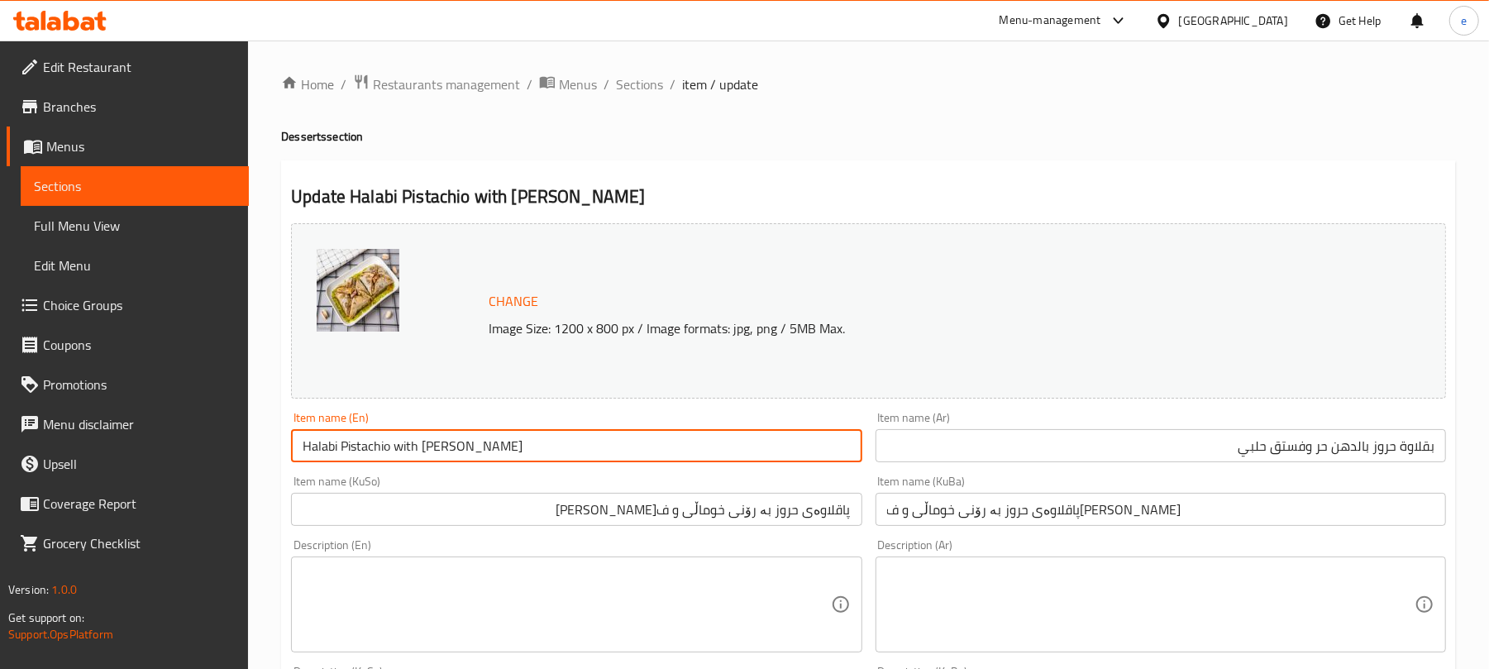
click at [479, 450] on input "Halabi Pistachio with Baladi Gee Baklava" at bounding box center [576, 445] width 570 height 33
paste input "harouz"
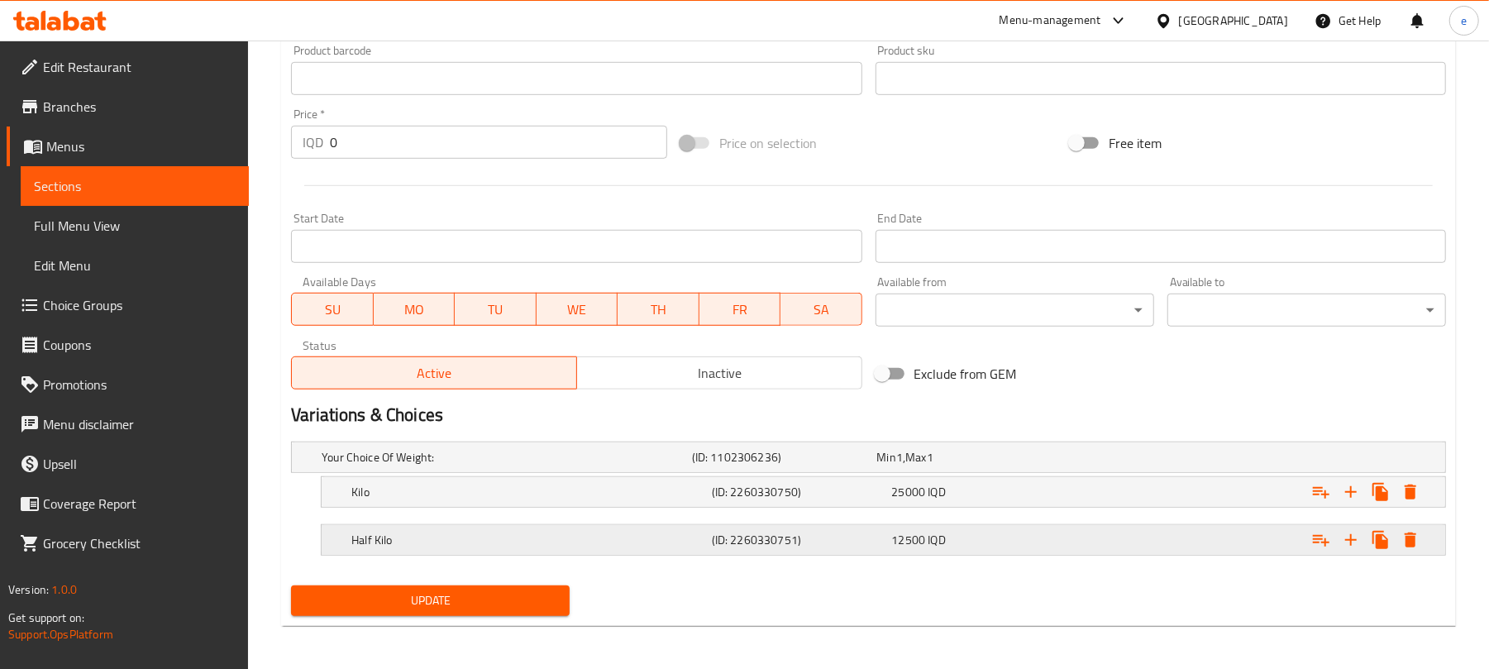
scroll to position [752, 0]
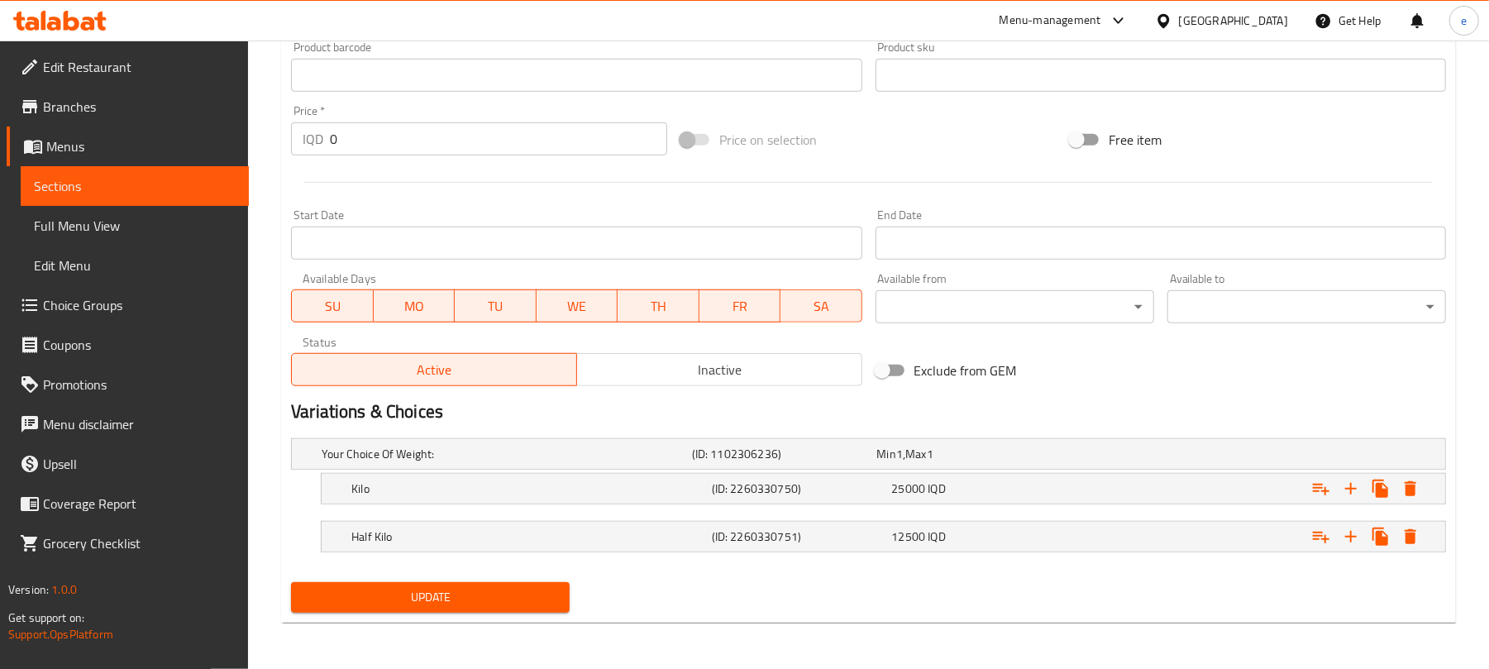
type input "Halabi Pistachio with Baladi Gee harouz Baklava"
click at [512, 610] on button "Update" at bounding box center [430, 597] width 279 height 31
click at [165, 185] on span "Sections" at bounding box center [135, 186] width 202 height 20
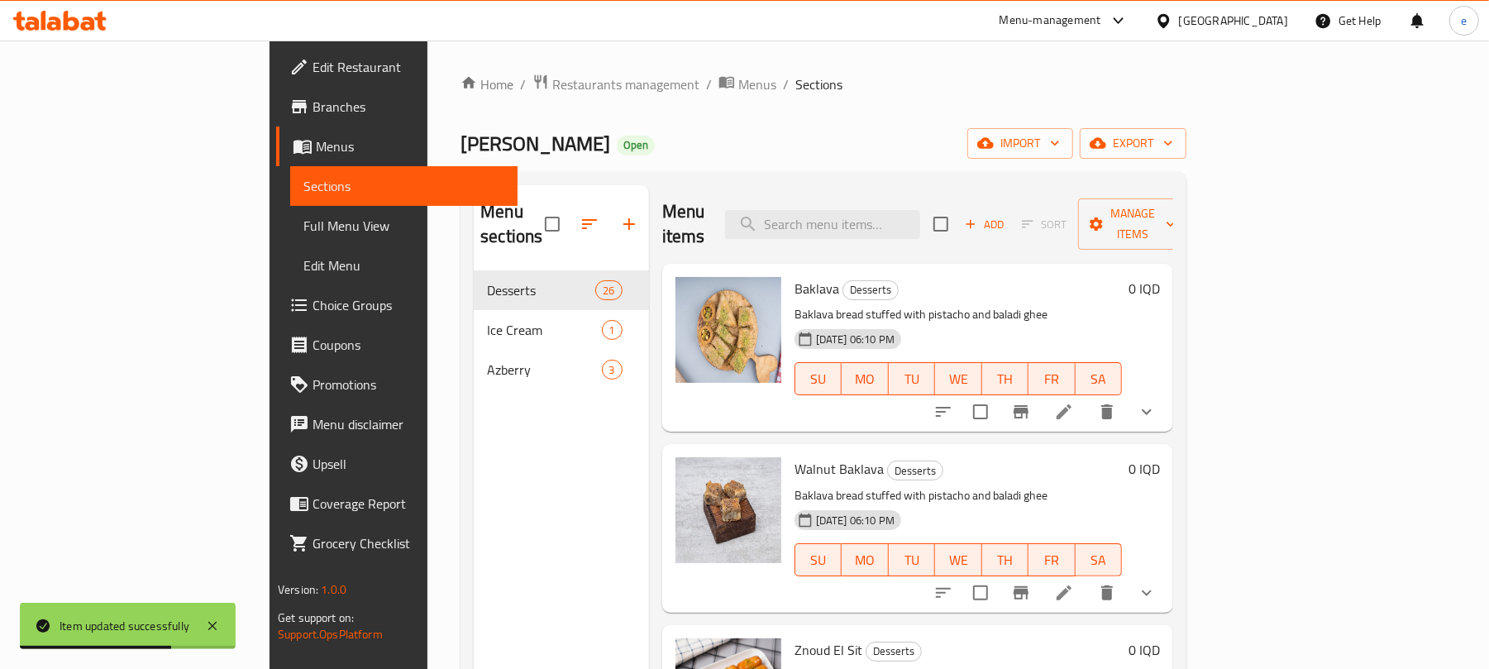
click at [866, 233] on div "Menu items Add Sort Manage items" at bounding box center [918, 224] width 512 height 79
click at [874, 212] on input "search" at bounding box center [822, 224] width 195 height 29
paste input "Classic Baladi Gee Baklava"
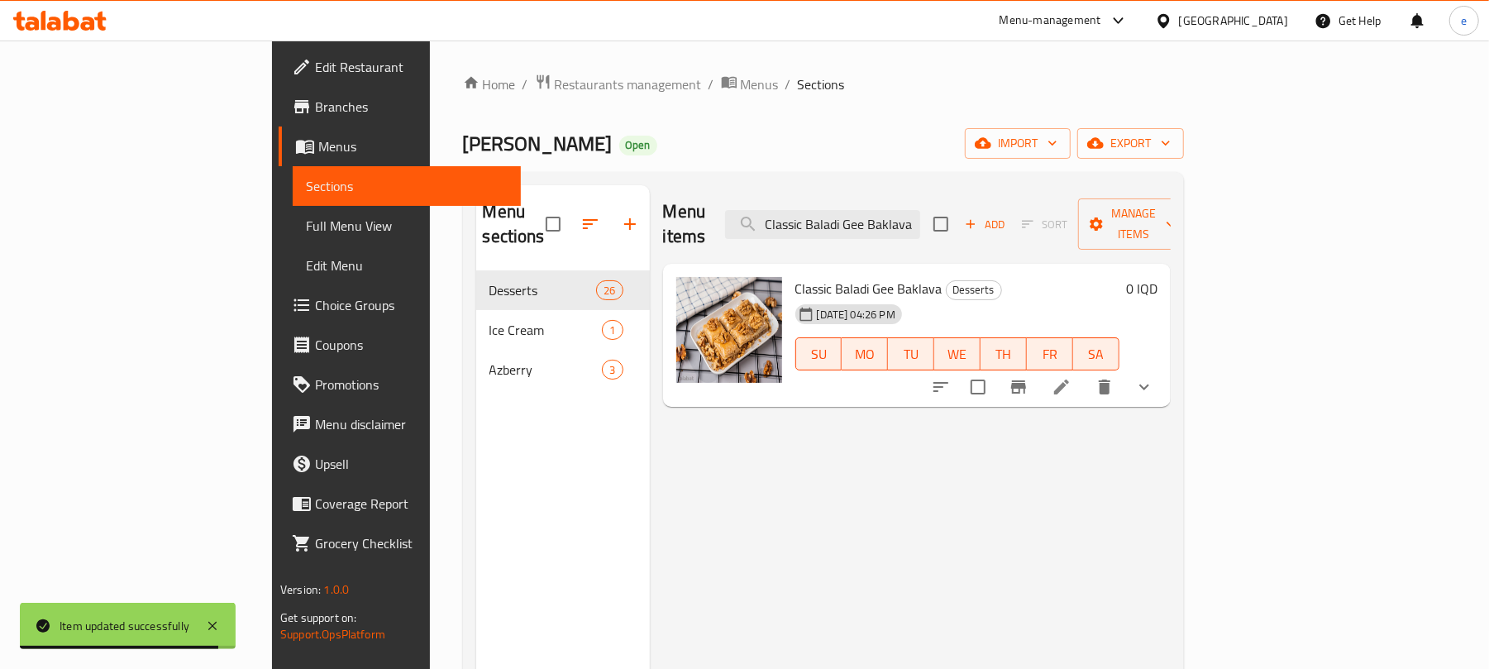
type input "Classic Baladi Gee Baklava"
click at [1069, 379] on icon at bounding box center [1061, 386] width 15 height 15
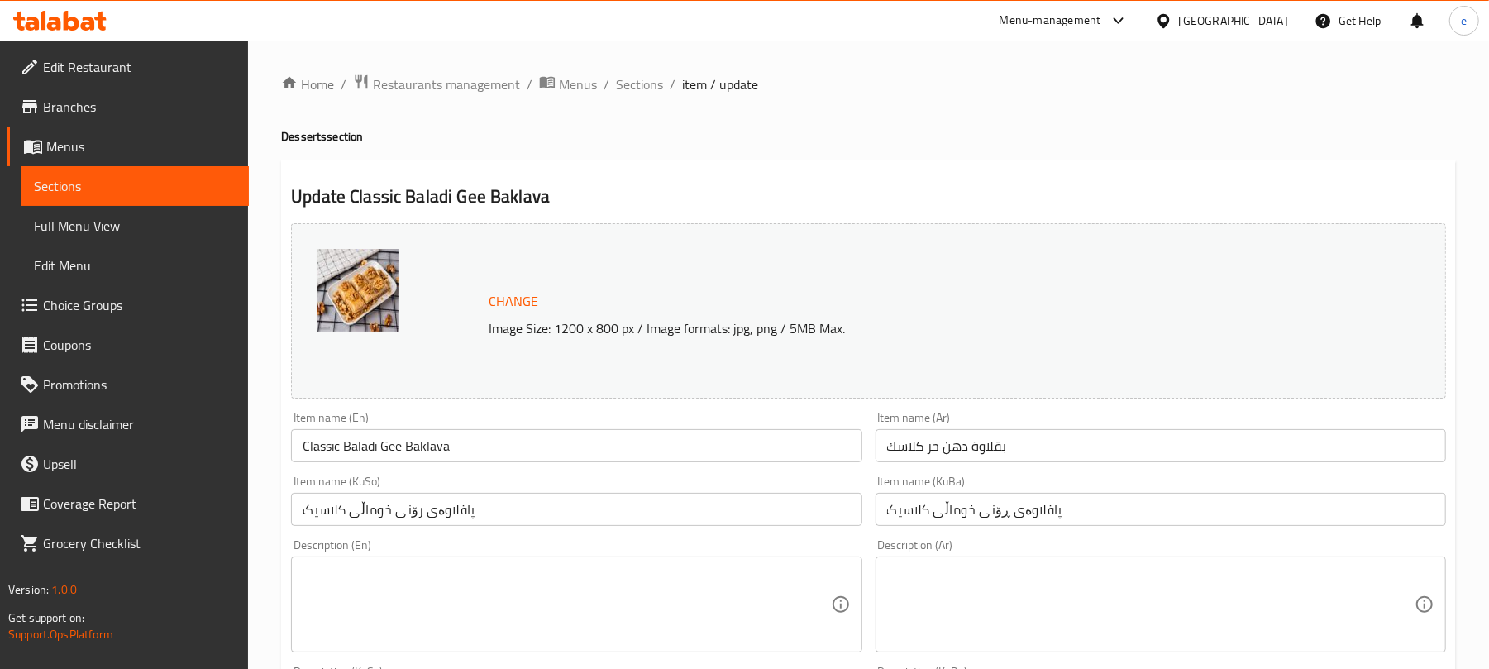
click at [1036, 462] on input "بقلاوة دهن حر كلاسك" at bounding box center [1160, 445] width 570 height 33
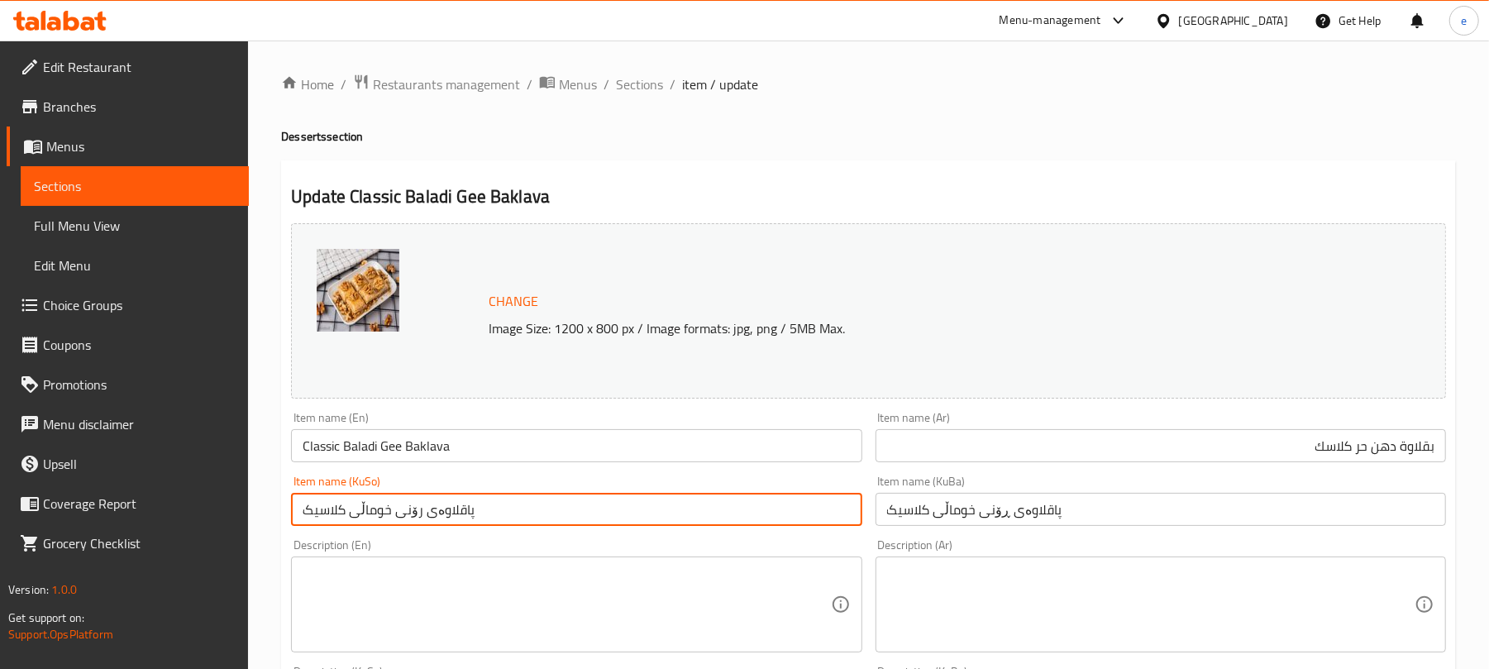
click at [746, 509] on input "پاقلاوەی رۆنی خوماڵی کلاسیک" at bounding box center [576, 509] width 570 height 33
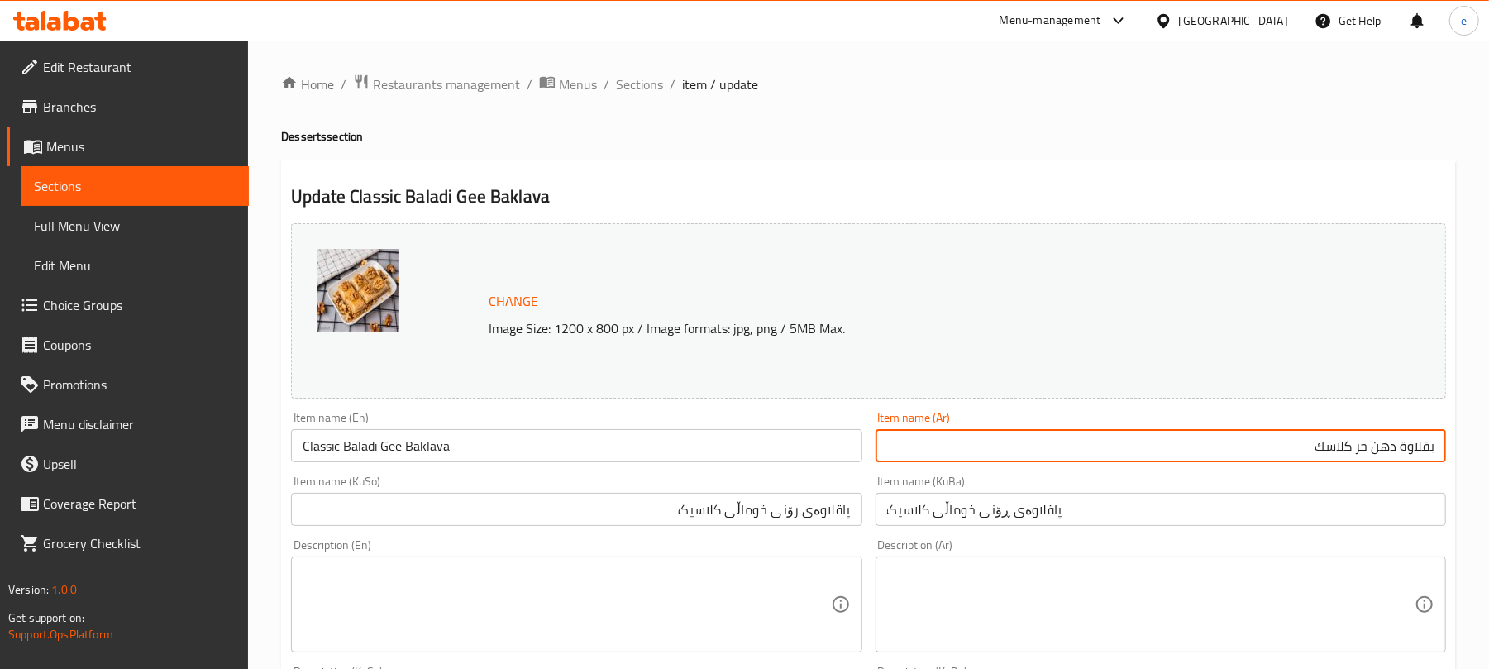
click at [1379, 450] on input "بقلاوة دهن حر كلاسك" at bounding box center [1160, 445] width 570 height 33
type input "بقلاوة كلاسك بالجوز"
click at [784, 517] on input "پاقلاوەی رۆنی خوماڵی کلاسیک" at bounding box center [576, 509] width 570 height 33
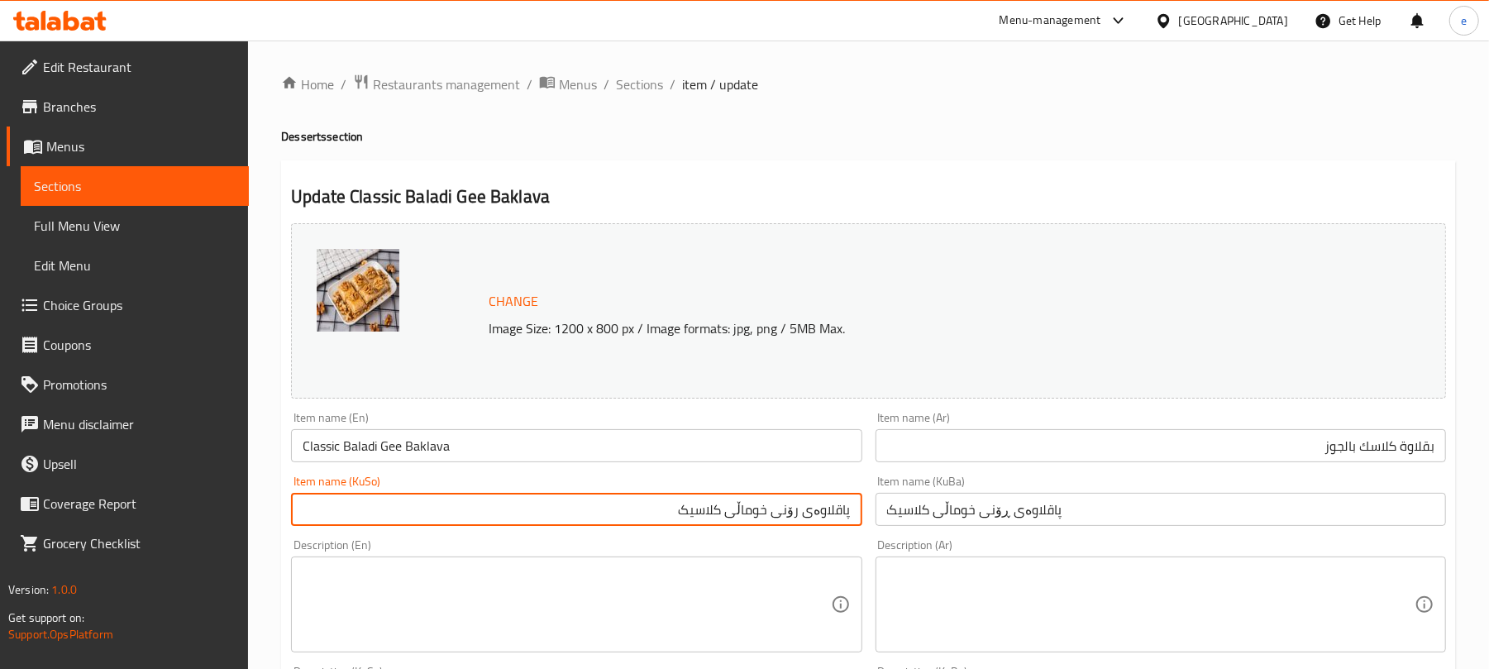
click at [784, 517] on input "پاقلاوەی رۆنی خوماڵی کلاسیک" at bounding box center [576, 509] width 570 height 33
click at [784, 517] on input "پاقلاوەی خوماڵی کلاسیک" at bounding box center [576, 509] width 570 height 33
click at [817, 526] on input "پاقلاوەی کلاسیک بە گوێز" at bounding box center [576, 509] width 570 height 33
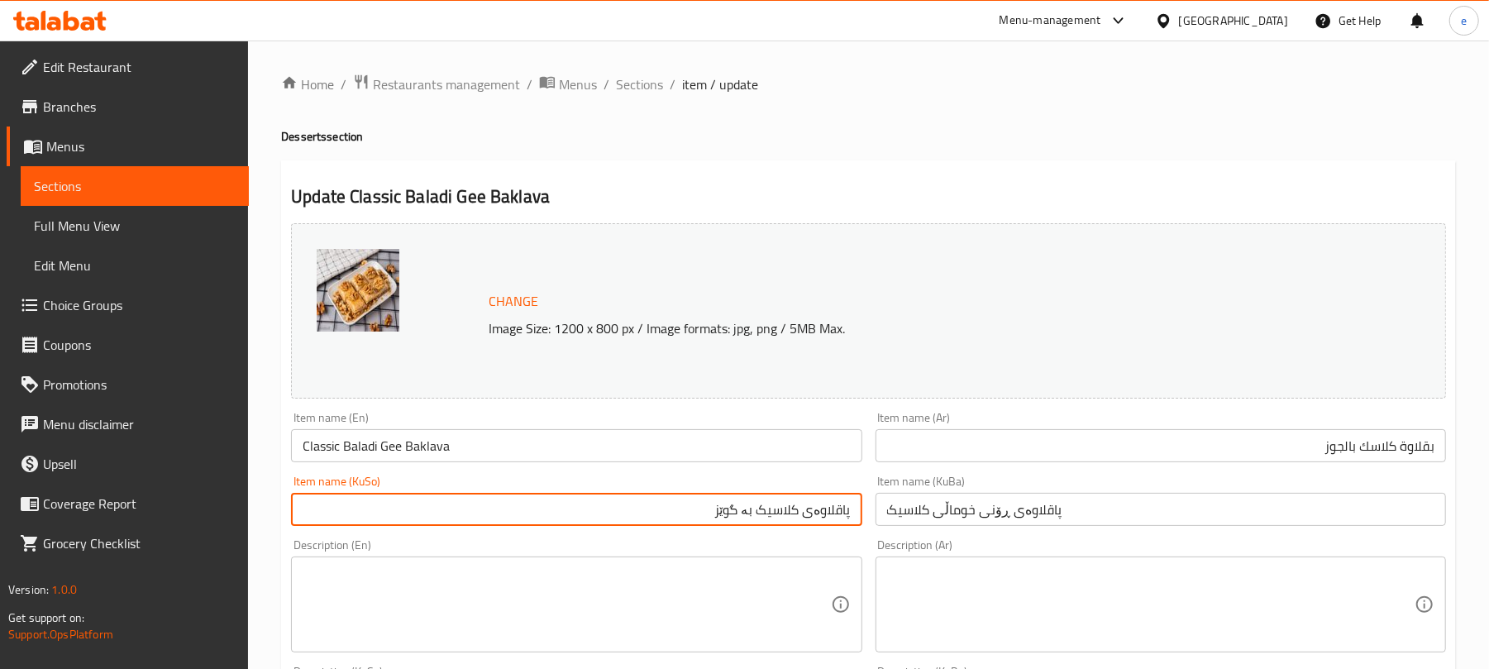
click at [817, 526] on input "پاقلاوەی کلاسیک بە گوێز" at bounding box center [576, 509] width 570 height 33
type input "پاقلاوەی کلاسیک بە گوێز"
click at [974, 524] on input "پاقلاوەی ڕۆنی خوماڵی کلاسیک" at bounding box center [1160, 509] width 570 height 33
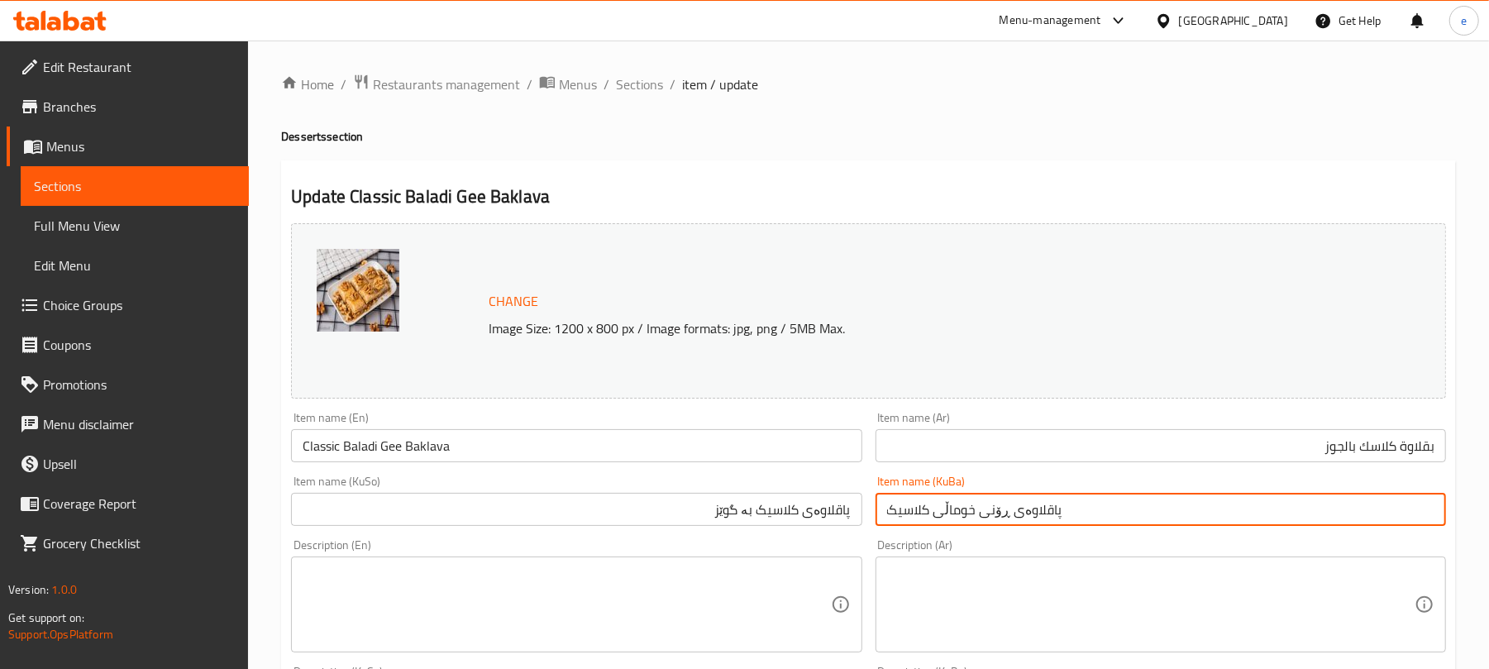
click at [974, 524] on input "پاقلاوەی ڕۆنی خوماڵی کلاسیک" at bounding box center [1160, 509] width 570 height 33
paste input "لاسیک بە گوێز"
type input "پاقلاوەی کلاسیک بە گوێز"
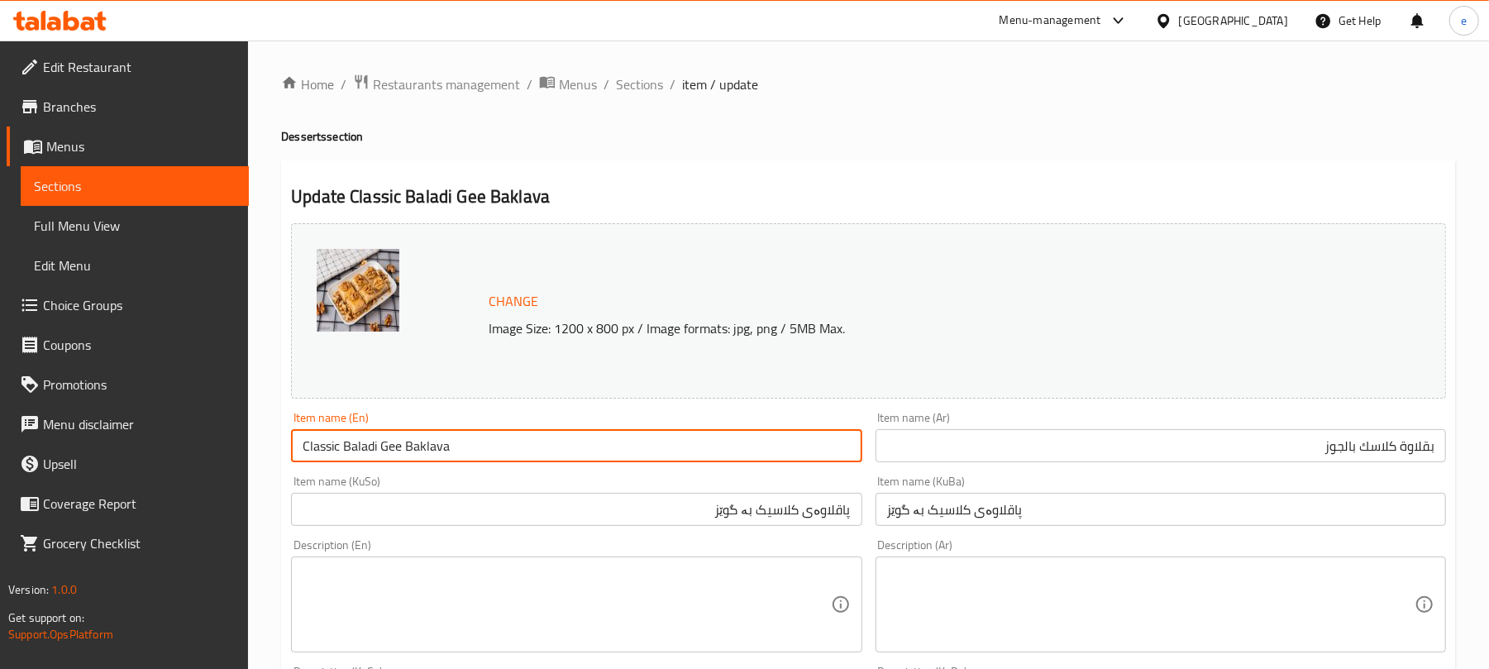
click at [509, 447] on input "Classic Baladi Gee Baklava" at bounding box center [576, 445] width 570 height 33
click at [371, 448] on input "Classic Baladi Gee Baklava" at bounding box center [576, 445] width 570 height 33
click at [355, 448] on input "Classic Gee Baklava" at bounding box center [576, 445] width 570 height 33
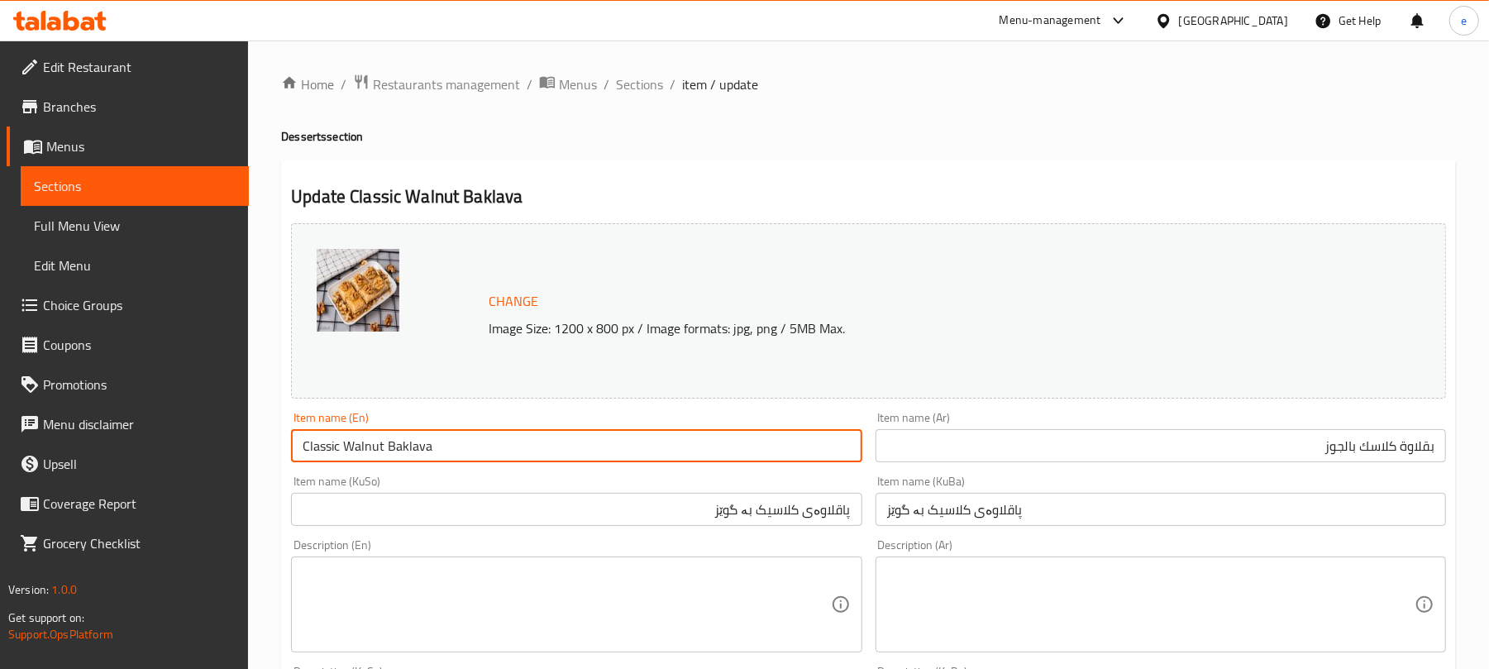
click at [360, 448] on input "Classic Walnut Baklava" at bounding box center [576, 445] width 570 height 33
type input "Classic Walnut Baklava"
click at [592, 443] on input "Classic Walnut Baklava" at bounding box center [576, 445] width 570 height 33
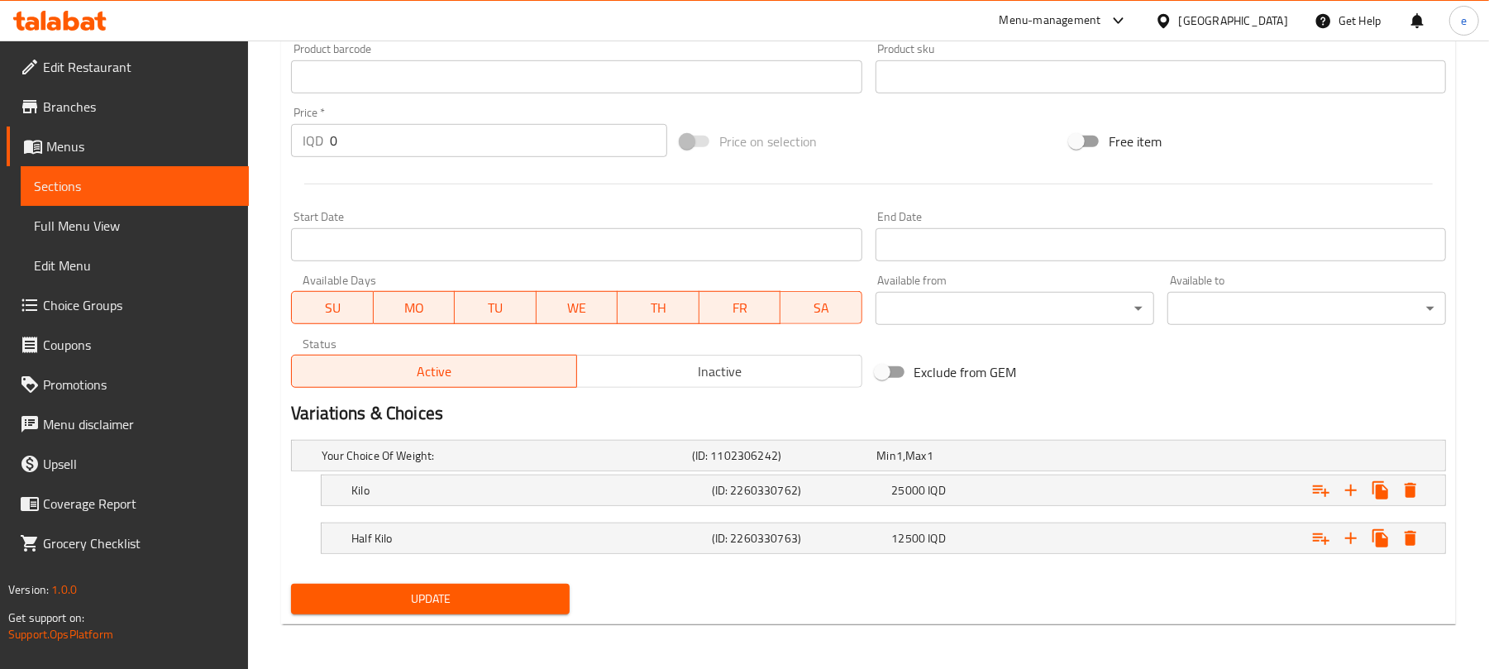
scroll to position [752, 0]
click at [471, 599] on span "Update" at bounding box center [430, 597] width 252 height 21
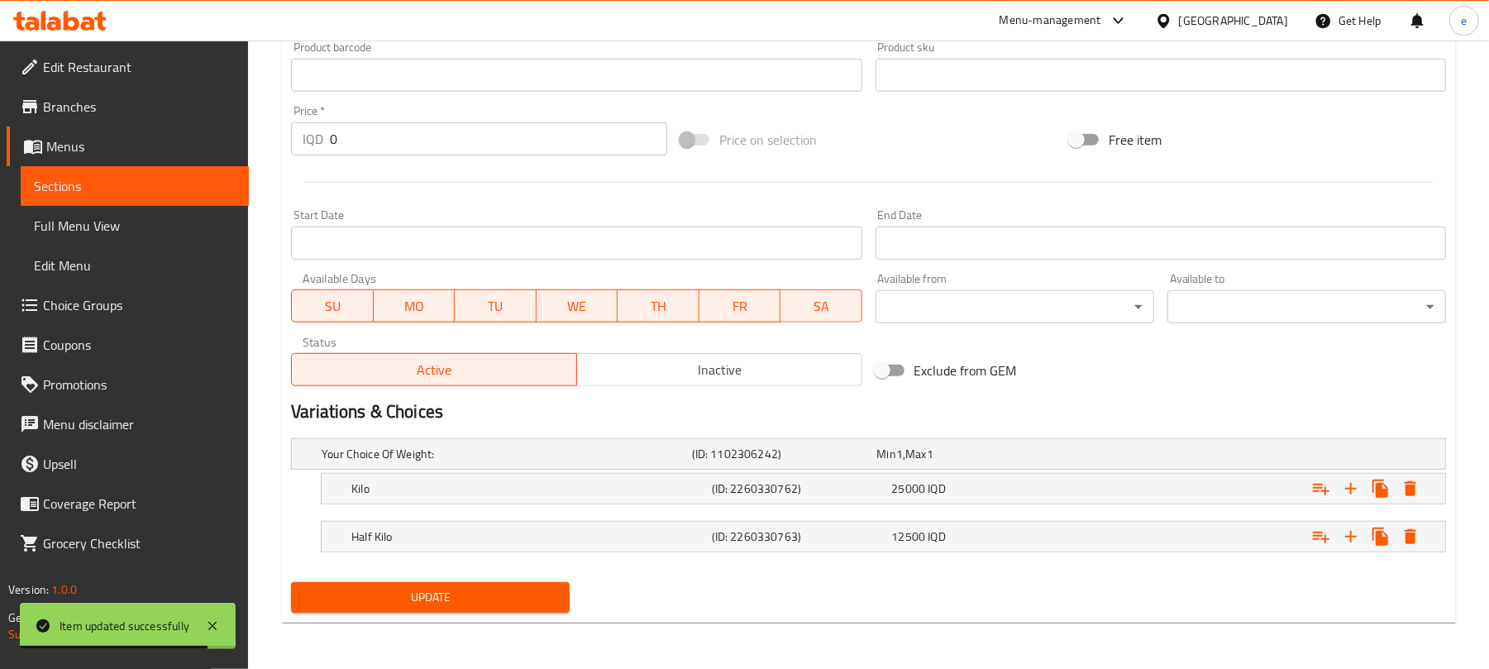
click at [177, 186] on span "Sections" at bounding box center [135, 186] width 202 height 20
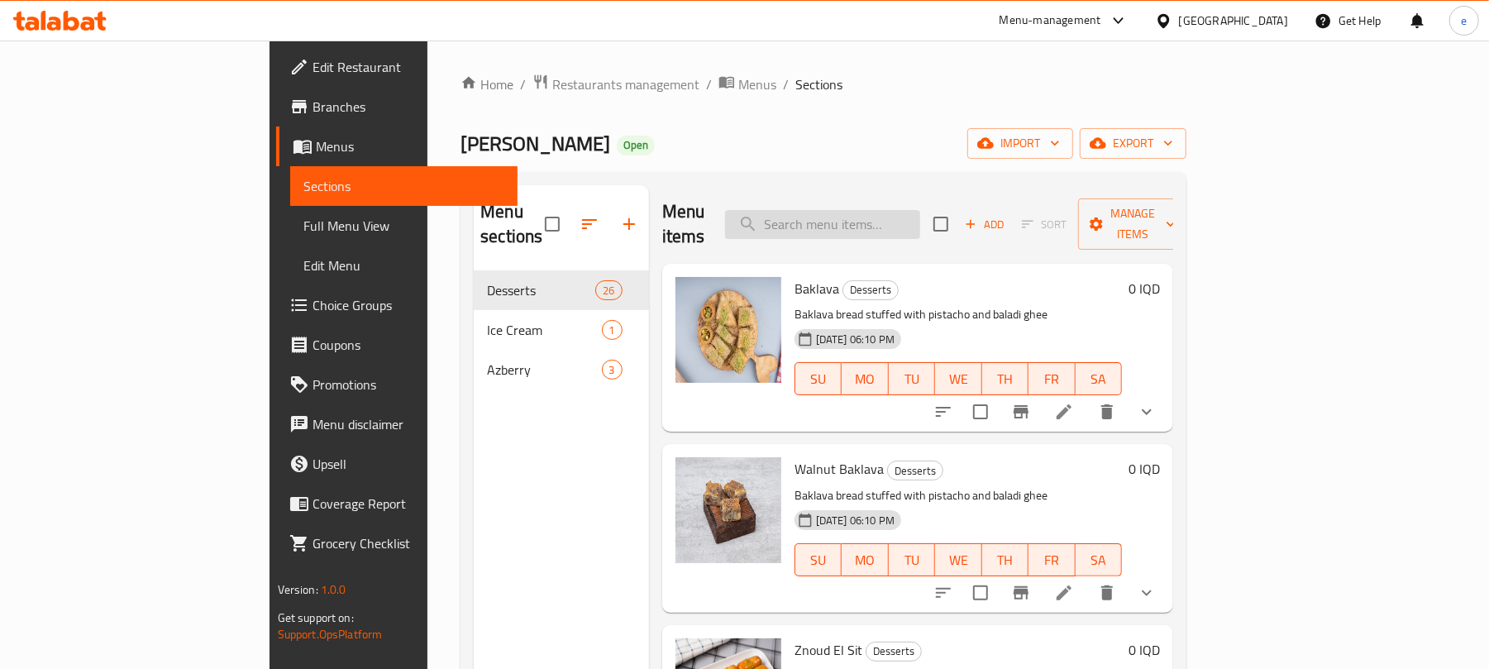
click at [900, 223] on input "search" at bounding box center [822, 224] width 195 height 29
paste input "Nuts"
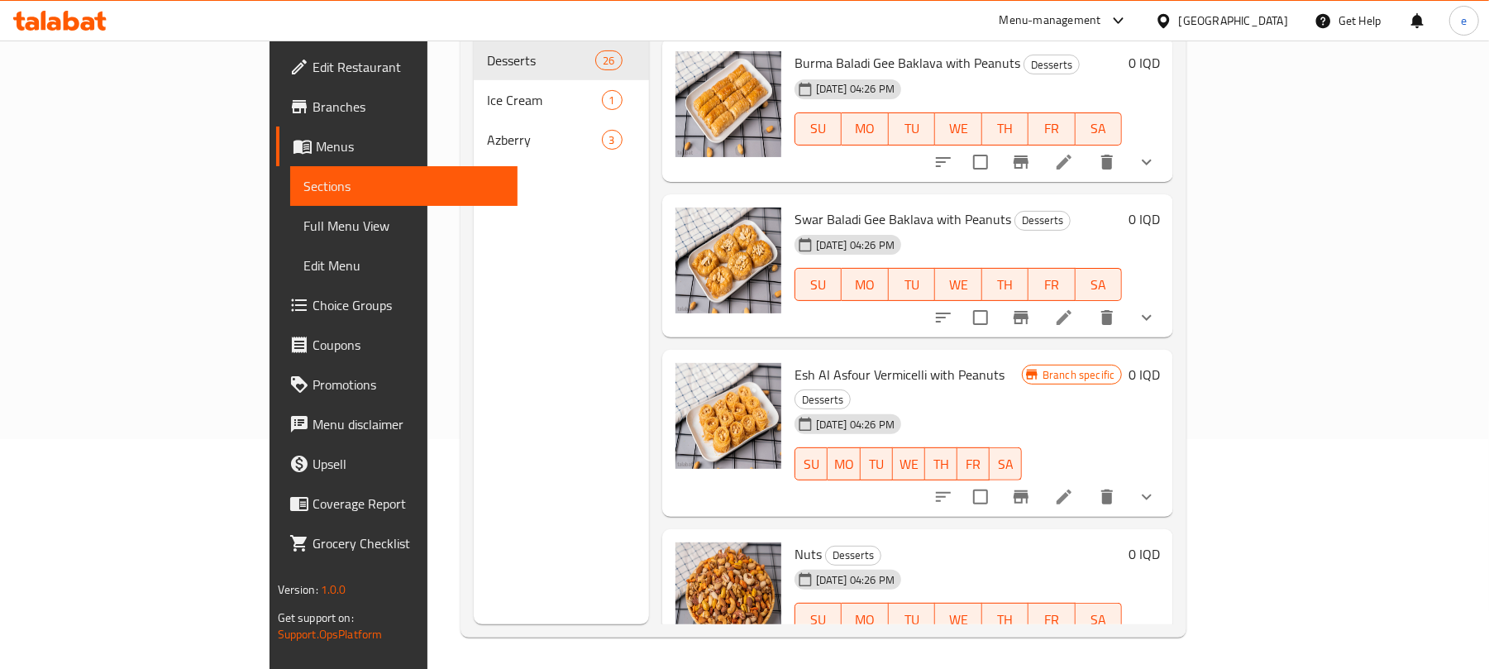
scroll to position [232, 0]
type input "Nuts"
click at [1074, 641] on icon at bounding box center [1064, 651] width 20 height 20
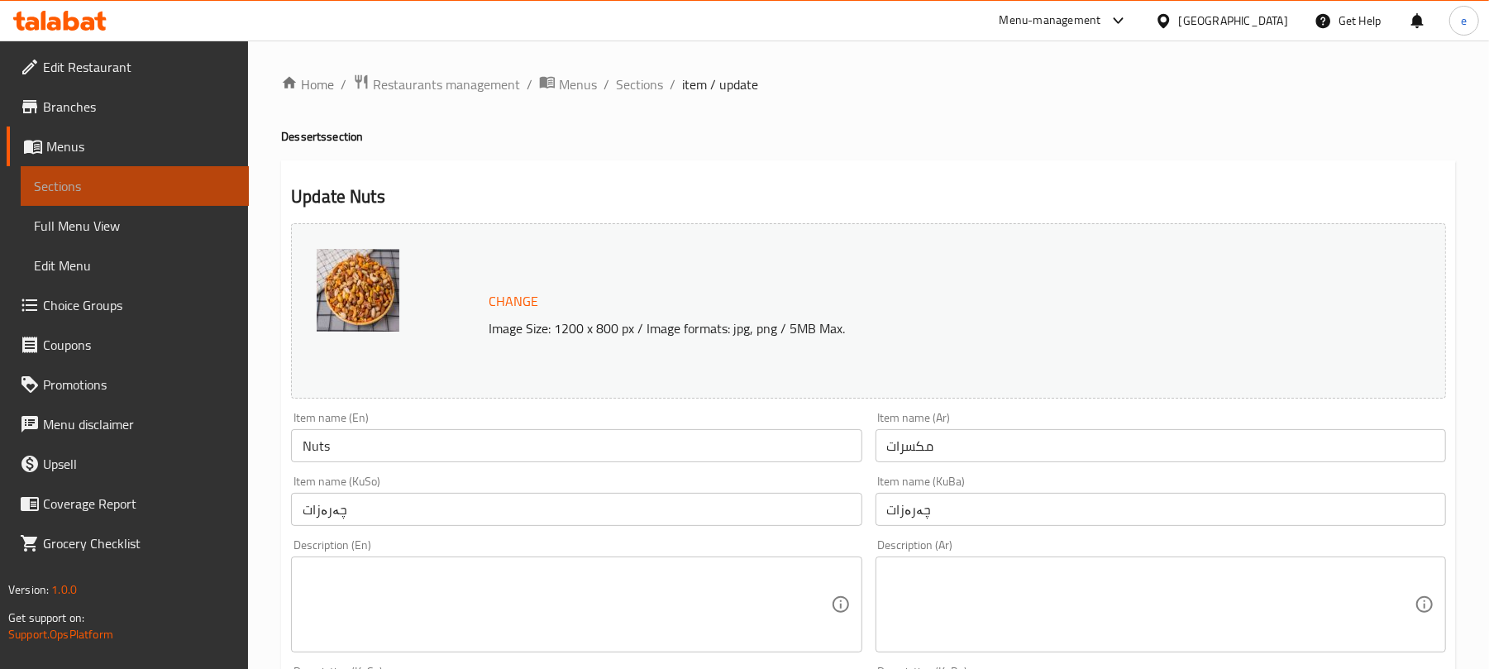
click at [102, 183] on span "Sections" at bounding box center [135, 186] width 202 height 20
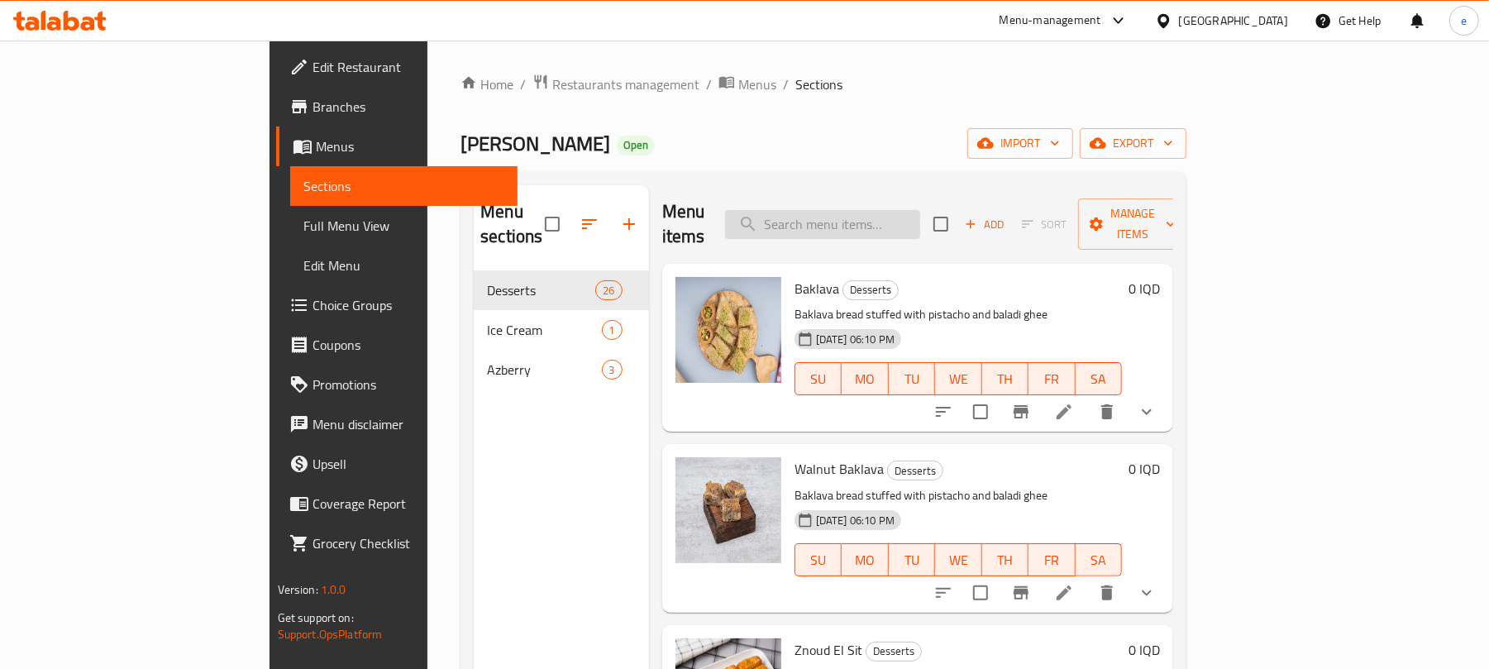
click at [884, 226] on input "search" at bounding box center [822, 224] width 195 height 29
paste input "Baladi Gee Baklava with Pistachio"
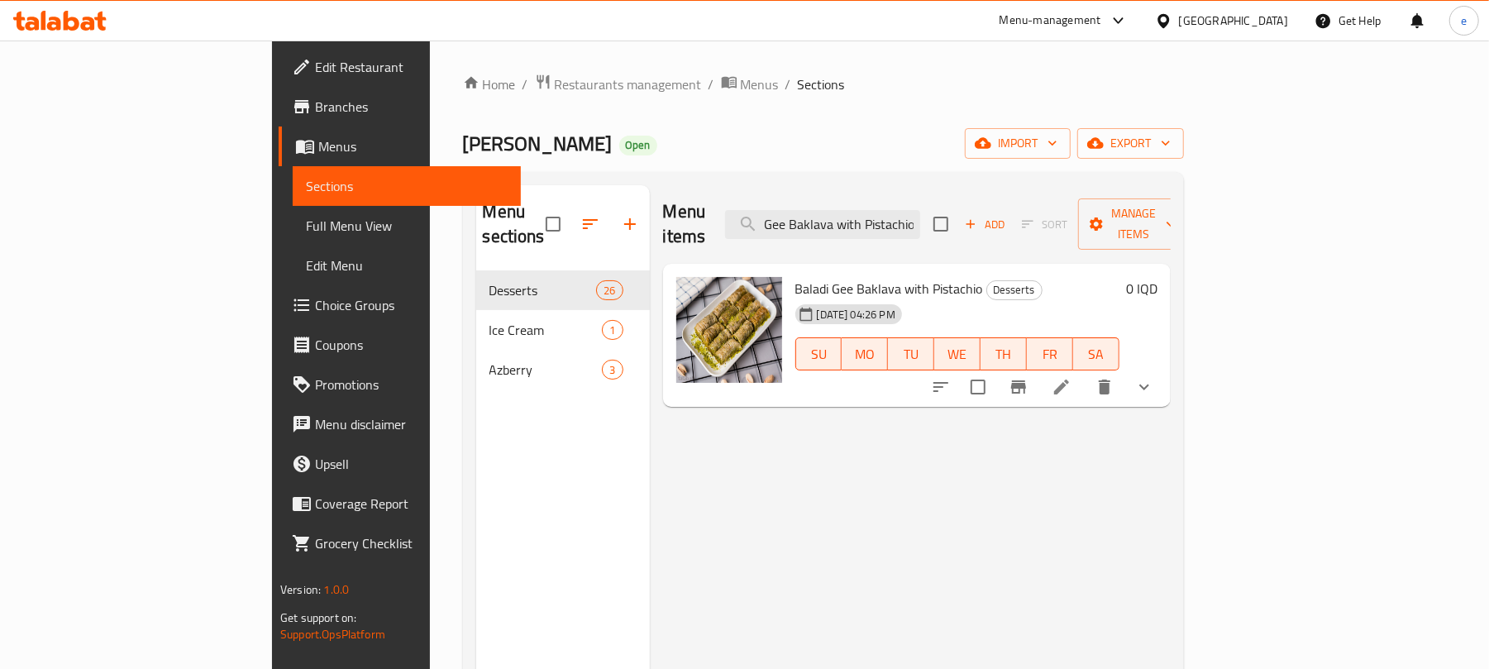
type input "Baladi Gee Baklava with Pistachio"
click at [1084, 374] on li at bounding box center [1061, 387] width 46 height 30
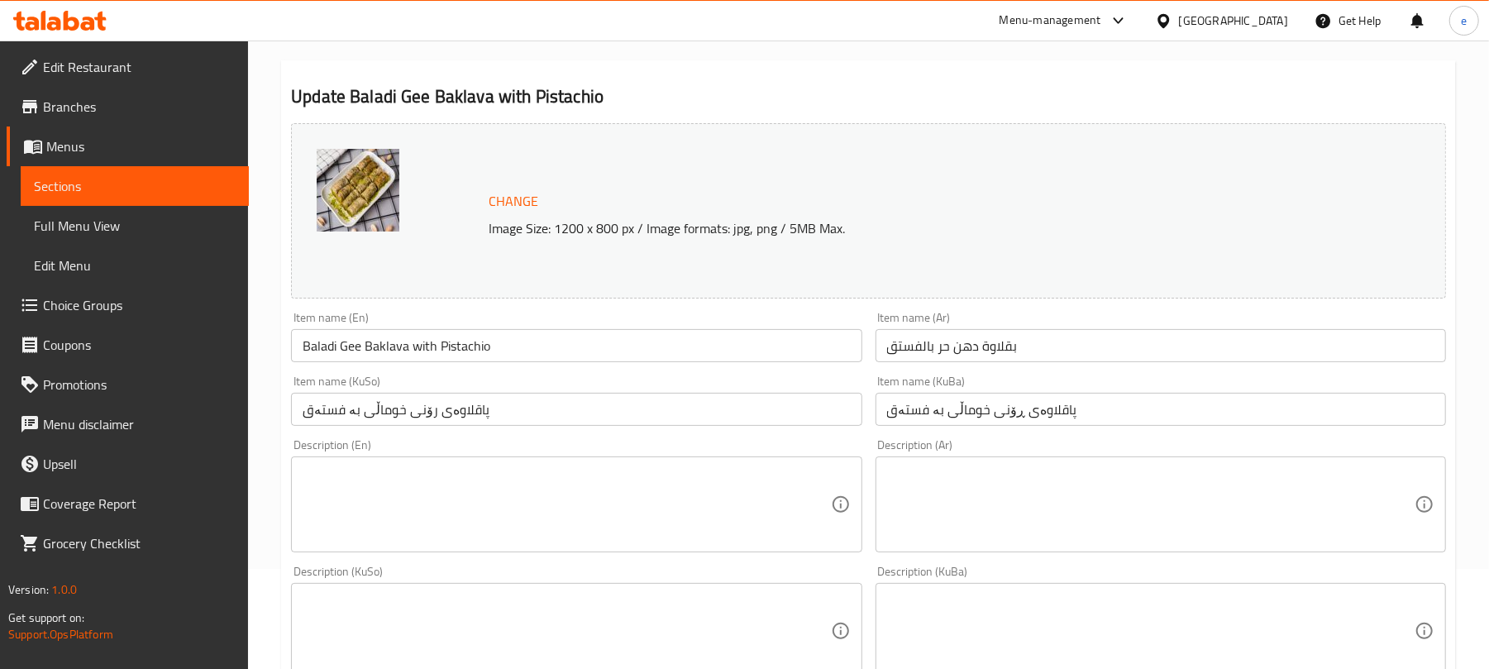
scroll to position [220, 0]
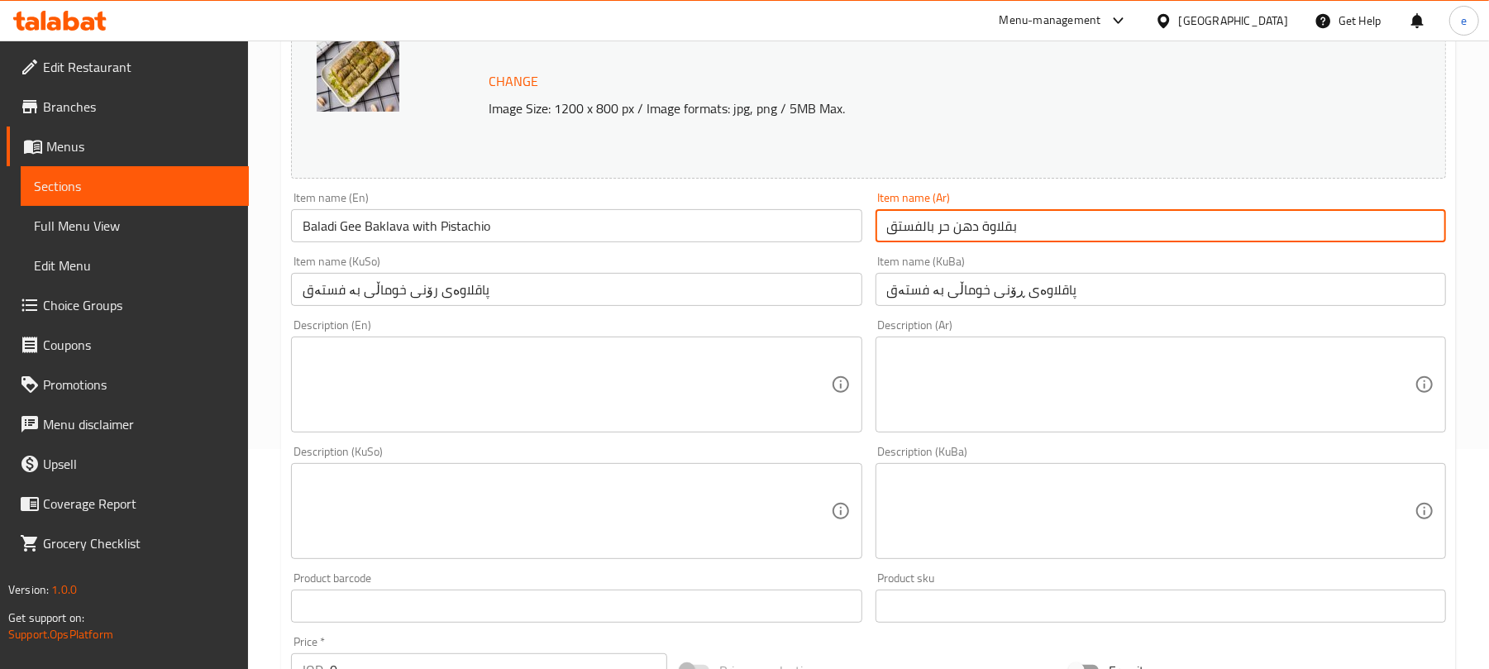
click at [1050, 229] on input "بقلاوة دهن حر بالفستق" at bounding box center [1160, 225] width 570 height 33
click at [1423, 228] on input "بقلاوة دهن حر بالفستق" at bounding box center [1160, 225] width 570 height 33
paste input "رمة"
type input "برمة بالدهن حر وفستق حلبي"
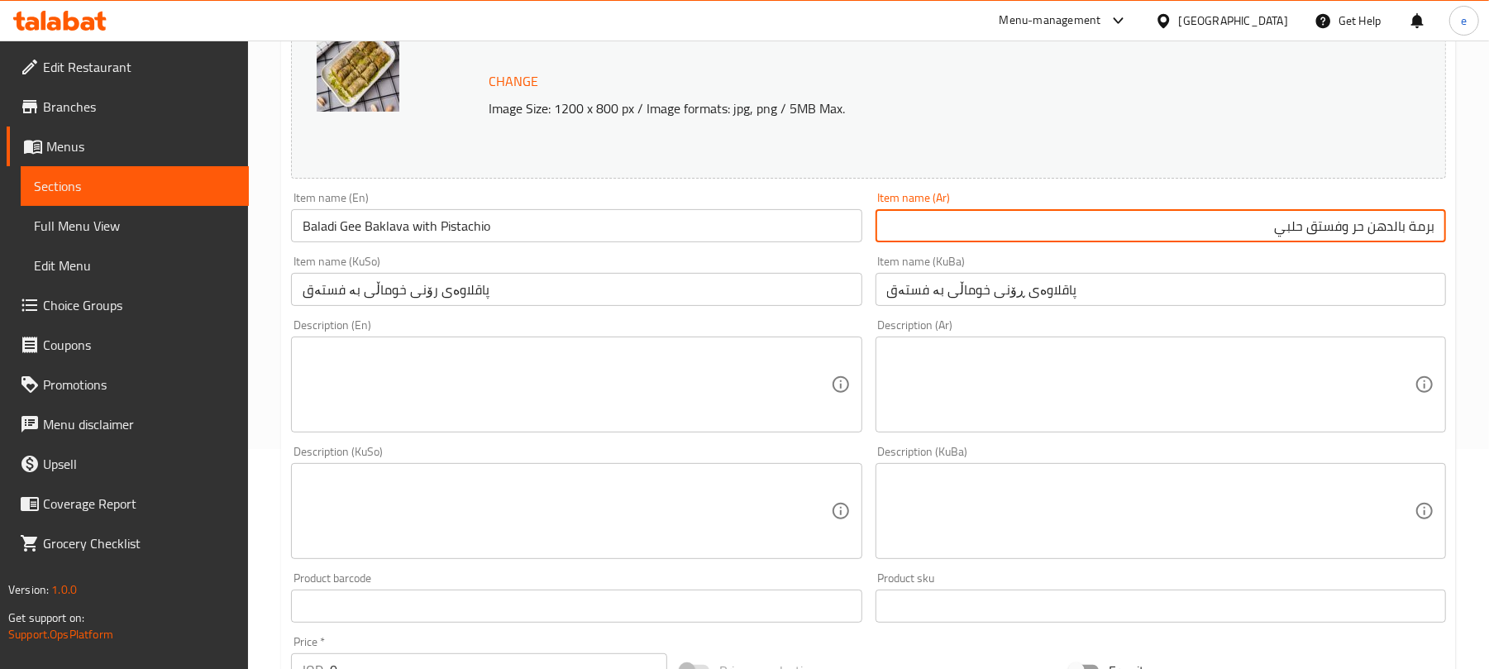
click at [708, 296] on input "پاقلاوەی رۆنی خوماڵی بە فستەق" at bounding box center [576, 289] width 570 height 33
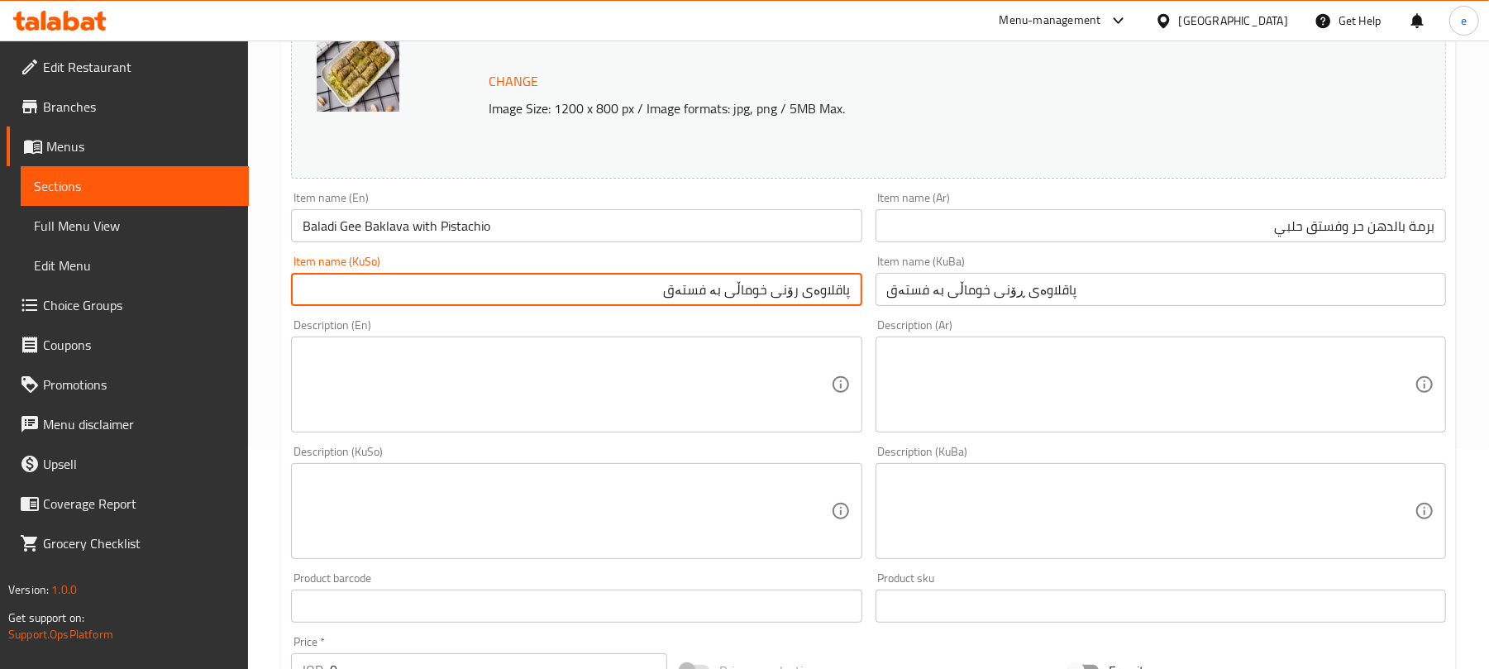
click at [837, 296] on input "پاقلاوەی رۆنی خوماڵی بە فستەق" at bounding box center [576, 289] width 570 height 33
click at [728, 281] on input "برمە بە رۆنی خوماڵی و فستەقی حەلەبی" at bounding box center [576, 289] width 570 height 33
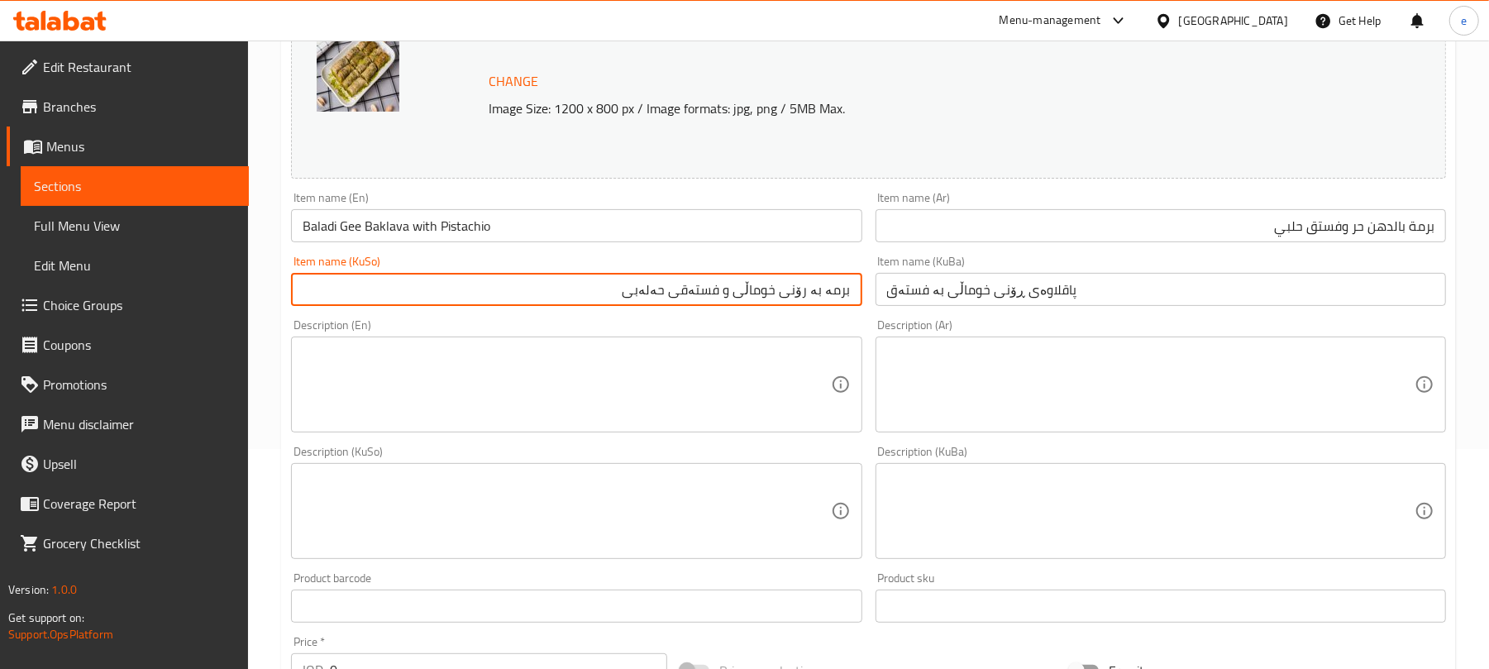
type input "برمە بە رۆنی خوماڵی و فستەقی حەلەبی"
click at [910, 288] on input "پاقلاوەی ڕۆنی خوماڵی بە فستەق" at bounding box center [1160, 289] width 570 height 33
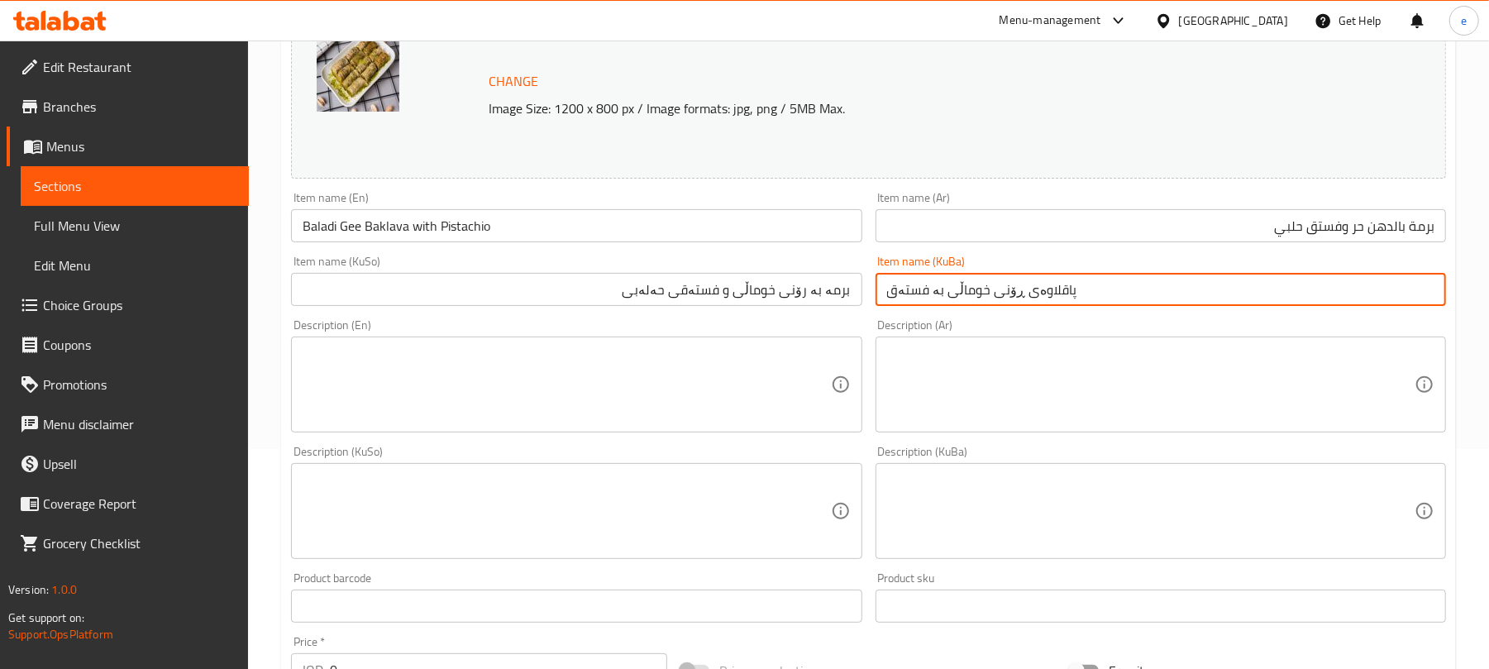
click at [910, 288] on input "پاقلاوەی ڕۆنی خوماڵی بە فستەق" at bounding box center [1160, 289] width 570 height 33
paste input "برمە بە رۆنی خوماڵی و فستەقی حەلەبی"
type input "برمە بە رۆنی خوماڵی و فستەقی حەلەبی"
click at [382, 225] on input "Baladi Gee Baklava with Pistachio" at bounding box center [576, 225] width 570 height 33
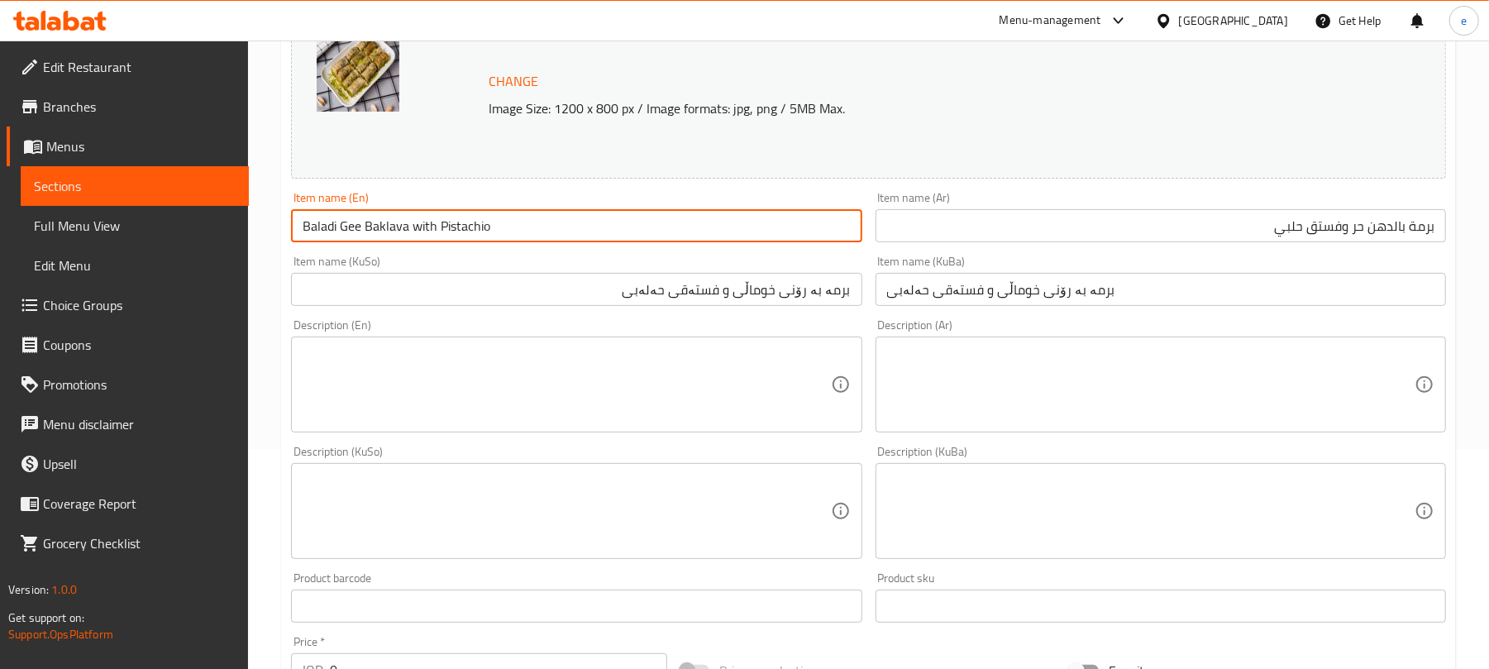
click at [382, 225] on input "Baladi Gee Baklava with Pistachio" at bounding box center [576, 225] width 570 height 33
click at [437, 229] on input "Baladi Gee Burma with Pistachio" at bounding box center [576, 225] width 570 height 33
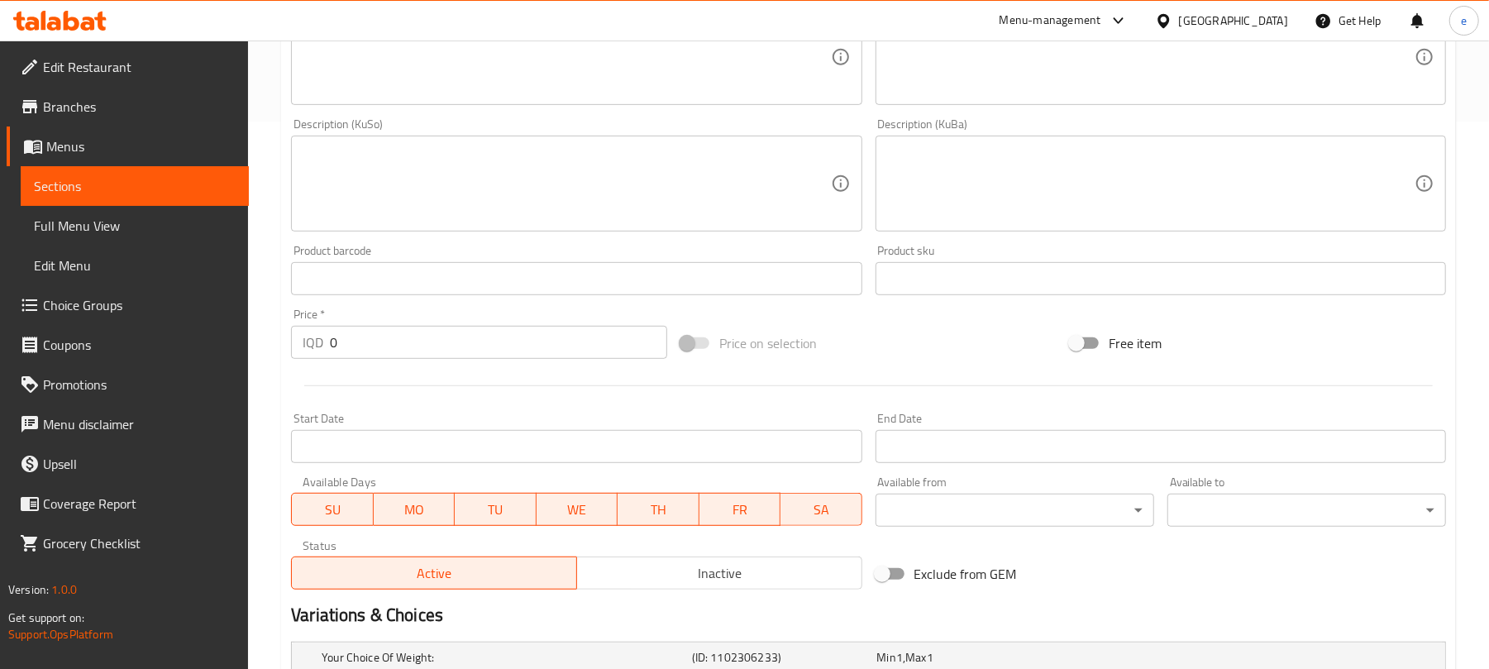
scroll to position [752, 0]
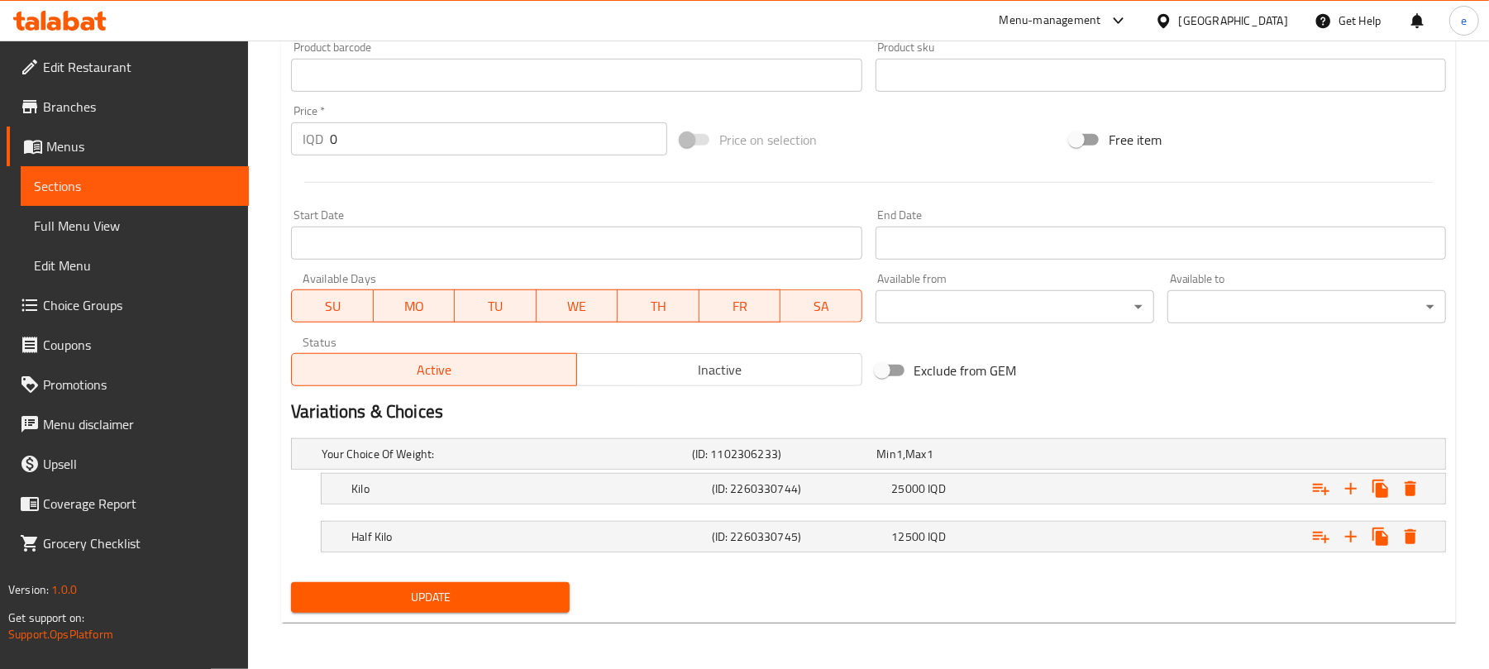
type input "Baladi Gee Burma with Halabi Pistachio"
click at [473, 592] on span "Update" at bounding box center [430, 597] width 252 height 21
click at [106, 190] on span "Sections" at bounding box center [135, 186] width 202 height 20
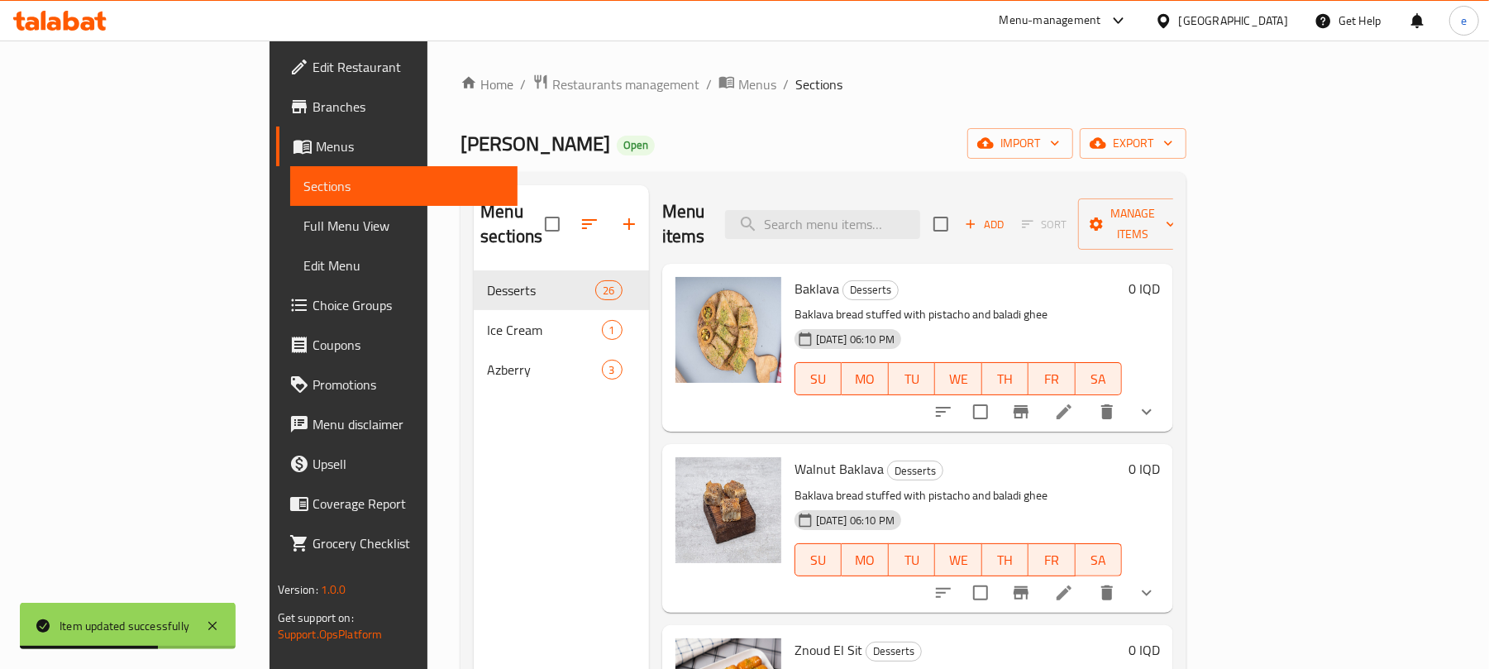
click at [933, 264] on div "Baklava Desserts Baklava bread stuffed with pistacho and baladi ghee 13-03-2025…" at bounding box center [918, 348] width 512 height 168
click at [920, 226] on input "search" at bounding box center [822, 224] width 195 height 29
paste input "Turkish Media Baladi Gee Baklava with Walnut"
type input "Turkish Media Baladi Gee Baklava with Walnut"
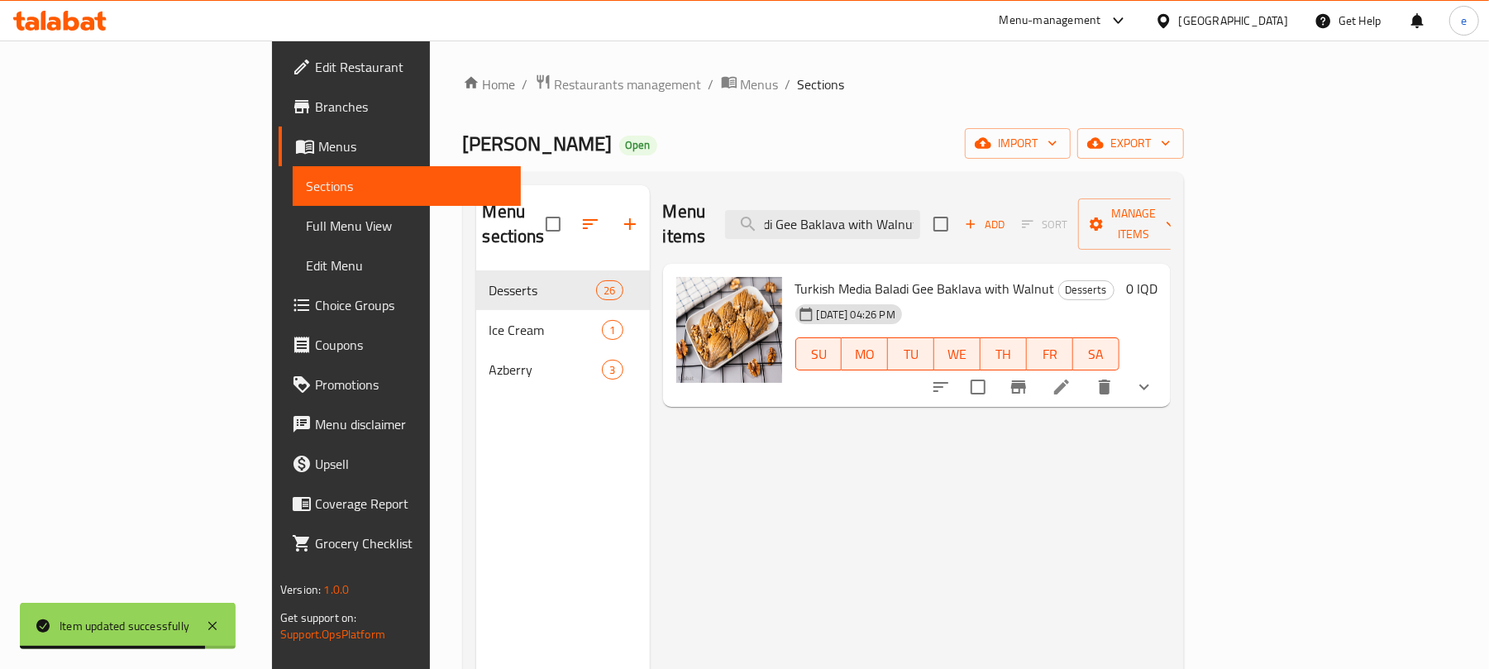
click at [1084, 372] on li at bounding box center [1061, 387] width 46 height 30
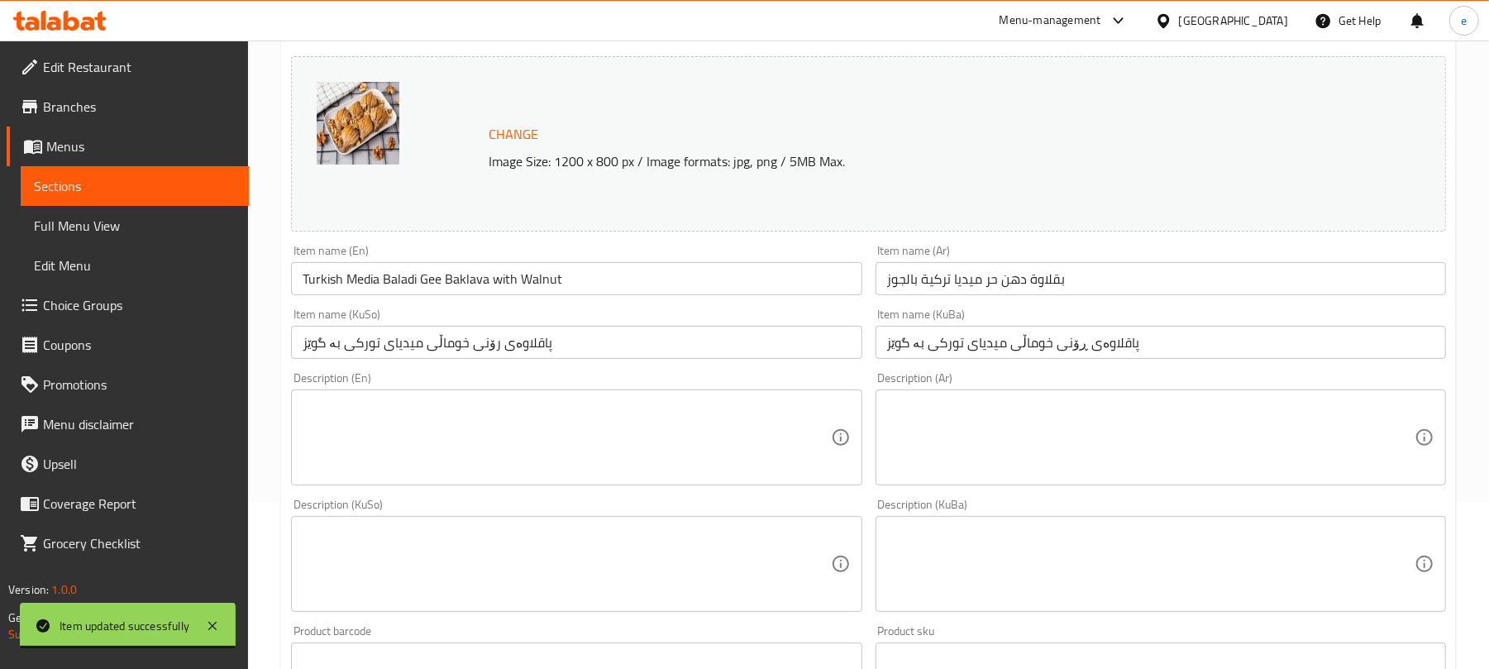
scroll to position [220, 0]
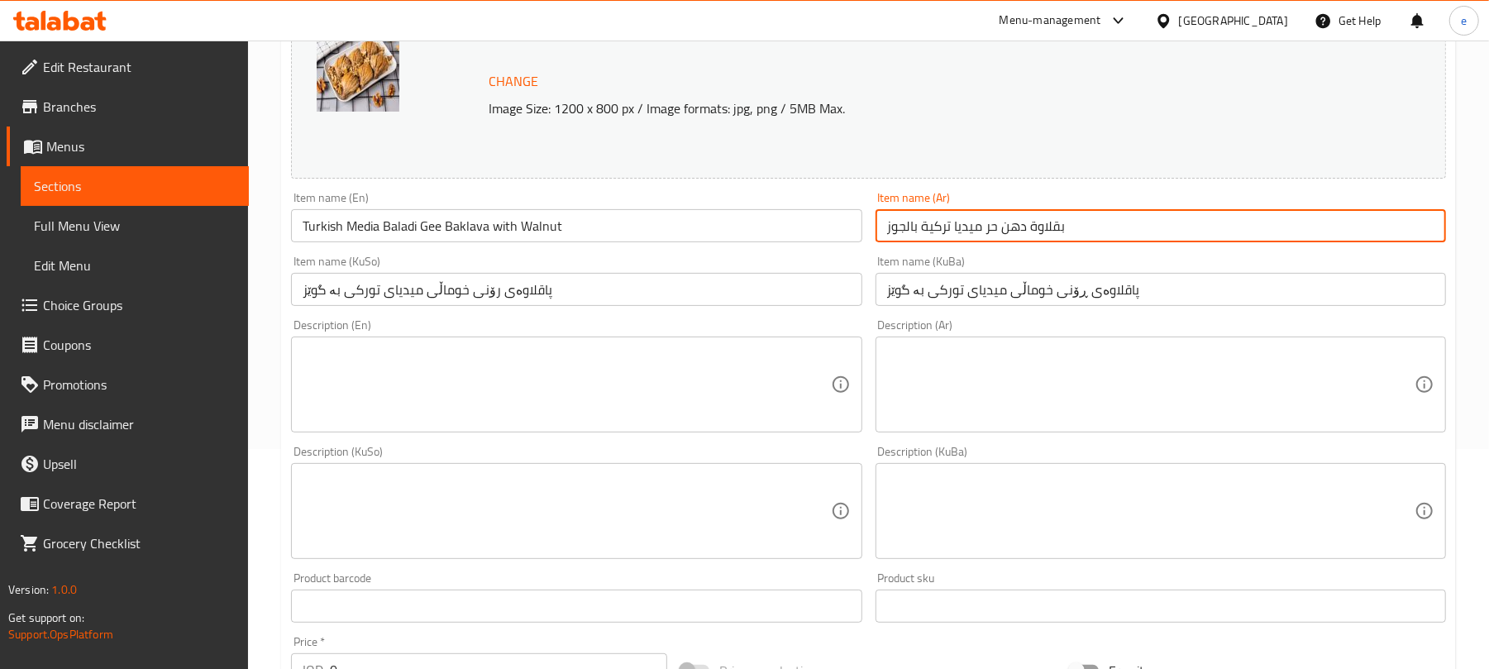
click at [1108, 225] on input "بقلاوة دهن حر ميديا تركية بالجوز" at bounding box center [1160, 225] width 570 height 33
click at [1377, 226] on input "بقلاوة دهن حر ميديا تركية بالجوز" at bounding box center [1160, 225] width 570 height 33
click at [1379, 233] on input "بقلاوة حر ميديا تركية بالجوز" at bounding box center [1160, 225] width 570 height 33
click at [1306, 230] on input "بقلاوة ميديا تركية بالجوز" at bounding box center [1160, 225] width 570 height 33
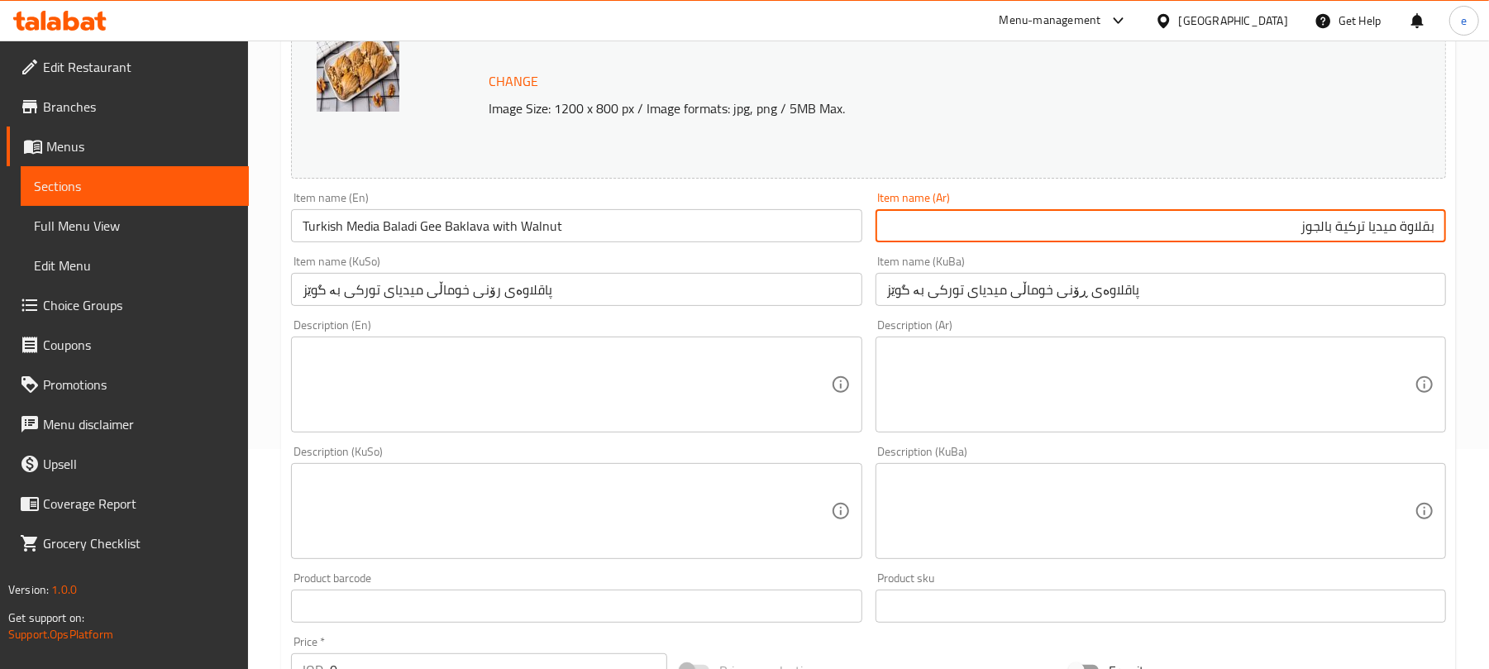
type input "بقلاوة ميديا تركية بالجوز"
click at [393, 232] on input "Turkish Media Baladi Gee Baklava with Walnut" at bounding box center [576, 225] width 570 height 33
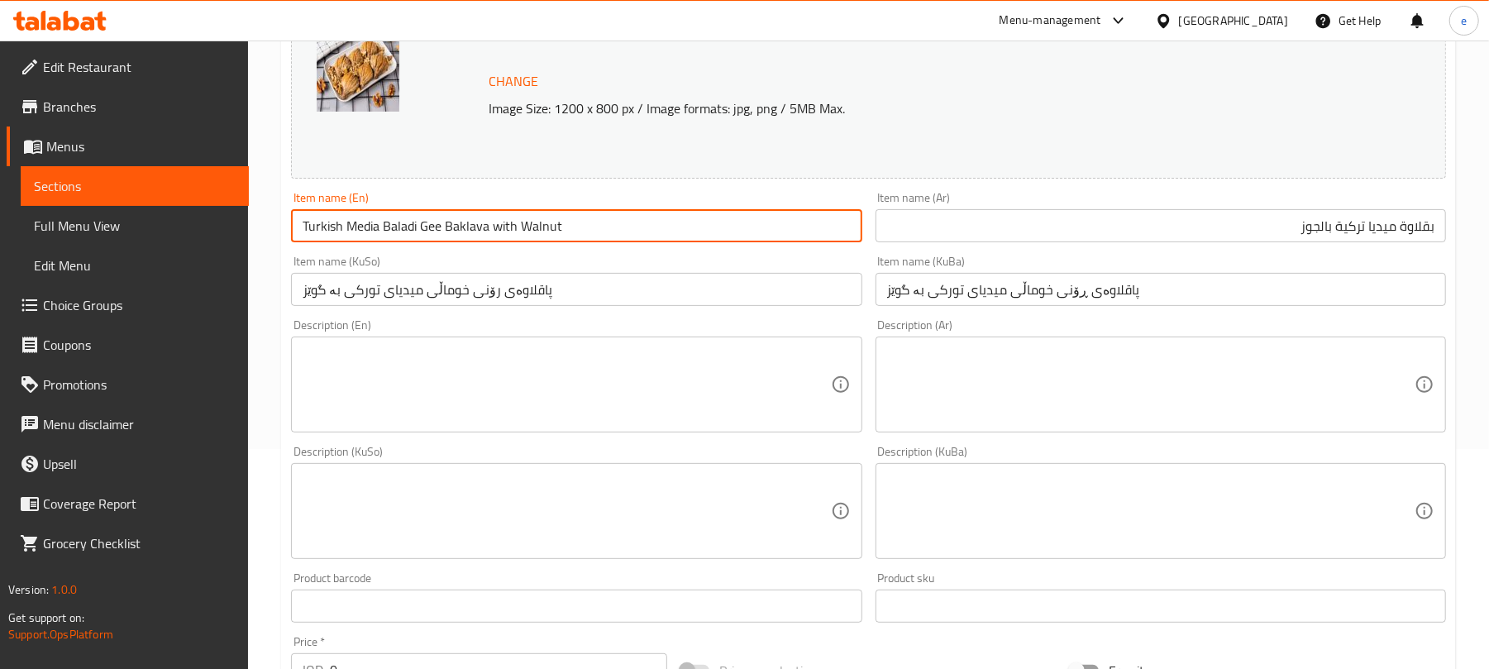
click at [393, 232] on input "Turkish Media Baladi Gee Baklava with Walnut" at bounding box center [576, 225] width 570 height 33
click at [395, 232] on input "Turkish Media Gee Baklava with Walnut" at bounding box center [576, 225] width 570 height 33
type input "Turkish Media Baklava with Walnut"
click at [473, 293] on input "پاقلاوەی رۆنی خوماڵی میدیای تورکی بە گوێز" at bounding box center [576, 289] width 570 height 33
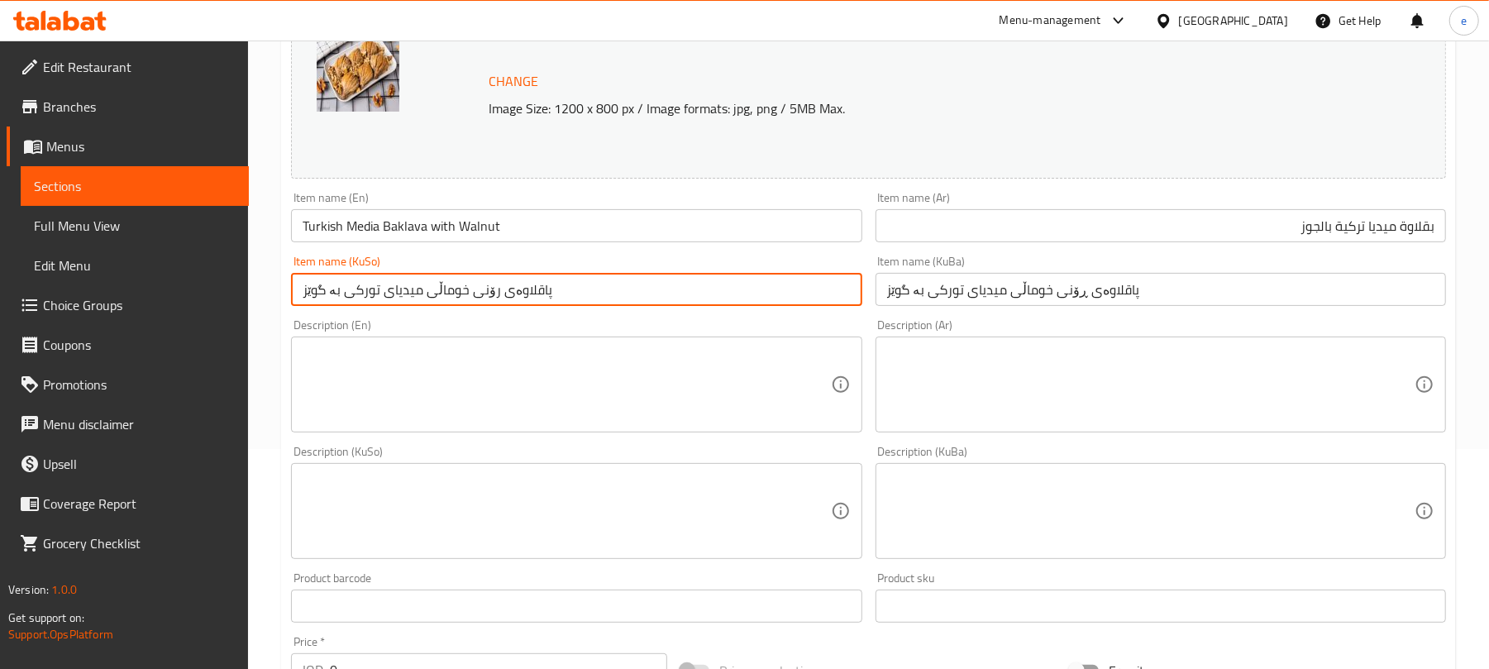
click at [473, 293] on input "پاقلاوەی رۆنی خوماڵی میدیای تورکی بە گوێز" at bounding box center [576, 289] width 570 height 33
click at [448, 298] on input "پاقلاوەی خوماڵی میدیای تورکی بە گوێز" at bounding box center [576, 289] width 570 height 33
click at [582, 304] on input "پاقلاوەی میدیای تورکی بە گوێز" at bounding box center [576, 289] width 570 height 33
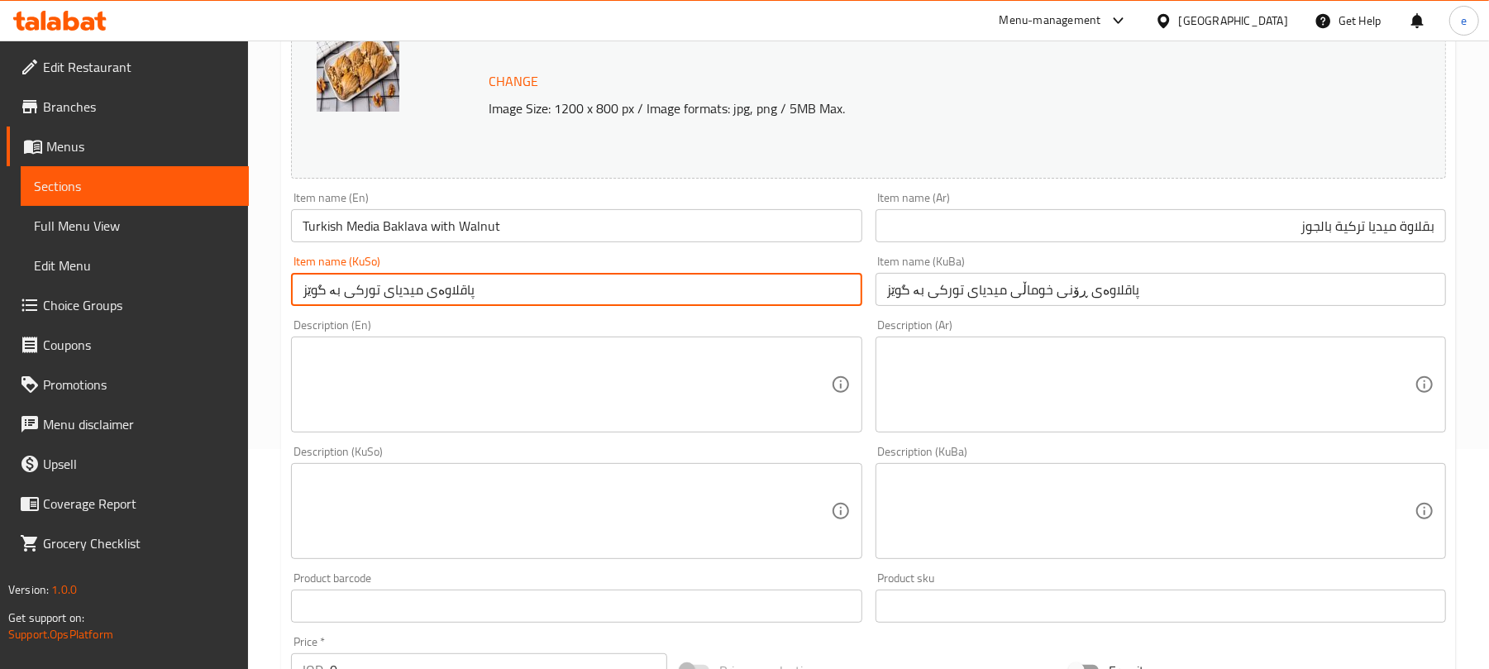
click at [582, 304] on input "پاقلاوەی میدیای تورکی بە گوێز" at bounding box center [576, 289] width 570 height 33
type input "پاقلاوەی میدیای تورکی بە گوێز"
click at [984, 298] on input "پاقلاوەی ڕۆنی خوماڵی میدیای تورکی بە گوێز" at bounding box center [1160, 289] width 570 height 33
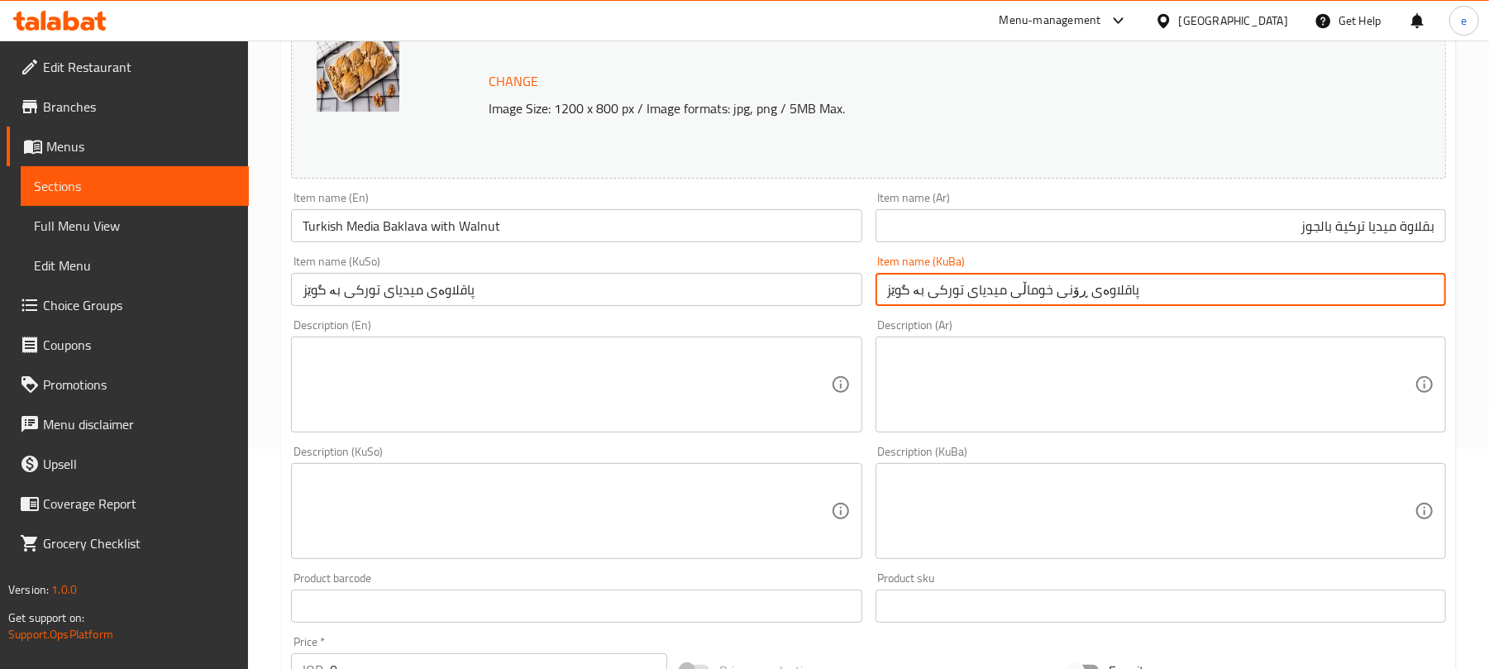
click at [984, 298] on input "پاقلاوەی ڕۆنی خوماڵی میدیای تورکی بە گوێز" at bounding box center [1160, 289] width 570 height 33
paste input "text"
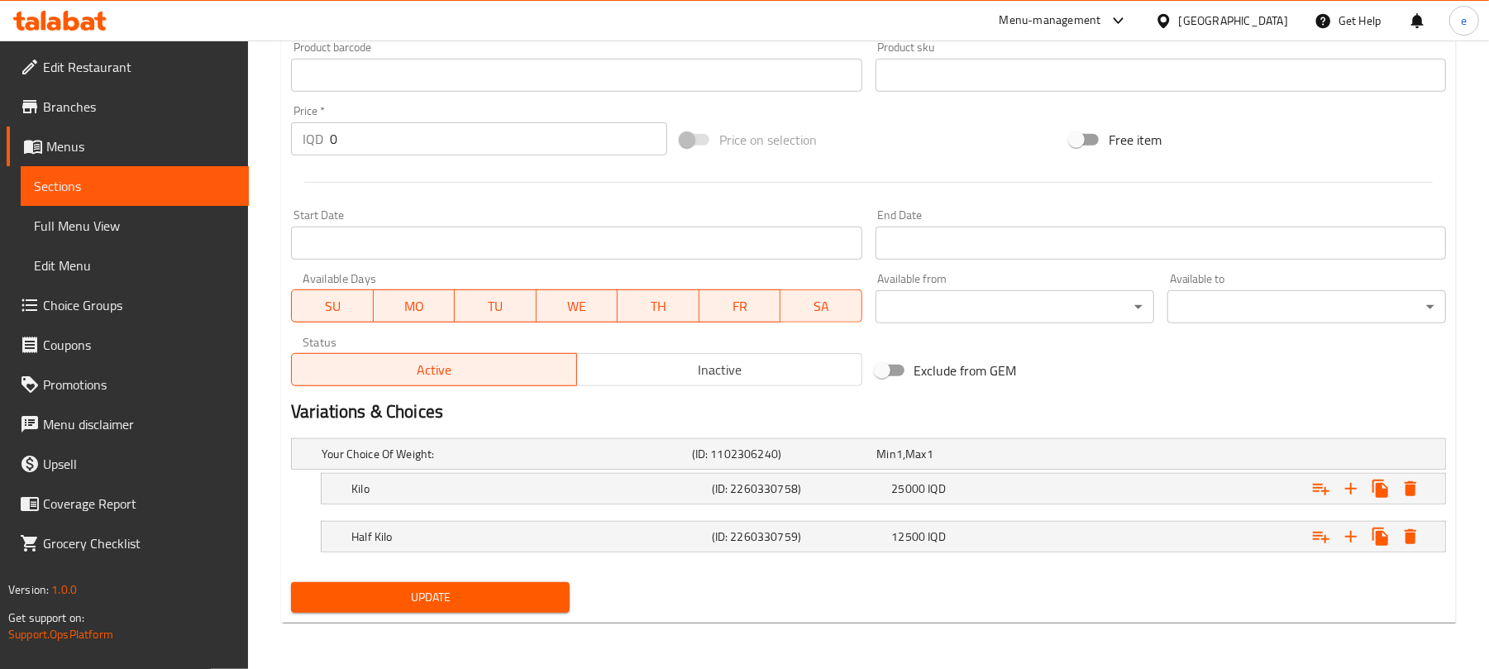
type input "پاقلاوەی میدیای تورکی بە گوێز"
click at [517, 579] on div "Update" at bounding box center [430, 597] width 292 height 44
click at [526, 587] on span "Update" at bounding box center [430, 597] width 252 height 21
click at [109, 186] on span "Sections" at bounding box center [135, 186] width 202 height 20
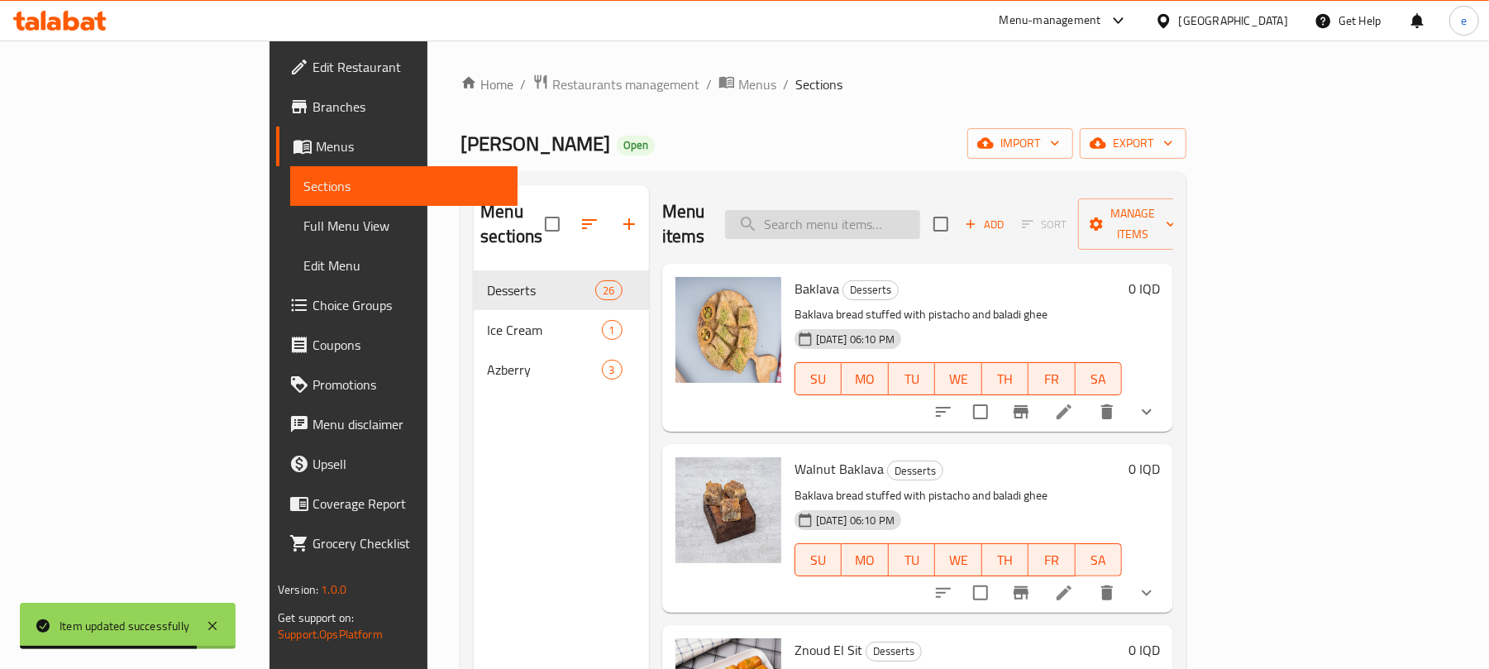
click at [920, 210] on input "search" at bounding box center [822, 224] width 195 height 29
paste input "Burma Baladi Gee Baklava with Peanuts"
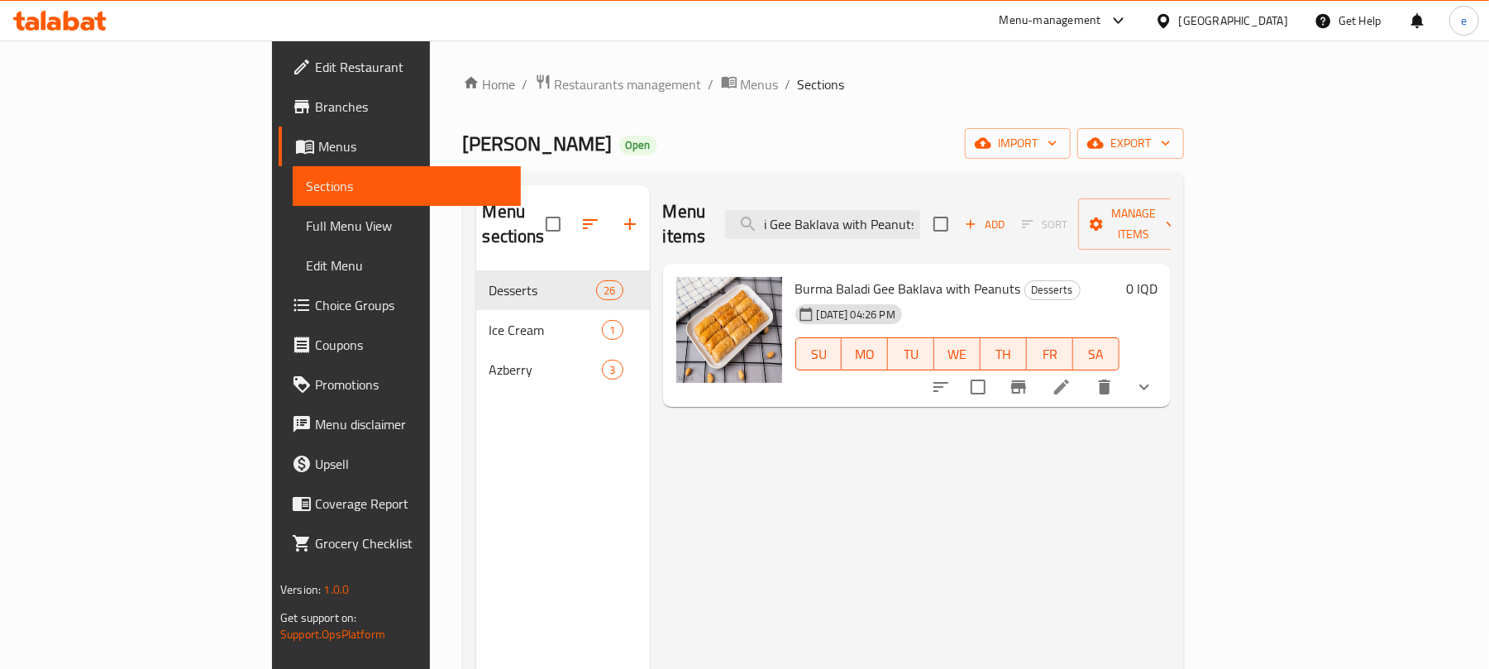
type input "Burma Baladi Gee Baklava with Peanuts"
click at [1071, 377] on icon at bounding box center [1061, 387] width 20 height 20
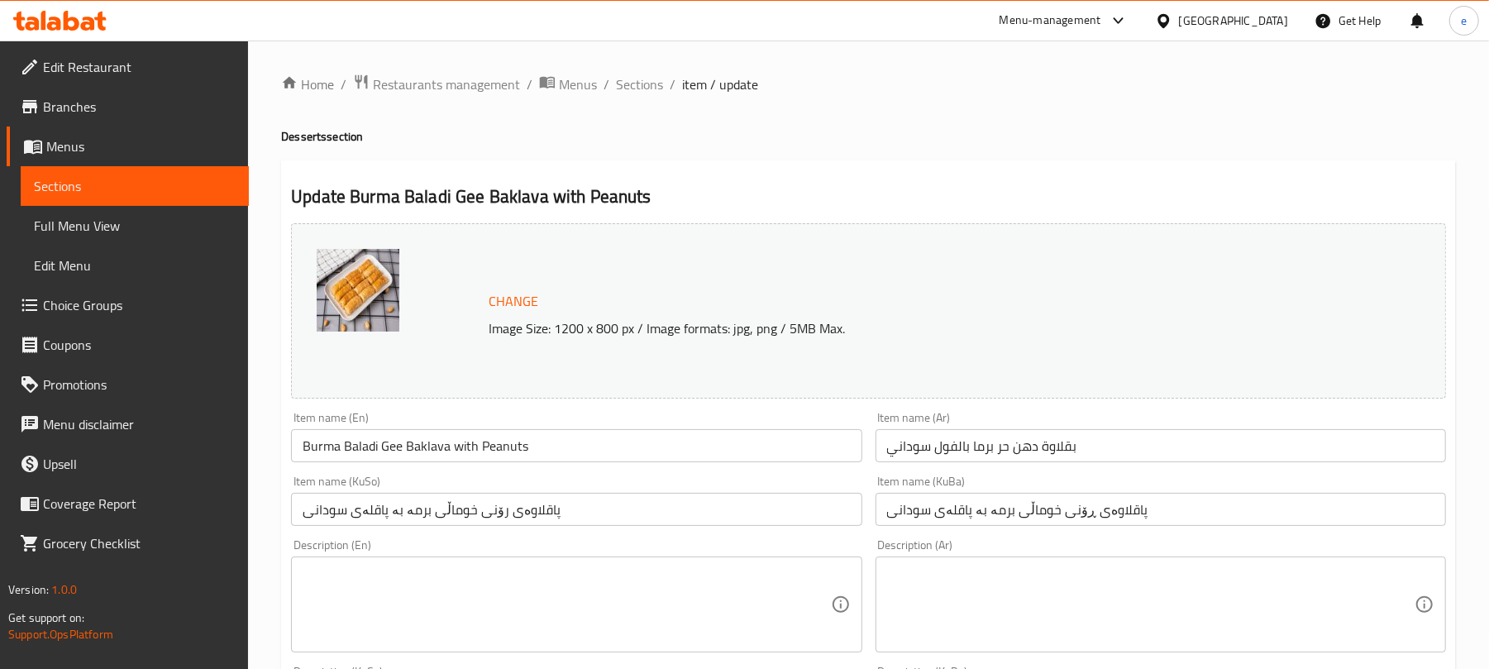
scroll to position [220, 0]
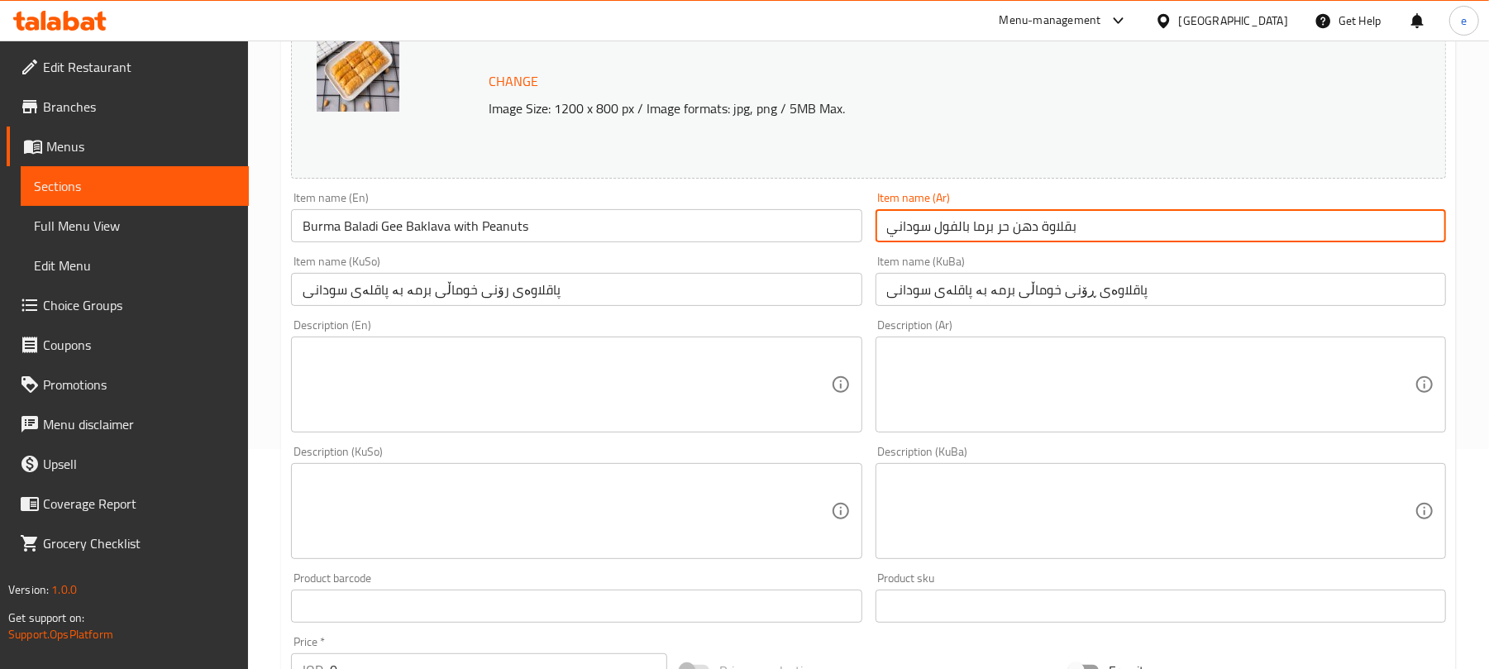
click at [1019, 230] on input "بقلاوة دهن حر برما بالفول سوداني" at bounding box center [1160, 225] width 570 height 33
click at [1383, 235] on input "بقلاوة حر برما بالفول سوداني" at bounding box center [1160, 225] width 570 height 33
click at [1383, 231] on input "بقلاوة برما بالفول سوداني" at bounding box center [1160, 225] width 570 height 33
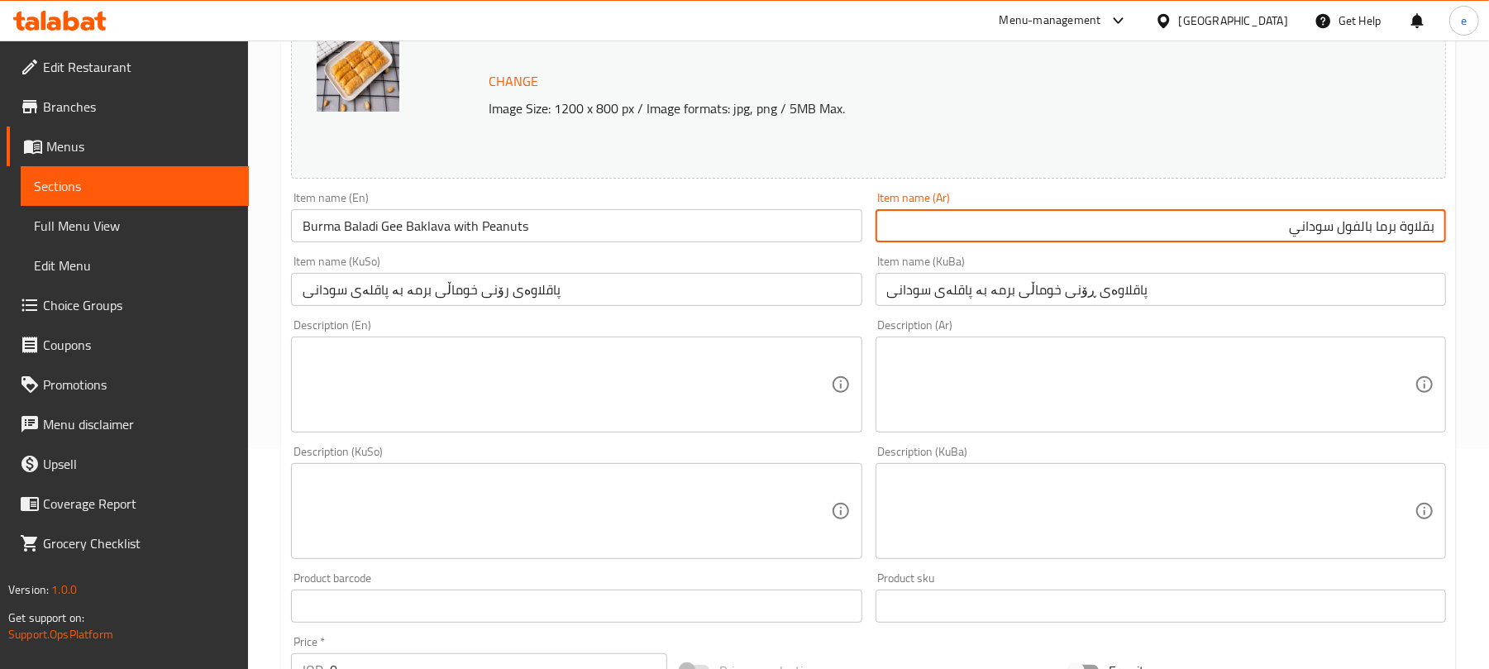
paste input "text"
type input "بقلاوة برمة بالفول سوداني"
click at [595, 301] on input "پاقلاوەی رۆنی خوماڵی برمە بە پاقلەی سودانی" at bounding box center [576, 289] width 570 height 33
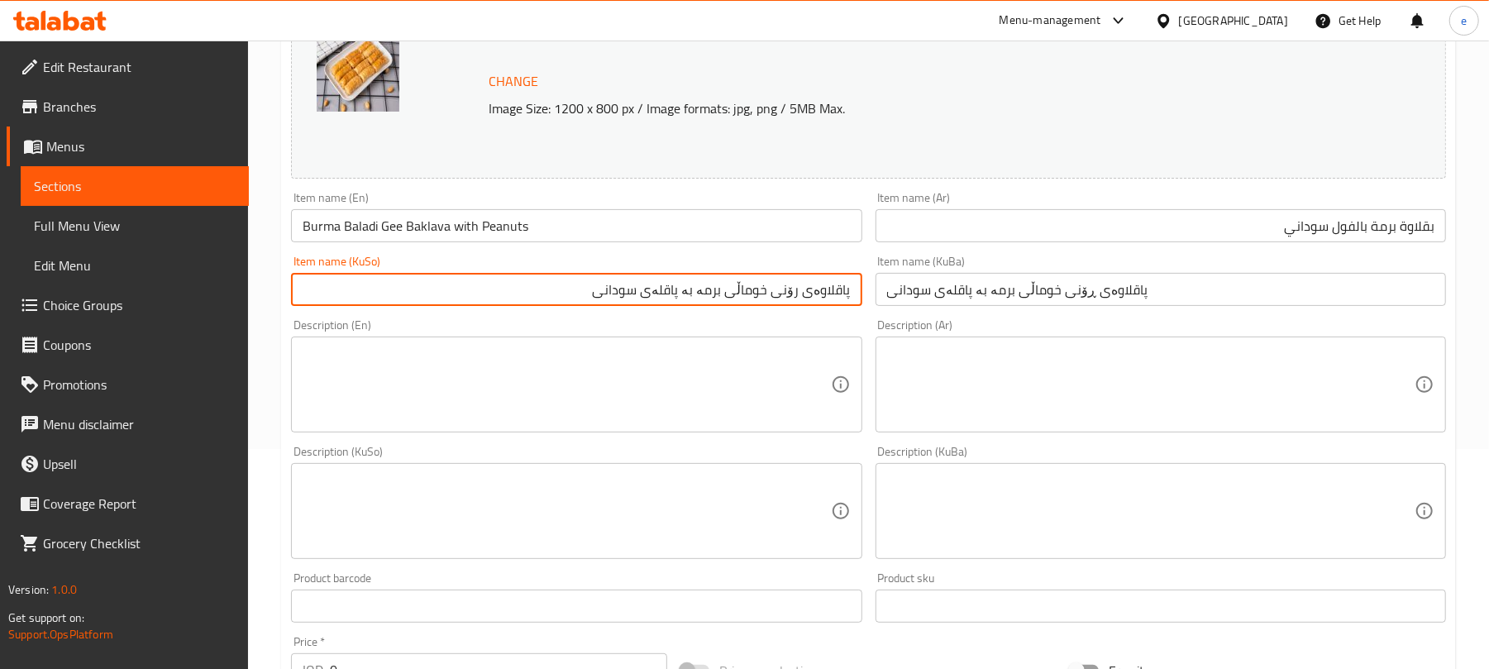
click at [791, 291] on input "پاقلاوەی رۆنی خوماڵی برمە بە پاقلەی سودانی" at bounding box center [576, 289] width 570 height 33
click at [788, 288] on input "پاقلاوەی خوماڵی برمە بە پاقلەی سودانی" at bounding box center [576, 289] width 570 height 33
click at [738, 295] on input "پاقلاوەی برمە بە پاقلەی سودانی" at bounding box center [576, 289] width 570 height 33
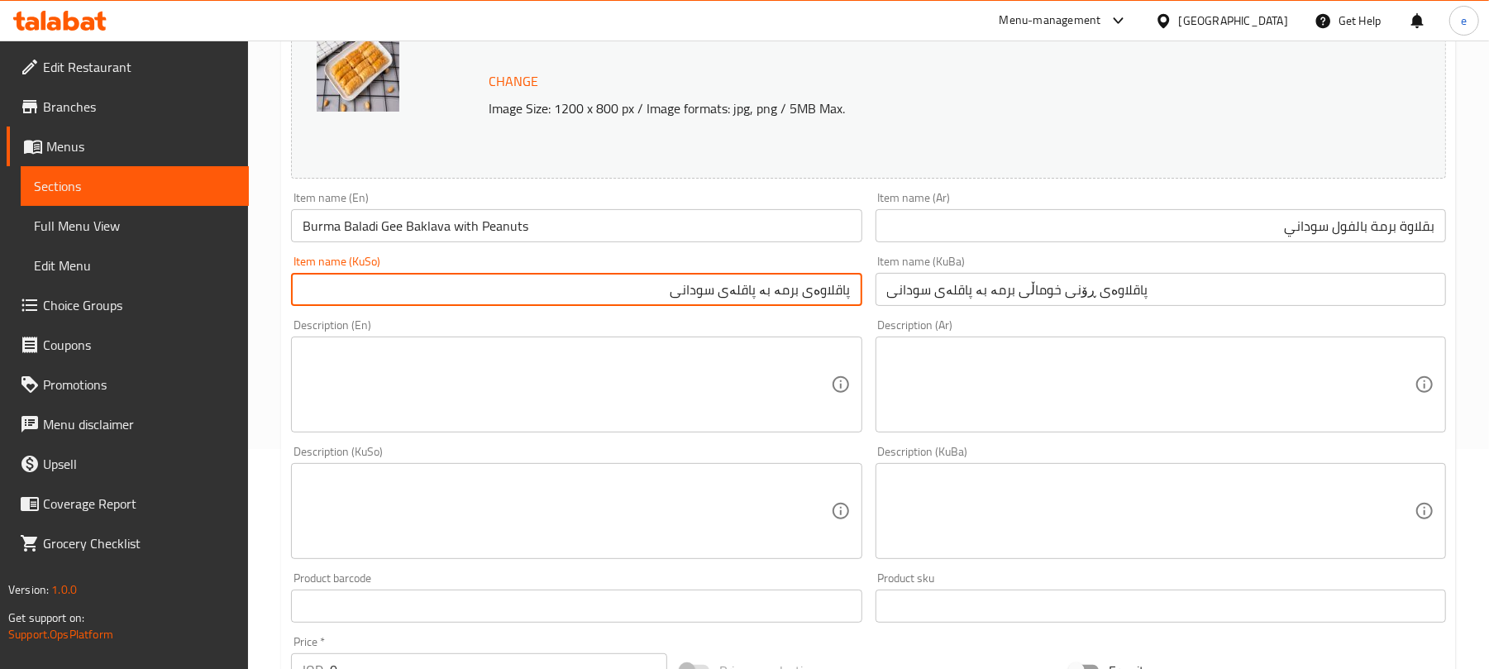
click at [738, 295] on input "پاقلاوەی برمە بە پاقلەی سودانی" at bounding box center [576, 289] width 570 height 33
type input "پاقلاوەی برمە بە پاقلەی سودانی"
click at [1082, 303] on input "پاقلاوەی ڕۆنی خوماڵی برمە بە پاقلەی سودانی" at bounding box center [1160, 289] width 570 height 33
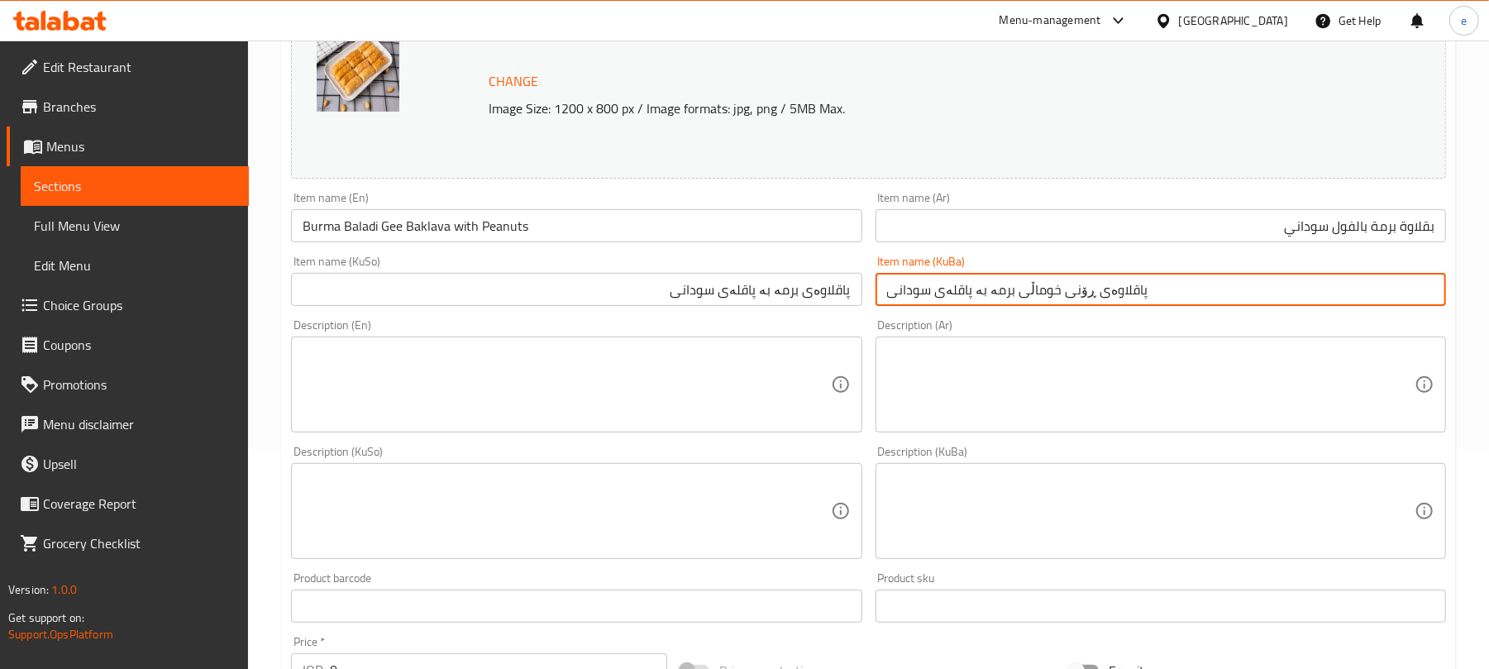
click at [1082, 303] on input "پاقلاوەی ڕۆنی خوماڵی برمە بە پاقلەی سودانی" at bounding box center [1160, 289] width 570 height 33
paste input "text"
type input "پاقلاوەی برمە بە پاقلەی سودانی"
click at [364, 232] on input "Burma Baladi Gee Baklava with Peanuts" at bounding box center [576, 225] width 570 height 33
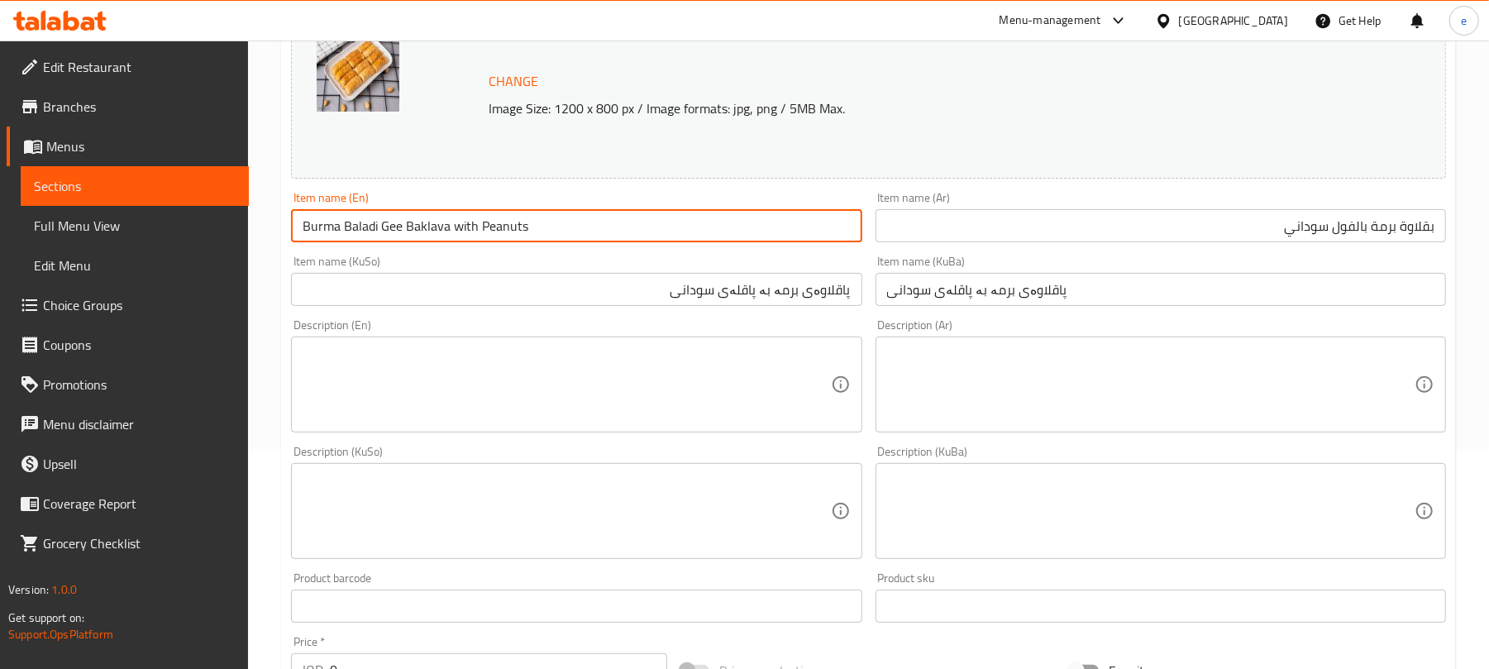
click at [364, 232] on input "Burma Baladi Gee Baklava with Peanuts" at bounding box center [576, 225] width 570 height 33
click at [346, 222] on input "Burma Gee Baklava with Peanuts" at bounding box center [576, 225] width 570 height 33
click at [529, 238] on input "Burma Baklava with Peanuts" at bounding box center [576, 225] width 570 height 33
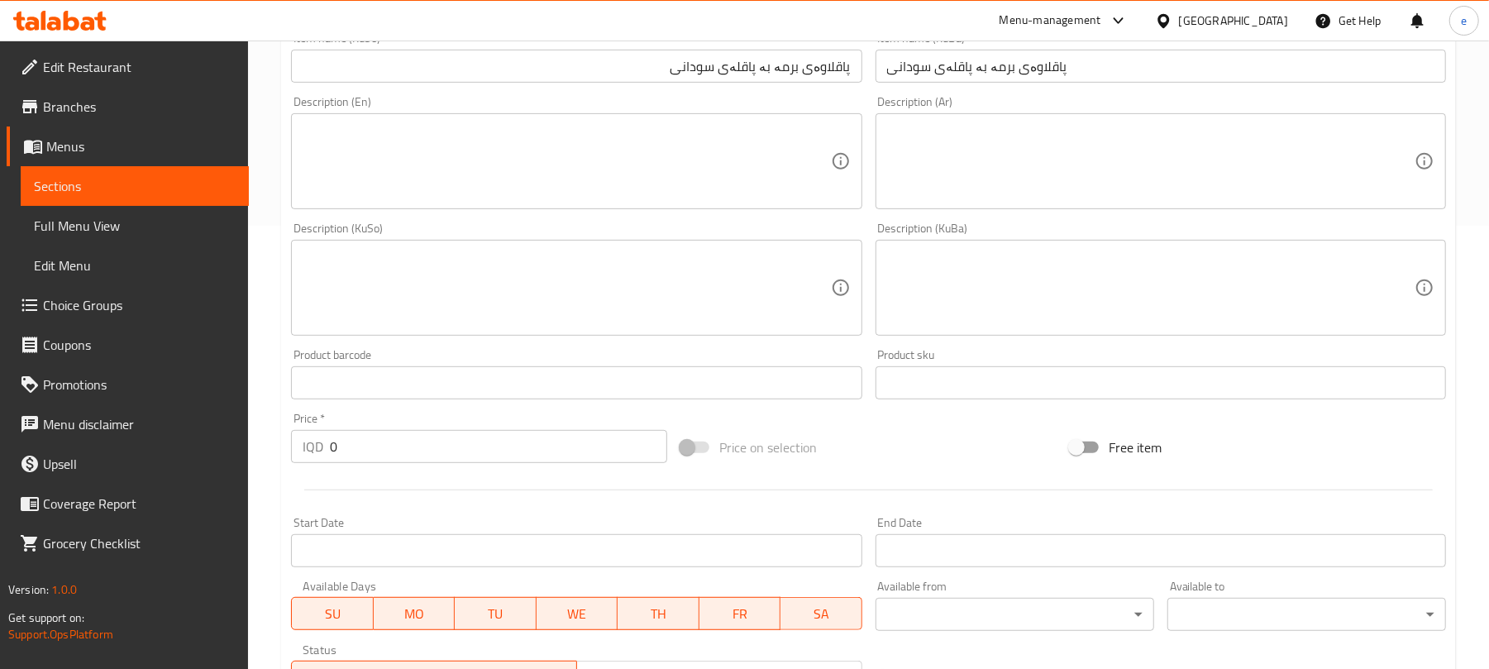
scroll to position [752, 0]
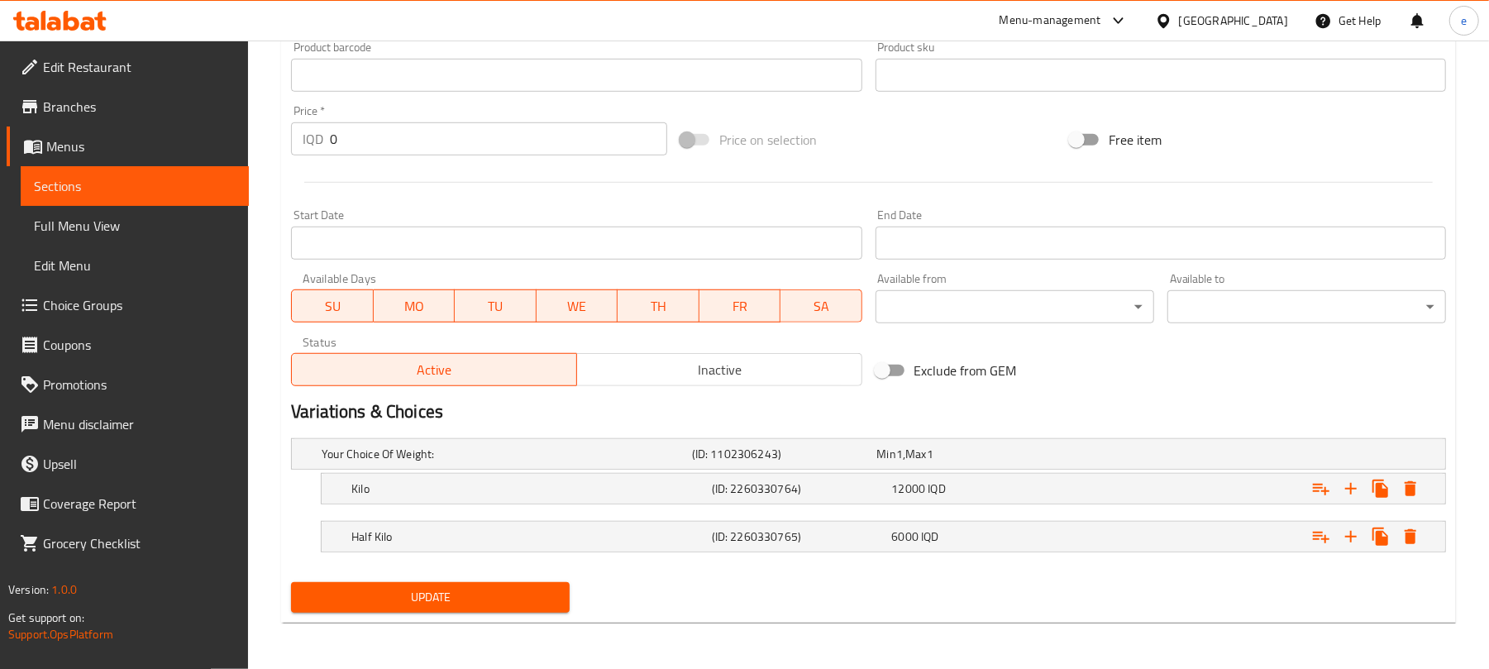
type input "Burma Baklava with Peanuts"
drag, startPoint x: 455, startPoint y: 617, endPoint x: 474, endPoint y: 606, distance: 22.6
click at [456, 616] on div "Update" at bounding box center [430, 597] width 292 height 44
click at [474, 606] on span "Update" at bounding box center [430, 597] width 252 height 21
click at [182, 187] on span "Sections" at bounding box center [135, 186] width 202 height 20
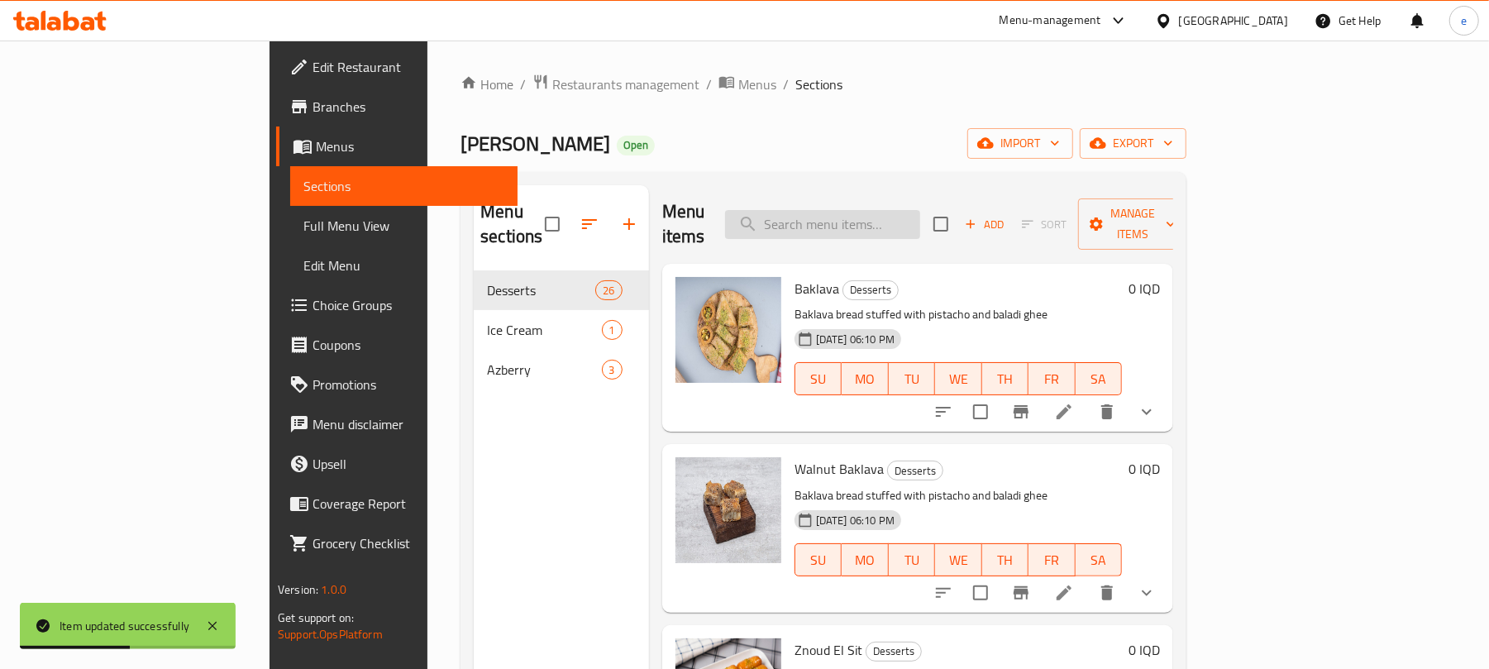
click at [920, 210] on input "search" at bounding box center [822, 224] width 195 height 29
paste input "Swar Baladi Gee Baklava with Walnuts"
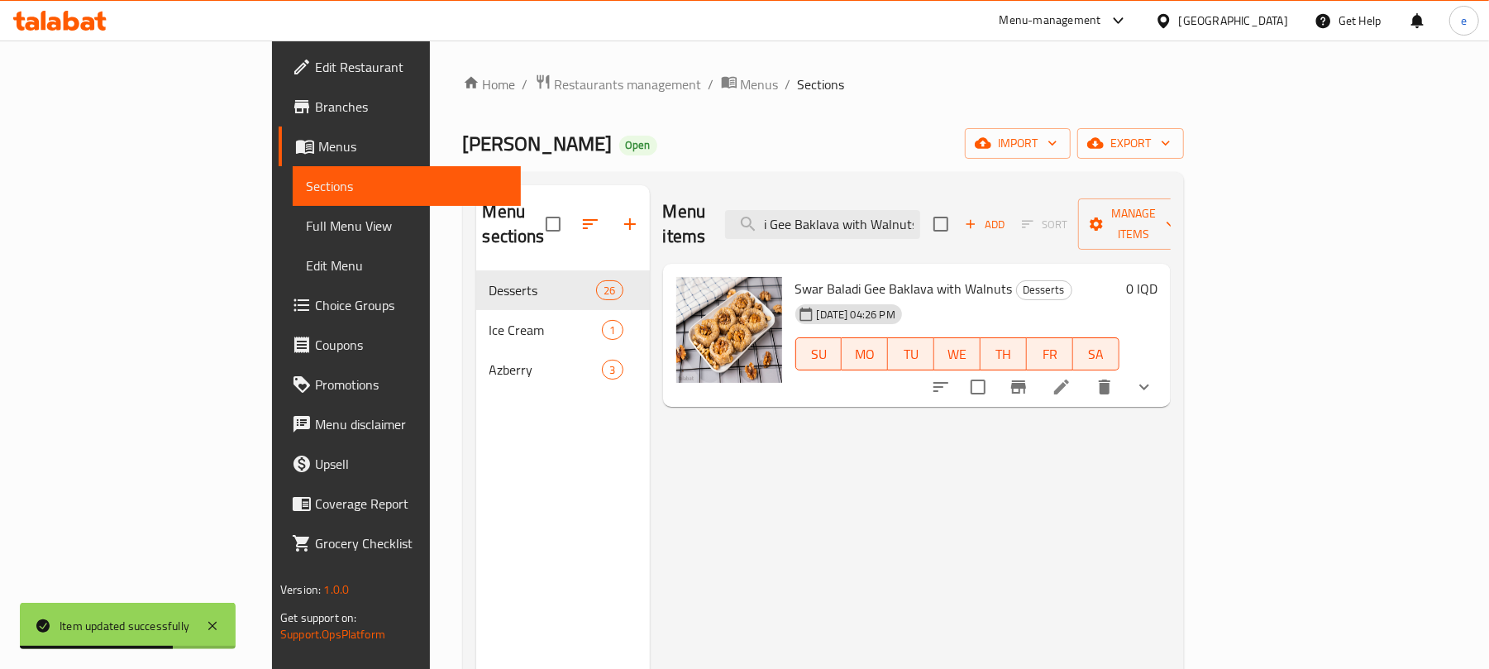
type input "Swar Baladi Gee Baklava with Walnuts"
click at [1084, 372] on li at bounding box center [1061, 387] width 46 height 30
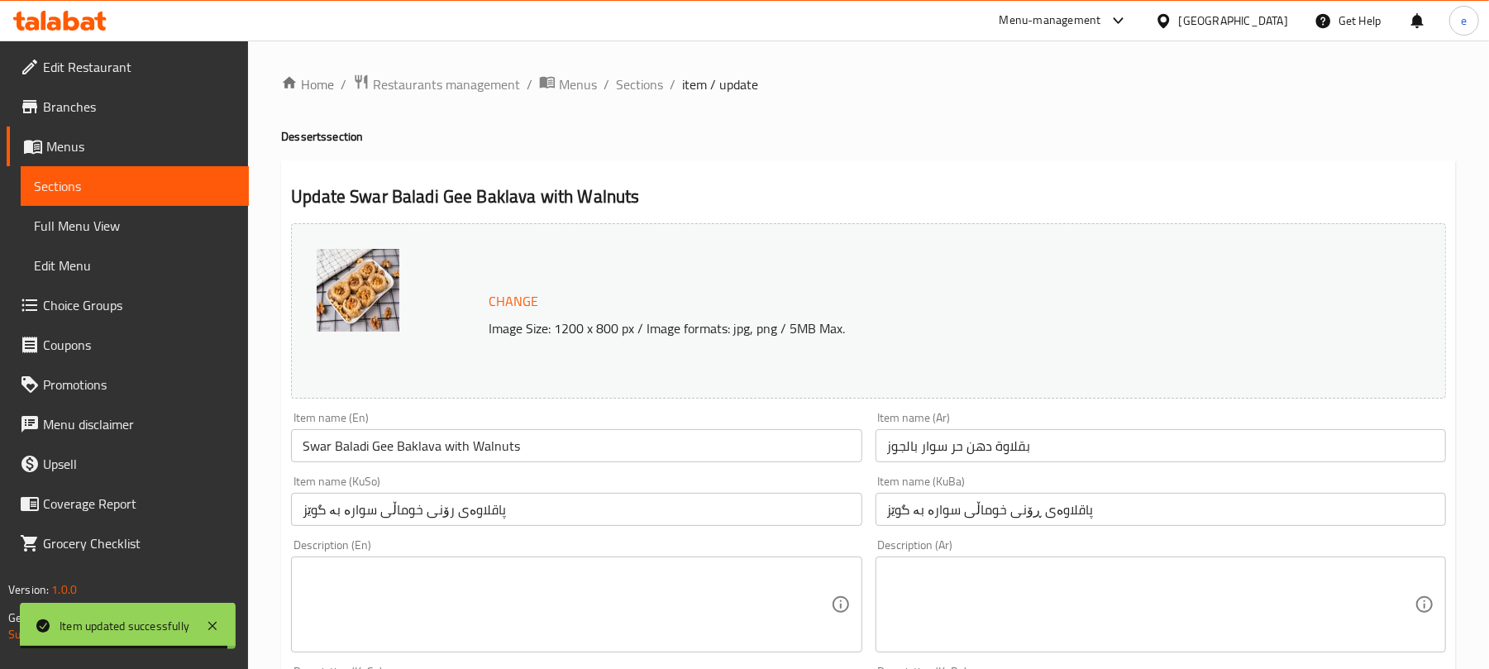
scroll to position [220, 0]
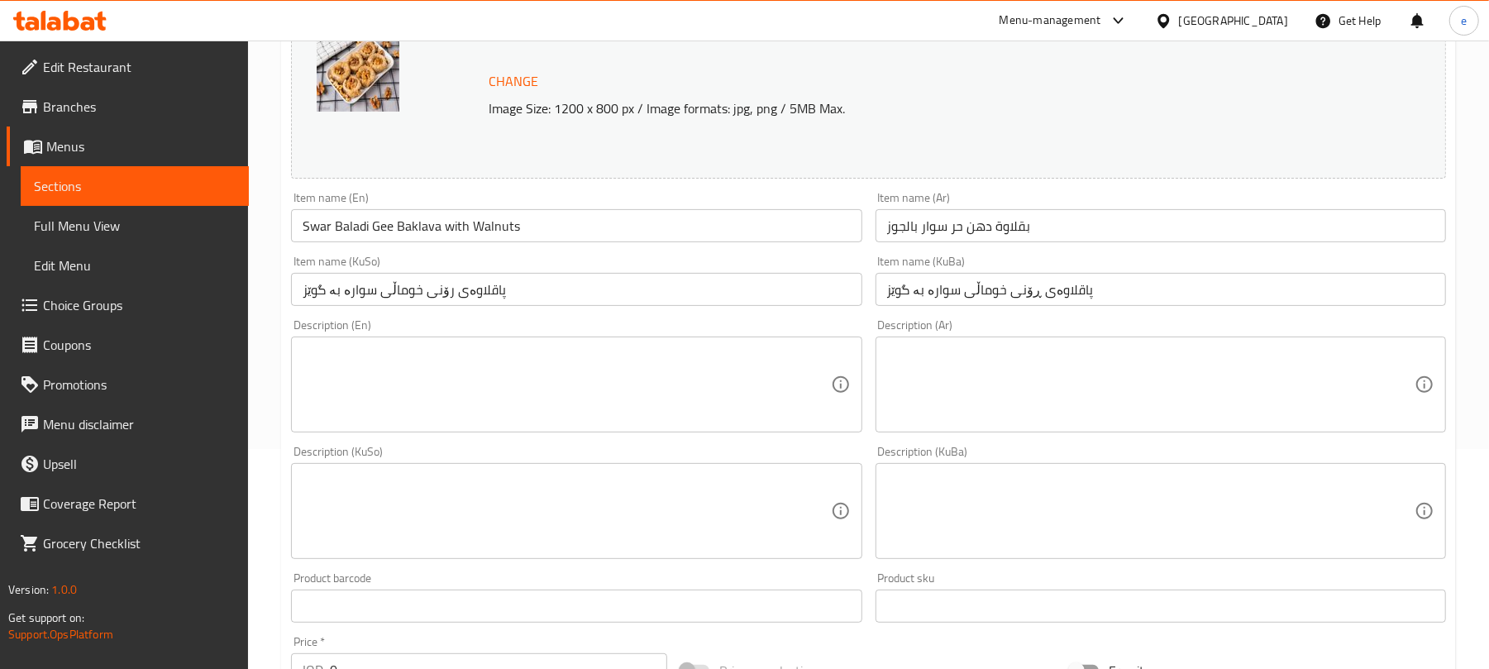
click at [1063, 236] on input "بقلاوة دهن حر سوار بالجوز" at bounding box center [1160, 225] width 570 height 33
click at [1384, 225] on input "بقلاوة دهن حر سوار بالجوز" at bounding box center [1160, 225] width 570 height 33
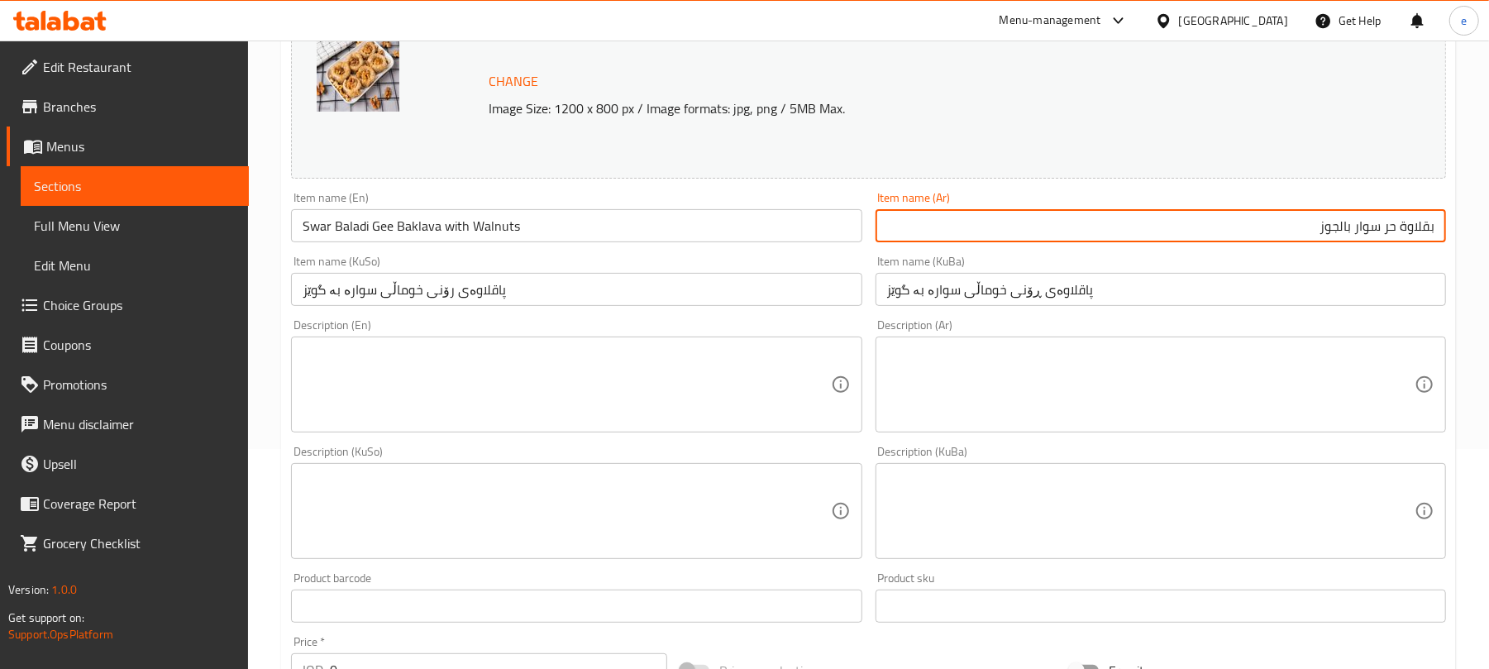
click at [1389, 233] on input "بقلاوة حر سوار بالجوز" at bounding box center [1160, 225] width 570 height 33
type input "بقلاوة اسوار الست بالجوز"
click at [1387, 228] on input "بقلاوة اسوار الست بالجوز" at bounding box center [1160, 225] width 570 height 33
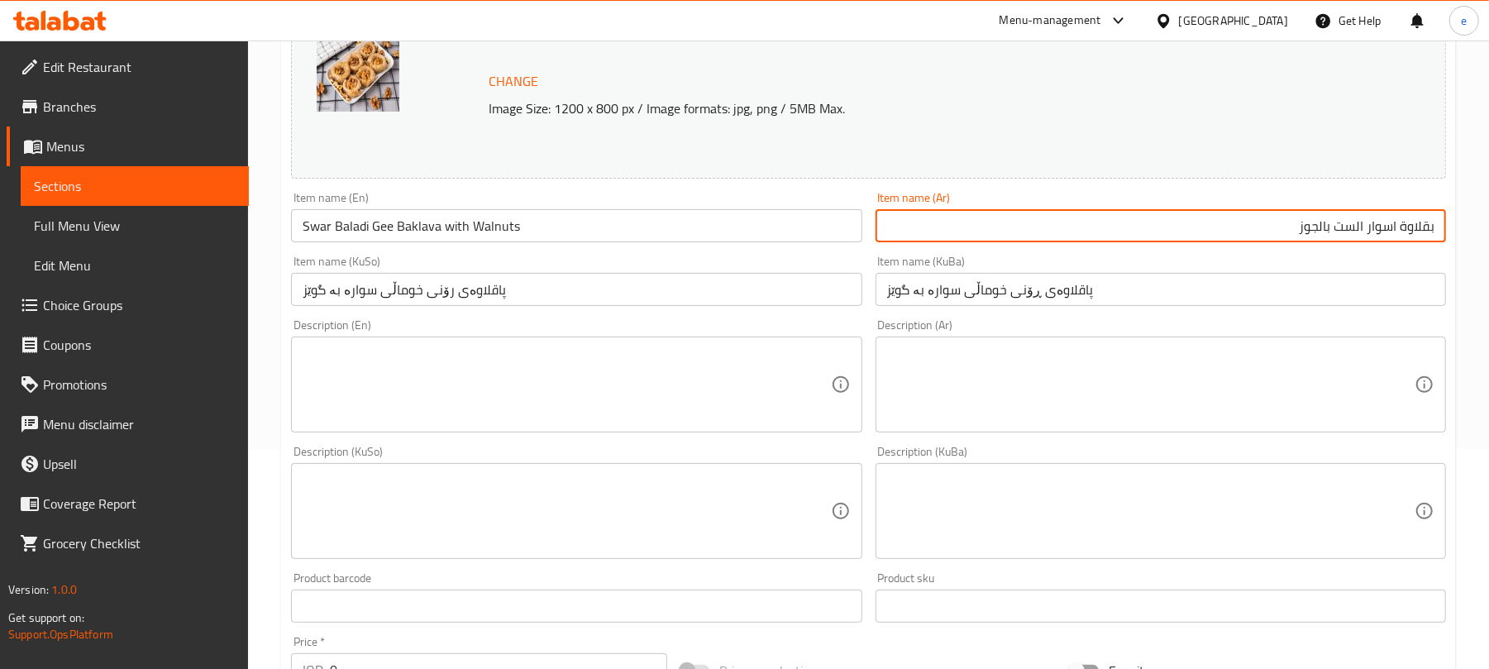
click at [1387, 228] on input "بقلاوة اسوار الست بالجوز" at bounding box center [1160, 225] width 570 height 33
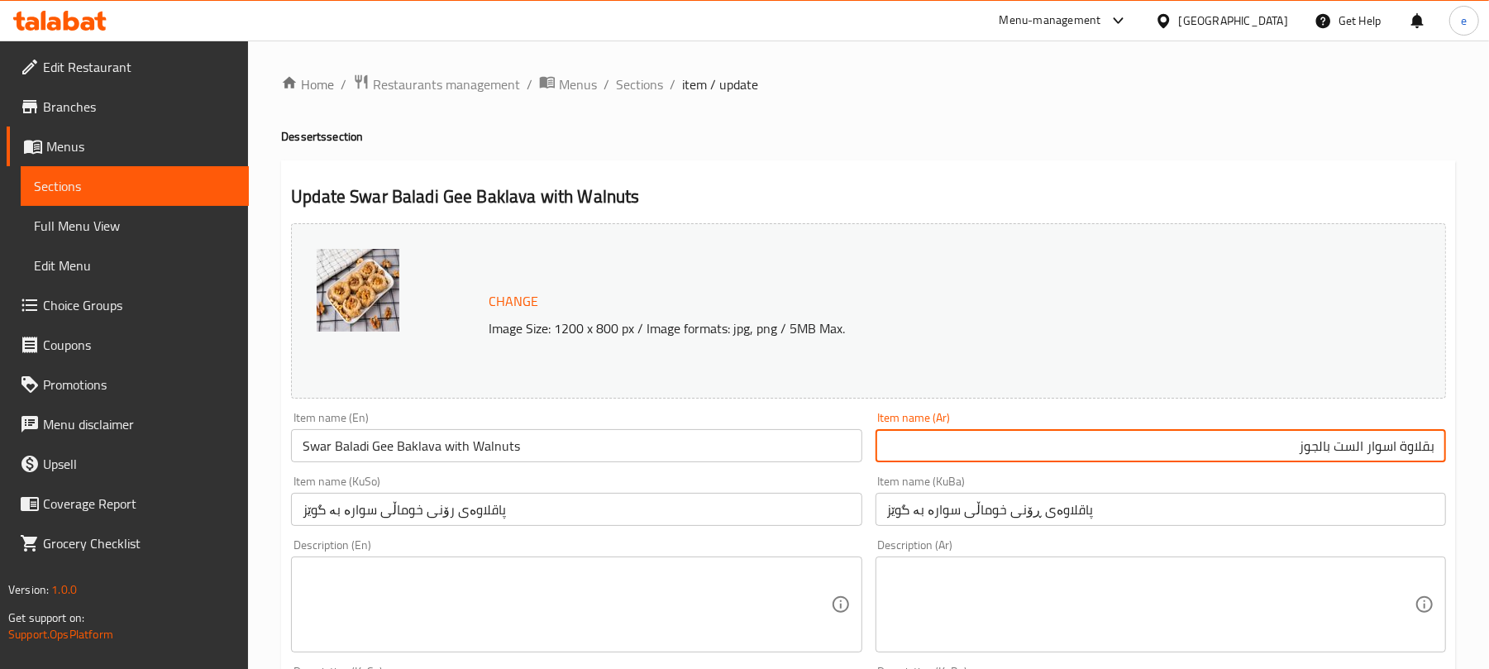
click at [607, 501] on input "پاقلاوەی رۆنی خوماڵی سوارە بە گوێز" at bounding box center [576, 509] width 570 height 33
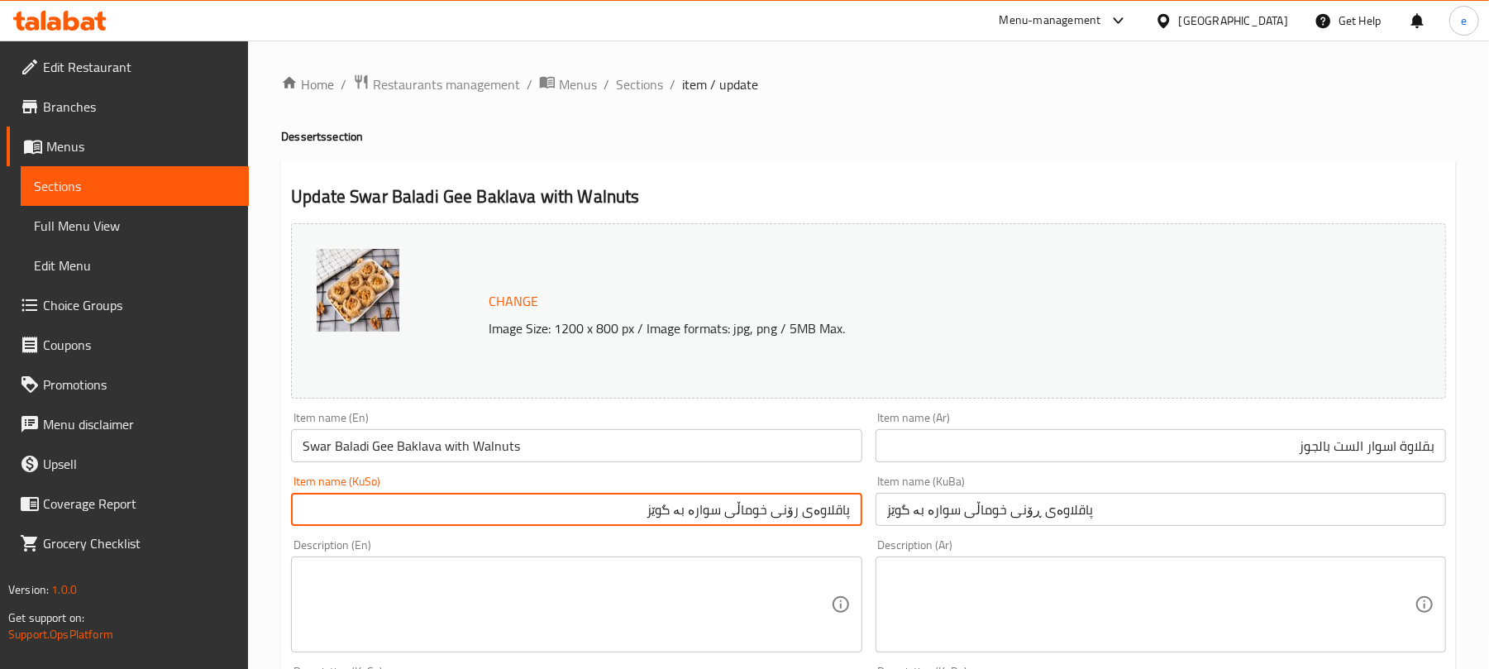
click at [784, 514] on input "پاقلاوەی رۆنی خوماڵی سوارە بە گوێز" at bounding box center [576, 509] width 570 height 33
click at [774, 514] on input "پاقلاوەی خوماڵی سوارە بە گوێز" at bounding box center [576, 509] width 570 height 33
click at [775, 514] on input "پاقلاوەی خوماڵی سوارە بە گوێز" at bounding box center [576, 509] width 570 height 33
click at [784, 506] on input "پاقلاوەی ئەسوارە ئەل ست بە گوێز" at bounding box center [576, 509] width 570 height 33
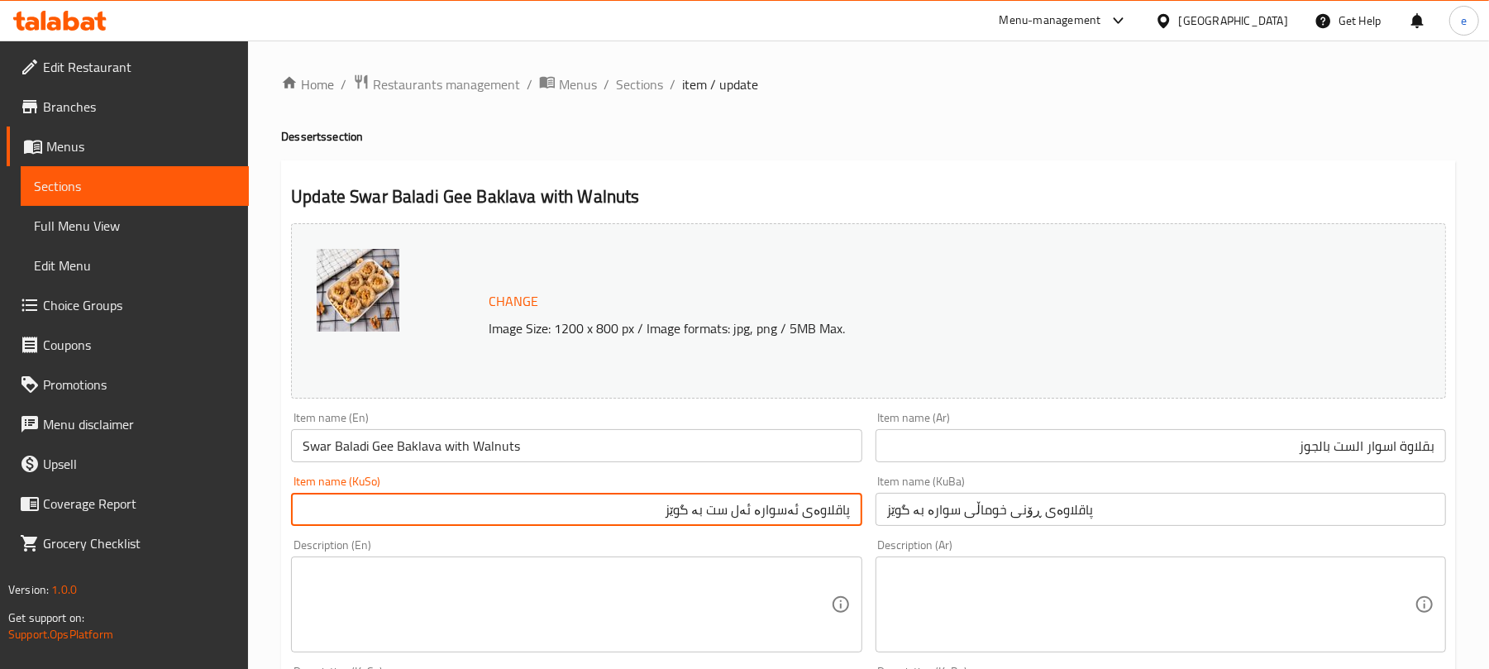
click at [784, 506] on input "پاقلاوەی ئەسوارە ئەل ست بە گوێز" at bounding box center [576, 509] width 570 height 33
type input "پاقلاوەی ئەسوارە ئەل ست بە گوێز"
click at [911, 517] on input "پاقلاوەی ڕۆنی خوماڵی سوارە بە گوێز" at bounding box center [1160, 509] width 570 height 33
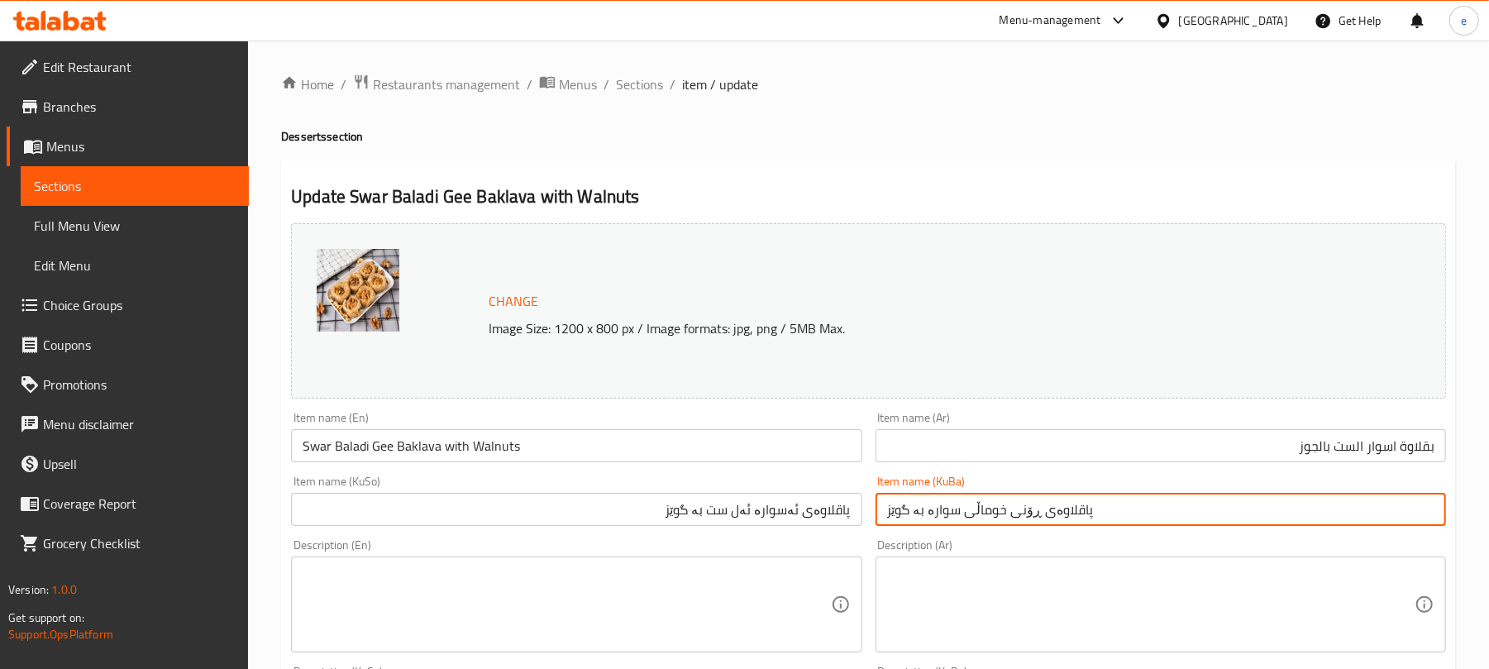
click at [911, 517] on input "پاقلاوەی ڕۆنی خوماڵی سوارە بە گوێز" at bounding box center [1160, 509] width 570 height 33
paste input "ئەسوارە ئەل ست"
type input "پاقلاوەی ئەسوارە ئەل ست بە گوێز"
click at [302, 451] on input "Swar Baladi Gee Baklava with Walnuts" at bounding box center [576, 445] width 570 height 33
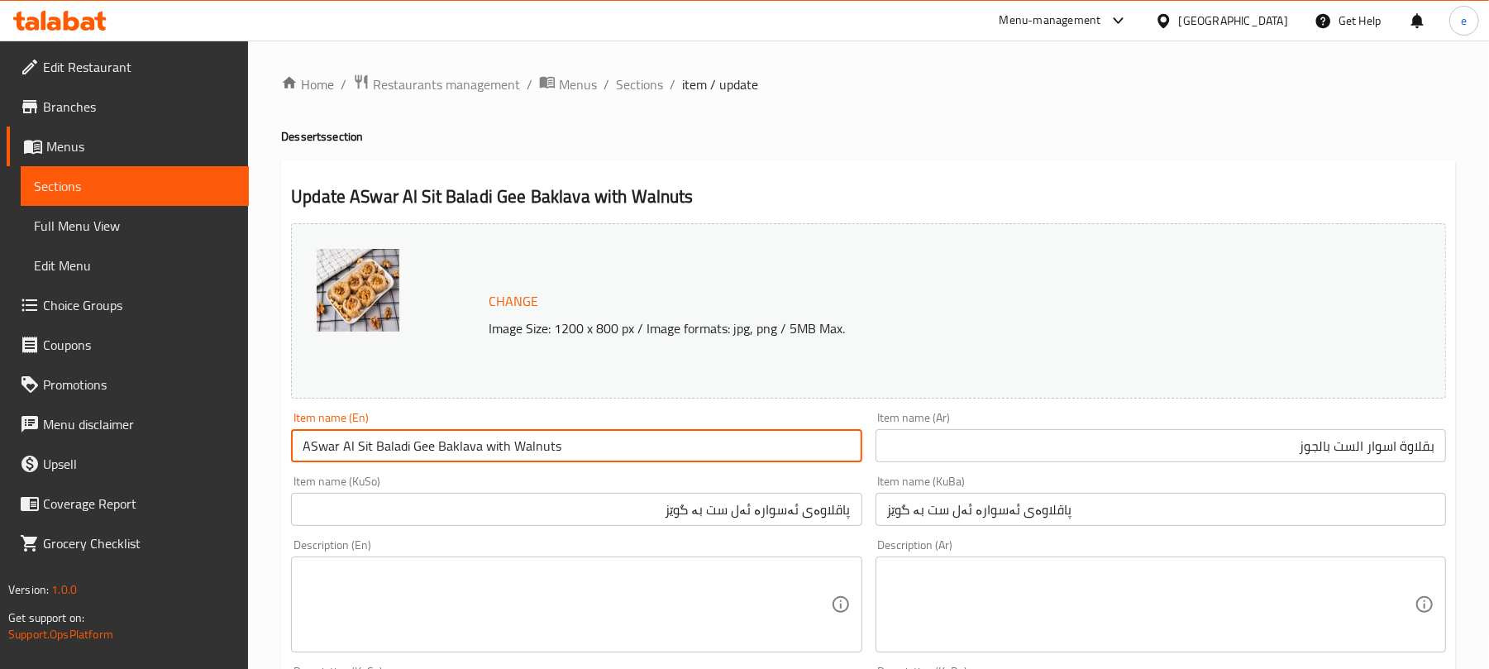
click at [390, 451] on input "ASwar Al Sit Baladi Gee Baklava with Walnuts" at bounding box center [576, 445] width 570 height 33
click at [382, 446] on input "ASwar Al Sit Gee Baklava with Walnuts" at bounding box center [576, 445] width 570 height 33
click at [530, 436] on input "ASwar Al Sit Baklava with Walnuts" at bounding box center [576, 445] width 570 height 33
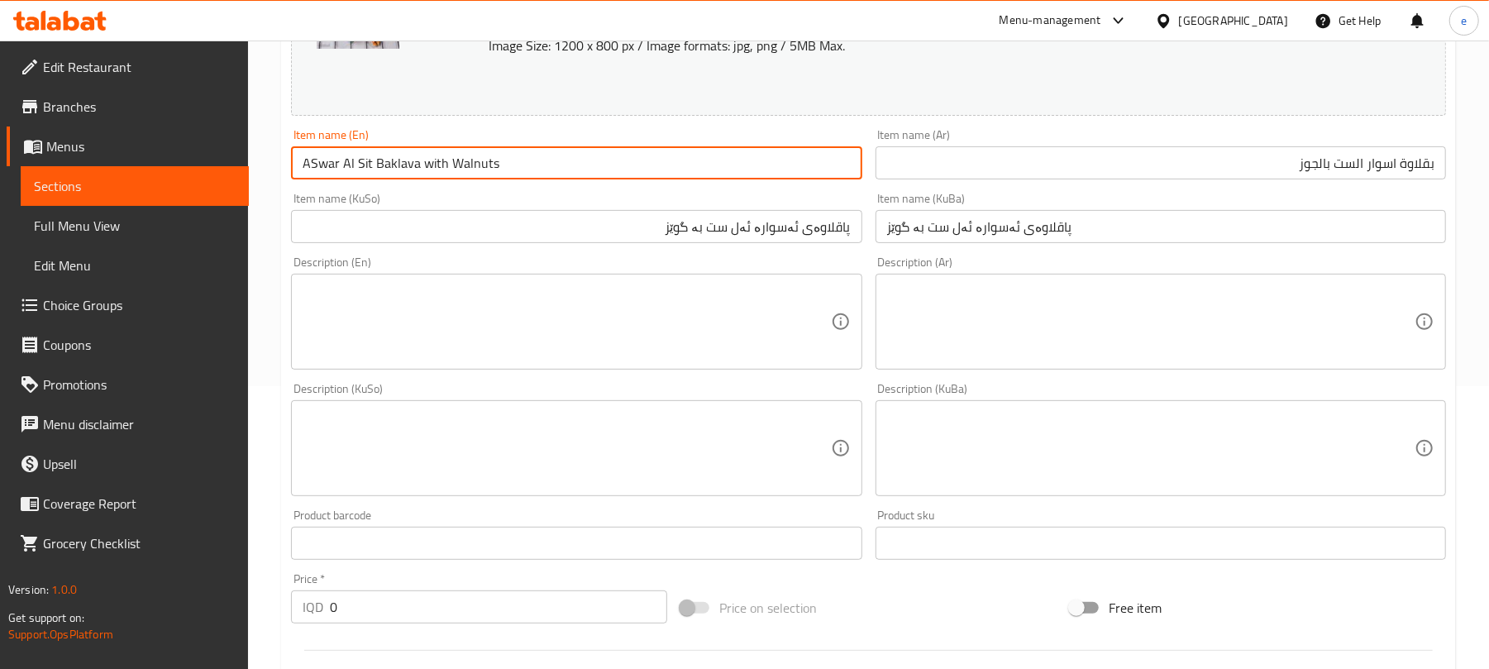
scroll to position [752, 0]
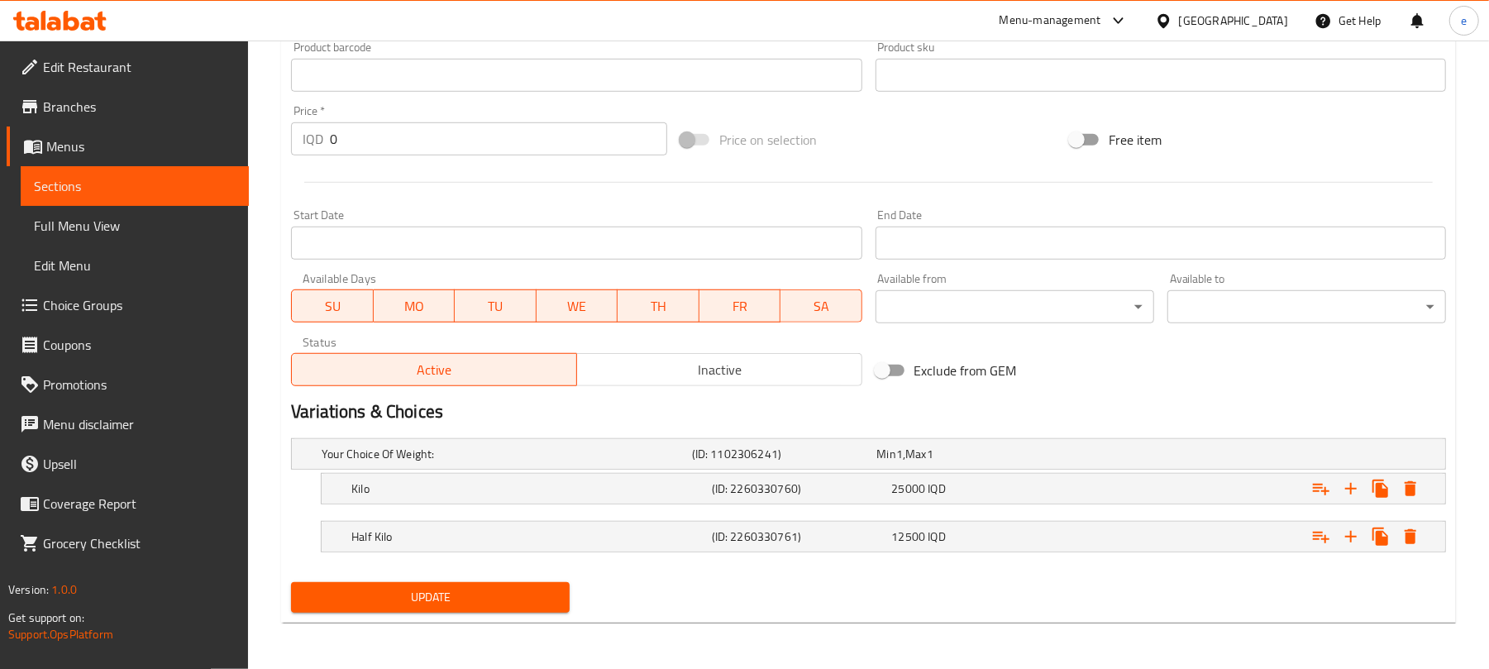
type input "ASwar Al Sit Baklava with Walnuts"
click at [493, 592] on span "Update" at bounding box center [430, 597] width 252 height 21
click at [203, 186] on span "Sections" at bounding box center [135, 186] width 202 height 20
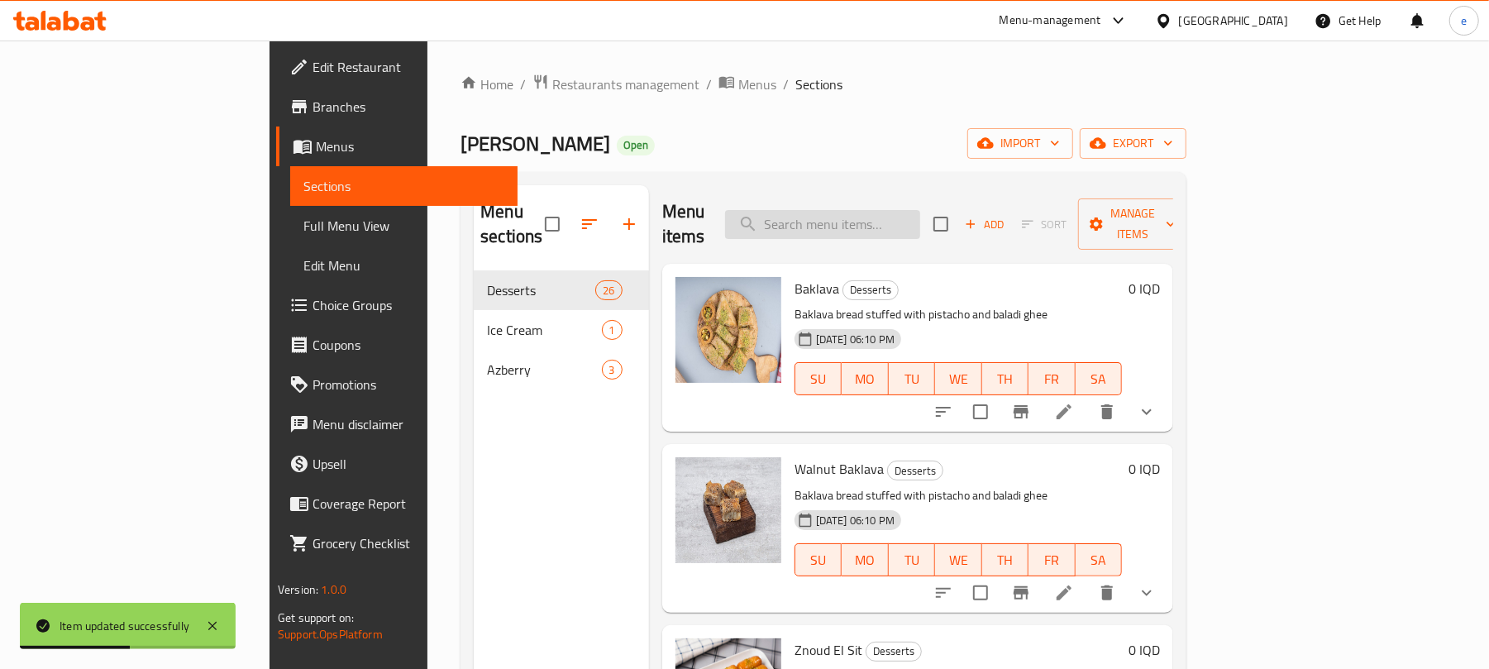
click at [868, 210] on input "search" at bounding box center [822, 224] width 195 height 29
paste input "Asia Baladi Gee Baklava"
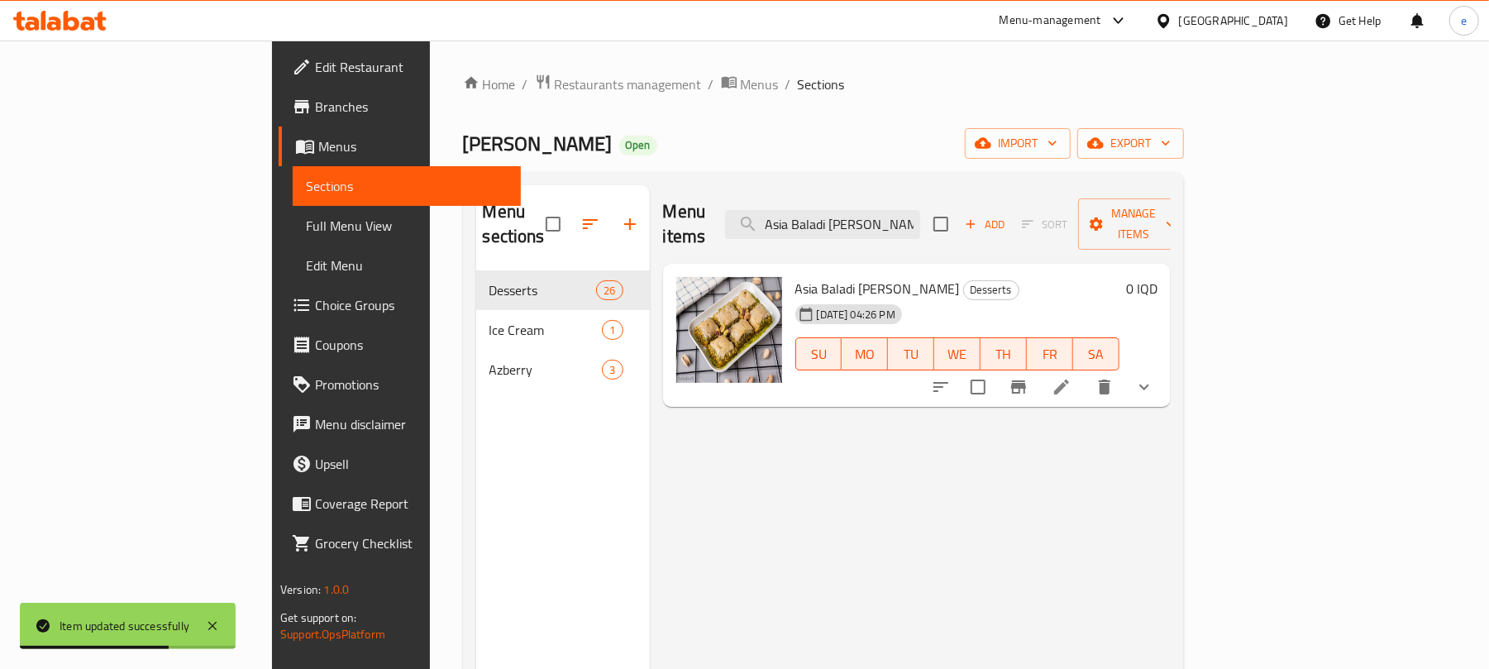
type input "Asia Baladi Gee Baklava"
click at [1084, 377] on li at bounding box center [1061, 387] width 46 height 30
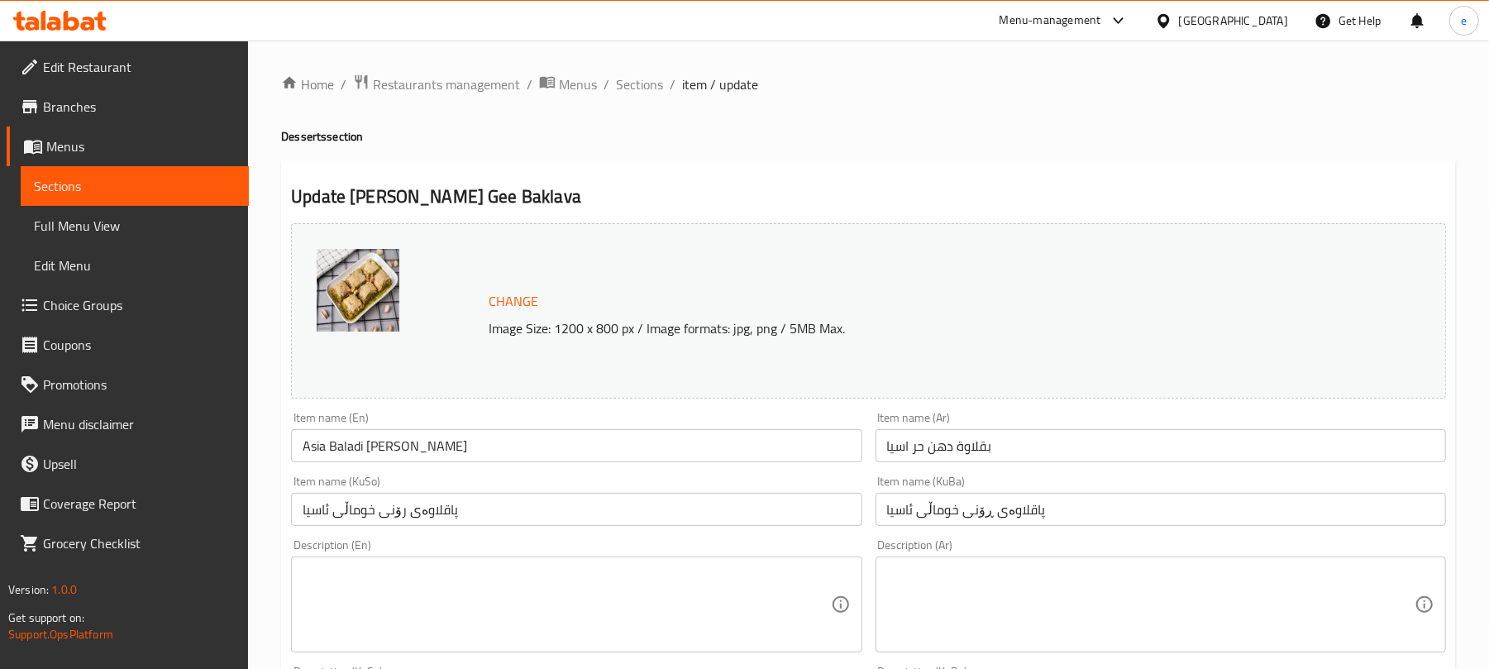
click at [1070, 450] on input "بقلاوة دهن حر اسيا" at bounding box center [1160, 445] width 570 height 33
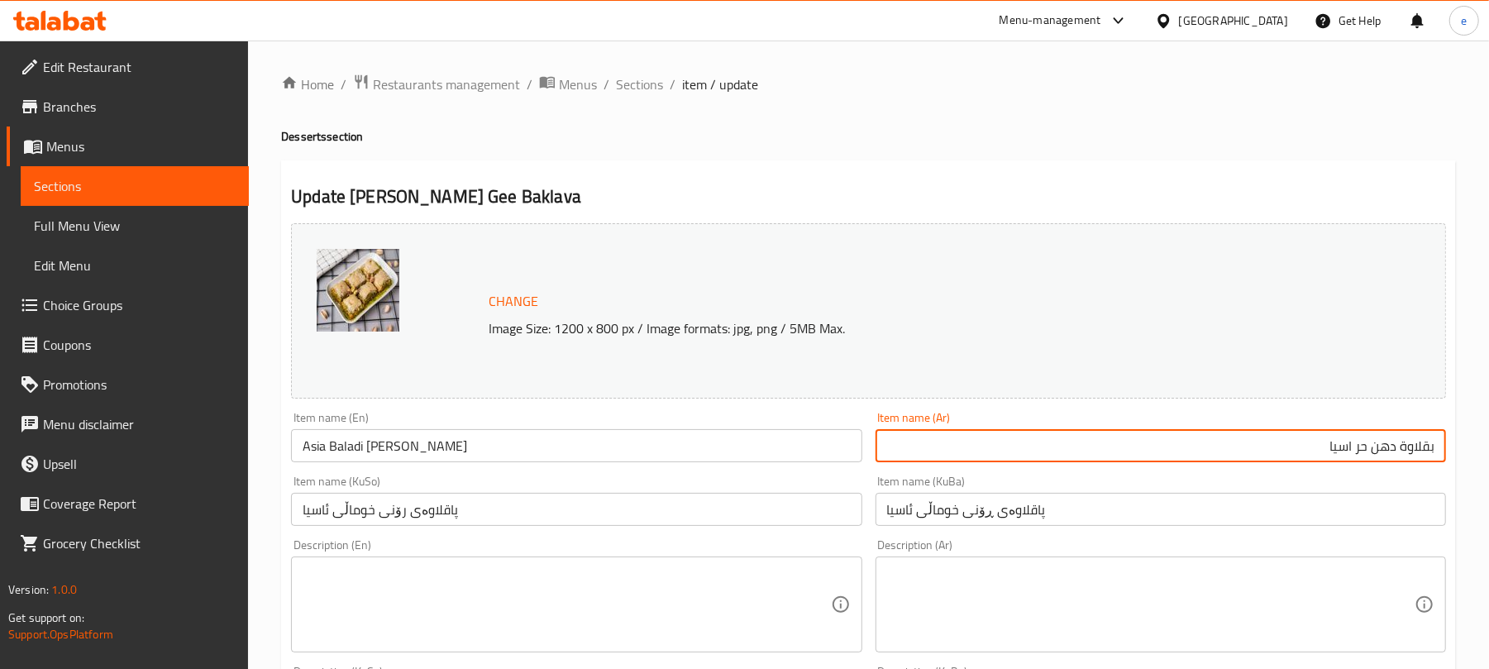
click at [1396, 446] on input "بقلاوة دهن حر اسيا" at bounding box center [1160, 445] width 570 height 33
click at [1290, 446] on input "بقلاوة كلاسيك بالدهن حر اسيا" at bounding box center [1160, 445] width 570 height 33
type input "بقلاوة كلاسيك بالدهن حر و فستق حلبي"
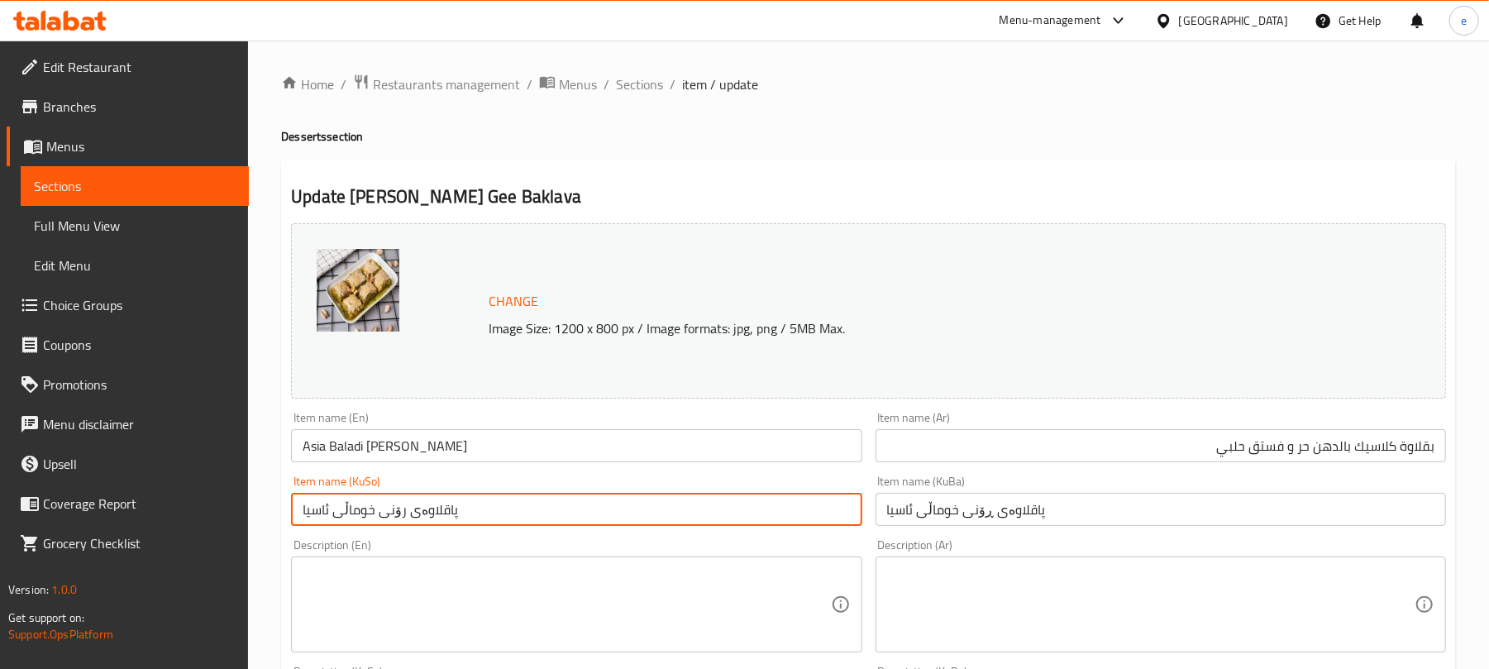
click at [752, 499] on input "پاقلاوەی رۆنی خوماڵی ئاسیا" at bounding box center [576, 509] width 570 height 33
click at [808, 511] on input "پاقلاوەی رۆنی خوماڵی ئاسیا" at bounding box center [576, 509] width 570 height 33
click at [735, 511] on input "پاقلاوەی کلاسیک بە رۆنی خوماڵی و فستەقی حەلەبی" at bounding box center [576, 509] width 570 height 33
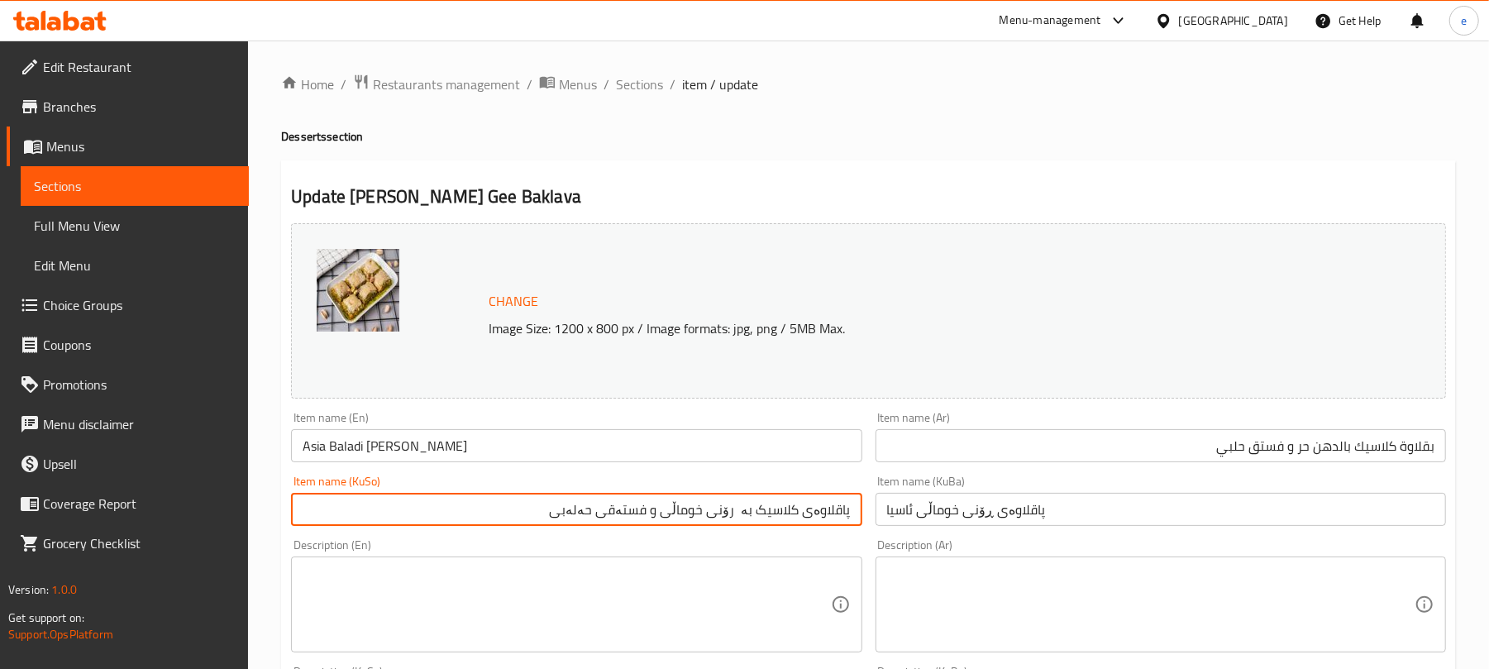
type input "پاقلاوەی کلاسیک بە رۆنی خوماڵی و فستەقی حەلەبی"
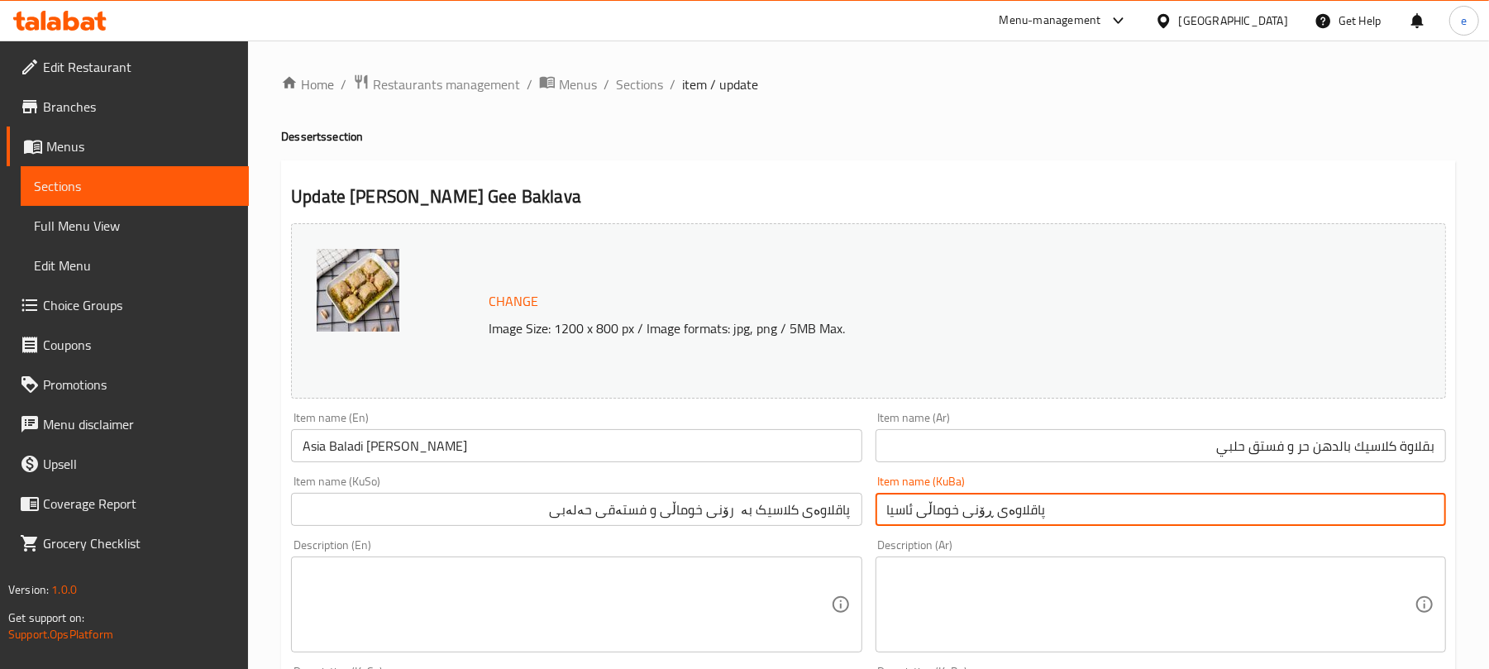
click at [932, 514] on input "پاقلاوەی ڕۆنی خوماڵی ئاسیا" at bounding box center [1160, 509] width 570 height 33
click at [956, 499] on input "پاقلاوەی ڕۆنی خوماڵی ئاسیا" at bounding box center [1160, 509] width 570 height 33
paste input "لاسیک بە رۆنی خوماڵی و فستەقی حەلەبی"
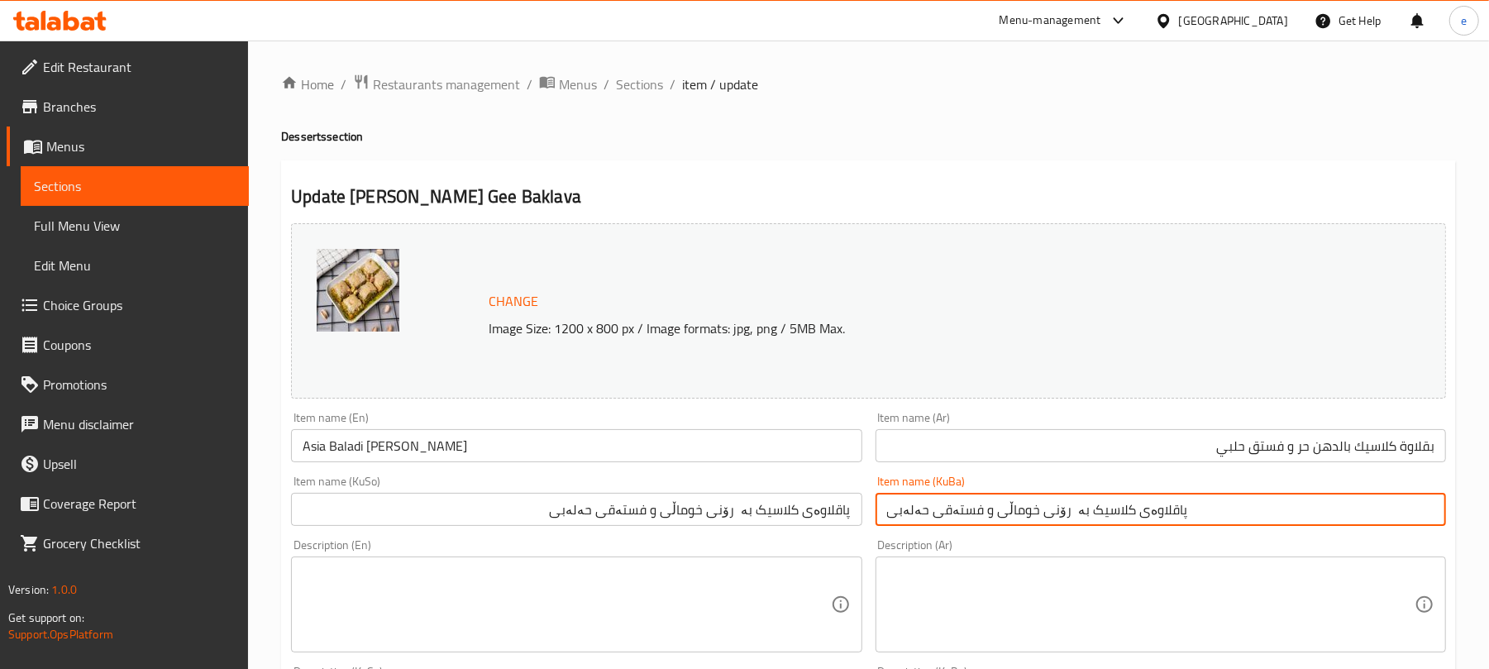
type input "پاقلاوەی کلاسیک بە رۆنی خوماڵی و فستەقی حەلەبی"
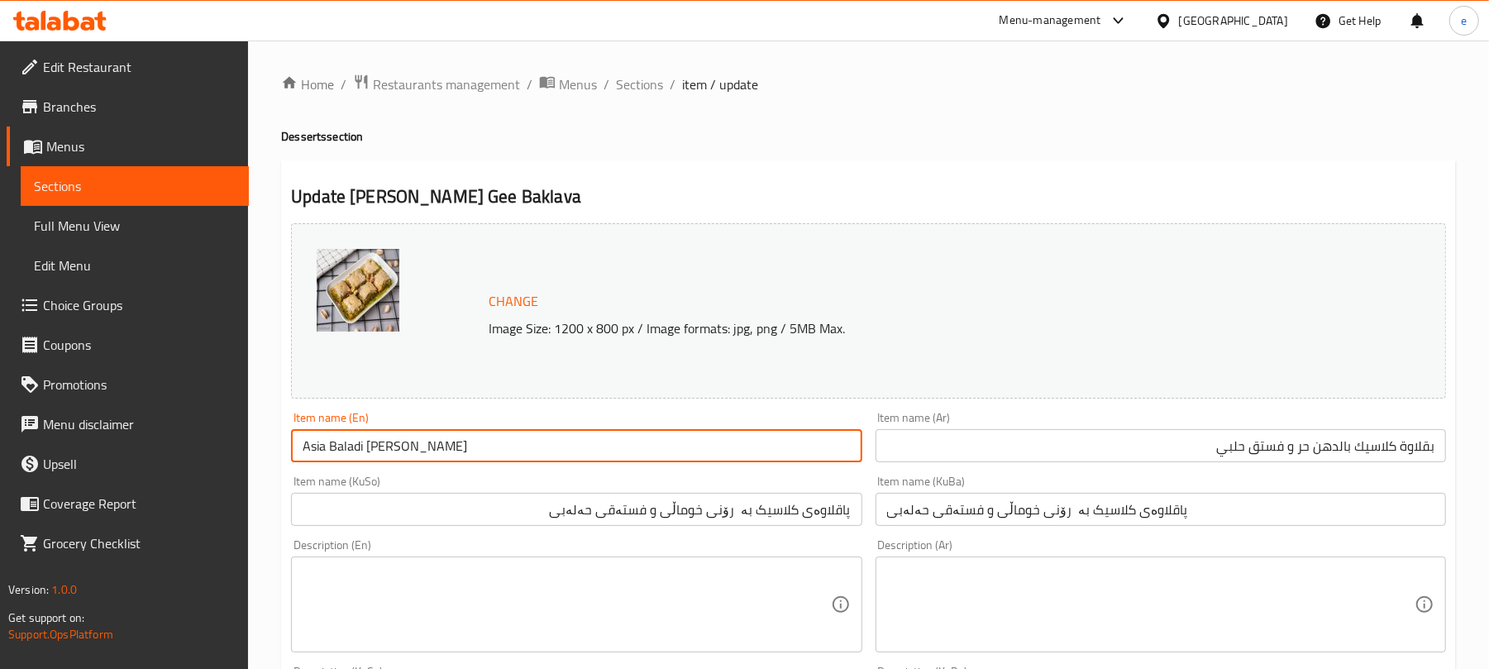
click at [312, 455] on input "Asia Baladi Gee Baklava" at bounding box center [576, 445] width 570 height 33
click at [364, 450] on input "Baladi Gee Baklava" at bounding box center [576, 445] width 570 height 33
click at [296, 453] on input "Baladi Gee Baklava" at bounding box center [576, 445] width 570 height 33
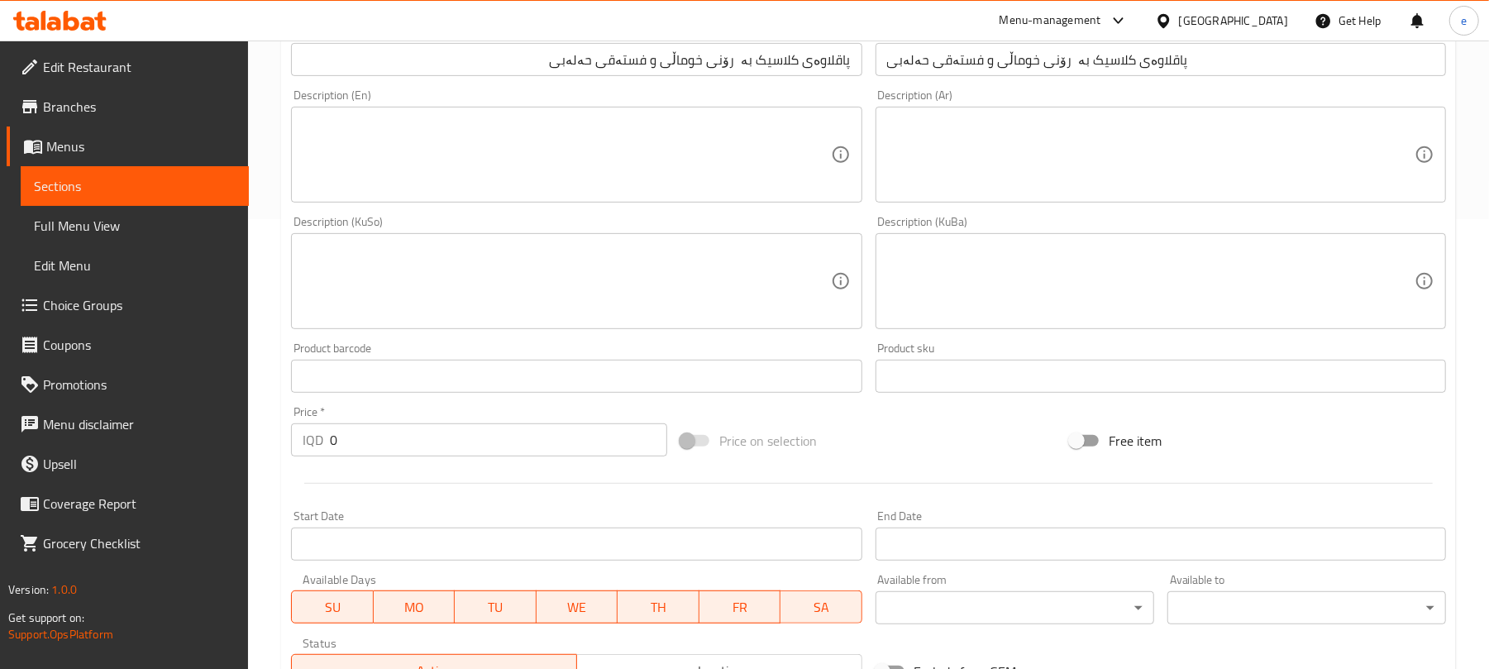
scroll to position [752, 0]
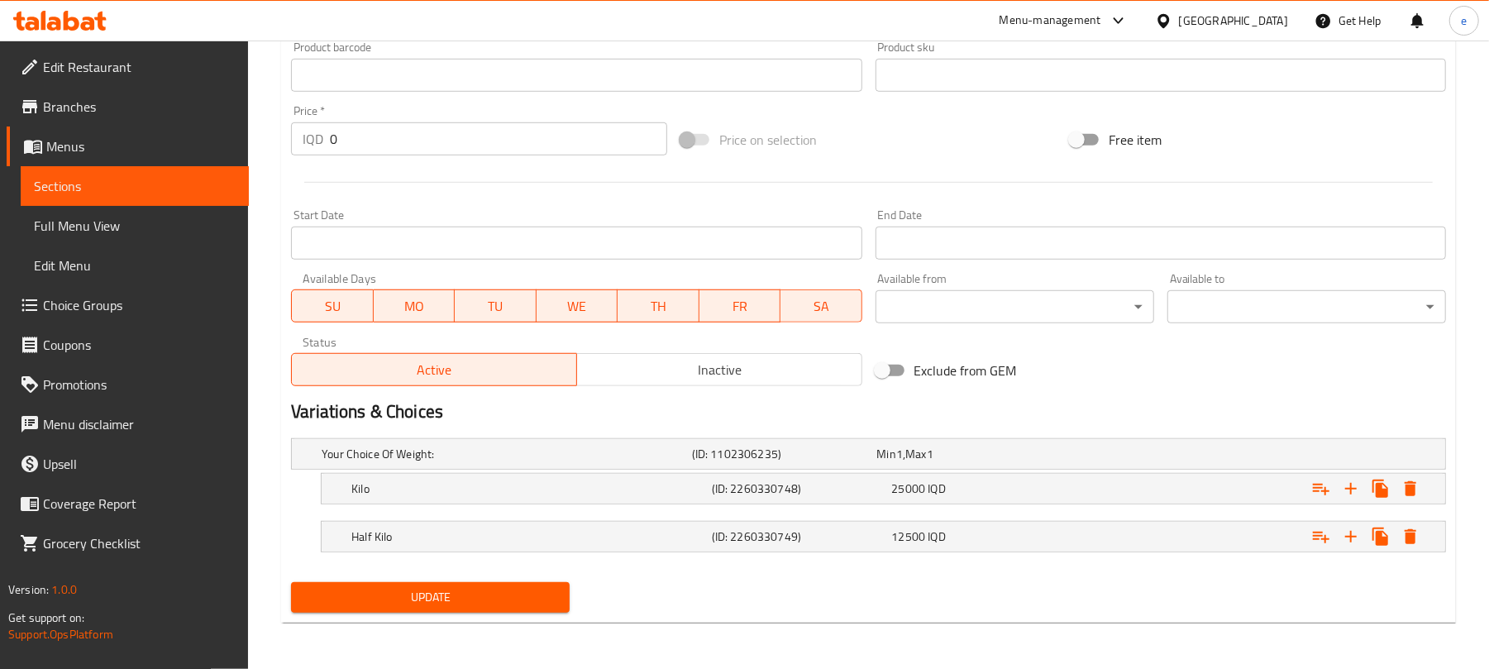
type input "Classic Baladi Gee and Halabi Pistachio Baklava"
click at [530, 597] on span "Update" at bounding box center [430, 597] width 252 height 21
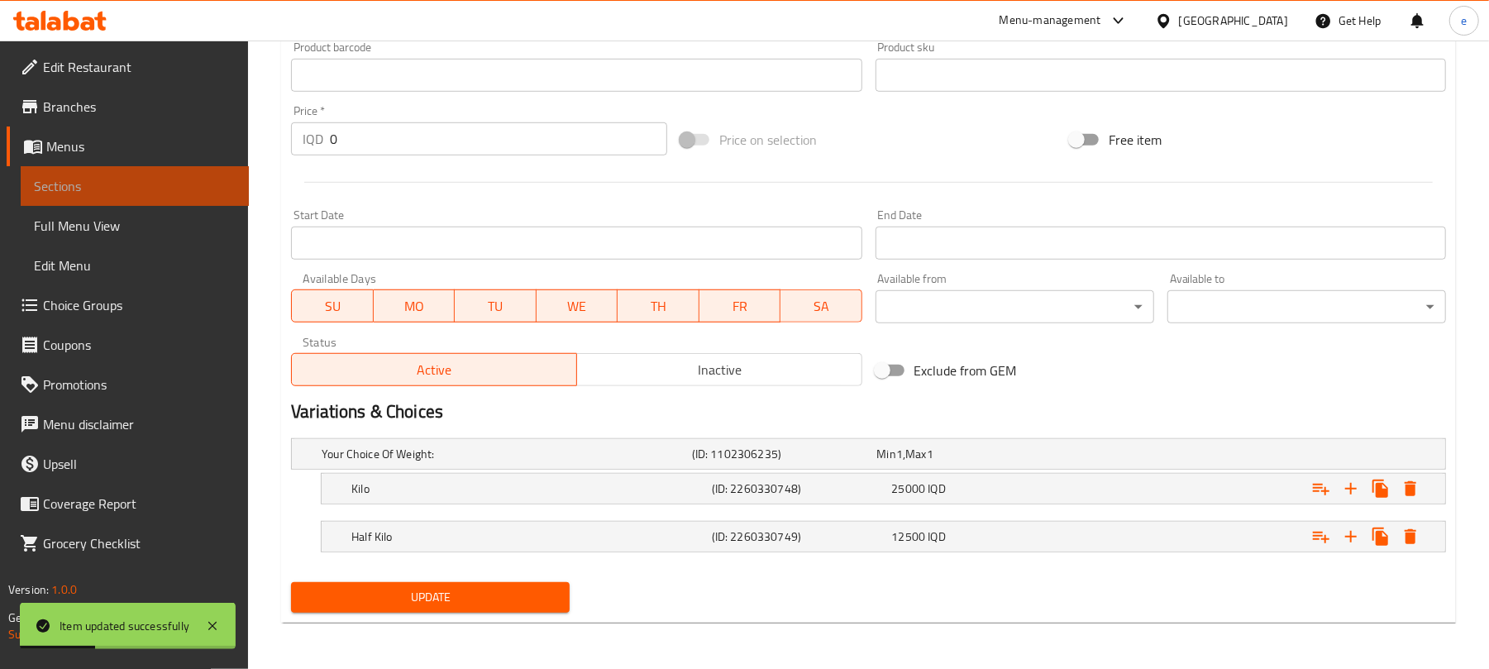
click at [170, 185] on span "Sections" at bounding box center [135, 186] width 202 height 20
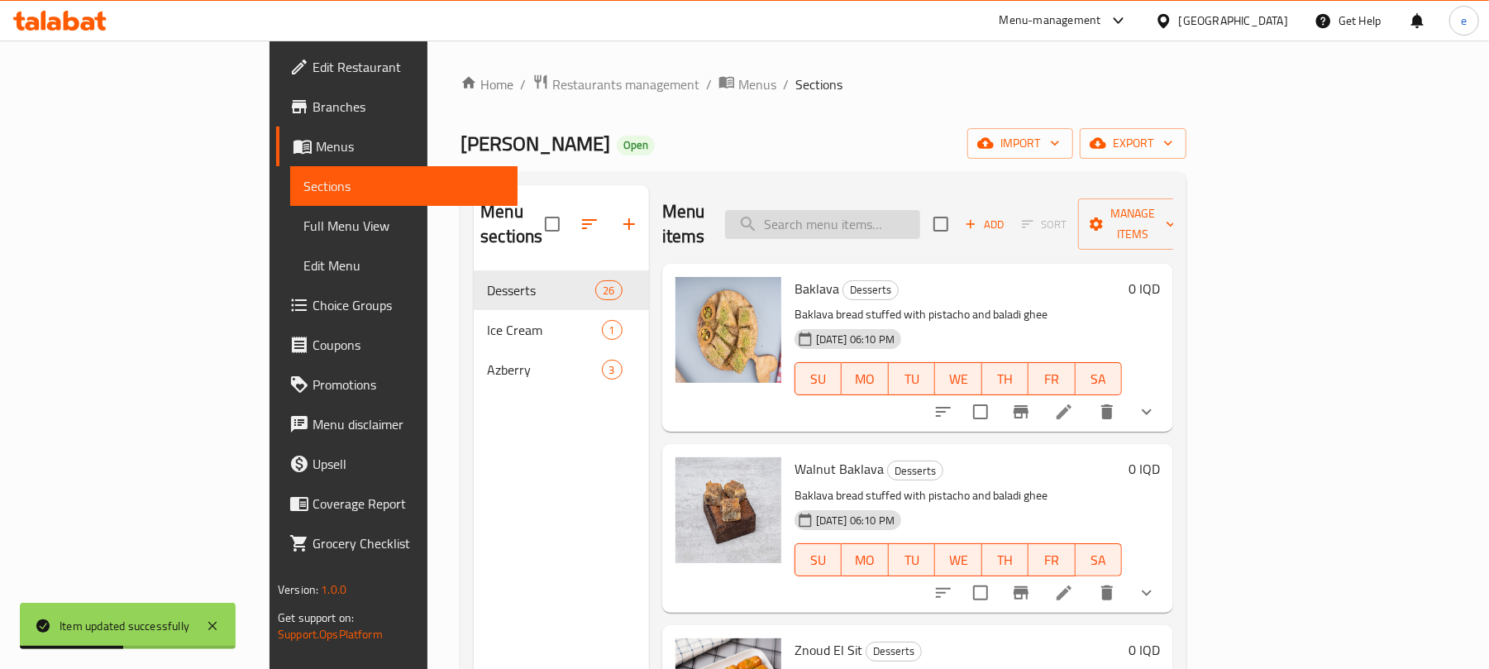
click at [920, 210] on input "search" at bounding box center [822, 224] width 195 height 29
paste input "Swar Baladi Gee Baklava with Peanuts"
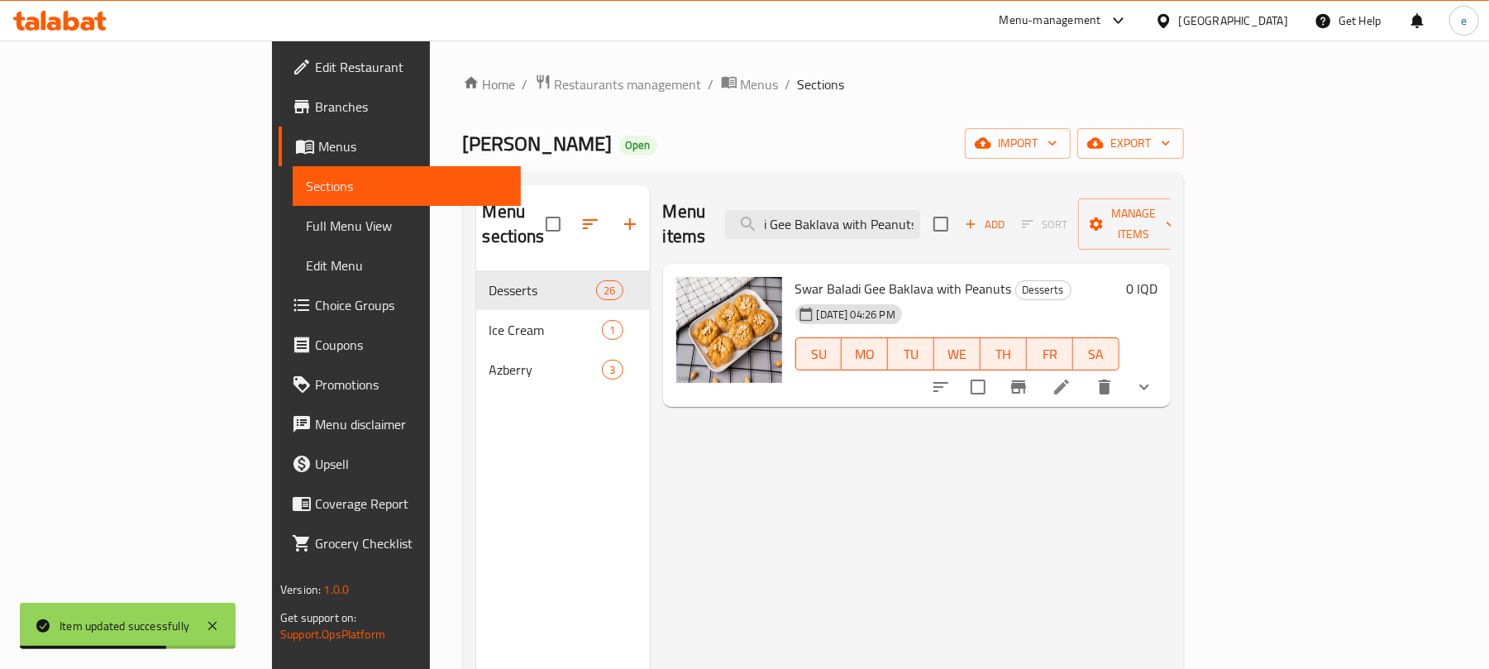
type input "Swar Baladi Gee Baklava with Peanuts"
click at [1071, 377] on icon at bounding box center [1061, 387] width 20 height 20
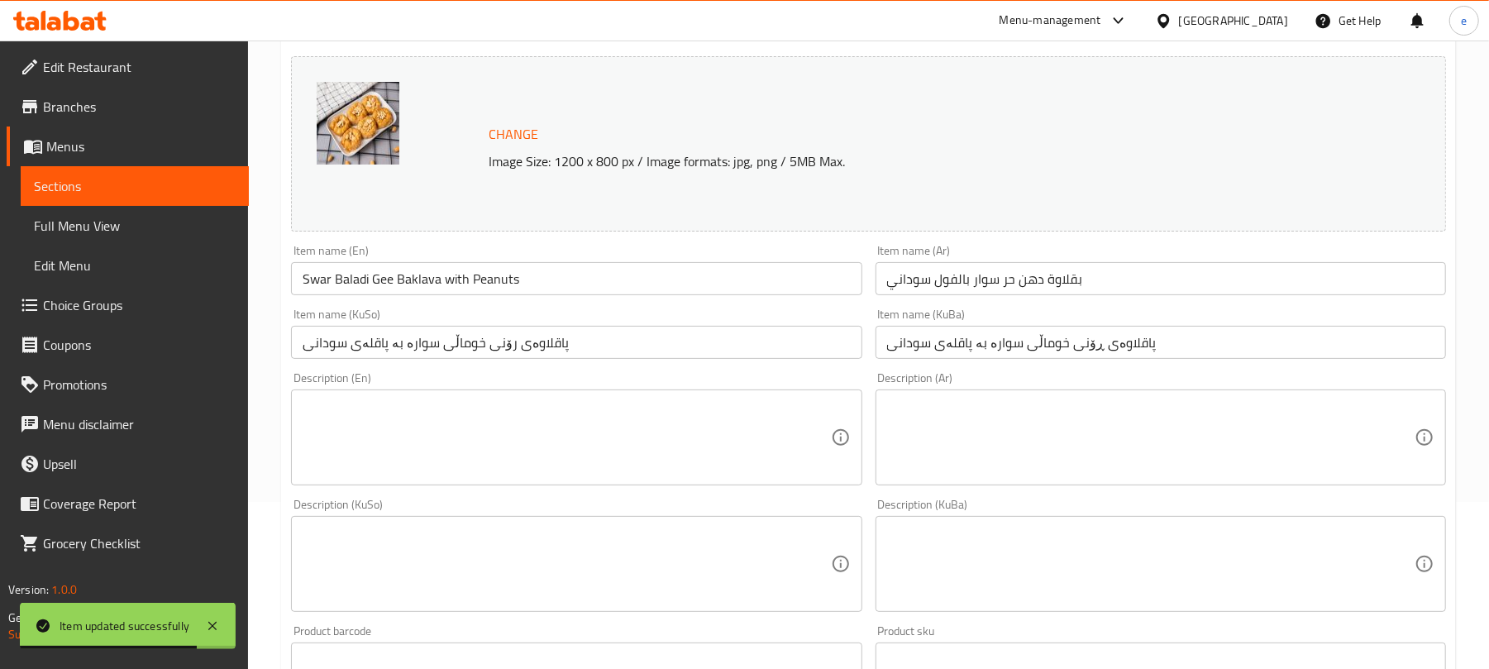
scroll to position [220, 0]
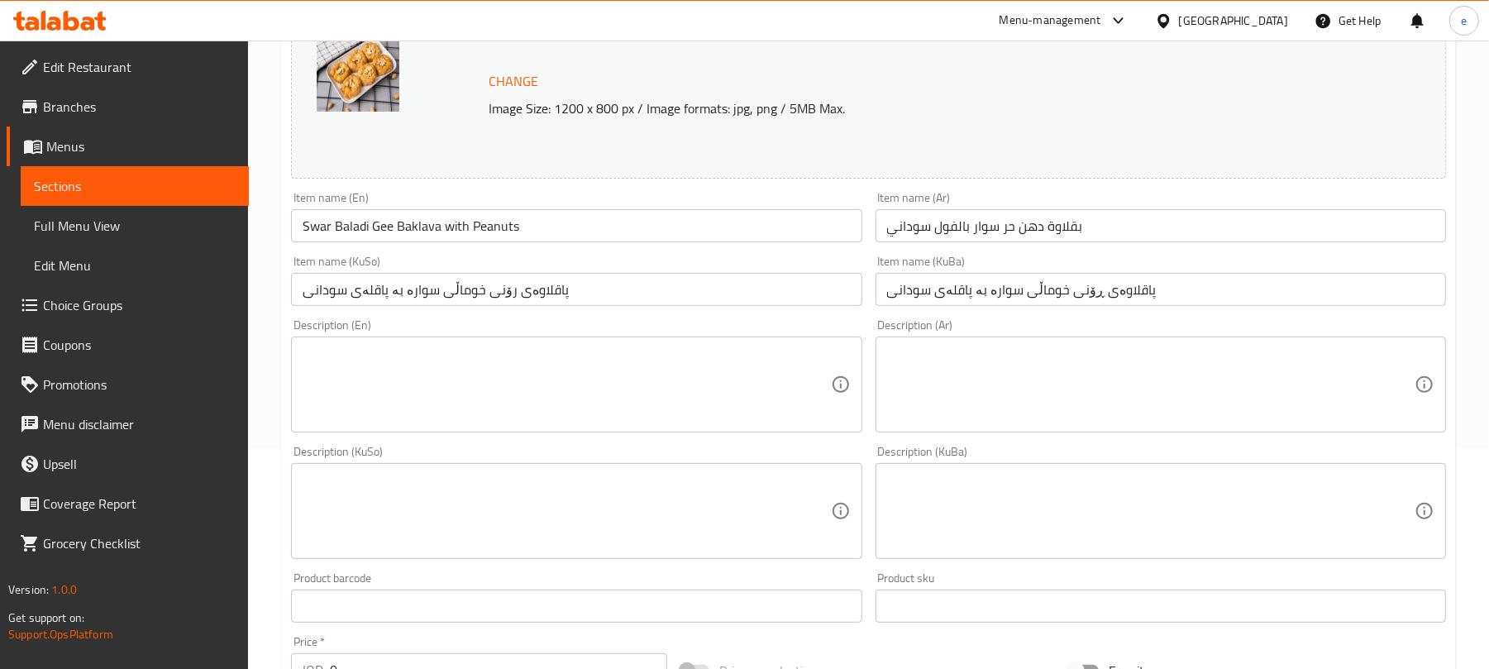
click at [1157, 229] on input "بقلاوة دهن حر سوار بالفول سوداني" at bounding box center [1160, 225] width 570 height 33
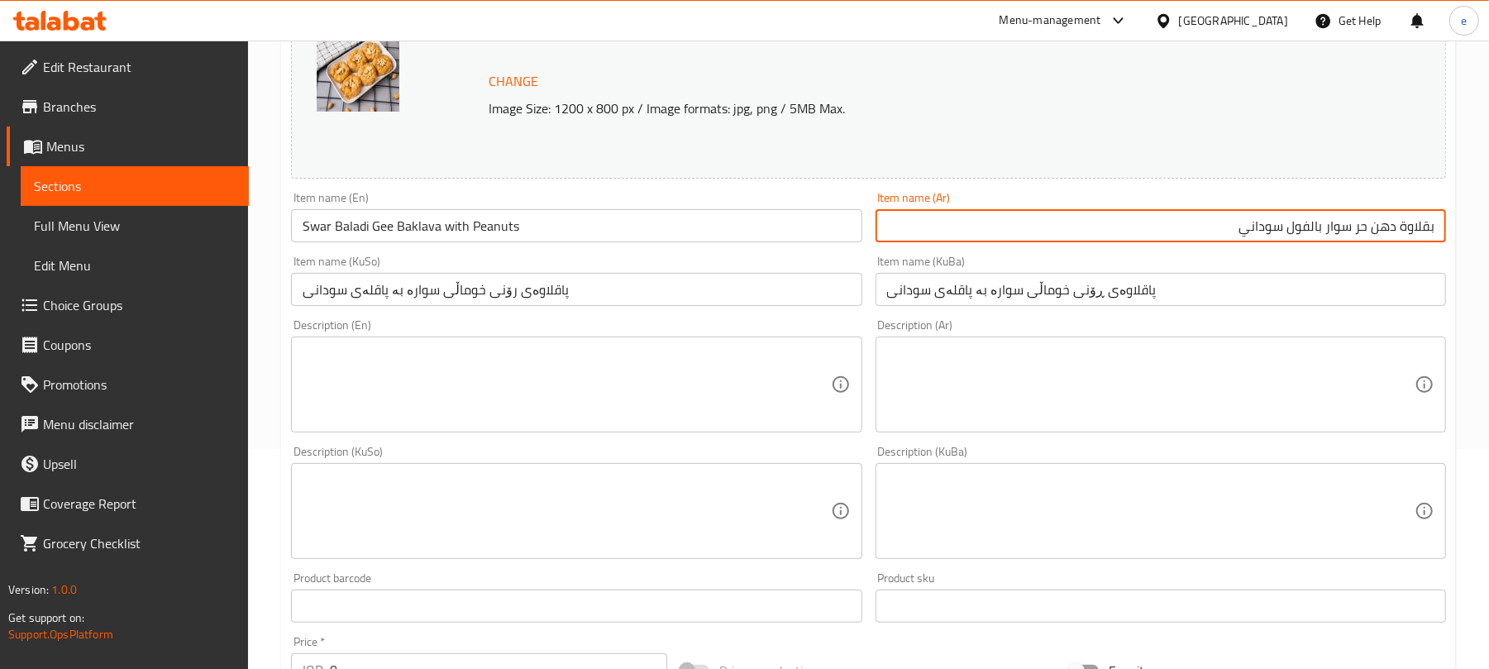
click at [1386, 225] on input "بقلاوة دهن حر سوار بالفول سوداني" at bounding box center [1160, 225] width 570 height 33
click at [1389, 231] on input "بقلاوة حر سوار بالفول سوداني" at bounding box center [1160, 225] width 570 height 33
type input "بقلاوة سوار الست بالفول سوداني"
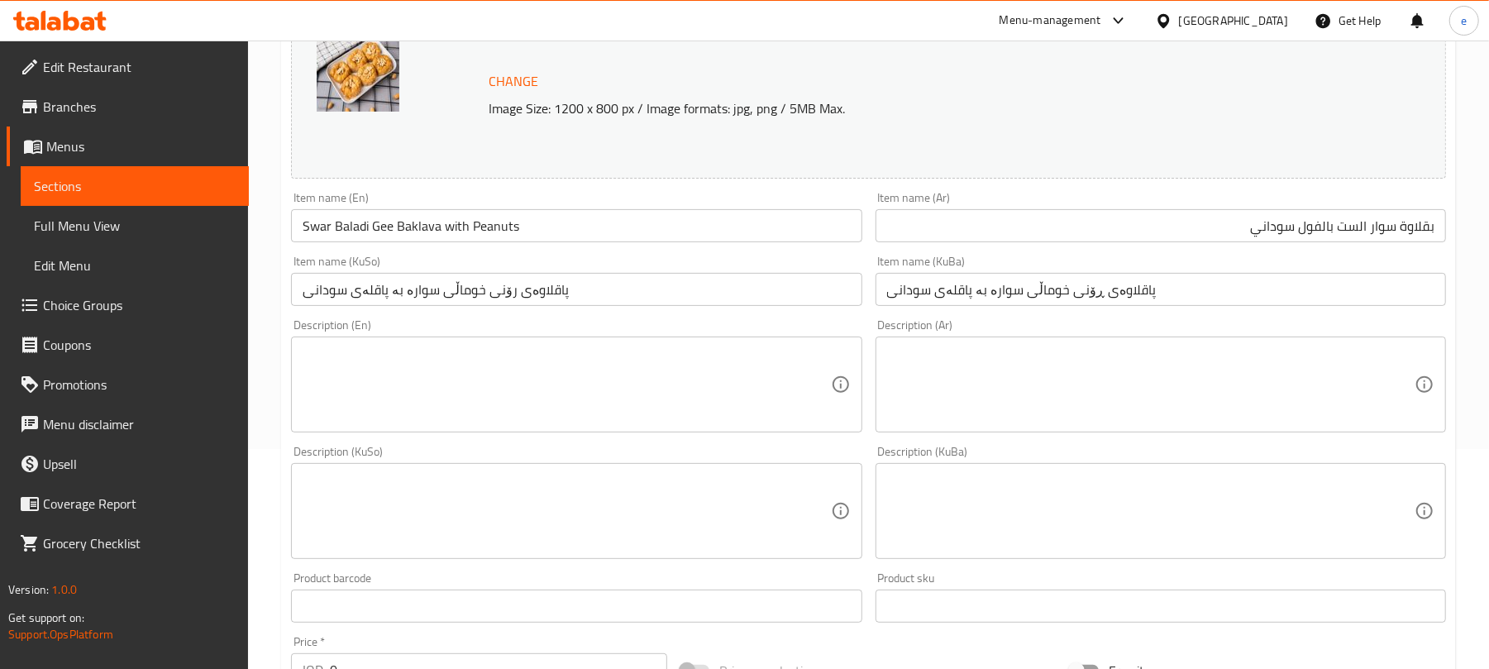
click at [671, 285] on input "پاقلاوەی رۆنی خوماڵی سوارە بە پاقلەی سودانی" at bounding box center [576, 289] width 570 height 33
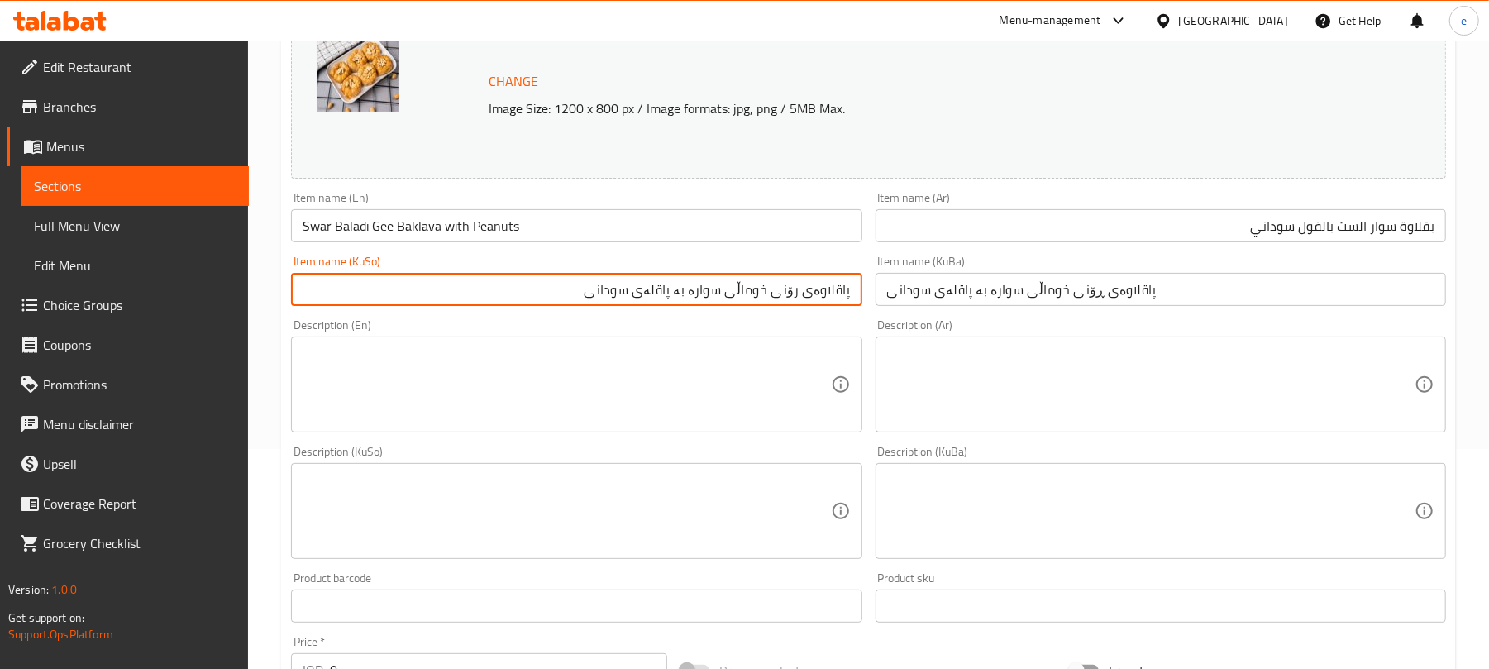
click at [792, 293] on input "پاقلاوەی رۆنی خوماڵی سوارە بە پاقلەی سودانی" at bounding box center [576, 289] width 570 height 33
click at [792, 293] on input "پاقلاوەی خوماڵی سوارە بە پاقلەی سودانی" at bounding box center [576, 289] width 570 height 33
click at [780, 292] on input "پاقلاوەی سوارە ئەل ست بە پاقلەی سودانی" at bounding box center [576, 289] width 570 height 33
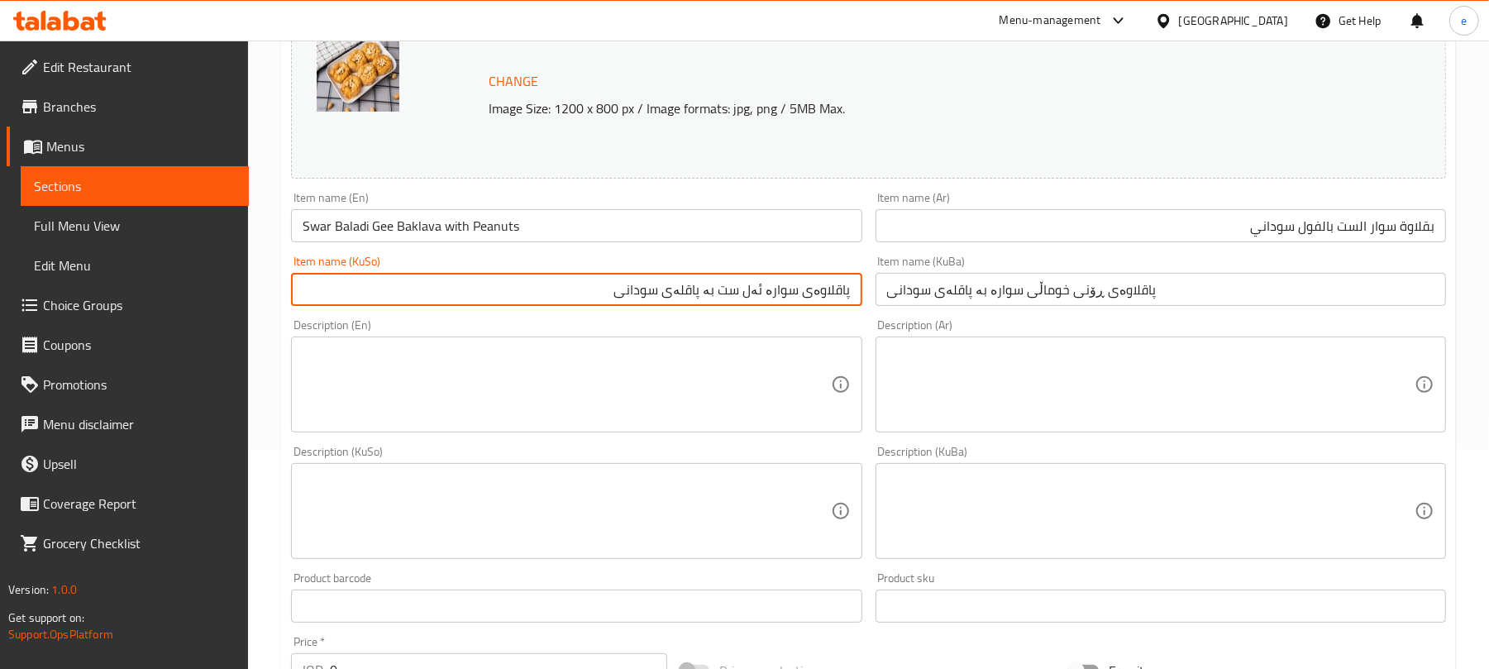
click at [780, 292] on input "پاقلاوەی سوارە ئەل ست بە پاقلەی سودانی" at bounding box center [576, 289] width 570 height 33
type input "پاقلاوەی سوارە ئەل ست بە پاقلەی سودانی"
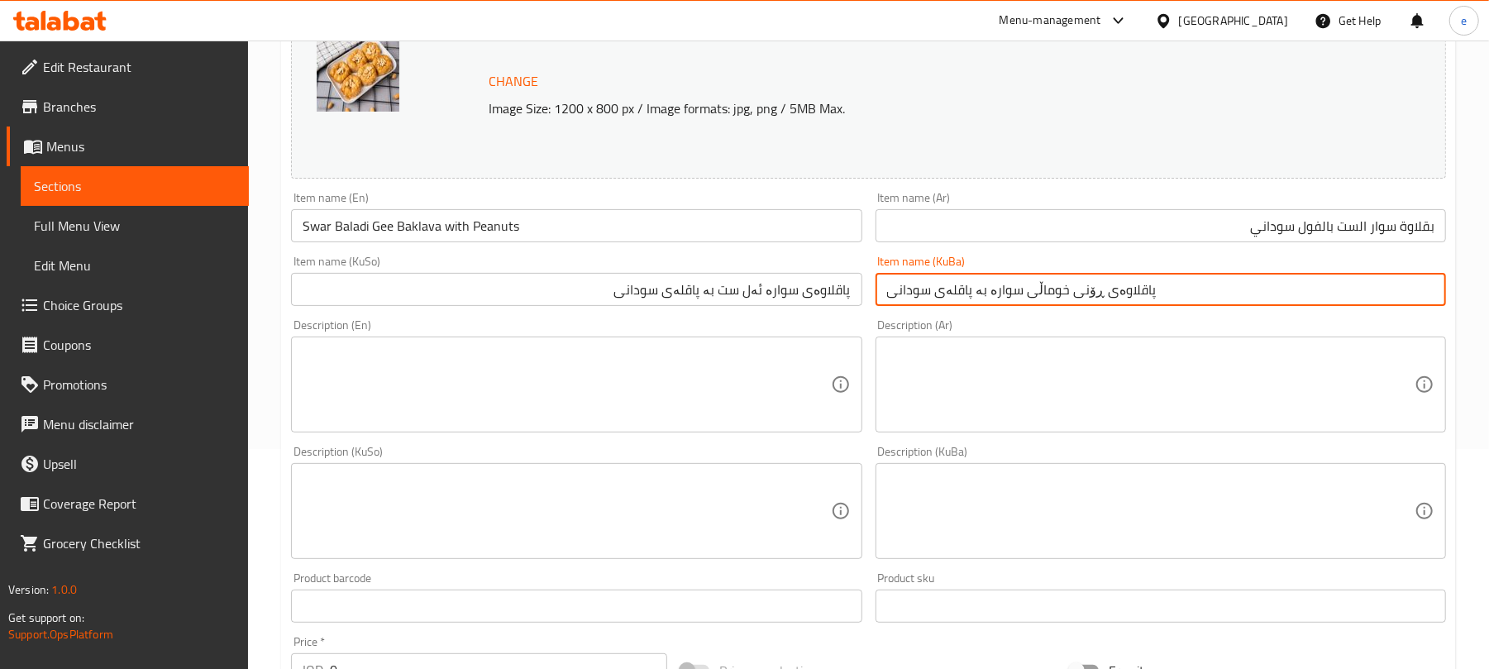
click at [949, 295] on input "پاقلاوەی ڕۆنی خوماڵی سوارە بە پاقلەی سودانی" at bounding box center [1160, 289] width 570 height 33
paste input "سوارە ئەل ست"
type input "پاقلاوەی سوارە ئەل ست بە پاقلەی سودانی"
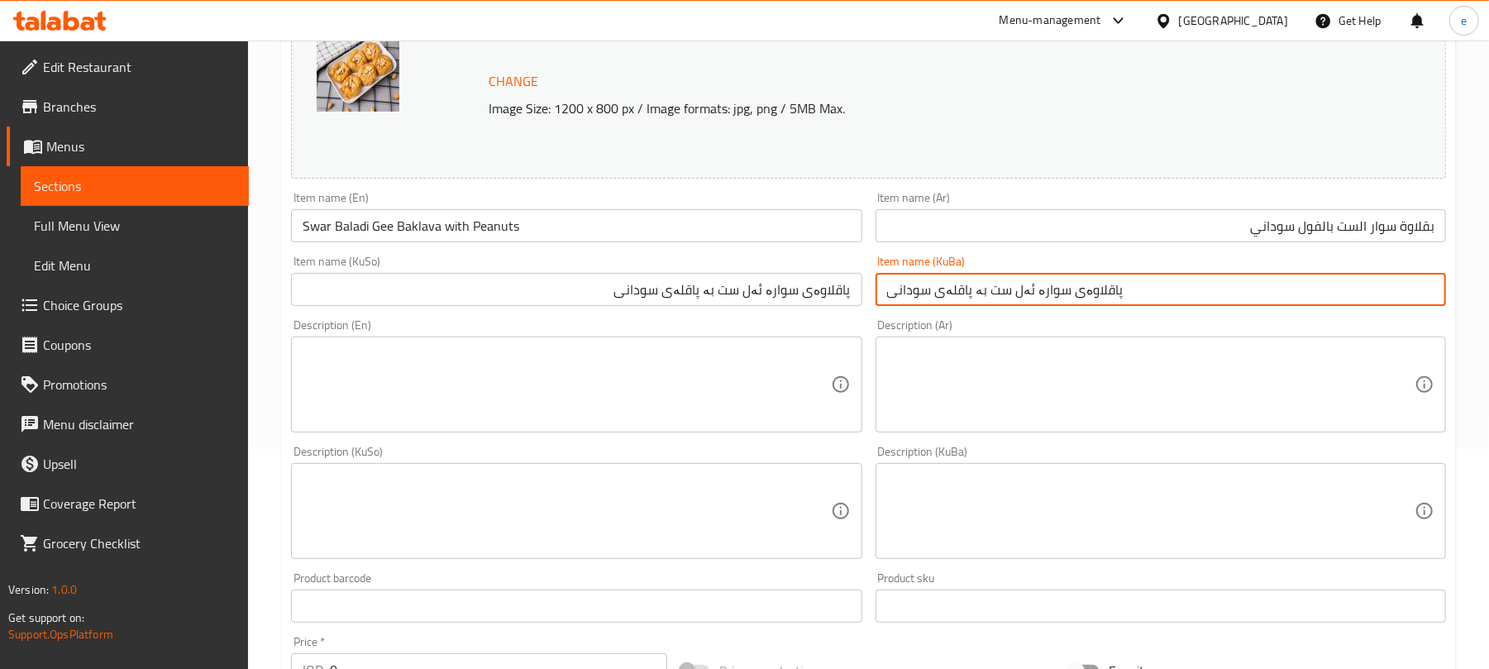
click at [332, 226] on input "Swar Baladi Gee Baklava with Peanuts" at bounding box center [576, 225] width 570 height 33
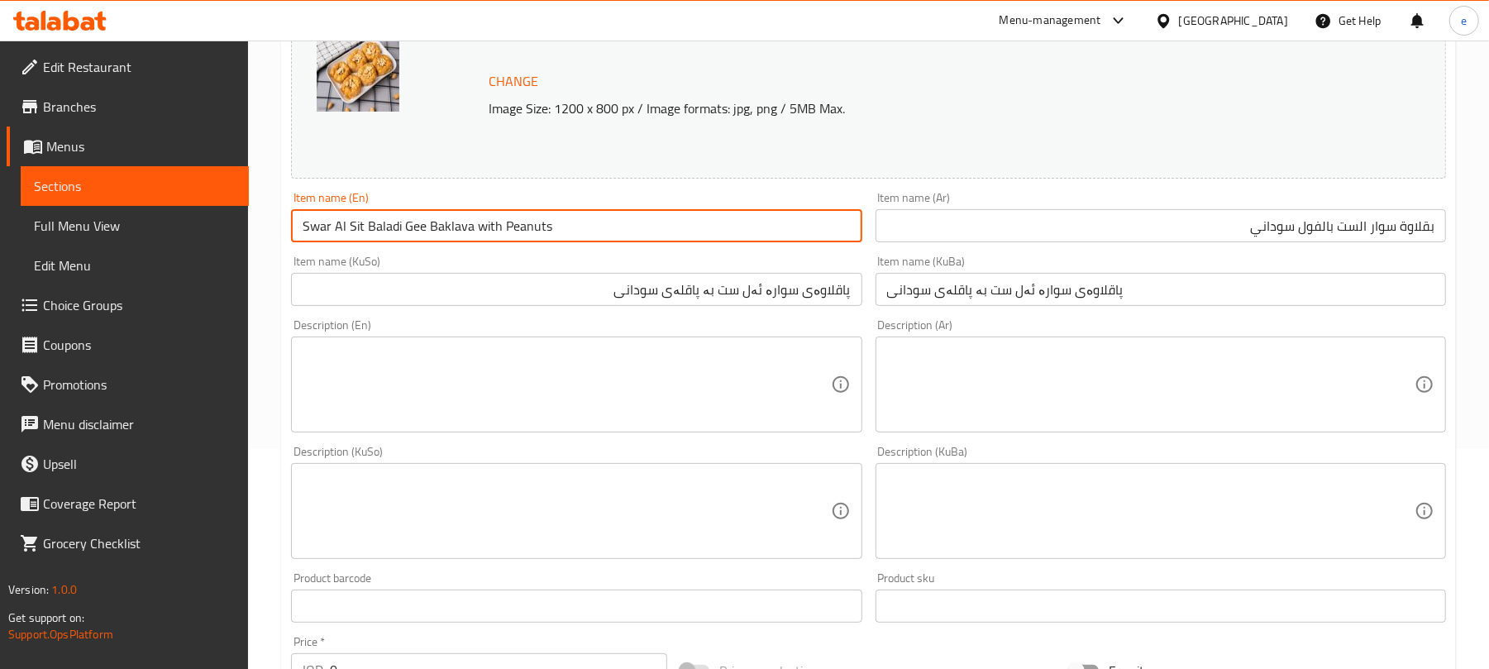
click at [382, 239] on input "Swar Al Sit Baladi Gee Baklava with Peanuts" at bounding box center [576, 225] width 570 height 33
click at [375, 232] on input "Swar Al Sit Gee Baklava with Peanuts" at bounding box center [576, 225] width 570 height 33
click at [503, 225] on input "Swar Al Sit Baklava with Peanuts" at bounding box center [576, 225] width 570 height 33
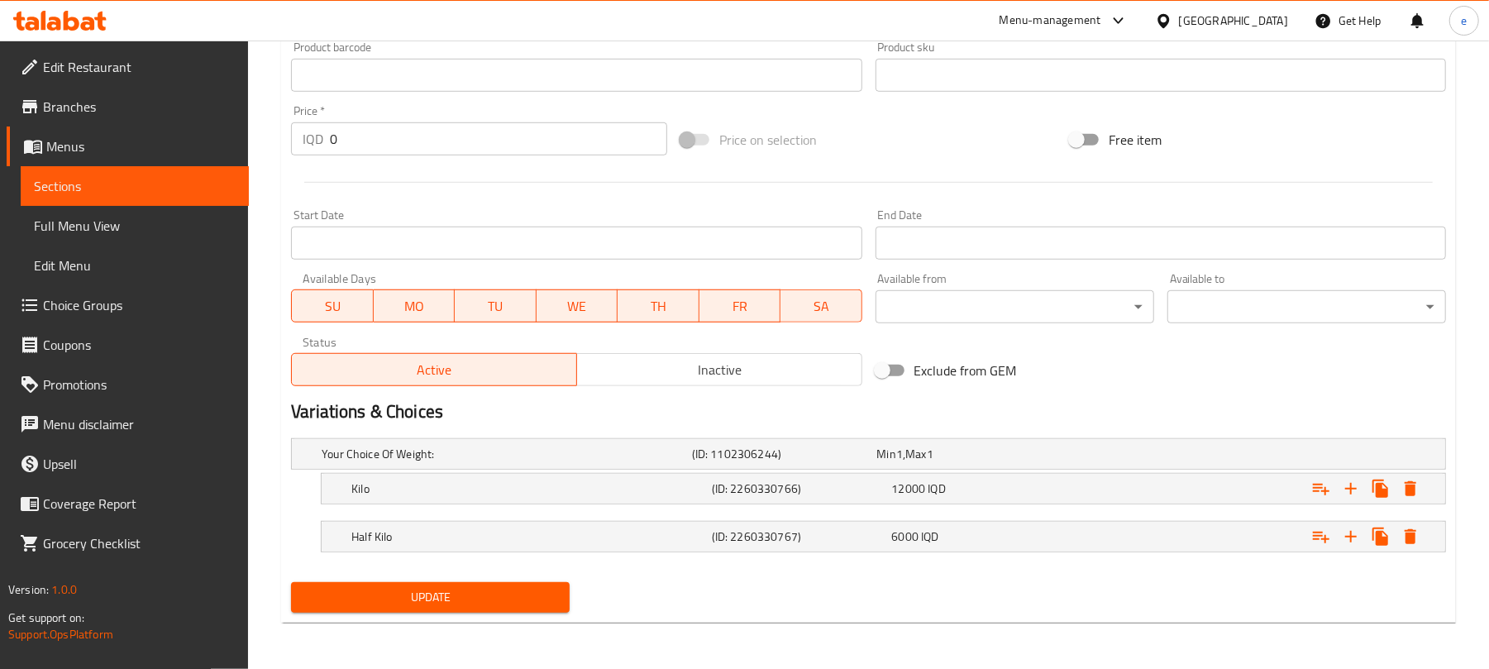
scroll to position [752, 0]
type input "Swar Al Sit Baklava with Peanuts"
click at [441, 597] on span "Update" at bounding box center [430, 597] width 252 height 21
click at [136, 196] on link "Sections" at bounding box center [135, 186] width 228 height 40
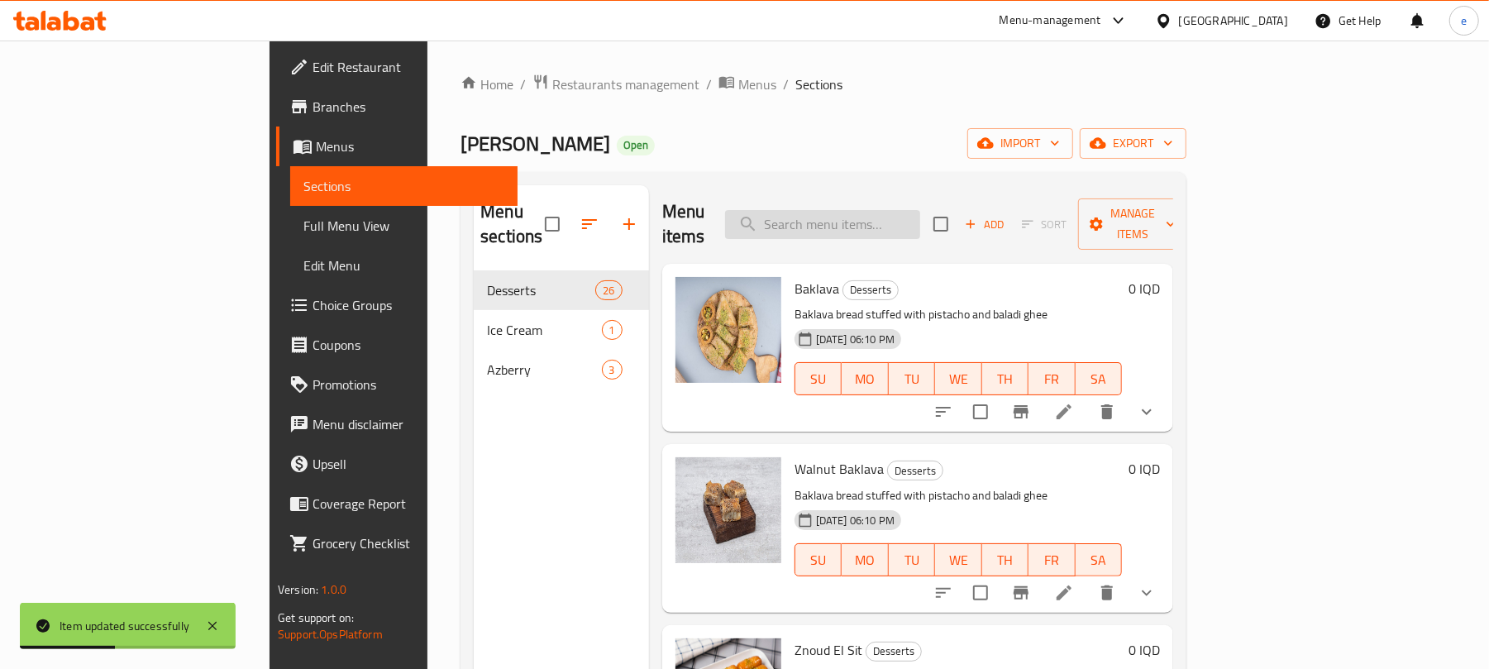
click at [835, 210] on input "search" at bounding box center [822, 224] width 195 height 29
paste input "Baladi Gee Baklava with walnuts"
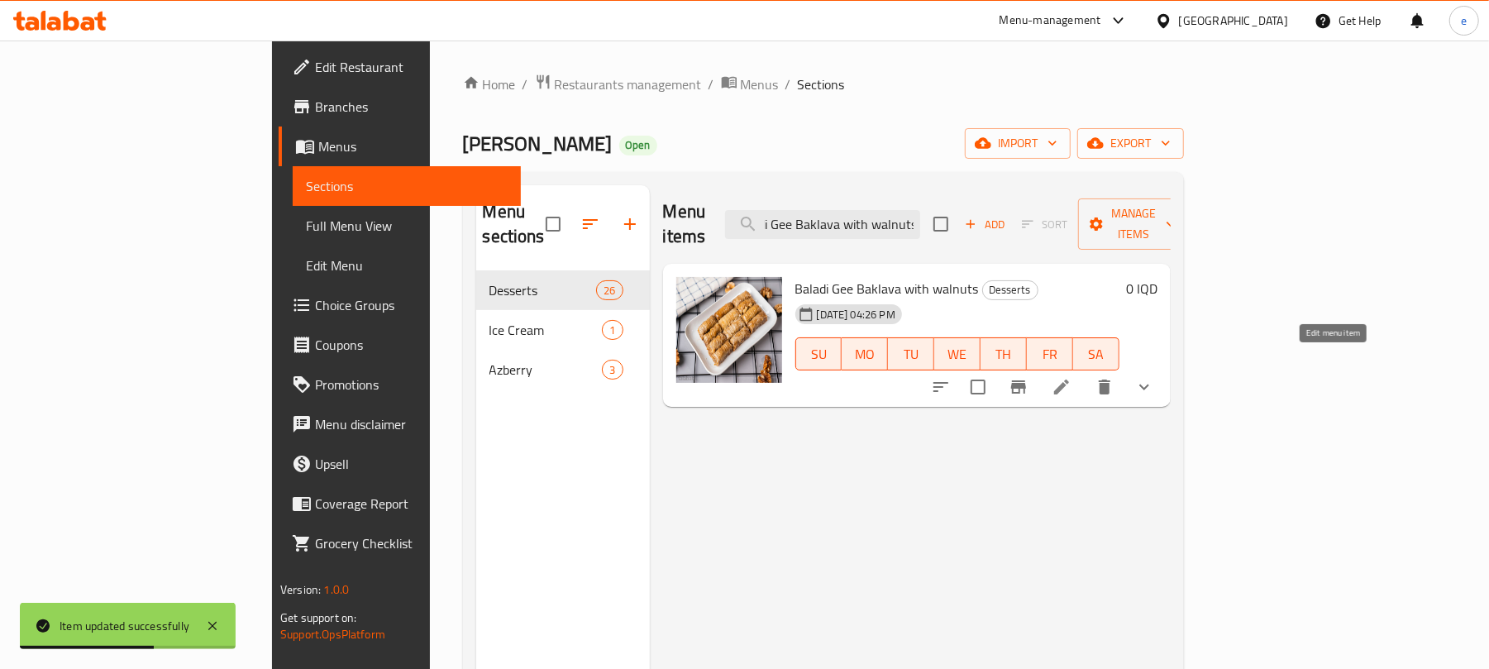
type input "Baladi Gee Baklava with walnuts"
click at [1071, 377] on icon at bounding box center [1061, 387] width 20 height 20
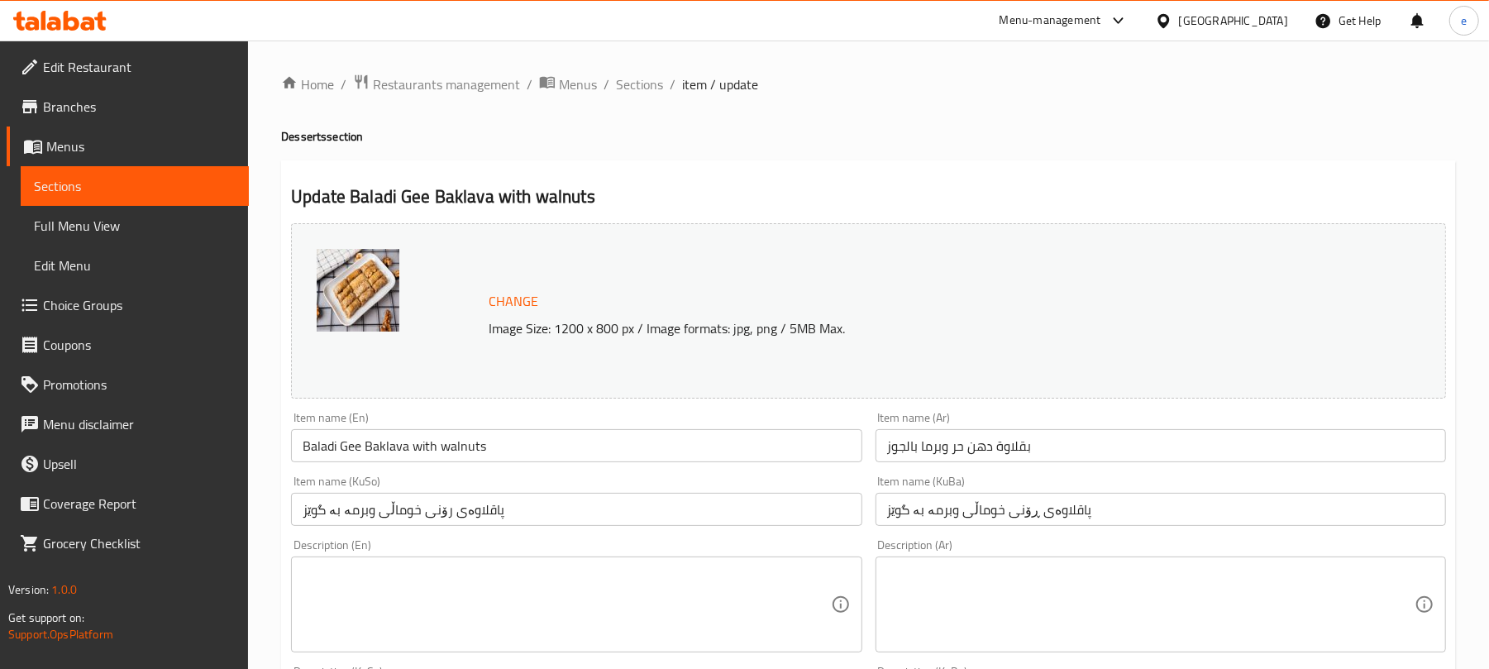
click at [1036, 457] on input "بقلاوة دهن حر وبرما بالجوز" at bounding box center [1160, 445] width 570 height 33
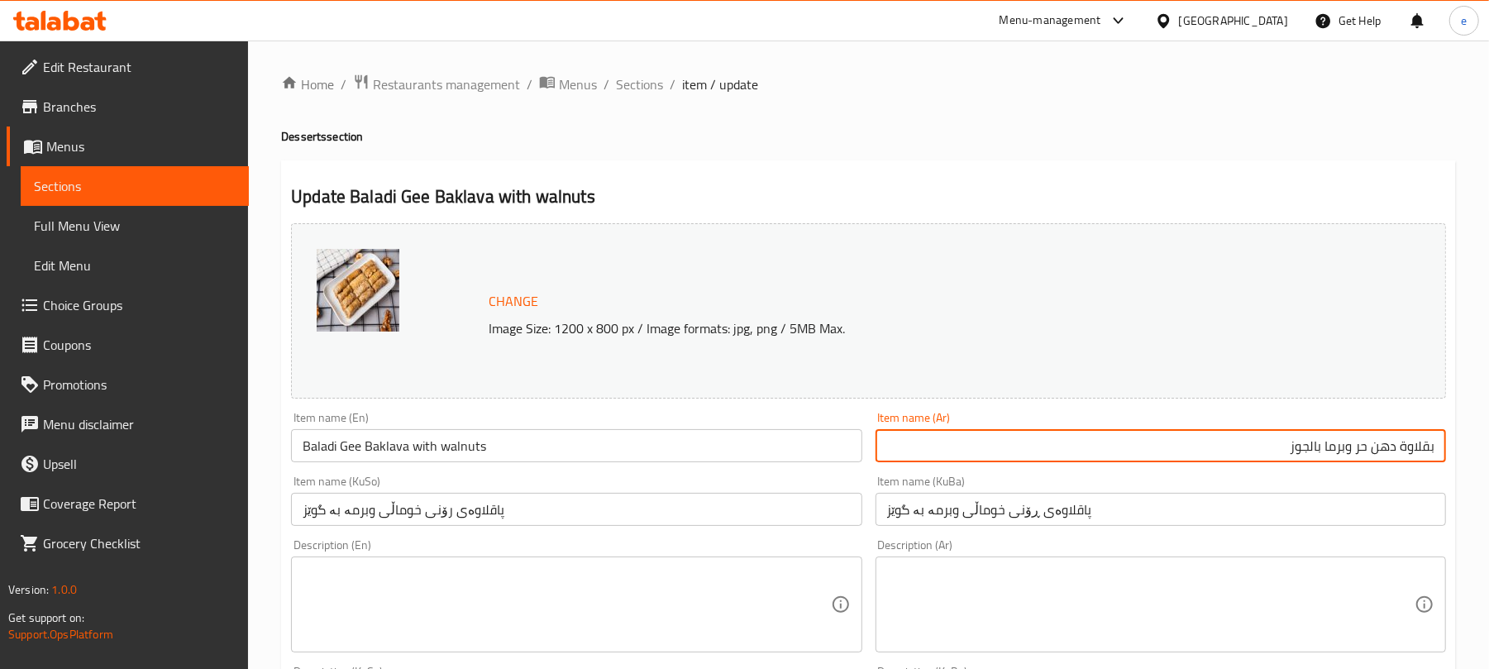
click at [1390, 457] on input "بقلاوة دهن حر وبرما بالجوز" at bounding box center [1160, 445] width 570 height 33
click at [1392, 456] on input "بقلاوة حر وبرما بالجوز" at bounding box center [1160, 445] width 570 height 33
click at [1382, 446] on input "بقلاوة برما بالجوز" at bounding box center [1160, 445] width 570 height 33
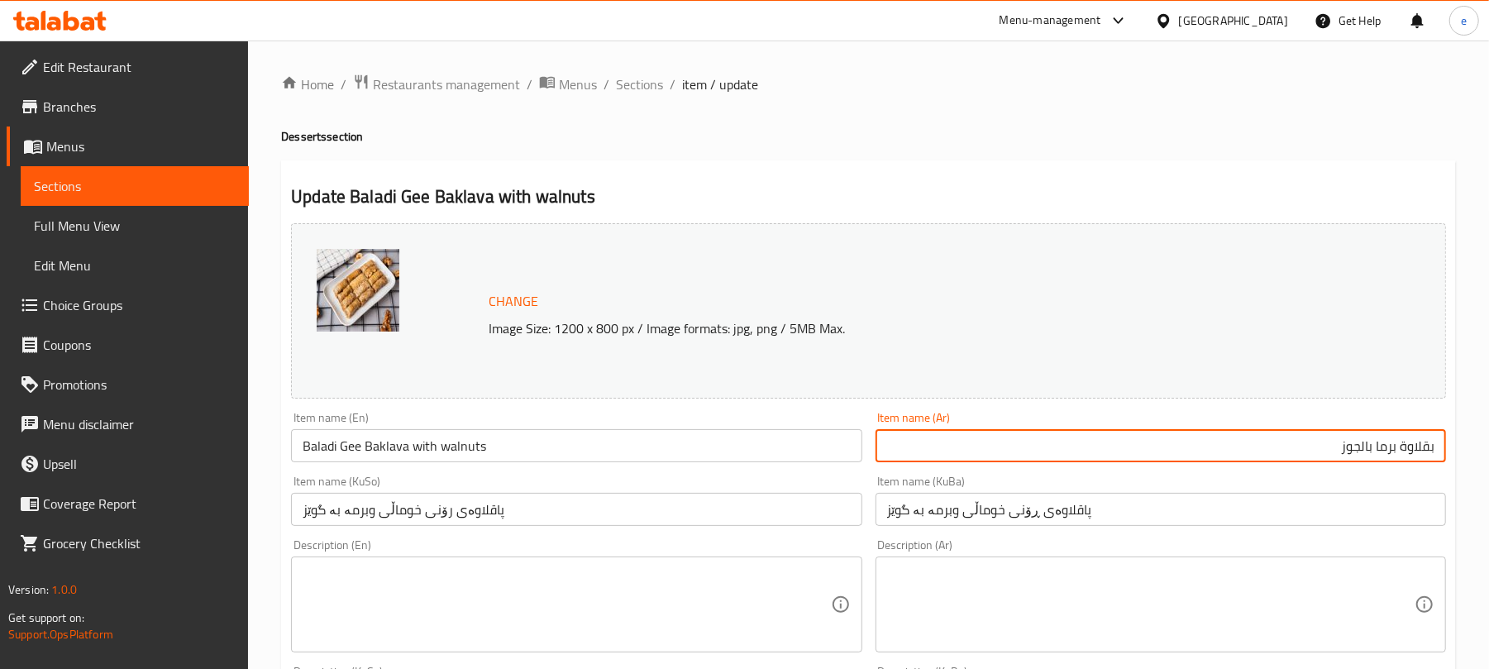
click at [1382, 446] on input "بقلاوة برما بالجوز" at bounding box center [1160, 445] width 570 height 33
paste input "text"
type input "بقلاوة برمة بالجوز"
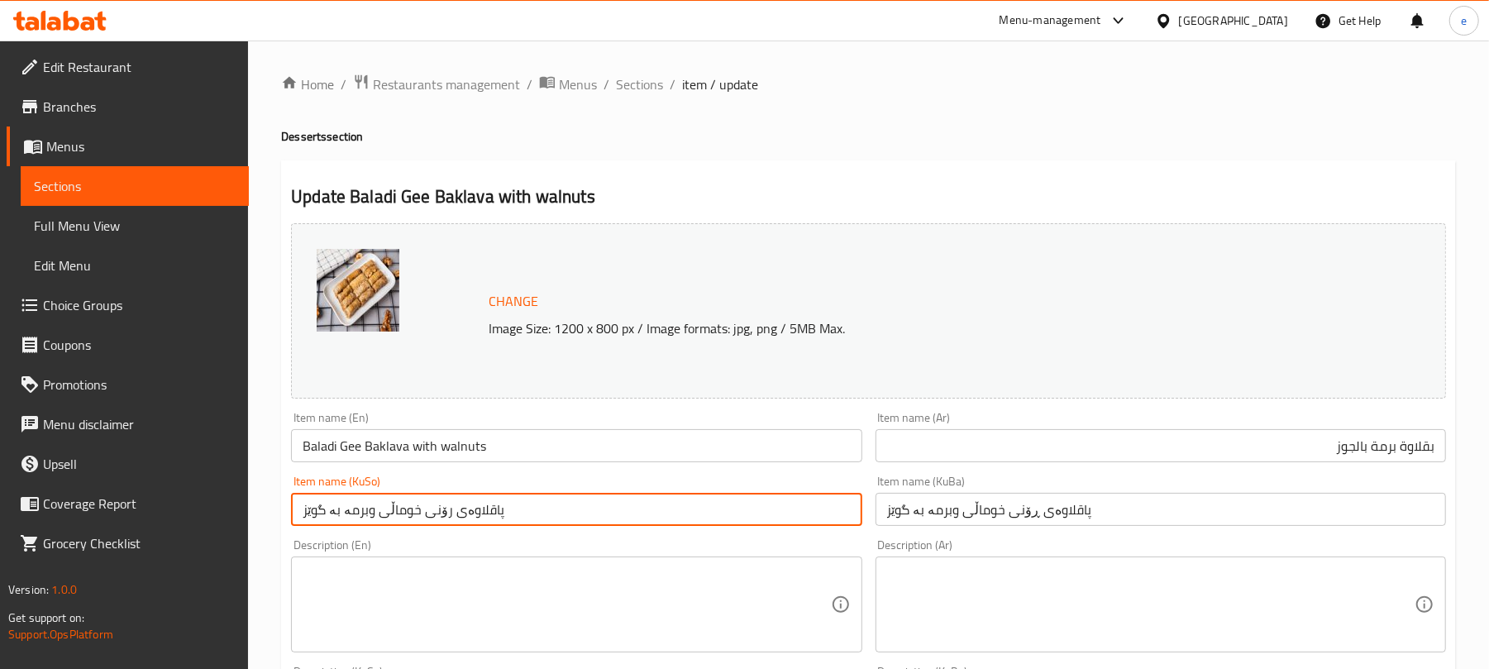
click at [559, 512] on input "پاقلاوەی رۆنی خوماڵی وبرمە بە گوێز" at bounding box center [576, 509] width 570 height 33
click at [784, 514] on input "پاقلاوەی رۆنی خوماڵی وبرمە بە گوێز" at bounding box center [576, 509] width 570 height 33
click at [781, 513] on input "پاقلاوەی خوماڵی وبرمە بە گوێز" at bounding box center [576, 509] width 570 height 33
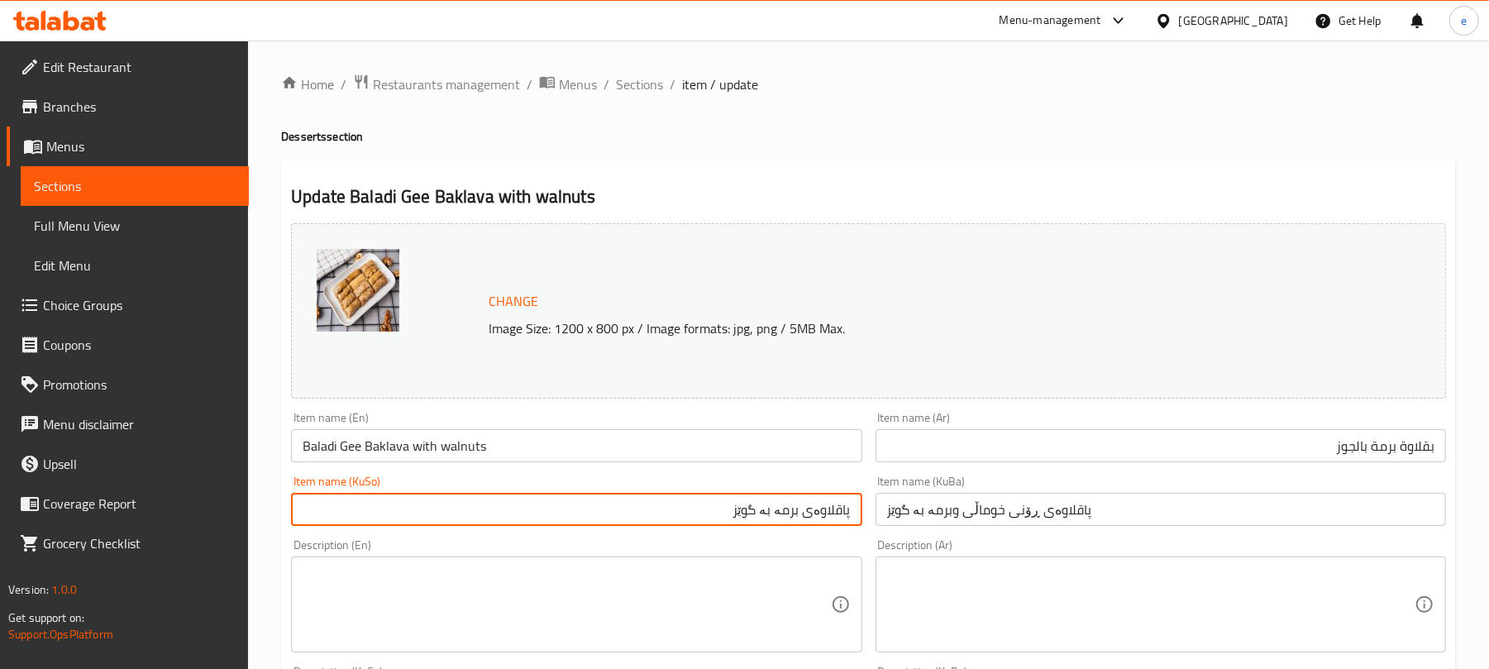
click at [803, 512] on input "پاقلاوەی برمە بە گوێز" at bounding box center [576, 509] width 570 height 33
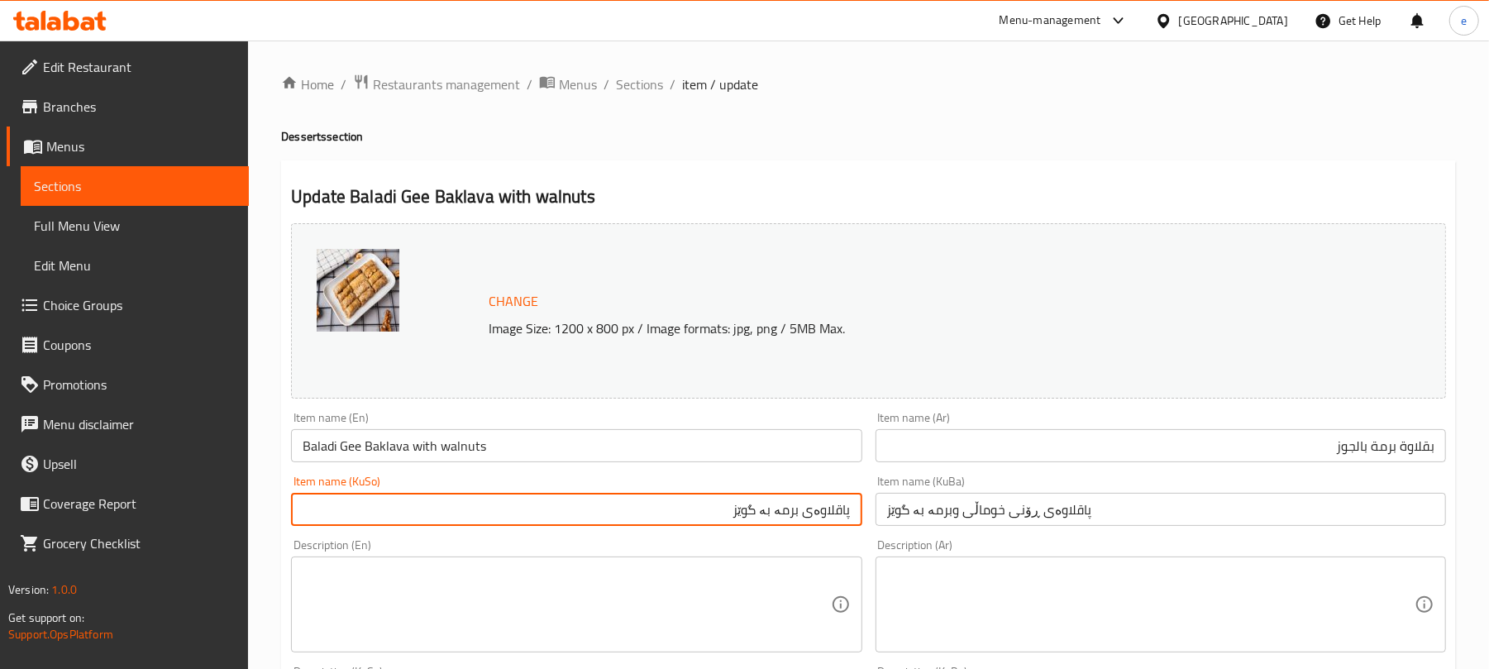
type input "پاقلاوەی برمە بە گوێز"
click at [900, 506] on input "پاقلاوەی ڕۆنی خوماڵی وبرمە بە گوێز" at bounding box center [1160, 509] width 570 height 33
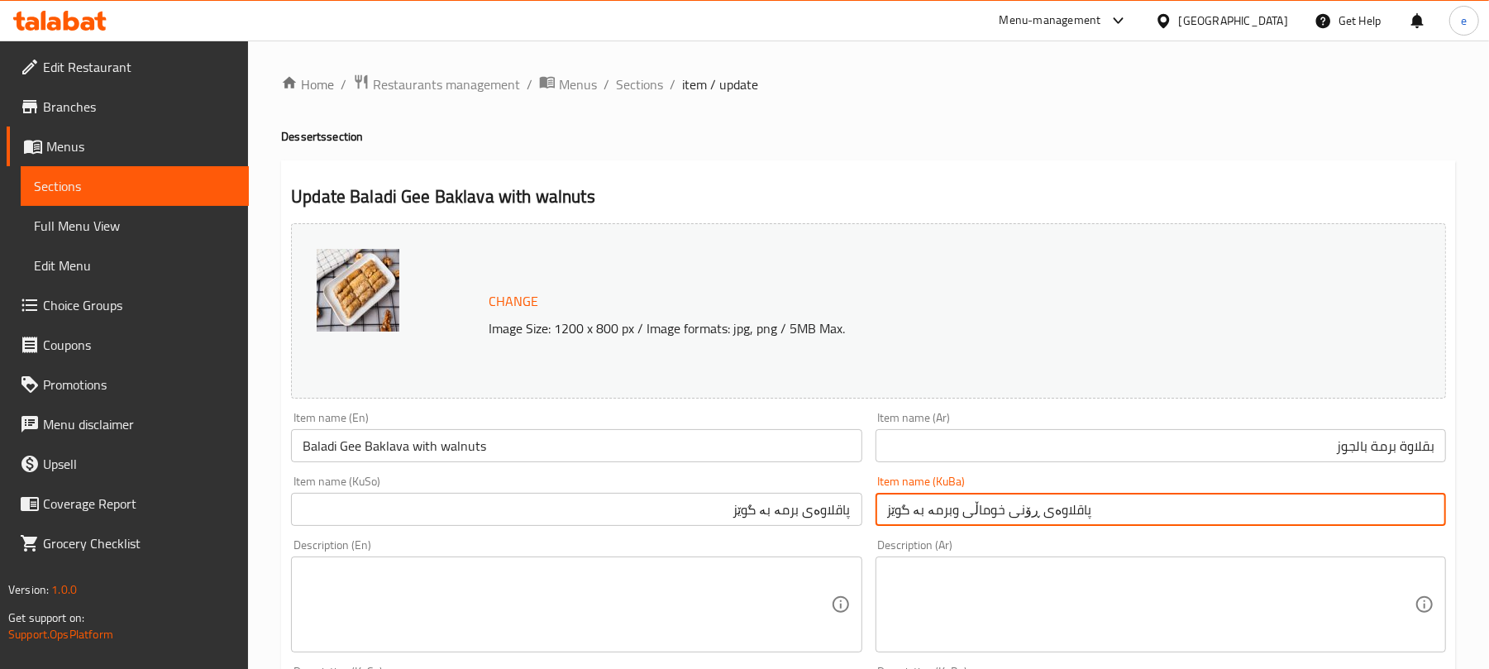
click at [900, 506] on input "پاقلاوەی ڕۆنی خوماڵی وبرمە بە گوێز" at bounding box center [1160, 509] width 570 height 33
paste input "text"
type input "پاقلاوەی برمە بە گوێز"
click at [324, 450] on input "Baladi Gee Baklava with walnuts" at bounding box center [576, 445] width 570 height 33
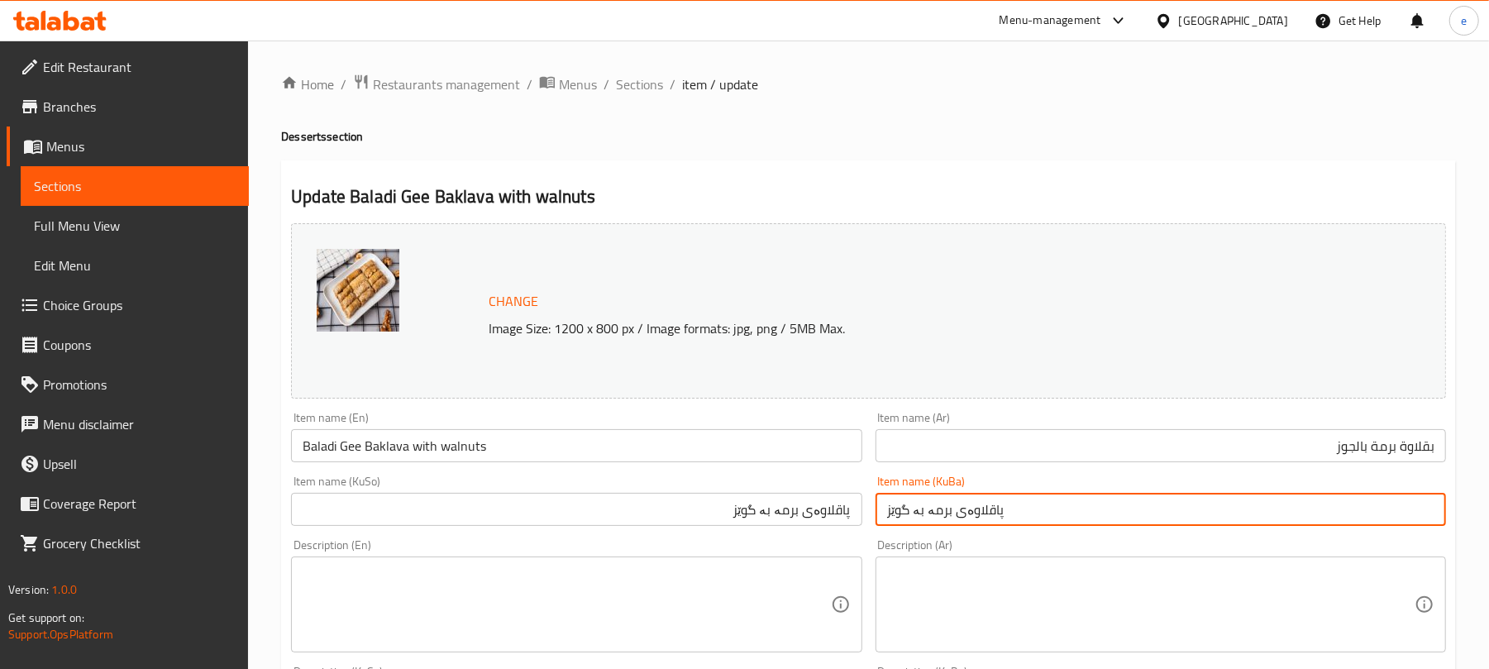
click at [324, 450] on input "Baladi Gee Baklava with walnuts" at bounding box center [576, 445] width 570 height 33
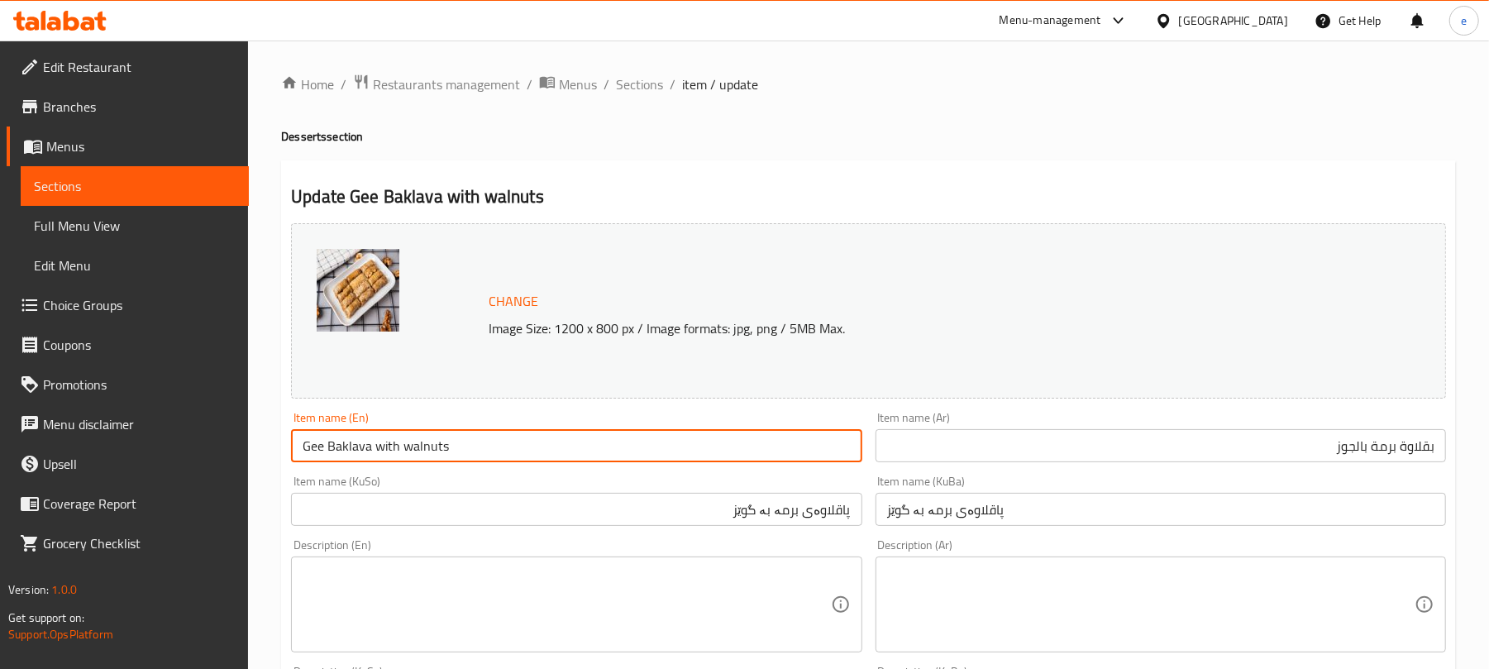
click at [322, 450] on input "Gee Baklava with walnuts" at bounding box center [576, 445] width 570 height 33
click at [314, 450] on input "Gee Baklava with walnuts" at bounding box center [576, 445] width 570 height 33
click at [506, 435] on input "Burma Baklava with walnuts" at bounding box center [576, 445] width 570 height 33
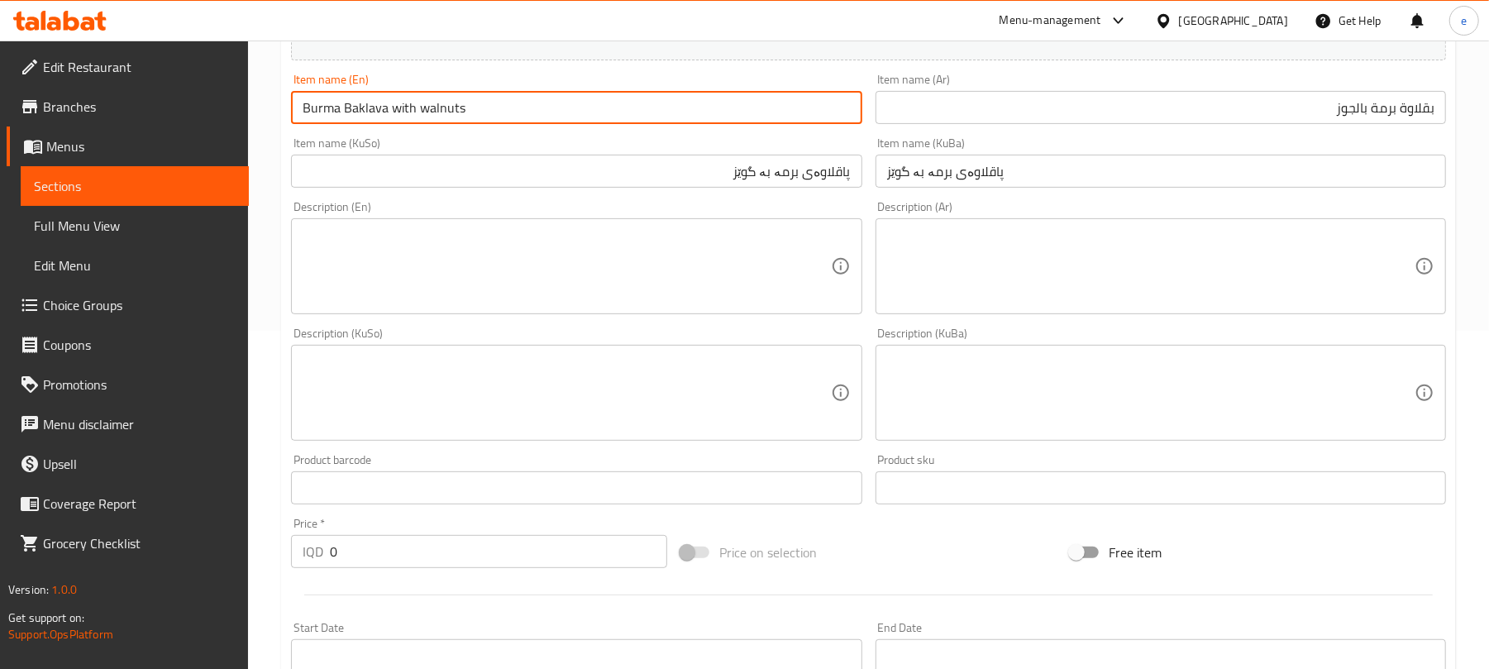
scroll to position [752, 0]
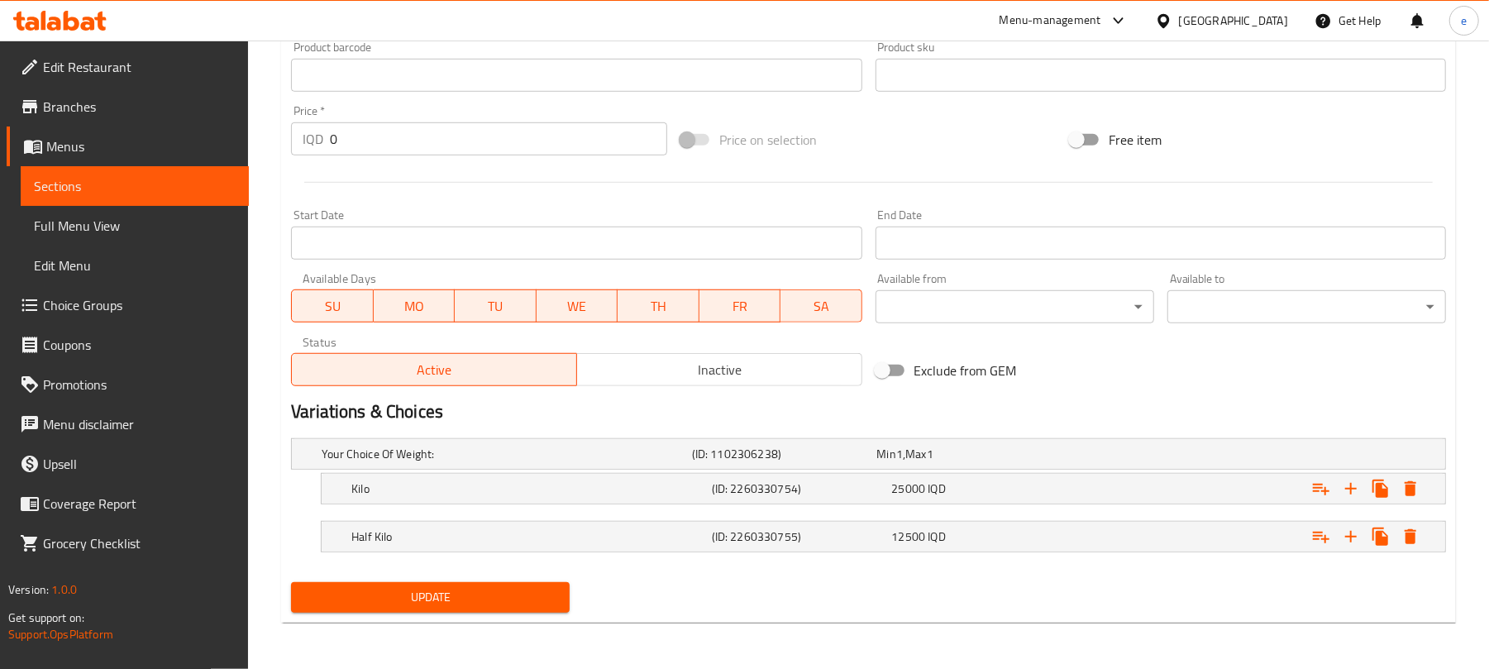
type input "Burma Baklava with walnuts"
click at [498, 605] on span "Update" at bounding box center [430, 597] width 252 height 21
click at [144, 169] on link "Sections" at bounding box center [135, 186] width 228 height 40
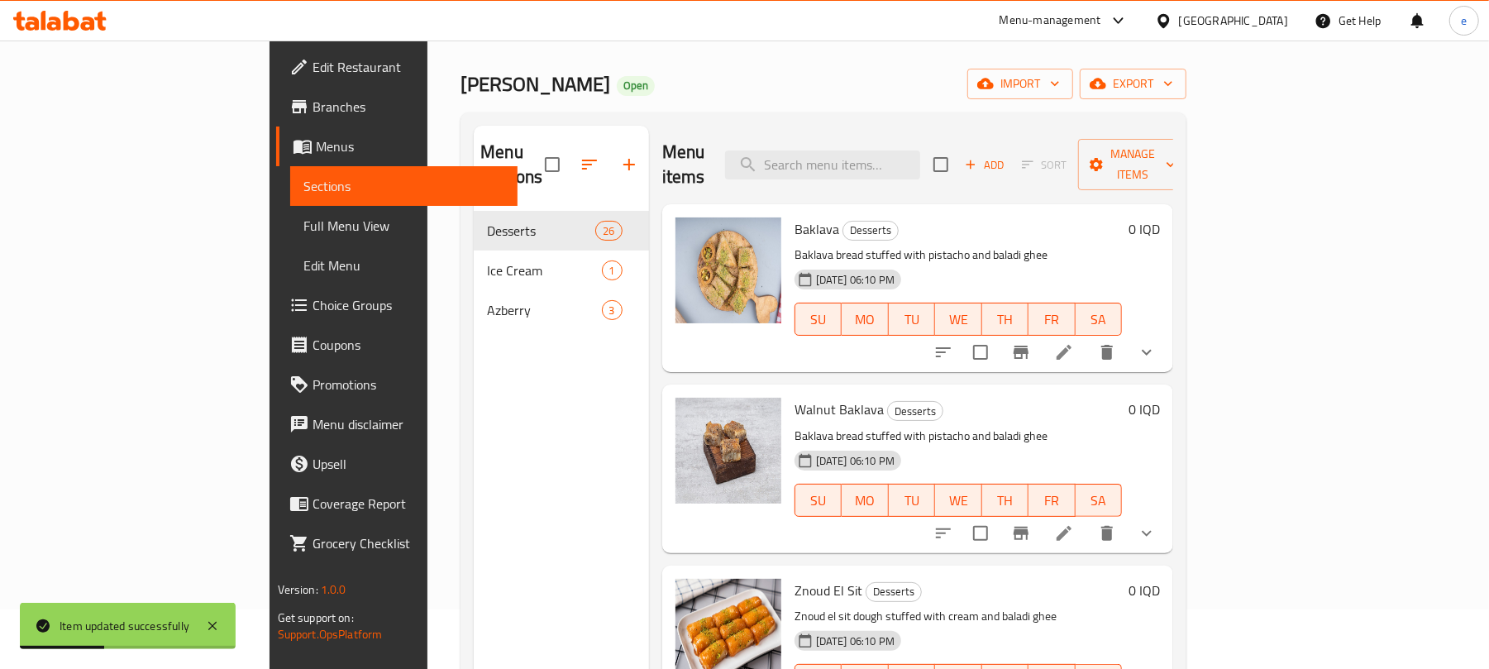
scroll to position [12, 0]
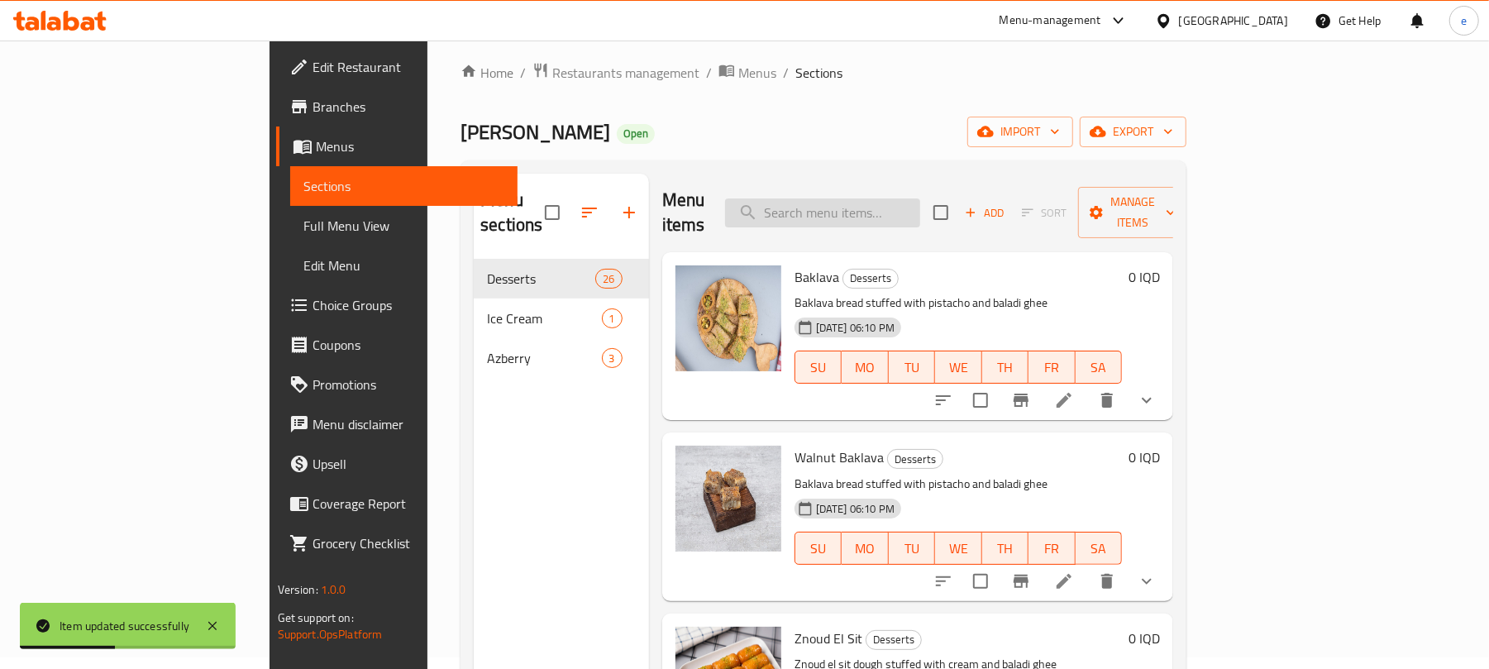
click at [896, 198] on input "search" at bounding box center [822, 212] width 195 height 29
paste input "Triangle Baladi Gee Baklava"
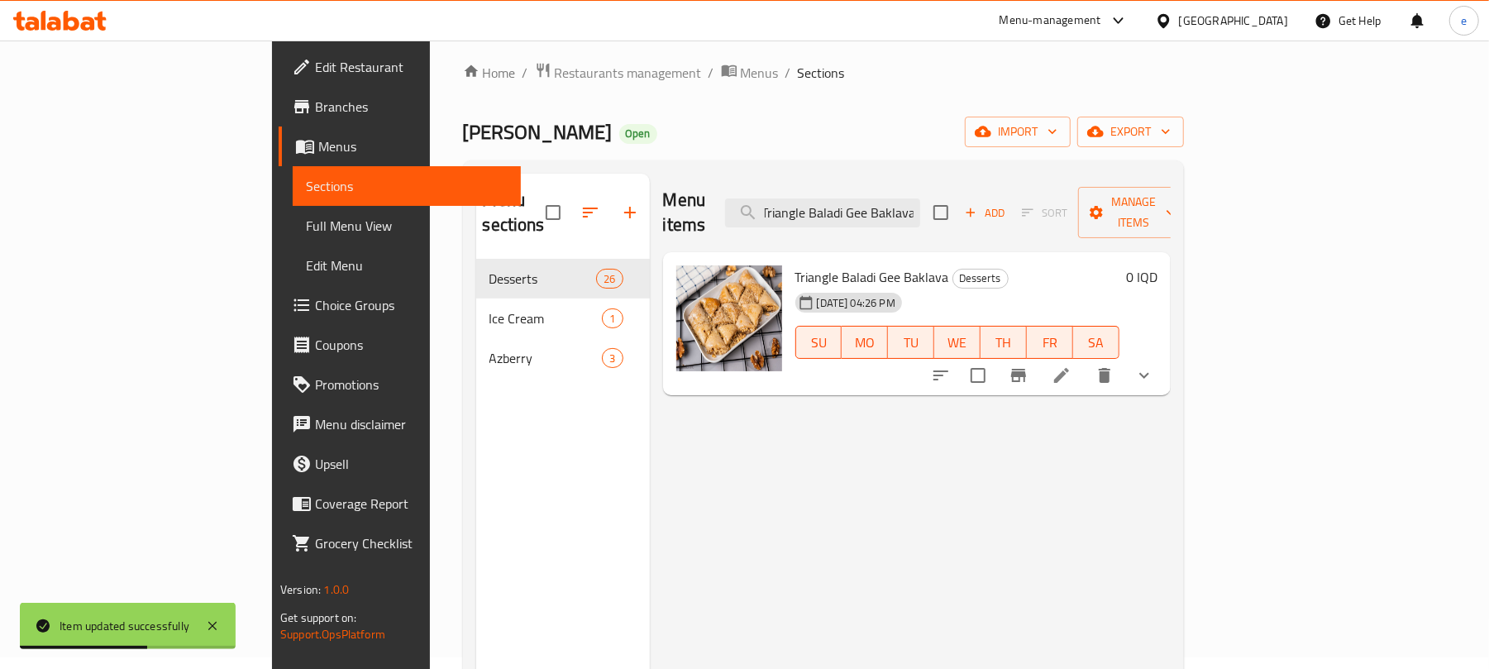
type input "Triangle Baladi Gee Baklava"
click at [1084, 360] on li at bounding box center [1061, 375] width 46 height 30
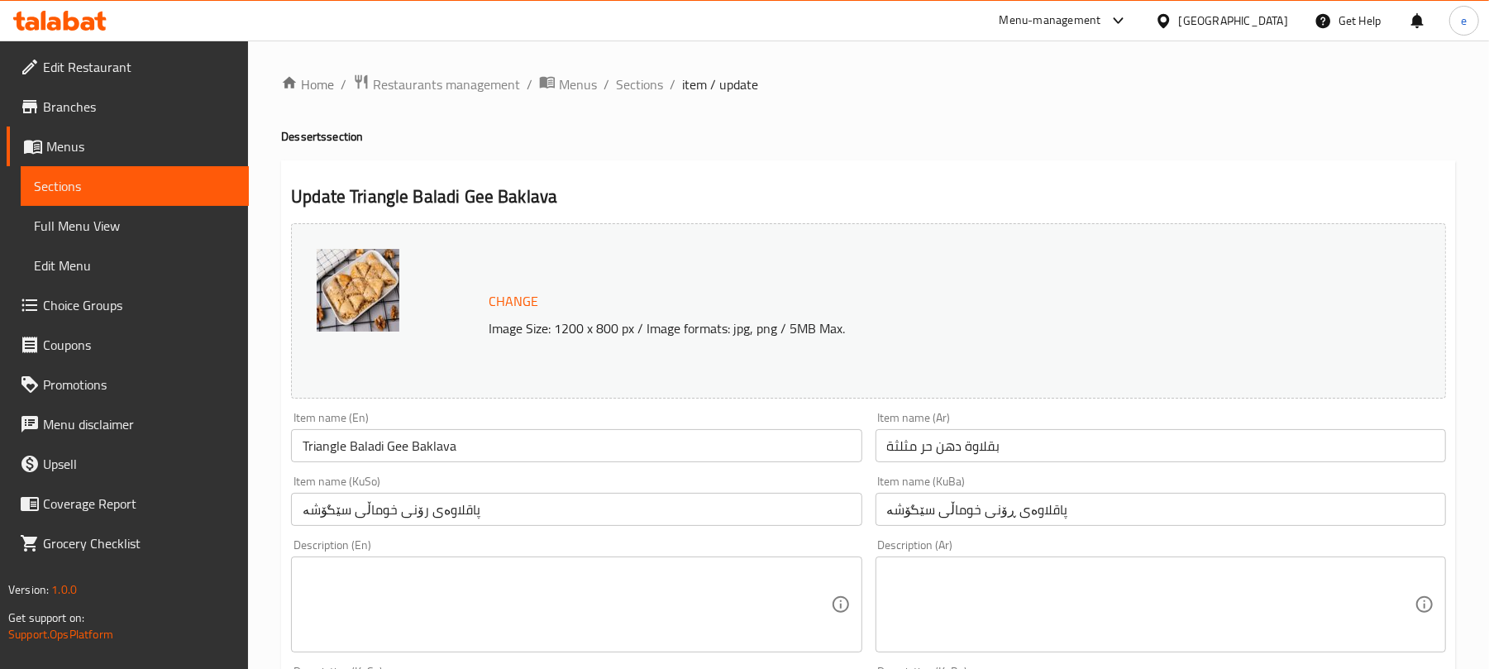
click at [1059, 464] on div "Item name (Ar) بقلاوة دهن حر مثلثة Item name (Ar)" at bounding box center [1161, 437] width 584 height 64
click at [1059, 453] on input "بقلاوة دهن حر مثلثة" at bounding box center [1160, 445] width 570 height 33
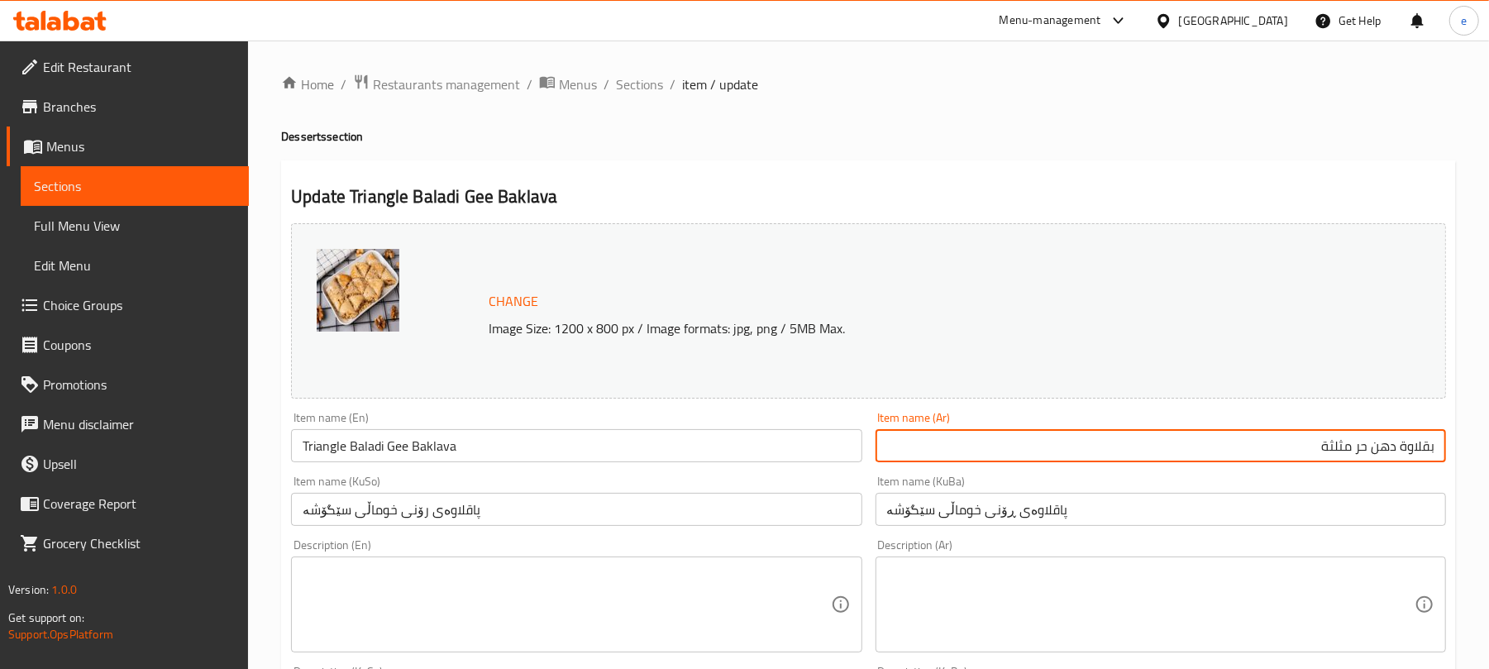
click at [1386, 450] on input "بقلاوة دهن حر مثلثة" at bounding box center [1160, 445] width 570 height 33
click at [1387, 451] on input "بقلاوة حر مثلثة" at bounding box center [1160, 445] width 570 height 33
click at [1353, 455] on input "بقلاوة مثلثة" at bounding box center [1160, 445] width 570 height 33
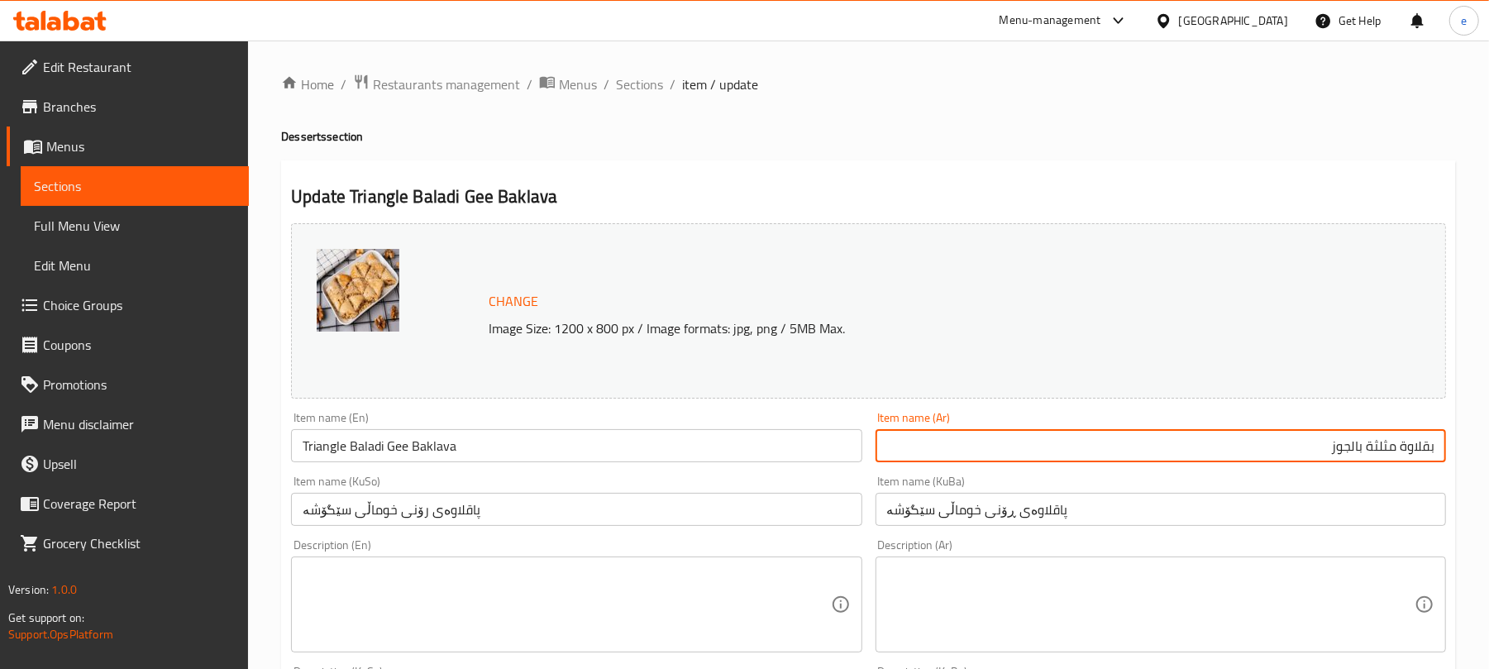
type input "بقلاوة مثلثة بالجوز"
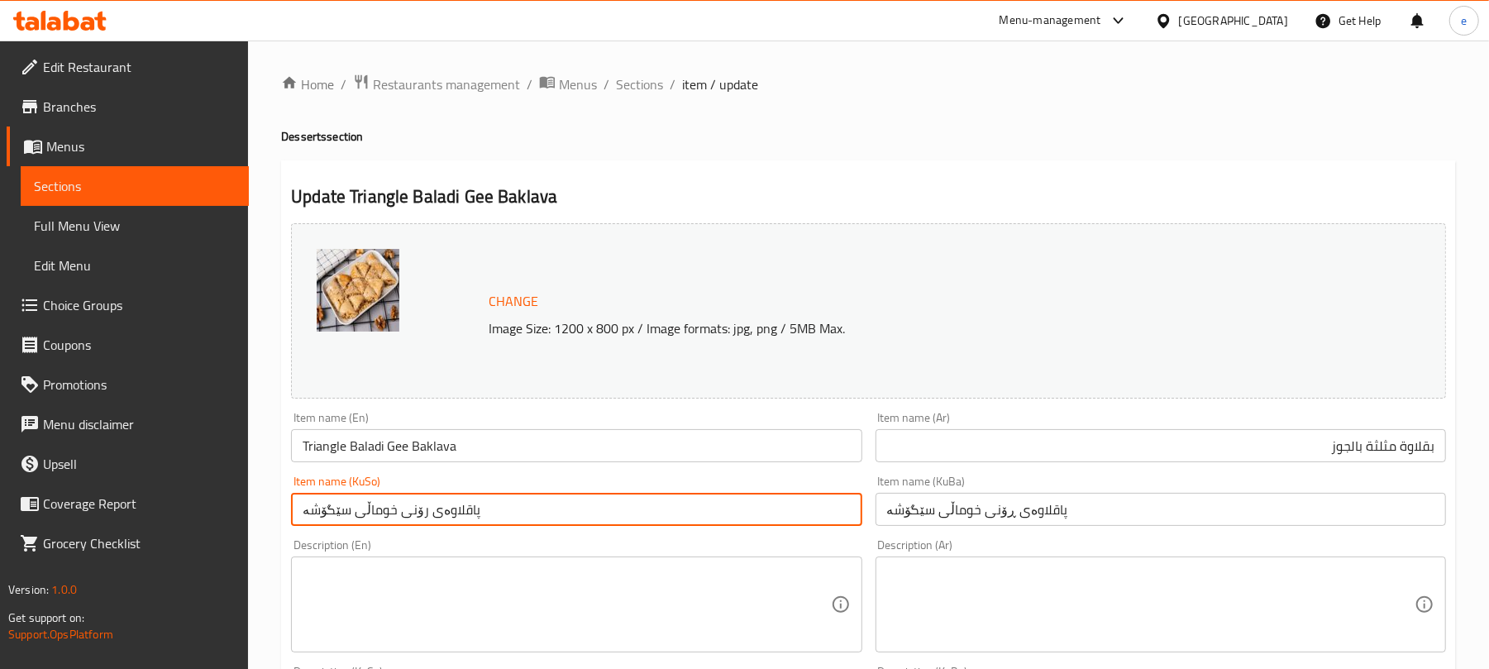
click at [717, 511] on input "پاقلاوەی رۆنی خوماڵی سێگۆشە" at bounding box center [576, 509] width 570 height 33
click at [790, 517] on input "پاقلاوەی رۆنی خوماڵی سێگۆشە" at bounding box center [576, 509] width 570 height 33
click at [784, 520] on input "پاقلاوەی خوماڵی سێگۆشە" at bounding box center [576, 509] width 570 height 33
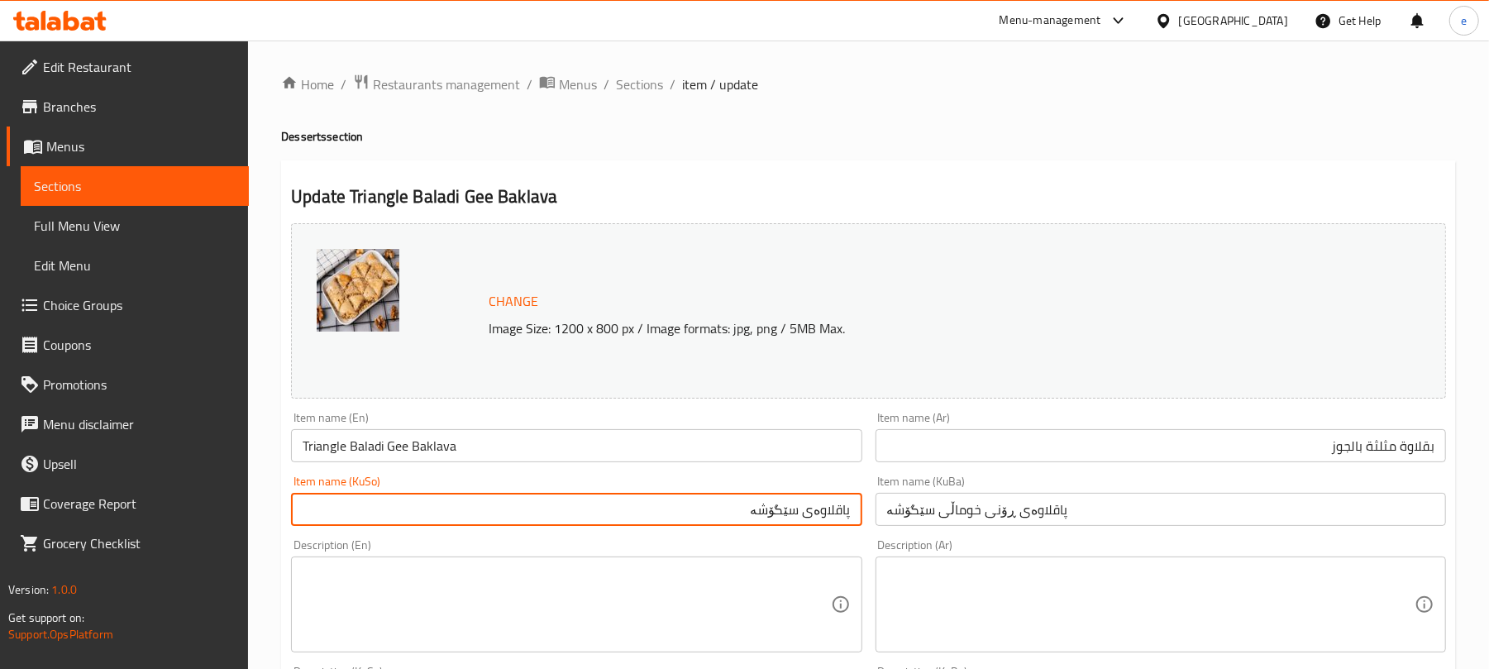
click at [751, 511] on input "پاقلاوەی سێگۆشە" at bounding box center [576, 509] width 570 height 33
click at [775, 499] on input "پاقلاوەی سێگۆشە بە گوێز" at bounding box center [576, 509] width 570 height 33
type input "پاقلاوەی سێگۆشە بە گوێز"
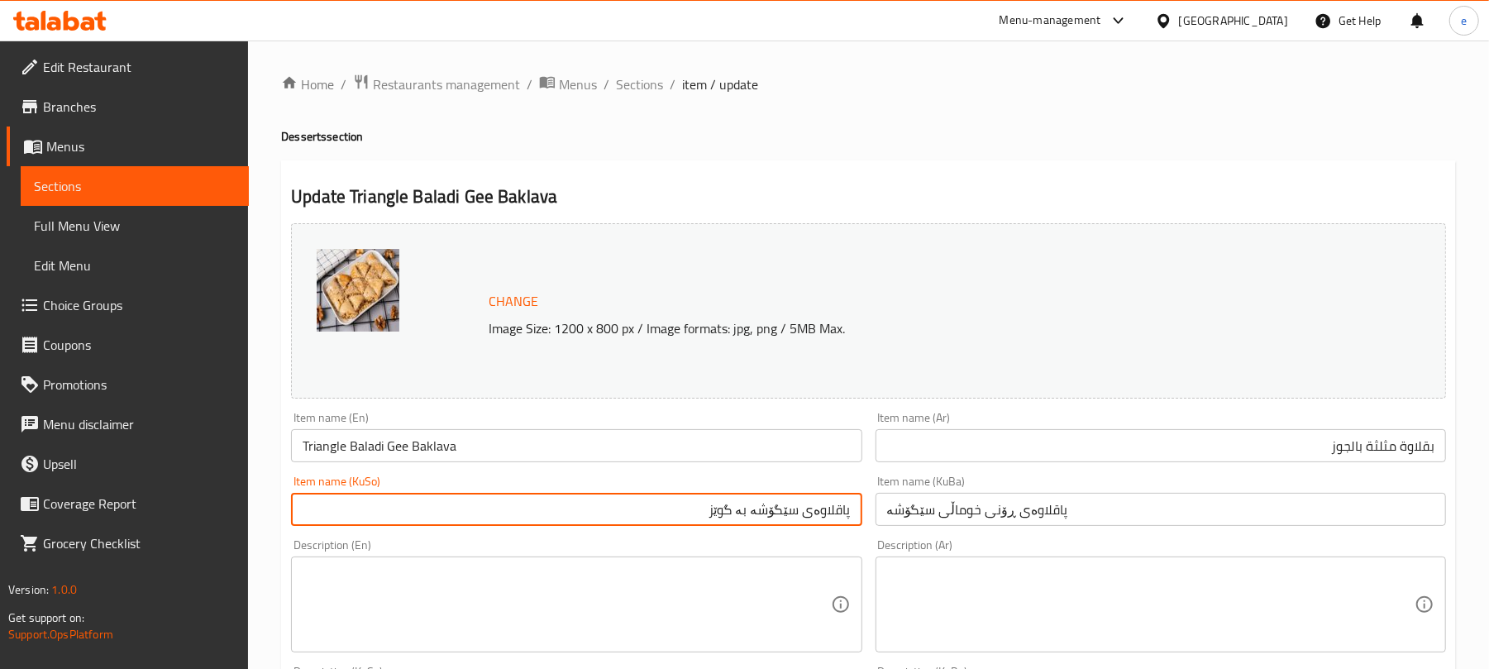
click at [999, 519] on input "پاقلاوەی ڕۆنی خوماڵی سێگۆشە" at bounding box center [1160, 509] width 570 height 33
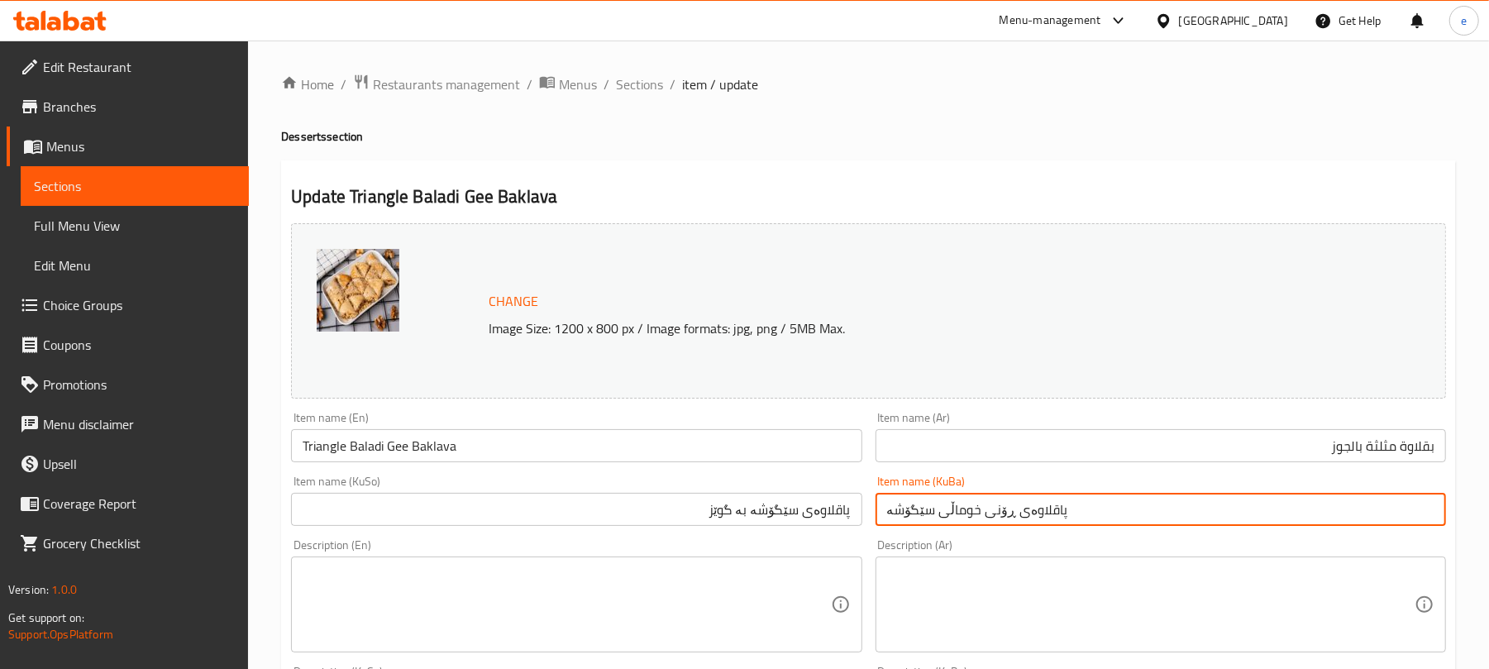
click at [999, 519] on input "پاقلاوەی ڕۆنی خوماڵی سێگۆشە" at bounding box center [1160, 509] width 570 height 33
paste input "سێگۆشە بە گوێز"
type input "پاقلاوەی سێگۆشە بە گوێز"
click at [546, 465] on div "Item name (En) Triangle Baladi Gee Baklava Item name (En)" at bounding box center [576, 437] width 584 height 64
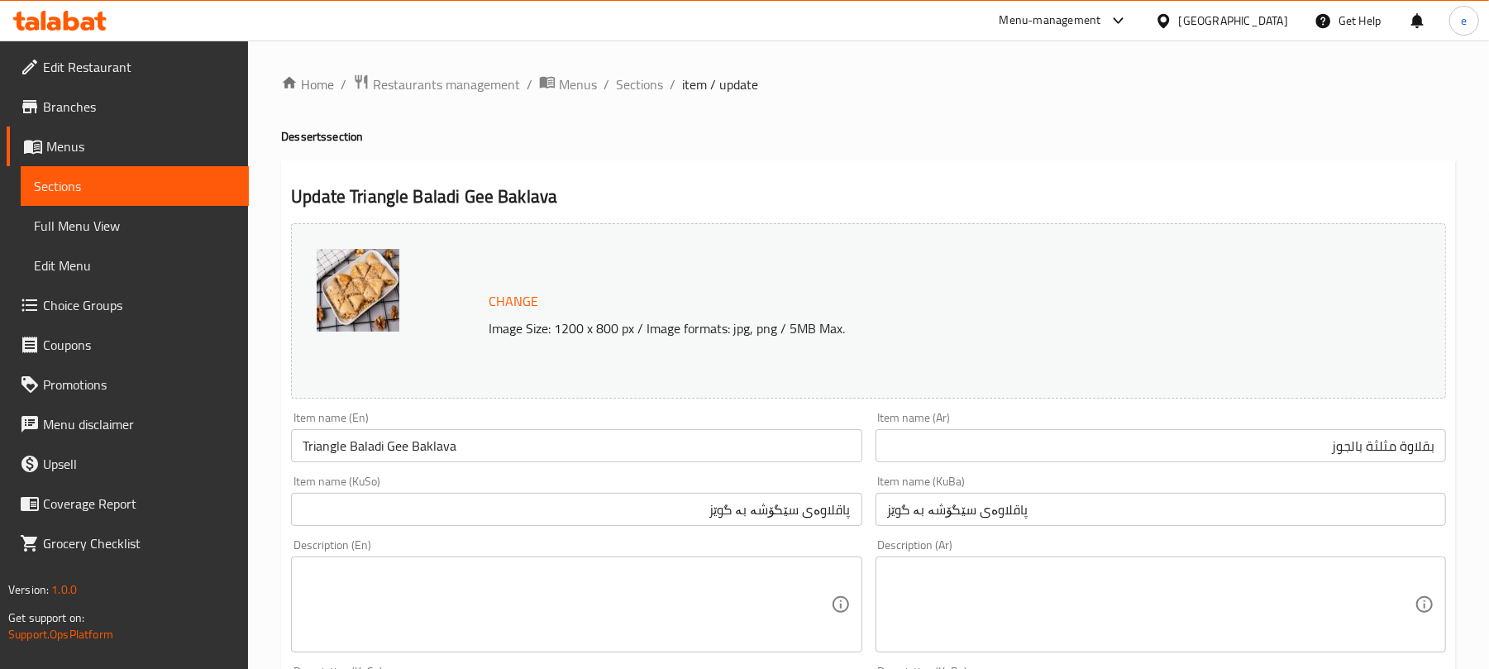
click at [543, 451] on input "Triangle Baladi Gee Baklava" at bounding box center [576, 445] width 570 height 33
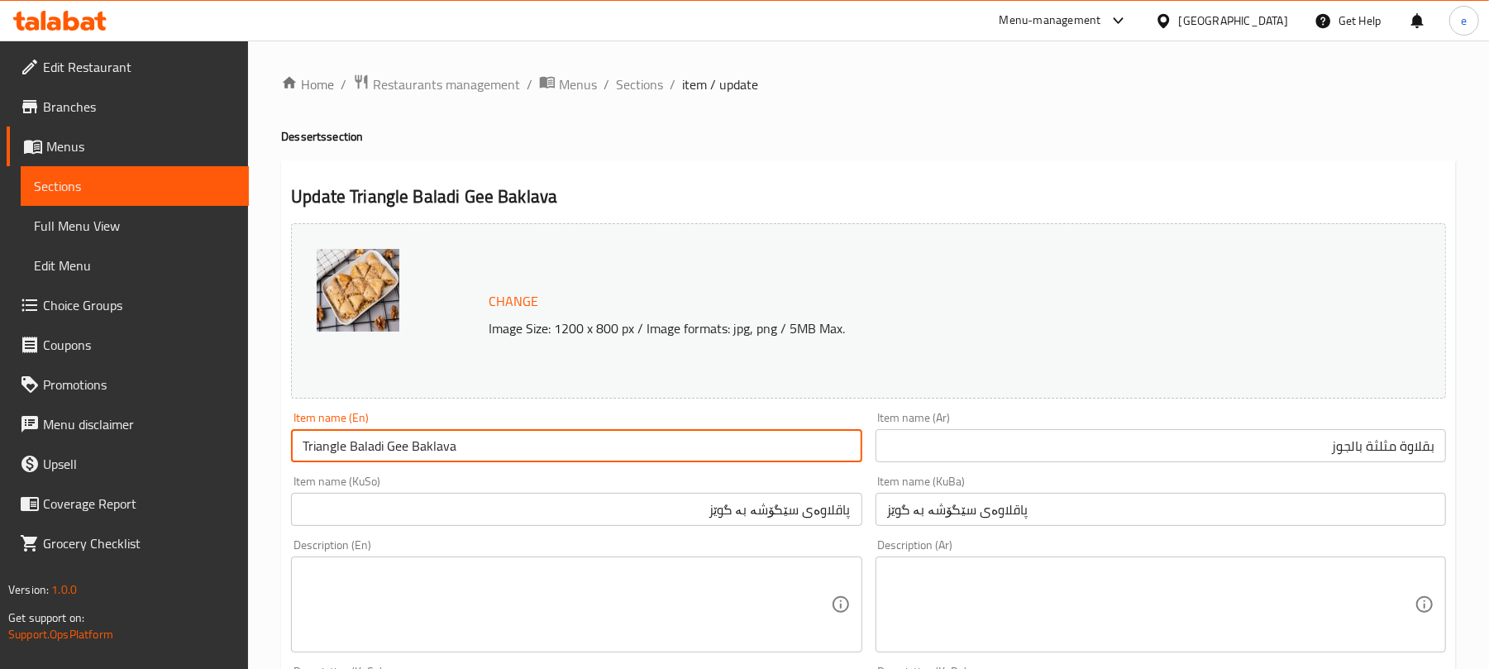
click at [368, 453] on input "Triangle Baladi Gee Baklava" at bounding box center [576, 445] width 570 height 33
click at [361, 453] on input "Triangle Gee Baklava" at bounding box center [576, 445] width 570 height 33
click at [403, 447] on input "Triangle Baklava" at bounding box center [576, 445] width 570 height 33
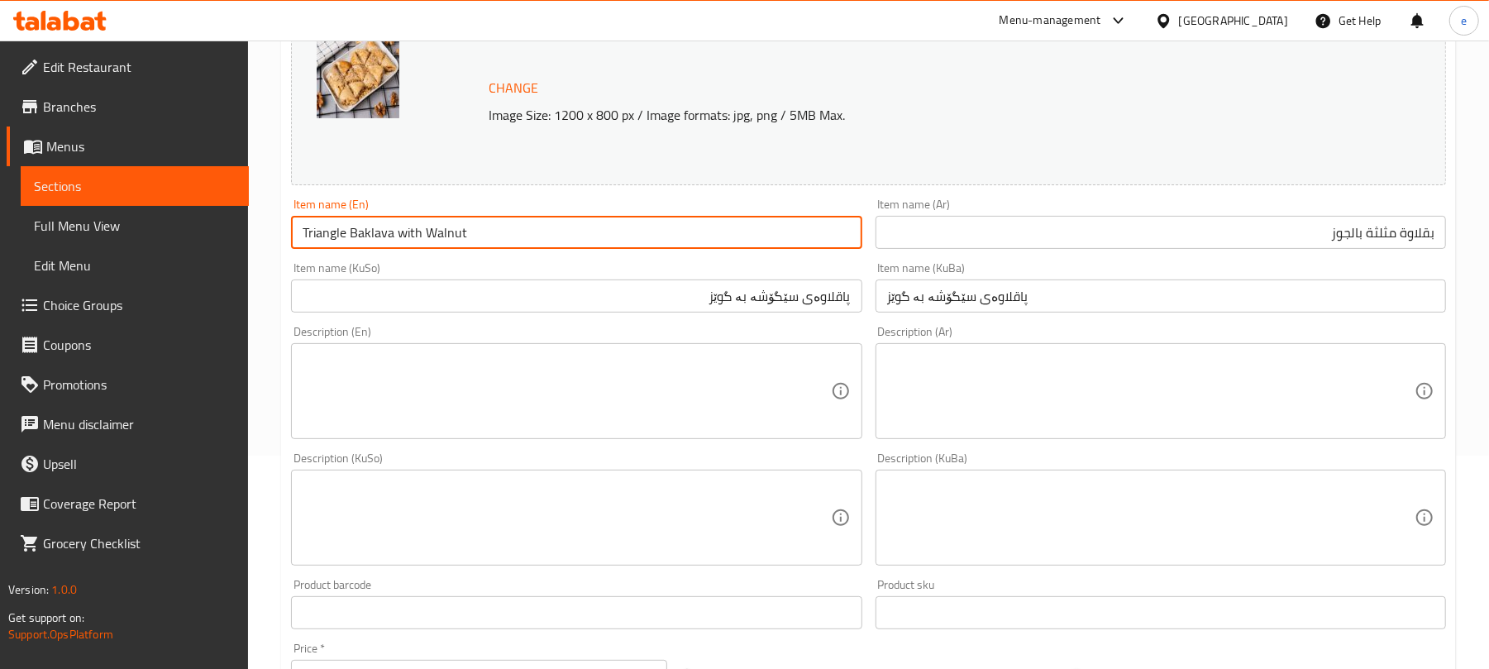
scroll to position [752, 0]
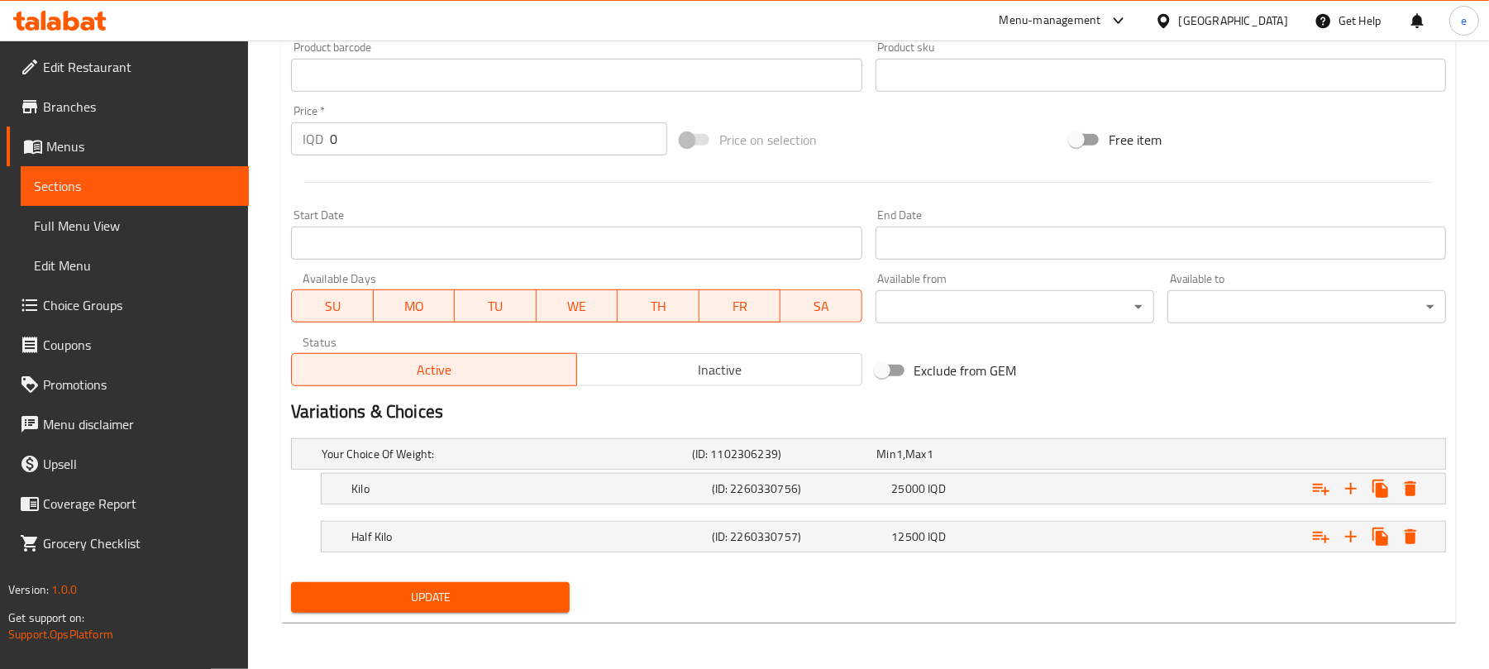
type input "Triangle Baklava with Walnut"
click at [466, 577] on div "Update" at bounding box center [430, 597] width 292 height 44
click at [465, 584] on button "Update" at bounding box center [430, 597] width 279 height 31
click at [210, 196] on link "Sections" at bounding box center [135, 186] width 228 height 40
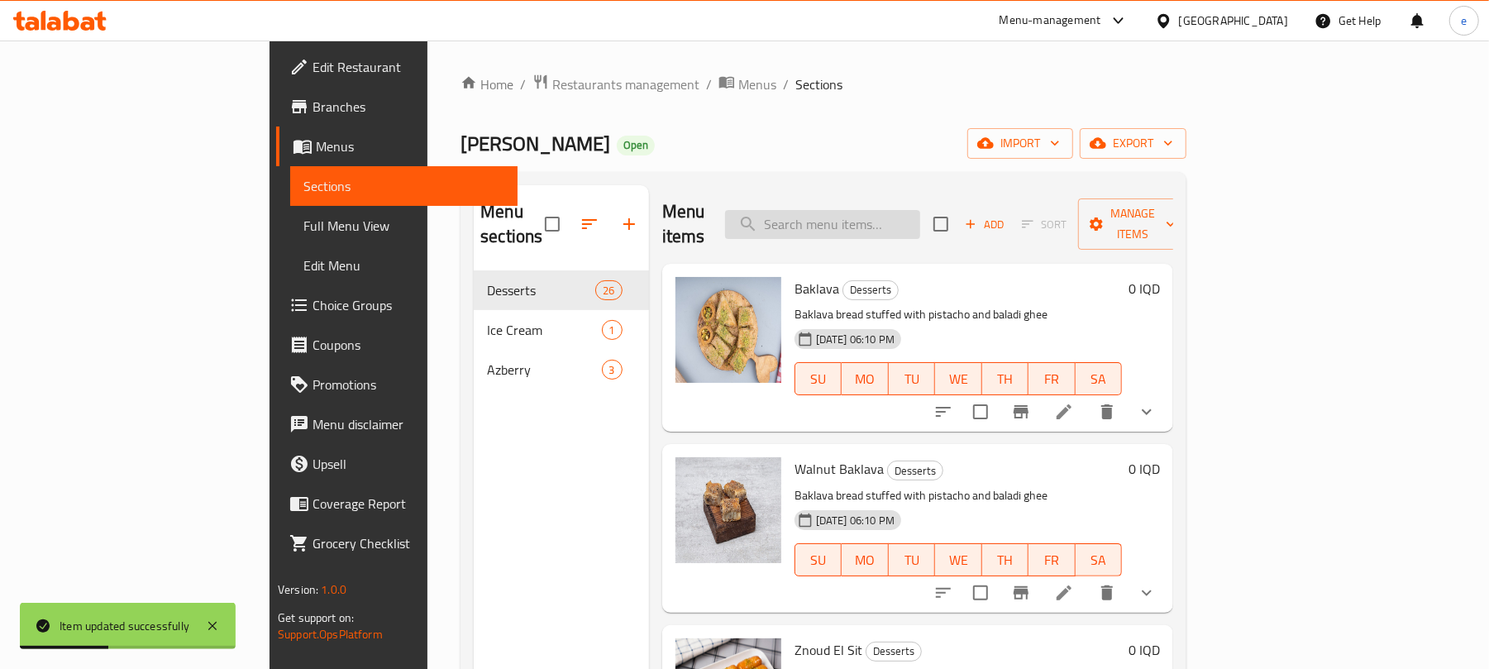
click at [920, 226] on input "search" at bounding box center [822, 224] width 195 height 29
paste input "Turkish Media Baladi Gee Baklava"
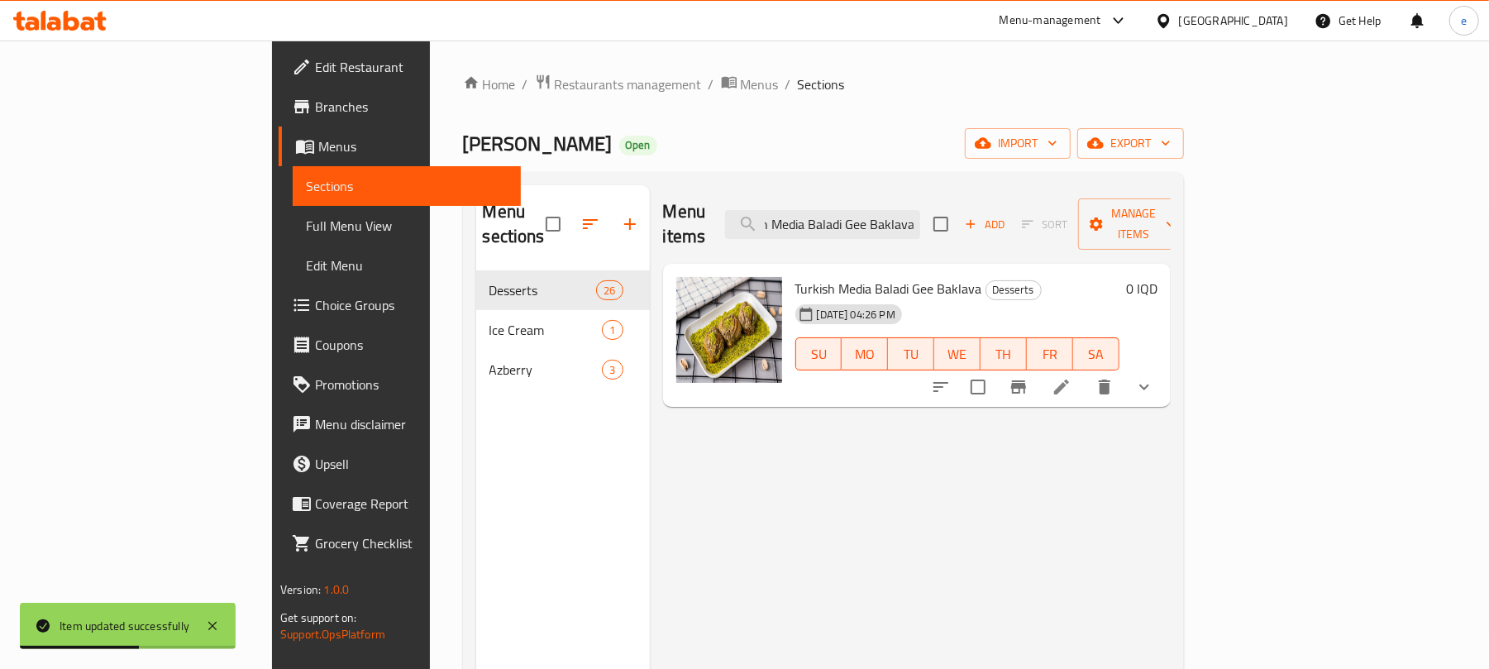
type input "Turkish Media Baladi Gee Baklava"
click at [1071, 377] on icon at bounding box center [1061, 387] width 20 height 20
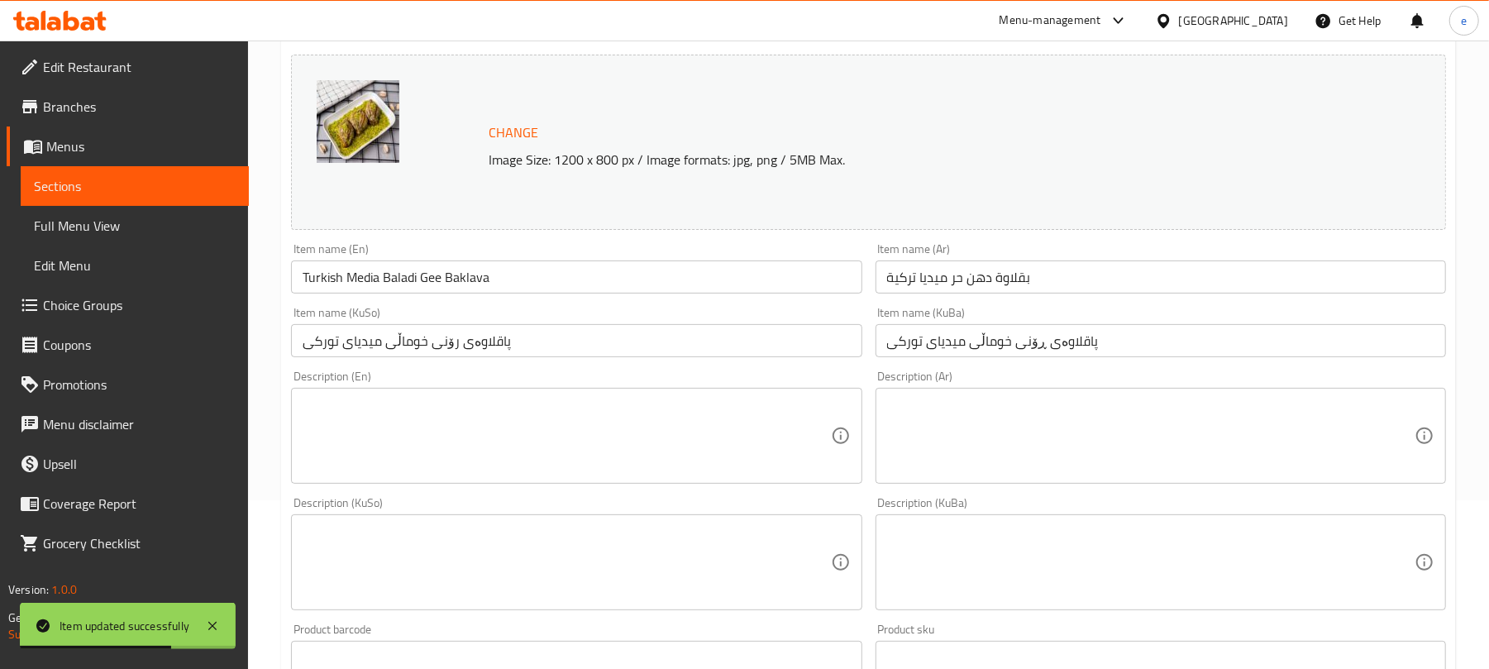
scroll to position [220, 0]
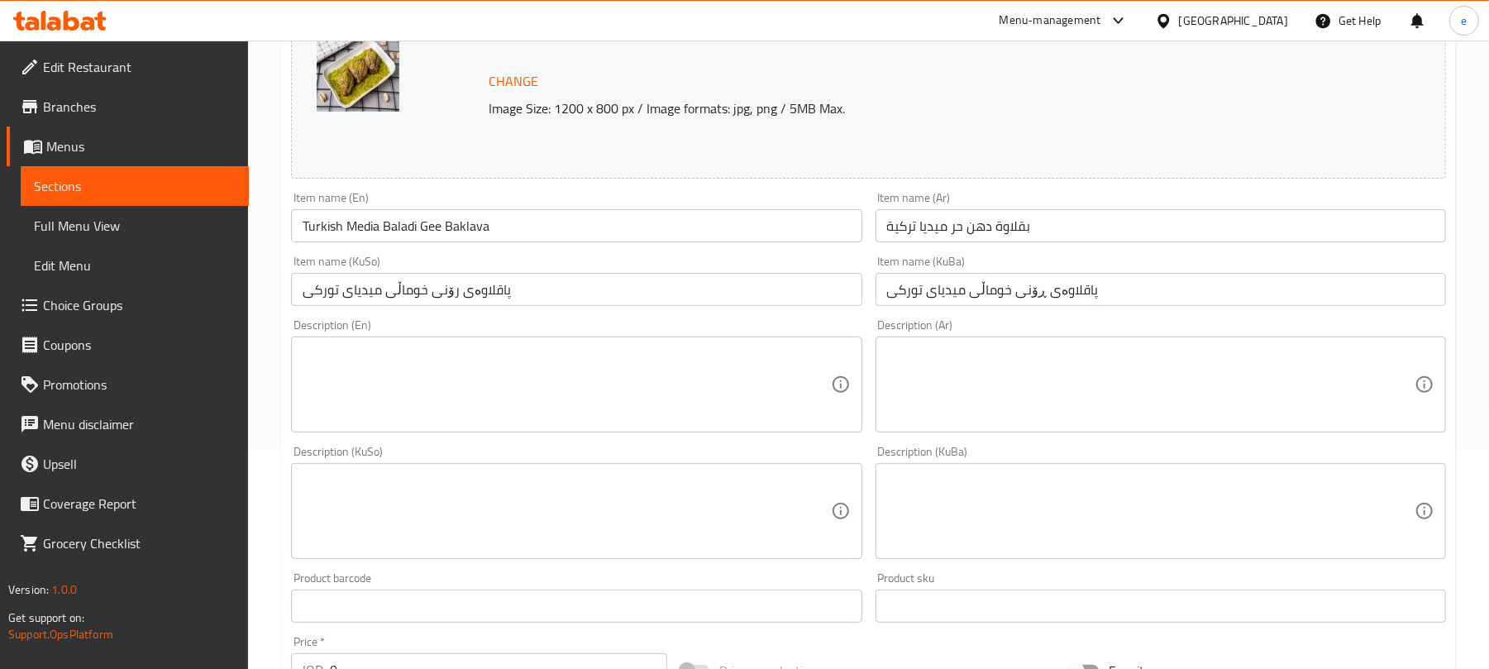
click at [1099, 239] on input "بقلاوة دهن حر ميديا تركية" at bounding box center [1160, 225] width 570 height 33
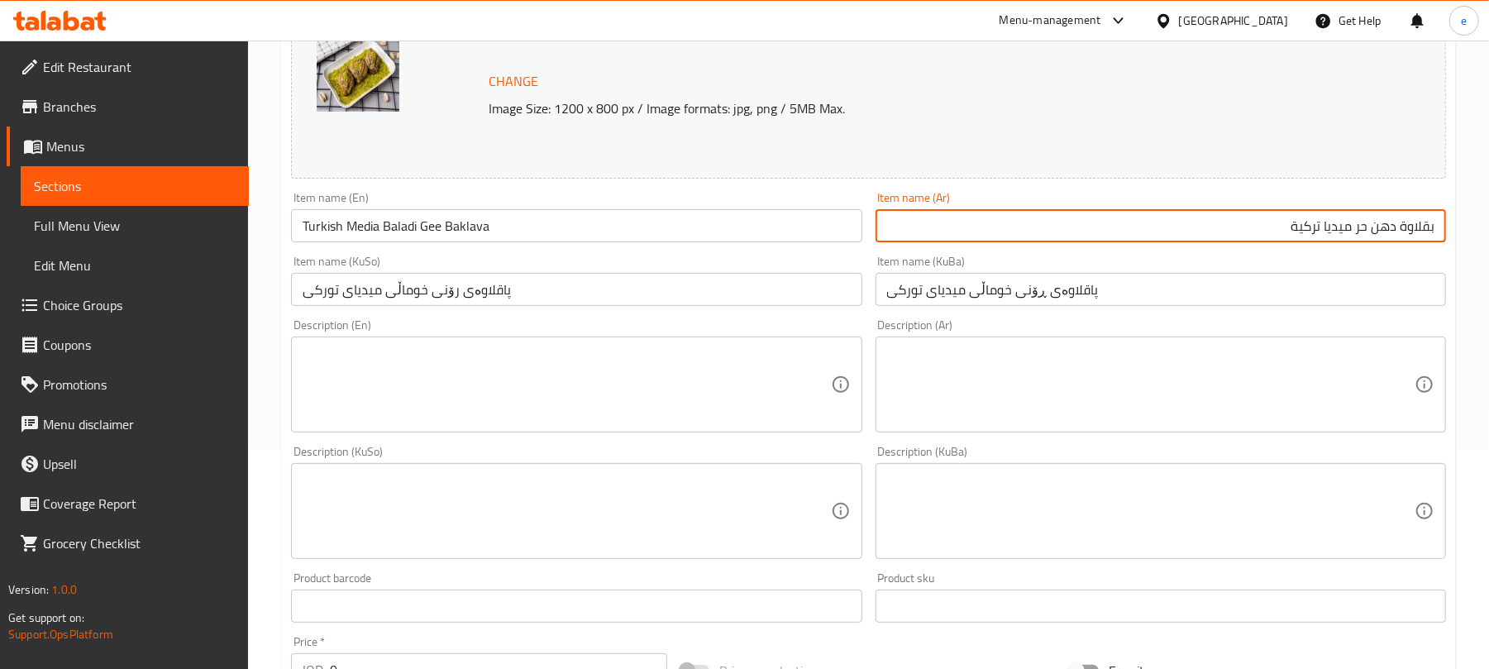
click at [1337, 223] on input "بقلاوة دهن حر ميديا تركية" at bounding box center [1160, 225] width 570 height 33
paste input "ميديا"
type input "بقلاوة ميديا بالدهن حر وفسق حلبي"
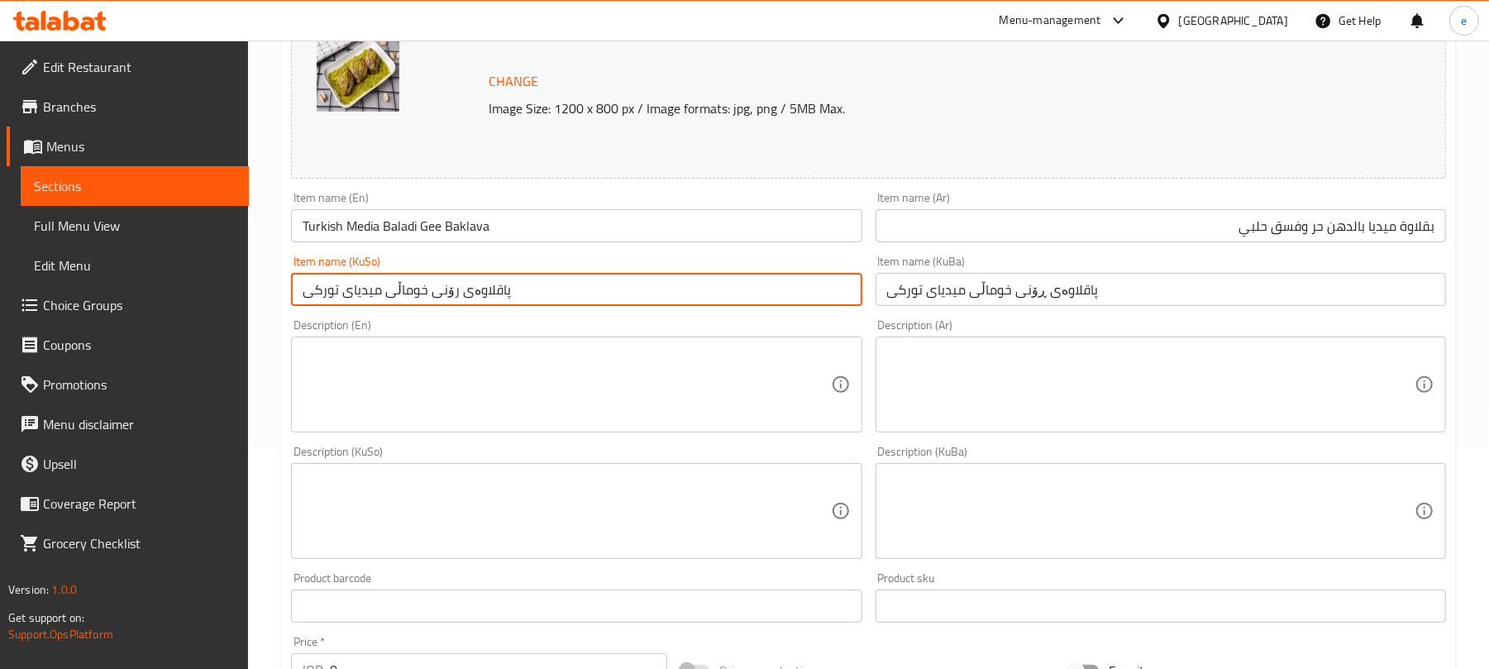
click at [747, 289] on input "پاقلاوەی رۆنی خوماڵی میدیای تورکی" at bounding box center [576, 289] width 570 height 33
click at [785, 295] on input "پاقلاوەی رۆنی خوماڵی میدیای تورکی" at bounding box center [576, 289] width 570 height 33
click at [748, 304] on input "پاقلاوەی رۆنی خوماڵی میدیای تورکی" at bounding box center [576, 289] width 570 height 33
click at [708, 293] on input "پاقلاوەی رۆنی خوماڵی میدیای تورکی" at bounding box center [576, 289] width 570 height 33
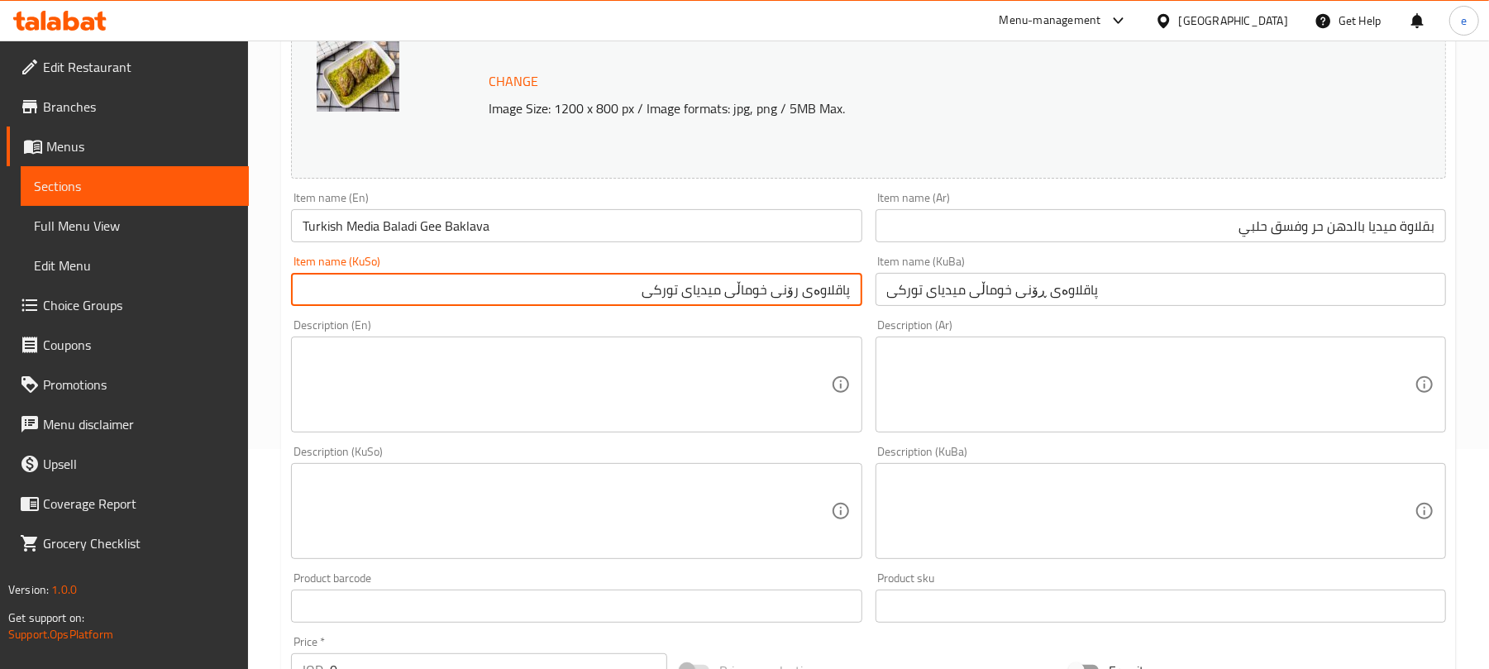
click at [708, 293] on input "پاقلاوەی رۆنی خوماڵی میدیای تورکی" at bounding box center [576, 289] width 570 height 33
paste input "میدیای"
click at [668, 291] on input "پاقلاوەی میدیا بە رۆنی خوماڵی تورکی" at bounding box center [576, 289] width 570 height 33
click at [769, 298] on input "پاقلاوەی میدیا بە رۆنی خوماڵی و فستەقی حەلەبی" at bounding box center [576, 289] width 570 height 33
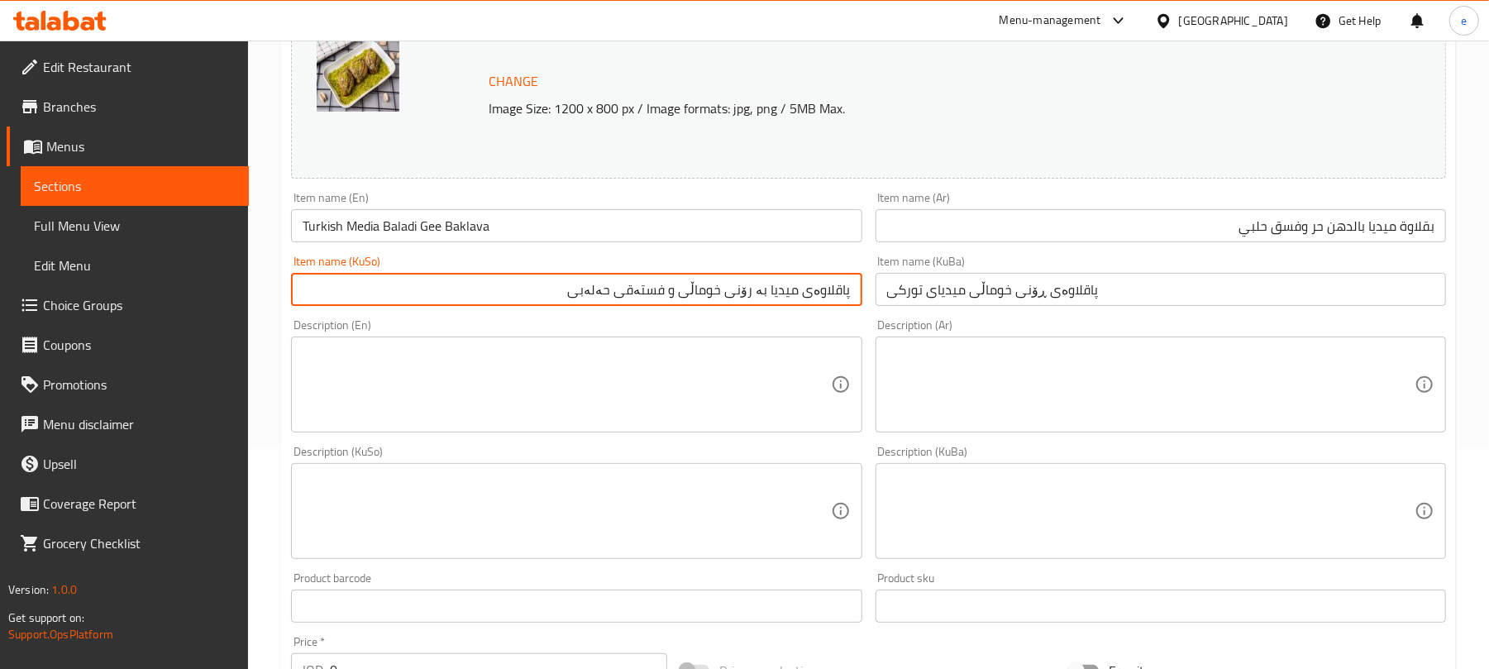
click at [769, 298] on input "پاقلاوەی میدیا بە رۆنی خوماڵی و فستەقی حەلەبی" at bounding box center [576, 289] width 570 height 33
type input "پاقلاوەی میدیا بە رۆنی خوماڵی و فستەقی حەلەبی"
click at [970, 308] on div "Item name (KuBa) پاقلاوەی ڕۆنی خوماڵی میدیای تورکی Item name (KuBa)" at bounding box center [1161, 281] width 584 height 64
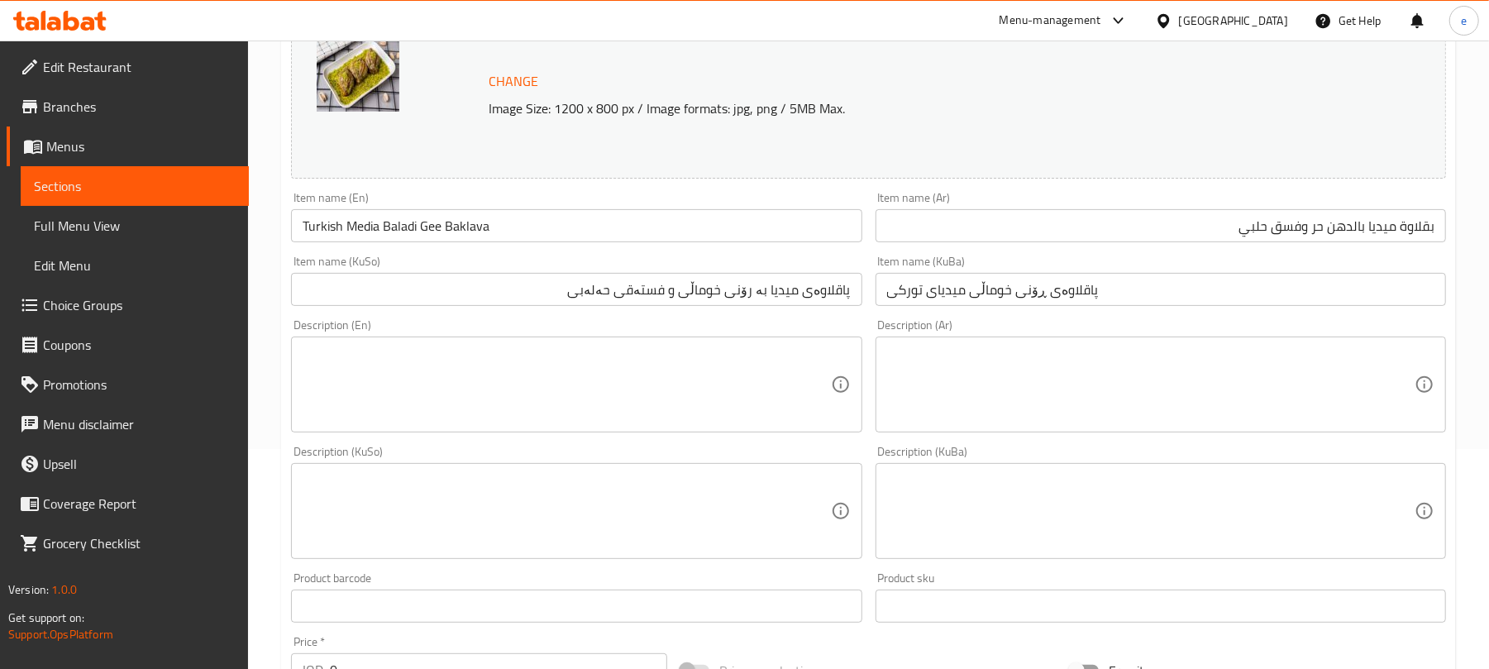
click at [970, 301] on input "پاقلاوەی ڕۆنی خوماڵی میدیای تورکی" at bounding box center [1160, 289] width 570 height 33
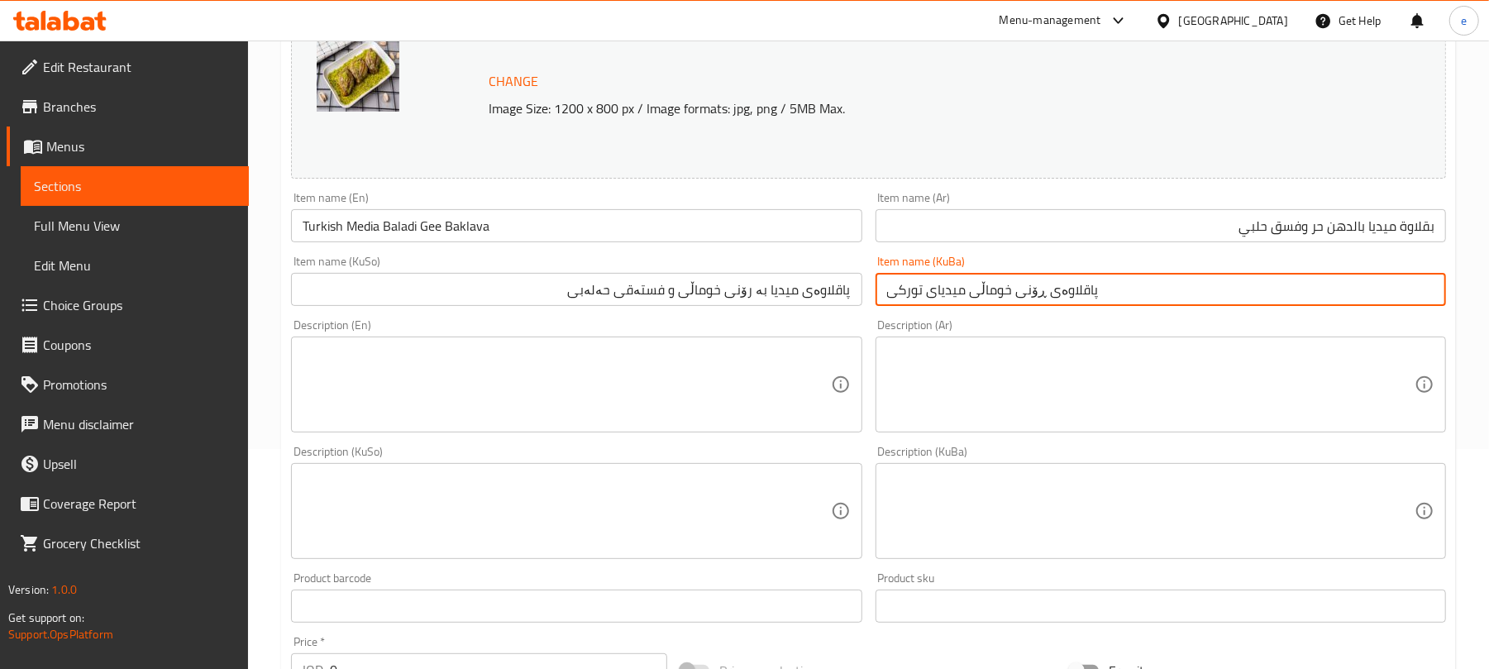
click at [970, 301] on input "پاقلاوەی ڕۆنی خوماڵی میدیای تورکی" at bounding box center [1160, 289] width 570 height 33
paste input "میدیا بە رۆنی خوماڵی و فستەقی حەلەب"
type input "پاقلاوەی میدیا بە رۆنی خوماڵی و فستەقی حەلەبی"
click at [527, 233] on input "Turkish Media Baladi Gee Baklava" at bounding box center [576, 225] width 570 height 33
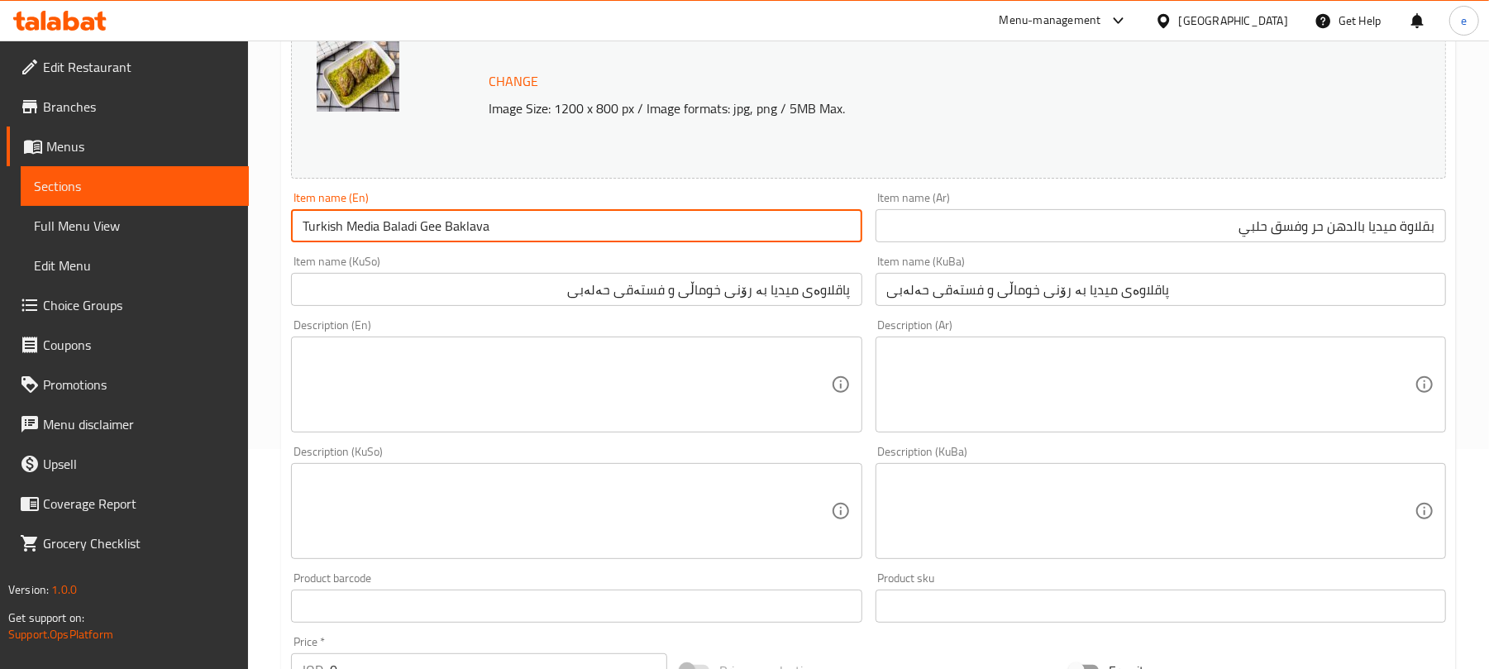
click at [328, 236] on input "Turkish Media Baladi Gee Baklava" at bounding box center [576, 225] width 570 height 33
click at [398, 231] on input "Media Baladi Gee Baklava" at bounding box center [576, 225] width 570 height 33
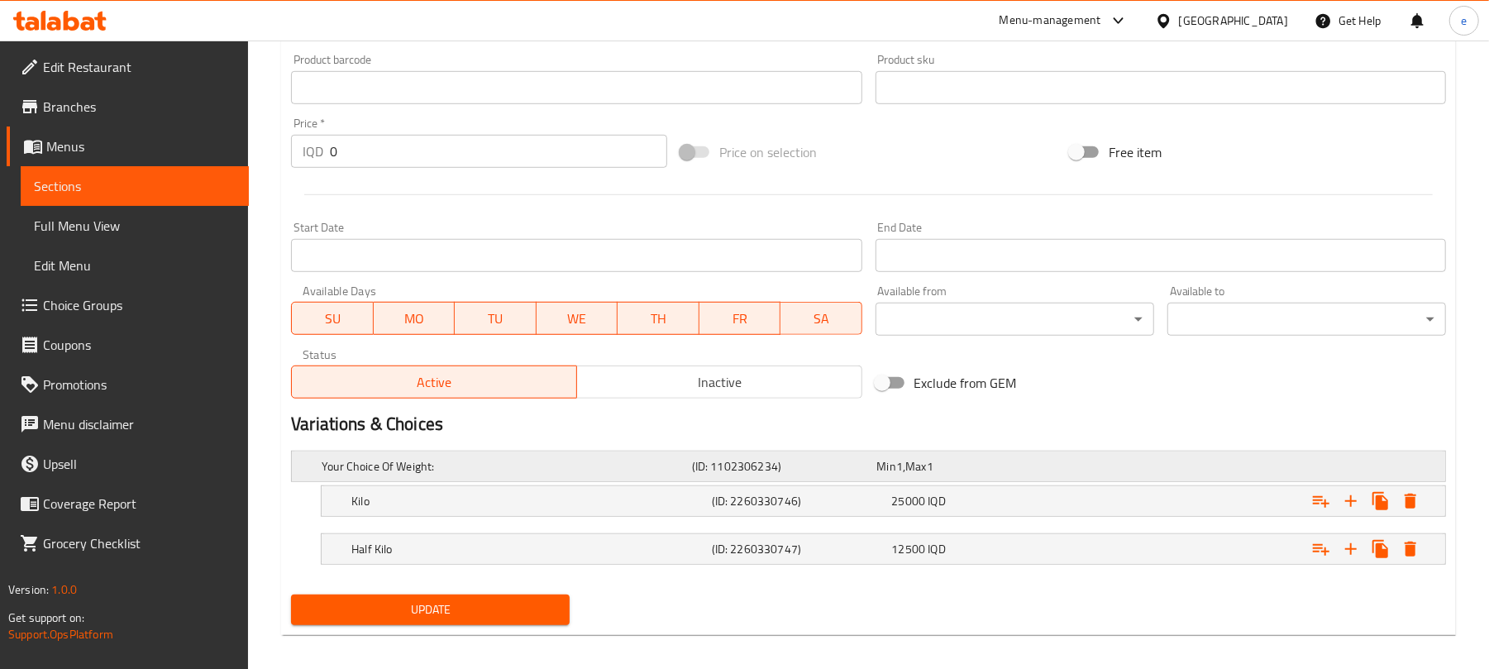
scroll to position [752, 0]
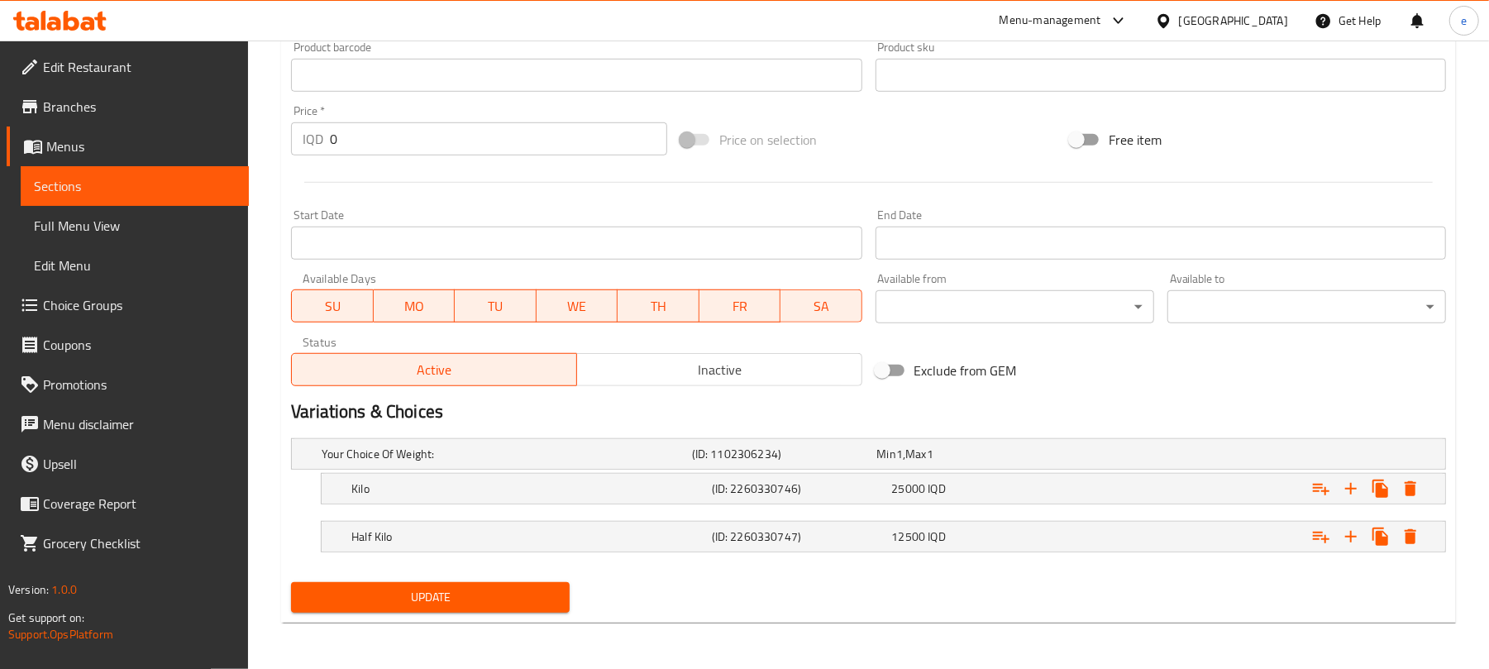
type input "Media Baladi Gee with Halabi Pistachio Baklava"
click at [494, 592] on span "Update" at bounding box center [430, 597] width 252 height 21
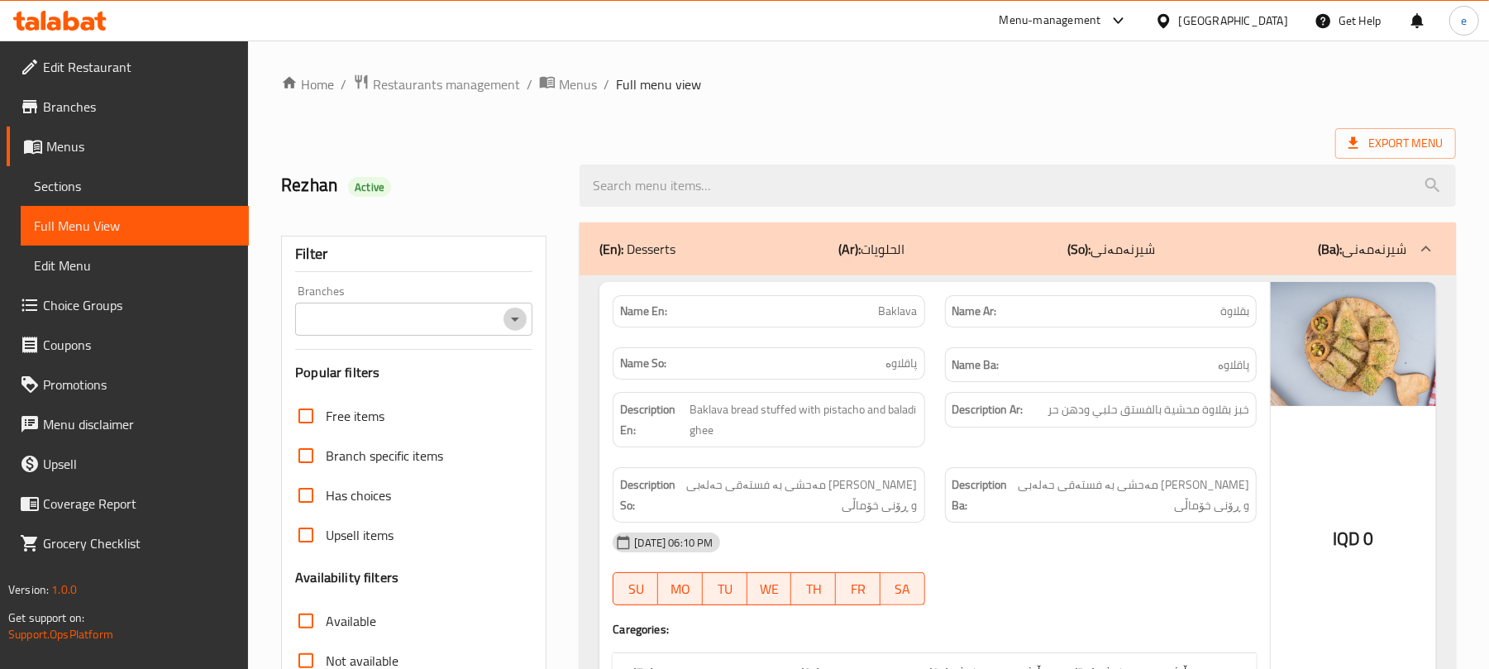
click at [514, 325] on icon "Open" at bounding box center [515, 319] width 20 height 20
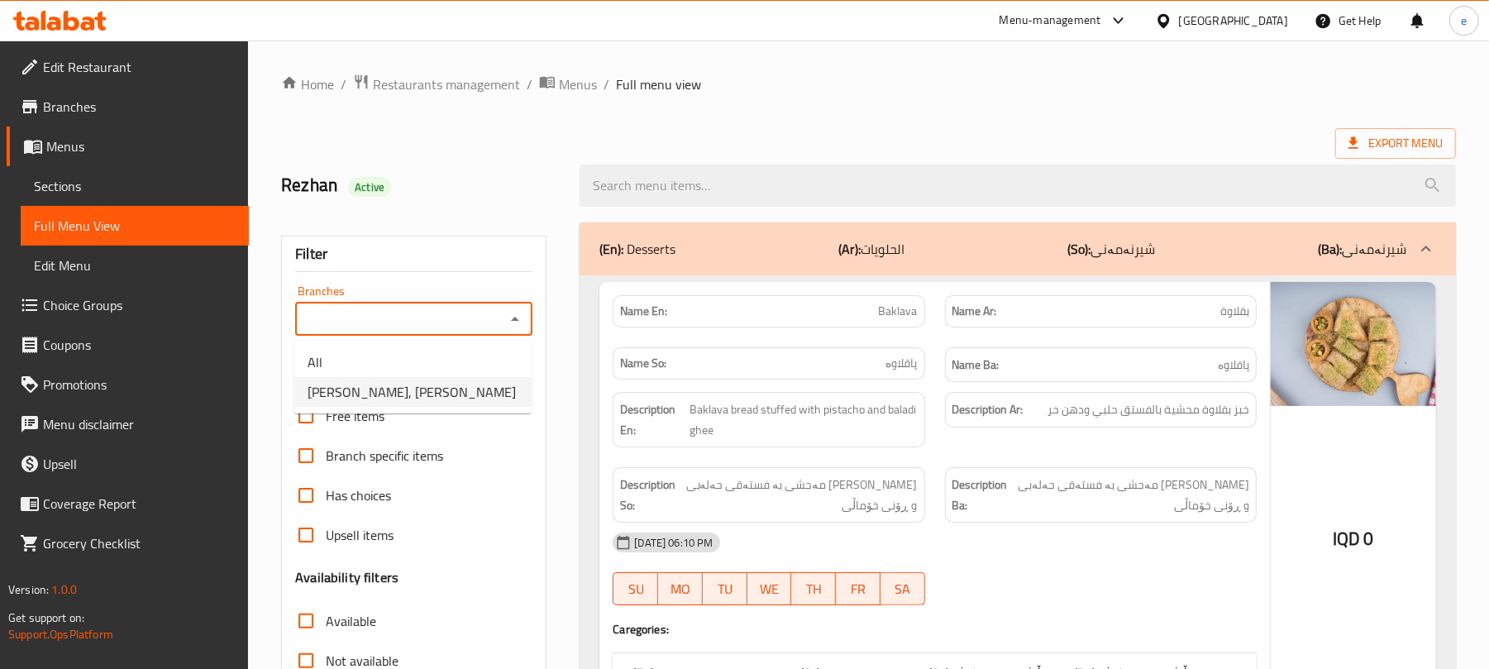
click at [436, 398] on span "[PERSON_NAME], [PERSON_NAME]" at bounding box center [411, 392] width 208 height 20
type input "[PERSON_NAME], [PERSON_NAME]"
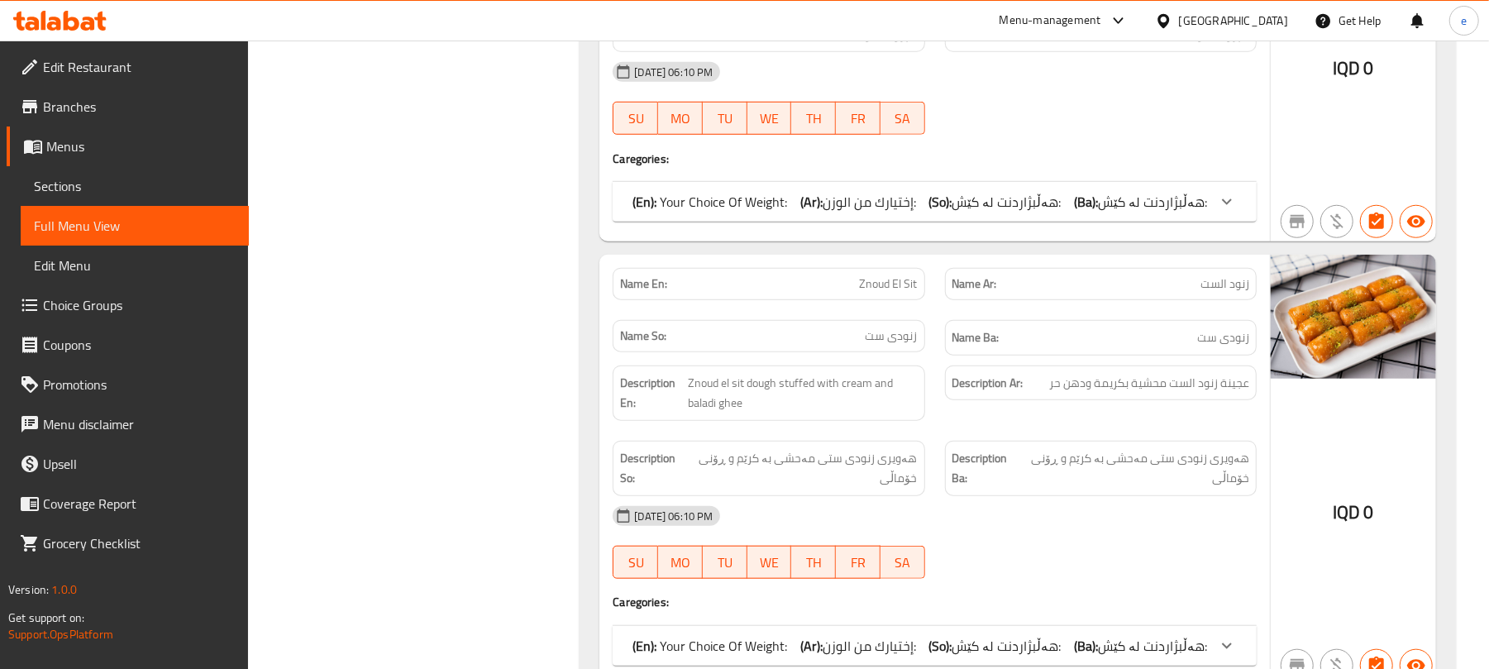
scroll to position [661, 0]
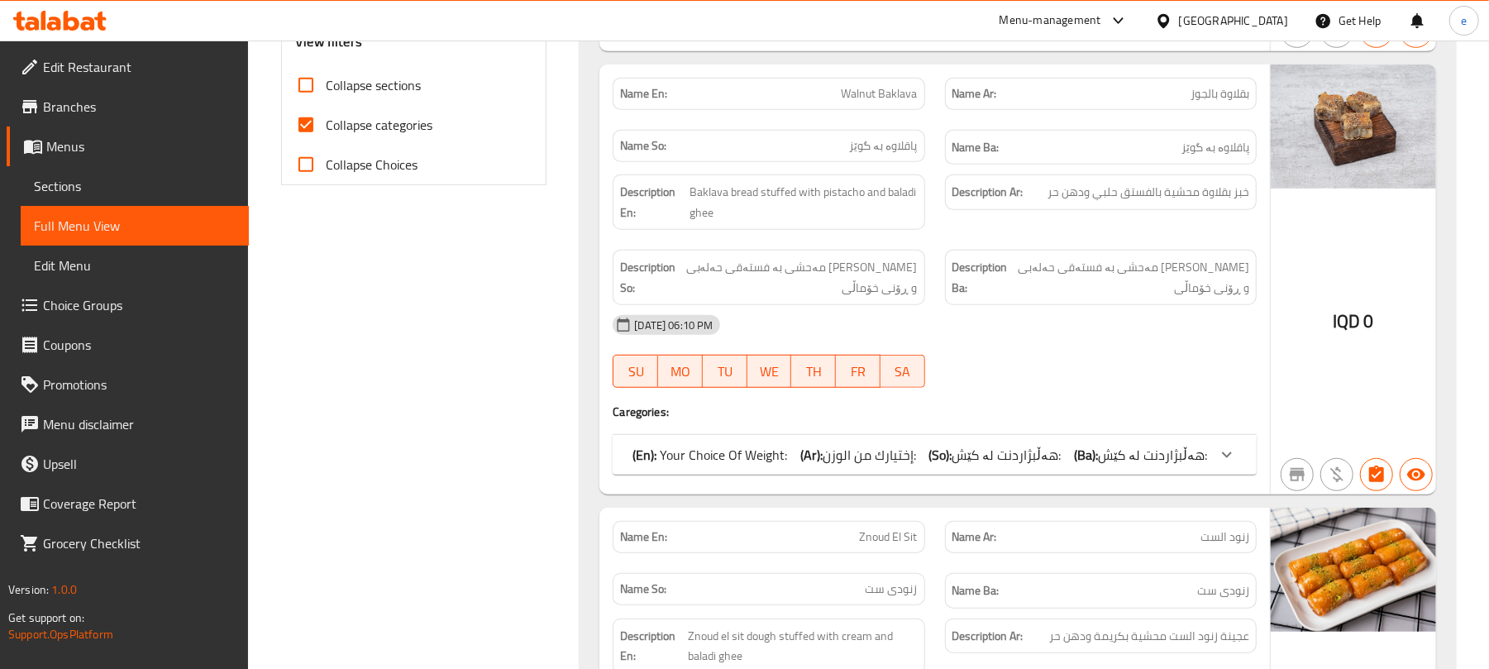
click at [321, 96] on input "Collapse sections" at bounding box center [306, 85] width 40 height 40
checkbox input "true"
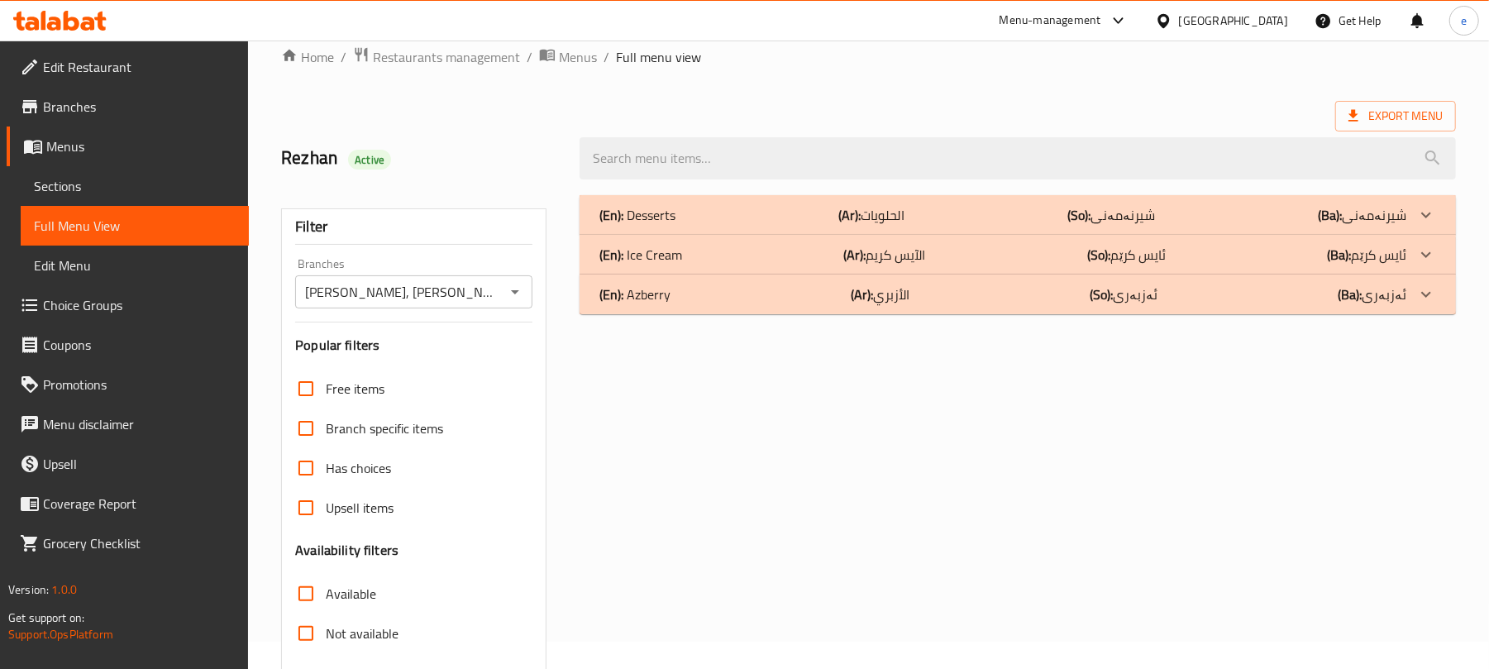
scroll to position [0, 0]
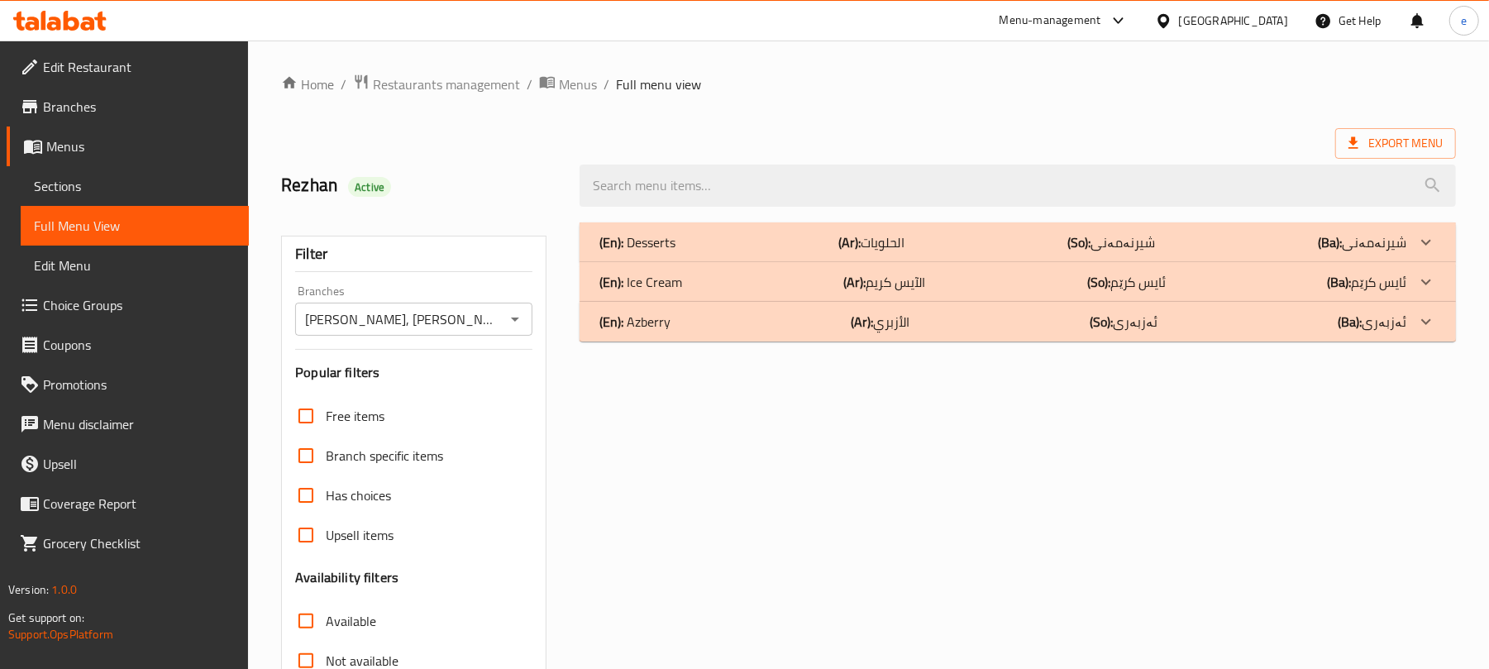
click at [731, 245] on div "(En): Desserts (Ar): الحلويات (So): شیرنەمەنی (Ba): شیرنەمەنی" at bounding box center [1002, 242] width 807 height 20
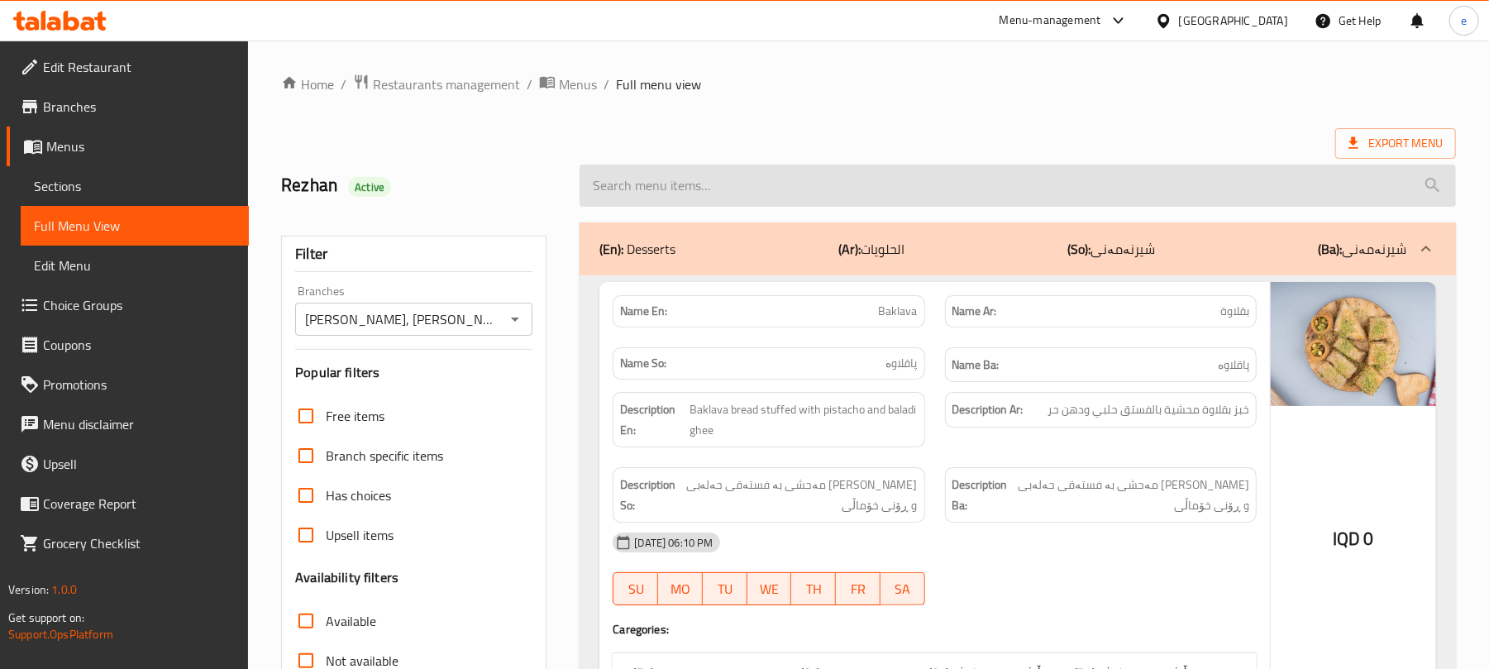
click at [713, 185] on input "search" at bounding box center [1017, 185] width 876 height 42
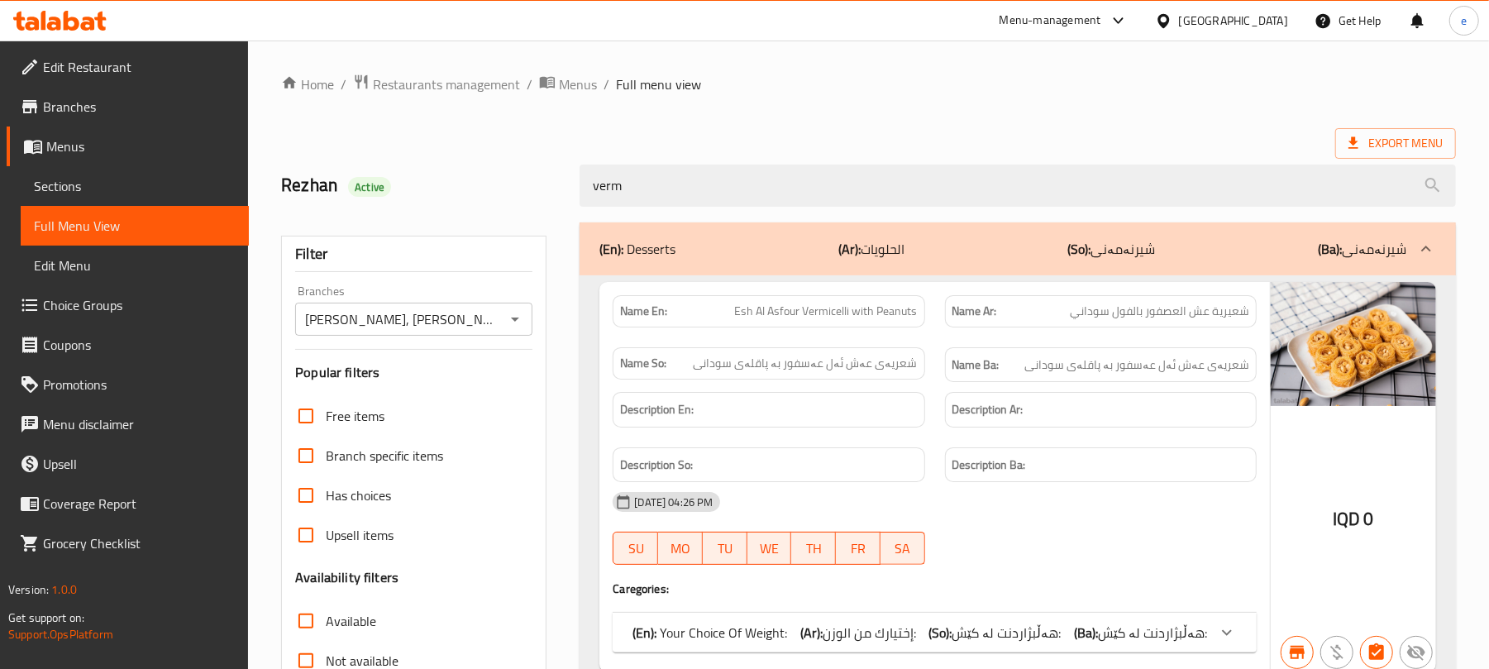
type input "verm"
drag, startPoint x: 632, startPoint y: 188, endPoint x: 570, endPoint y: 189, distance: 62.0
click at [570, 189] on div "verm" at bounding box center [1018, 186] width 896 height 62
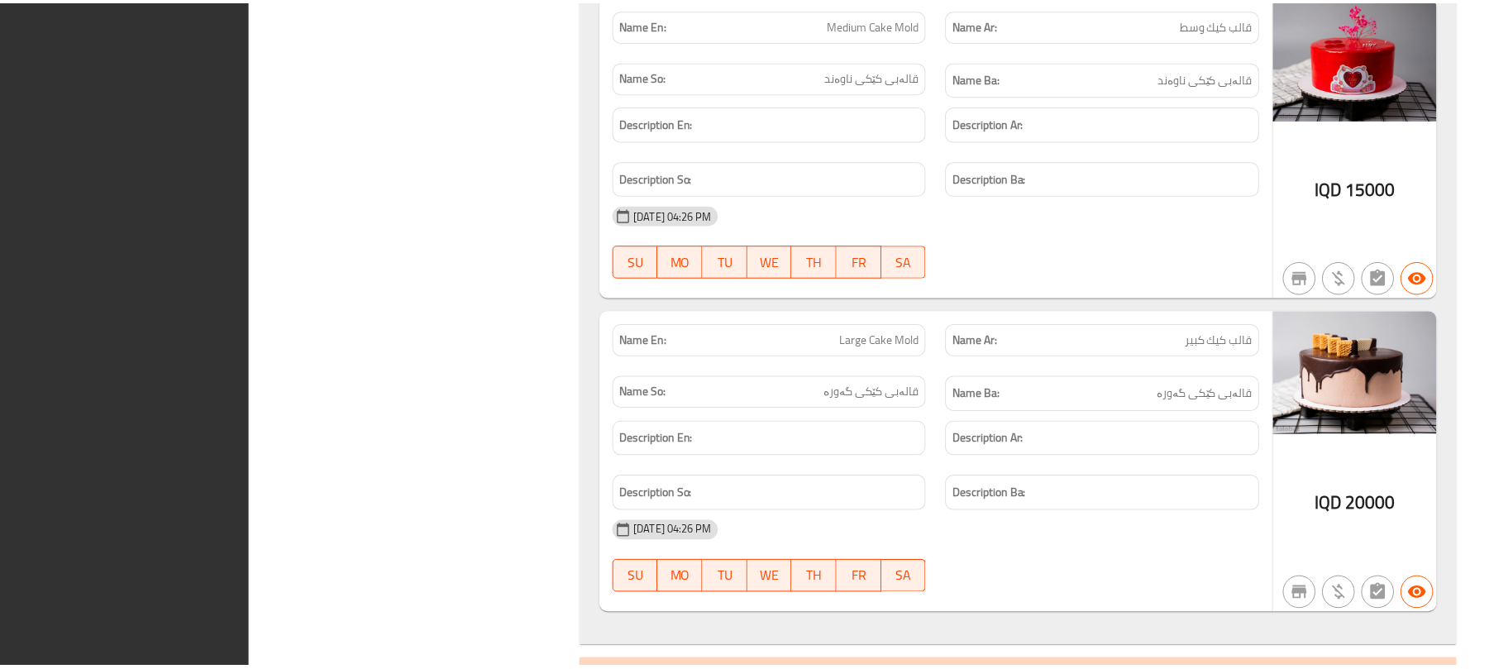
scroll to position [10175, 0]
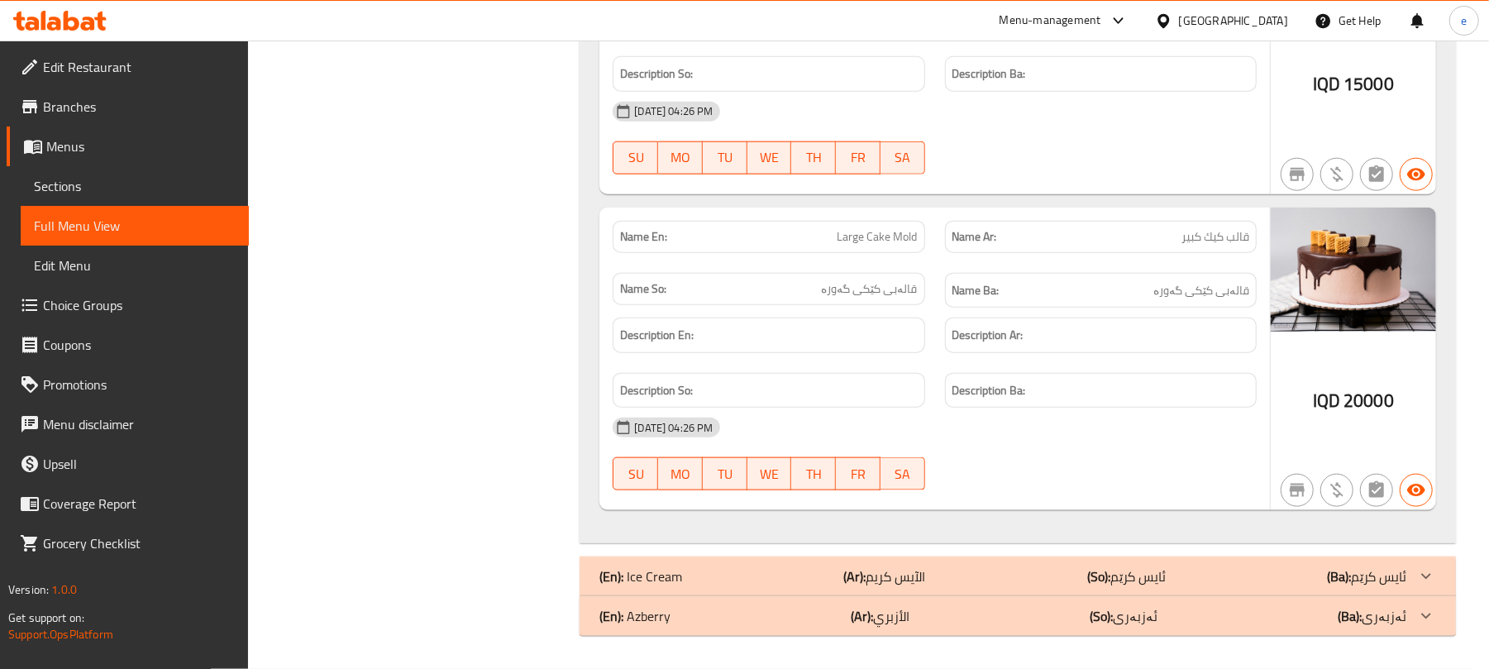
click at [58, 15] on icon at bounding box center [59, 21] width 93 height 20
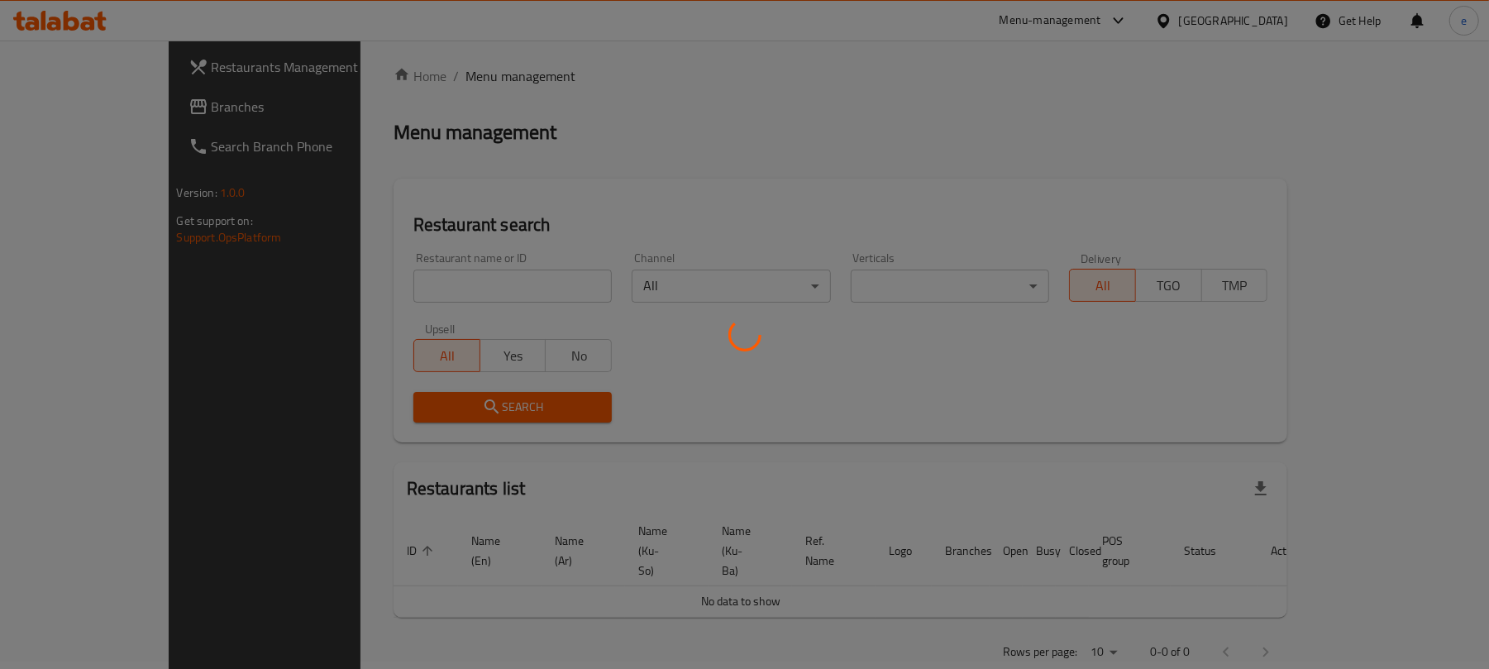
scroll to position [186, 0]
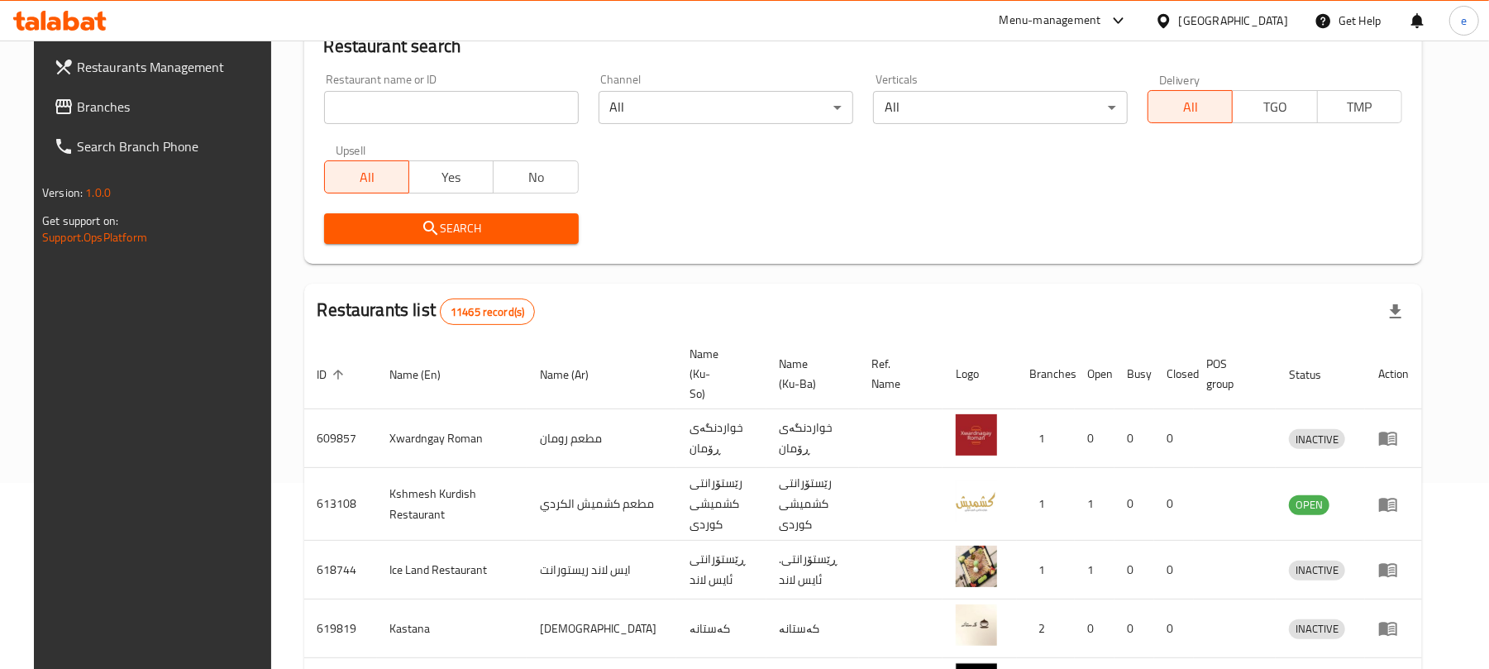
click at [77, 104] on span "Branches" at bounding box center [173, 107] width 193 height 20
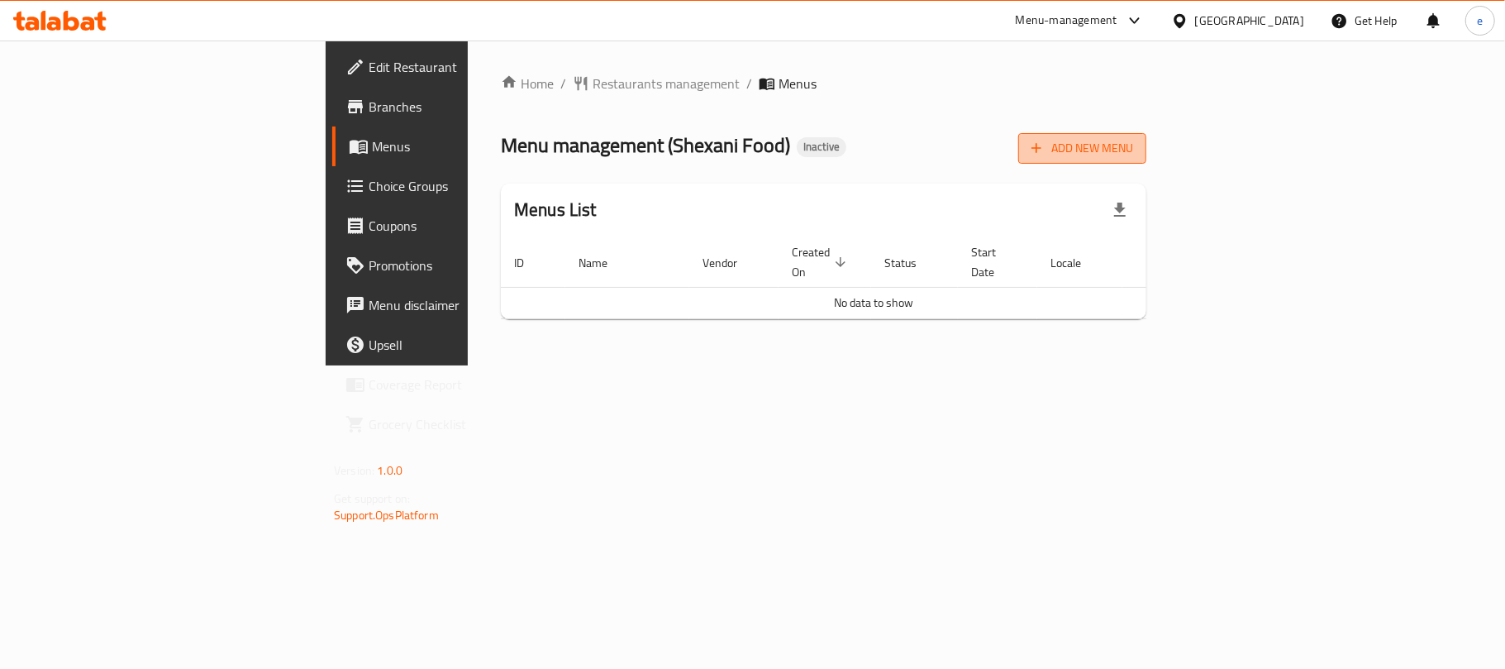
click at [1133, 150] on span "Add New Menu" at bounding box center [1083, 148] width 102 height 21
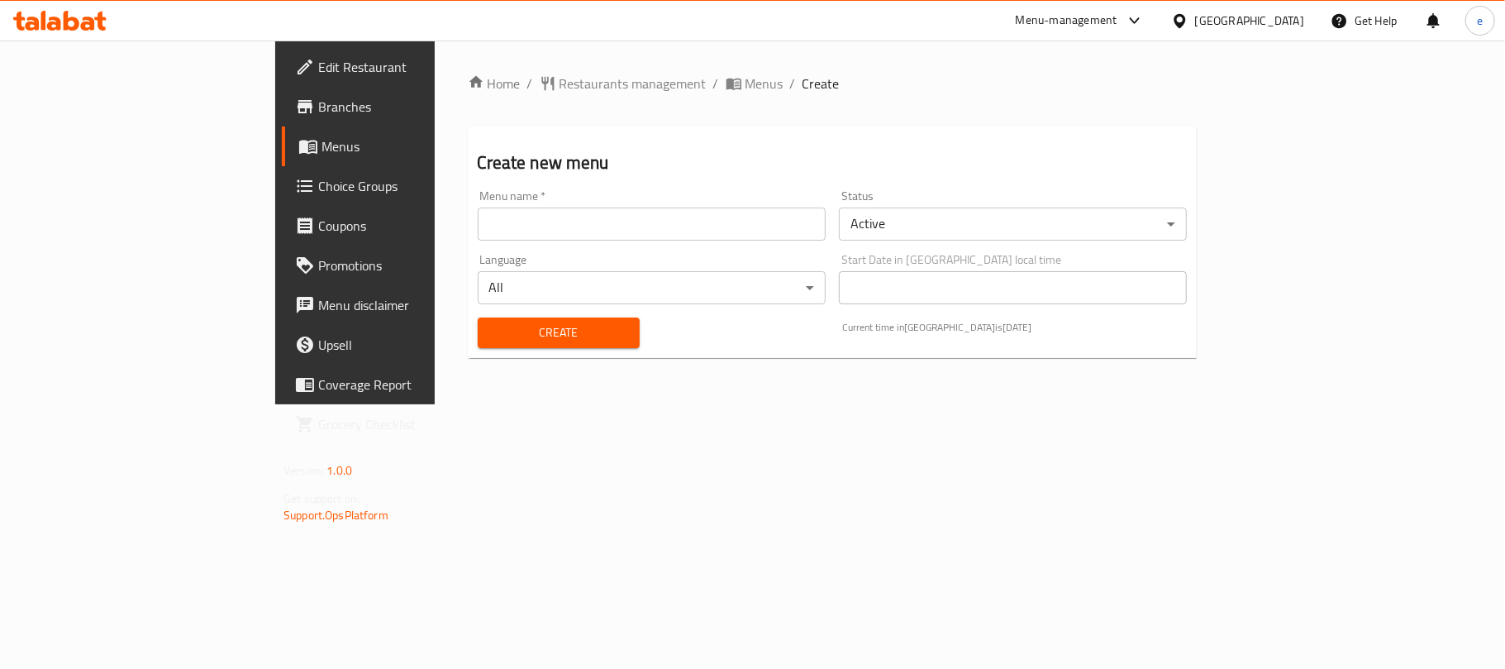
click at [508, 232] on input "text" at bounding box center [652, 223] width 348 height 33
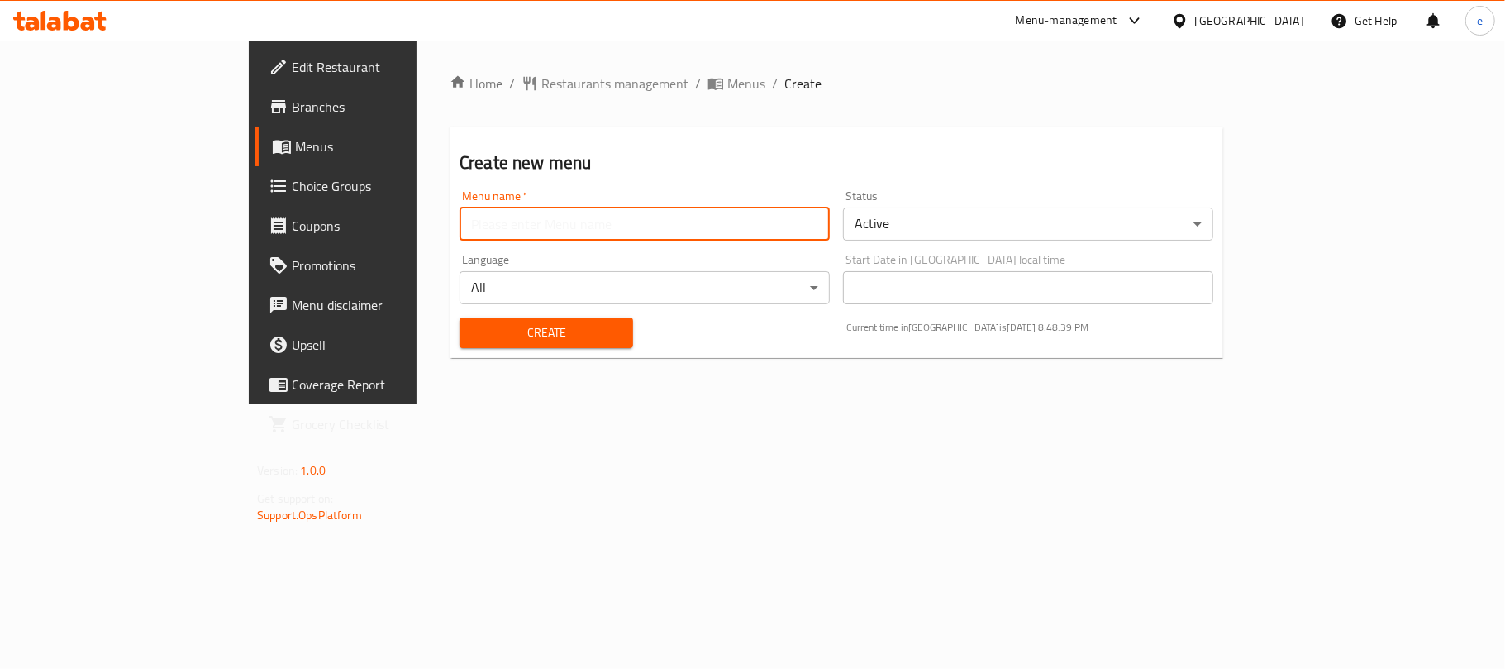
type input "Isra"
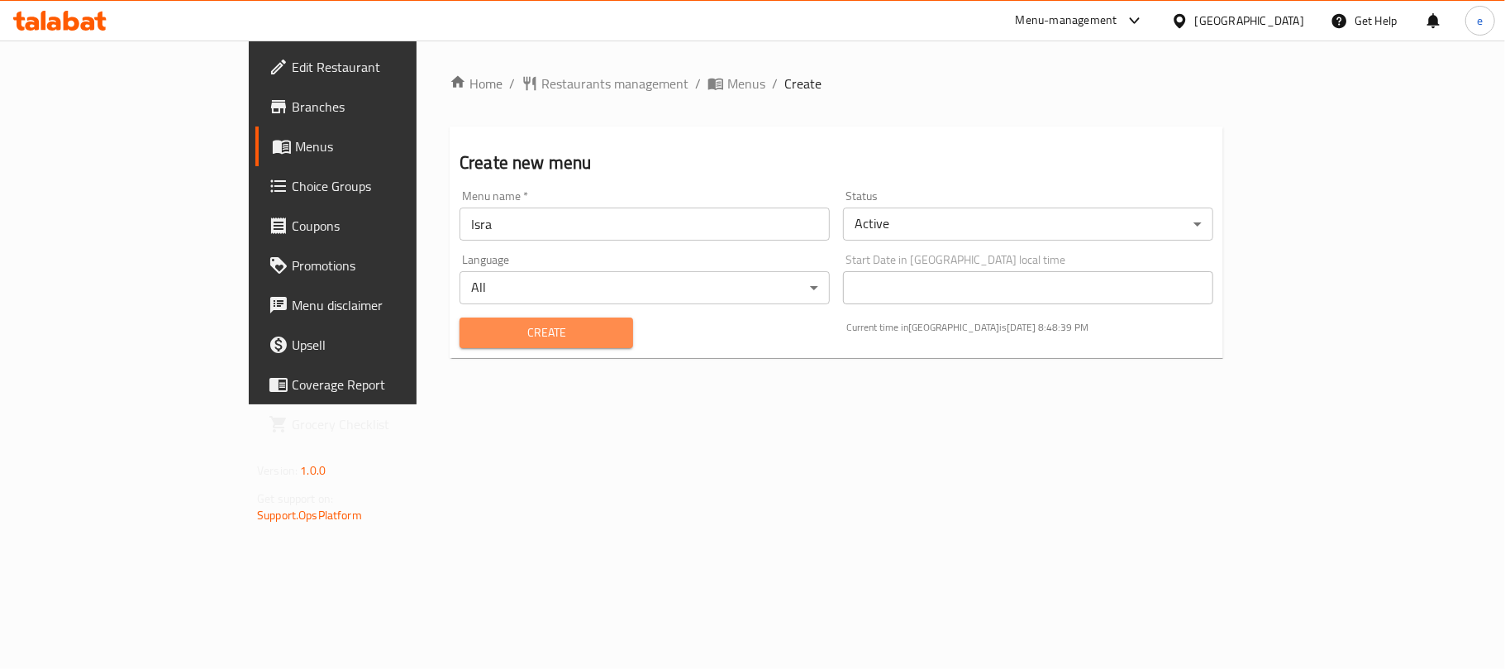
click at [460, 345] on button "Create" at bounding box center [547, 332] width 174 height 31
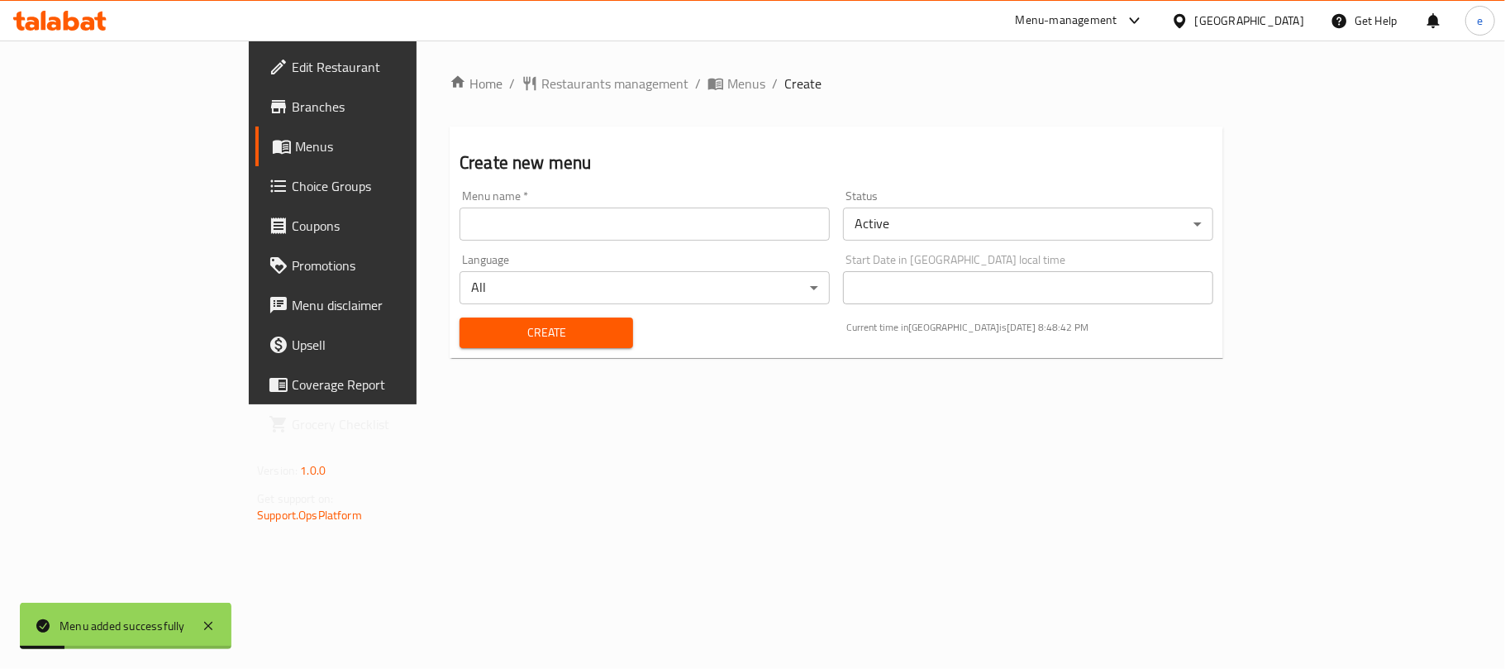
click at [295, 137] on span "Menus" at bounding box center [391, 146] width 192 height 20
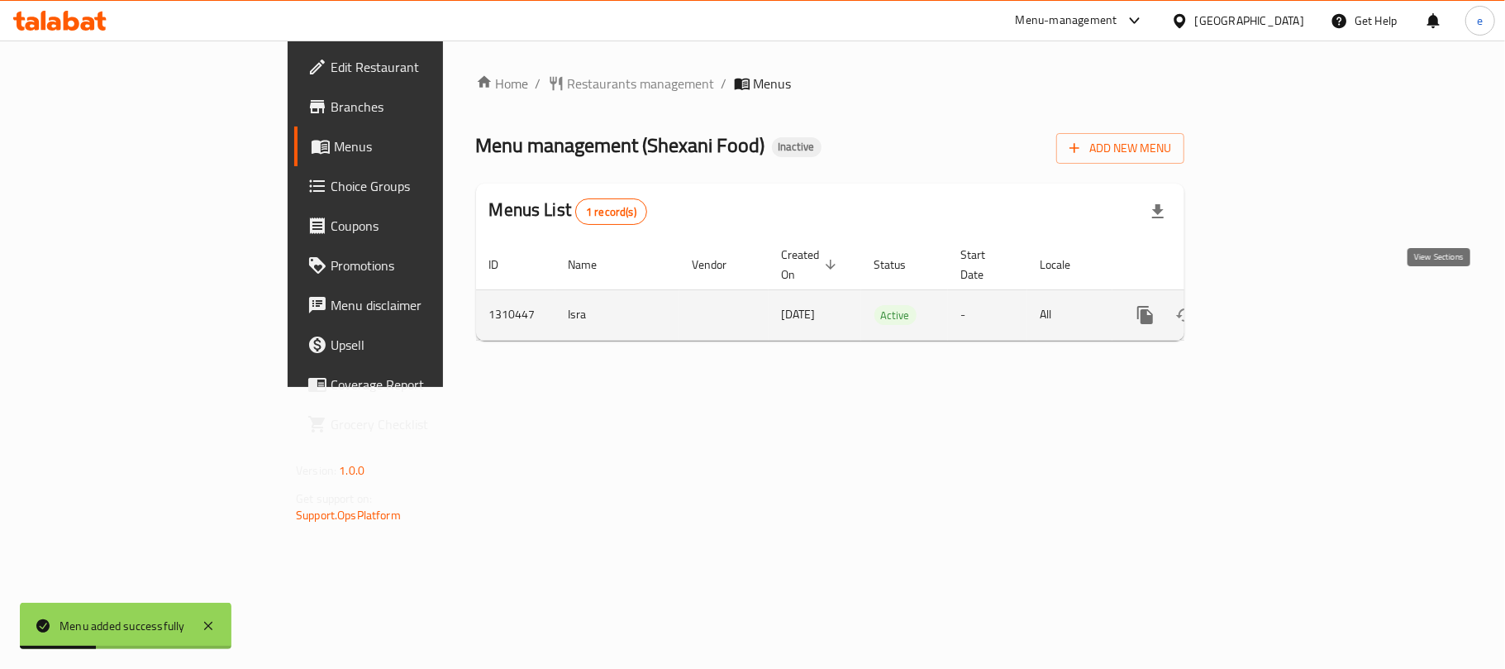
click at [1285, 295] on link "enhanced table" at bounding box center [1265, 315] width 40 height 40
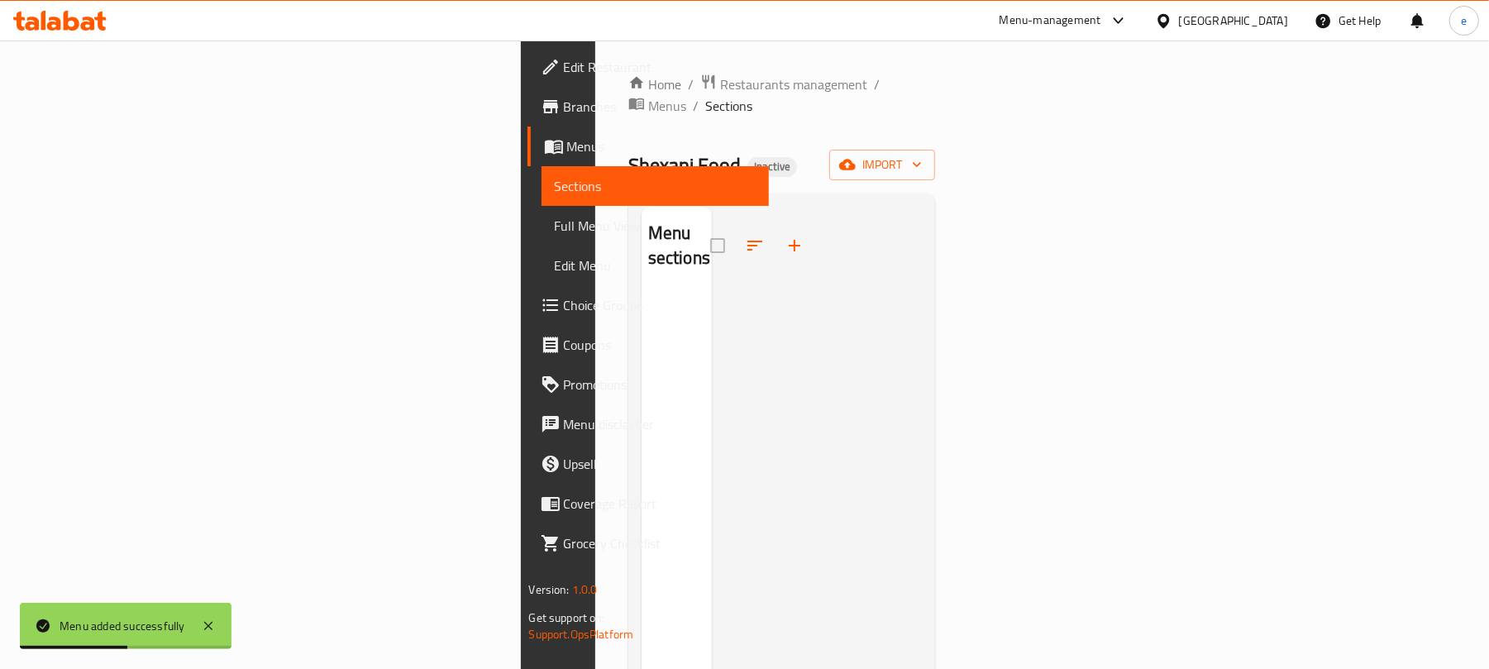
click at [936, 193] on div "Menu sections" at bounding box center [781, 540] width 307 height 695
click at [936, 160] on div "Home / Restaurants management / Menus / Sections Shexani Food Inactive import M…" at bounding box center [781, 481] width 307 height 815
click at [935, 155] on button "import" at bounding box center [882, 165] width 106 height 31
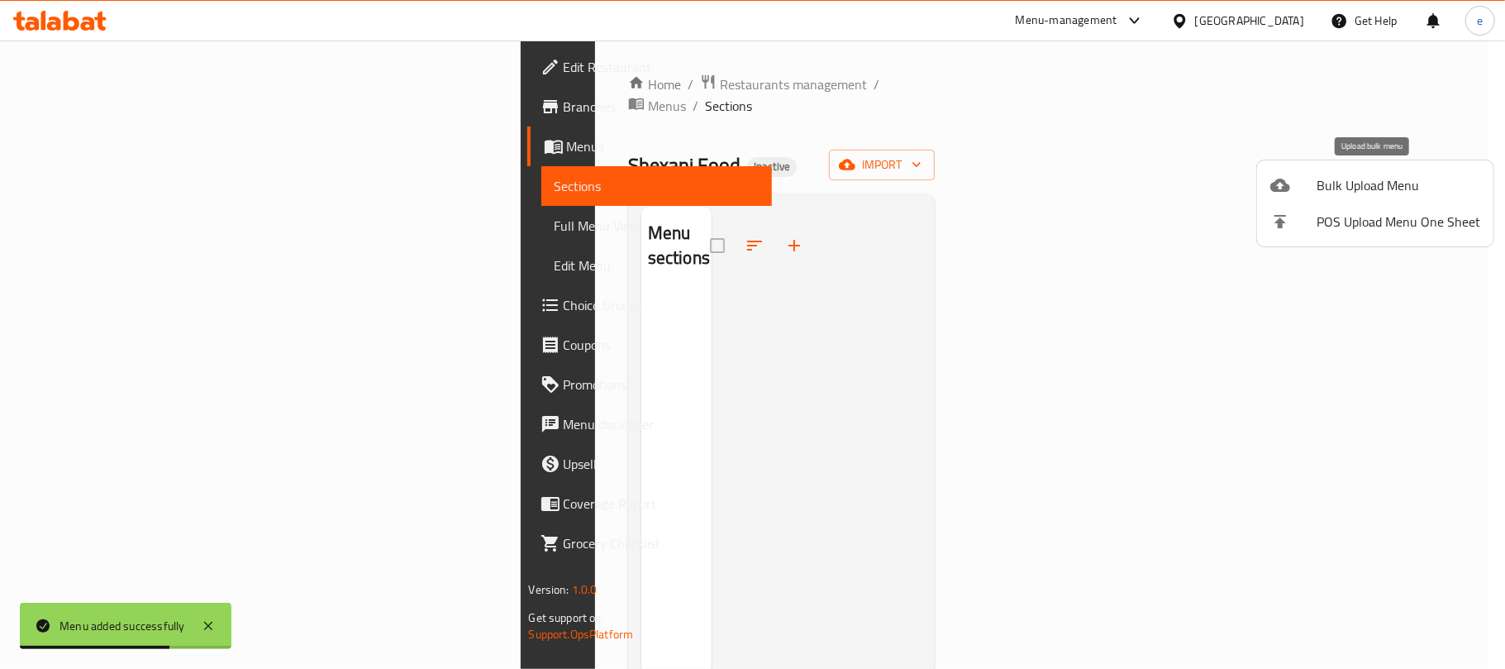
click at [1364, 179] on span "Bulk Upload Menu" at bounding box center [1399, 185] width 164 height 20
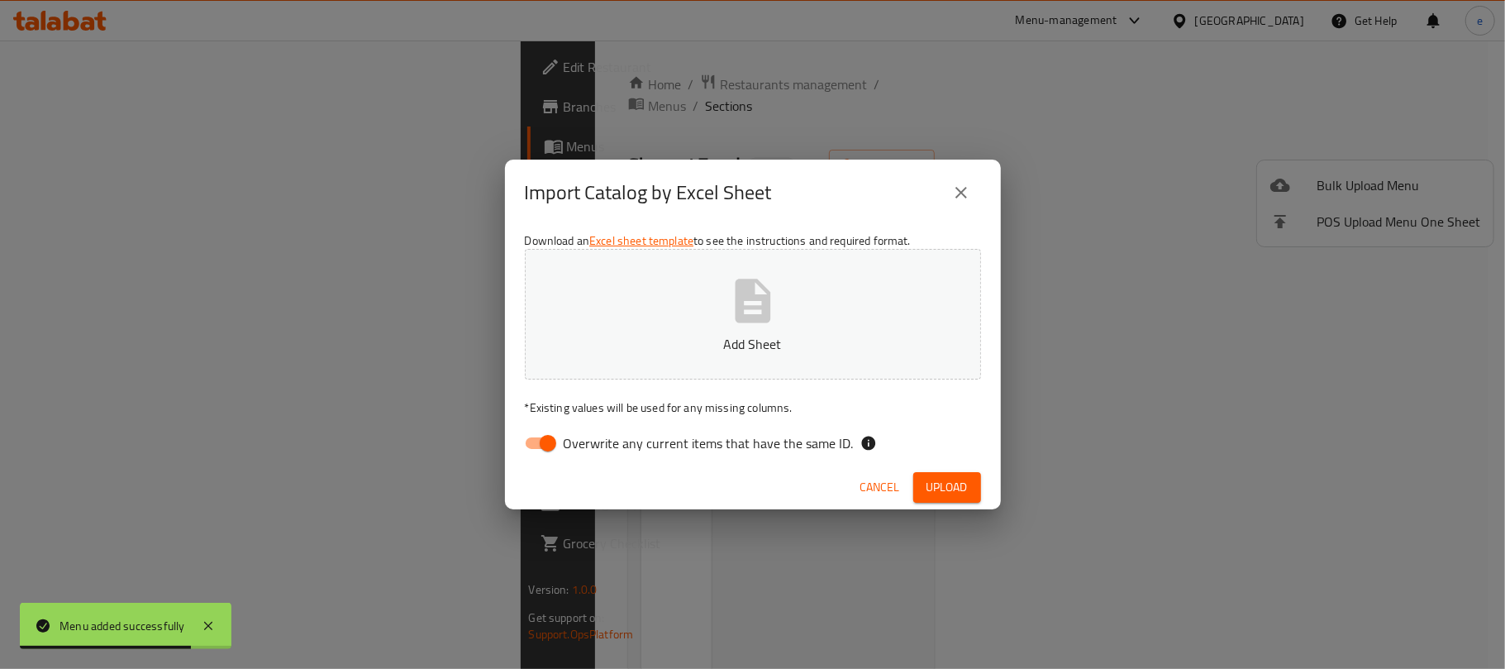
click at [536, 431] on input "Overwrite any current items that have the same ID." at bounding box center [548, 442] width 94 height 31
checkbox input "false"
click at [715, 338] on p "Add Sheet" at bounding box center [753, 344] width 405 height 20
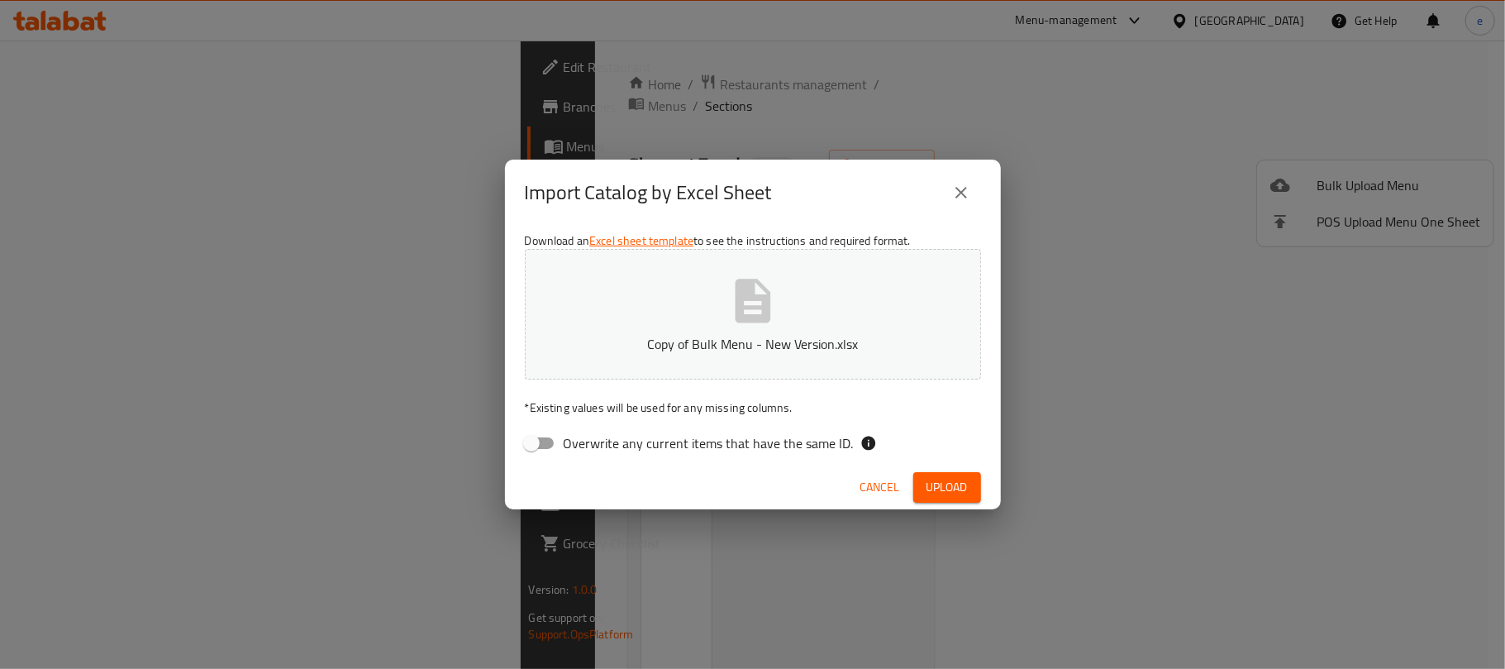
click at [944, 489] on span "Upload" at bounding box center [947, 487] width 41 height 21
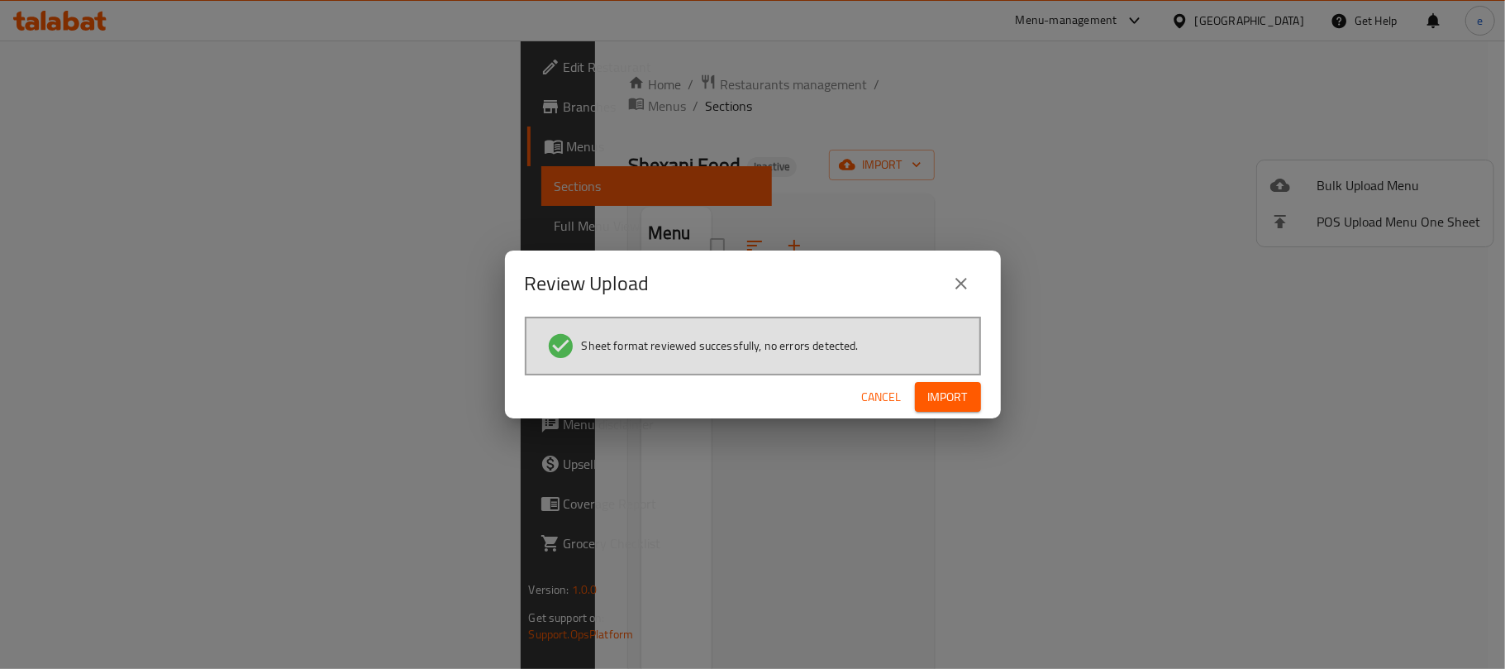
click at [951, 387] on span "Import" at bounding box center [948, 397] width 40 height 21
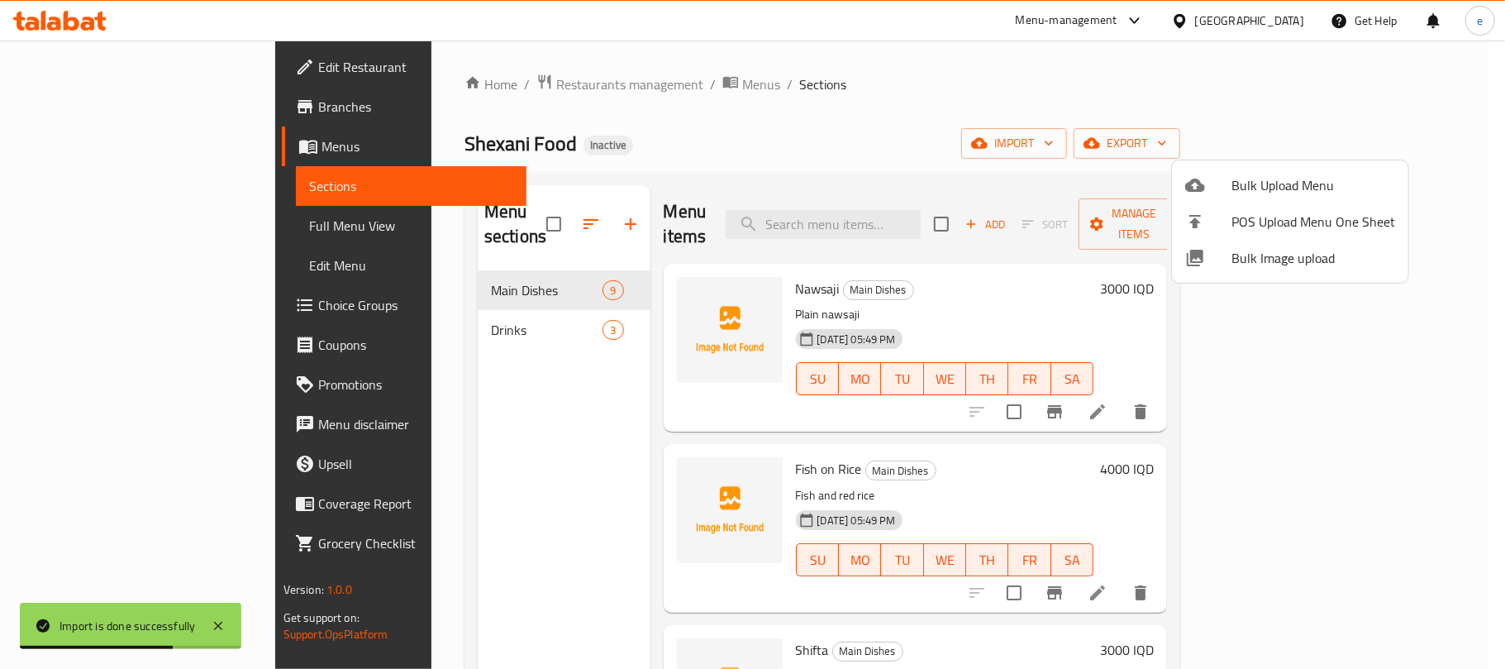
click at [124, 217] on div at bounding box center [752, 334] width 1505 height 669
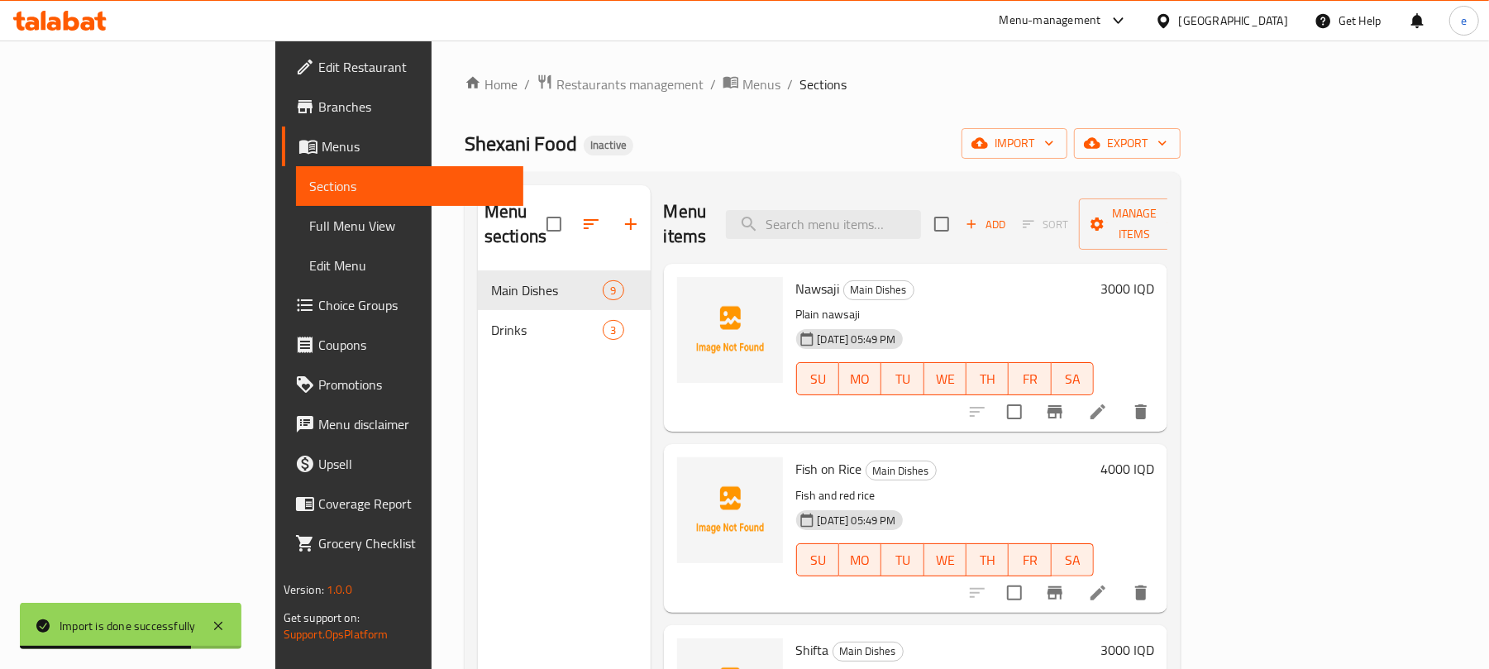
click at [309, 219] on span "Full Menu View" at bounding box center [410, 226] width 202 height 20
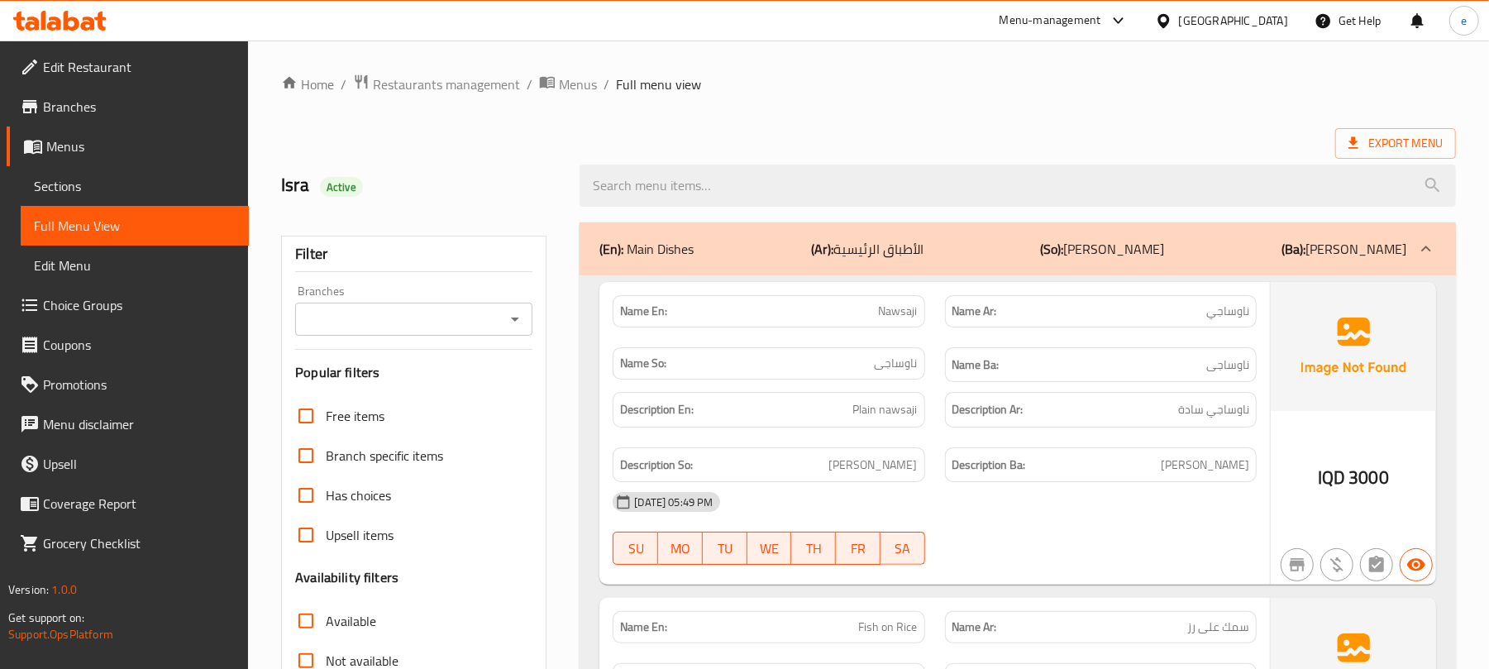
click at [512, 315] on icon "Open" at bounding box center [515, 319] width 20 height 20
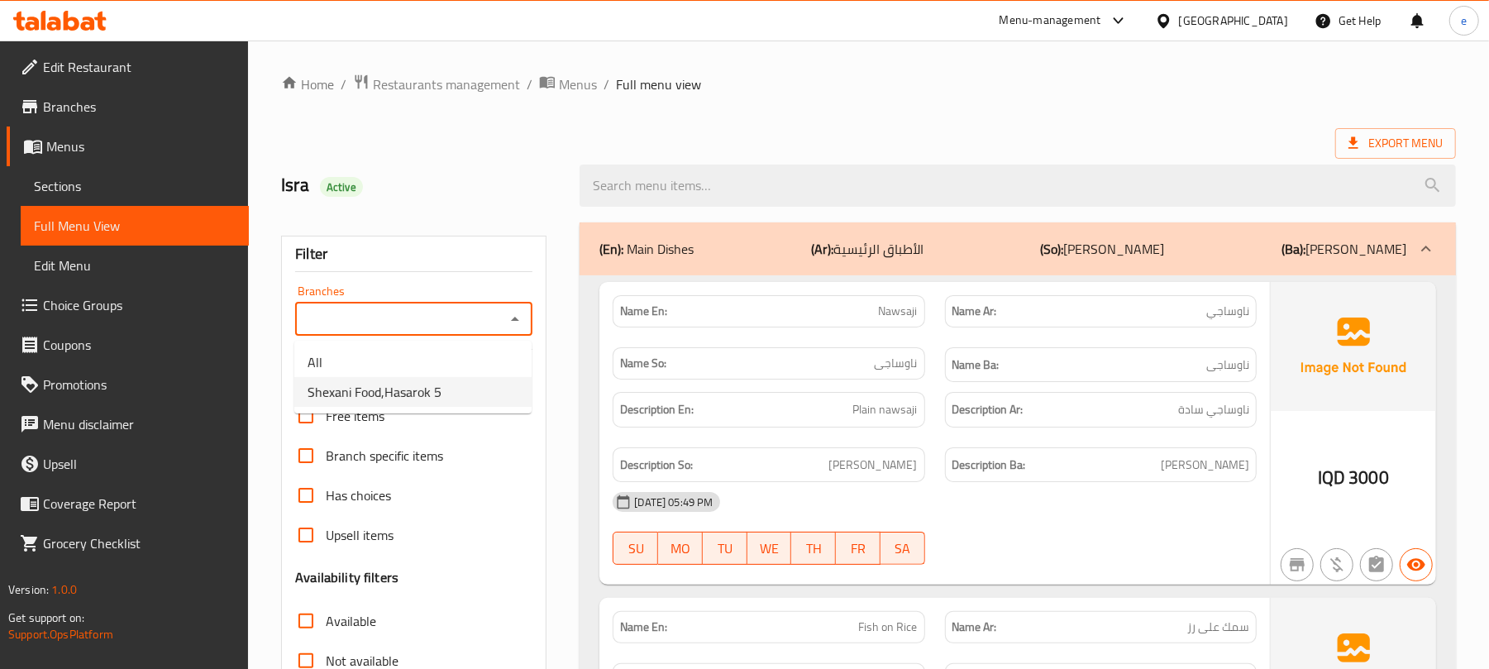
click at [371, 392] on span "Shexani Food,Hasarok 5" at bounding box center [374, 392] width 134 height 20
click at [509, 311] on icon "Open" at bounding box center [515, 319] width 20 height 20
click at [403, 365] on li "All" at bounding box center [412, 362] width 237 height 30
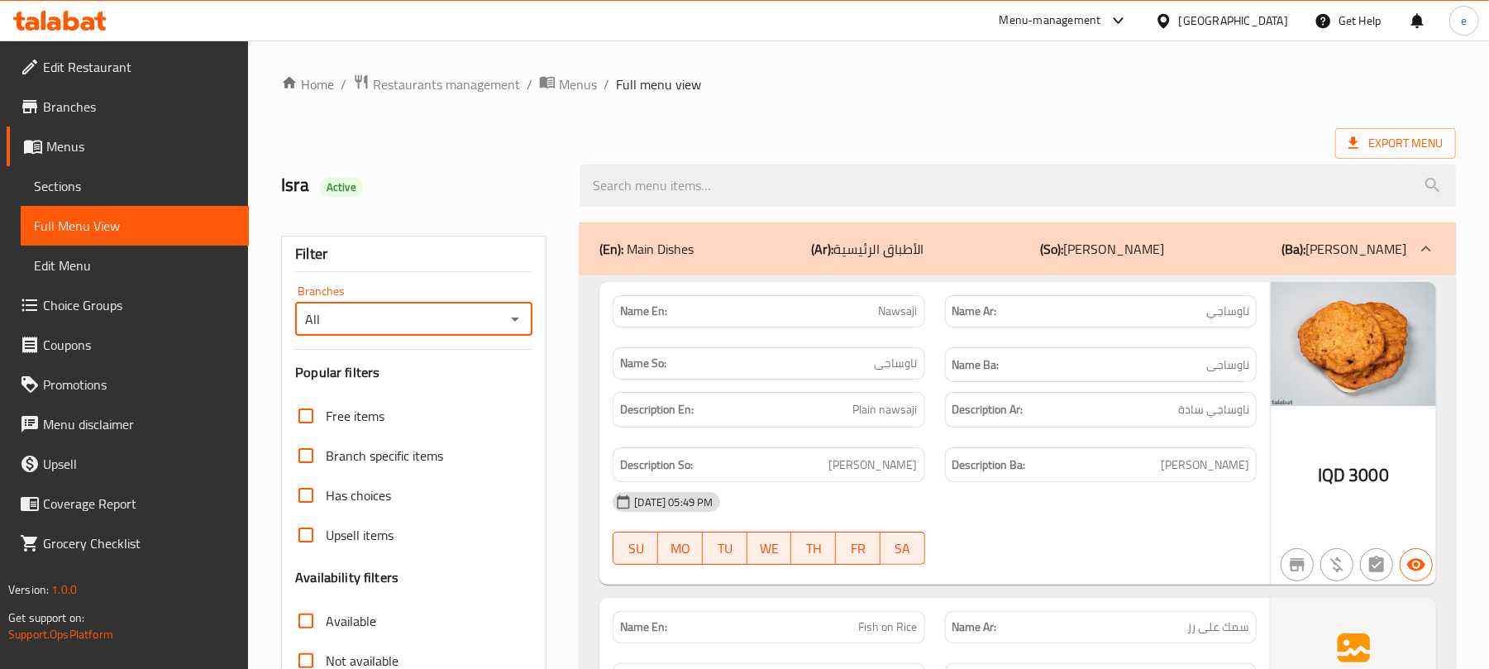
click at [514, 321] on icon "Open" at bounding box center [515, 319] width 8 height 4
click at [434, 387] on span "Shexani Food,Hasarok 5" at bounding box center [374, 392] width 134 height 20
type input "Shexani Food,Hasarok 5"
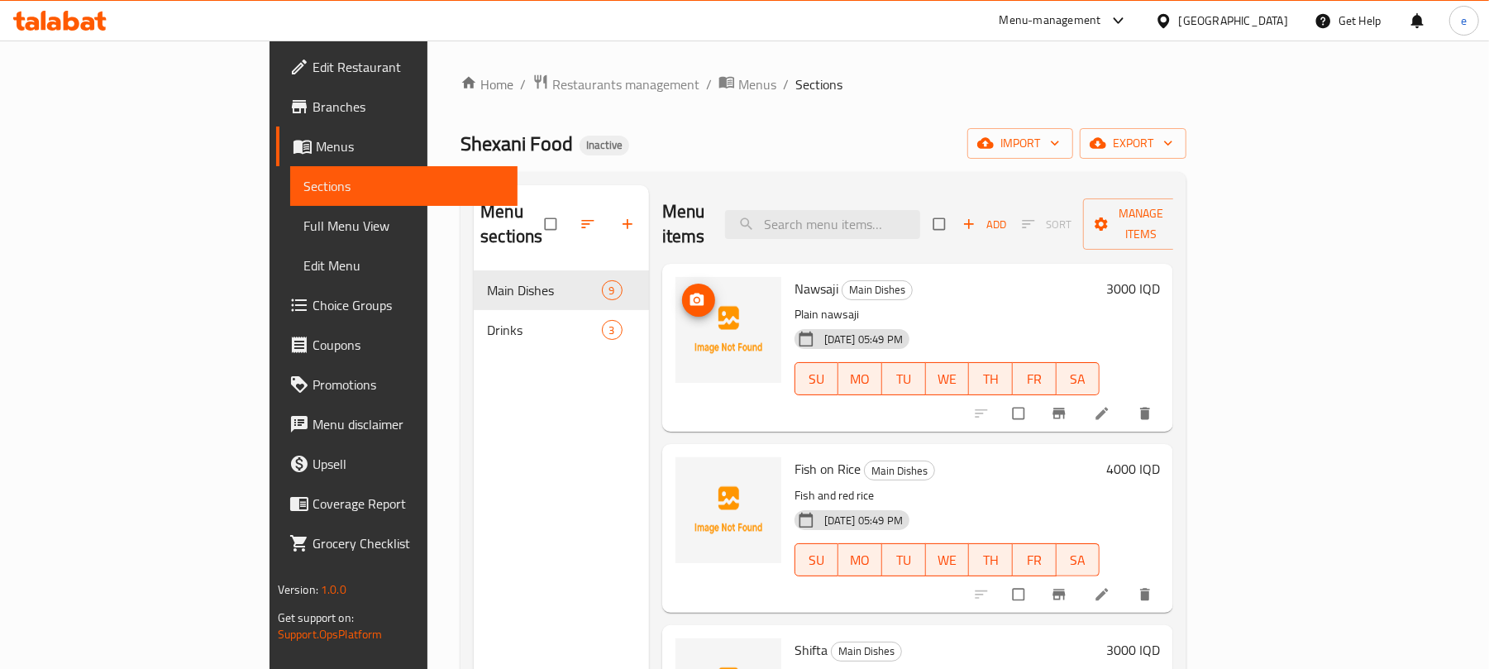
click at [675, 279] on img at bounding box center [728, 330] width 106 height 106
click at [694, 298] on circle "upload picture" at bounding box center [696, 300] width 4 height 4
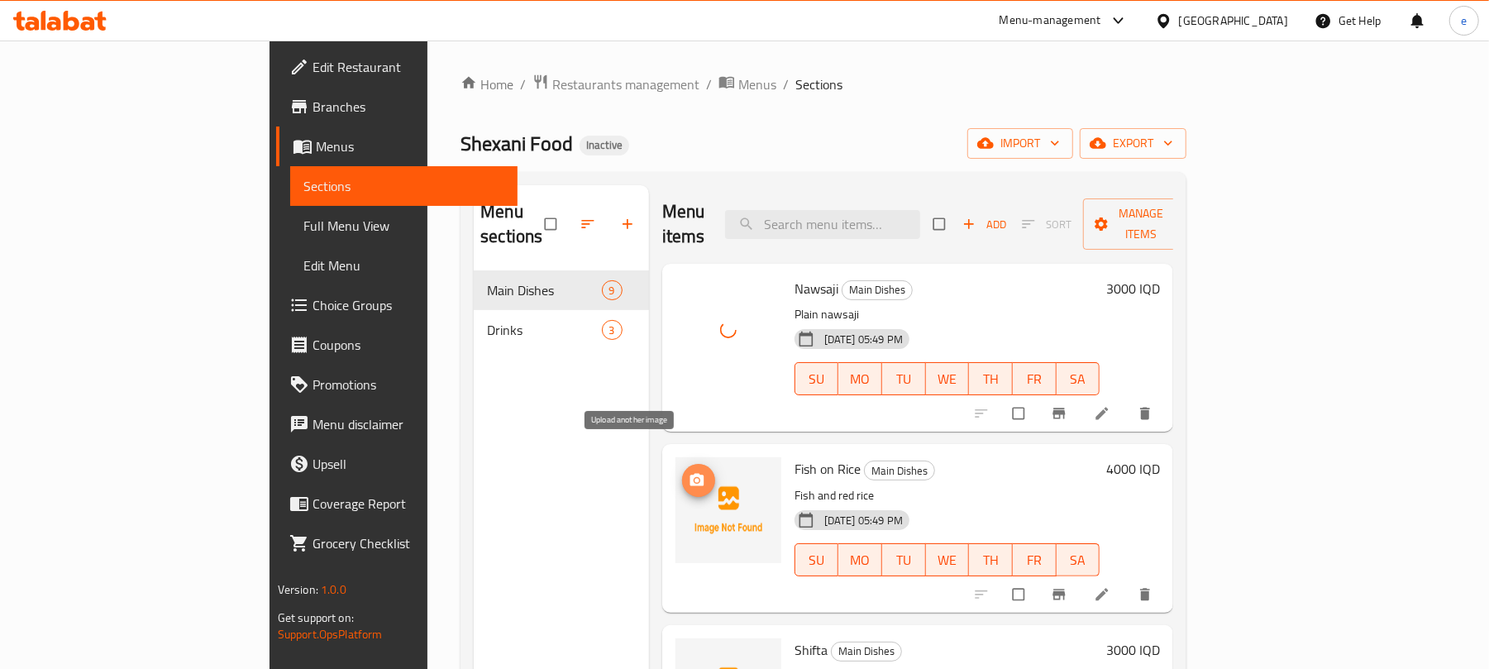
click at [682, 472] on span "upload picture" at bounding box center [698, 480] width 33 height 17
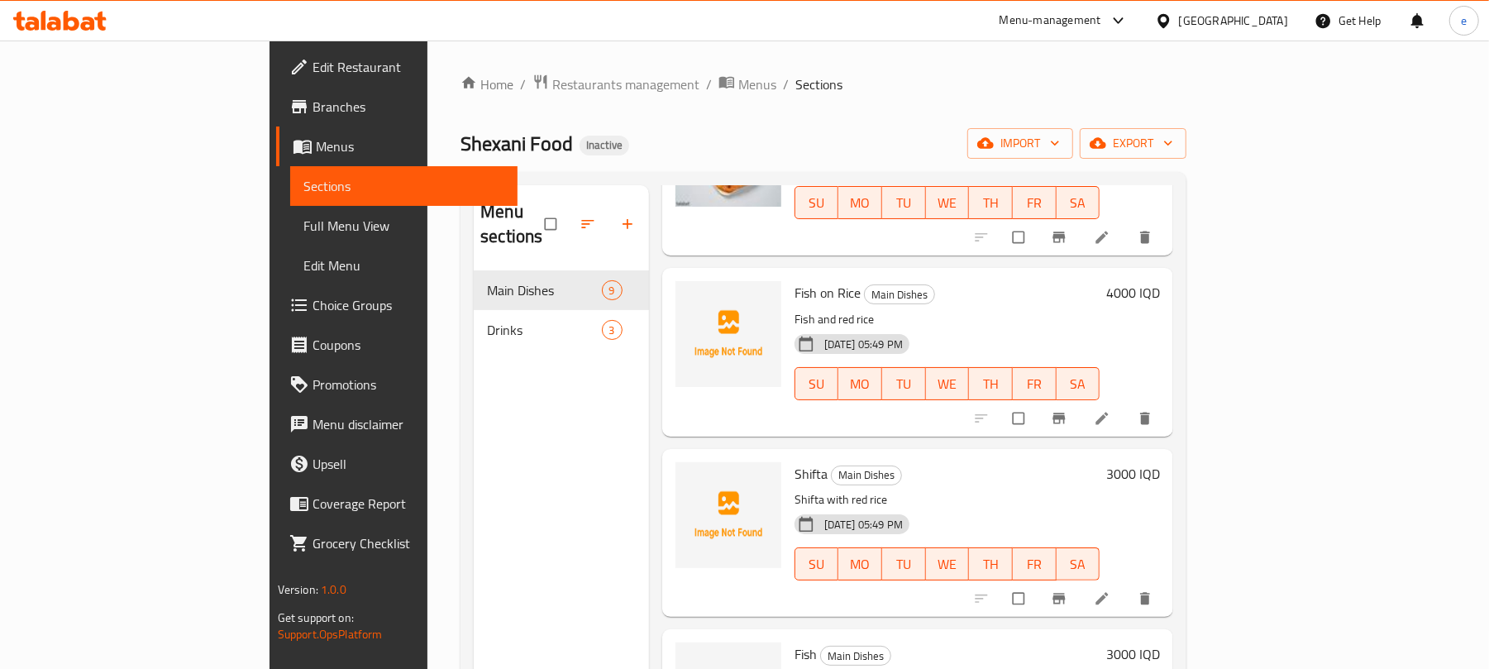
scroll to position [220, 0]
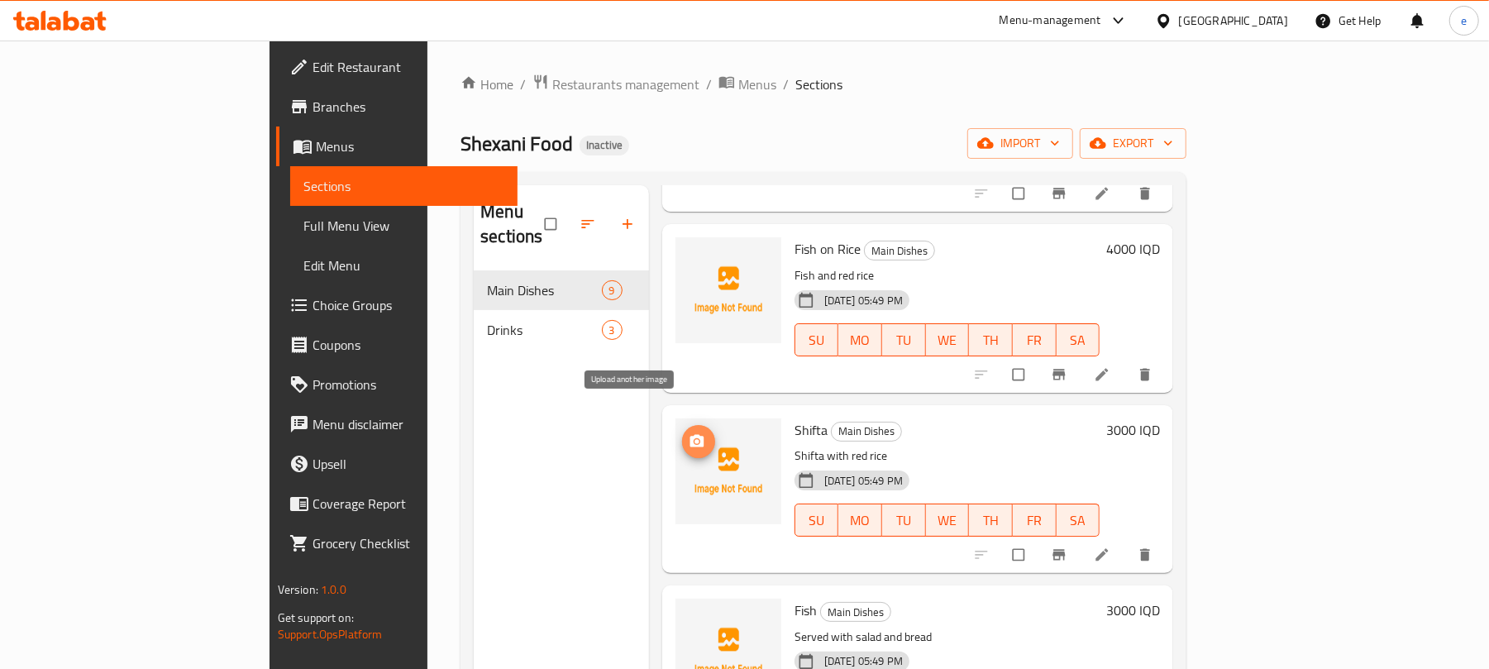
click at [689, 433] on icon "upload picture" at bounding box center [697, 441] width 17 height 17
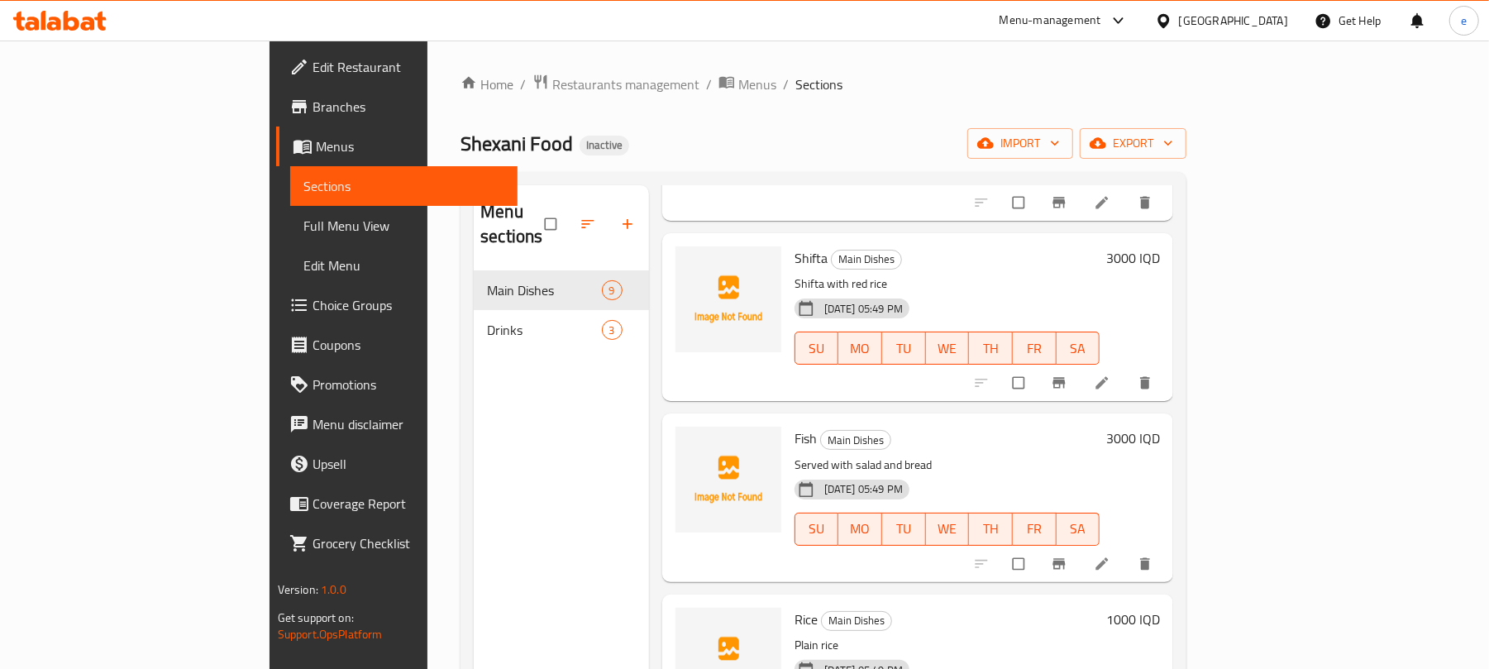
scroll to position [441, 0]
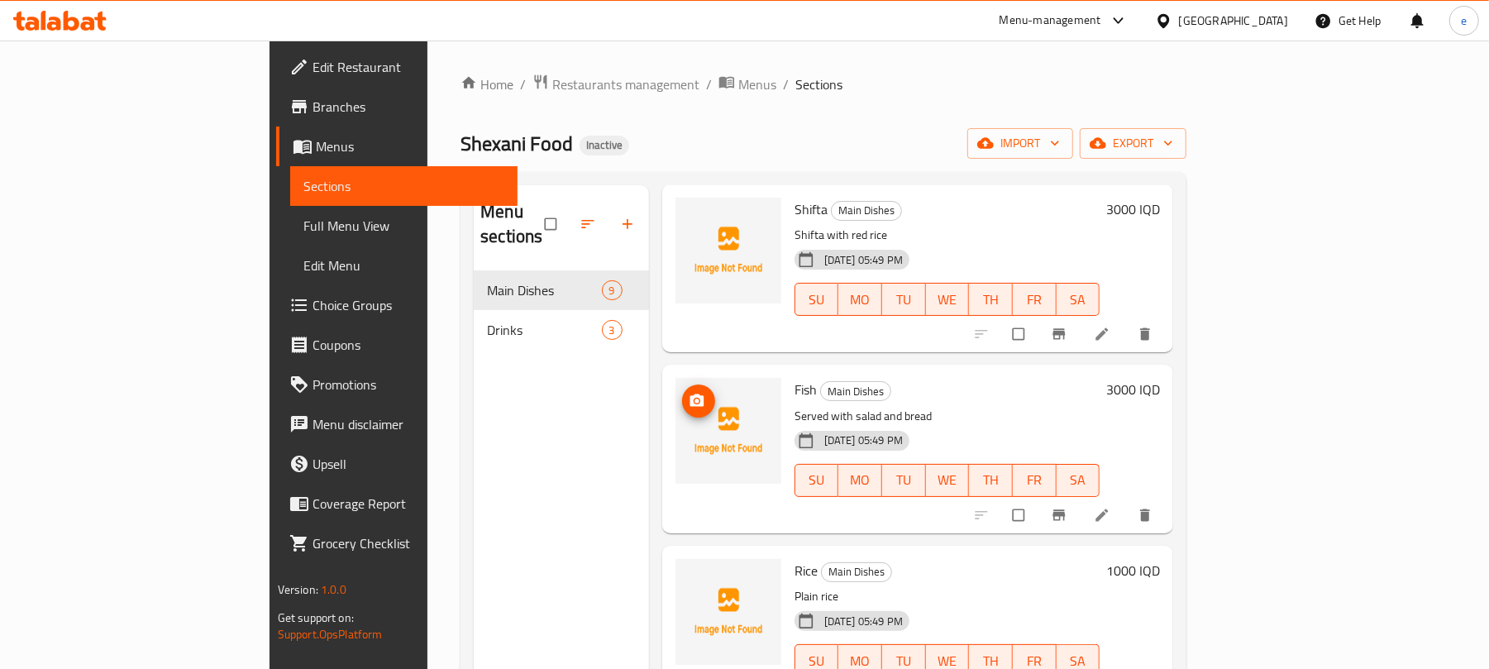
click at [689, 393] on icon "upload picture" at bounding box center [697, 401] width 17 height 17
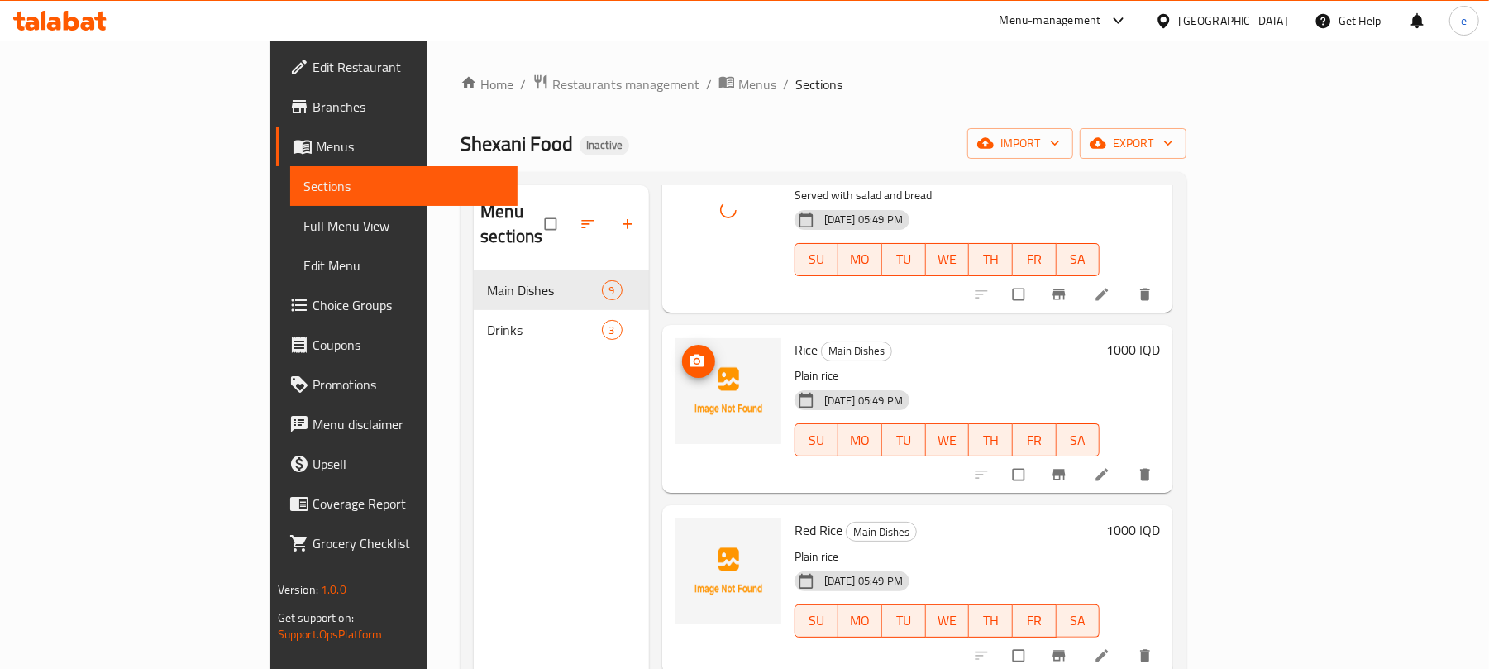
click at [694, 359] on circle "upload picture" at bounding box center [696, 361] width 4 height 4
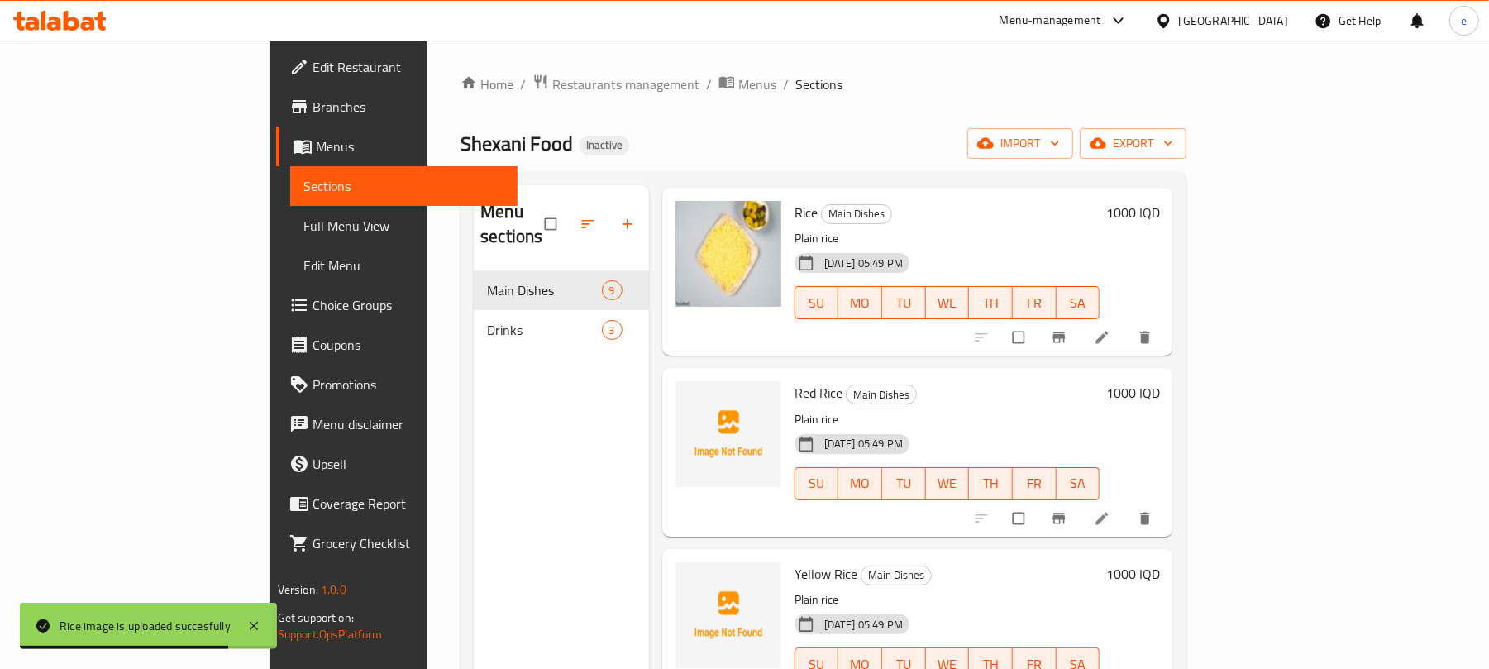
scroll to position [881, 0]
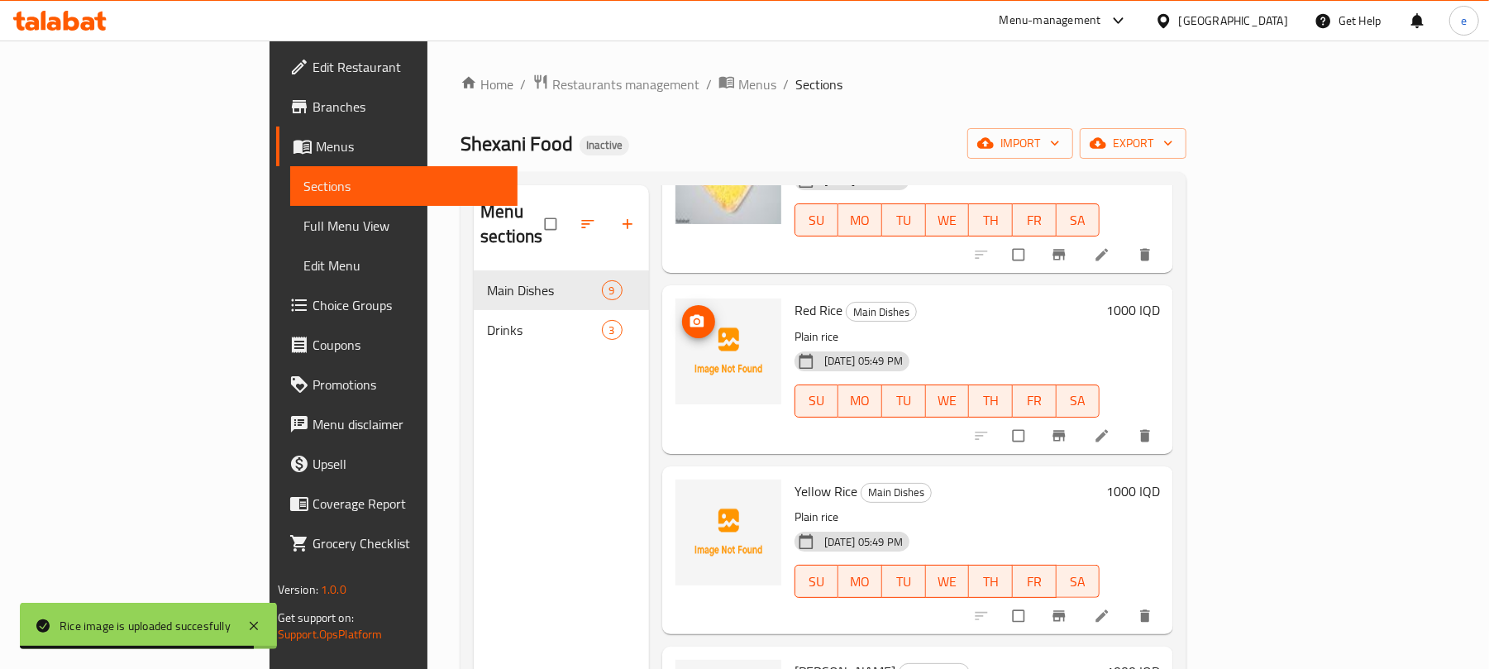
click at [689, 315] on icon "upload picture" at bounding box center [696, 321] width 14 height 12
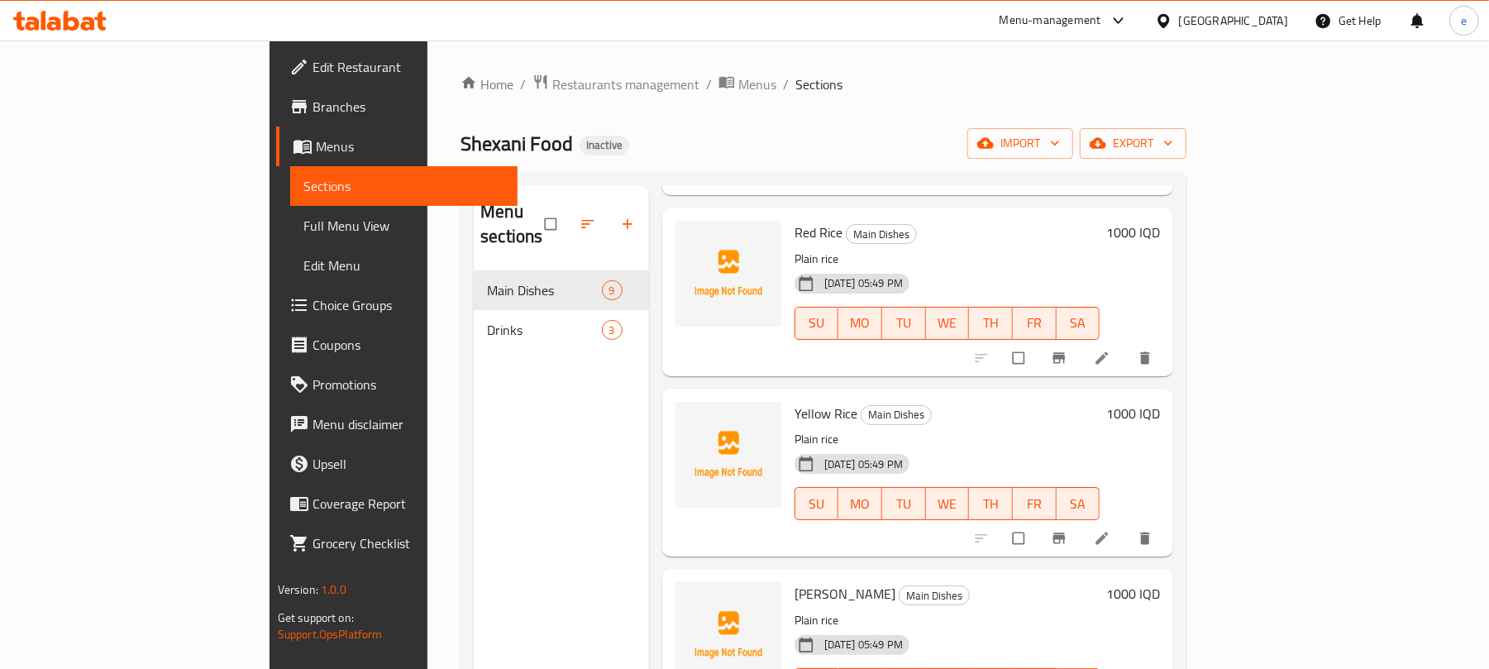
scroll to position [997, 0]
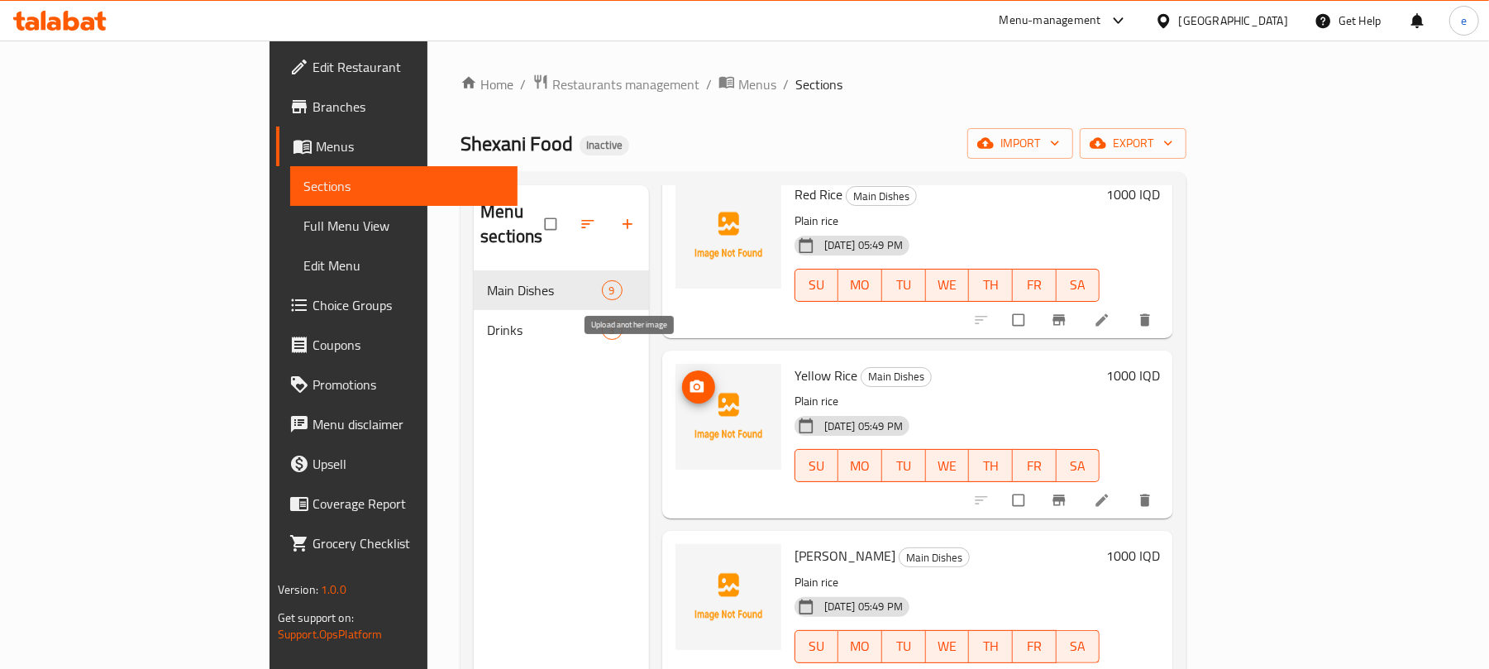
click at [682, 374] on button "upload picture" at bounding box center [698, 386] width 33 height 33
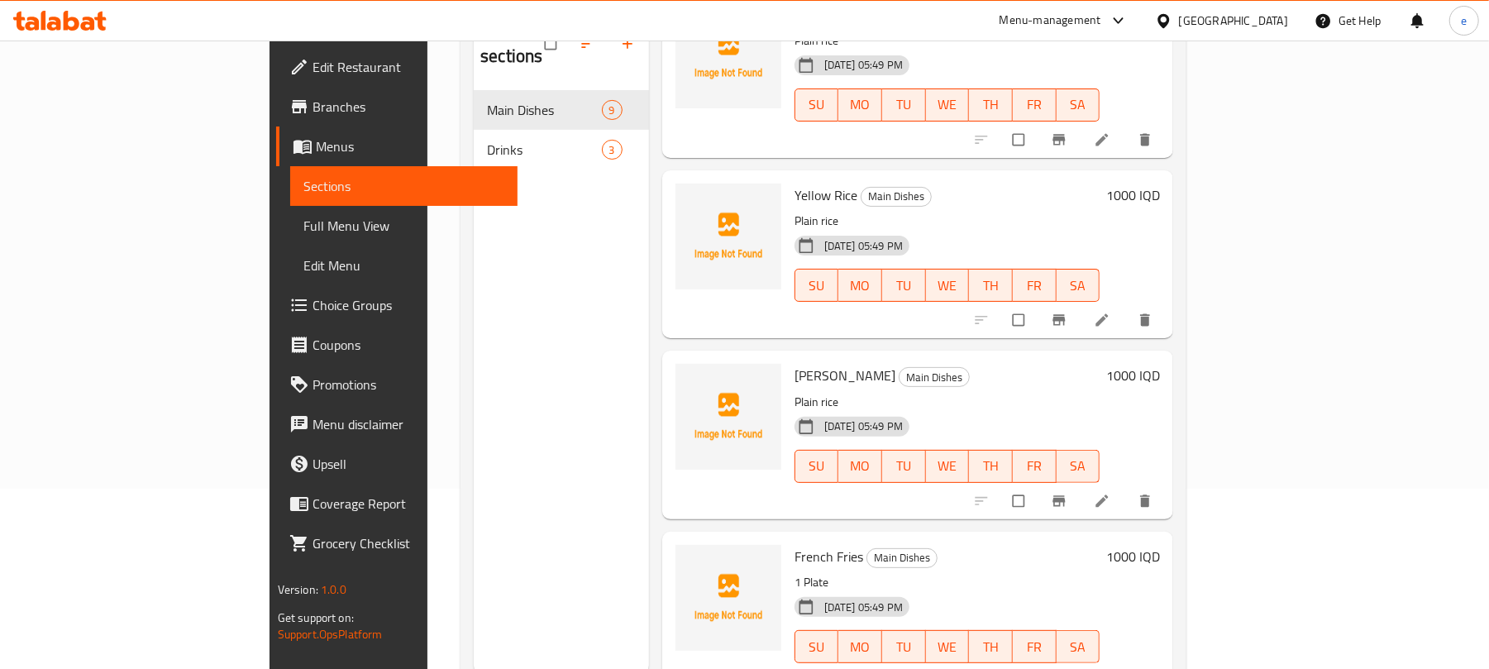
scroll to position [220, 0]
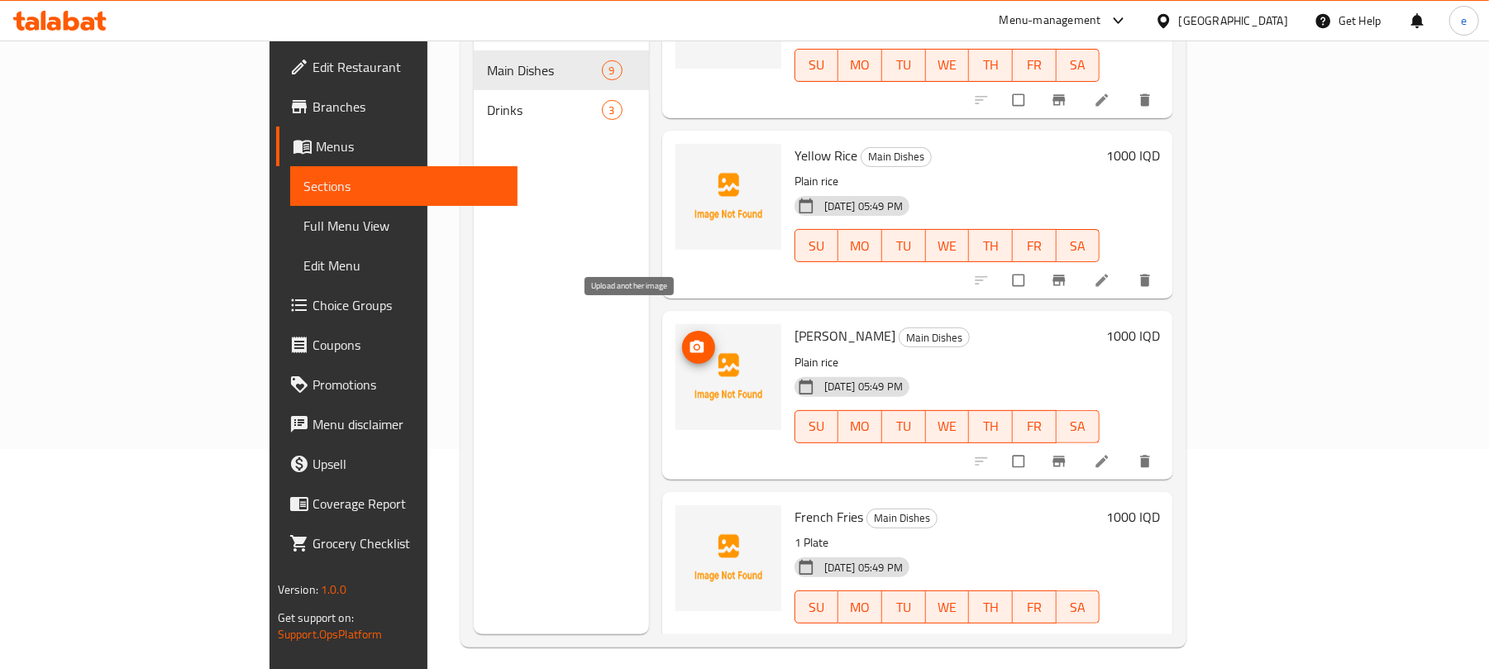
click at [689, 341] on icon "upload picture" at bounding box center [696, 347] width 14 height 12
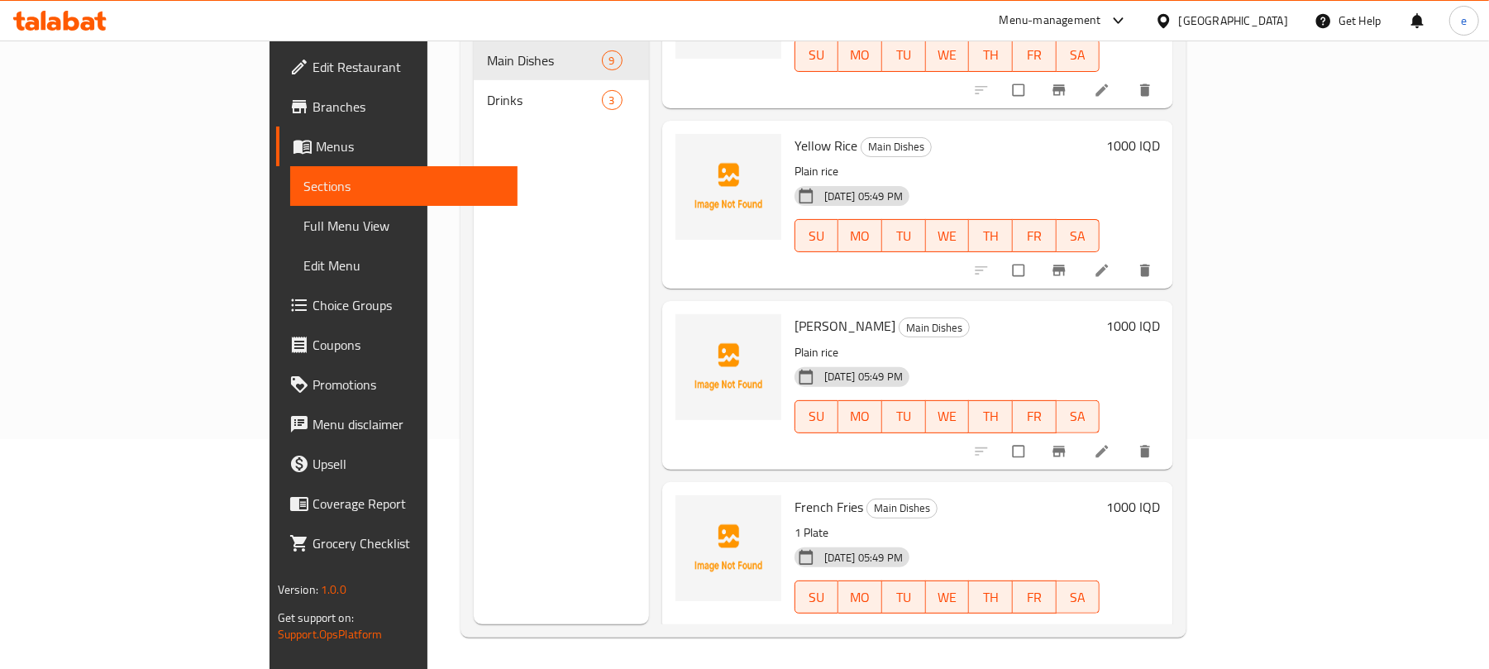
scroll to position [232, 0]
click at [689, 509] on icon "upload picture" at bounding box center [696, 515] width 14 height 12
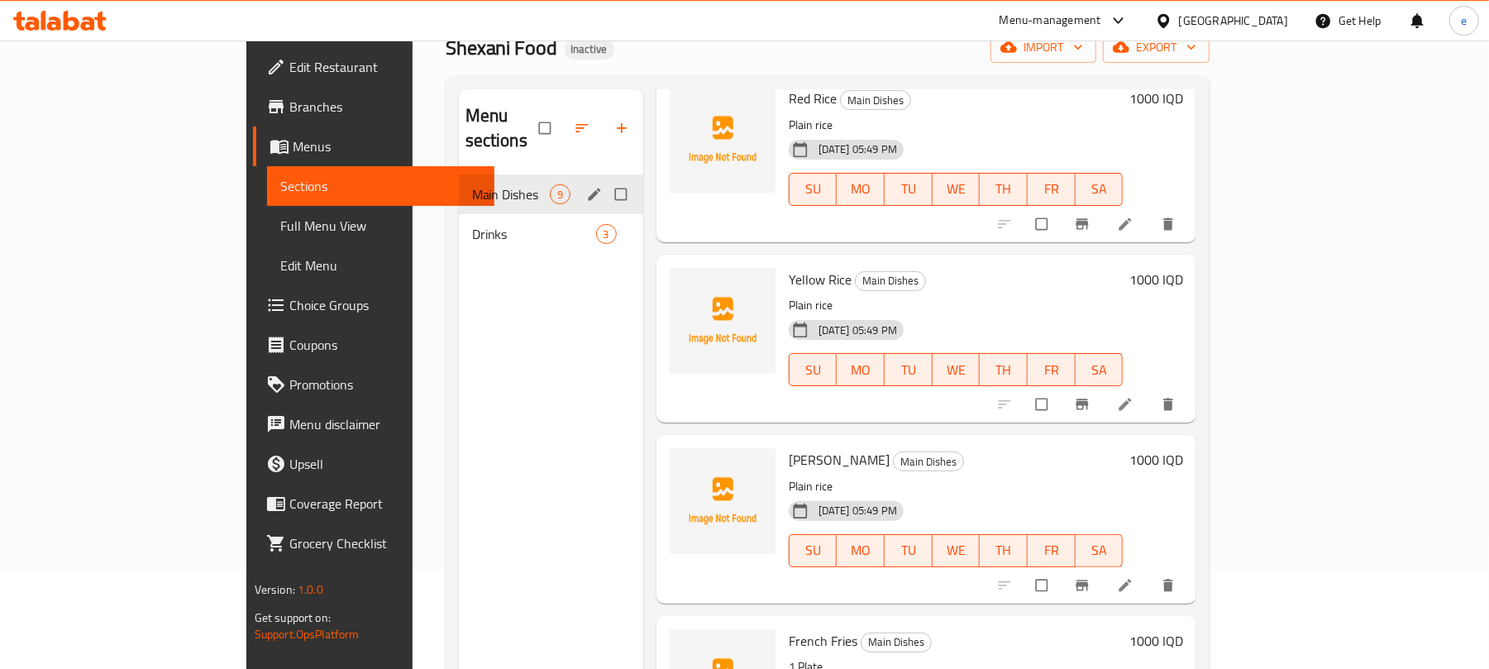
scroll to position [12, 0]
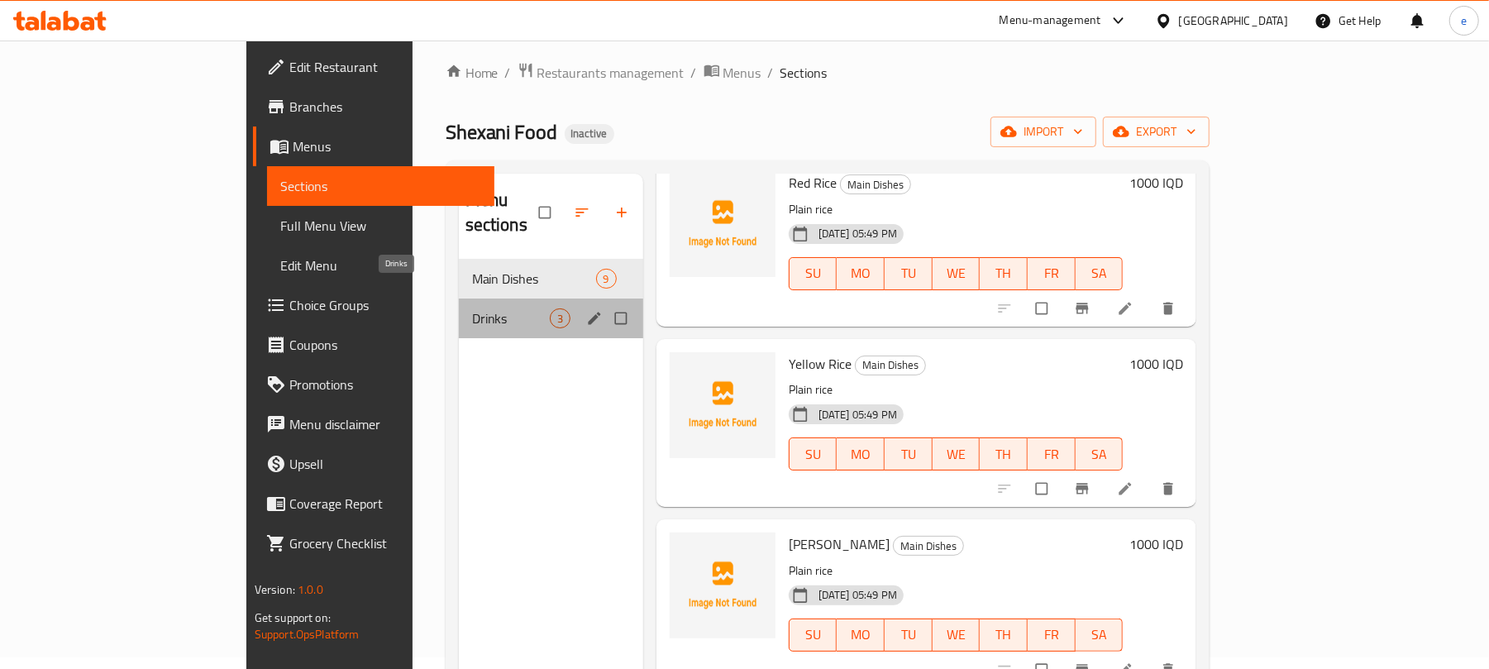
click at [472, 308] on span "Drinks" at bounding box center [511, 318] width 78 height 20
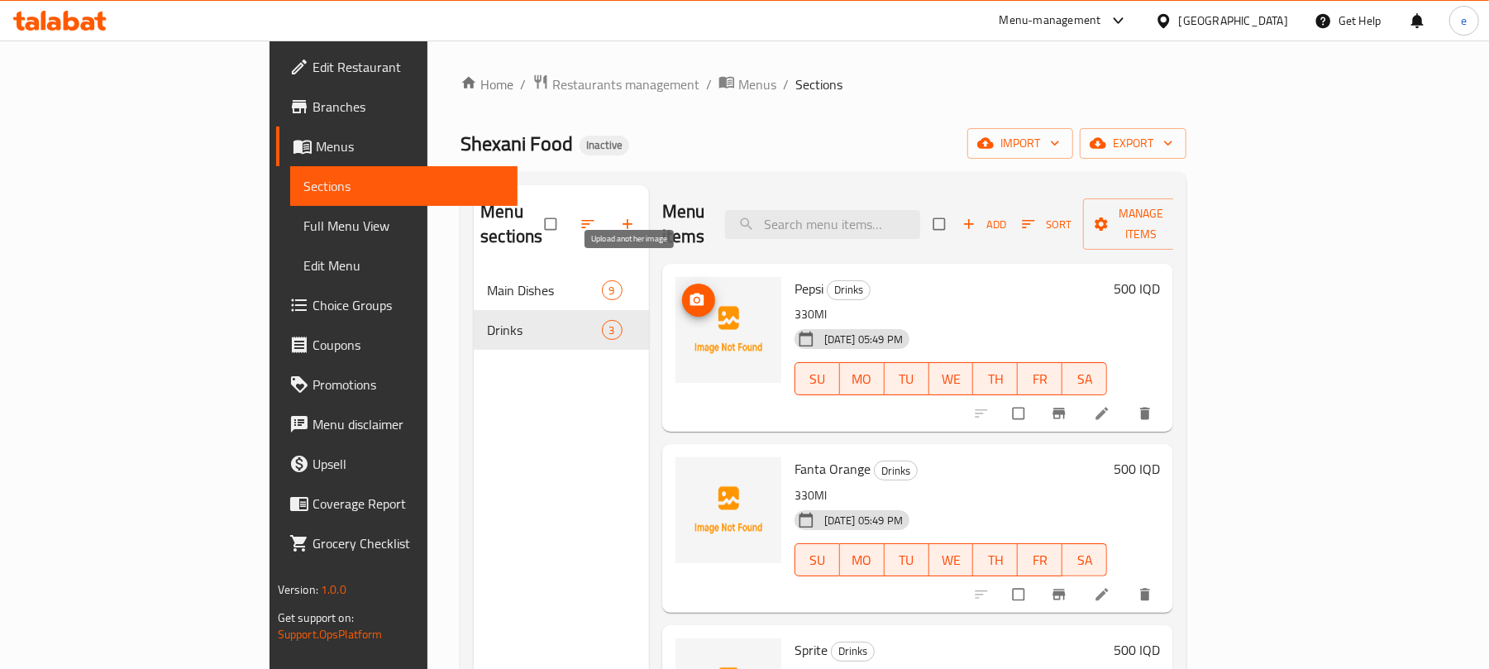
click at [682, 292] on span "upload picture" at bounding box center [698, 300] width 33 height 17
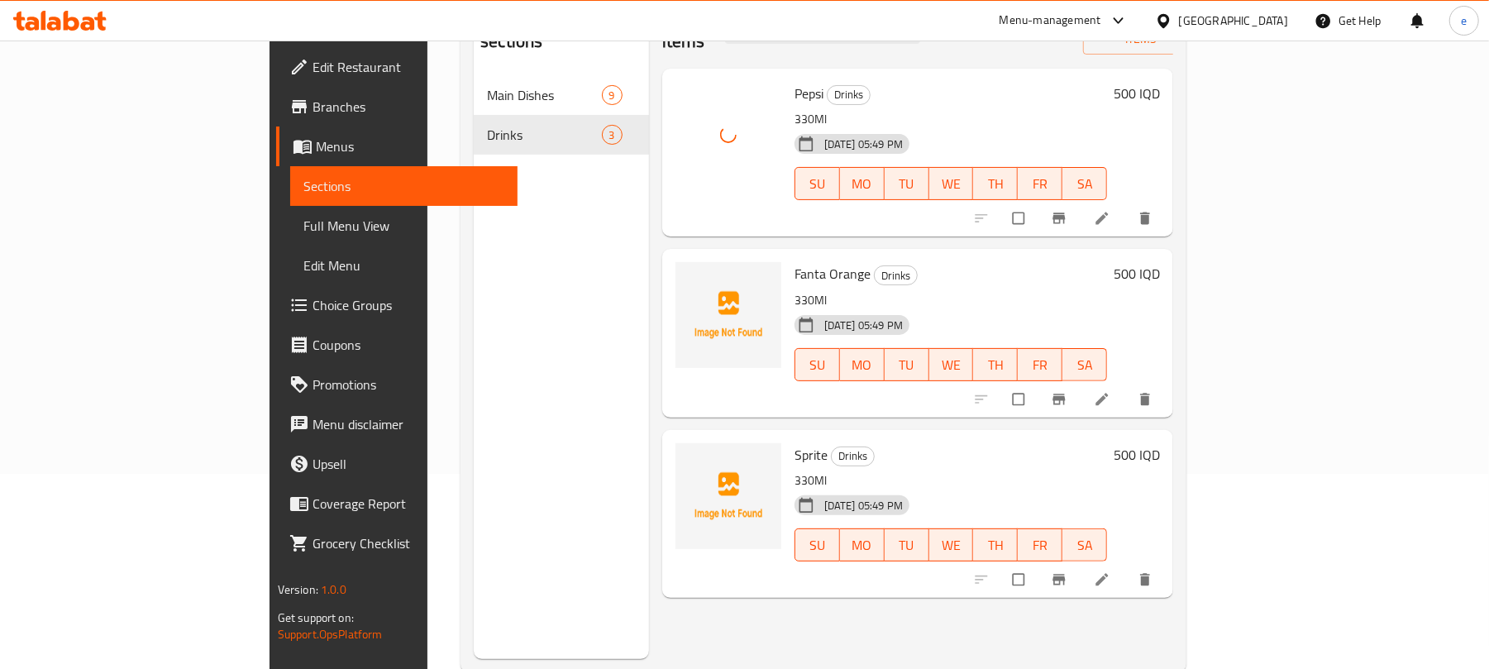
scroll to position [220, 0]
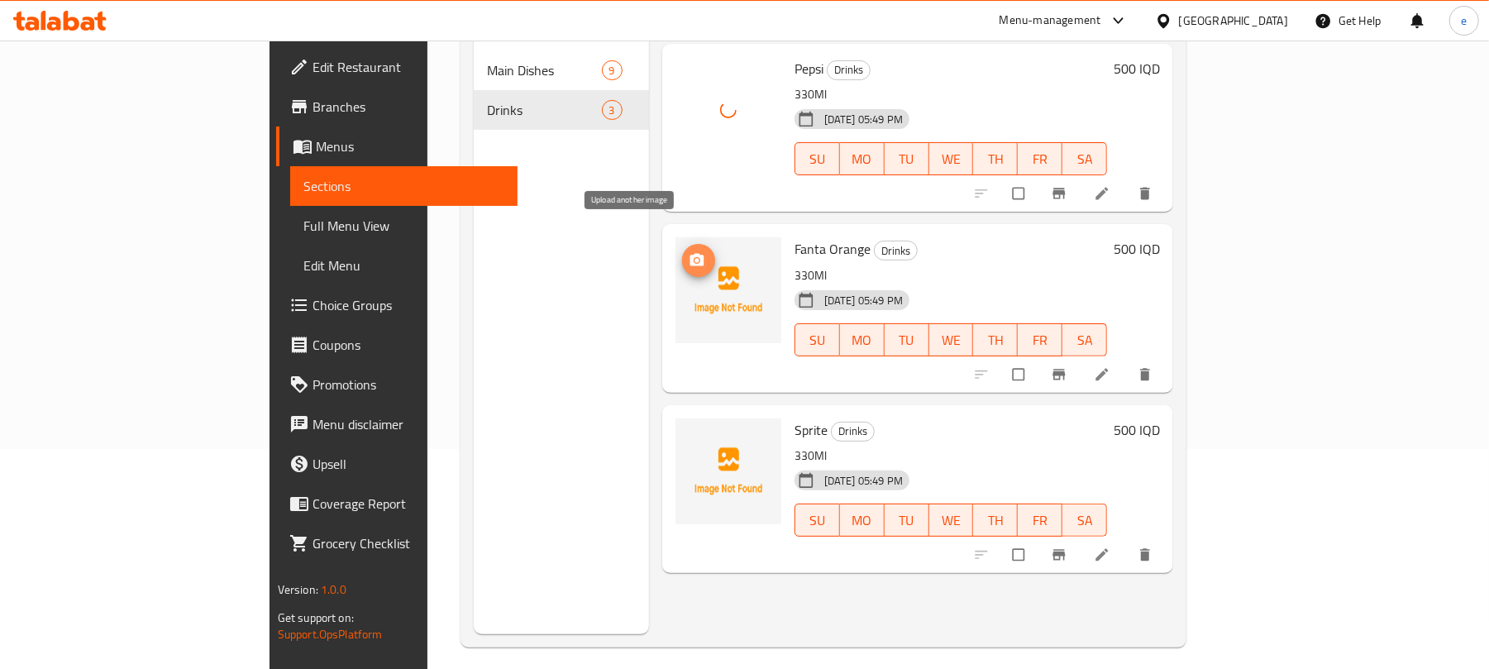
click at [682, 248] on button "upload picture" at bounding box center [698, 260] width 33 height 33
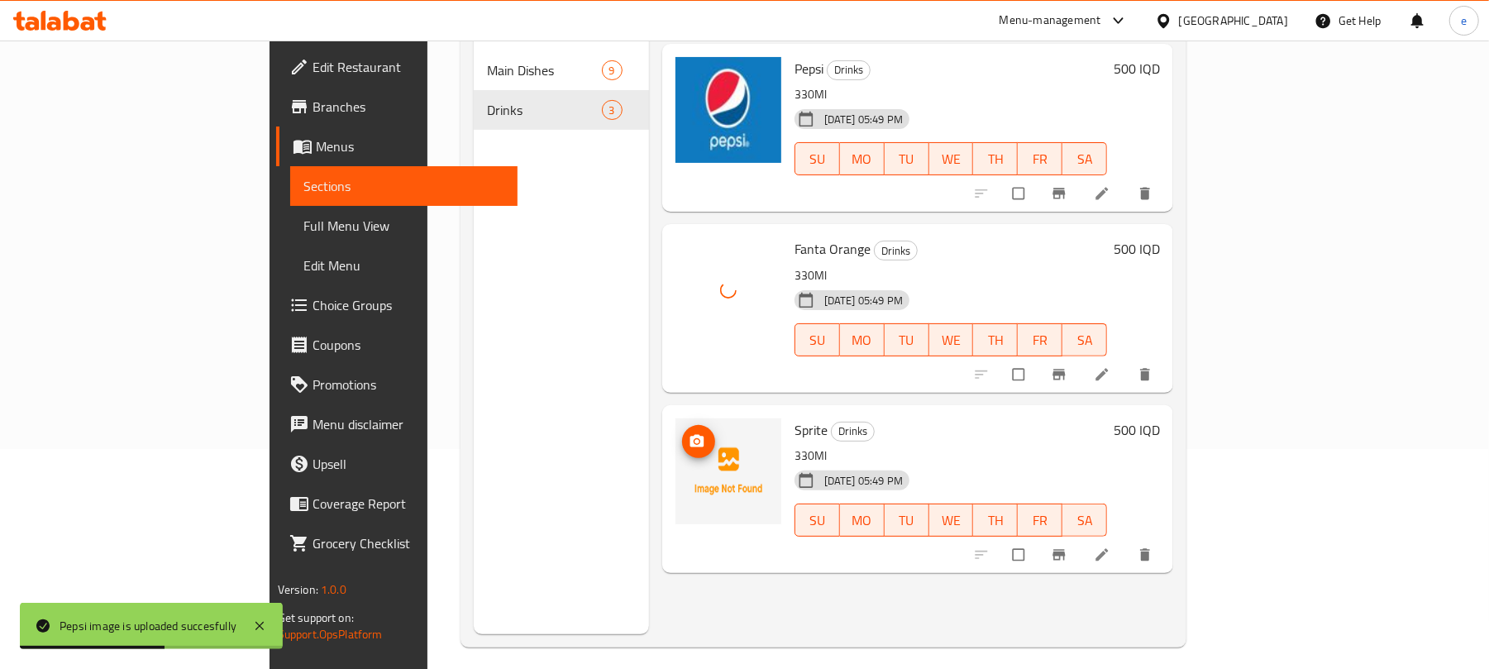
click at [682, 433] on span "upload picture" at bounding box center [698, 441] width 33 height 17
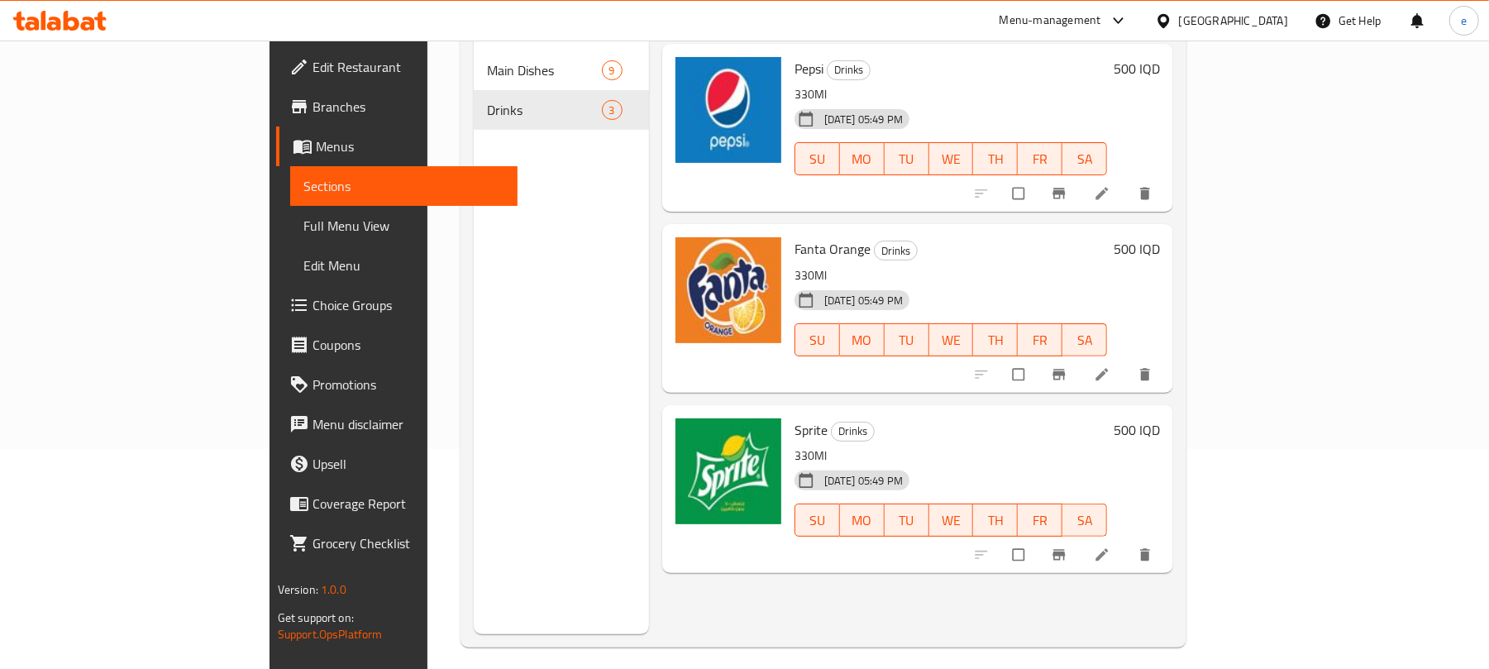
click at [312, 67] on span "Edit Restaurant" at bounding box center [408, 67] width 193 height 20
